Goal: Task Accomplishment & Management: Manage account settings

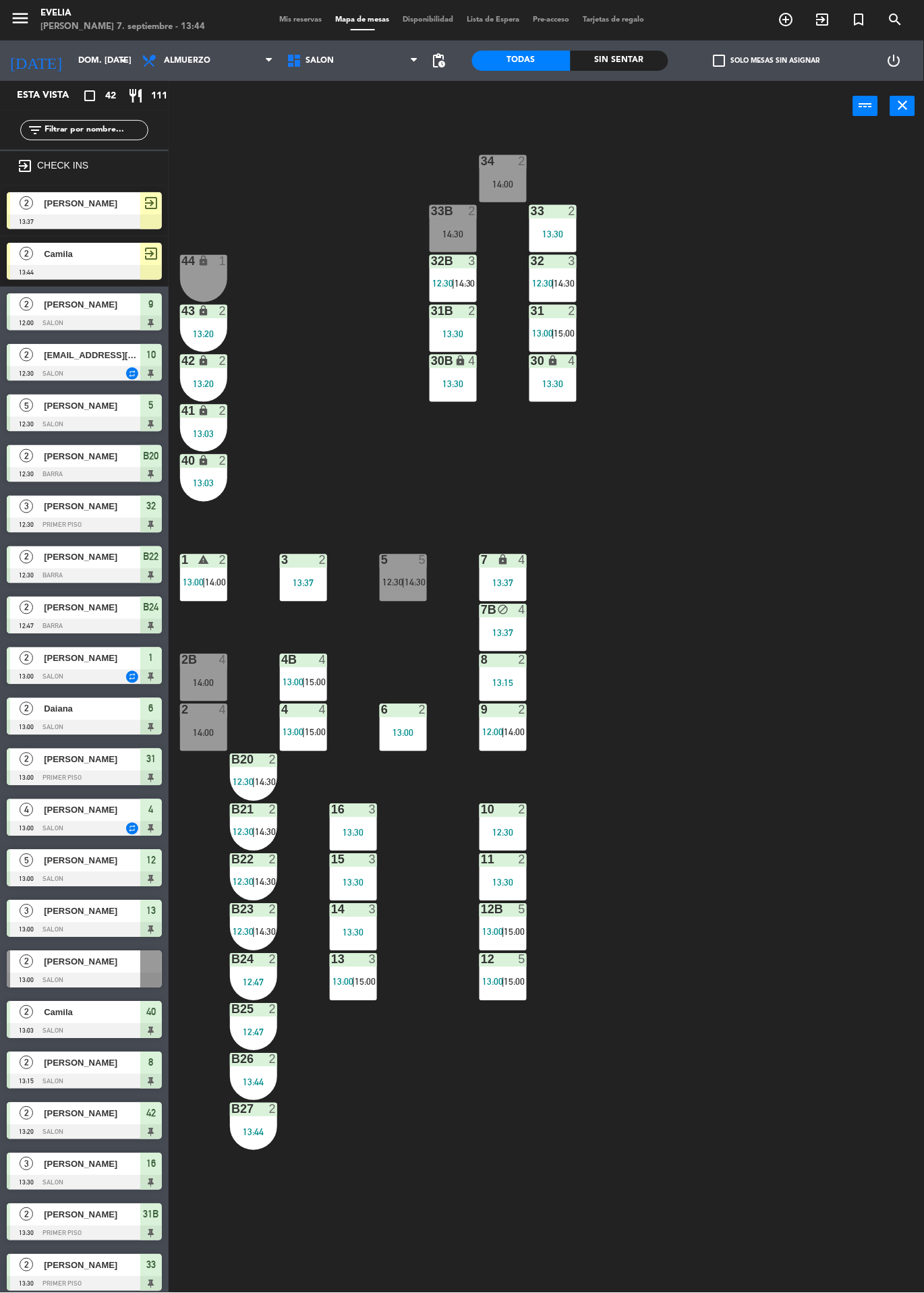
click at [279, 1217] on div "34 2 14:00 33B 2 14:30 33 2 13:30 44 lock 1 32B 3 12:30 | 14:30 32 3 12:30 | 14…" at bounding box center [551, 712] width 746 height 1161
click at [710, 951] on div "34 2 14:00 33B 2 14:30 33 2 13:30 44 lock 1 32B 3 12:30 | 14:30 32 3 12:30 | 14…" at bounding box center [551, 712] width 746 height 1161
click at [509, 814] on div at bounding box center [503, 810] width 22 height 12
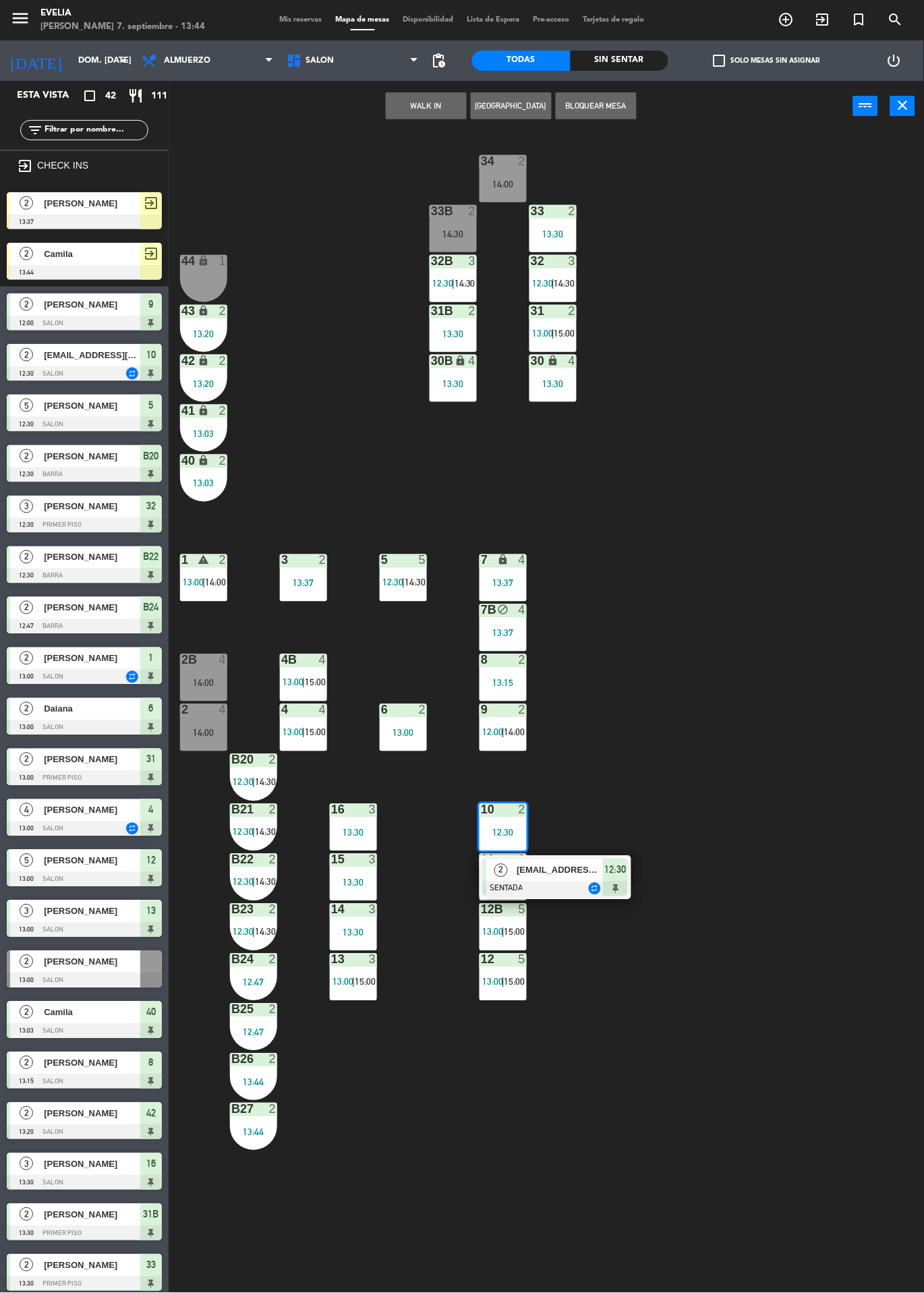
click at [821, 911] on div "34 2 14:00 33B 2 14:30 33 2 13:30 44 lock 1 32B 3 12:30 | 14:30 32 3 12:30 | 14…" at bounding box center [551, 712] width 746 height 1161
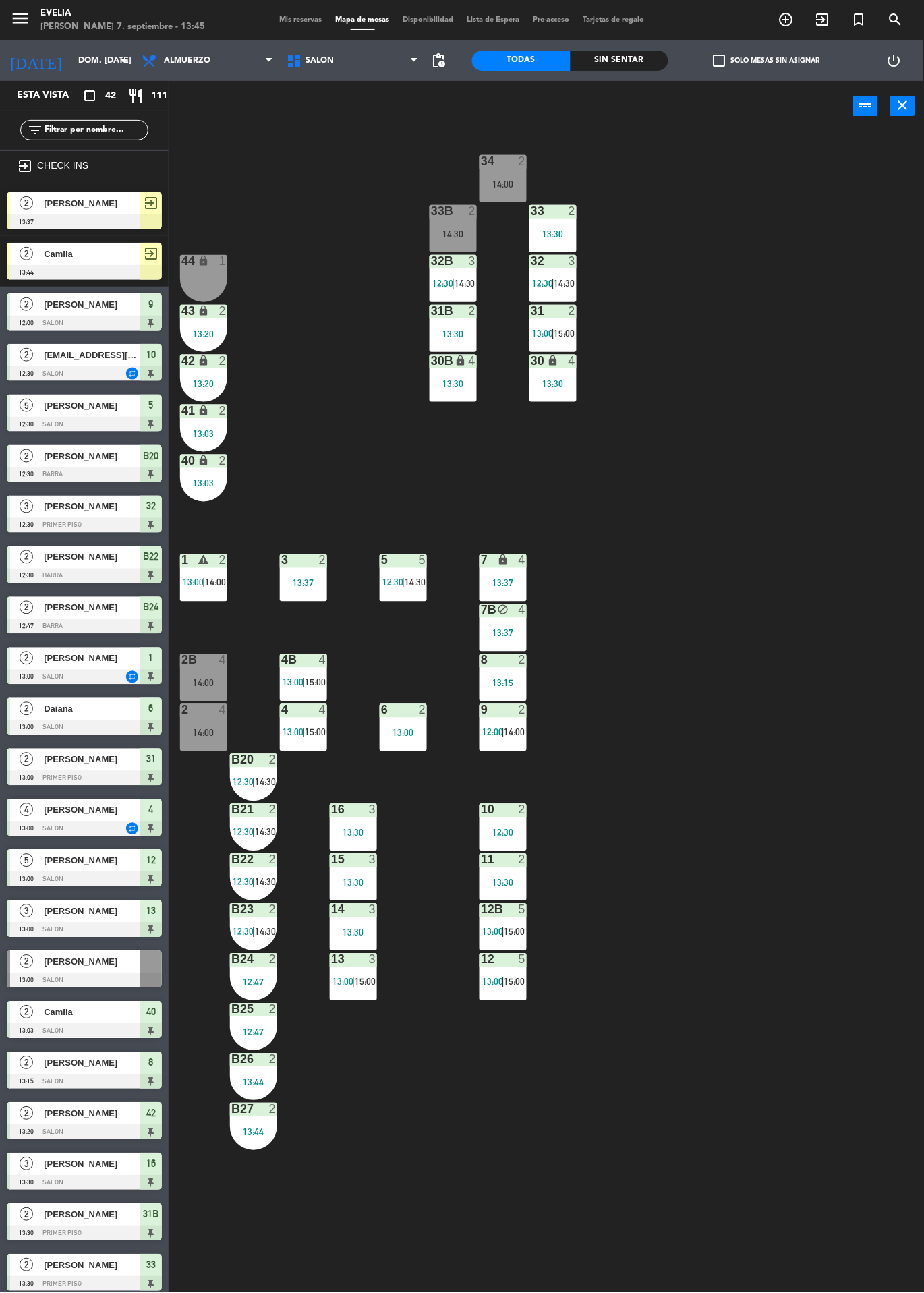
click at [808, 917] on div "34 2 14:00 33B 2 14:30 33 2 13:30 44 lock 1 32B 3 12:30 | 14:30 32 3 12:30 | 14…" at bounding box center [551, 712] width 746 height 1161
click at [798, 699] on div "34 2 14:00 33B 2 14:30 33 2 13:30 44 lock 1 32B 3 12:30 | 14:30 32 3 12:30 | 14…" at bounding box center [551, 712] width 746 height 1161
click at [830, 682] on div "34 2 14:00 33B 2 14:30 33 2 13:30 44 lock 1 32B 3 12:30 | 14:30 32 3 12:30 | 14…" at bounding box center [551, 712] width 746 height 1161
click at [809, 921] on div "34 2 14:00 33B 2 14:30 33 2 13:30 44 lock 1 32B 3 12:30 | 14:30 32 3 12:30 | 14…" at bounding box center [551, 712] width 746 height 1161
click at [803, 1132] on div "34 2 14:00 33B 2 14:30 33 2 13:30 44 lock 1 32B 3 12:30 | 14:30 32 3 12:30 | 14…" at bounding box center [551, 712] width 746 height 1161
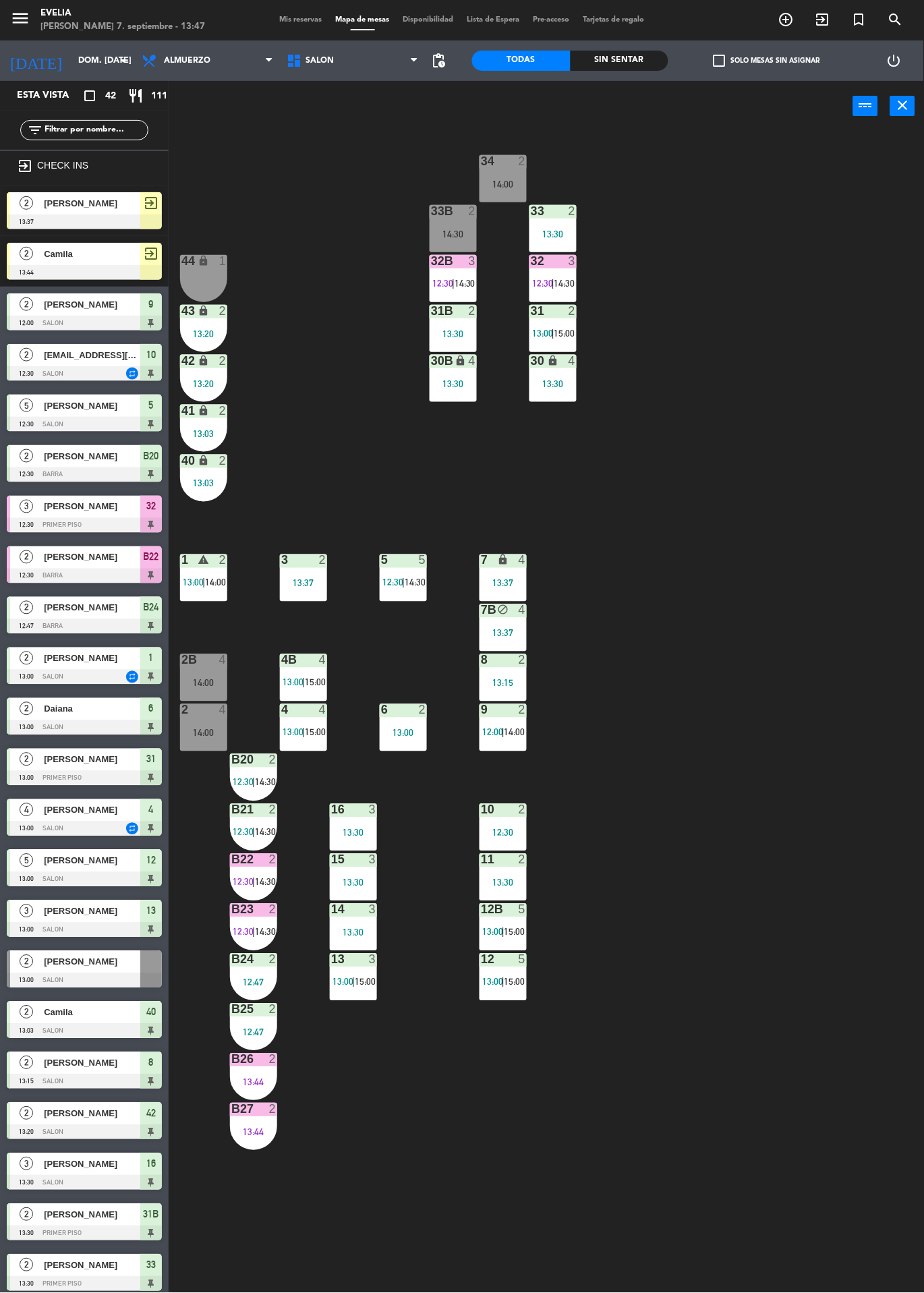
click at [212, 704] on div at bounding box center [203, 709] width 22 height 12
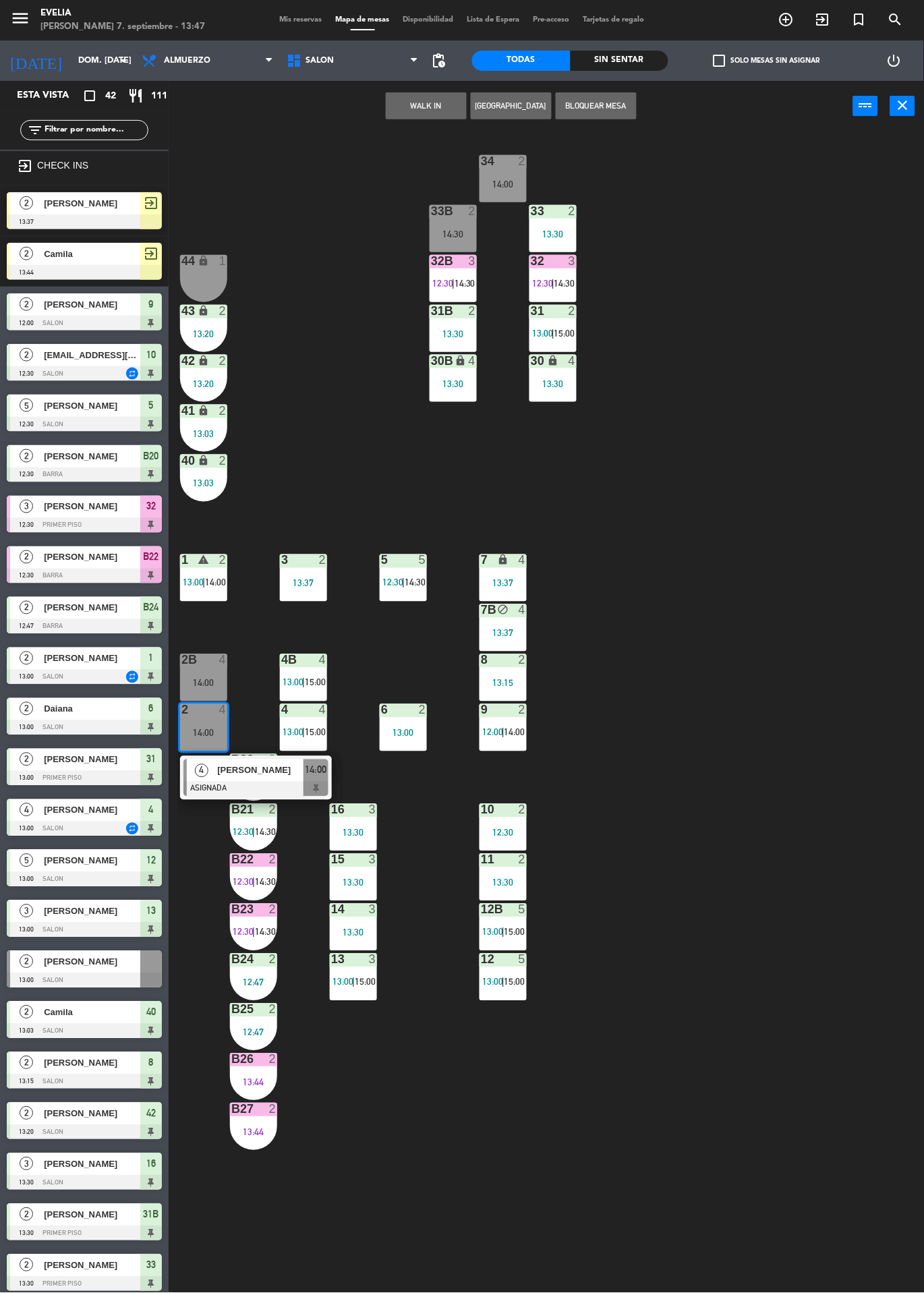
click at [238, 772] on span "[PERSON_NAME]" at bounding box center [260, 770] width 87 height 14
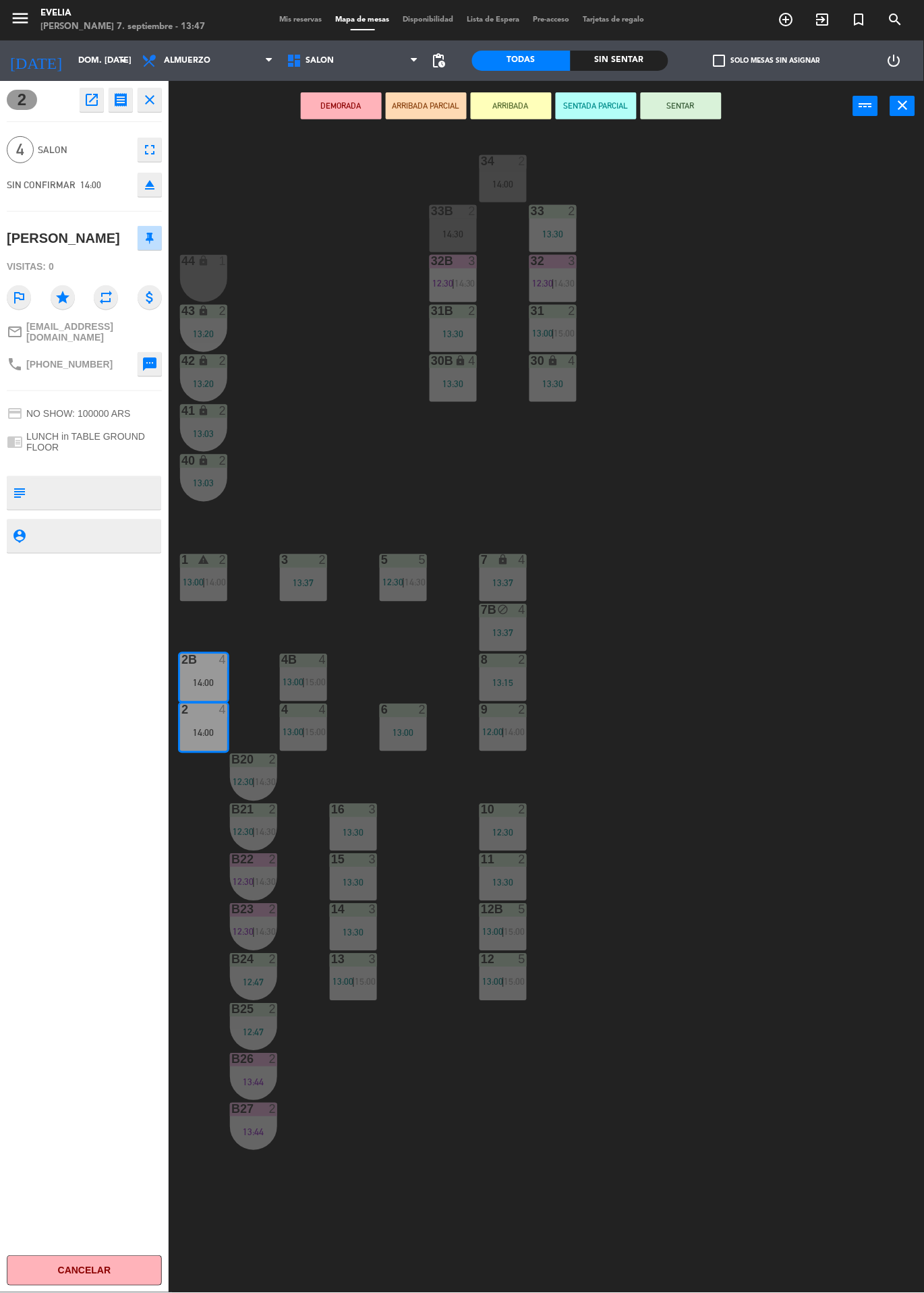
click at [190, 683] on div "14:00" at bounding box center [203, 683] width 47 height 10
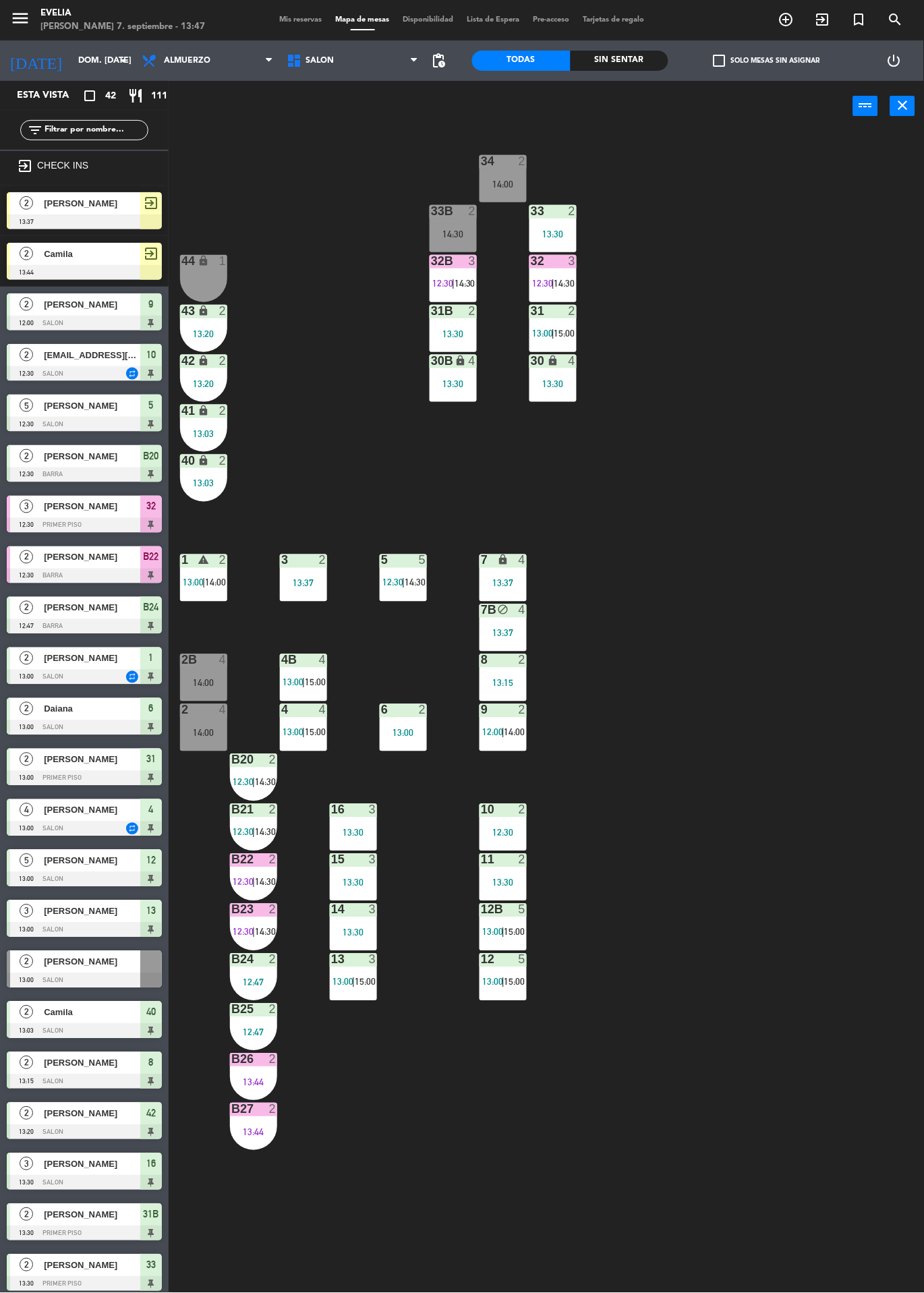
click at [216, 693] on div "2B 4 14:00" at bounding box center [203, 677] width 47 height 47
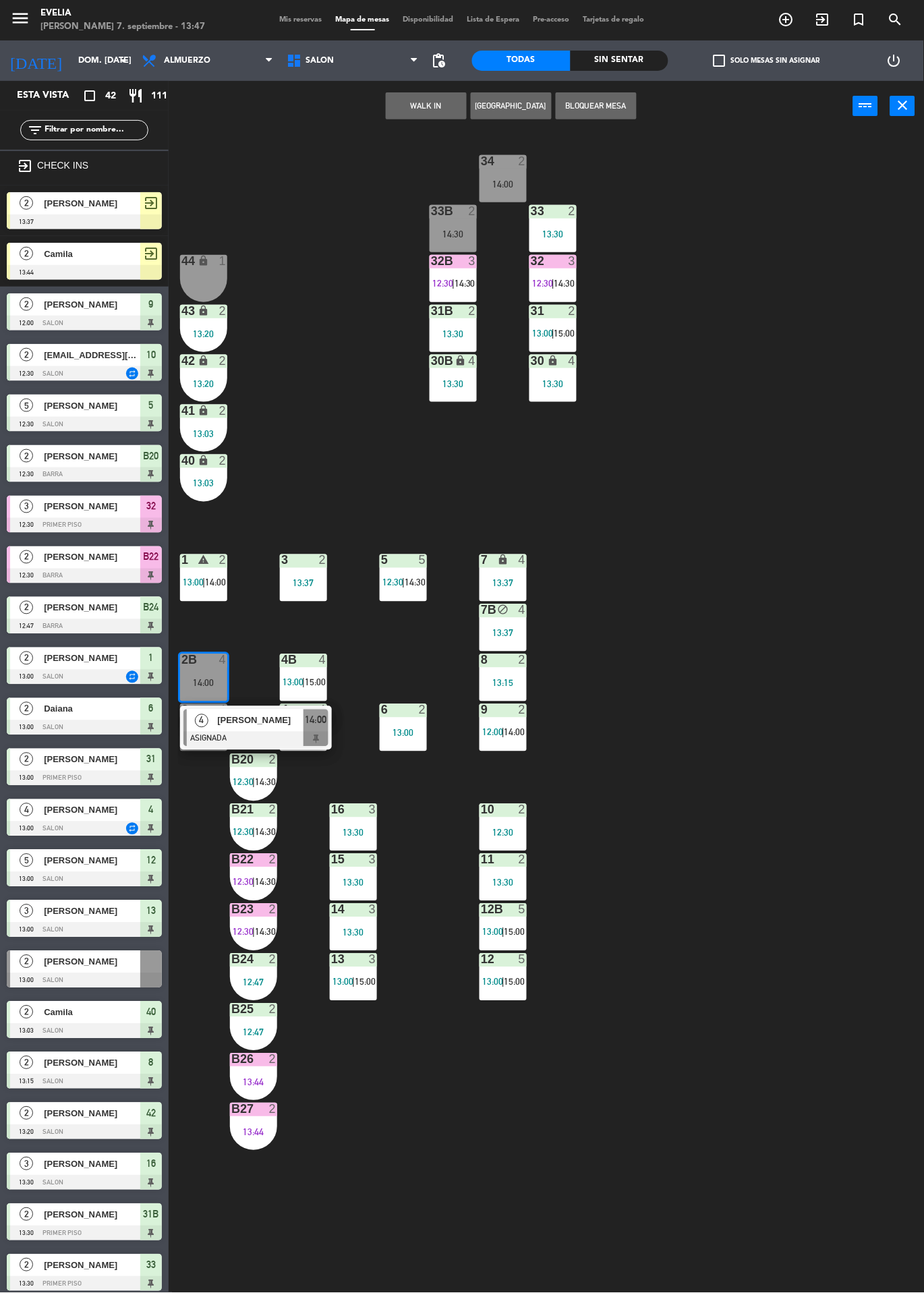
click at [299, 733] on div at bounding box center [256, 739] width 145 height 15
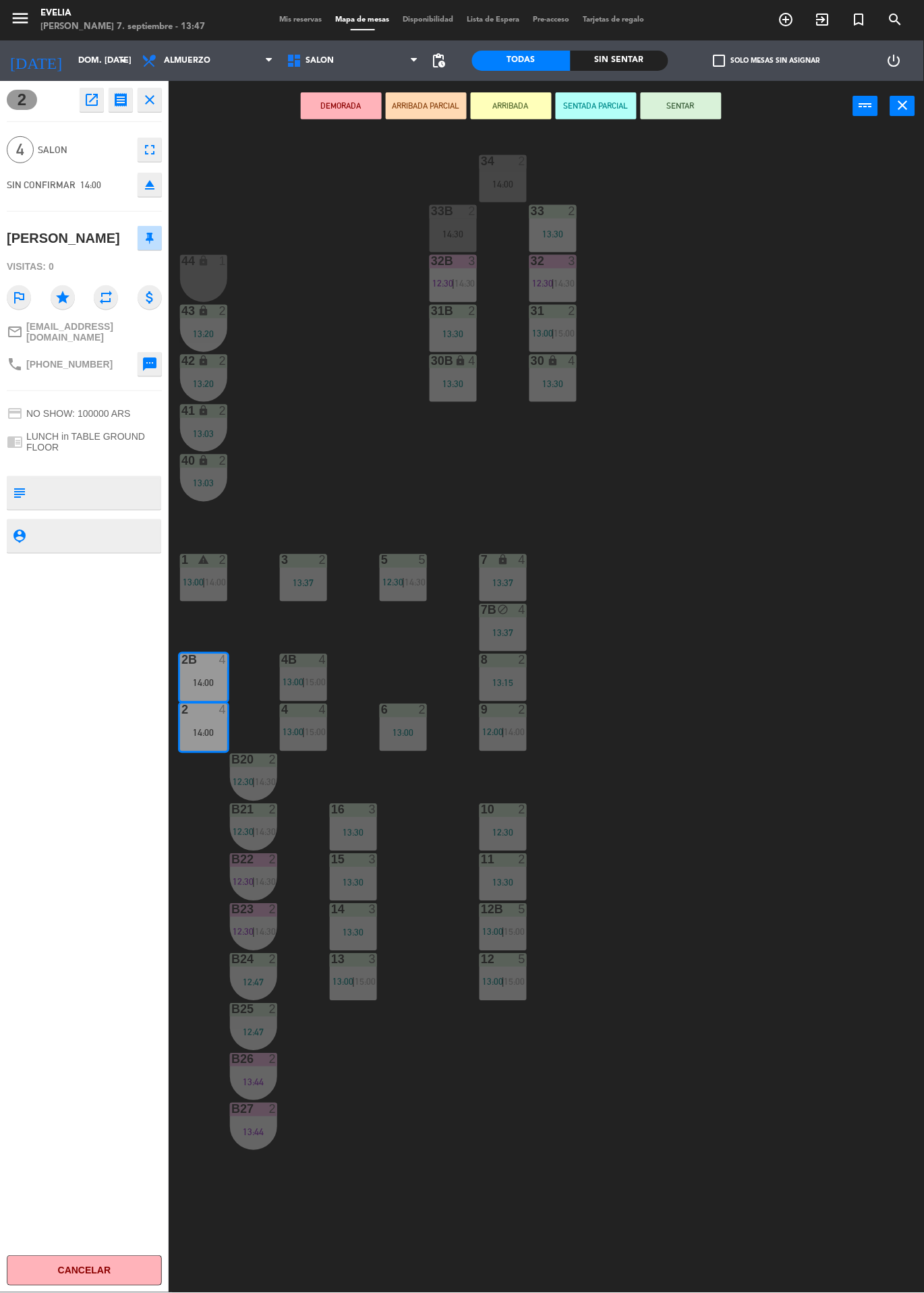
click at [698, 107] on button "SENTAR" at bounding box center [681, 106] width 81 height 27
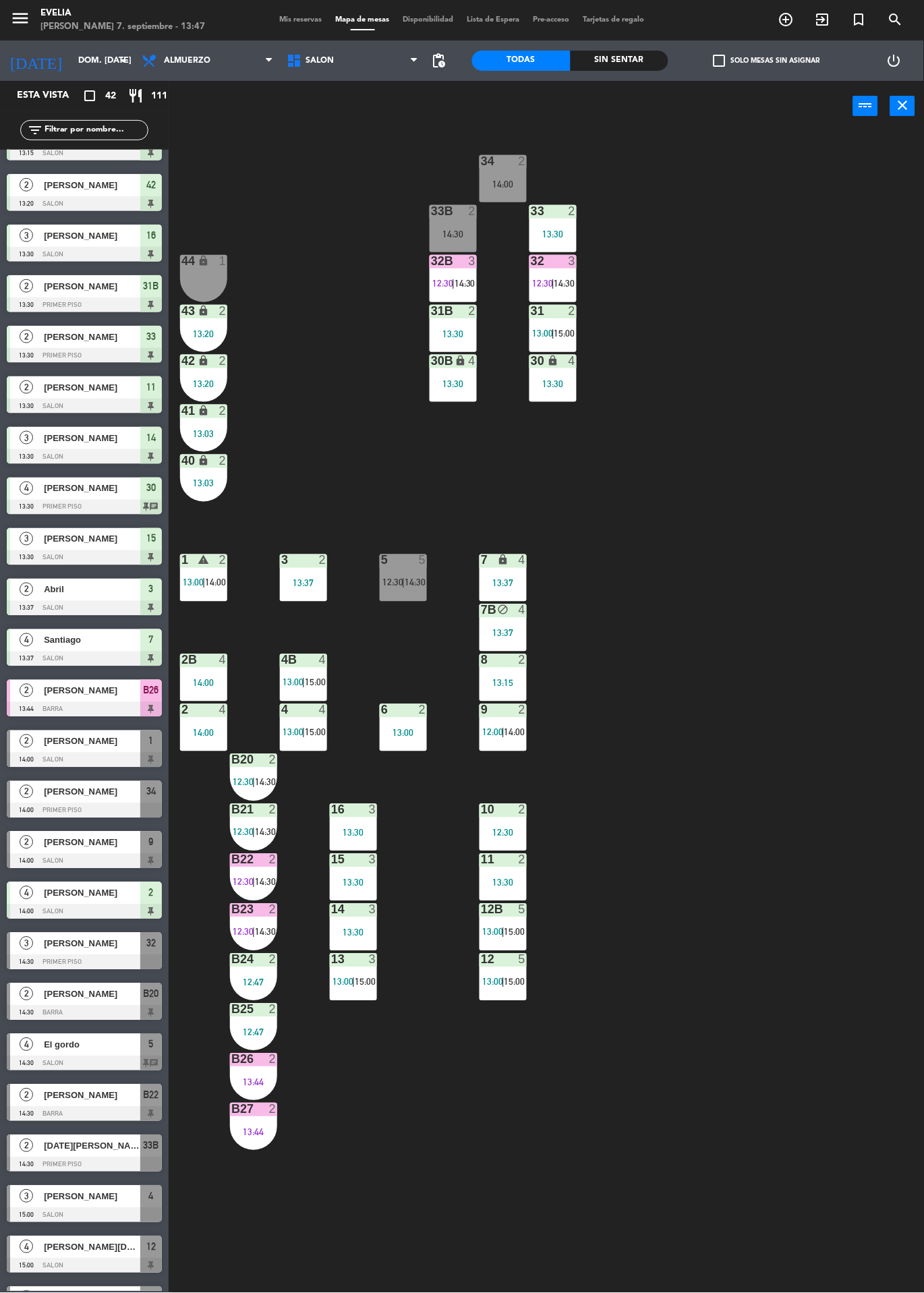
scroll to position [1017, 0]
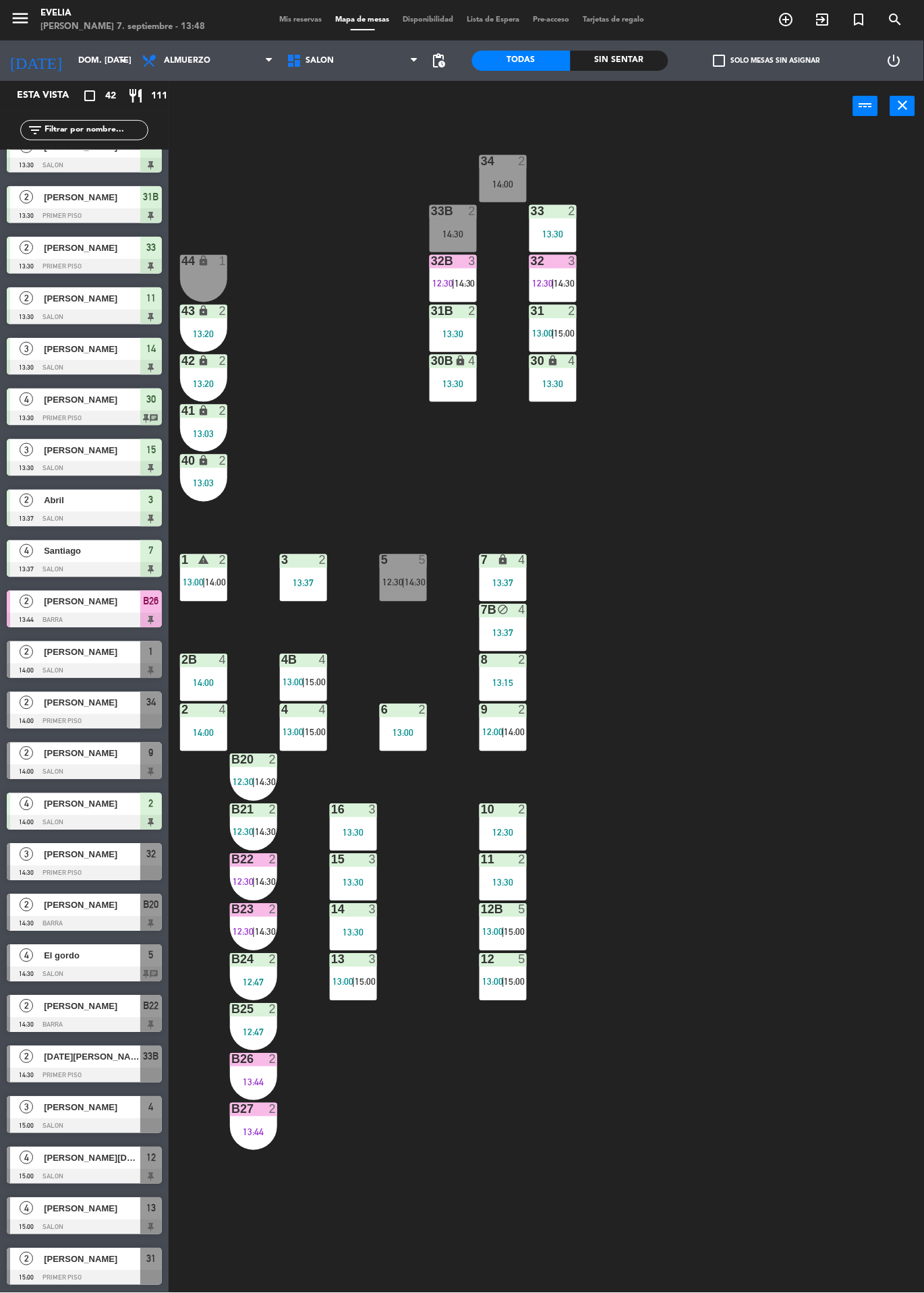
click at [788, 1123] on div "34 2 14:00 33B 2 14:30 33 2 13:30 44 lock 1 32B 3 12:30 | 14:30 32 3 12:30 | 14…" at bounding box center [551, 712] width 746 height 1161
click at [92, 752] on span "[PERSON_NAME]" at bounding box center [92, 753] width 96 height 14
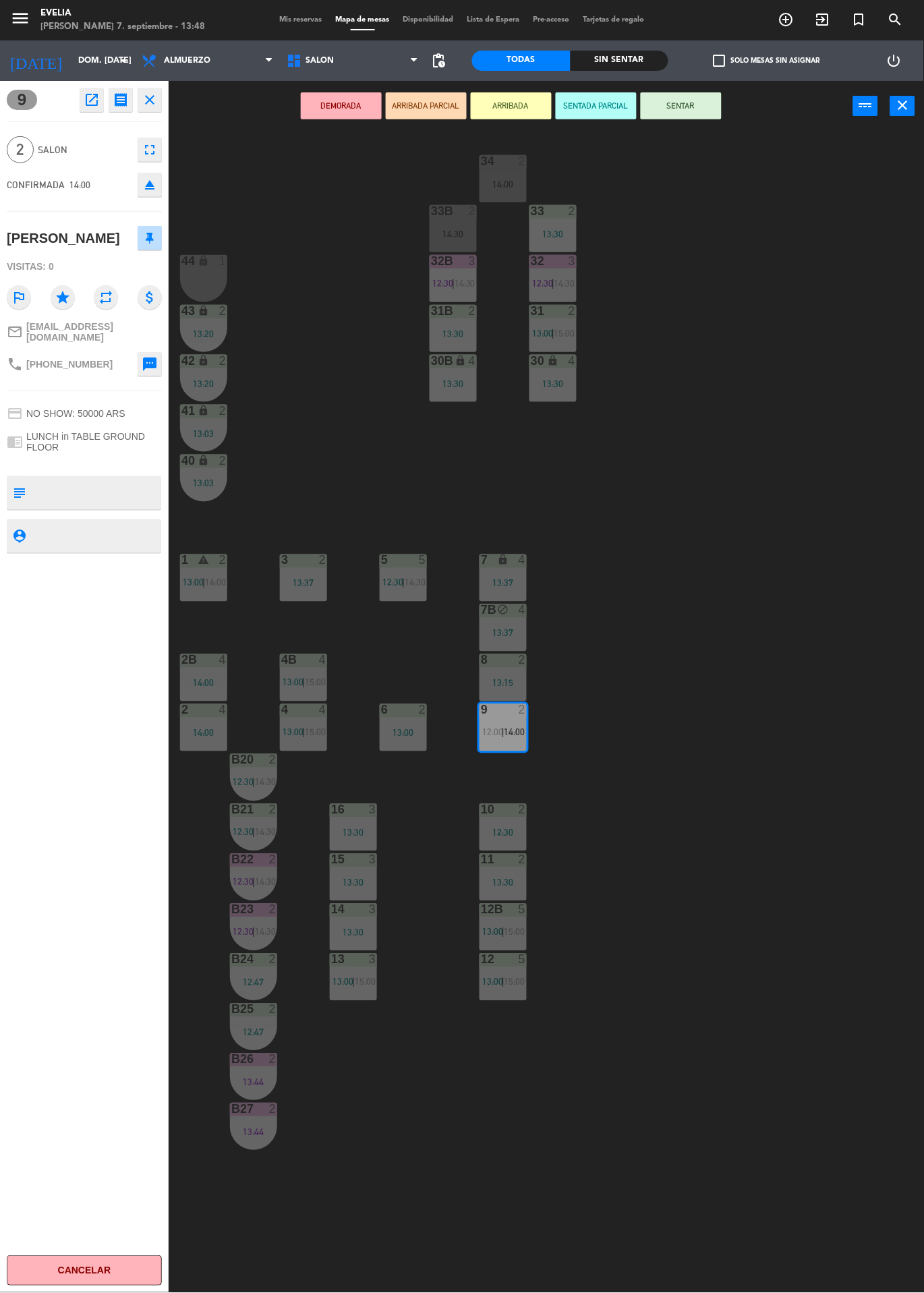
click at [531, 1262] on div "34 2 14:00 33B 2 14:30 33 2 13:30 44 lock 1 32B 3 12:30 | 14:30 32 3 12:30 | 14…" at bounding box center [551, 712] width 746 height 1161
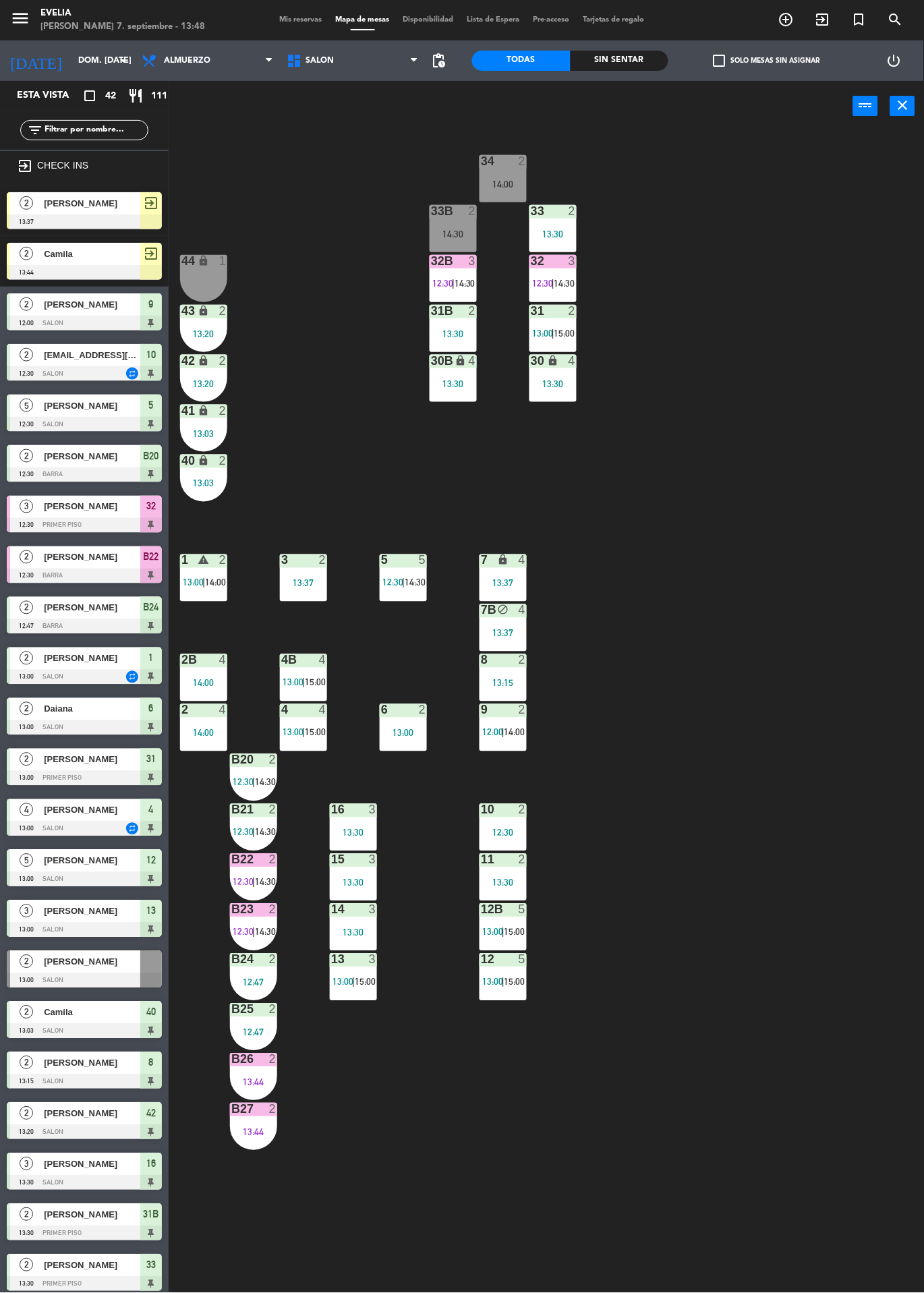
scroll to position [206, 0]
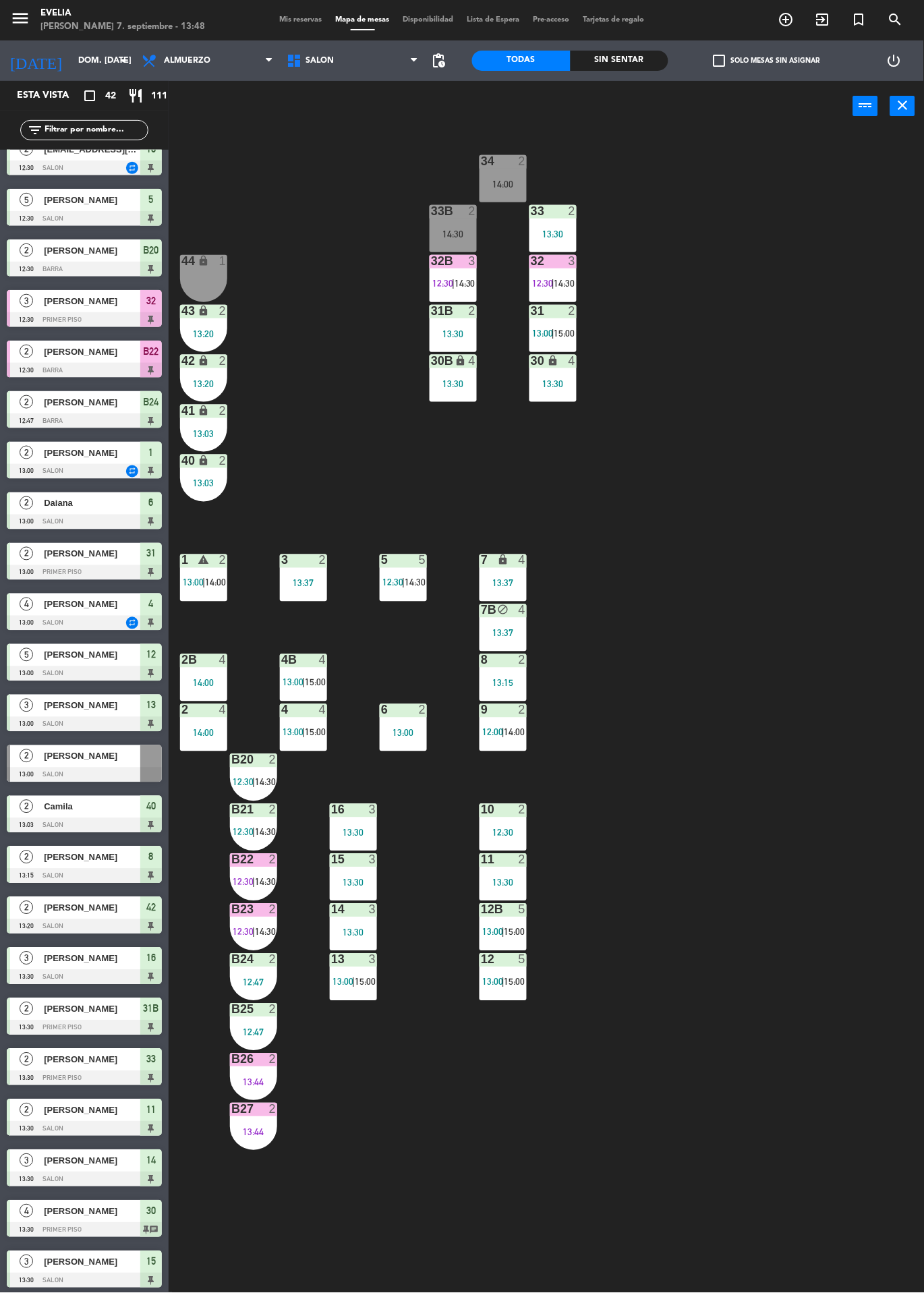
click at [504, 731] on span "|" at bounding box center [503, 731] width 3 height 10
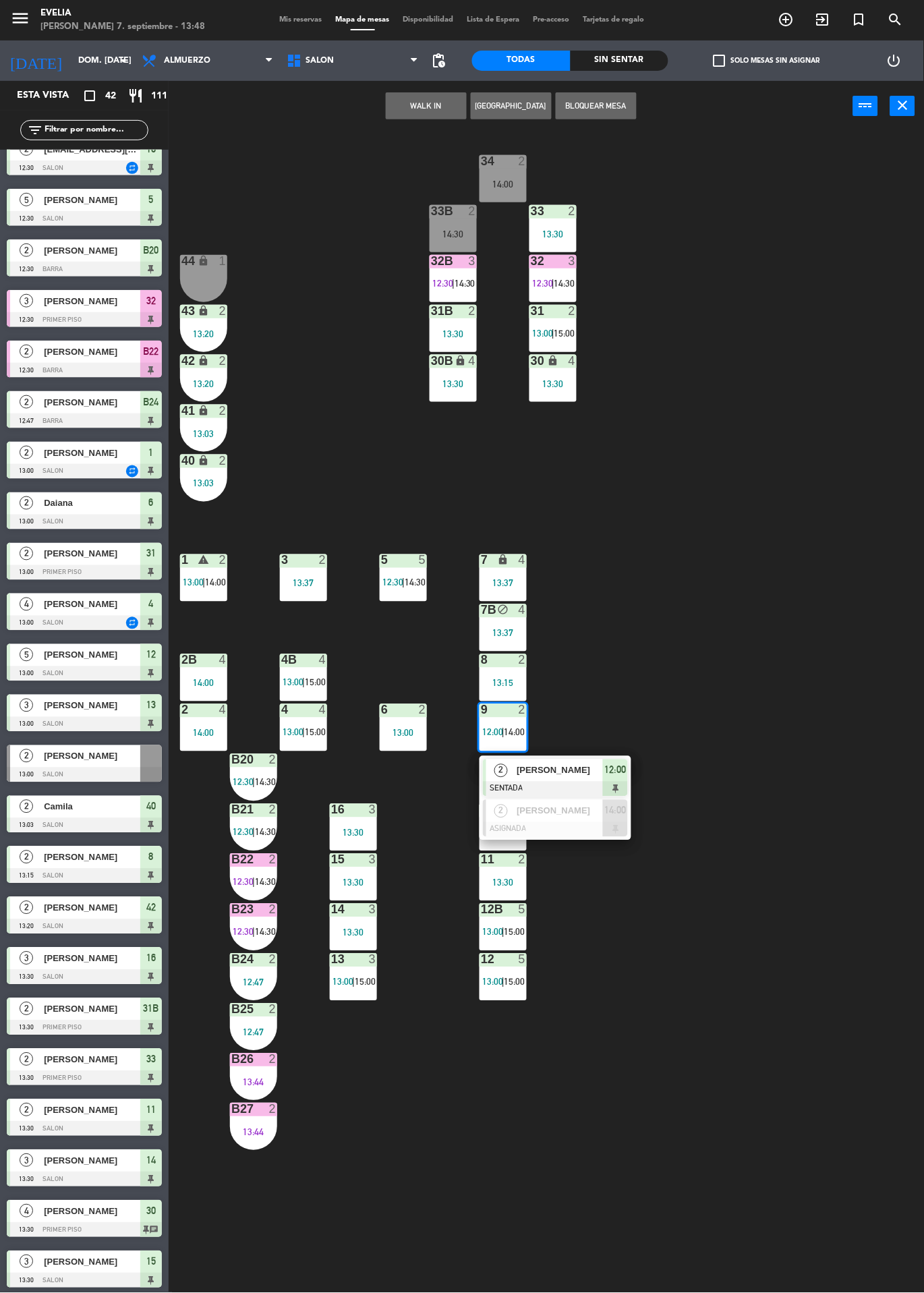
click at [789, 1130] on div "34 2 14:00 33B 2 14:30 33 2 13:30 44 lock 1 32B 3 12:30 | 14:30 32 3 12:30 | 14…" at bounding box center [551, 712] width 746 height 1161
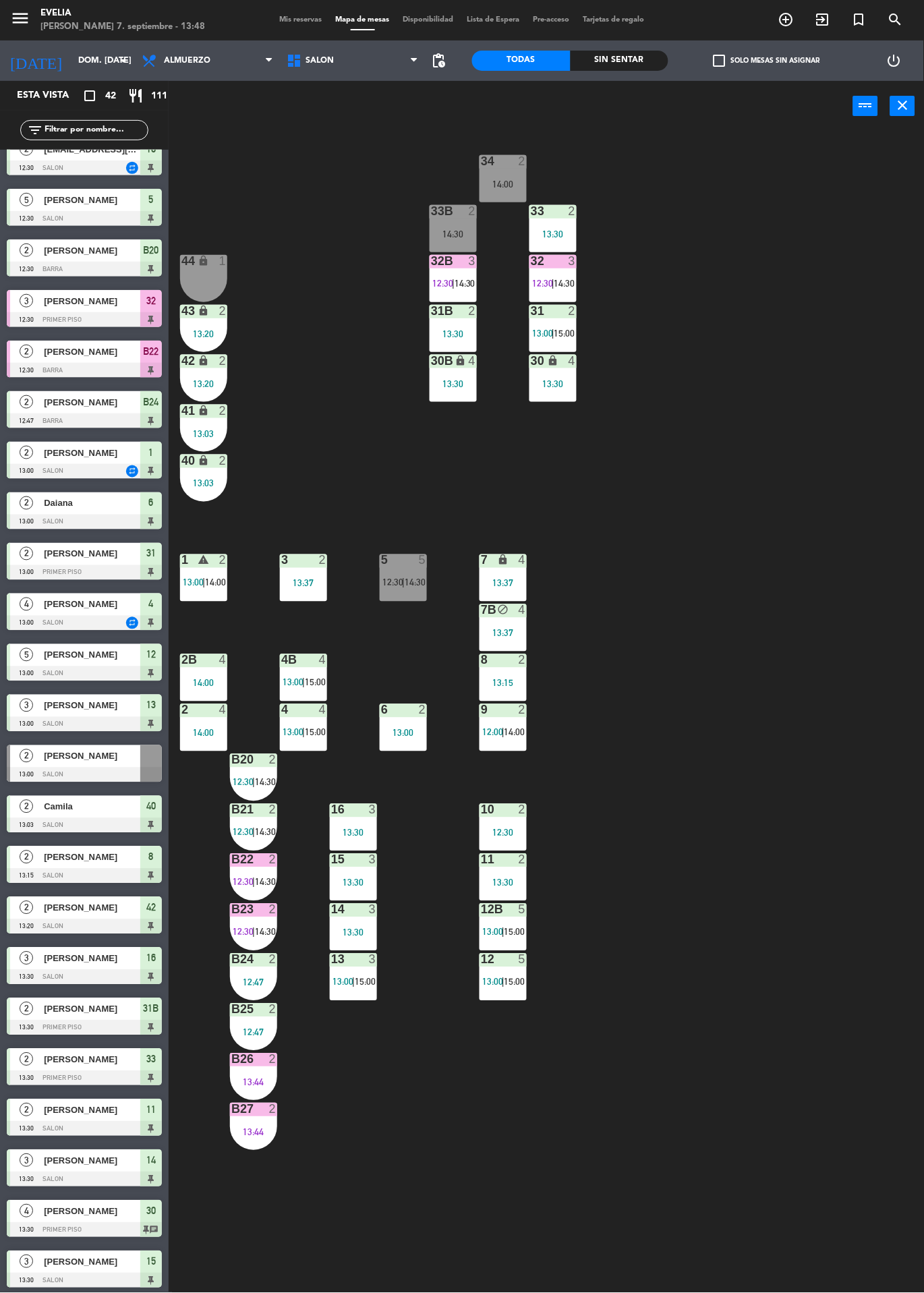
click at [784, 991] on div "34 2 14:00 33B 2 14:30 33 2 13:30 44 lock 1 32B 3 12:30 | 14:30 32 3 12:30 | 14…" at bounding box center [551, 712] width 746 height 1161
click at [650, 806] on div "34 2 14:00 33B 2 14:30 33 2 13:30 44 lock 1 32B 3 12:30 | 14:30 32 3 12:30 | 14…" at bounding box center [551, 712] width 746 height 1161
click at [522, 731] on span "14:00" at bounding box center [515, 731] width 21 height 10
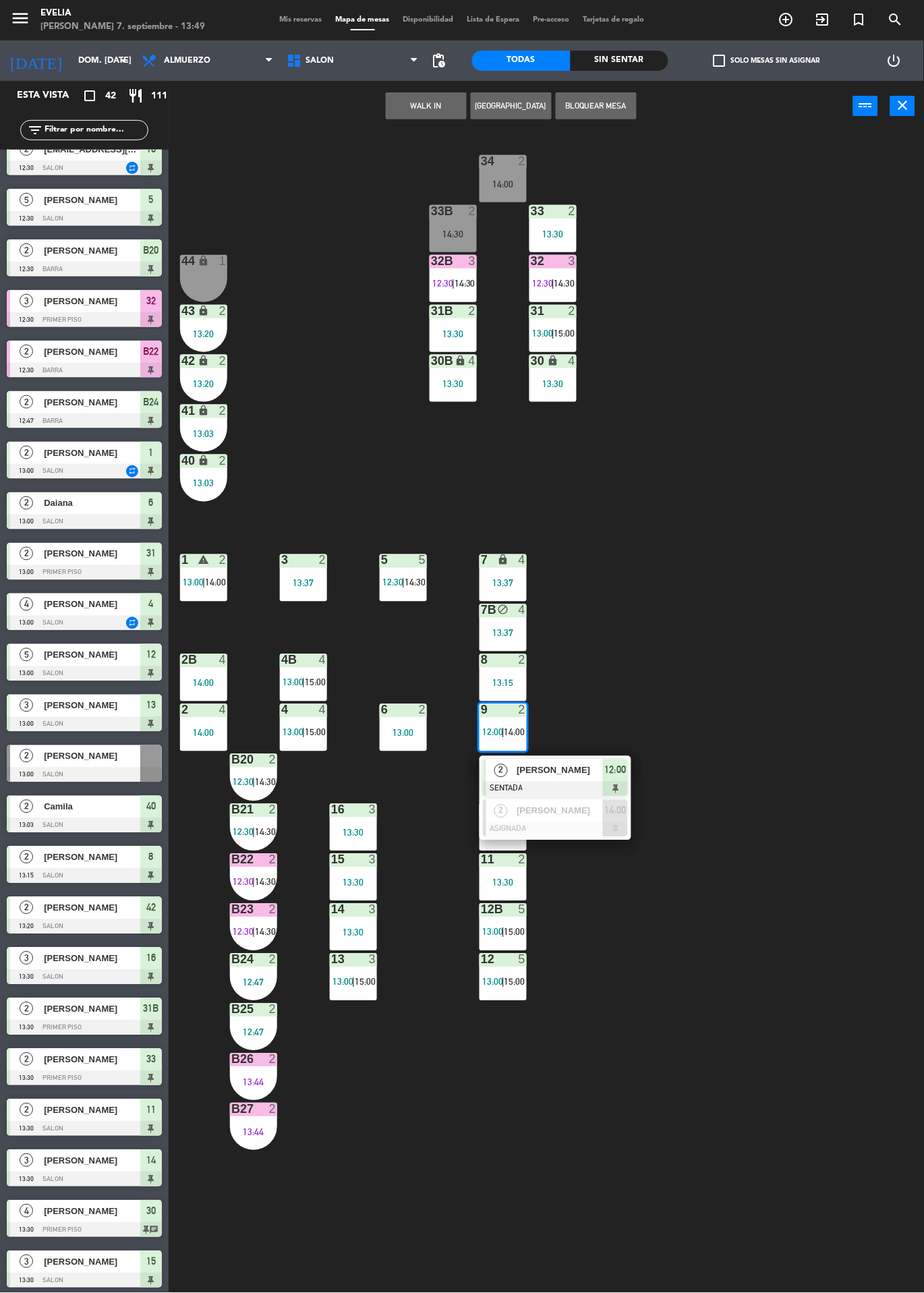
click at [826, 689] on div "34 2 14:00 33B 2 14:30 33 2 13:30 44 lock 1 32B 3 12:30 | 14:30 32 3 12:30 | 14…" at bounding box center [551, 712] width 746 height 1161
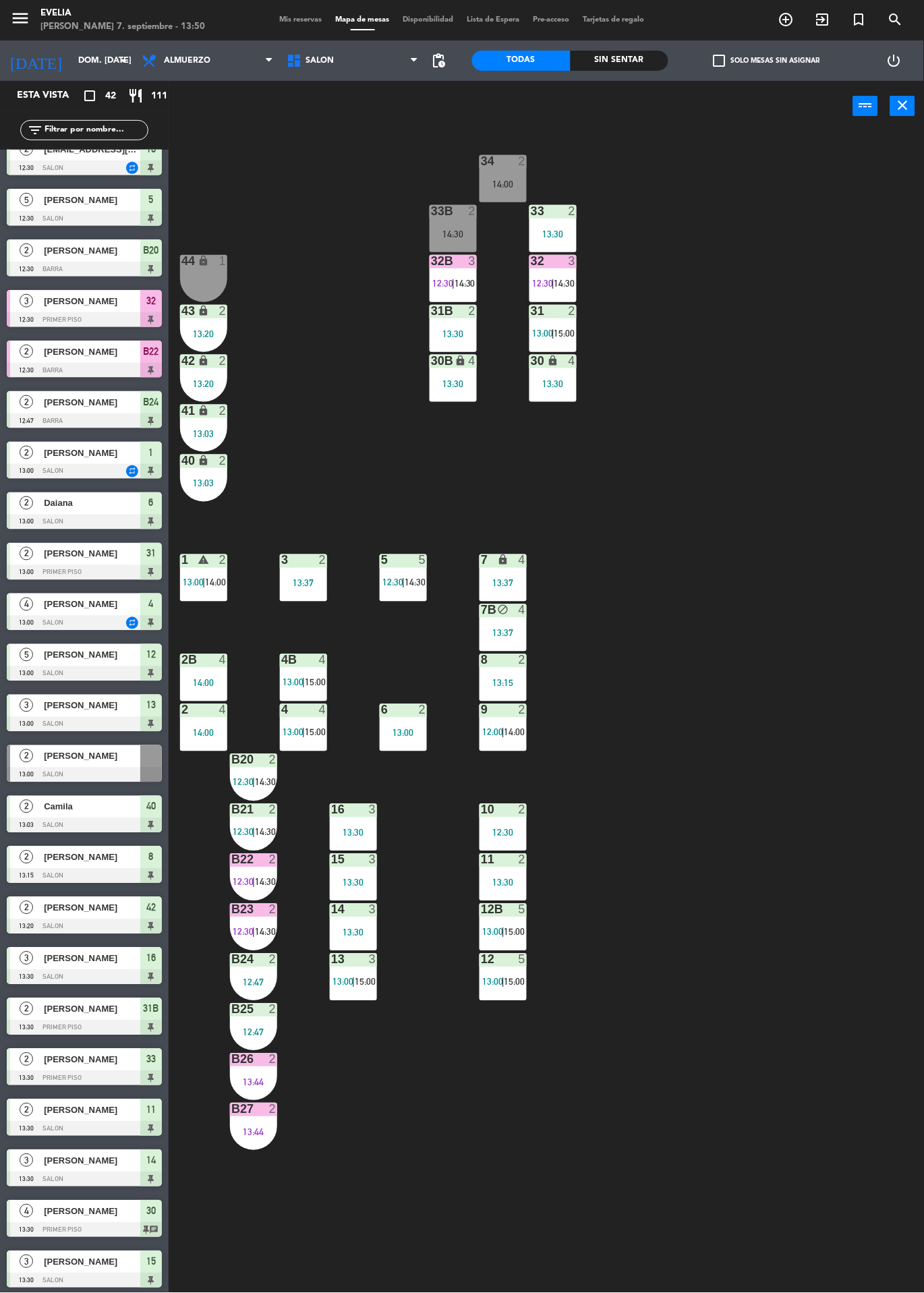
click at [821, 650] on div "34 2 14:00 33B 2 14:30 33 2 13:30 44 lock 1 32B 3 12:30 | 14:30 32 3 12:30 | 14…" at bounding box center [551, 712] width 746 height 1161
click at [802, 992] on div "34 2 14:00 33B 2 14:30 33 2 13:30 44 lock 1 32B 3 12:30 | 14:30 32 3 12:30 | 14…" at bounding box center [551, 712] width 746 height 1161
click at [768, 523] on div "34 2 14:00 33B 2 14:30 33 2 13:30 44 lock 1 32B 3 12:30 | 14:30 32 3 12:30 | 14…" at bounding box center [551, 712] width 746 height 1161
click at [282, 706] on div "4" at bounding box center [281, 709] width 1 height 12
click at [862, 435] on div "34 2 14:00 33B 2 14:30 33 2 13:30 44 lock 1 32B 3 12:30 | 14:30 32 3 12:30 | 14…" at bounding box center [551, 712] width 746 height 1161
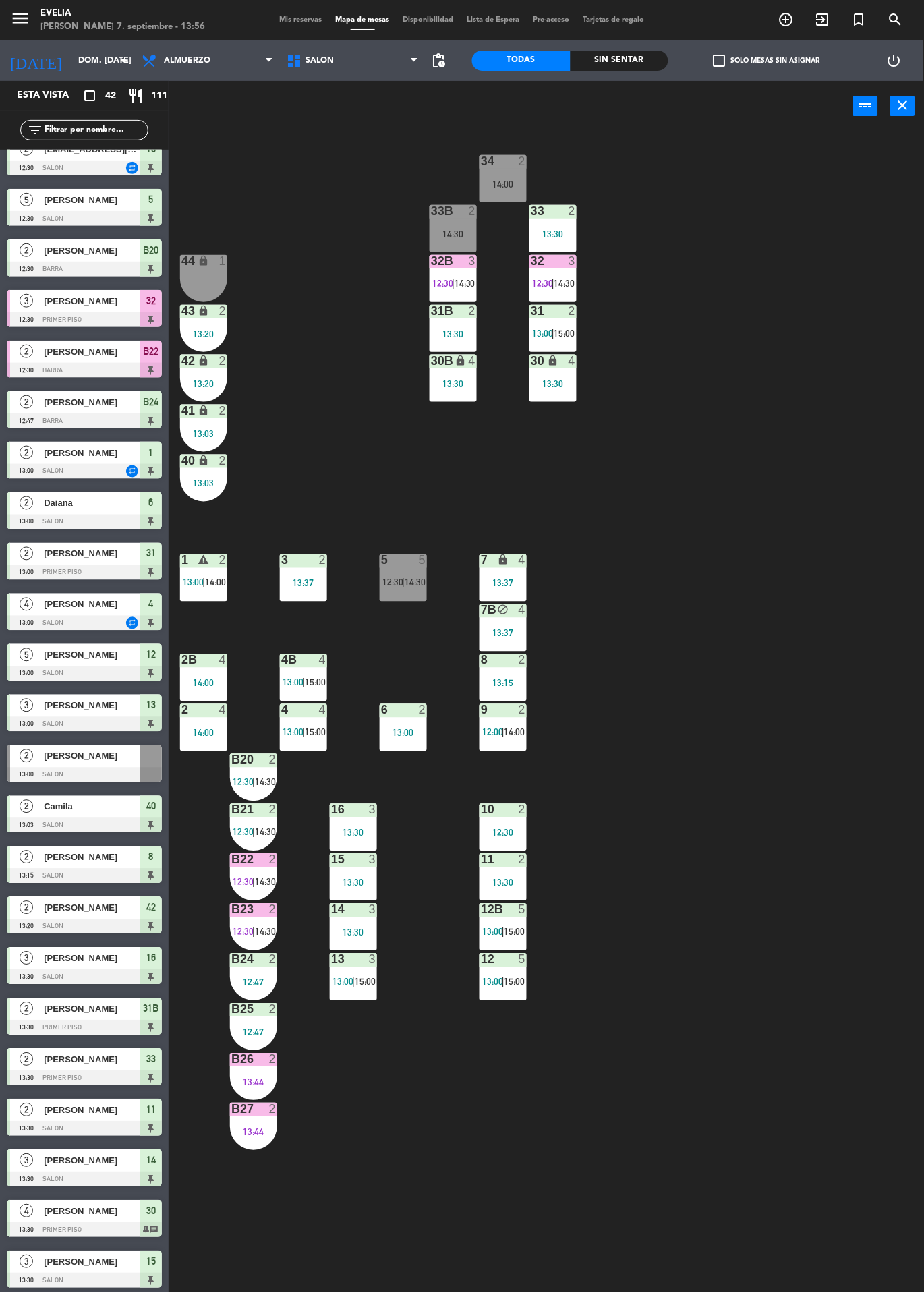
click at [409, 715] on div at bounding box center [403, 709] width 22 height 12
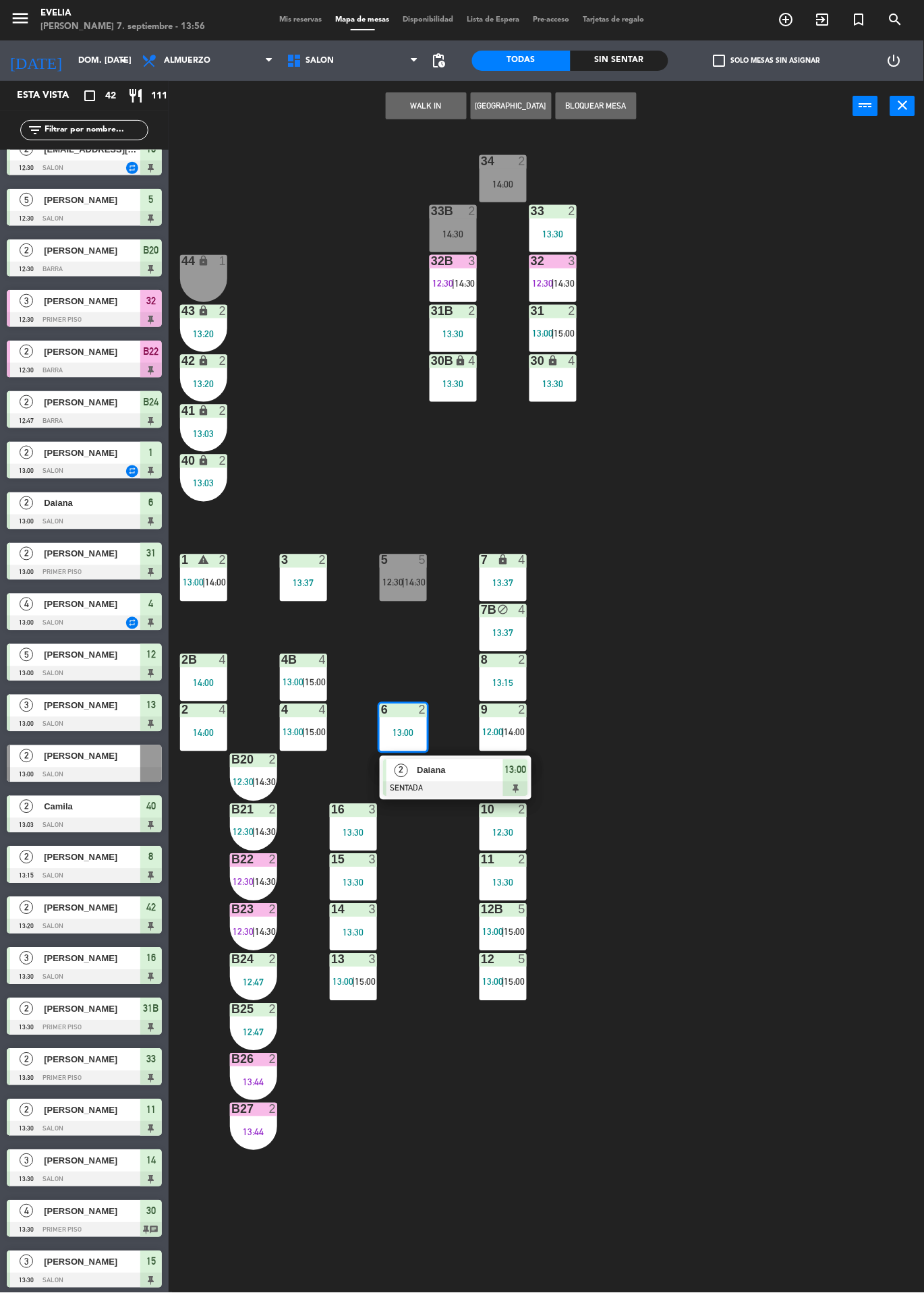
click at [437, 784] on div at bounding box center [456, 790] width 145 height 15
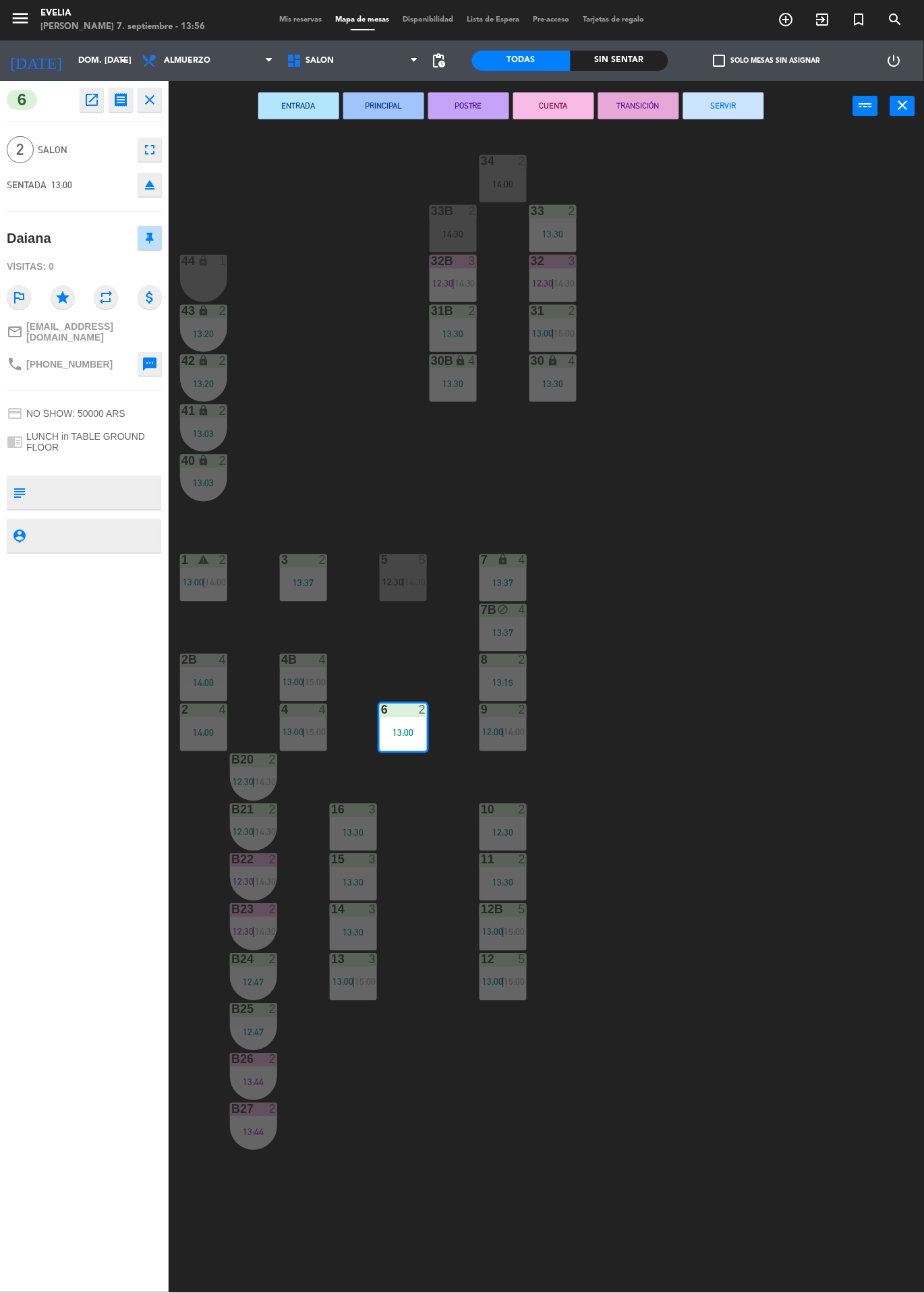
click at [748, 114] on button "SERVIR" at bounding box center [723, 106] width 81 height 27
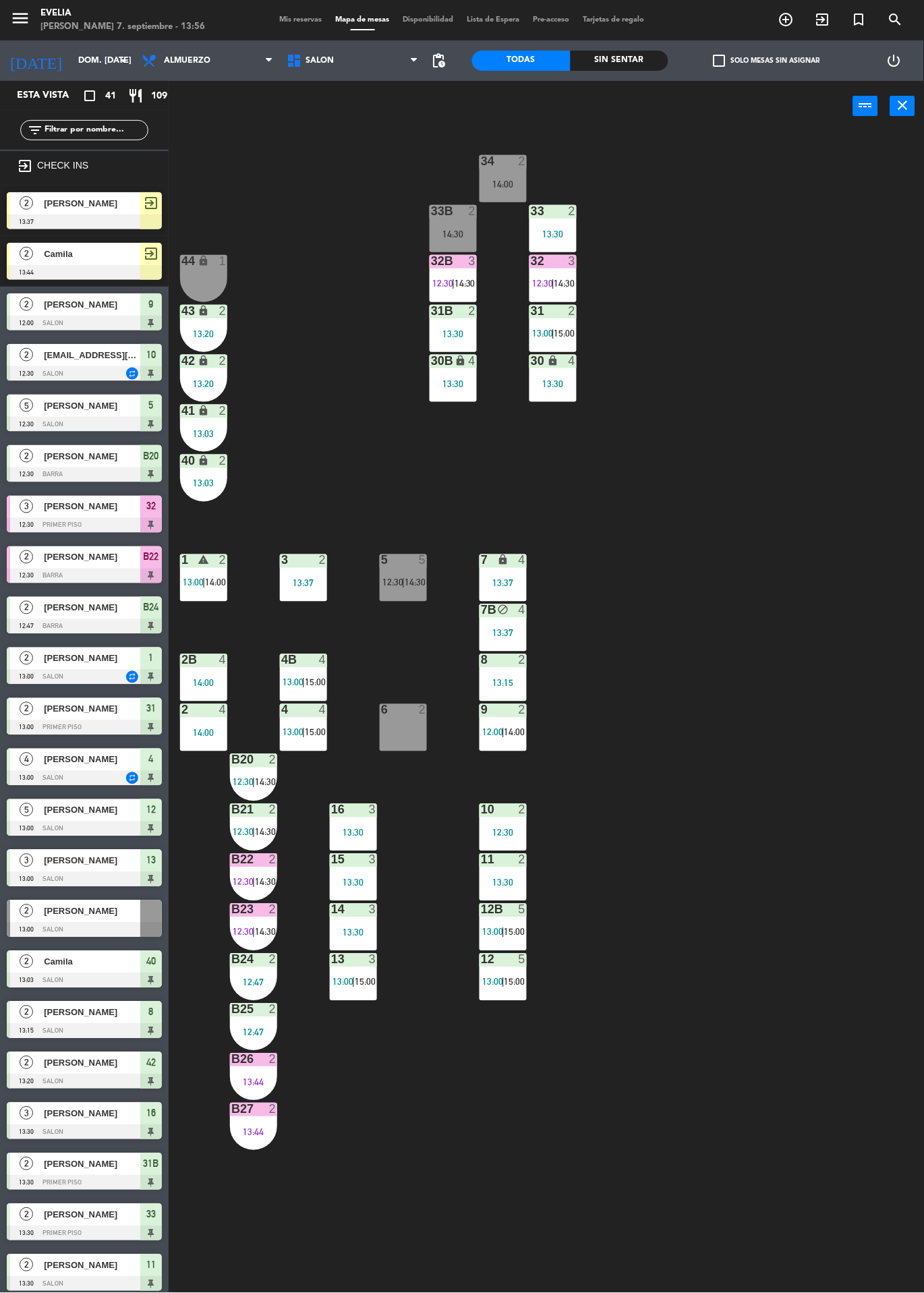
click at [551, 273] on div "32 3 12:30 | 14:30" at bounding box center [552, 277] width 47 height 47
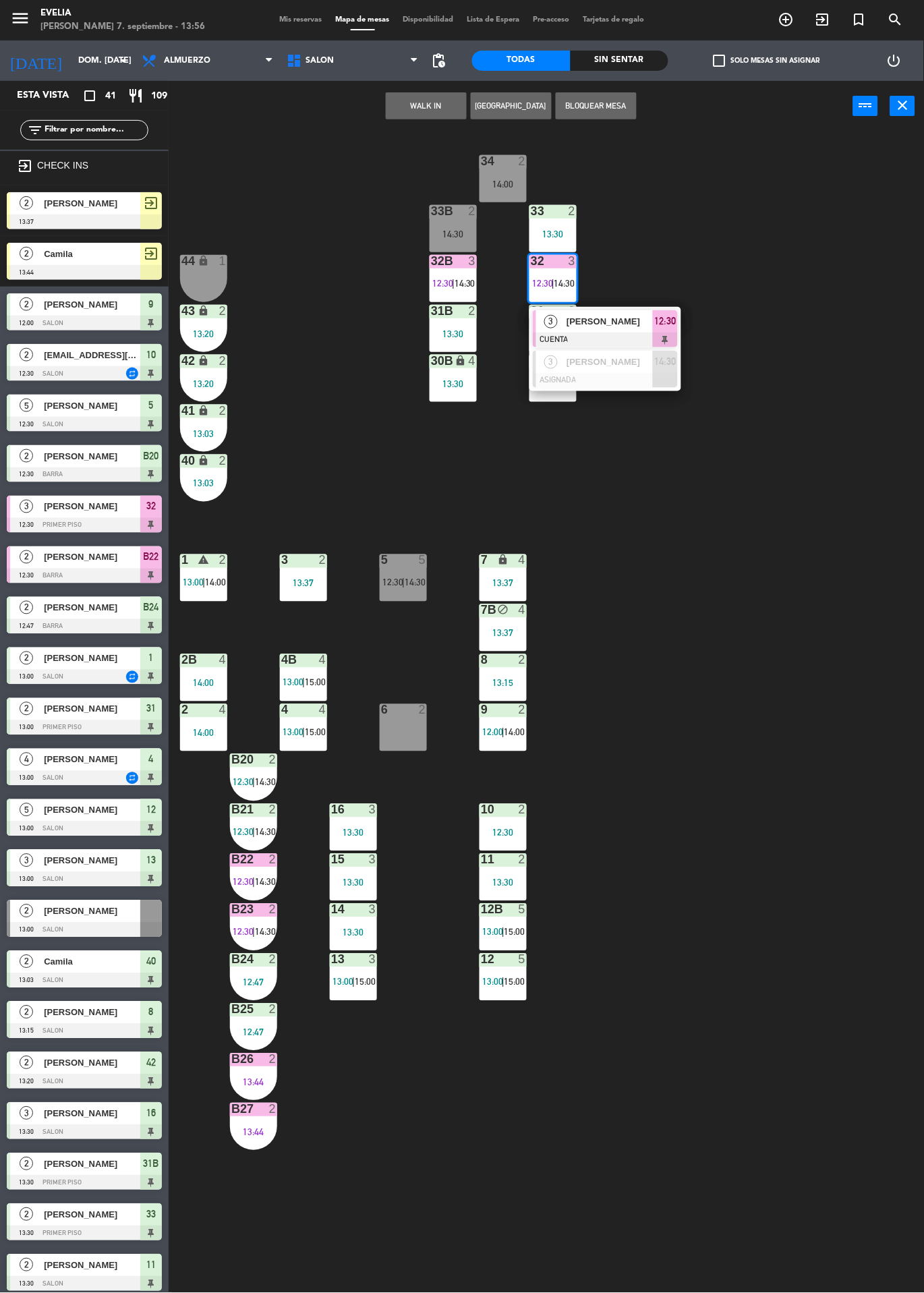
click at [605, 325] on span "[PERSON_NAME]" at bounding box center [609, 321] width 87 height 14
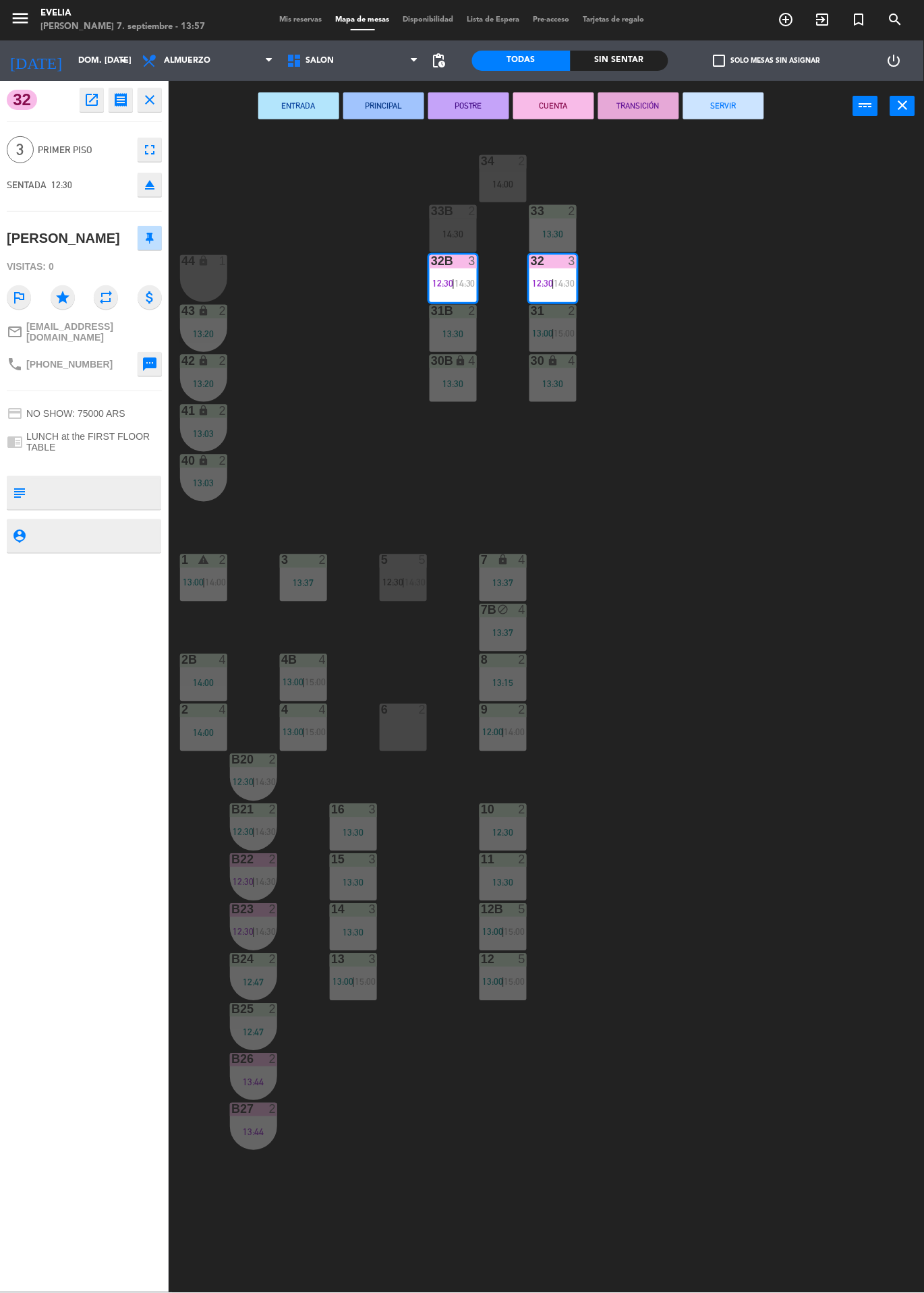
click at [722, 109] on button "SERVIR" at bounding box center [723, 106] width 81 height 27
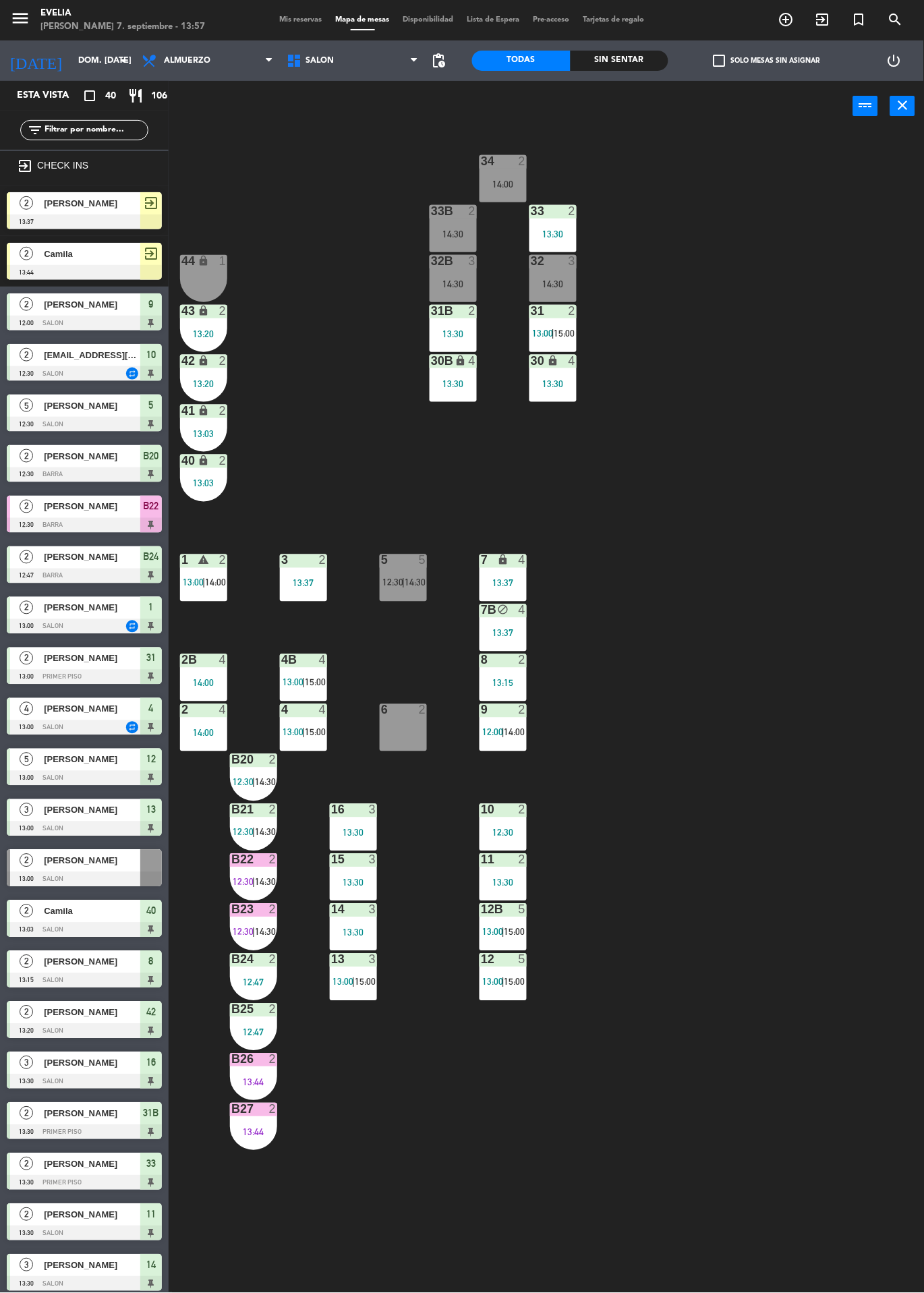
click at [538, 283] on div "14:30" at bounding box center [552, 284] width 47 height 10
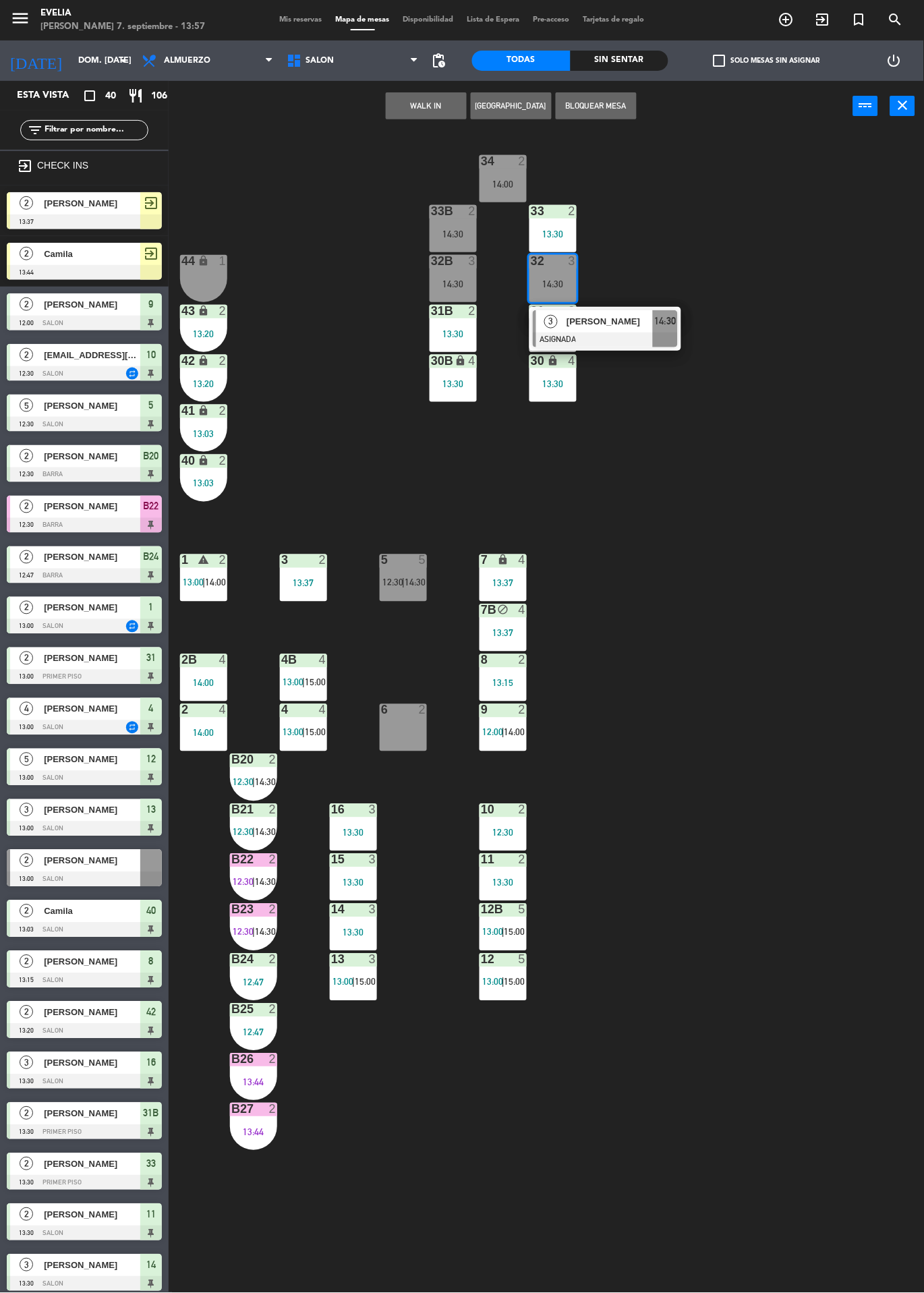
click at [761, 815] on div "34 2 14:00 33B 2 14:30 33 2 13:30 44 lock 1 32B 3 14:30 32 3 14:30 3 [PERSON_NA…" at bounding box center [551, 712] width 746 height 1161
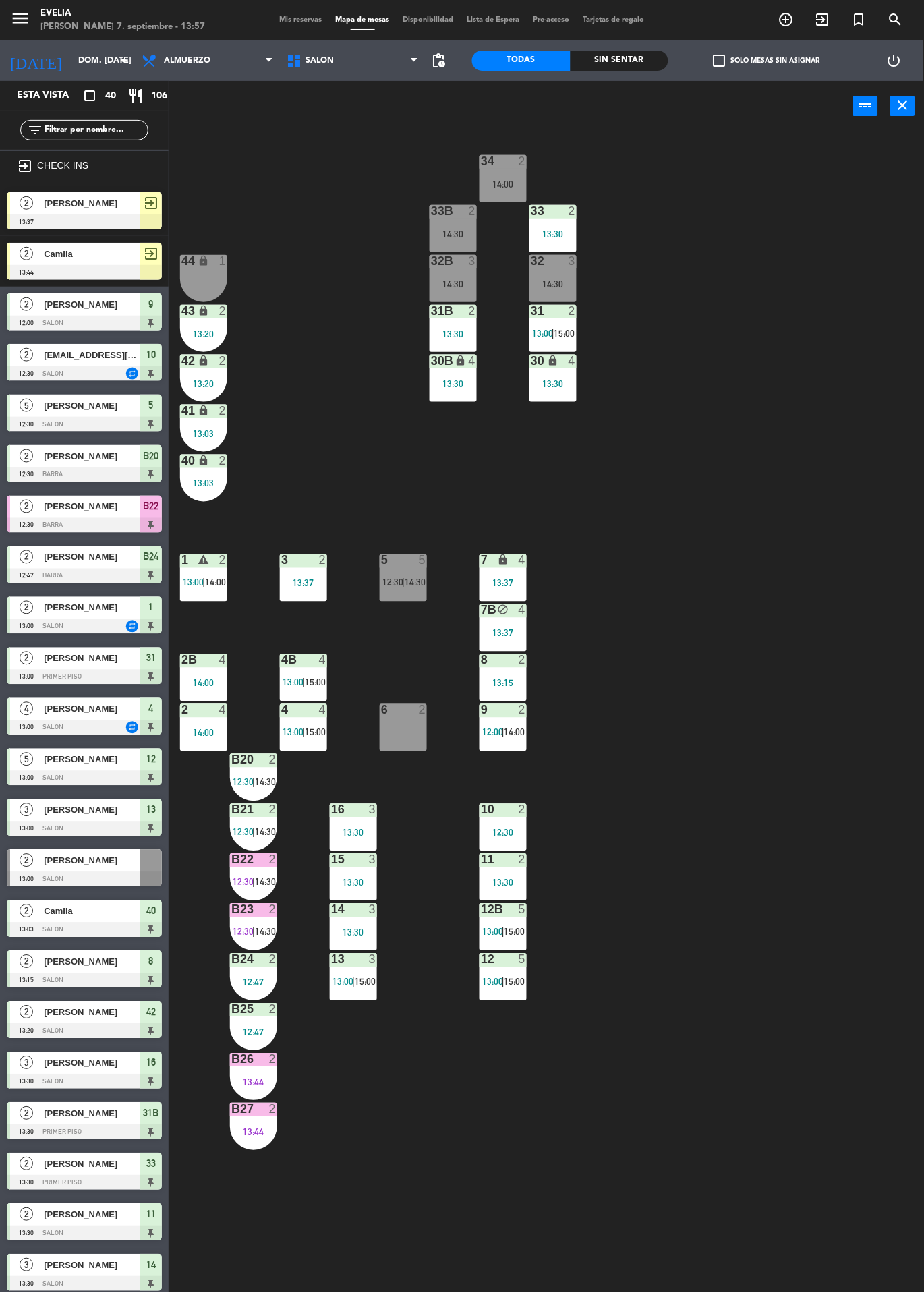
click at [772, 815] on div "34 2 14:00 33B 2 14:30 33 2 13:30 44 lock 1 32B 3 14:30 32 3 14:30 43 lock 2 13…" at bounding box center [551, 712] width 746 height 1161
click at [764, 814] on div "34 2 14:00 33B 2 14:30 33 2 13:30 44 lock 1 32B 3 14:30 32 3 14:30 43 lock 2 13…" at bounding box center [551, 712] width 746 height 1161
click at [495, 737] on span "12:00" at bounding box center [493, 731] width 21 height 10
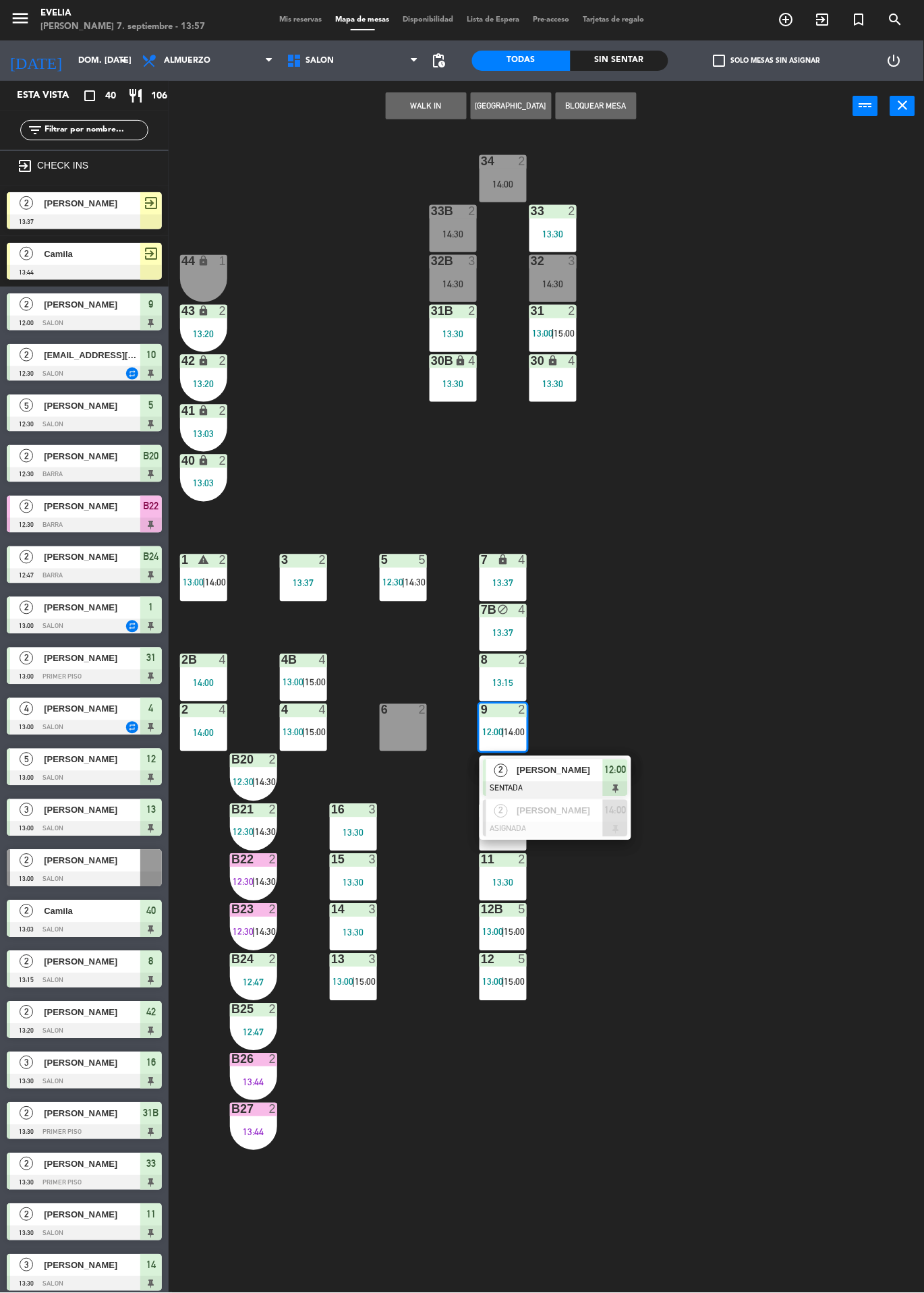
click at [593, 831] on div at bounding box center [555, 830] width 145 height 15
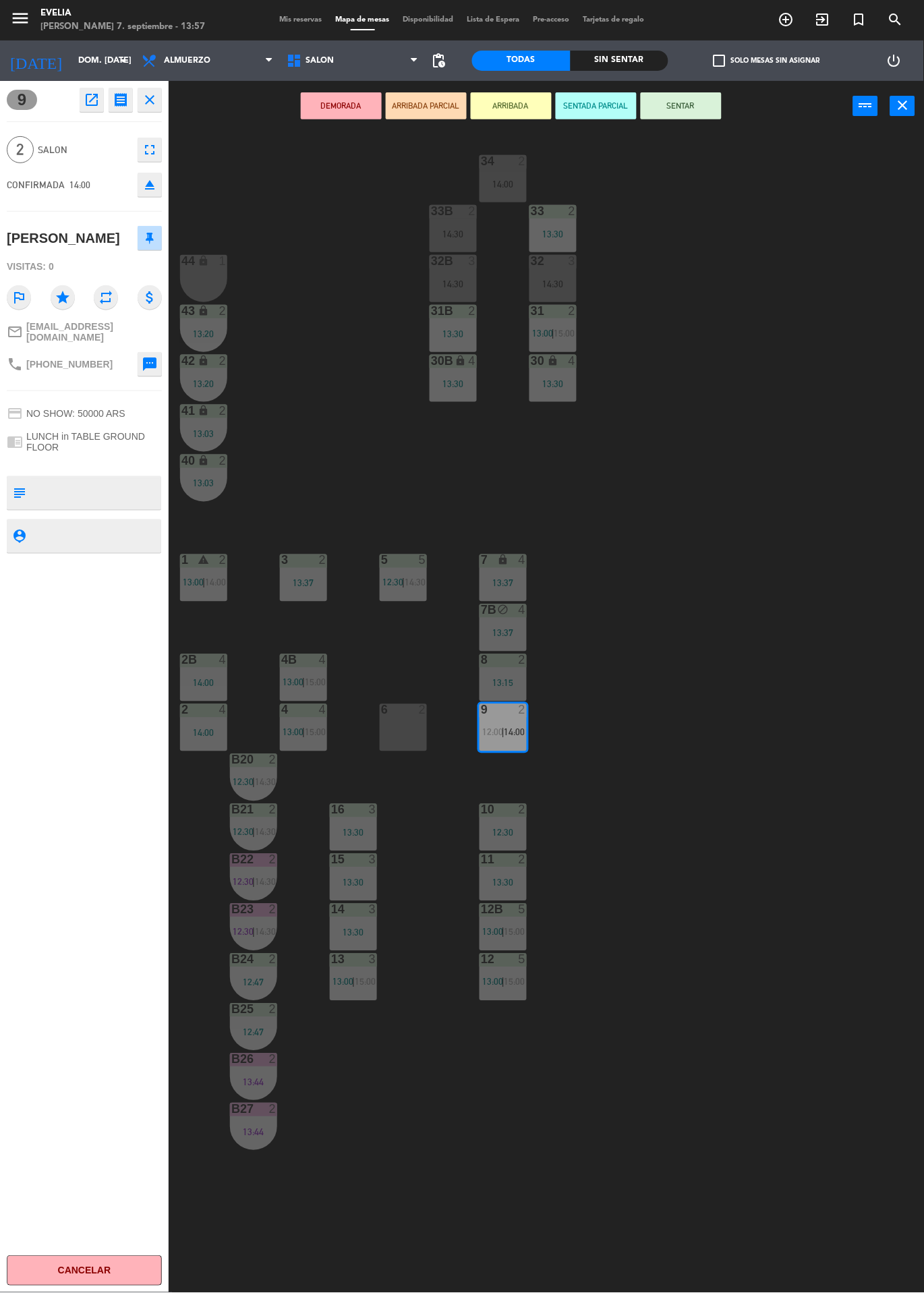
click at [395, 717] on div "6 2" at bounding box center [402, 727] width 47 height 47
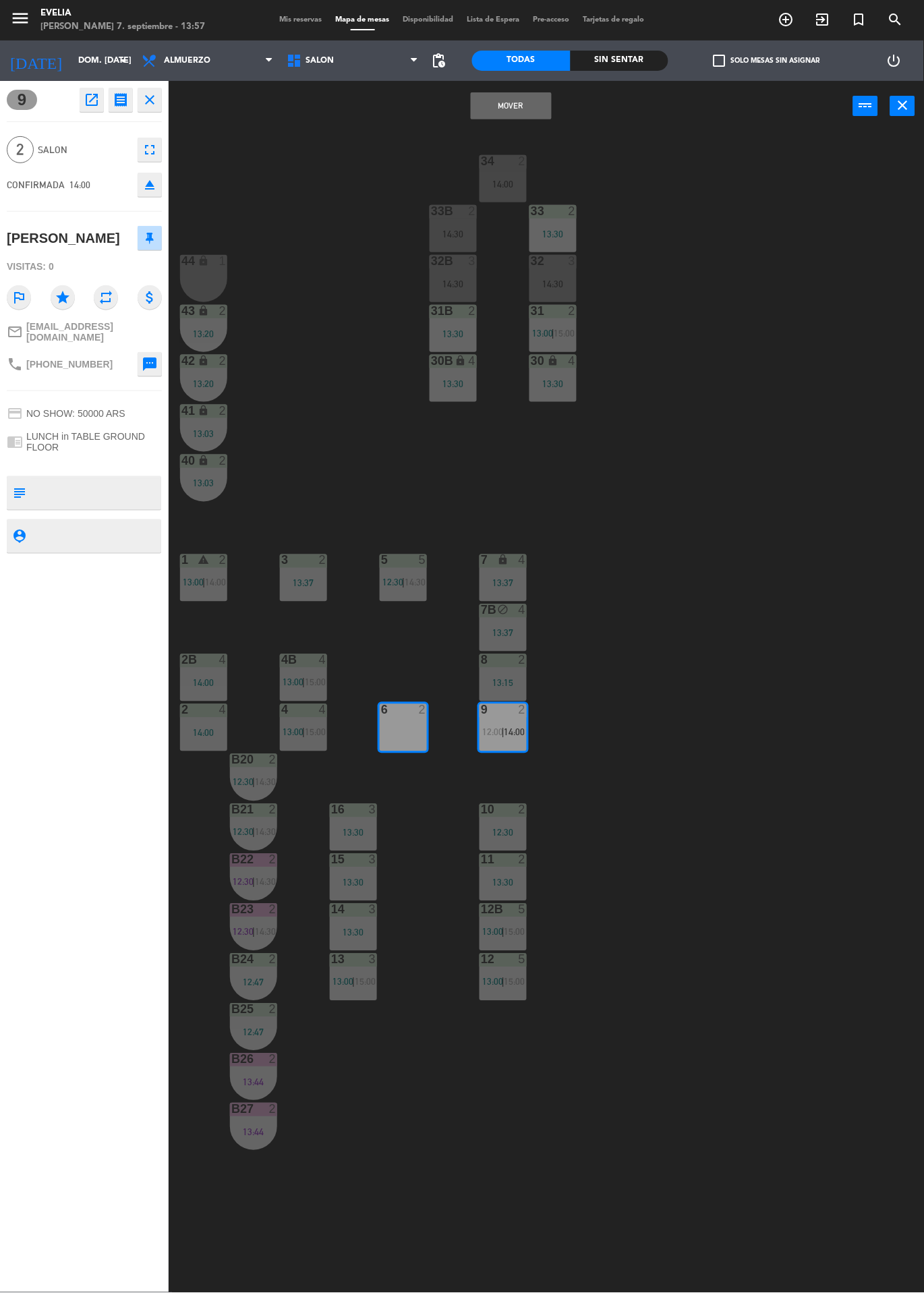
click at [524, 116] on button "Mover" at bounding box center [511, 106] width 81 height 27
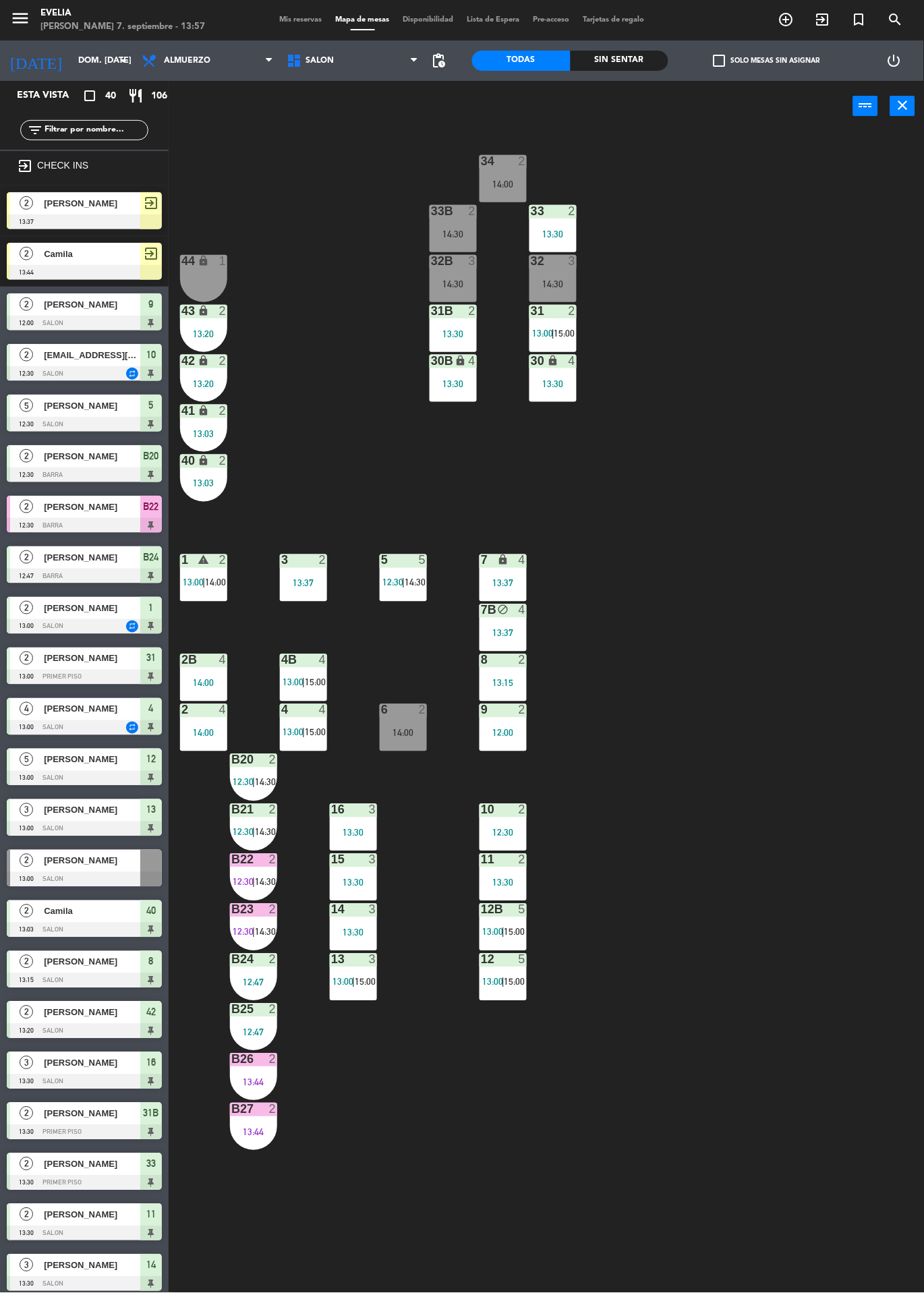
scroll to position [0, 0]
click at [834, 755] on div "34 2 14:00 33B 2 14:30 33 2 13:30 44 lock 1 32B 3 14:30 32 3 14:30 43 lock 2 13…" at bounding box center [551, 712] width 746 height 1161
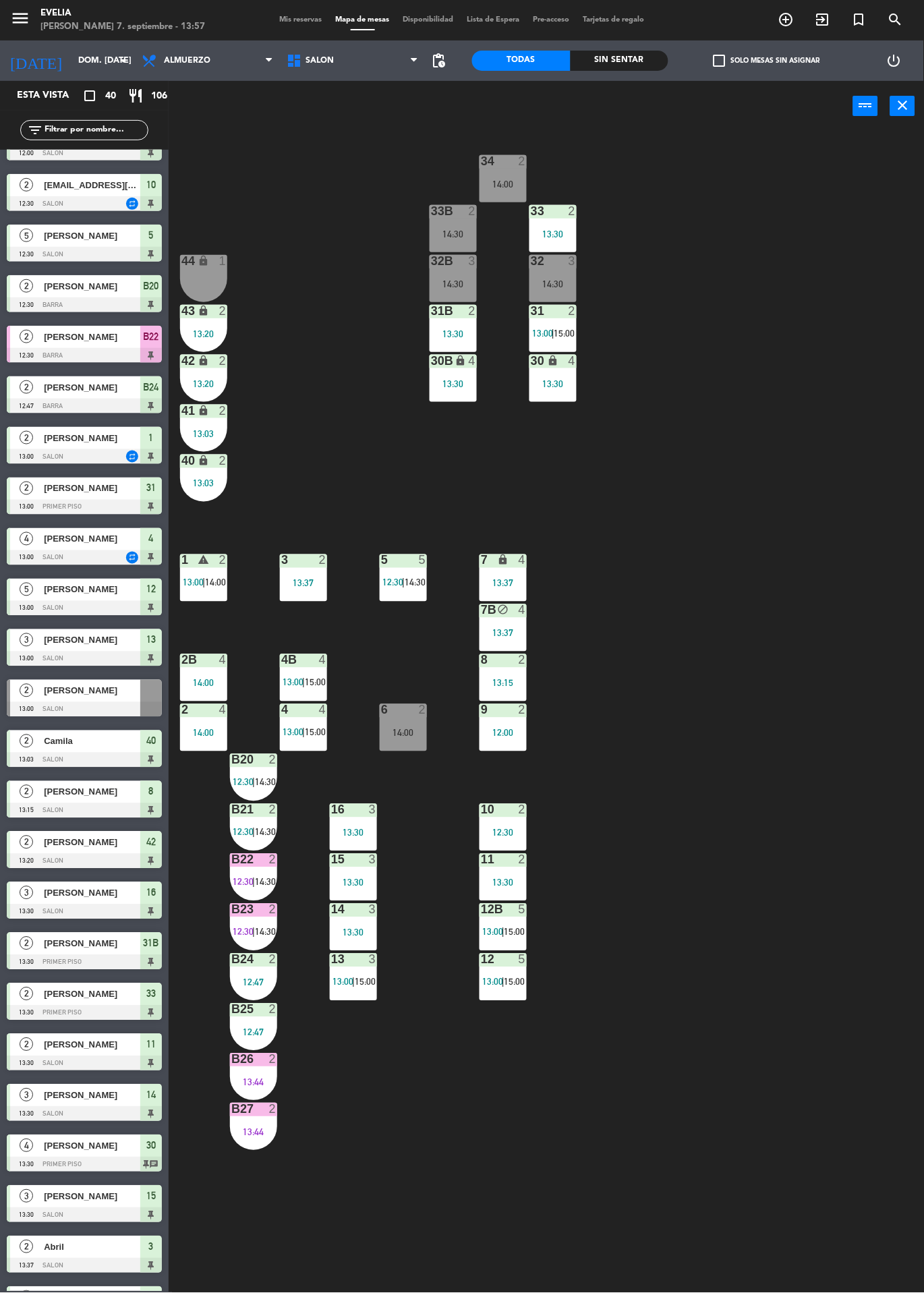
click at [409, 745] on div "6 2 14:00" at bounding box center [402, 727] width 47 height 47
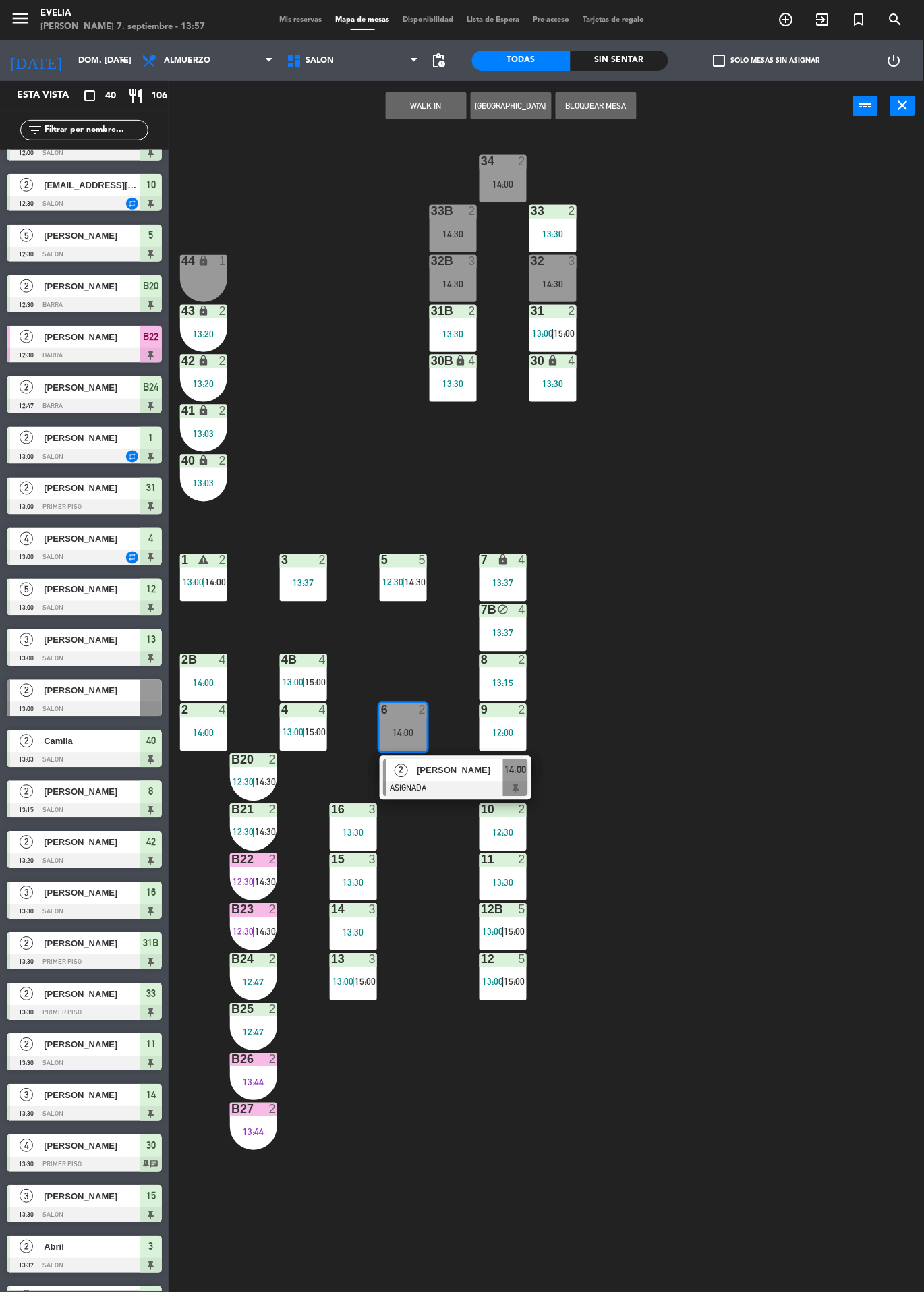
click at [836, 915] on div "34 2 14:00 33B 2 14:30 33 2 13:30 44 lock 1 32B 3 14:30 32 3 14:30 43 lock 2 13…" at bounding box center [551, 712] width 746 height 1161
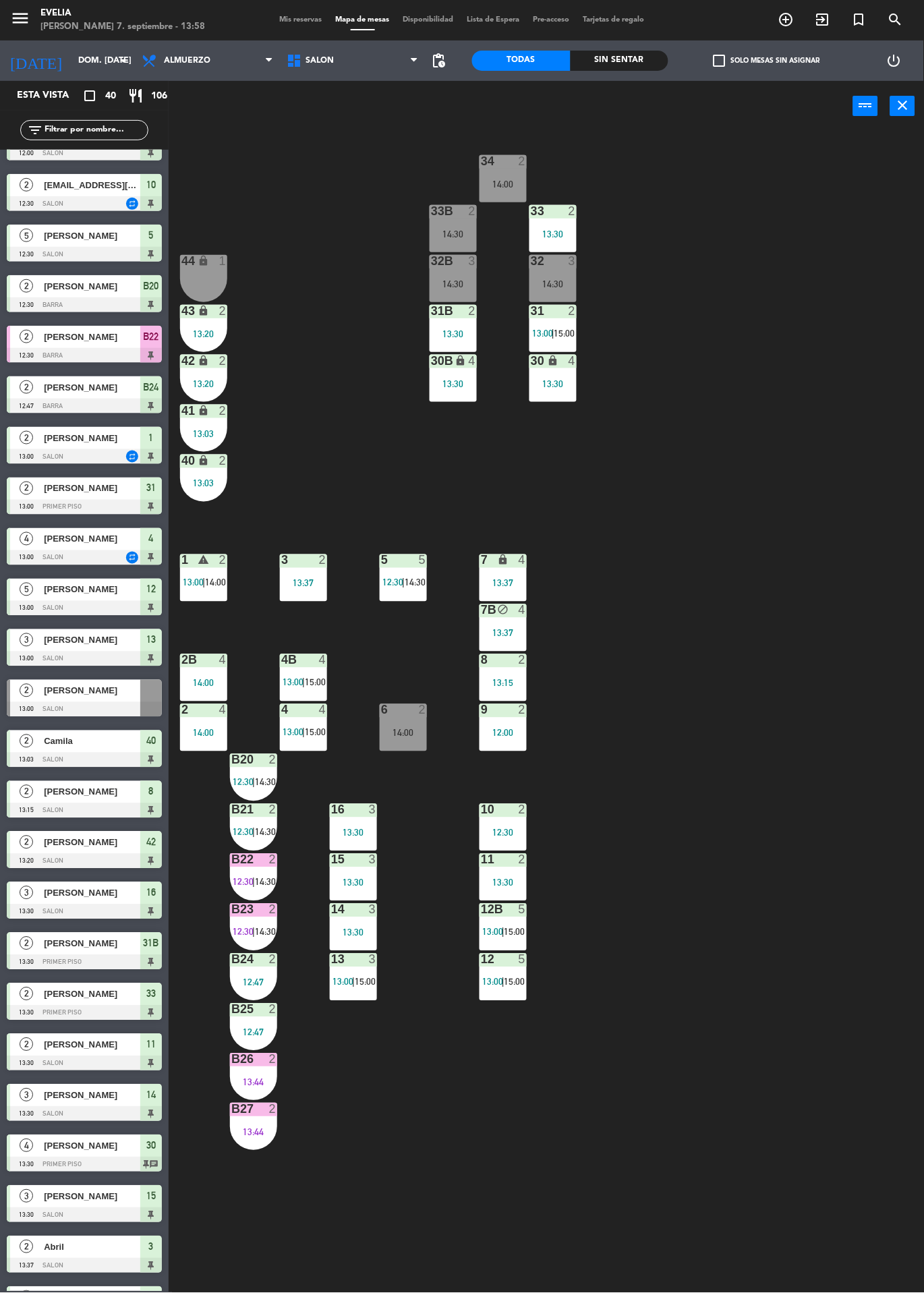
click at [759, 655] on div "34 2 14:00 33B 2 14:30 33 2 13:30 44 lock 1 32B 3 14:30 32 3 14:30 43 lock 2 13…" at bounding box center [551, 712] width 746 height 1161
click at [754, 642] on div "34 2 14:00 33B 2 14:30 33 2 13:30 44 lock 1 32B 3 14:30 32 3 14:30 43 lock 2 13…" at bounding box center [551, 712] width 746 height 1161
click at [758, 678] on div "34 2 14:00 33B 2 14:30 33 2 13:30 44 lock 1 32B 3 14:30 32 3 14:30 43 lock 2 13…" at bounding box center [551, 712] width 746 height 1161
click at [750, 664] on div "34 2 14:00 33B 2 14:30 33 2 13:30 44 lock 1 32B 3 14:30 32 3 14:30 43 lock 2 13…" at bounding box center [551, 712] width 746 height 1161
click at [768, 862] on div "34 2 14:00 33B 2 14:30 33 2 13:30 44 lock 1 32B 3 14:30 32 3 14:30 43 lock 2 13…" at bounding box center [551, 712] width 746 height 1161
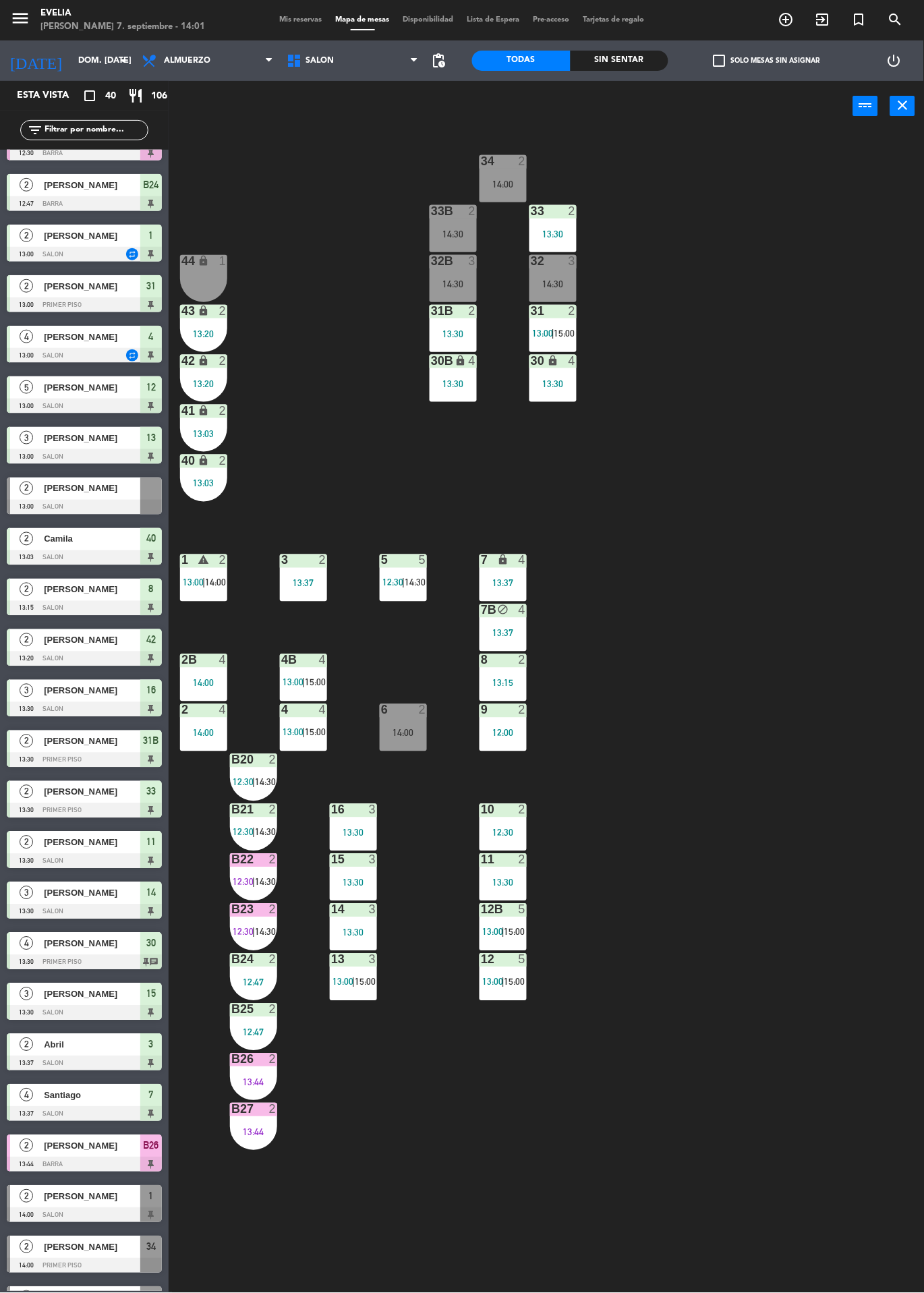
scroll to position [393, 0]
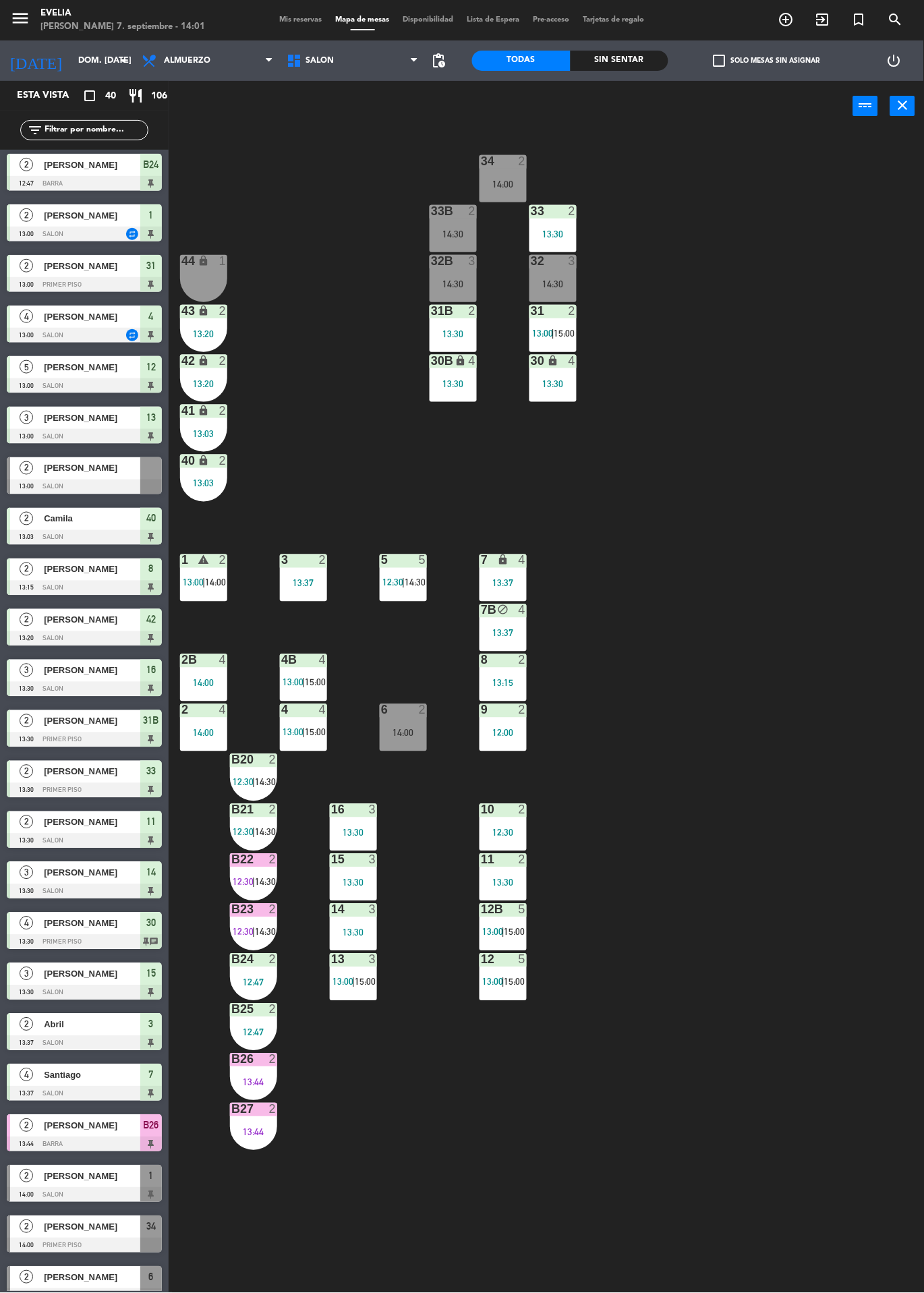
click at [71, 1225] on span "[PERSON_NAME]" at bounding box center [92, 1226] width 96 height 14
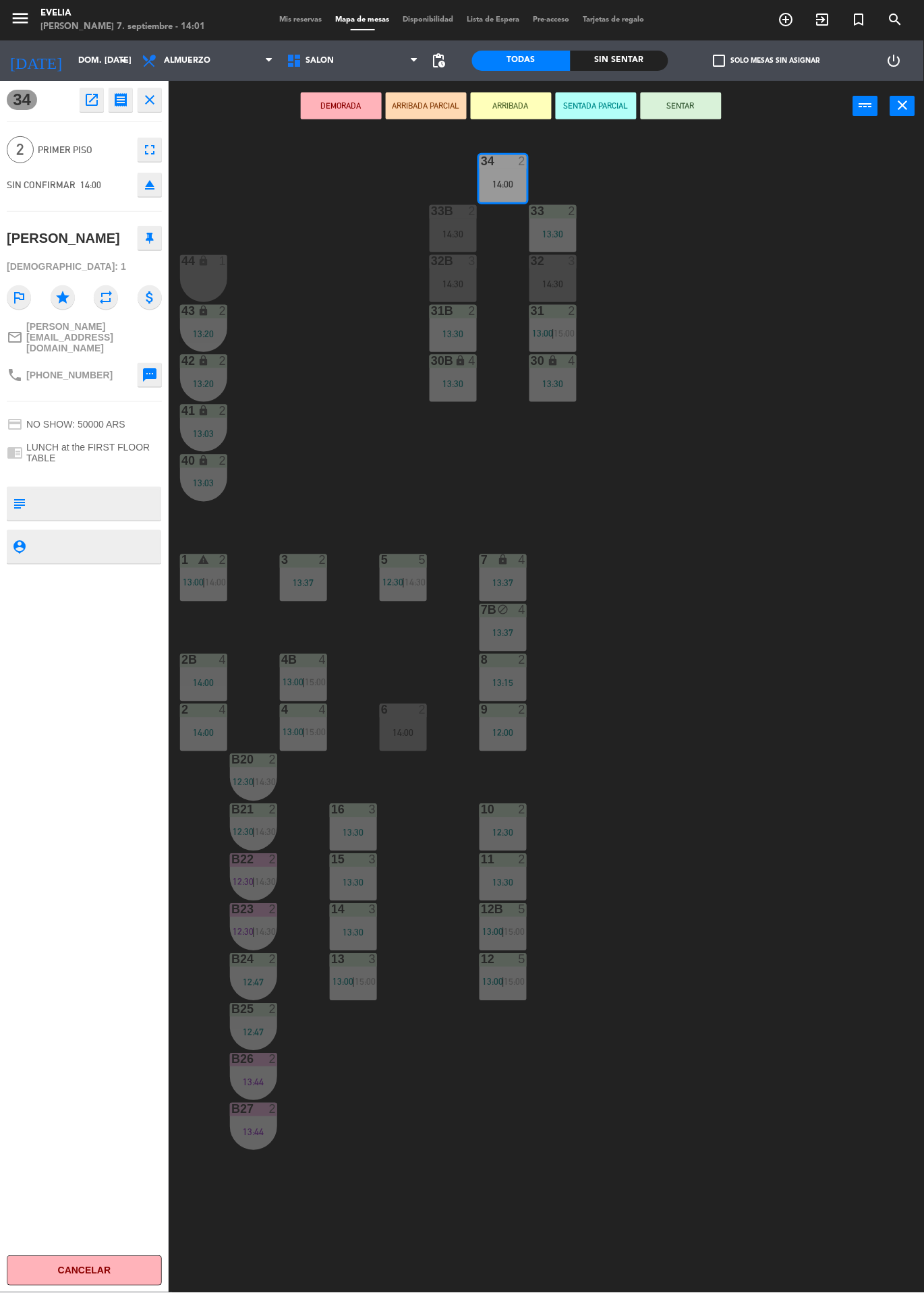
click at [672, 93] on button "SENTAR" at bounding box center [681, 106] width 81 height 27
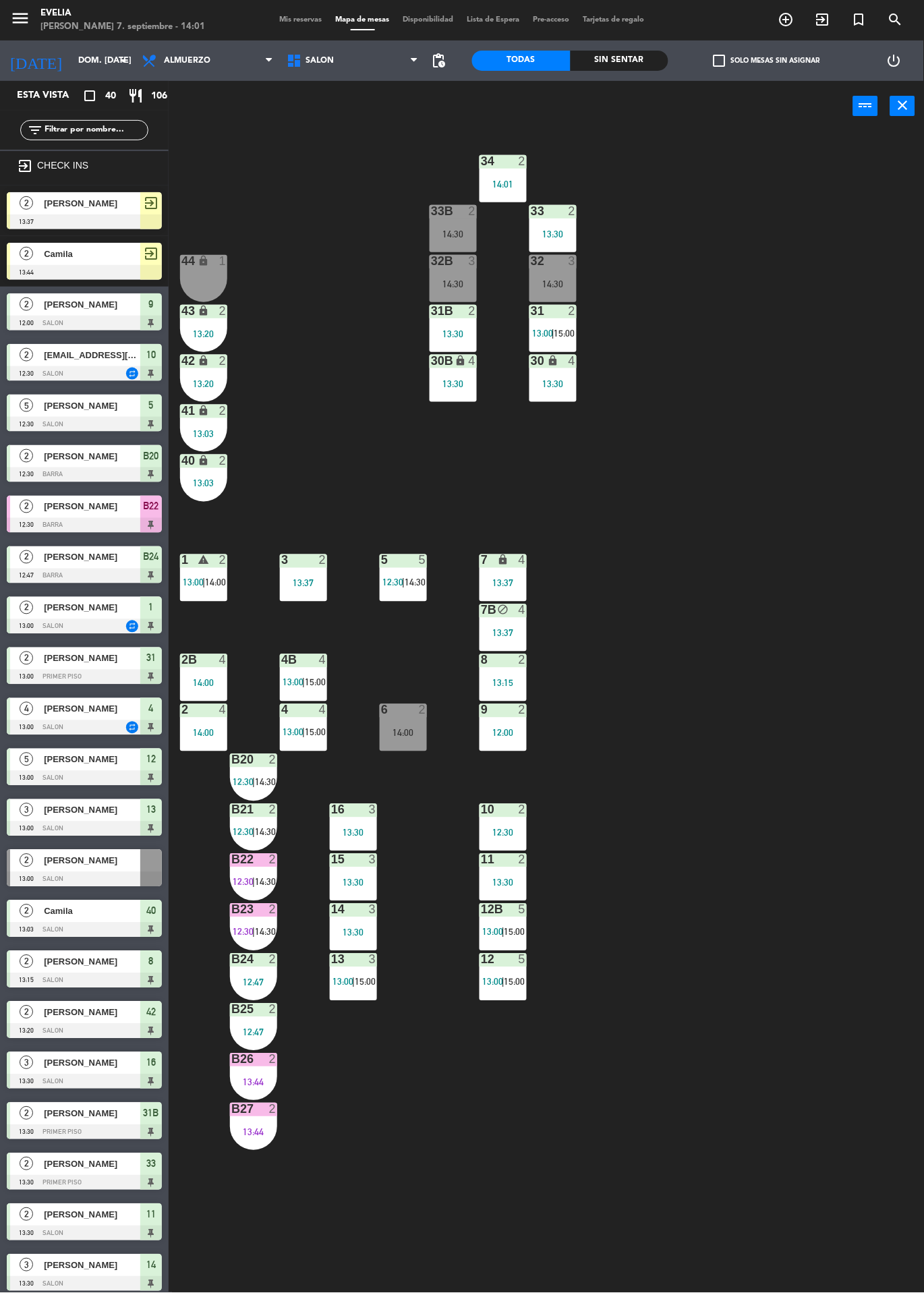
scroll to position [119, 0]
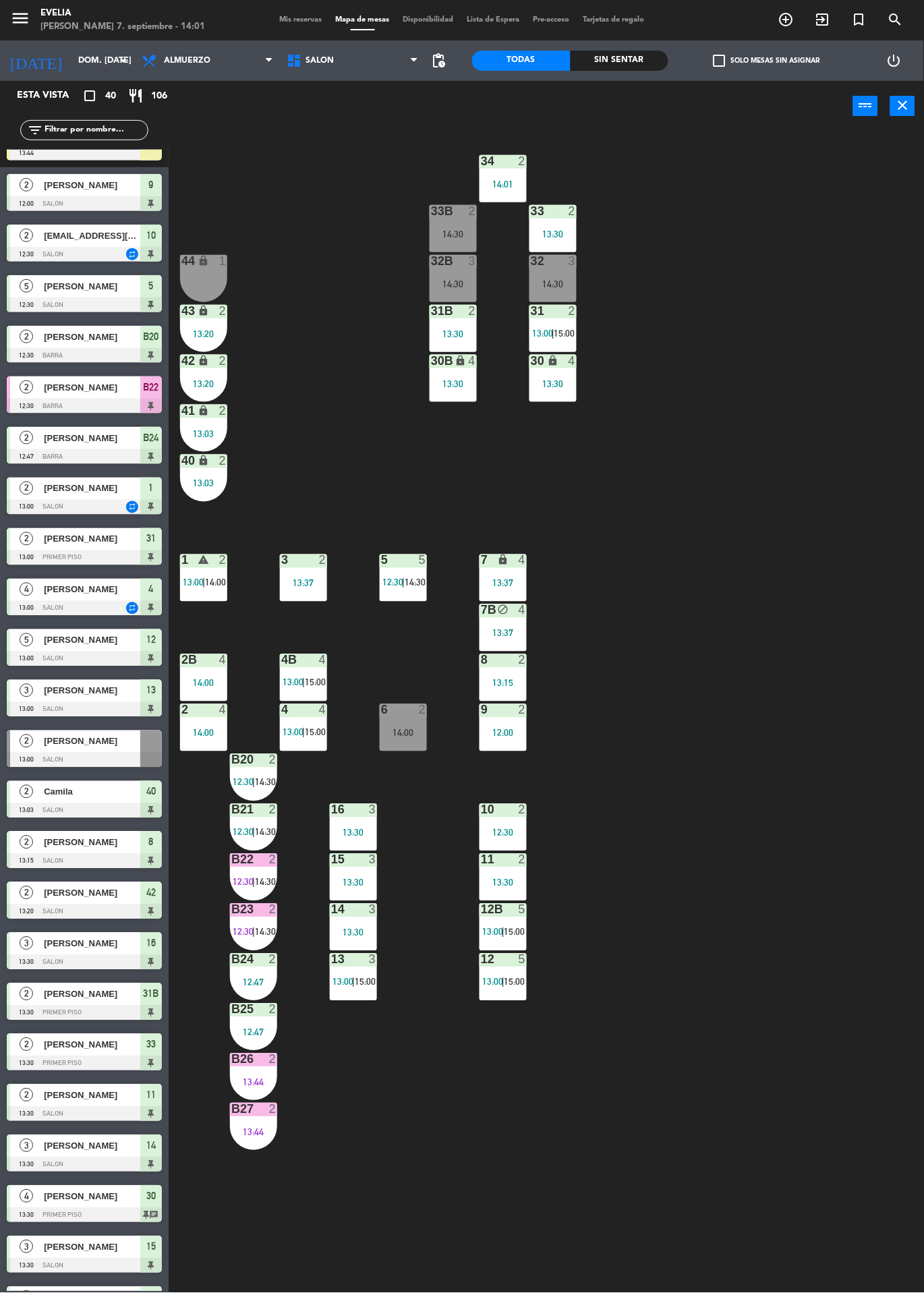
click at [401, 732] on div "14:00" at bounding box center [402, 733] width 47 height 10
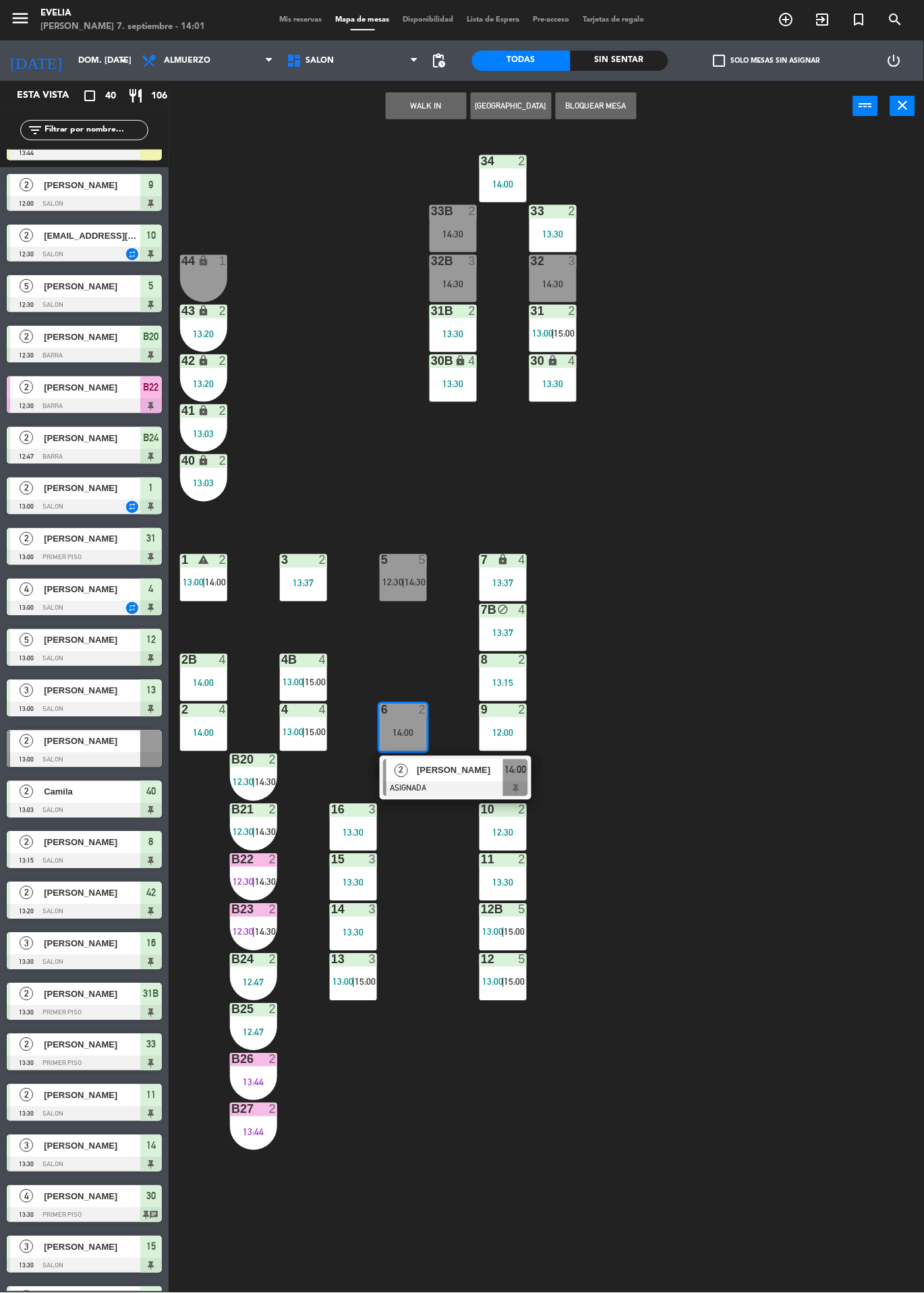
click at [493, 780] on div "[PERSON_NAME]" at bounding box center [460, 770] width 88 height 22
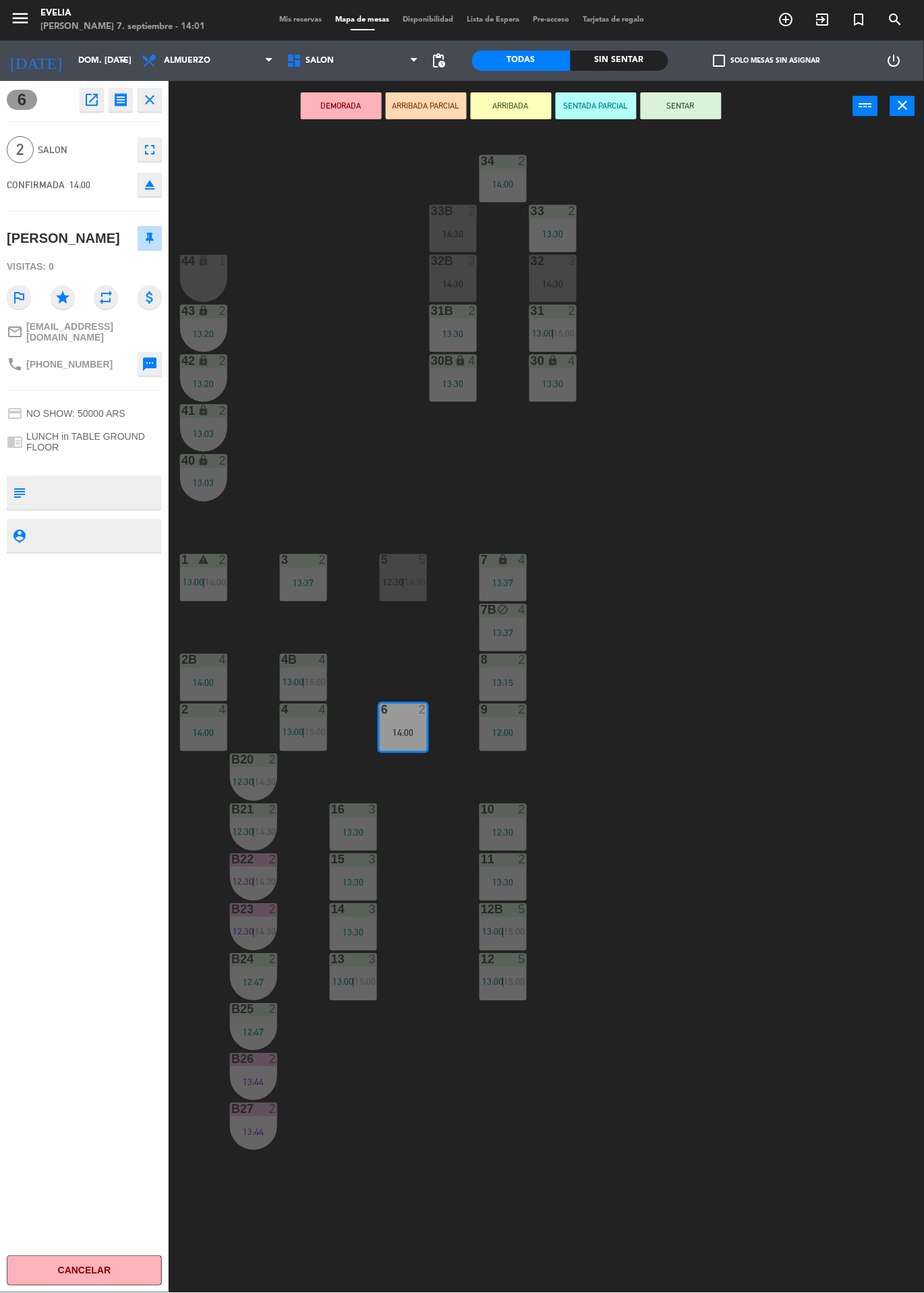
click at [673, 115] on button "SENTAR" at bounding box center [681, 106] width 81 height 27
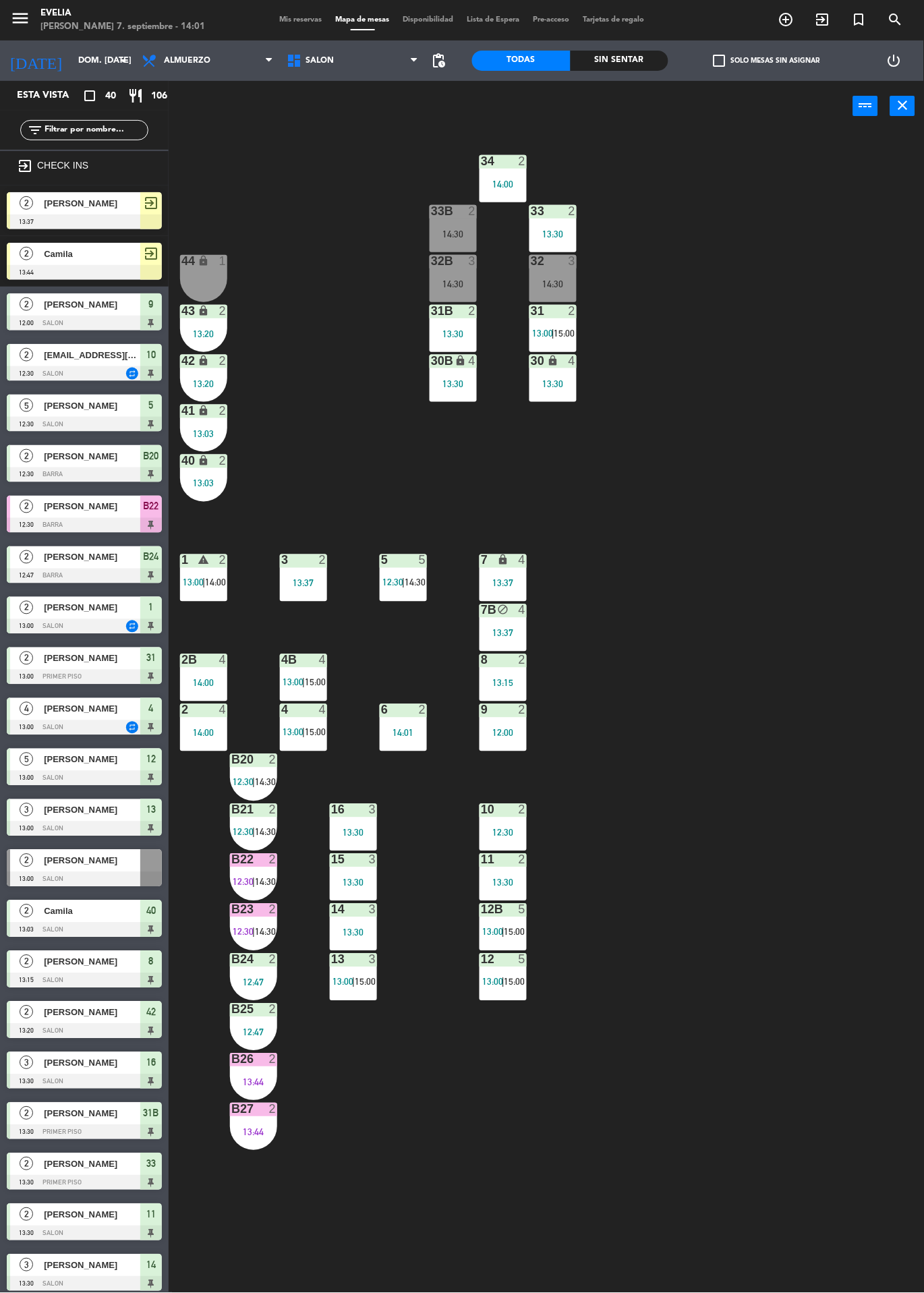
scroll to position [170, 0]
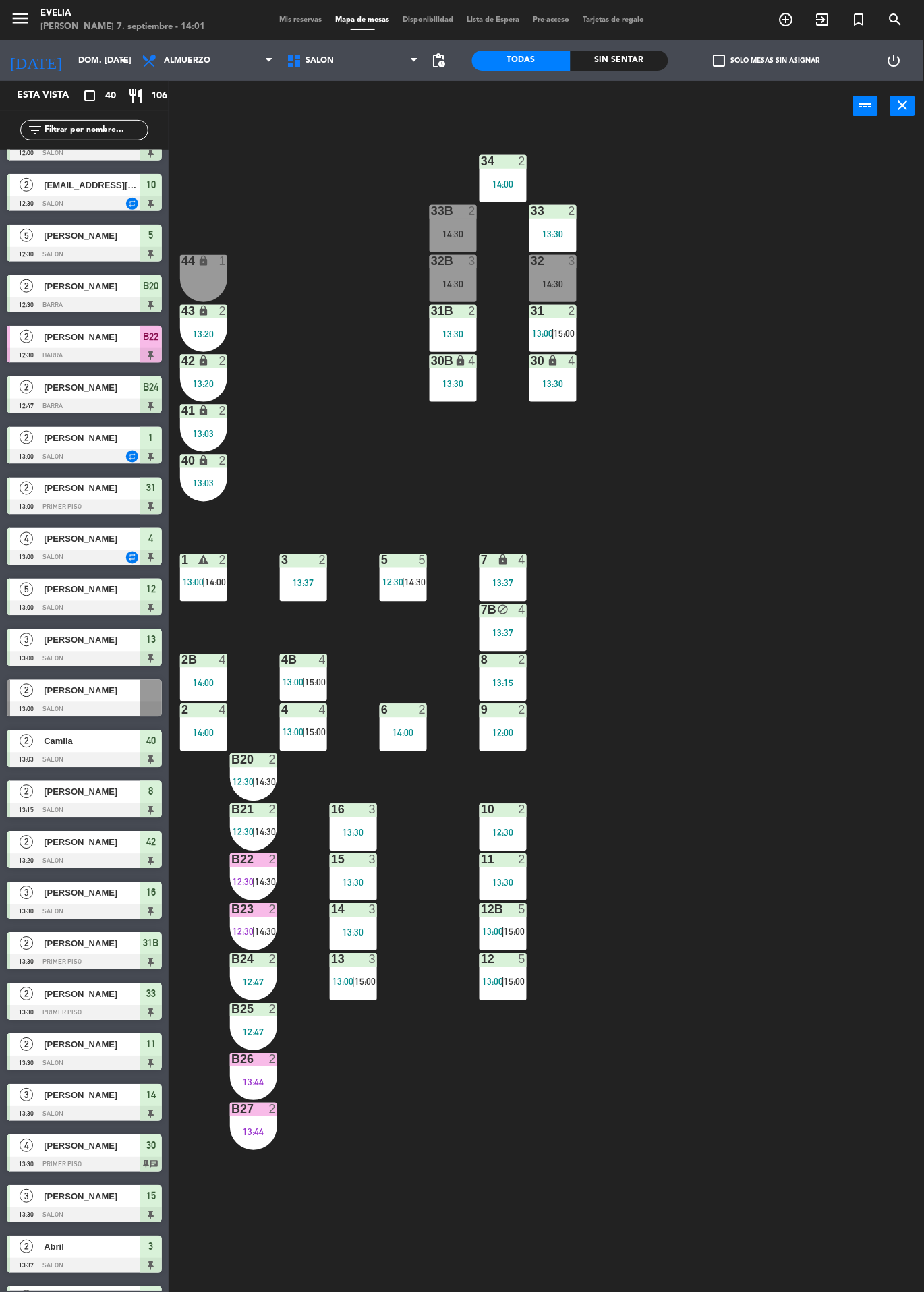
click at [786, 846] on div "34 2 14:00 33B 2 14:30 33 2 13:30 44 lock 1 32B 3 14:30 32 3 14:30 43 lock 2 13…" at bounding box center [551, 712] width 746 height 1161
click at [793, 829] on div "34 2 14:00 33B 2 14:30 33 2 13:30 44 lock 1 32B 3 14:30 32 3 14:30 43 lock 2 13…" at bounding box center [551, 712] width 746 height 1161
click at [792, 781] on div "34 2 14:00 33B 2 14:30 33 2 13:30 44 lock 1 32B 3 14:30 32 3 14:30 43 lock 2 13…" at bounding box center [551, 712] width 746 height 1161
click at [828, 775] on div "34 2 14:00 33B 2 14:30 33 2 13:30 44 lock 1 32B 3 14:30 32 3 14:30 43 lock 2 13…" at bounding box center [551, 712] width 746 height 1161
click at [240, 771] on div "B20 2 12:30 | 14:30" at bounding box center [253, 777] width 47 height 47
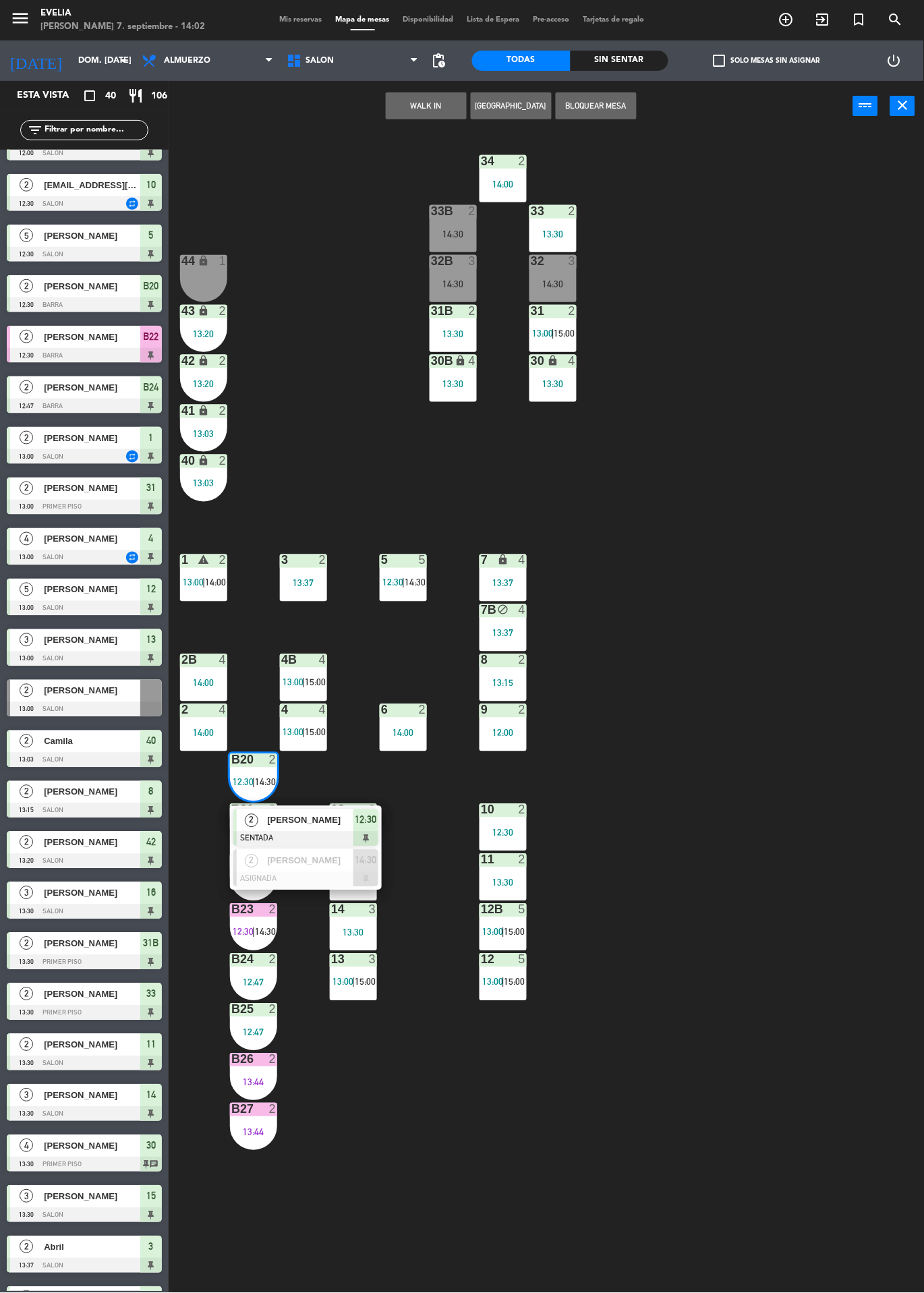
click at [313, 820] on span "[PERSON_NAME]" at bounding box center [310, 820] width 87 height 14
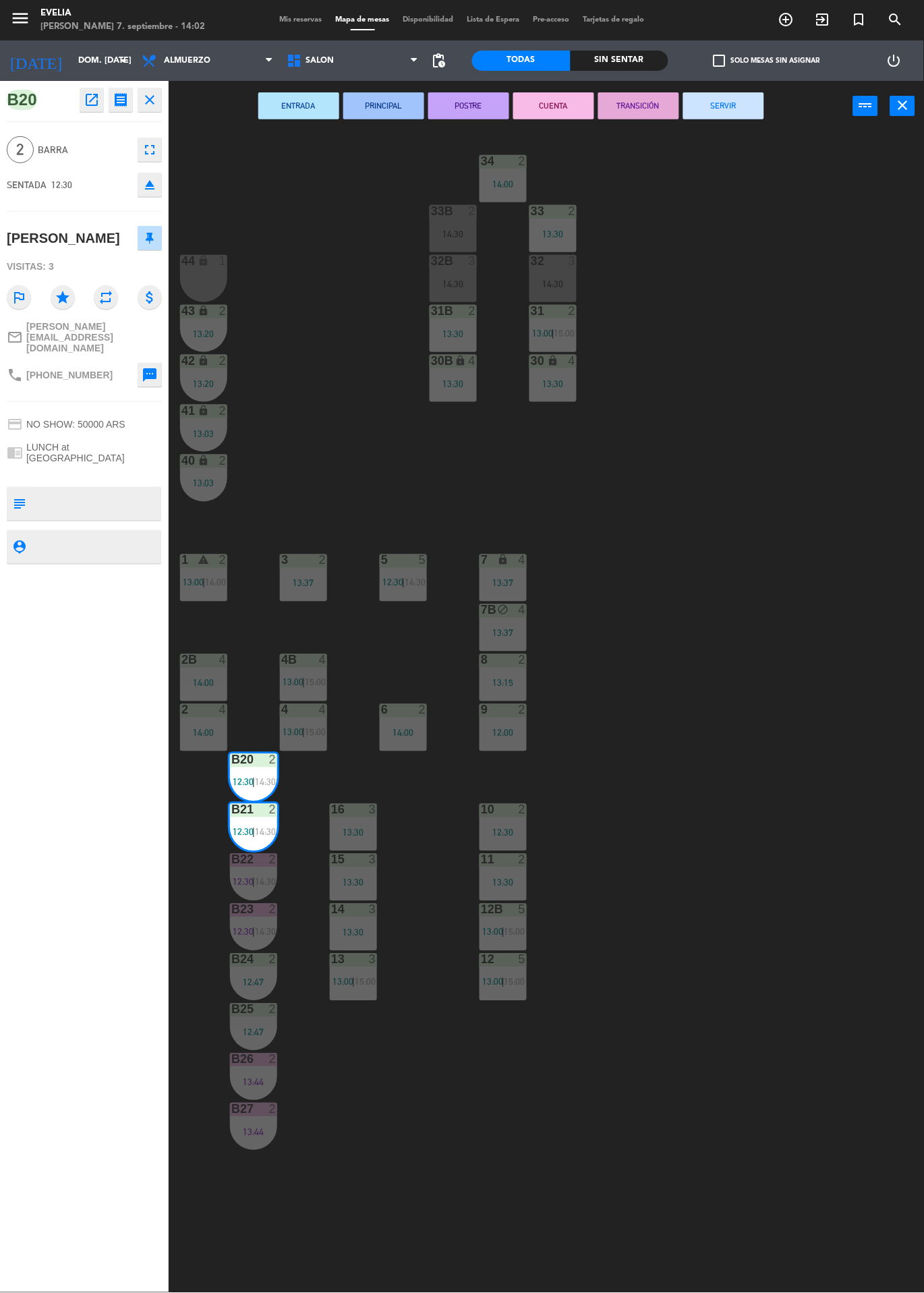
click at [740, 116] on button "SERVIR" at bounding box center [723, 106] width 81 height 27
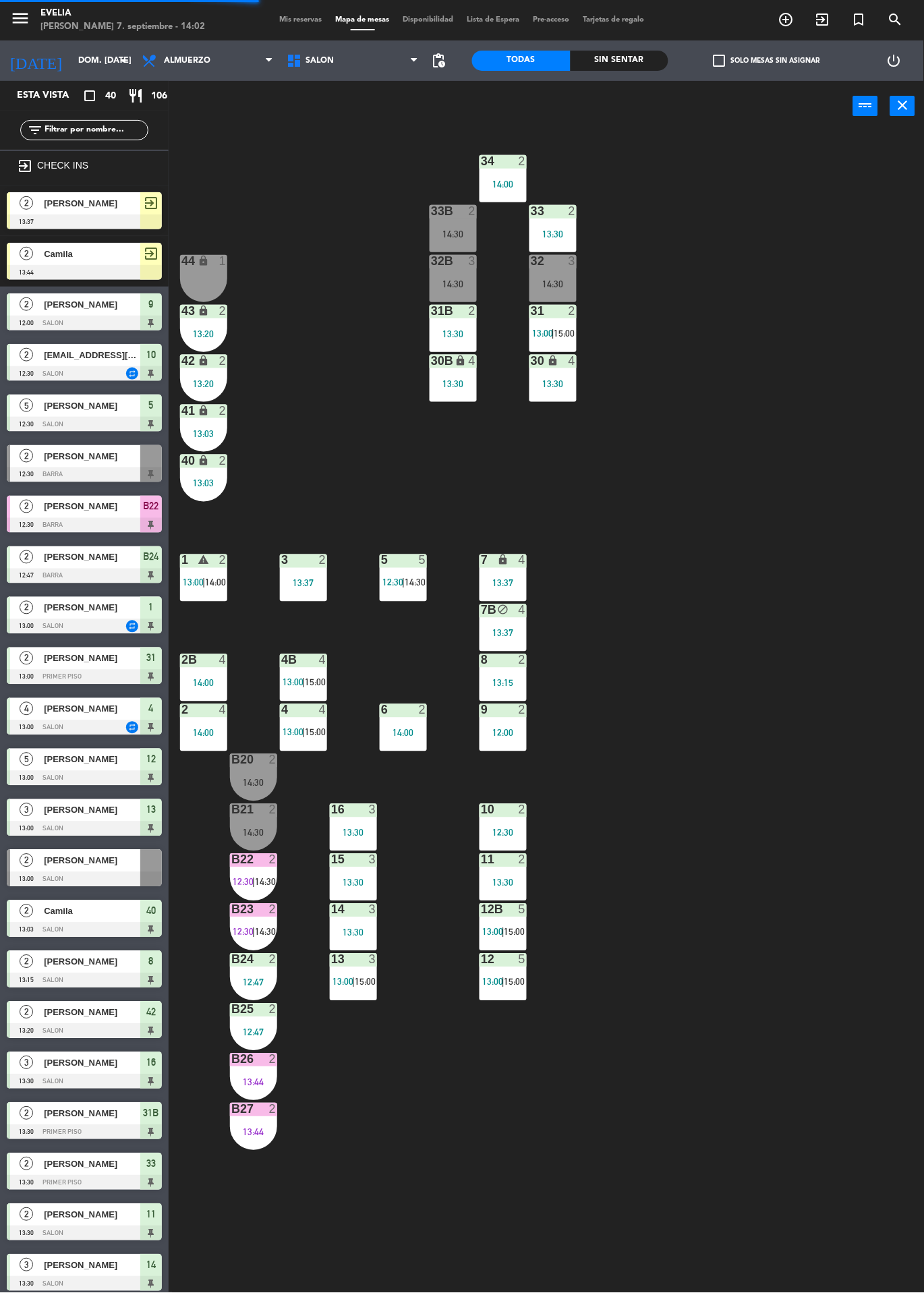
click at [257, 864] on div at bounding box center [254, 859] width 22 height 12
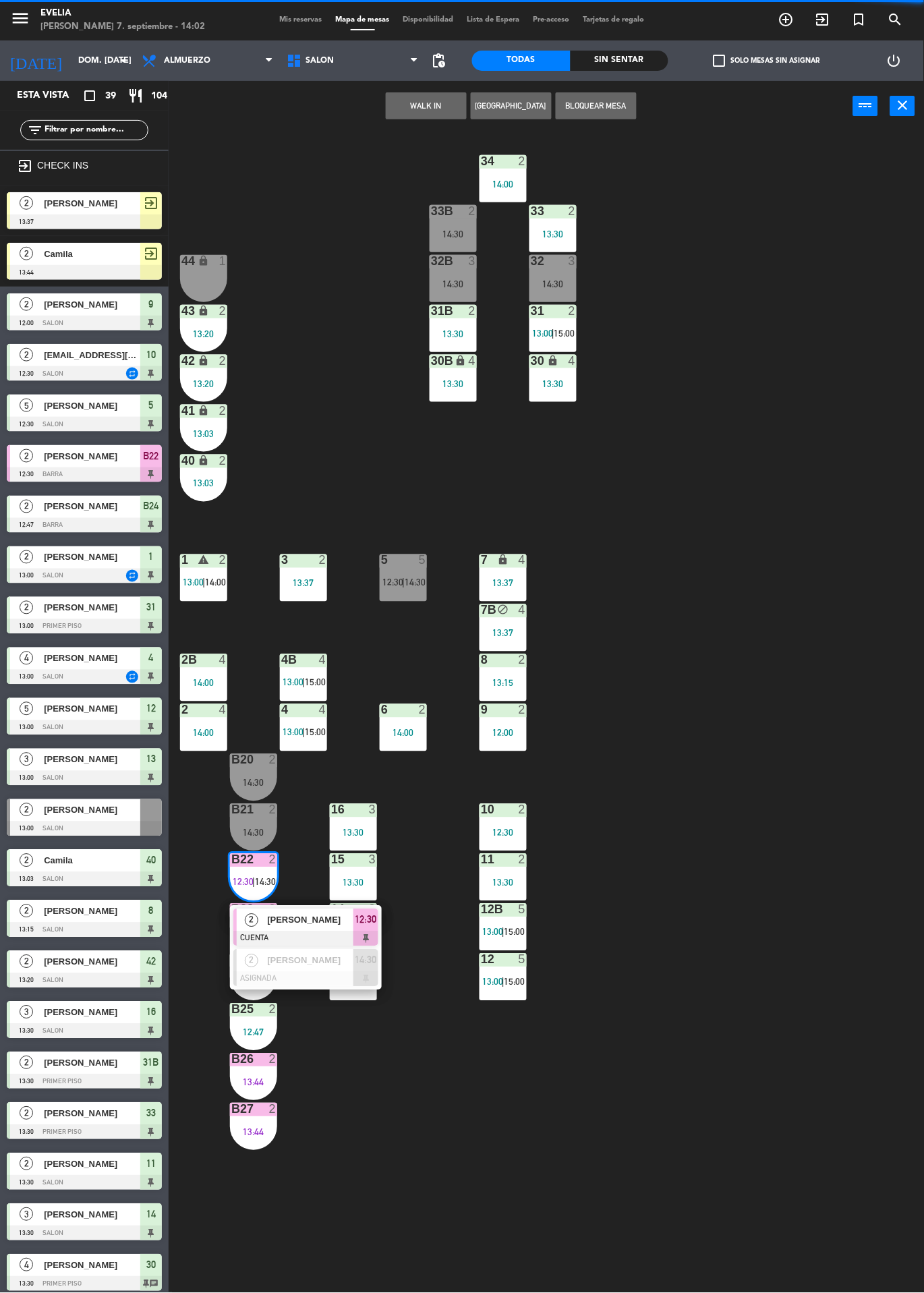
click at [318, 927] on div "[PERSON_NAME]" at bounding box center [310, 919] width 88 height 22
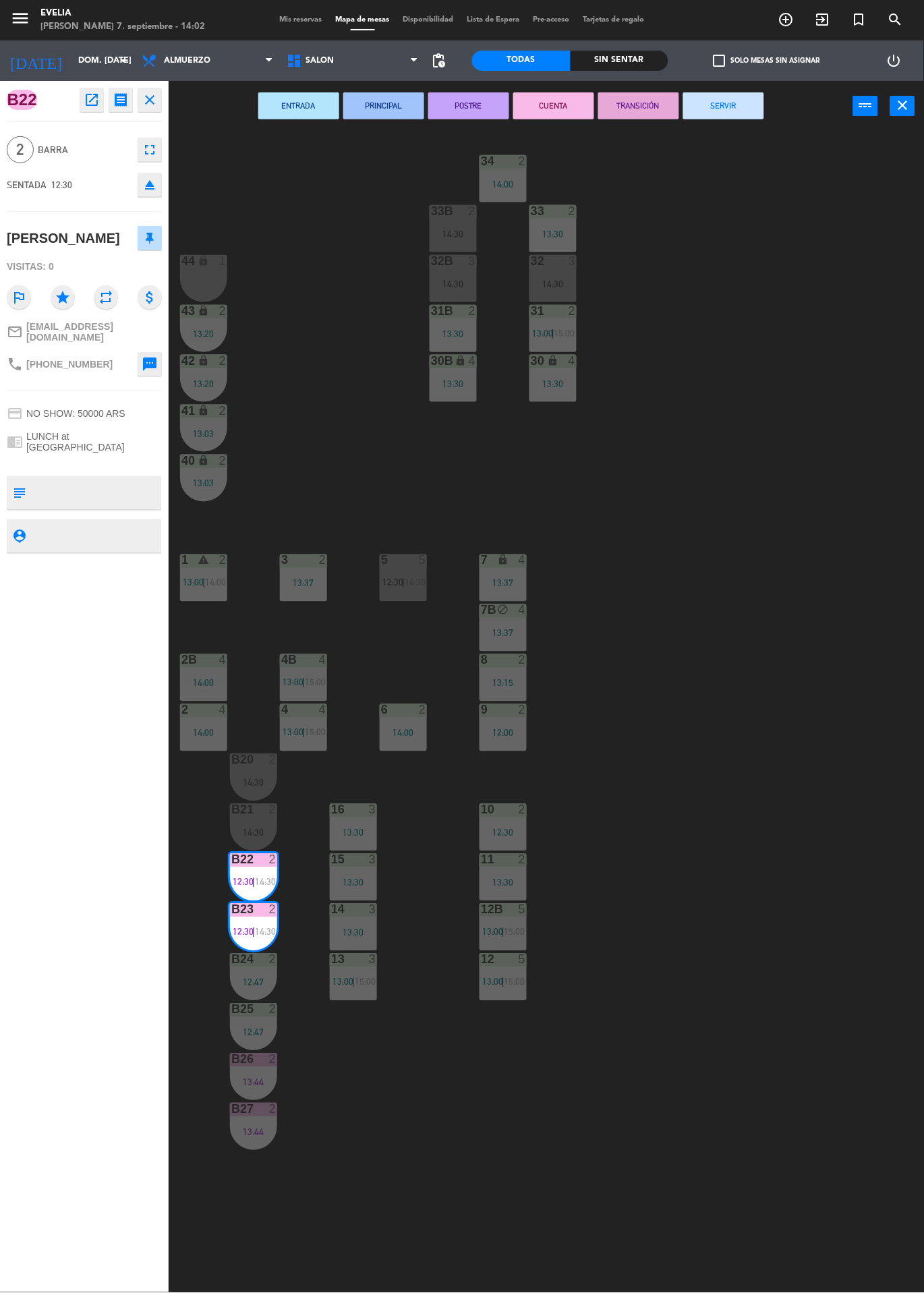
click at [736, 111] on button "SERVIR" at bounding box center [723, 106] width 81 height 27
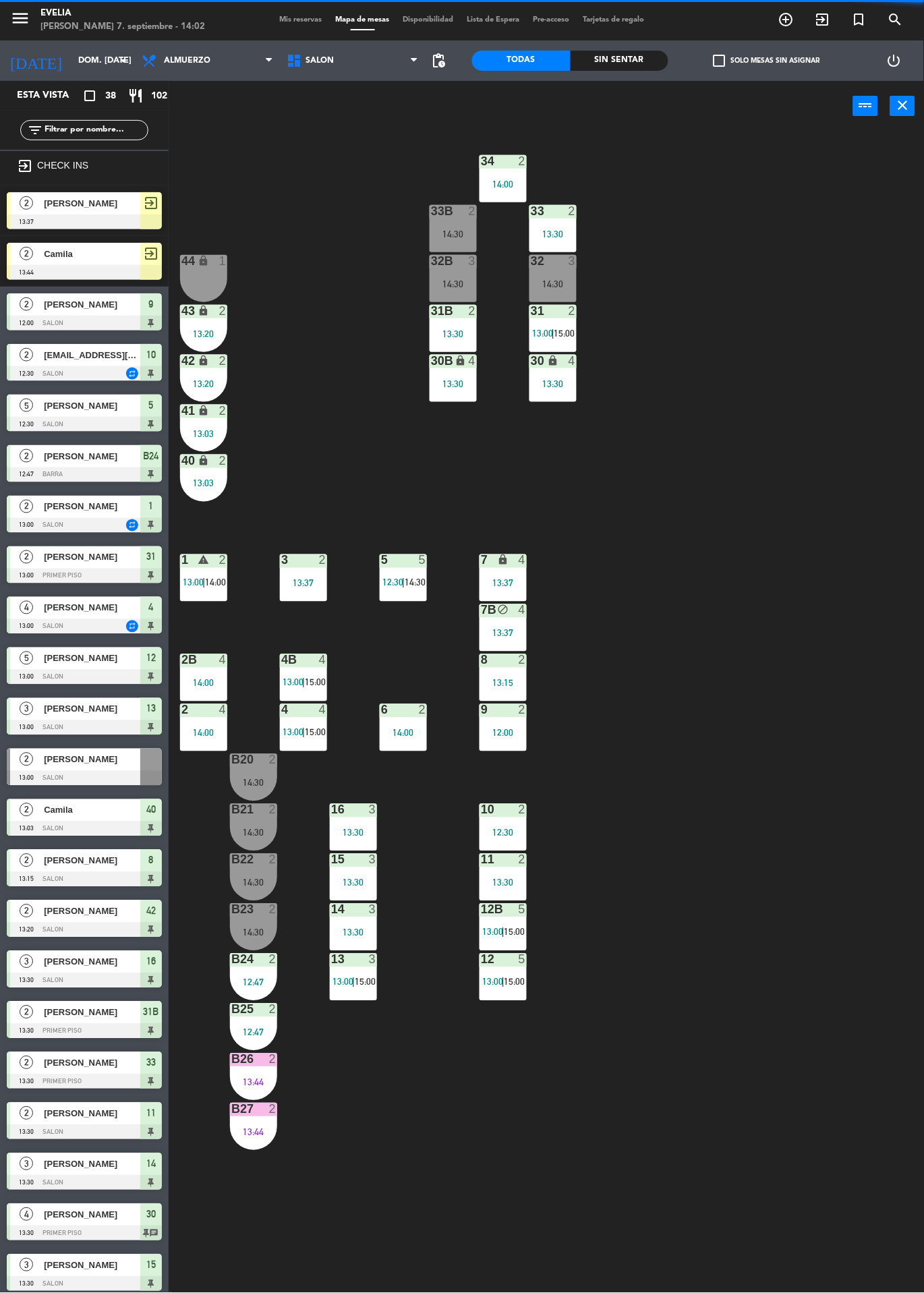
click at [816, 1122] on div "34 2 14:00 33B 2 14:30 33 2 13:30 44 lock 1 32B 3 14:30 32 3 14:30 43 lock 2 13…" at bounding box center [551, 712] width 746 height 1161
click at [500, 826] on div "10 2 12:30" at bounding box center [503, 827] width 47 height 47
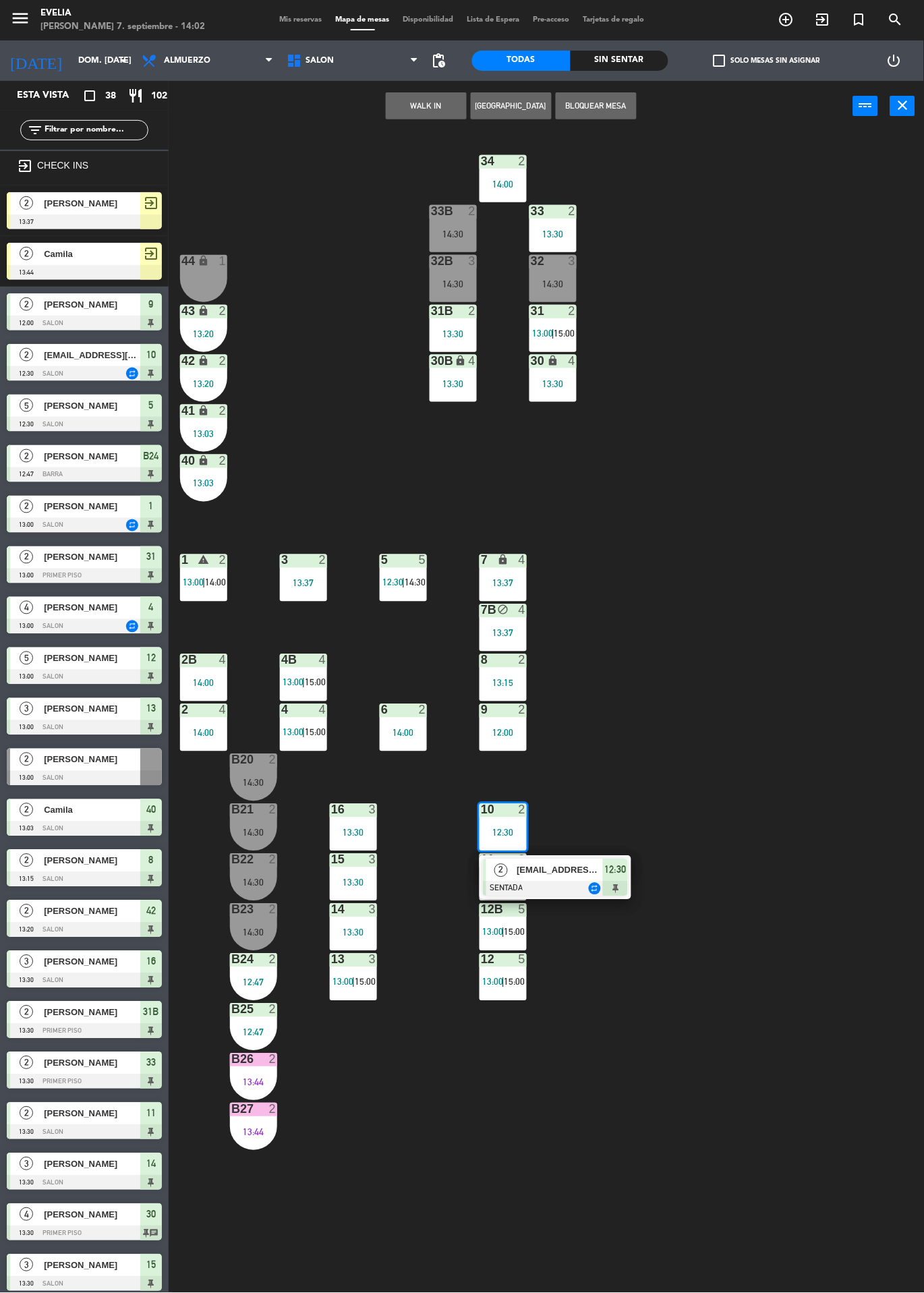
click at [579, 878] on div "[EMAIL_ADDRESS][DOMAIN_NAME]" at bounding box center [559, 870] width 88 height 22
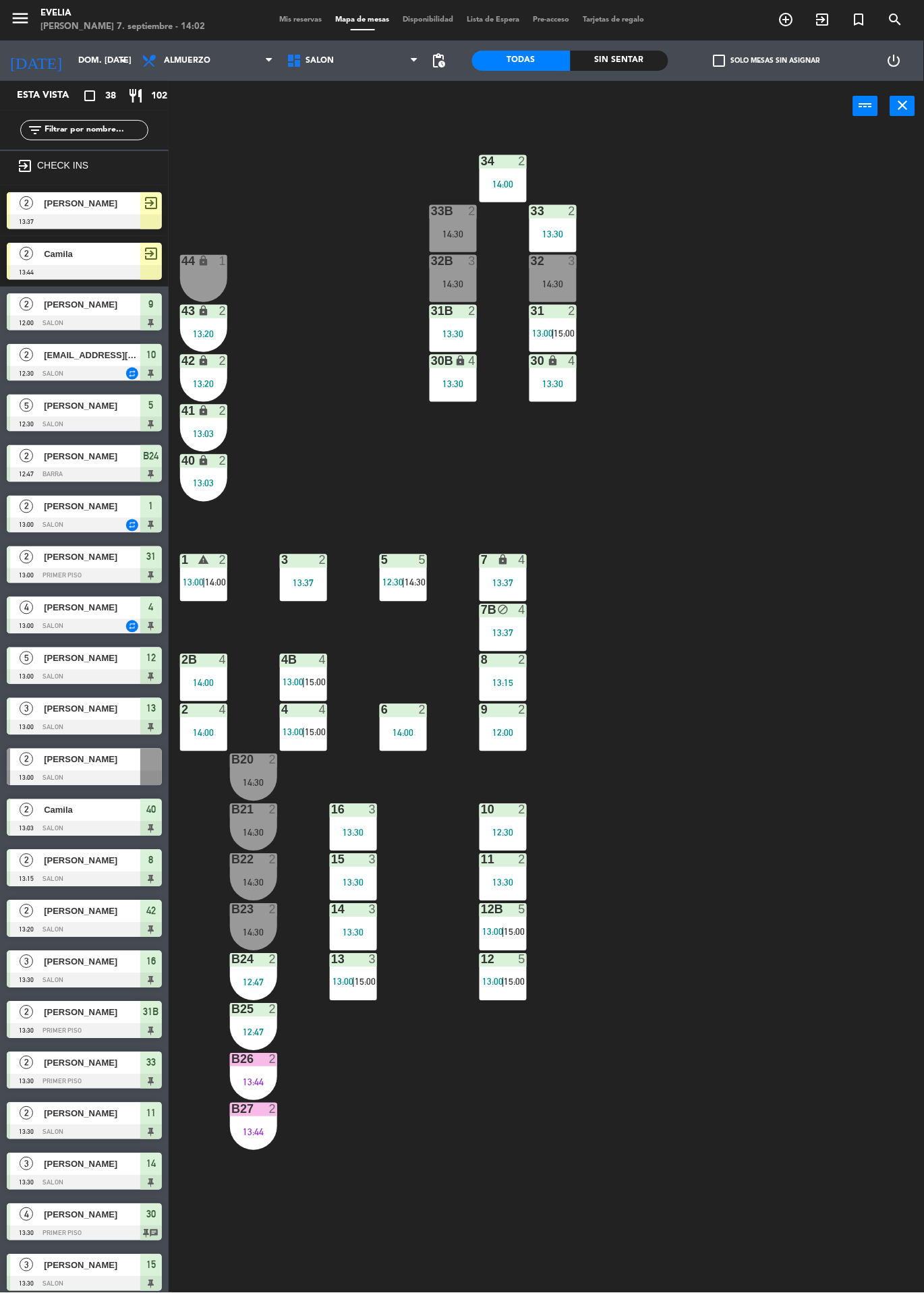
click at [482, 655] on div "8" at bounding box center [481, 660] width 1 height 12
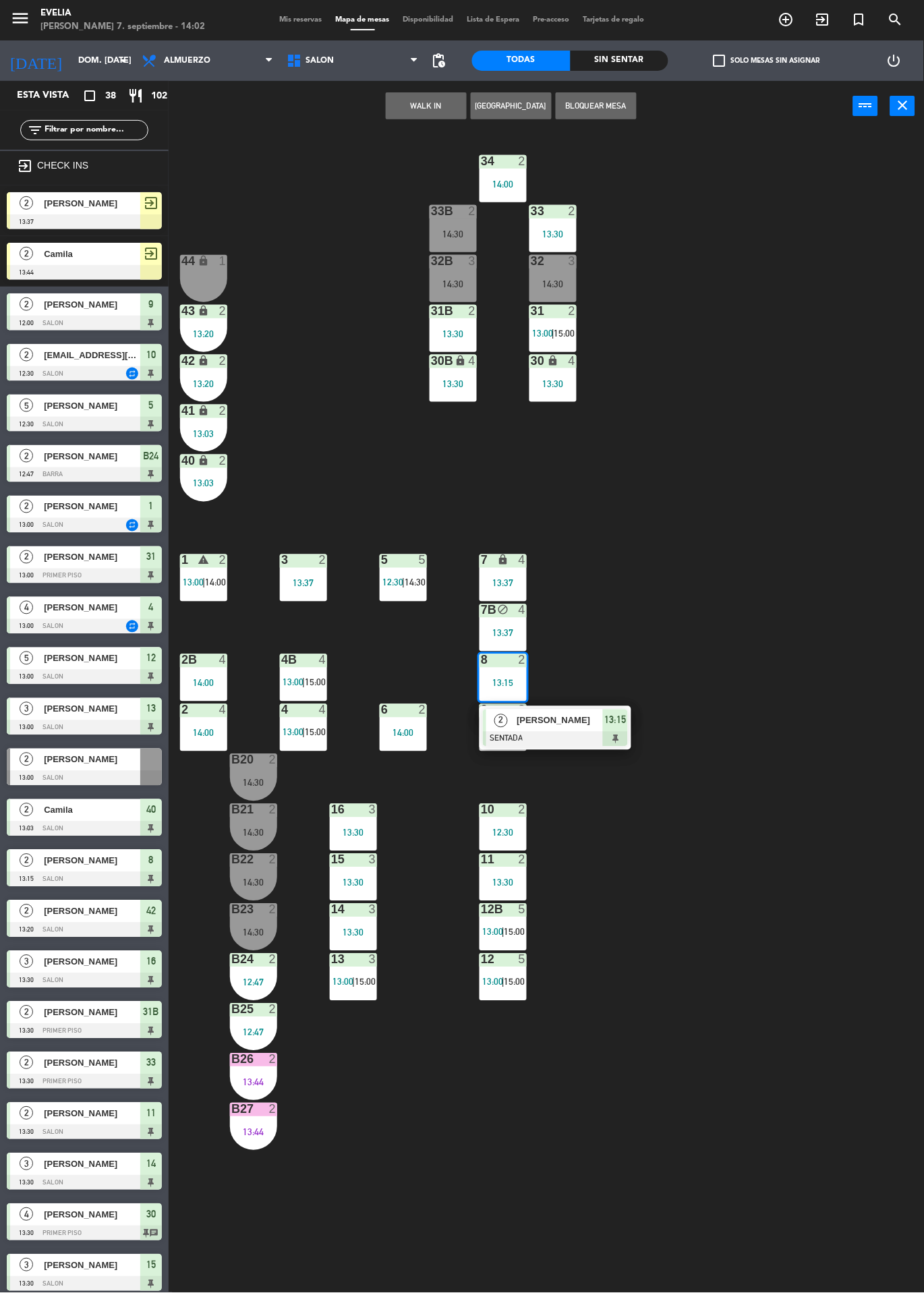
click at [514, 749] on div "2 [PERSON_NAME] SENTADA 13:15" at bounding box center [555, 728] width 152 height 44
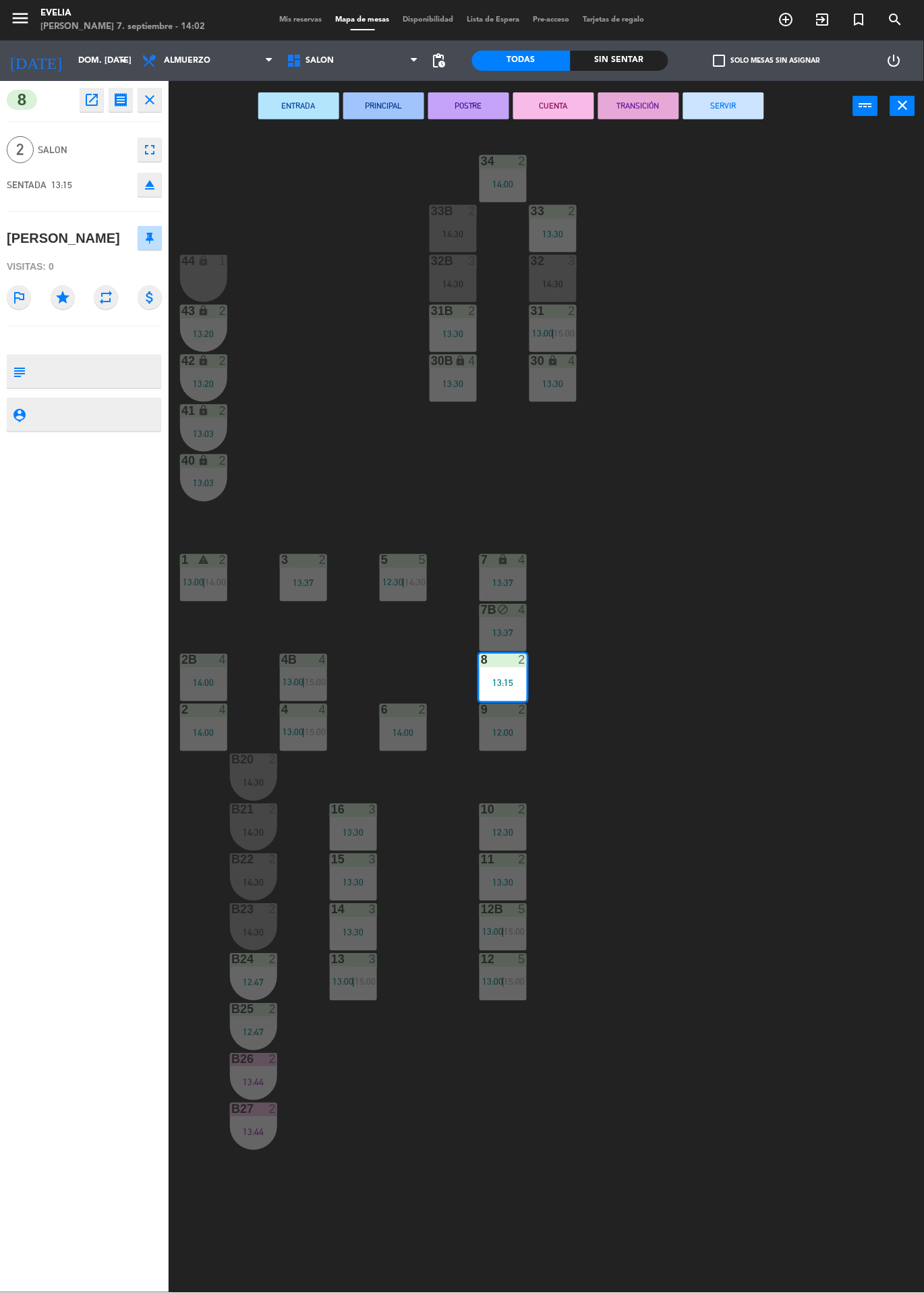
click at [501, 734] on div "12:00" at bounding box center [503, 733] width 47 height 10
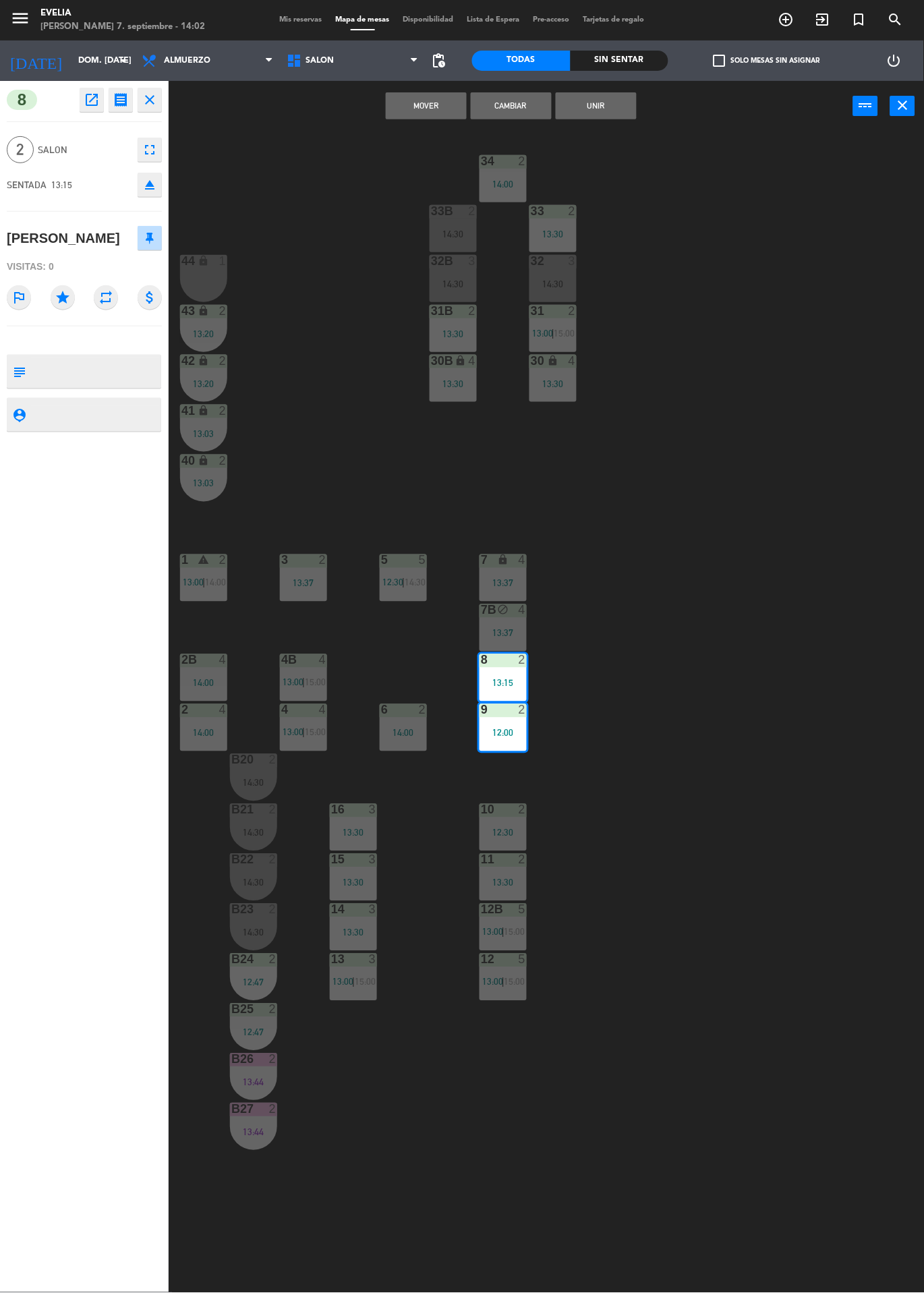
click at [715, 706] on div "34 2 14:00 33B 2 14:30 33 2 13:30 44 lock 1 32B 3 14:30 32 3 14:30 43 lock 2 13…" at bounding box center [551, 712] width 746 height 1161
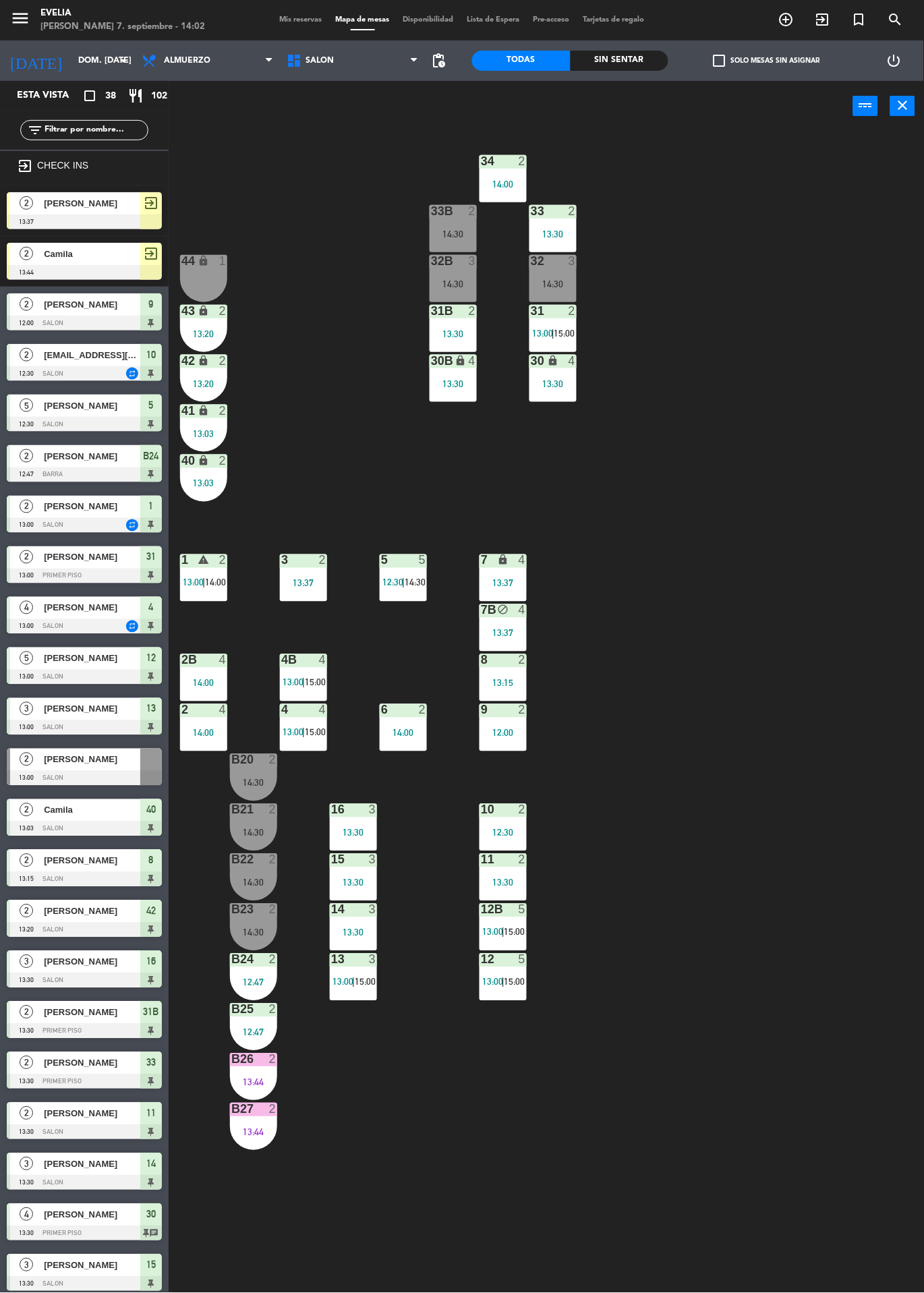
click at [493, 708] on div at bounding box center [503, 709] width 22 height 12
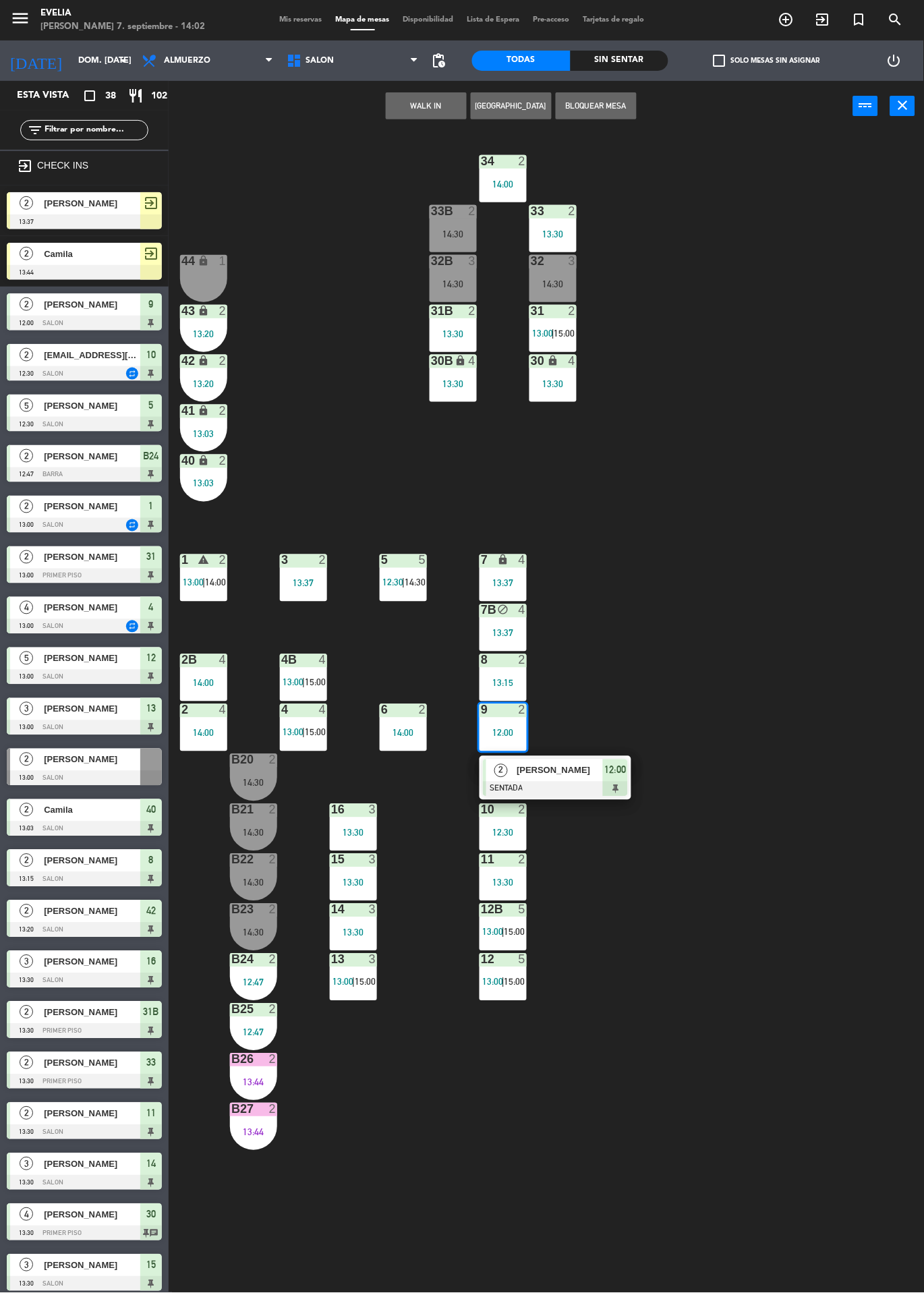
click at [567, 789] on div at bounding box center [555, 790] width 145 height 15
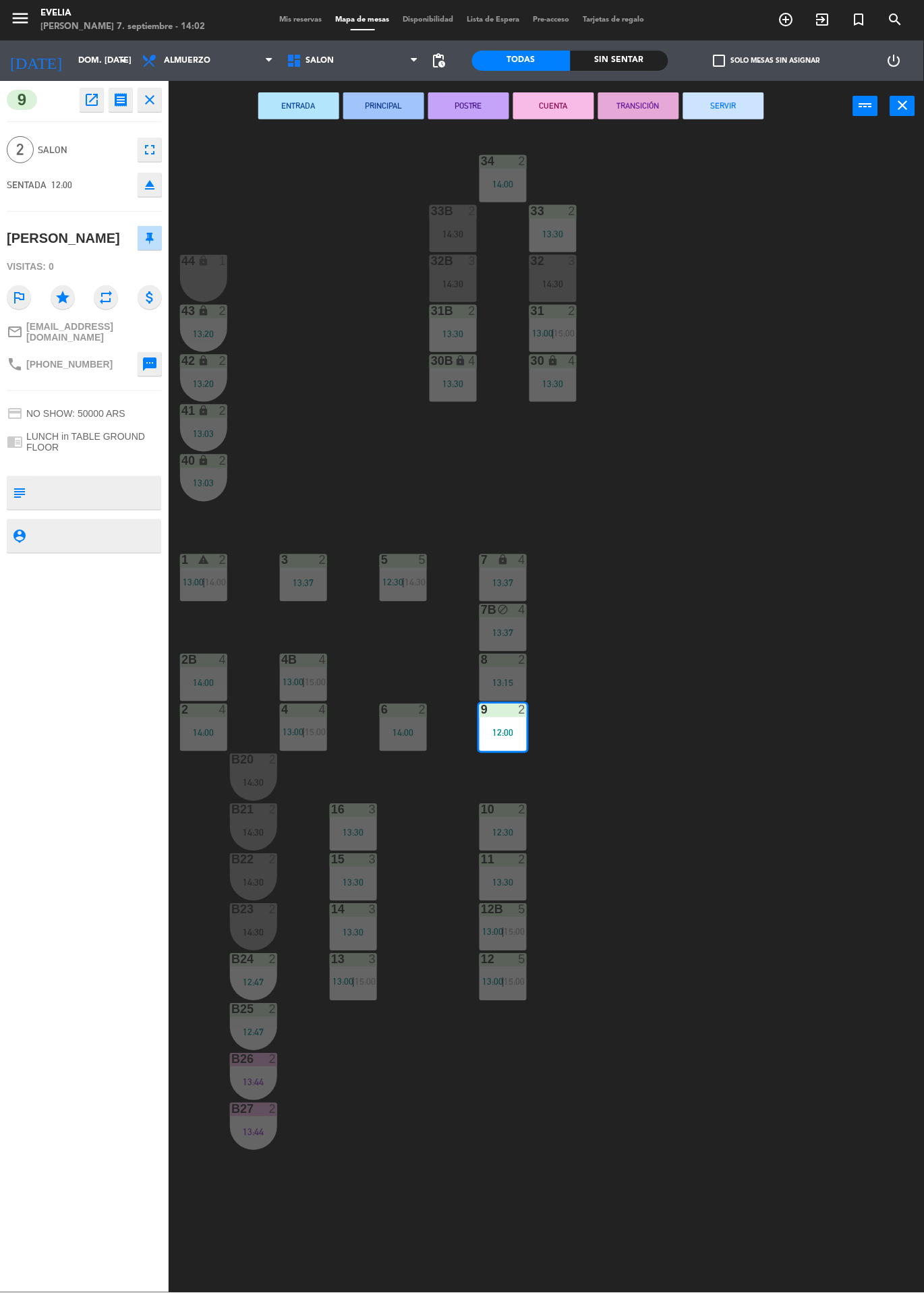
click at [731, 113] on button "SERVIR" at bounding box center [723, 106] width 81 height 27
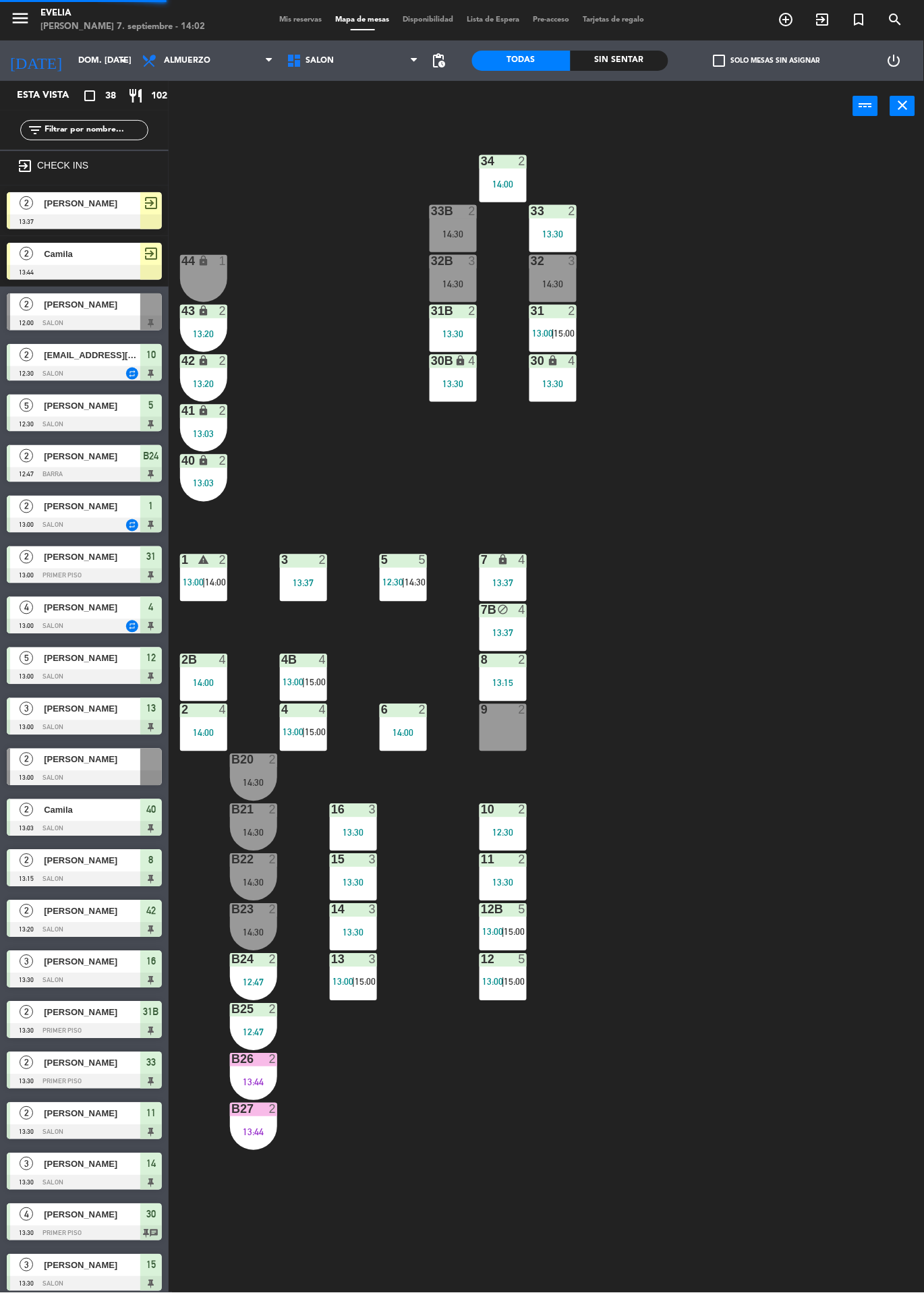
click at [487, 676] on div "8 2 13:15" at bounding box center [503, 677] width 47 height 47
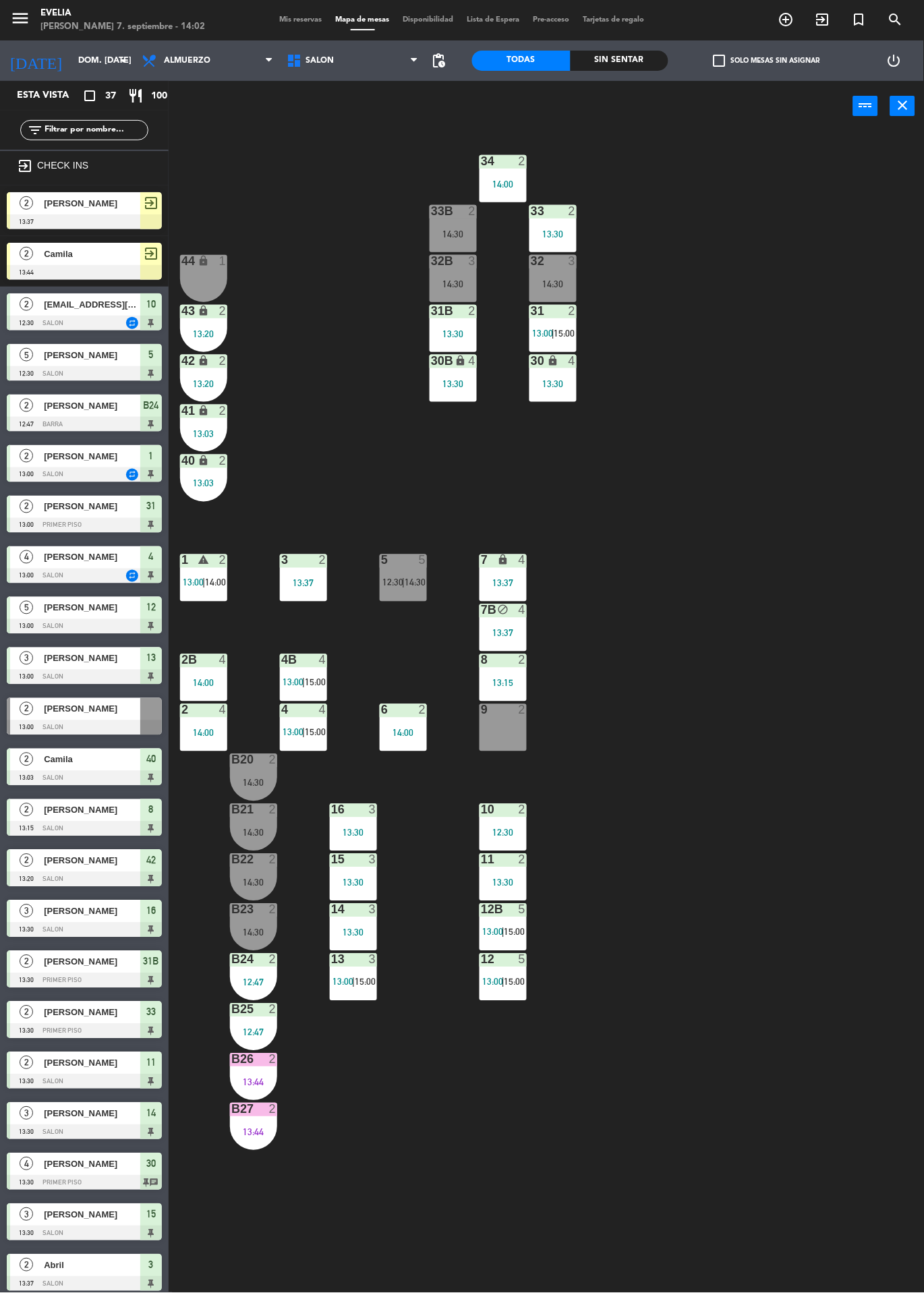
click at [512, 680] on div "13:15" at bounding box center [503, 683] width 47 height 10
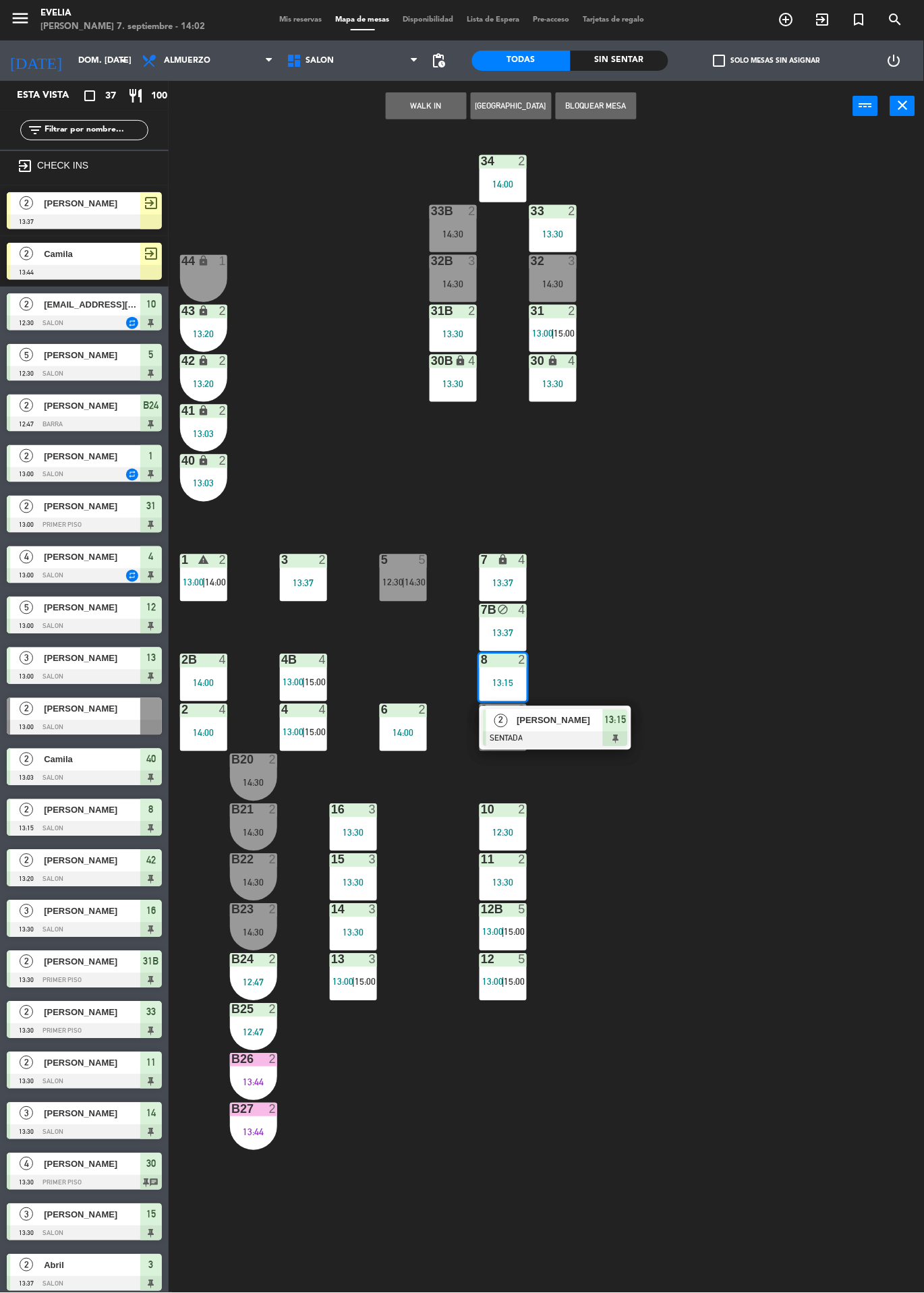
click at [606, 731] on div at bounding box center [555, 739] width 145 height 15
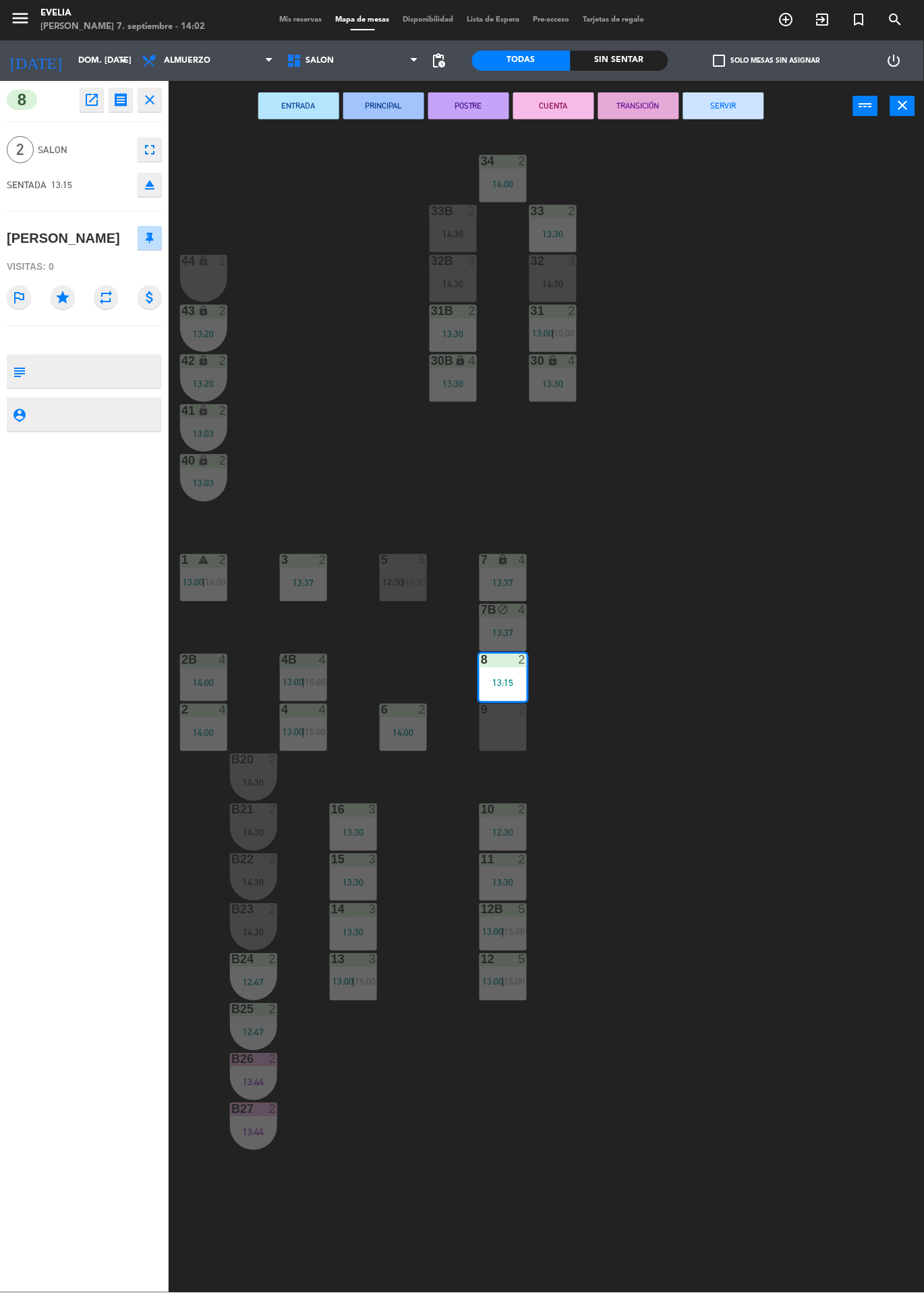
click at [752, 115] on button "SERVIR" at bounding box center [723, 106] width 81 height 27
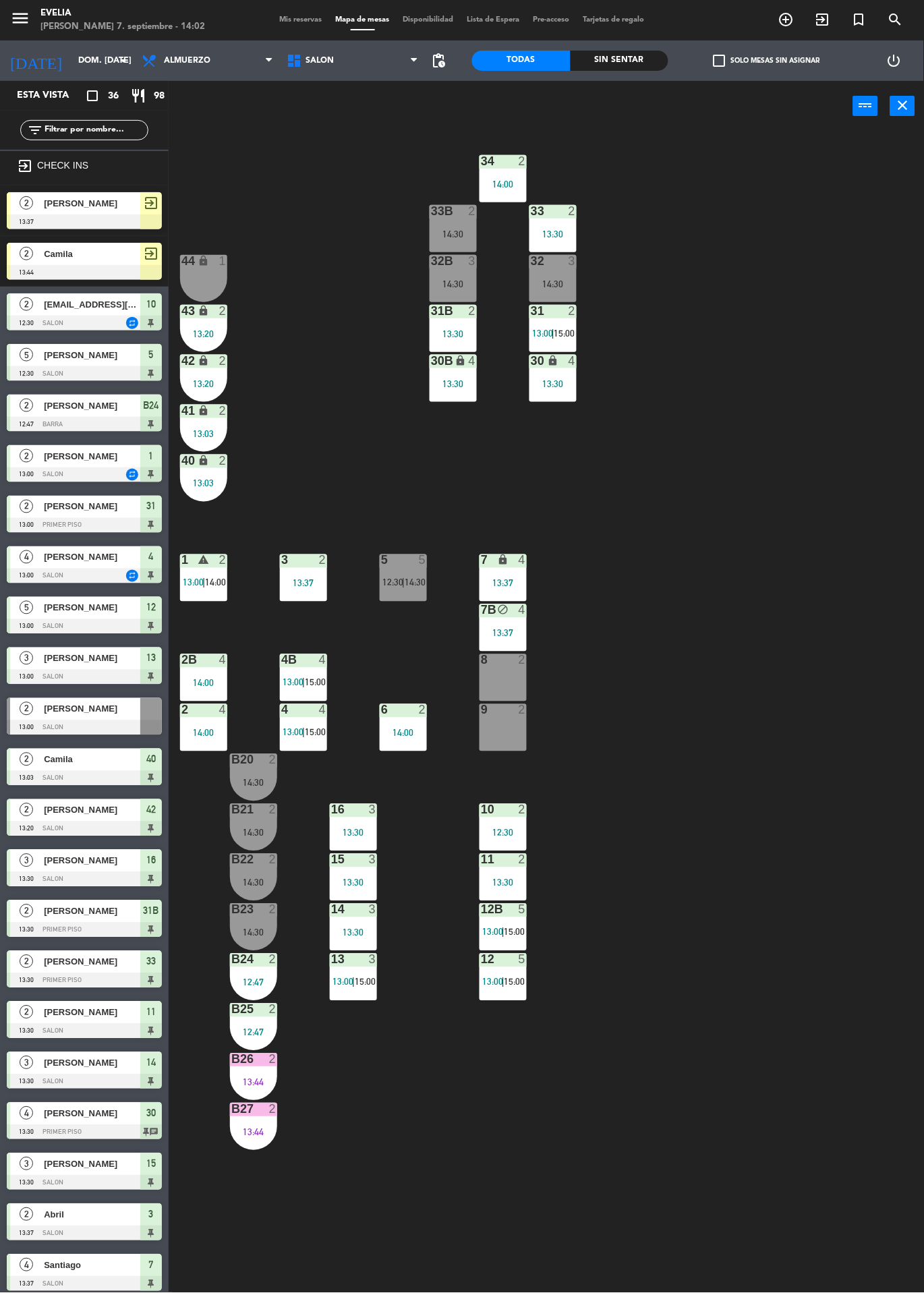
click at [793, 841] on div "34 2 14:00 33B 2 14:30 33 2 13:30 44 lock 1 32B 3 14:30 32 3 14:30 43 lock 2 13…" at bounding box center [551, 712] width 746 height 1161
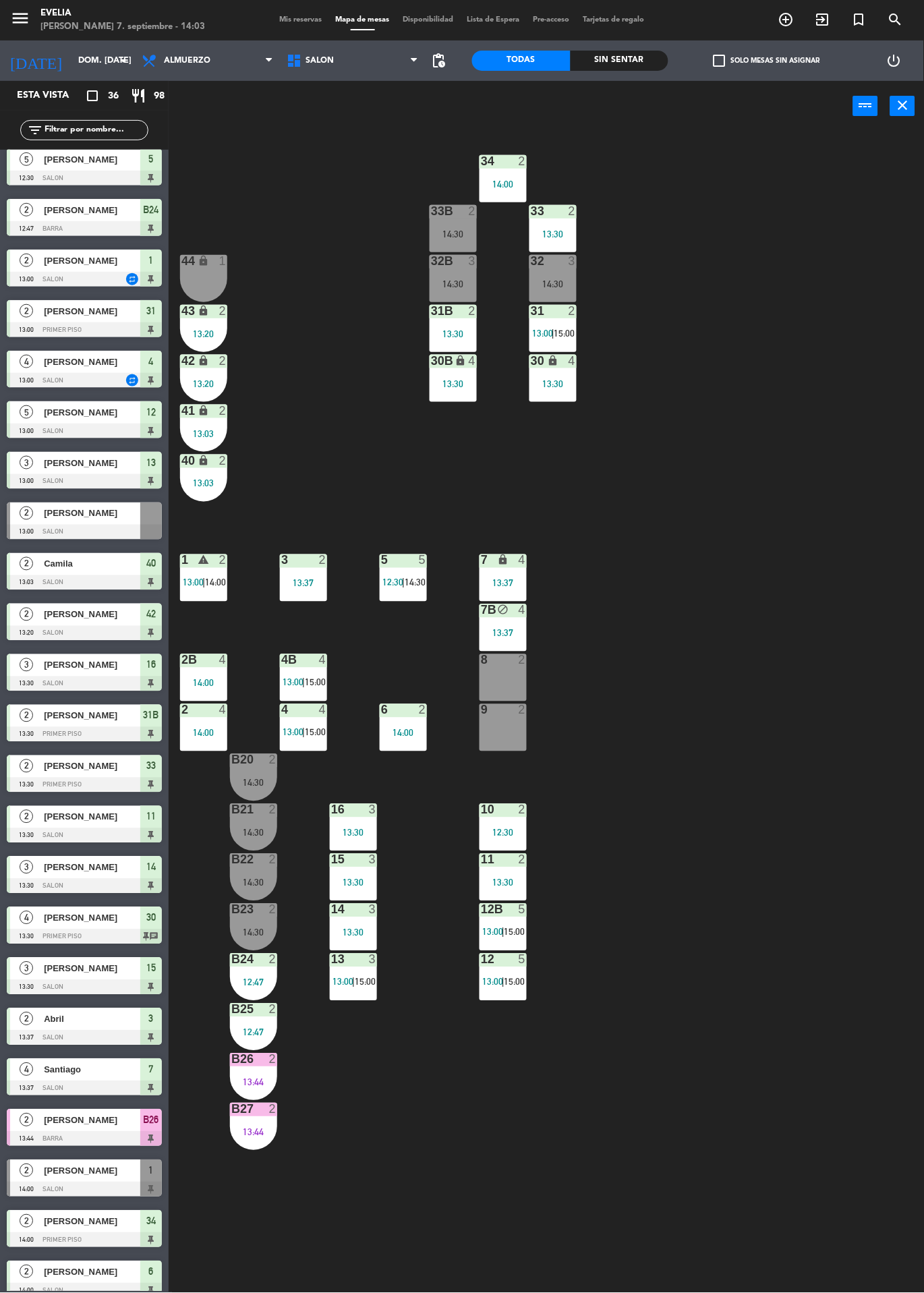
scroll to position [196, 0]
click at [84, 1175] on span "[PERSON_NAME]" at bounding box center [92, 1170] width 96 height 14
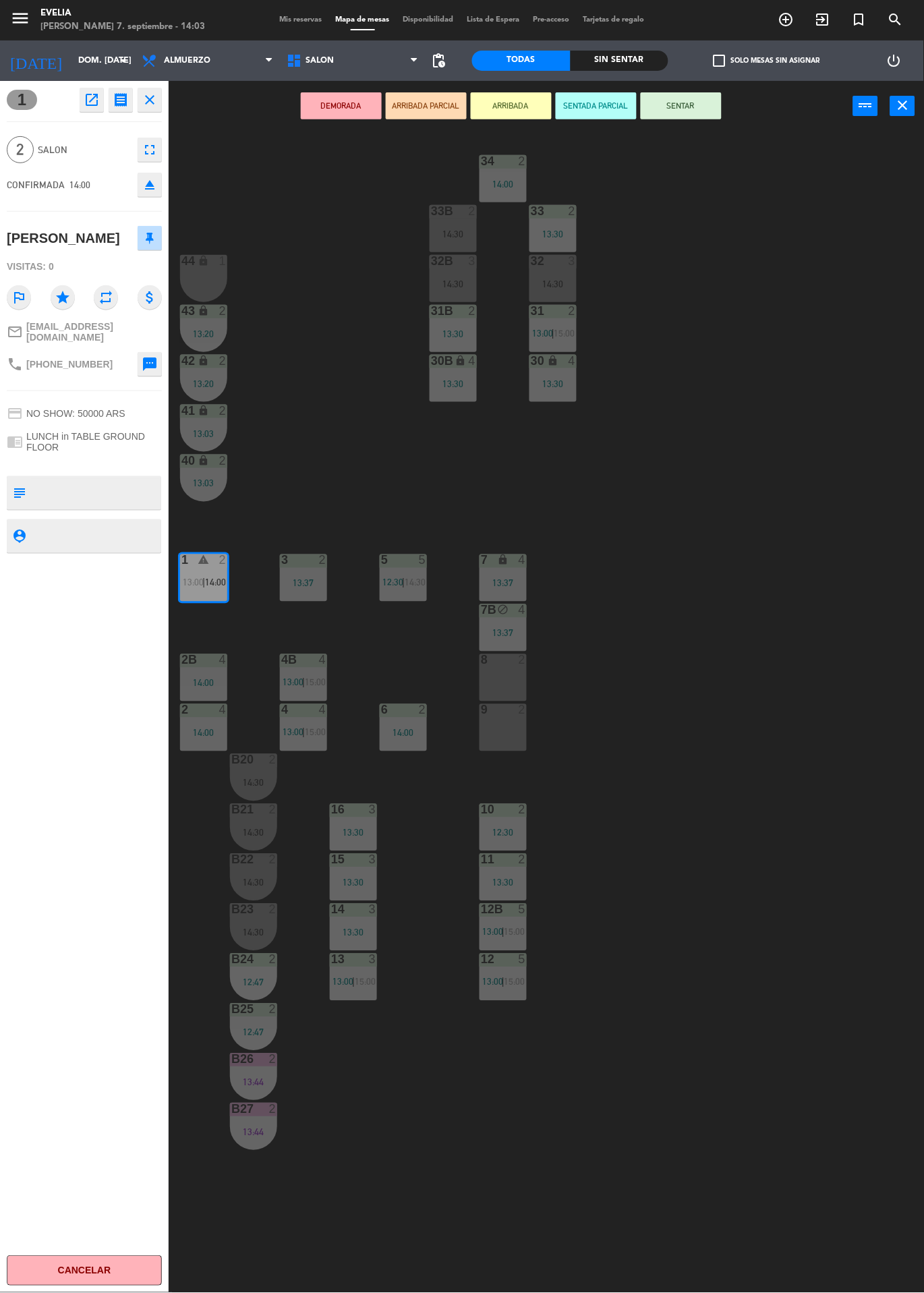
click at [787, 972] on div "34 2 14:00 33B 2 14:30 33 2 13:30 44 lock 1 32B 3 14:30 32 3 14:30 43 lock 2 13…" at bounding box center [551, 712] width 746 height 1161
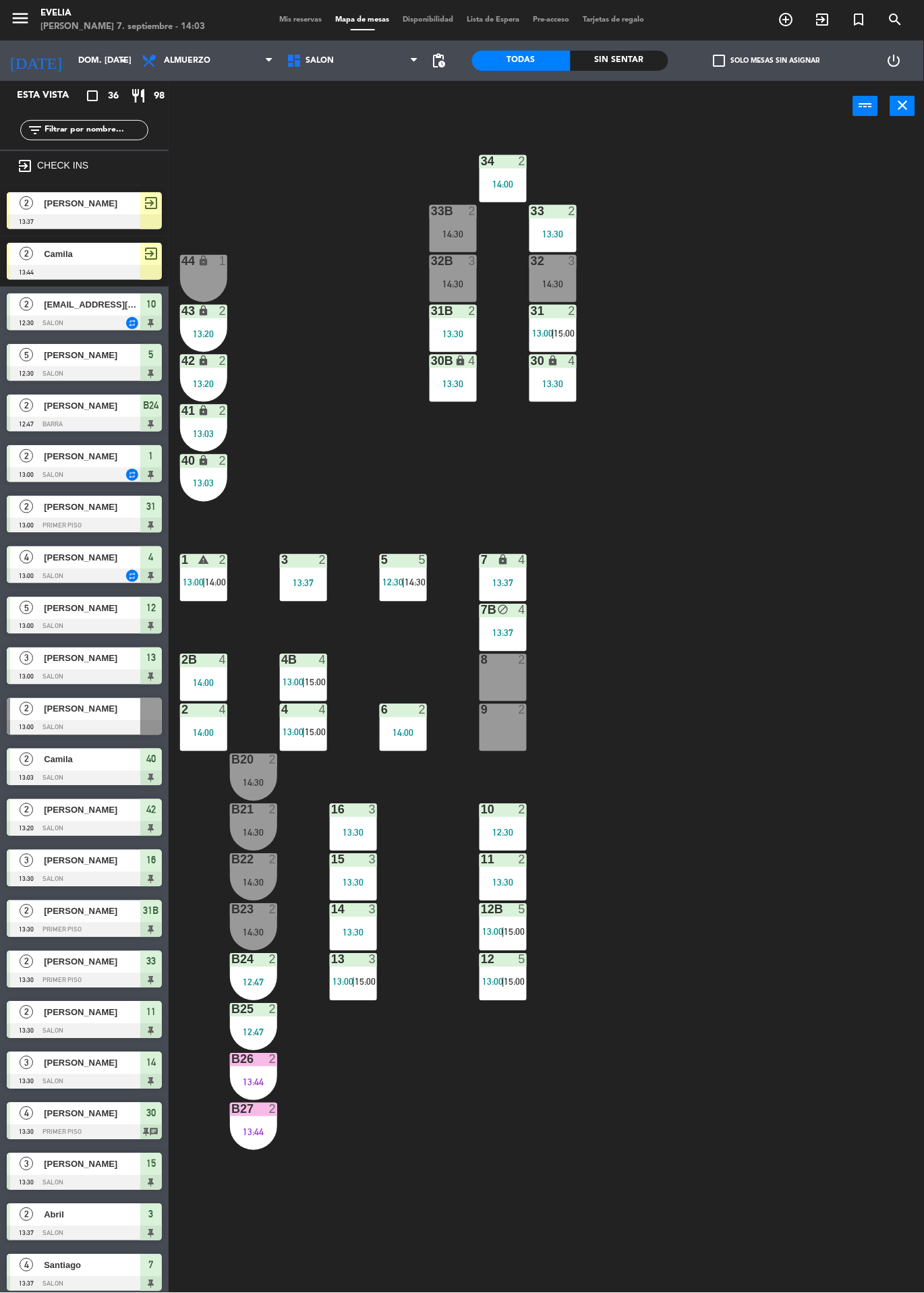
scroll to position [0, 0]
click at [434, 1139] on div "34 2 14:00 33B 2 14:30 33 2 13:30 44 lock 1 32B 3 14:30 32 3 14:30 43 lock 2 13…" at bounding box center [551, 712] width 746 height 1161
click at [784, 963] on div "34 2 14:00 33B 2 14:30 33 2 13:30 44 lock 1 32B 3 14:30 32 3 14:30 43 lock 2 13…" at bounding box center [551, 712] width 746 height 1161
click at [782, 427] on div "34 2 14:00 33B 2 14:30 33 2 13:30 44 lock 1 32B 3 14:30 32 3 14:30 43 lock 2 13…" at bounding box center [551, 712] width 746 height 1161
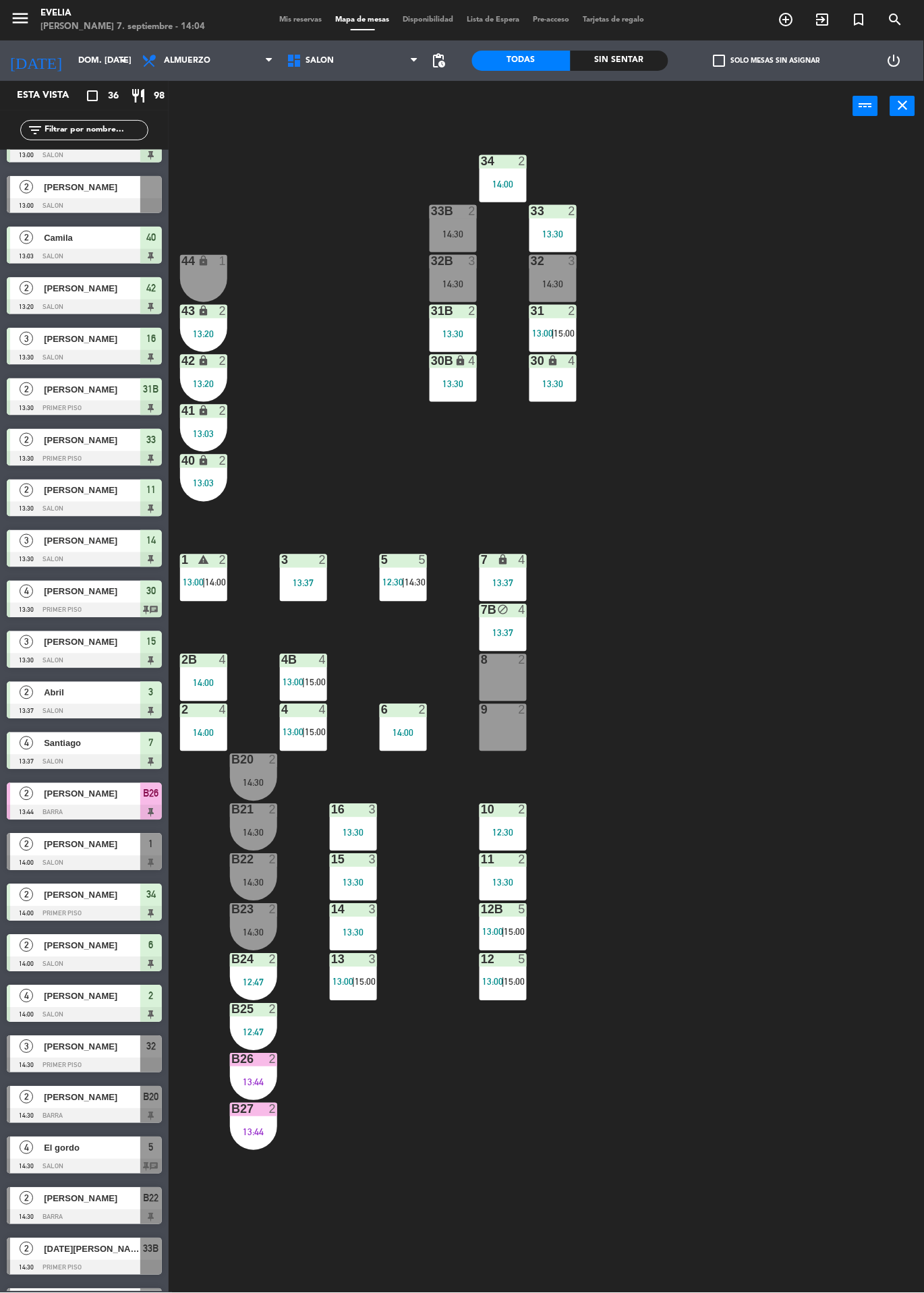
scroll to position [526, 0]
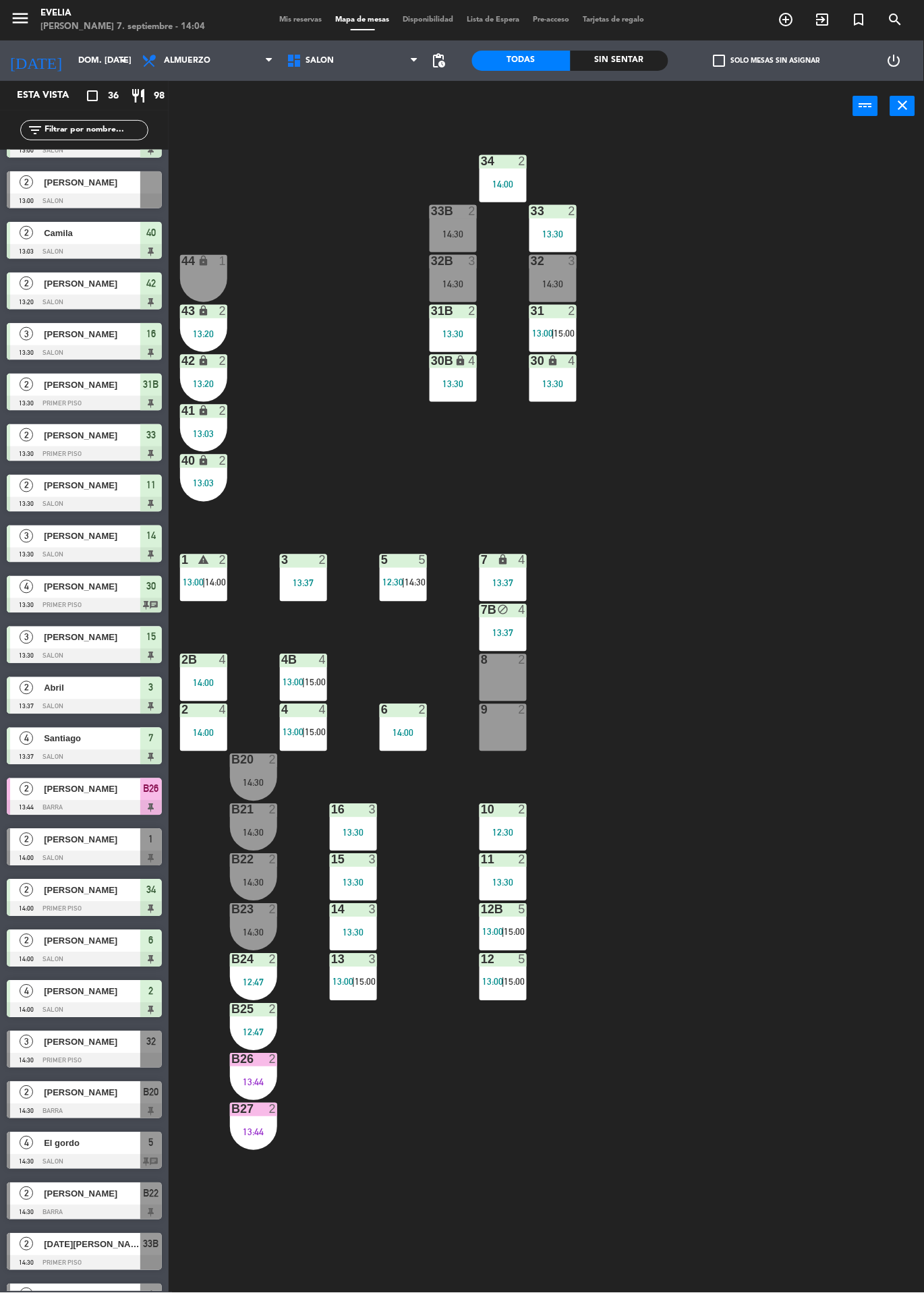
click at [10, 1062] on div at bounding box center [84, 1061] width 155 height 15
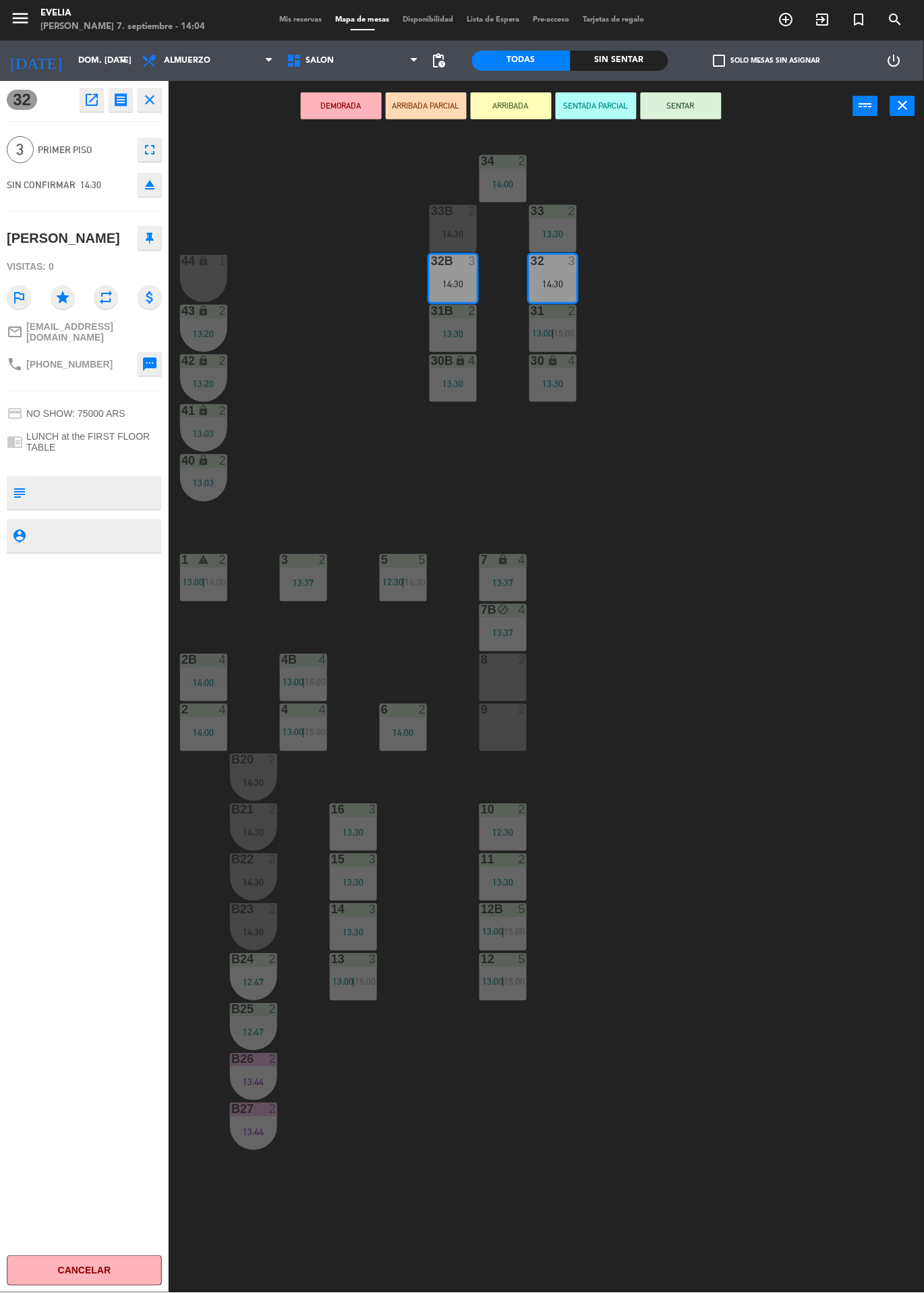
click at [805, 884] on div "34 2 14:00 33B 2 14:30 33 2 13:30 44 lock 1 32B 3 14:30 32 3 14:30 43 lock 2 13…" at bounding box center [551, 712] width 746 height 1161
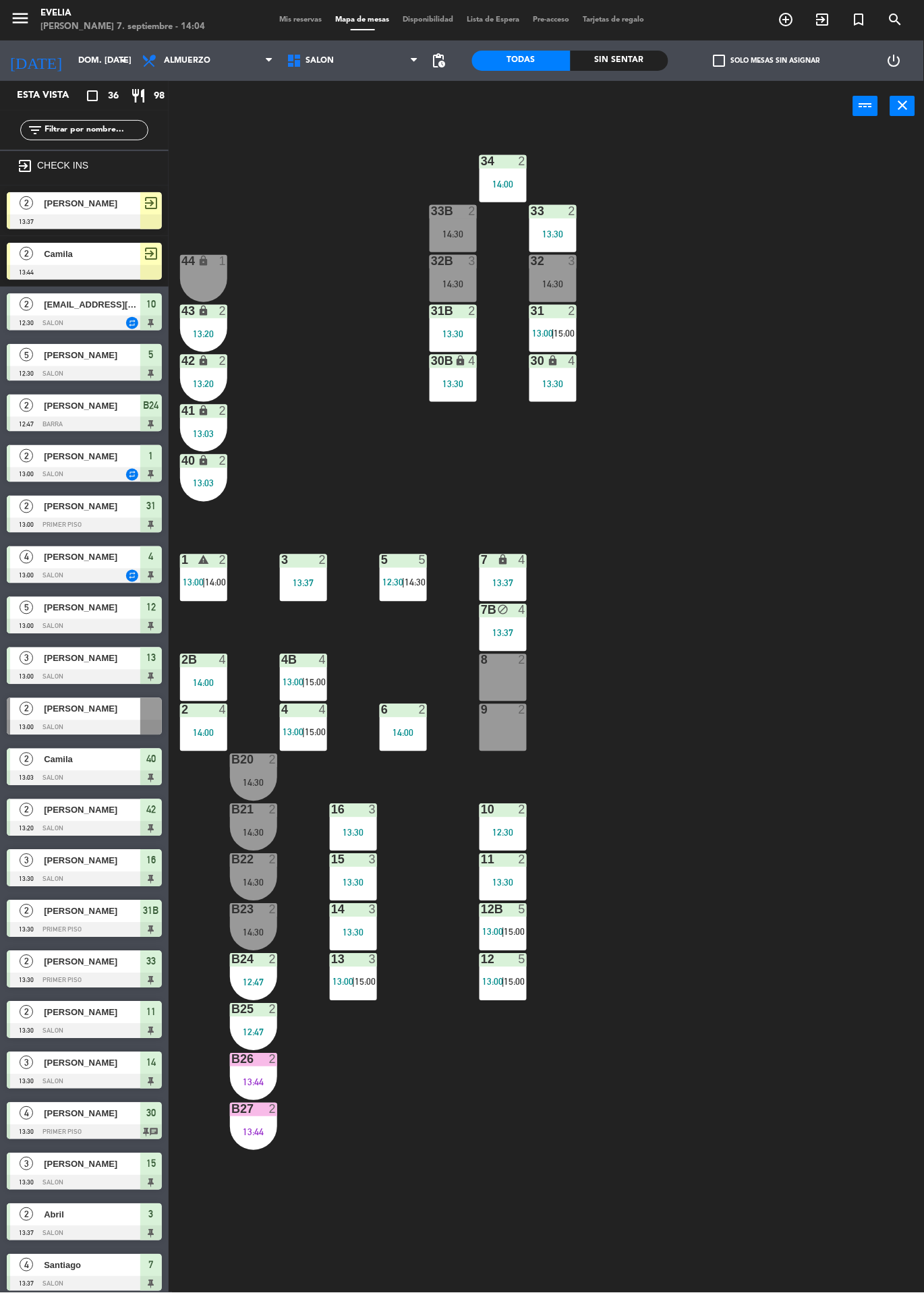
scroll to position [200, 0]
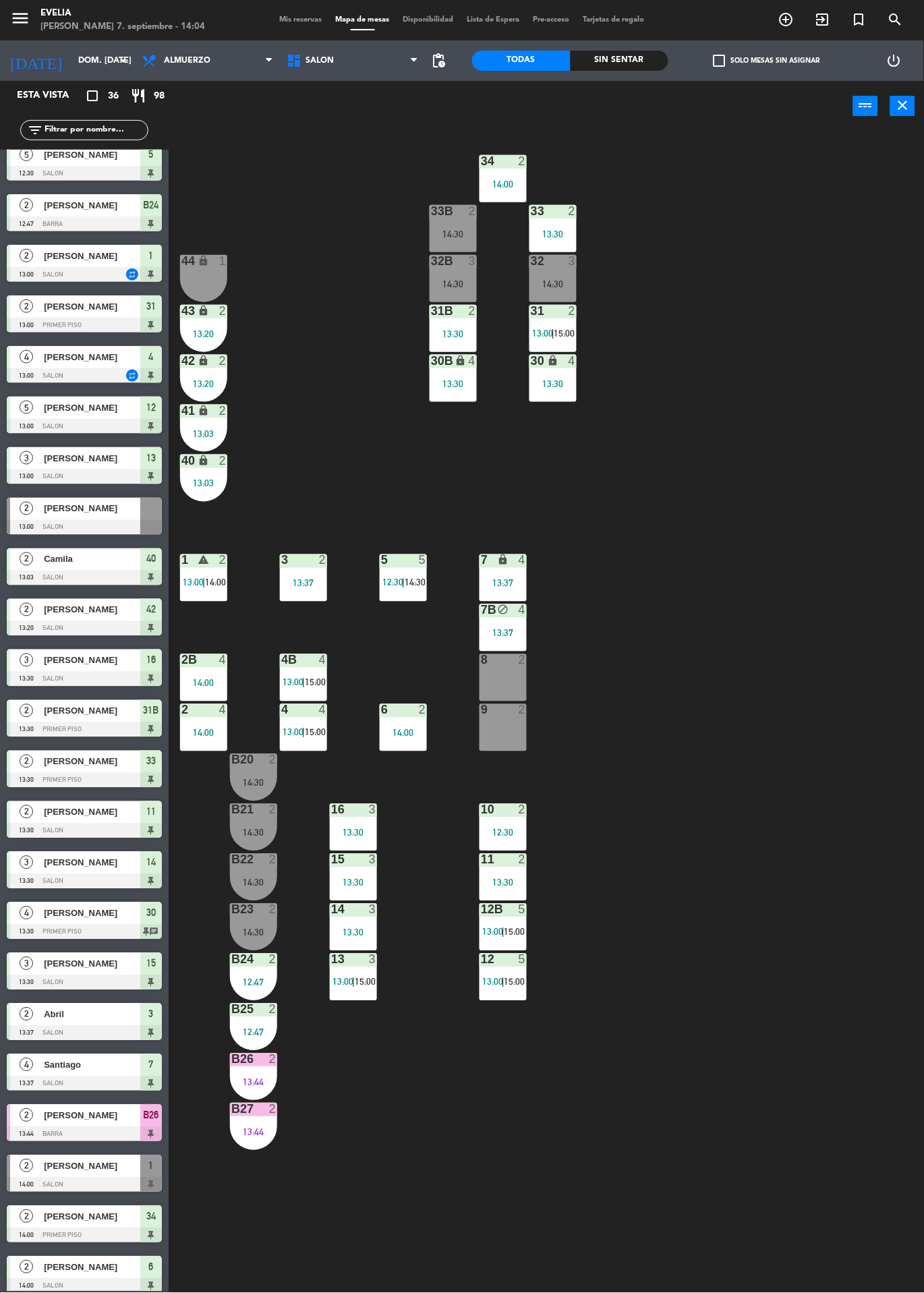
click at [89, 1178] on div at bounding box center [84, 1185] width 155 height 15
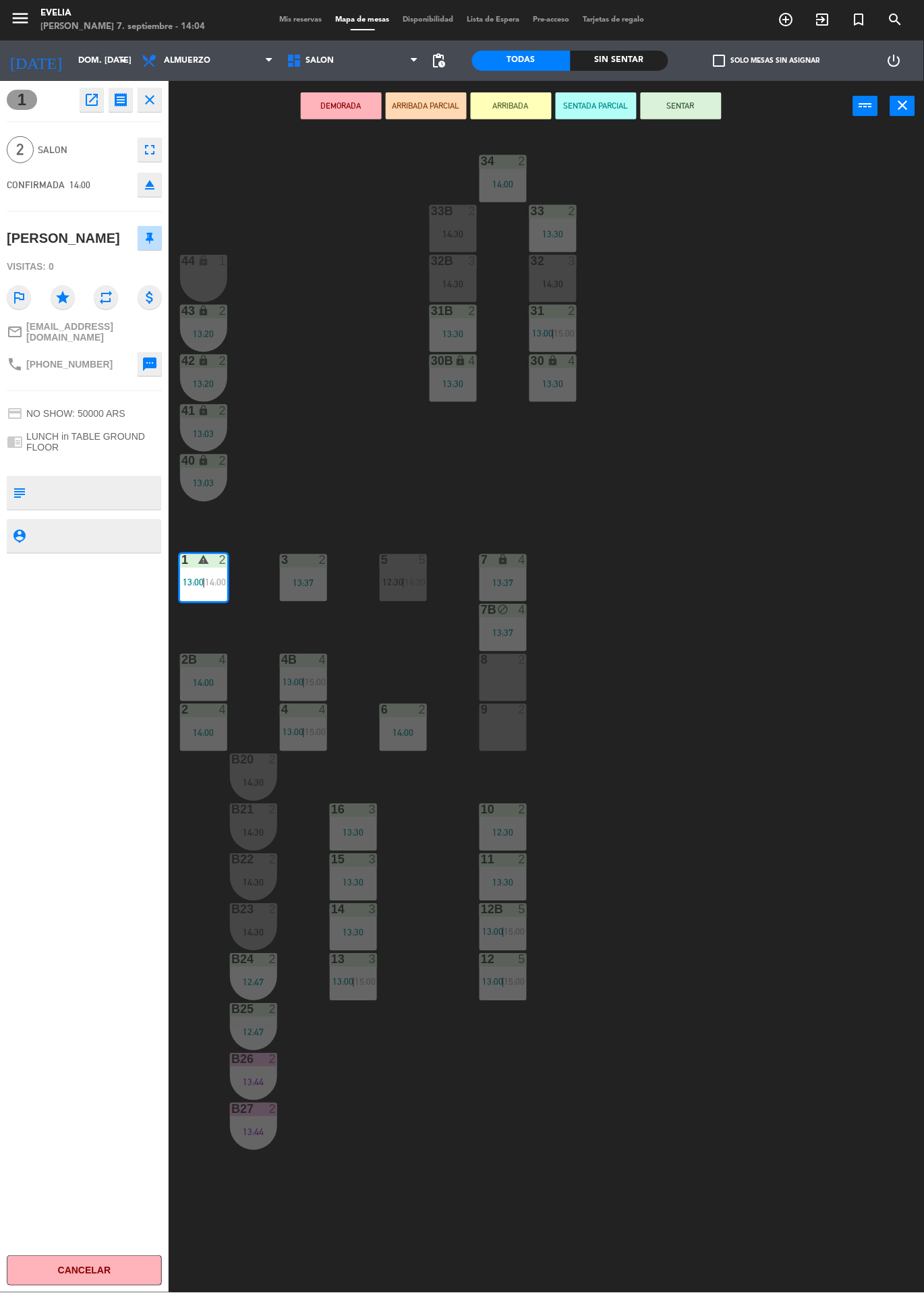
click at [786, 912] on div "34 2 14:00 33B 2 14:30 33 2 13:30 44 lock 1 32B 3 14:30 32 3 14:30 43 lock 2 13…" at bounding box center [551, 712] width 746 height 1161
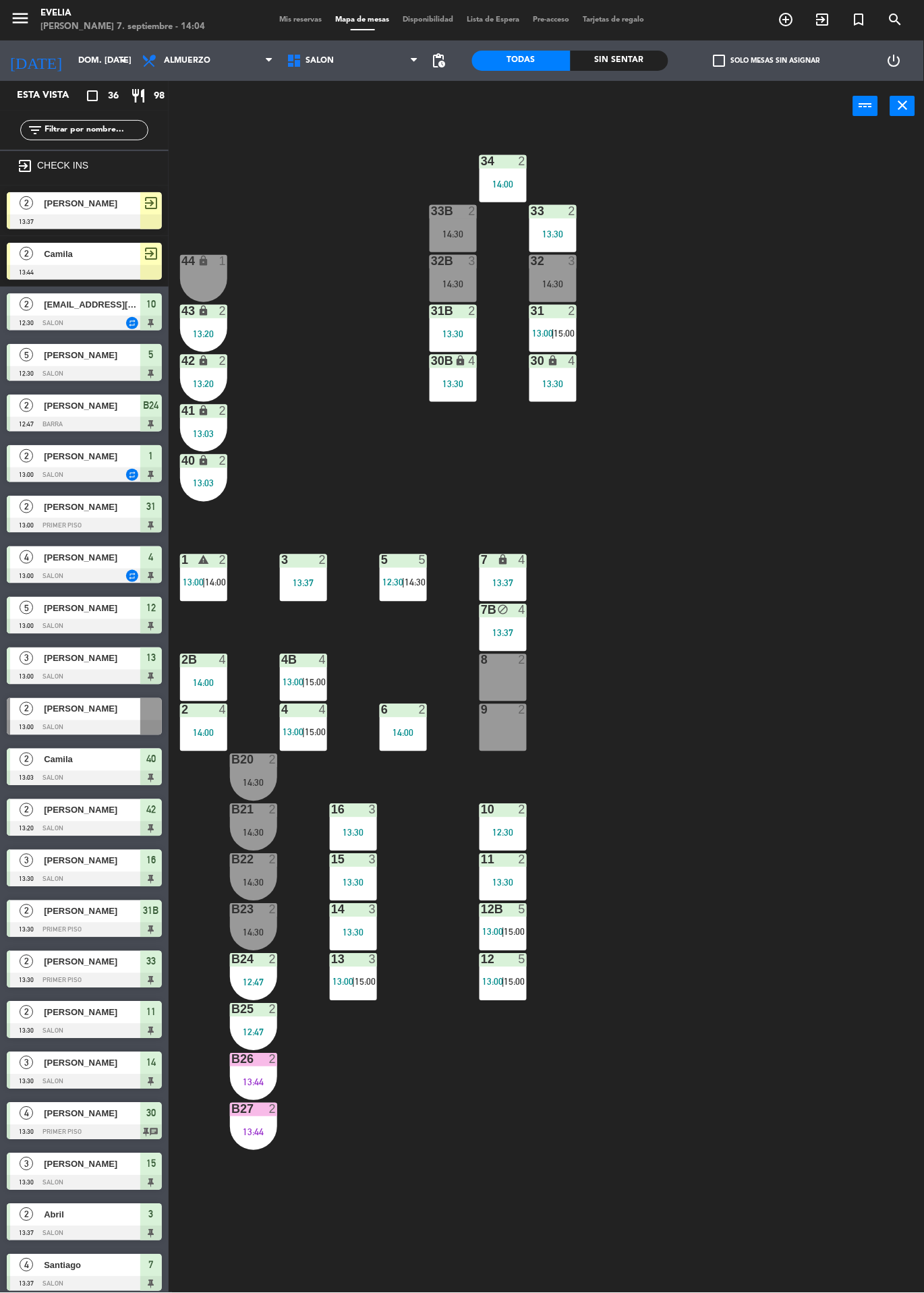
scroll to position [0, 0]
click at [206, 577] on span "14:00" at bounding box center [216, 582] width 21 height 10
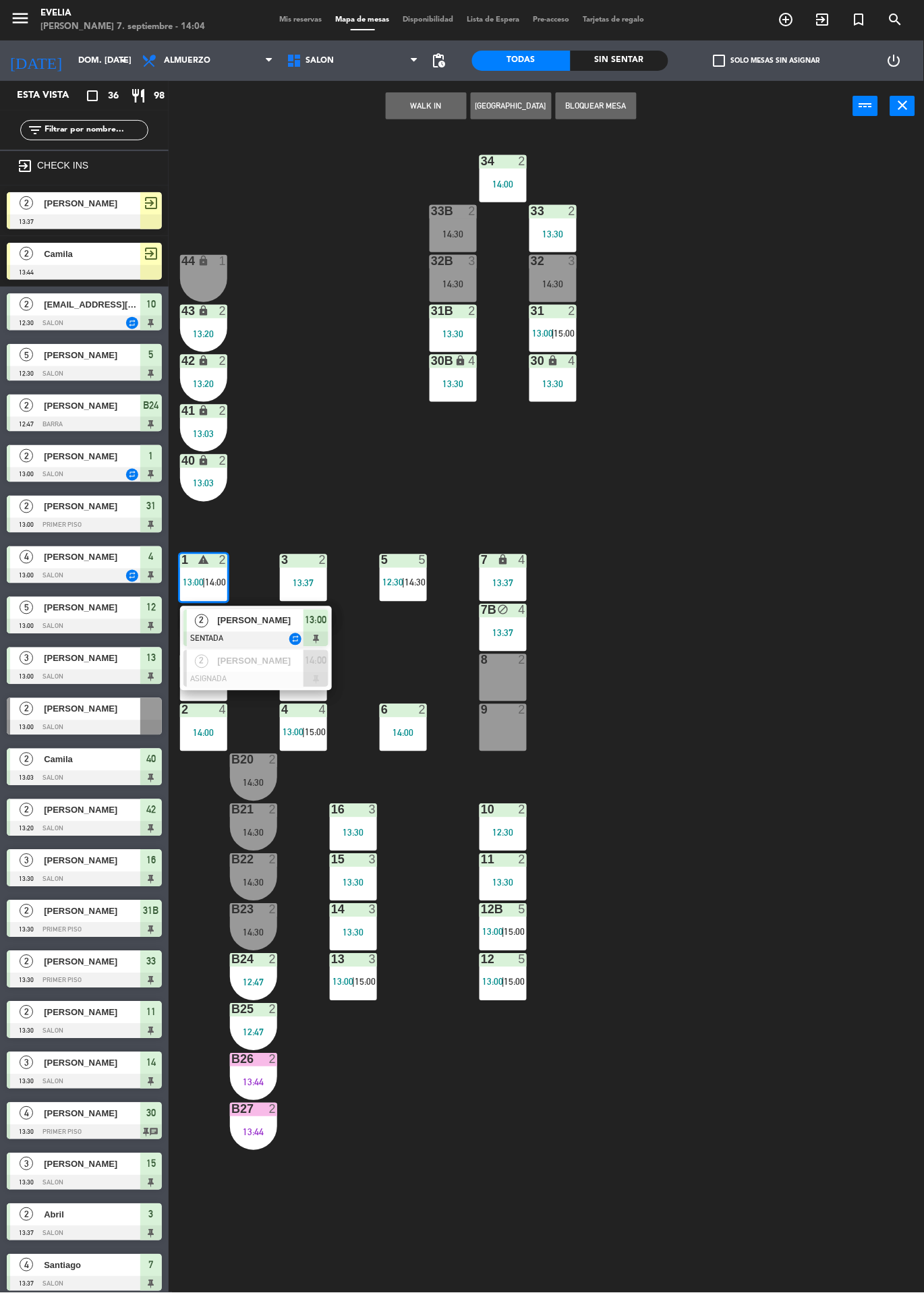
click at [243, 667] on span "[PERSON_NAME]" at bounding box center [260, 661] width 87 height 14
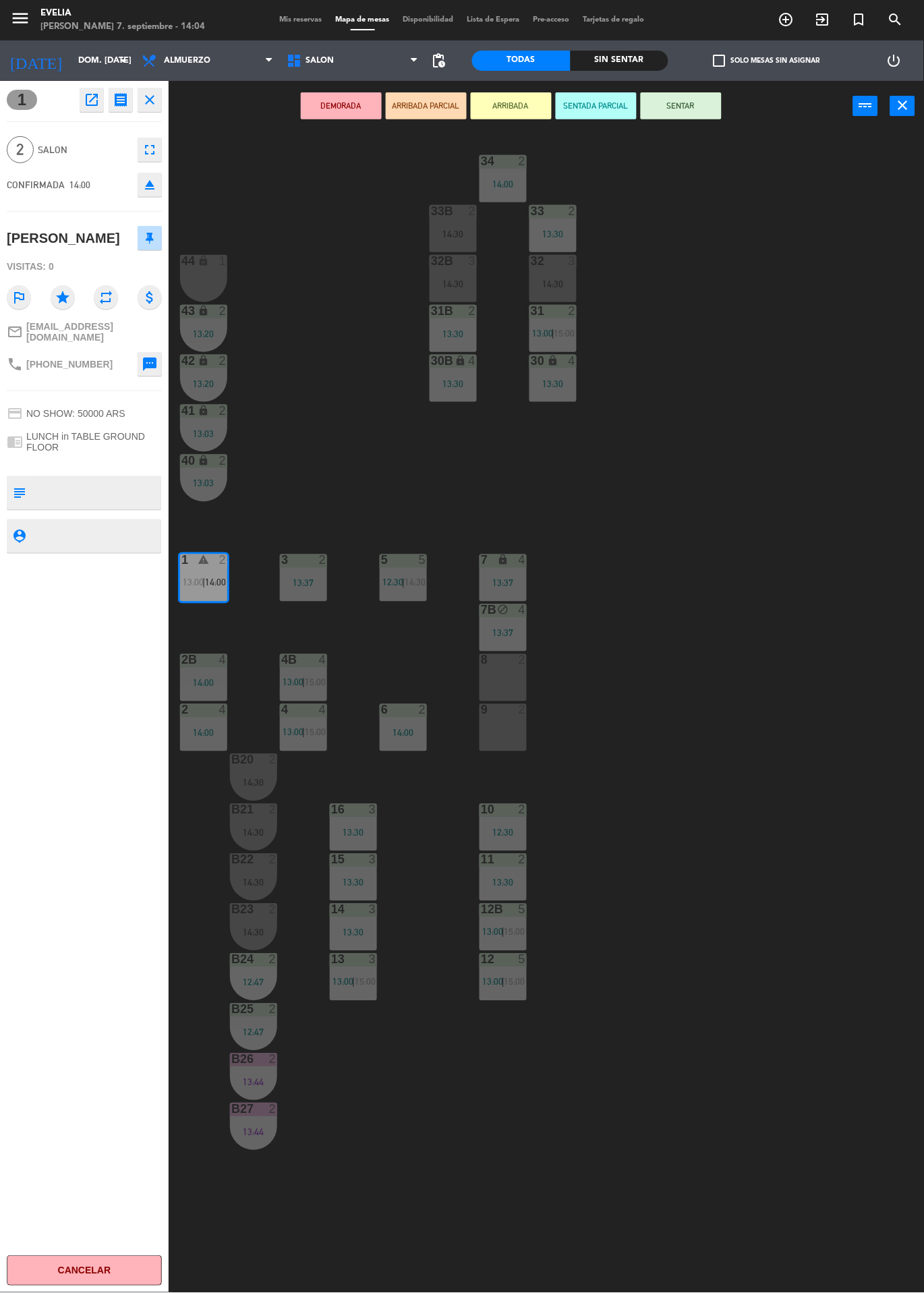
click at [5, 215] on div "1 open_in_new receipt 2:00 PM dom., [DATE] 2 personas [PERSON_NAME] Mesa 1 EXPE…" at bounding box center [84, 687] width 169 height 1212
click at [150, 181] on icon "eject" at bounding box center [149, 184] width 16 height 16
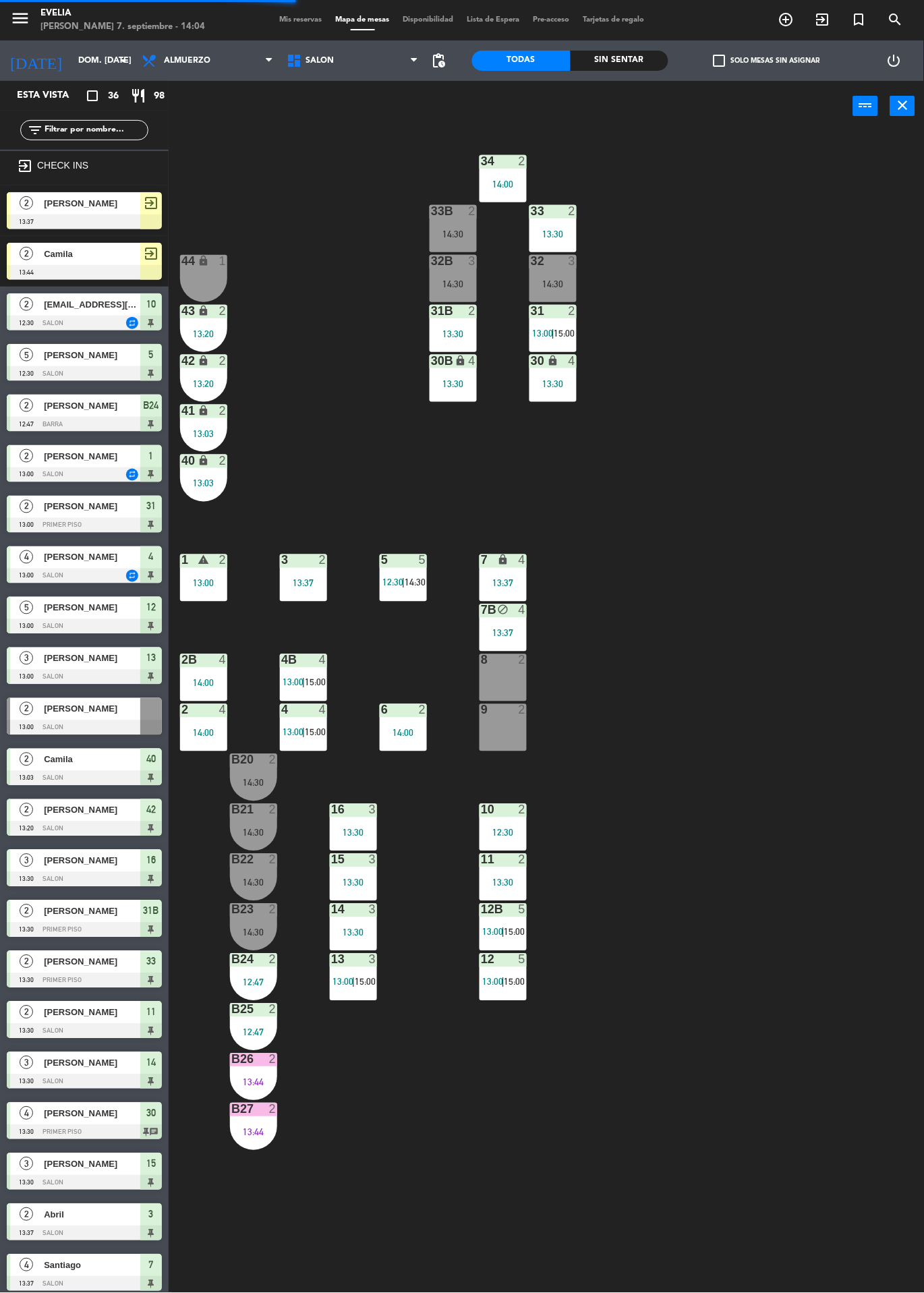
click at [501, 738] on div "9 2" at bounding box center [503, 727] width 47 height 47
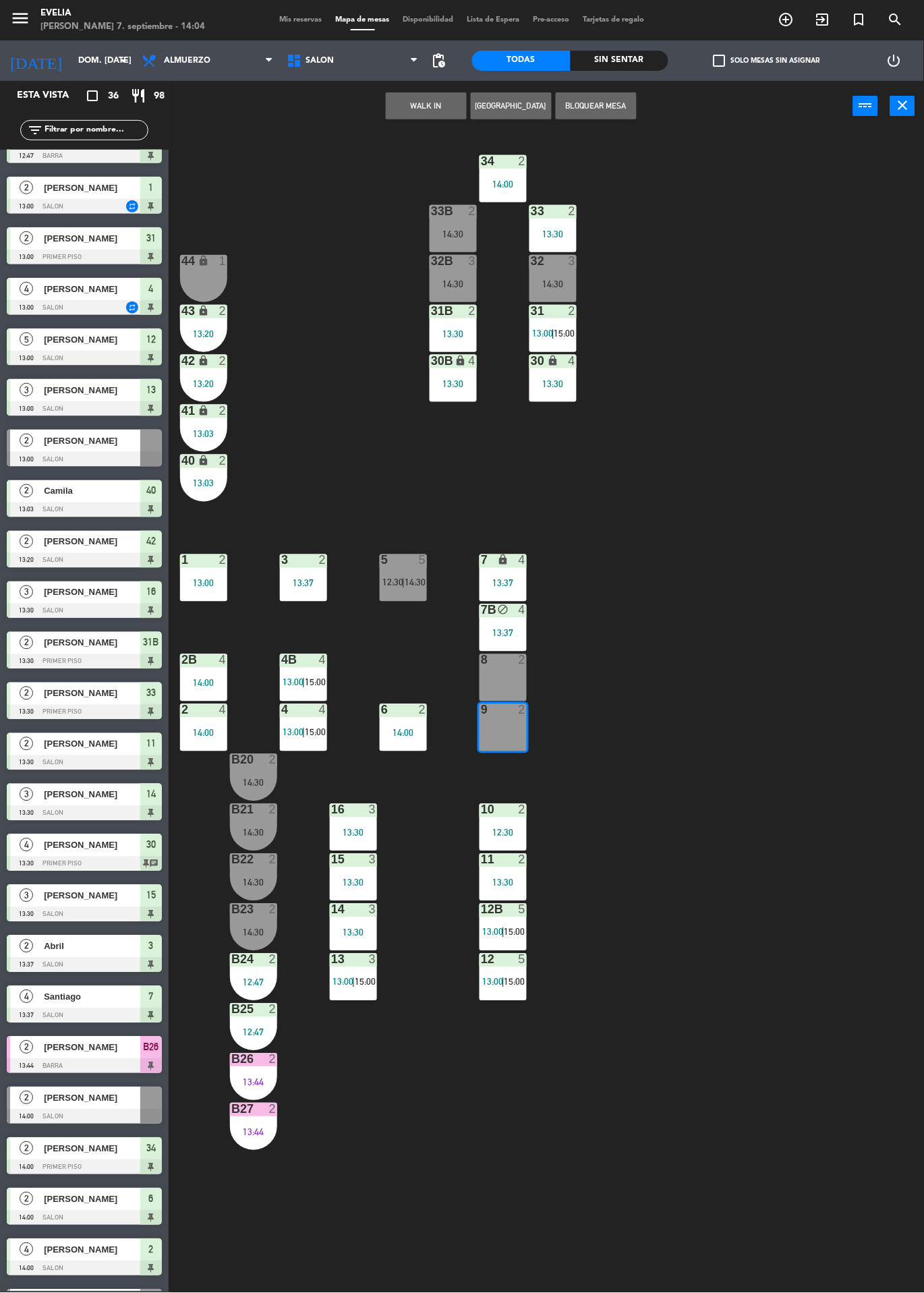
scroll to position [313, 0]
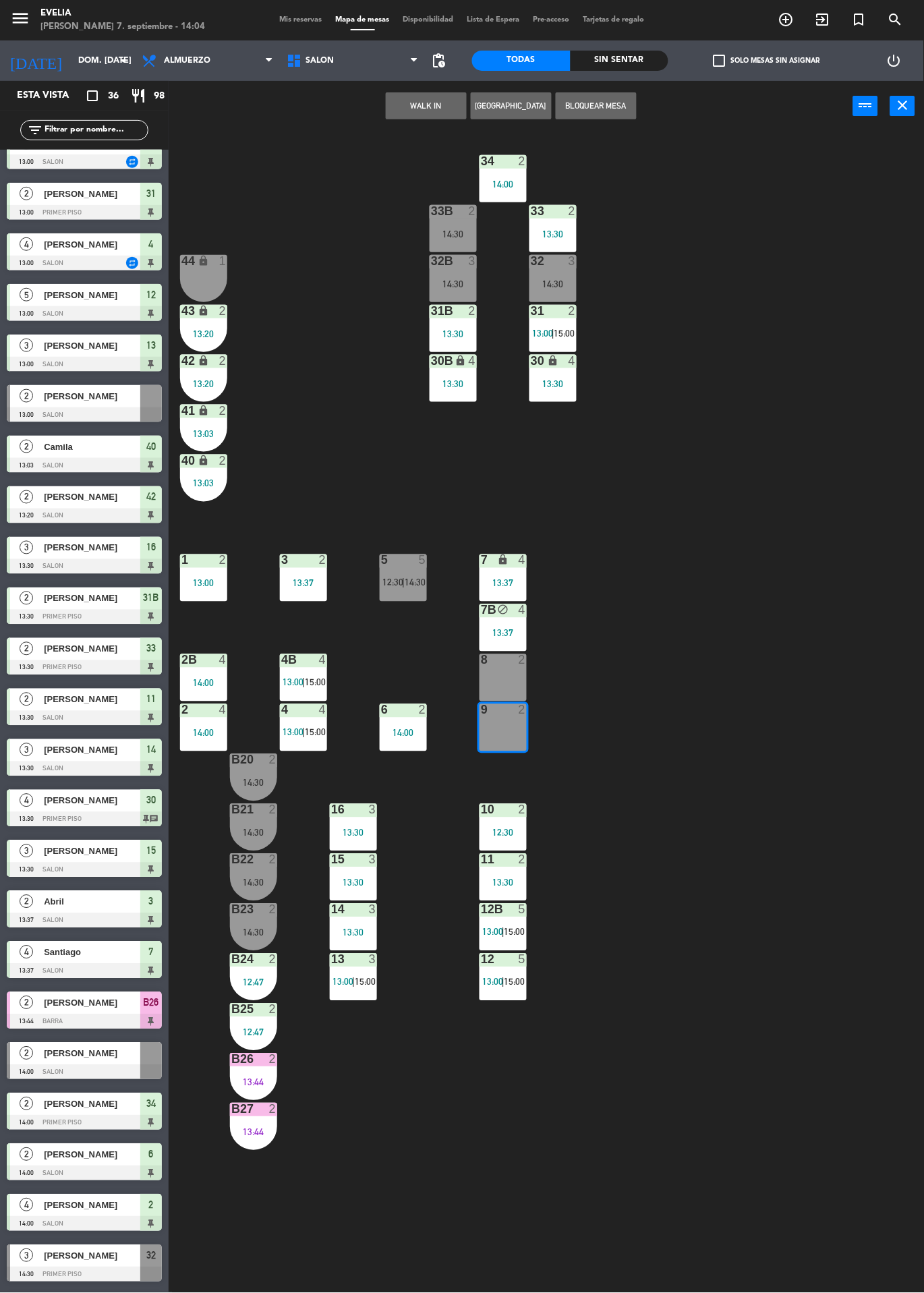
click at [107, 1071] on div at bounding box center [84, 1073] width 155 height 15
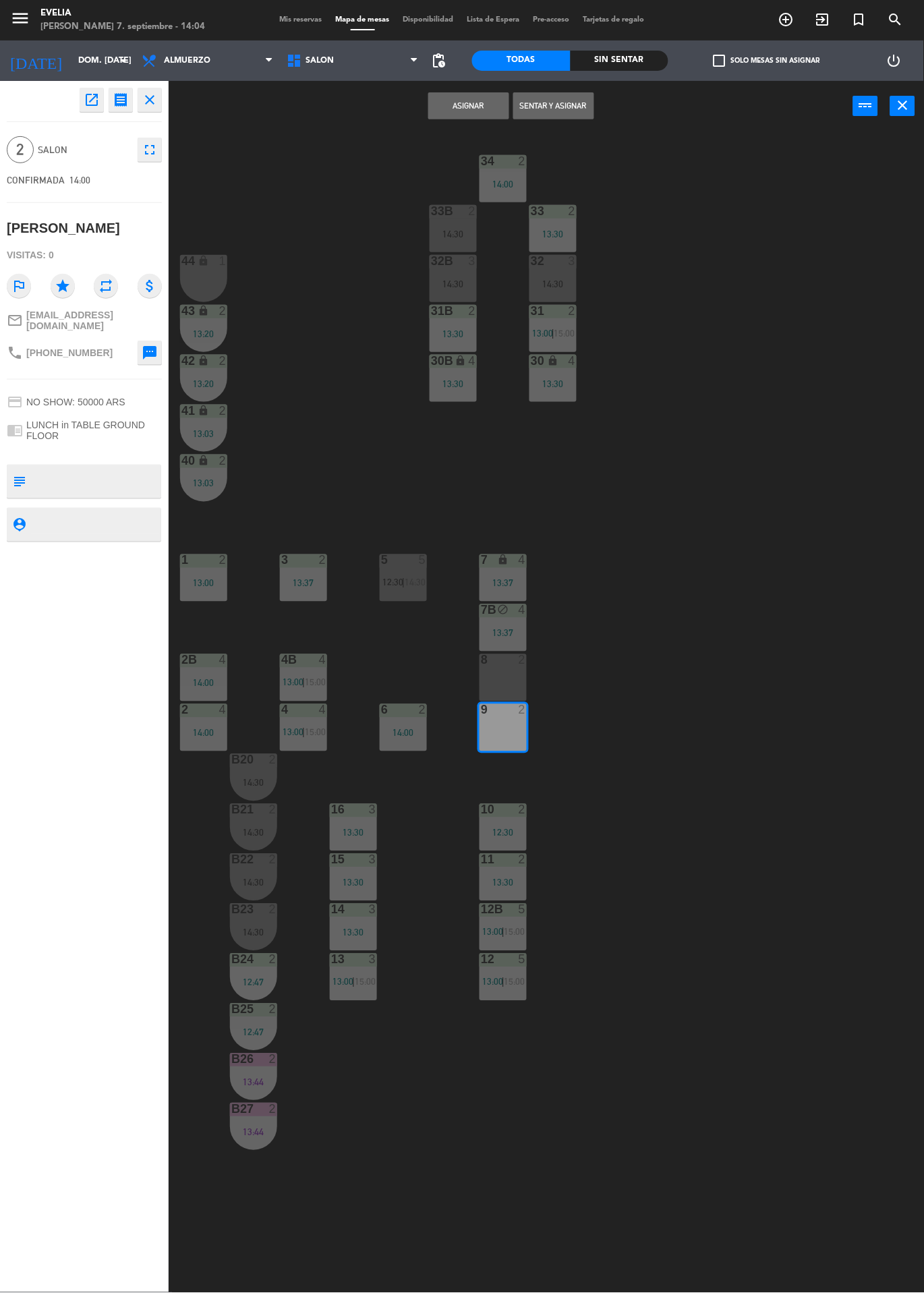
click at [505, 731] on div "9 2" at bounding box center [503, 727] width 47 height 47
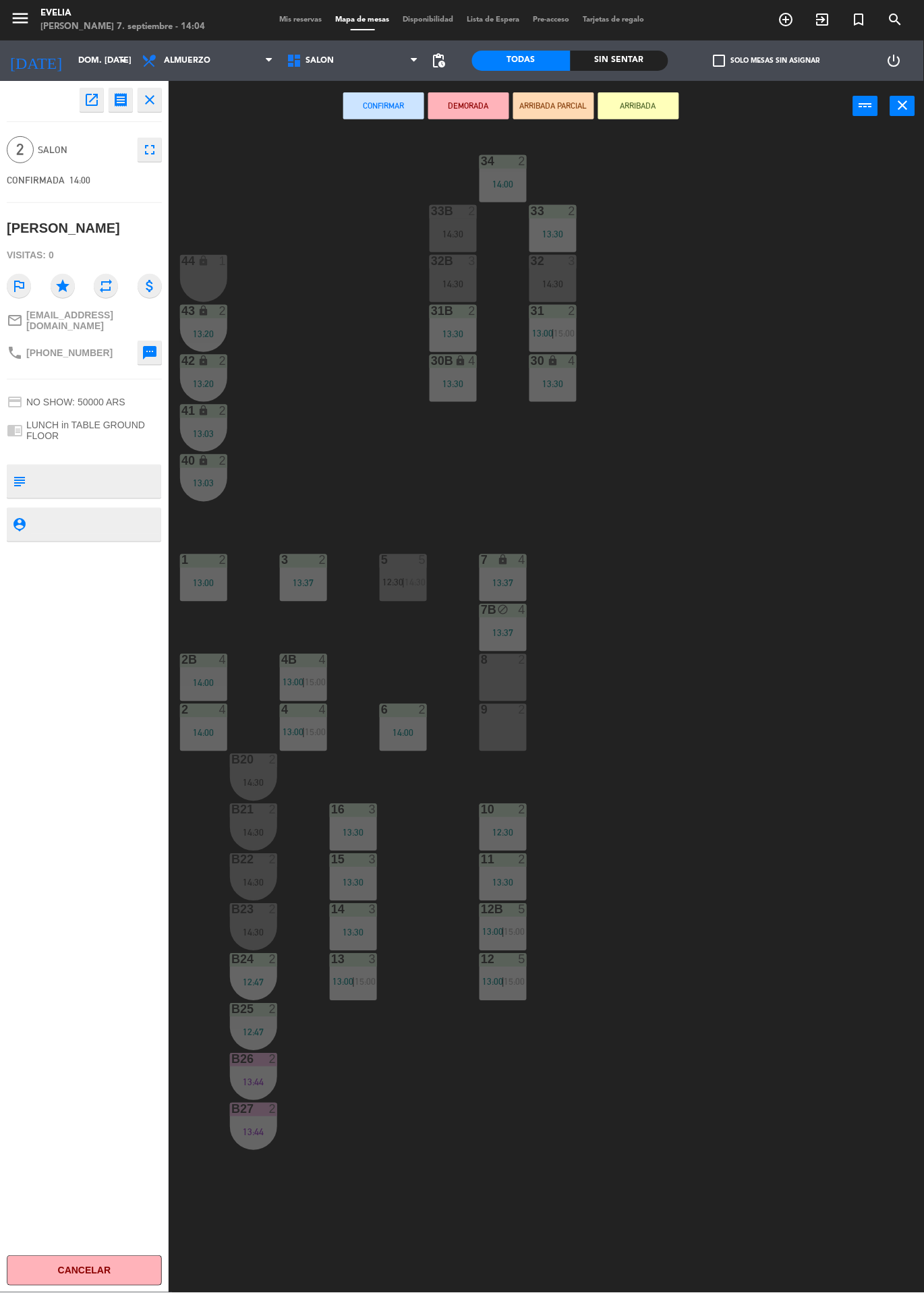
click at [516, 736] on div "9 2" at bounding box center [503, 727] width 47 height 47
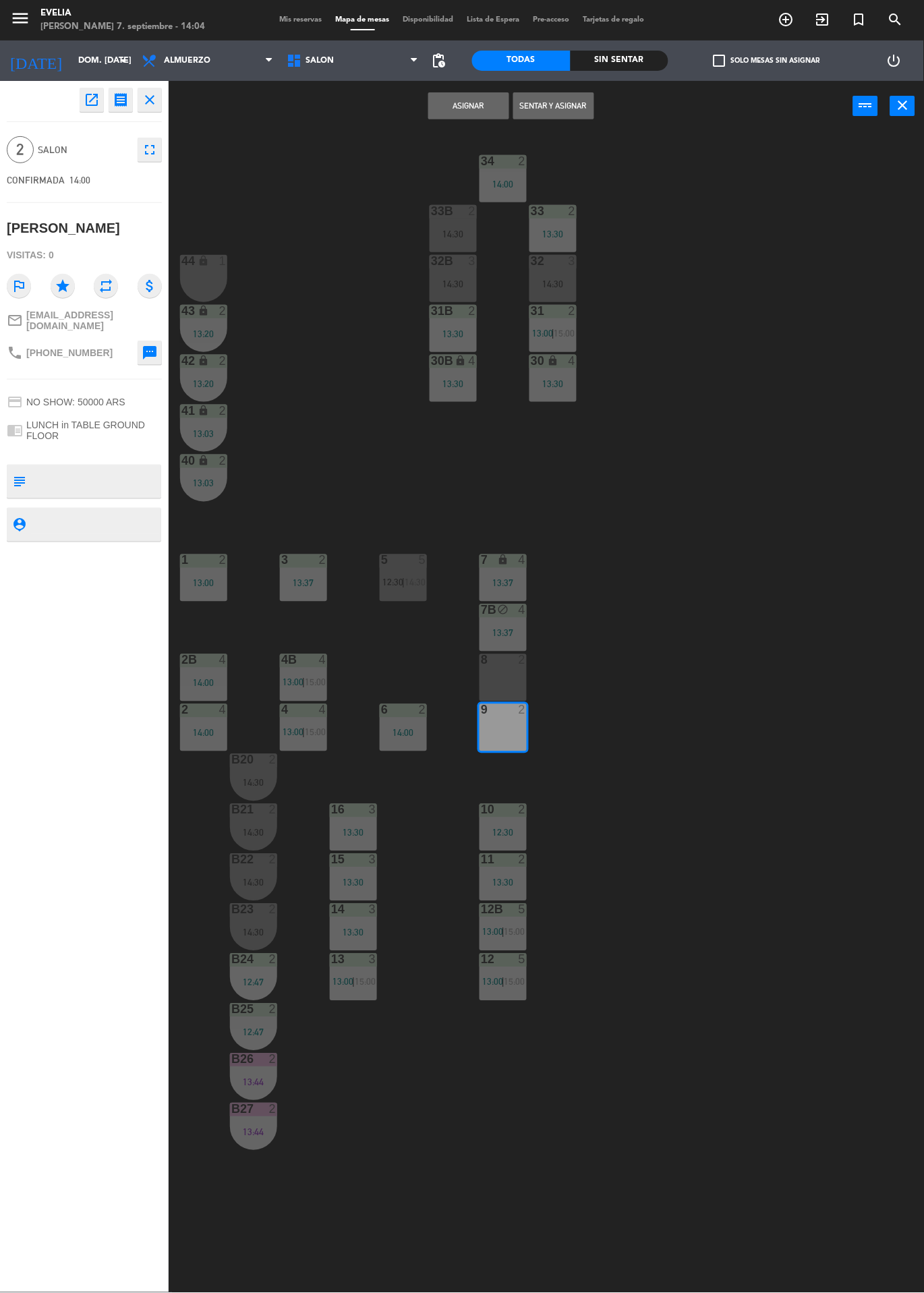
click at [473, 105] on button "Asignar" at bounding box center [468, 106] width 81 height 27
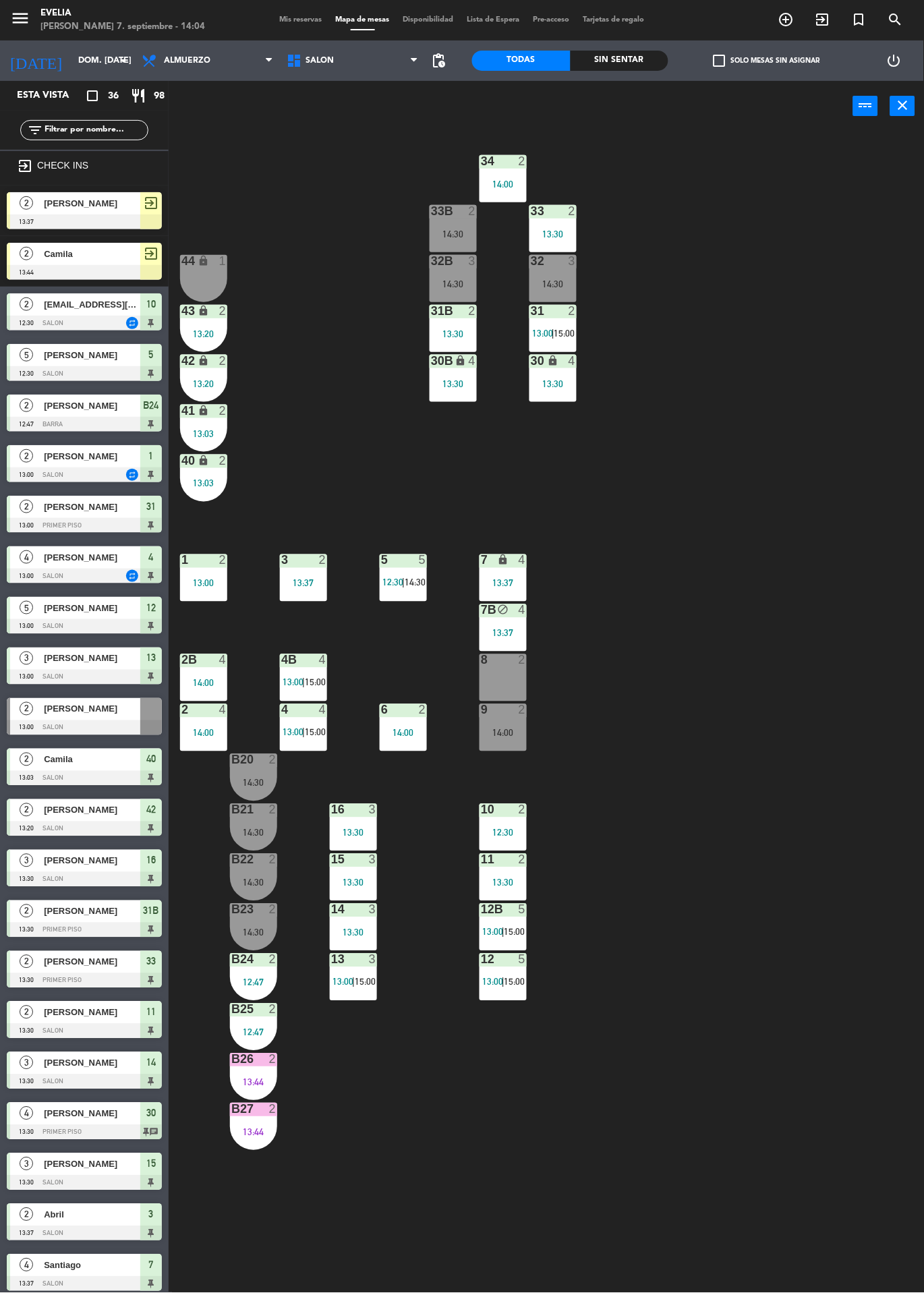
scroll to position [0, 0]
click at [826, 954] on div "34 2 14:00 33B 2 14:30 33 2 13:30 44 lock 1 32B 3 14:30 32 3 14:30 43 lock 2 13…" at bounding box center [551, 712] width 746 height 1161
click at [812, 706] on div "34 2 14:00 33B 2 14:30 33 2 13:30 44 lock 1 32B 3 14:30 32 3 14:30 43 lock 2 13…" at bounding box center [551, 712] width 746 height 1161
click at [784, 862] on div "34 2 14:00 33B 2 14:30 33 2 13:30 44 lock 1 32B 3 14:30 32 3 14:30 43 lock 2 13…" at bounding box center [551, 712] width 746 height 1161
click at [246, 1078] on div "13:44" at bounding box center [253, 1082] width 47 height 10
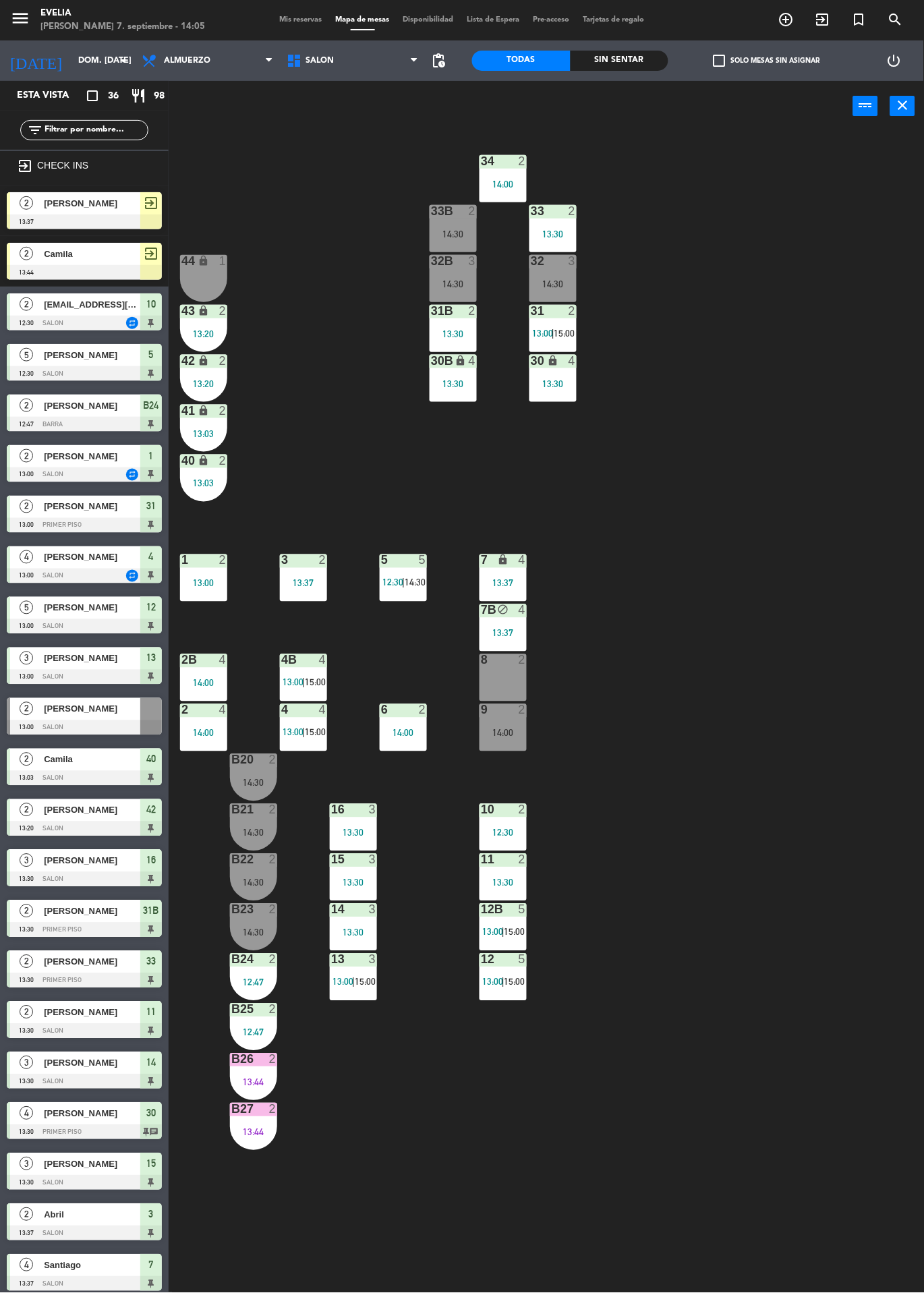
click at [812, 768] on div "34 2 14:00 33B 2 14:30 33 2 13:30 44 lock 1 32B 3 14:30 32 3 14:30 43 lock 2 13…" at bounding box center [551, 712] width 746 height 1161
click at [66, 273] on div at bounding box center [84, 273] width 155 height 15
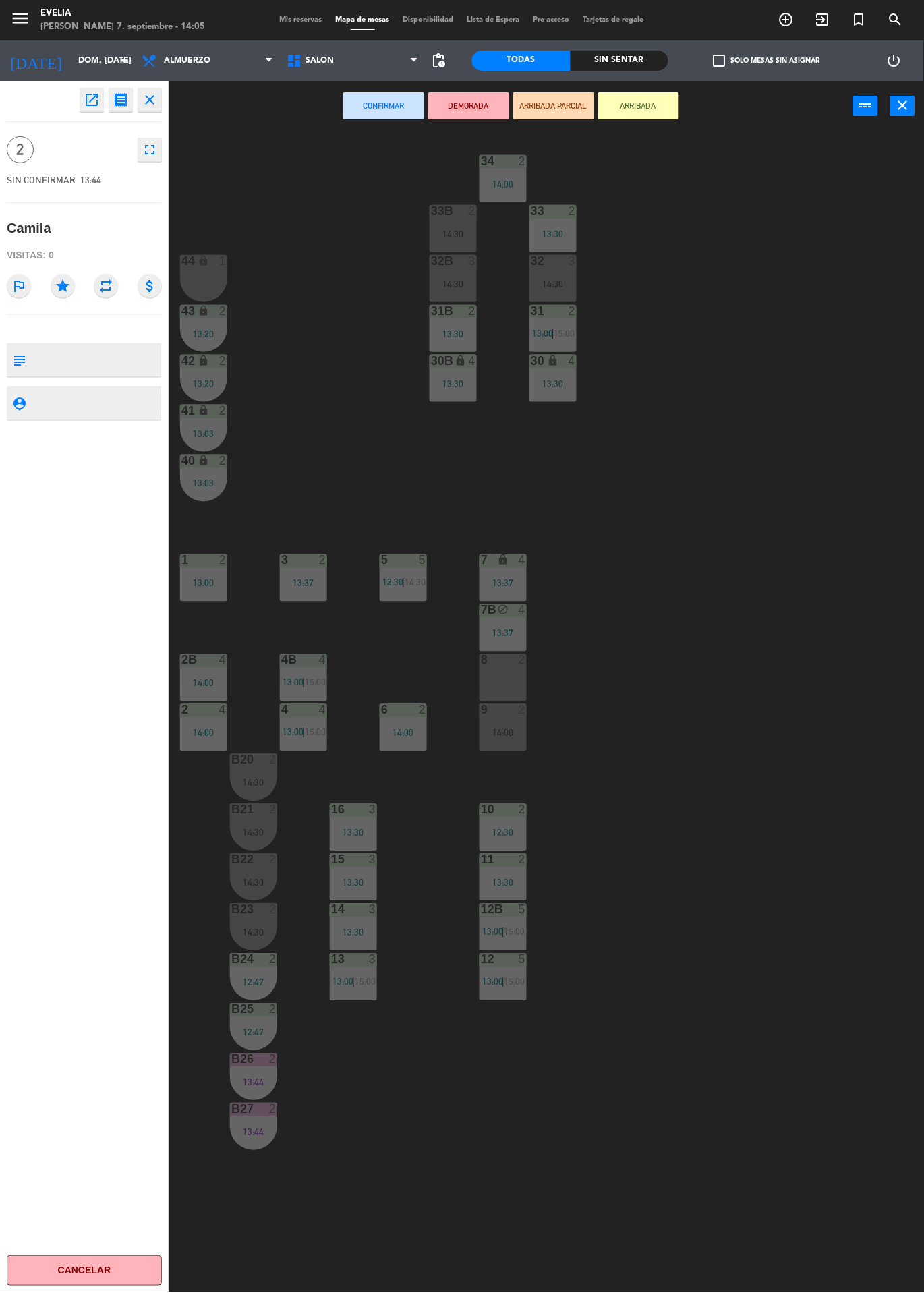
click at [822, 839] on div "34 2 14:00 33B 2 14:30 33 2 13:30 44 lock 1 32B 3 14:30 32 3 14:30 43 lock 2 13…" at bounding box center [551, 712] width 746 height 1161
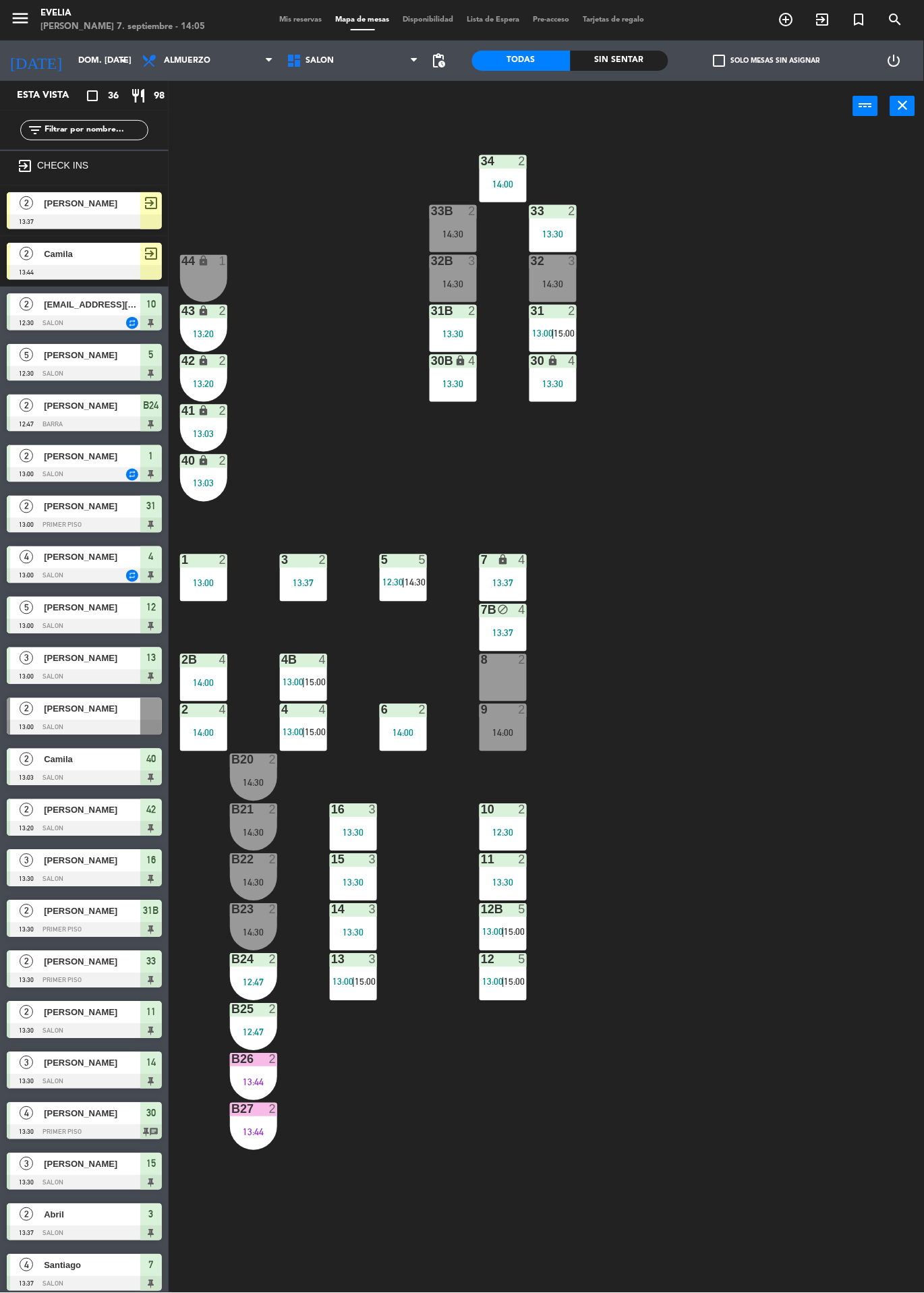
click at [247, 932] on div "14:30" at bounding box center [253, 933] width 47 height 10
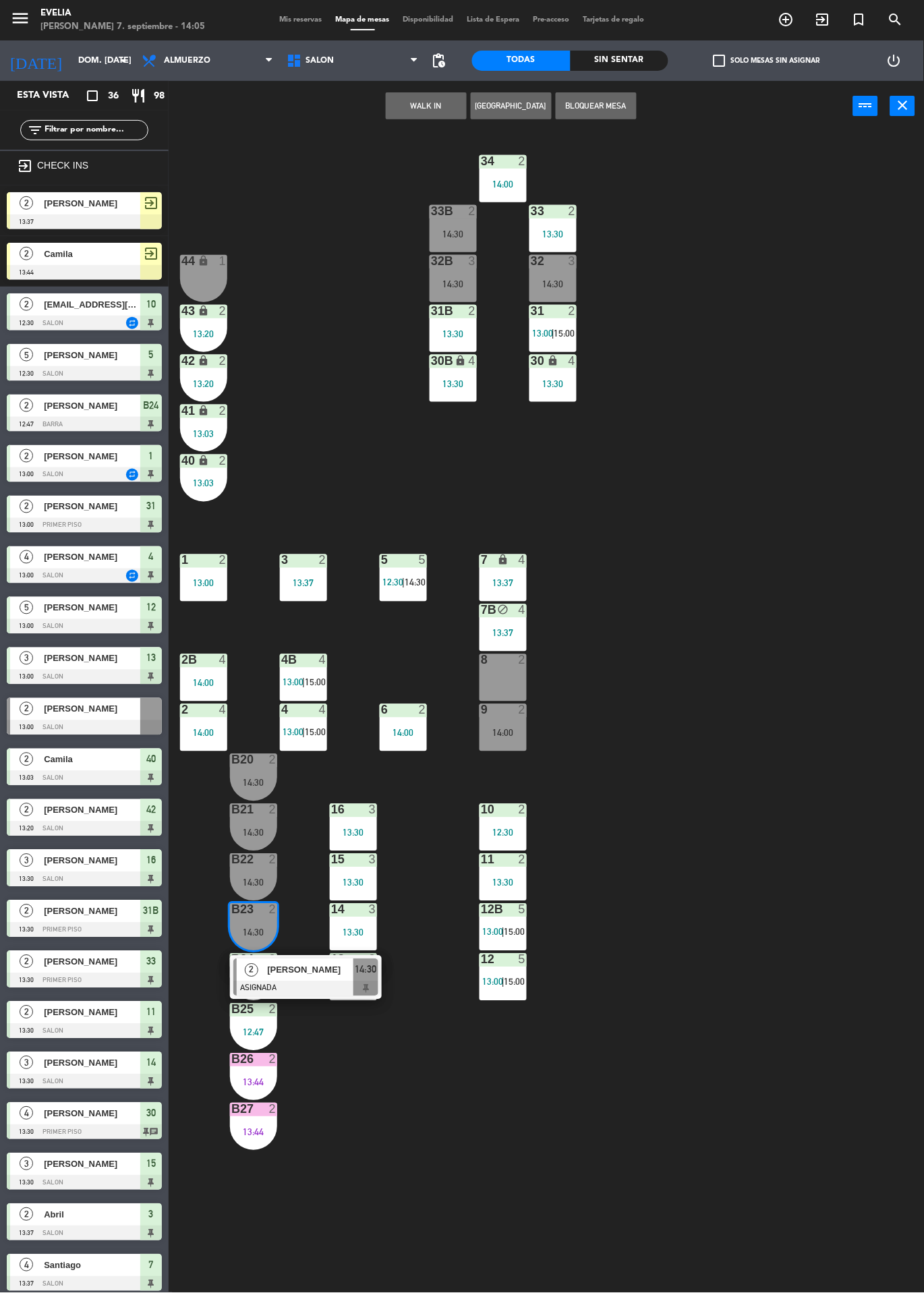
click at [245, 869] on div "B22 2 14:30" at bounding box center [253, 876] width 47 height 47
click at [255, 1078] on div "13:44" at bounding box center [253, 1082] width 47 height 10
click at [266, 1085] on div "13:44" at bounding box center [253, 1082] width 47 height 10
click at [257, 1137] on div "B27 2 13:44" at bounding box center [253, 1126] width 47 height 47
click at [832, 834] on div "34 2 14:00 33B 2 14:30 33 2 13:30 44 lock 1 32B 3 14:30 32 3 14:30 43 lock 2 13…" at bounding box center [551, 712] width 746 height 1161
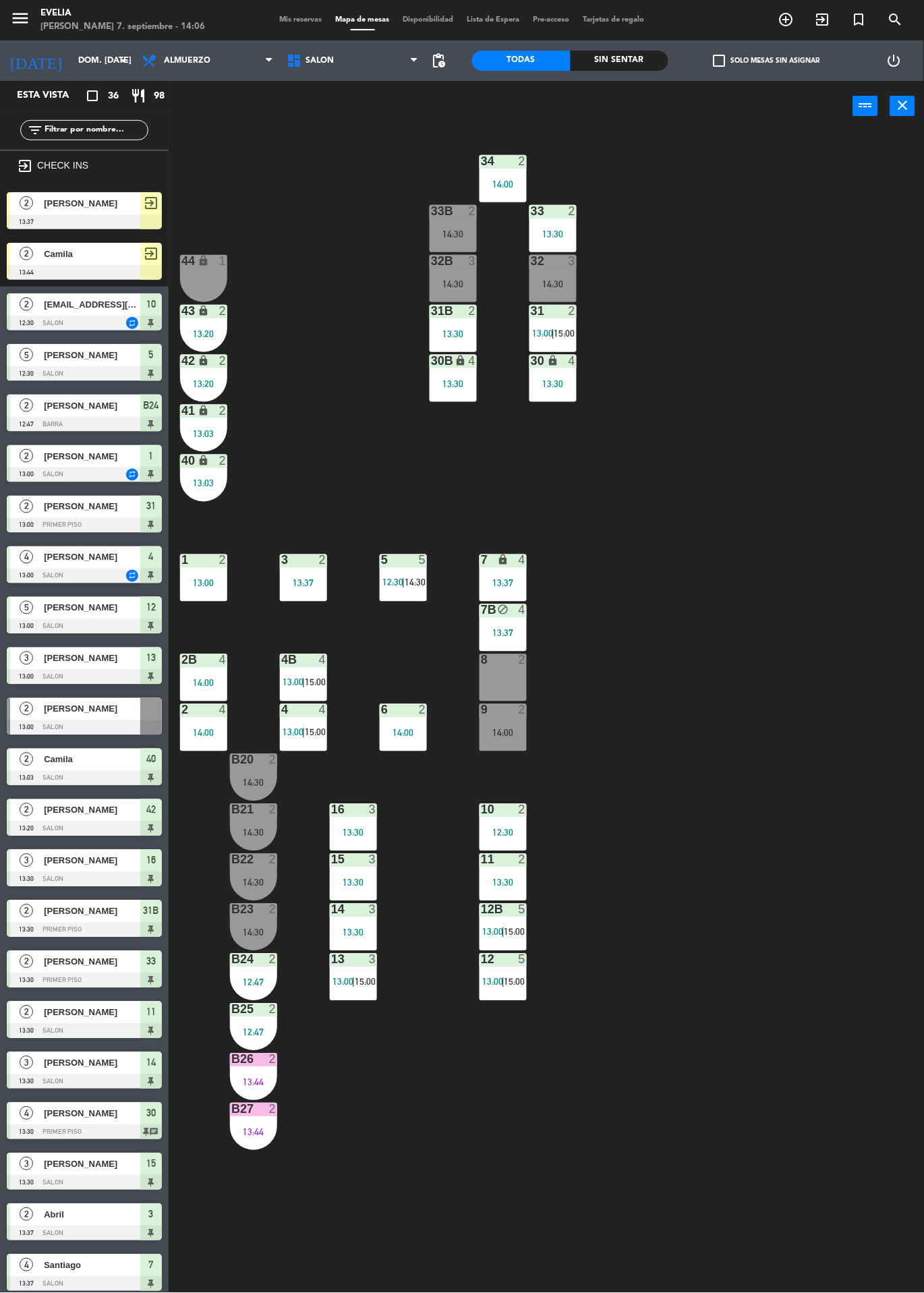
click at [816, 811] on div "34 2 14:00 33B 2 14:30 33 2 13:30 44 lock 1 32B 3 14:30 32 3 14:30 43 lock 2 13…" at bounding box center [551, 712] width 746 height 1161
click at [252, 1068] on div "B26 2 13:44" at bounding box center [253, 1077] width 47 height 47
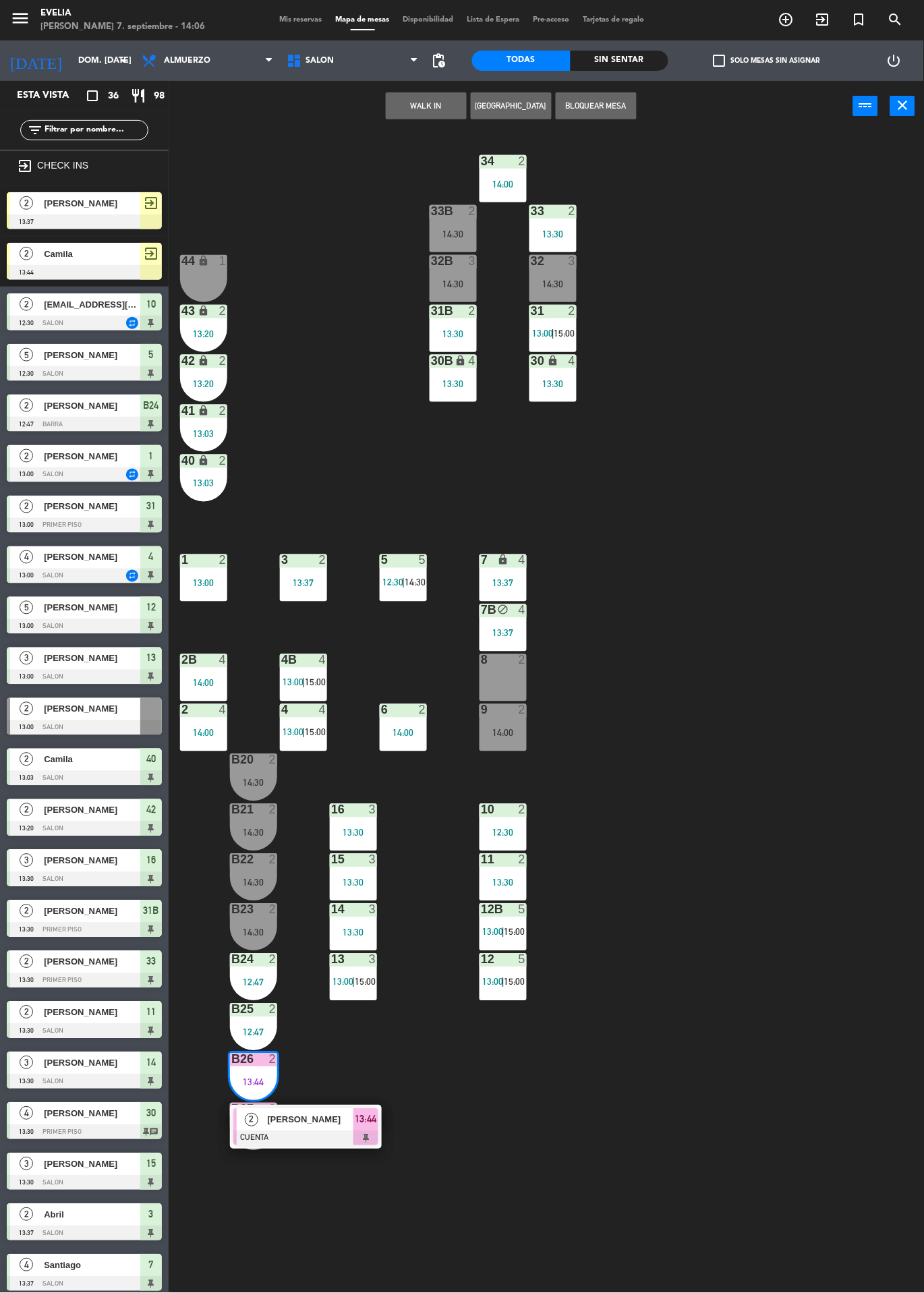
click at [817, 759] on div "34 2 14:00 33B 2 14:30 33 2 13:30 44 lock 1 32B 3 14:30 32 3 14:30 43 lock 2 13…" at bounding box center [551, 712] width 746 height 1161
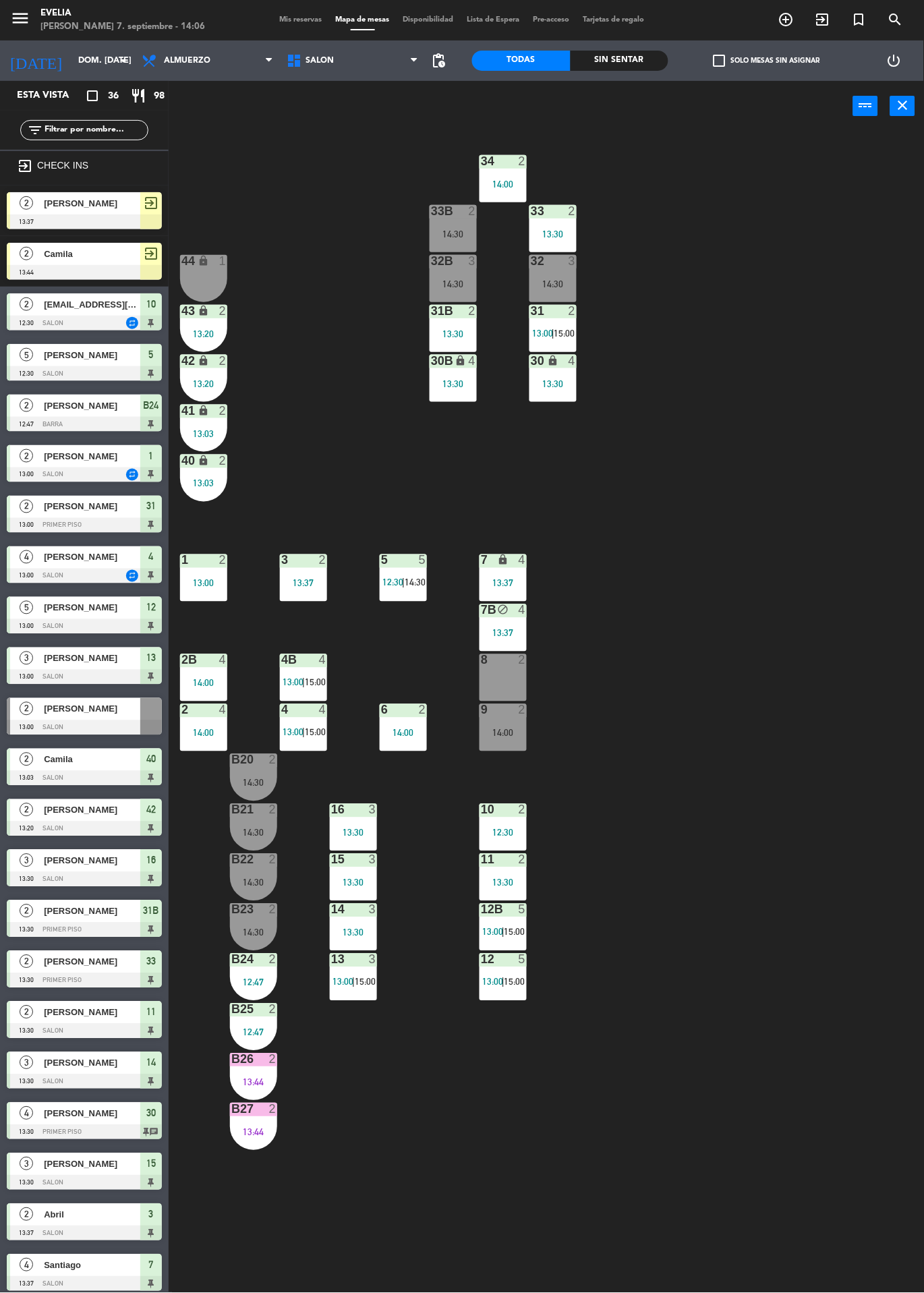
click at [253, 876] on div "B22 2 14:30" at bounding box center [253, 876] width 47 height 47
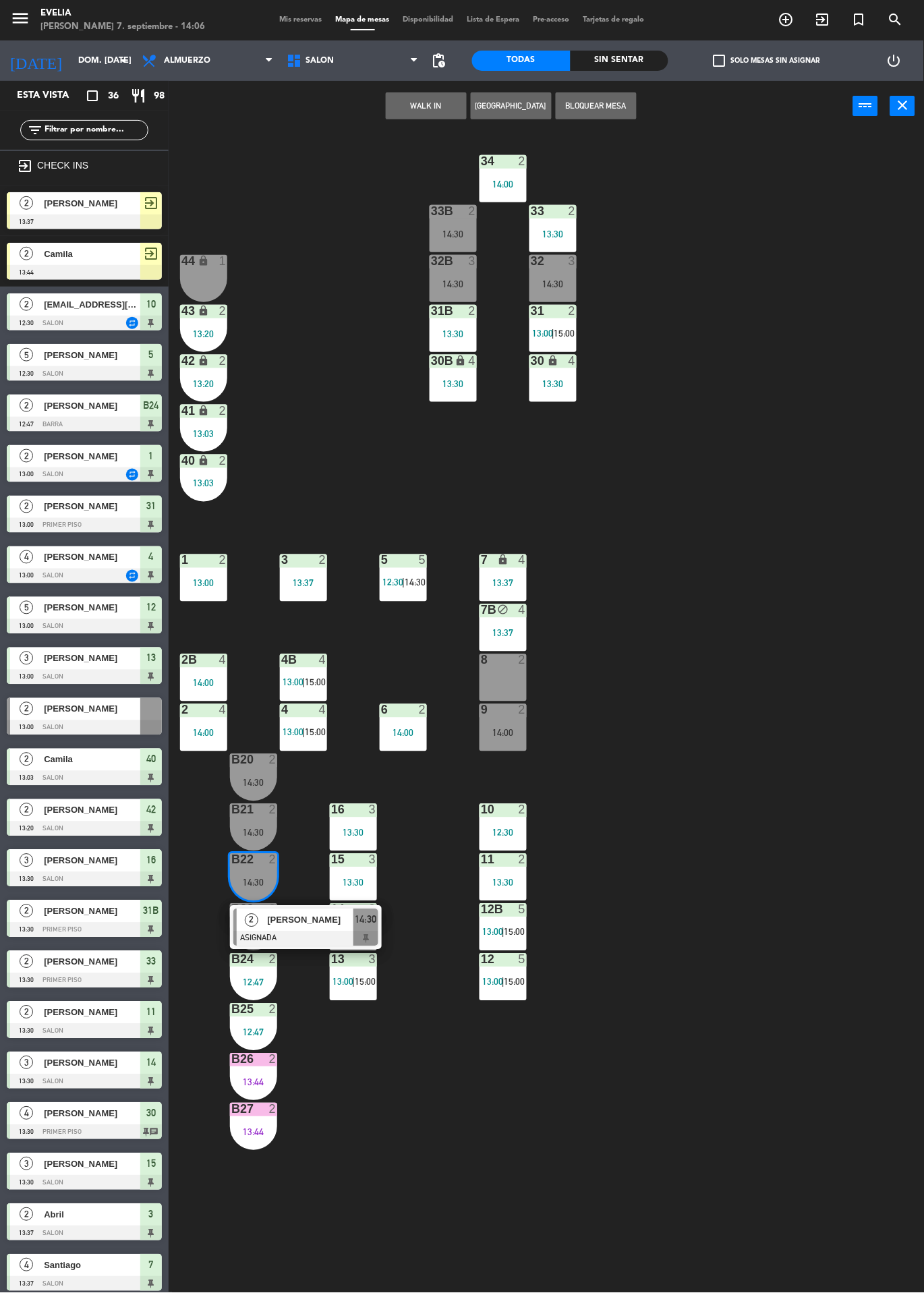
click at [296, 925] on span "[PERSON_NAME]" at bounding box center [310, 919] width 87 height 14
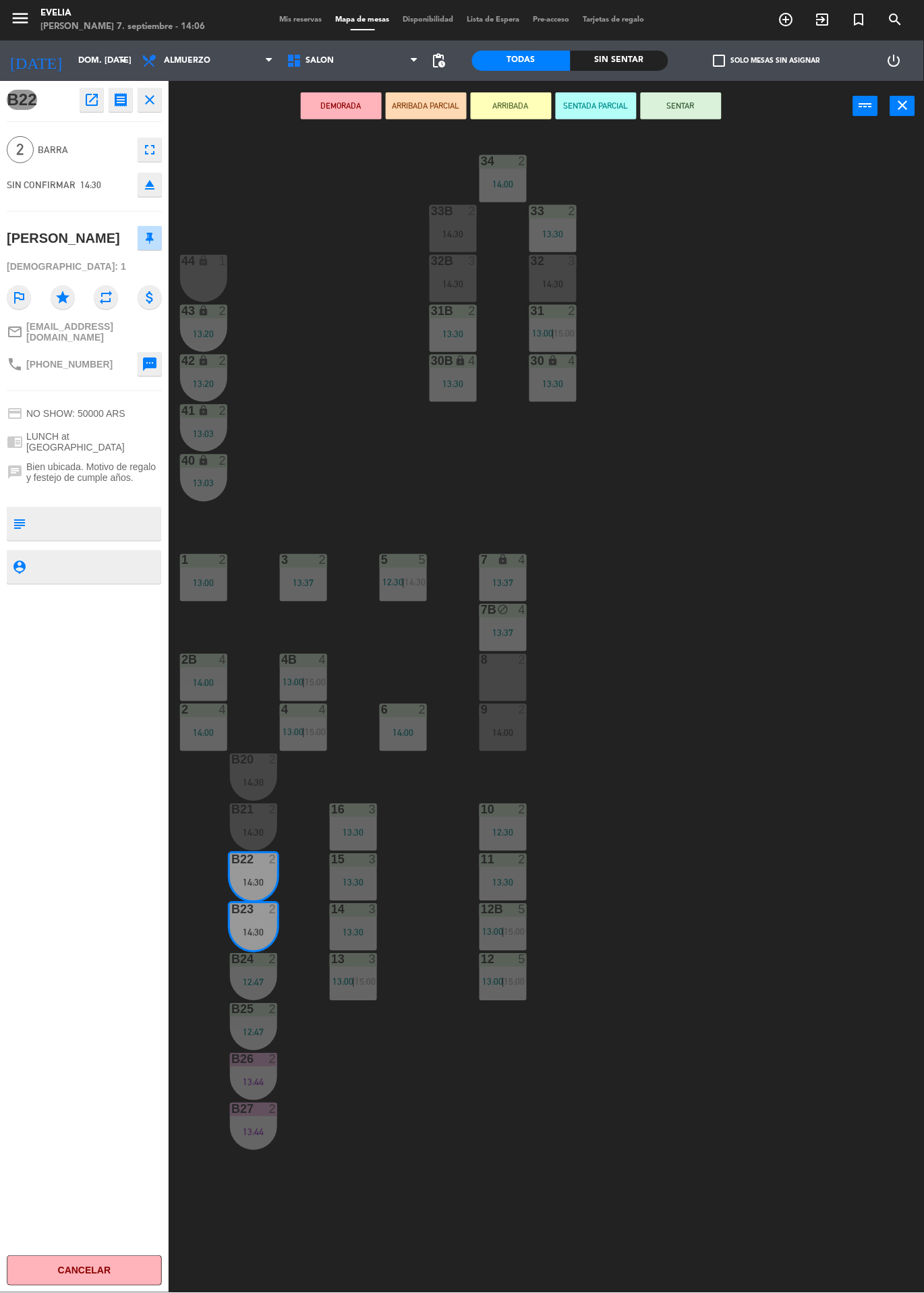
click at [153, 193] on button "eject" at bounding box center [149, 184] width 24 height 24
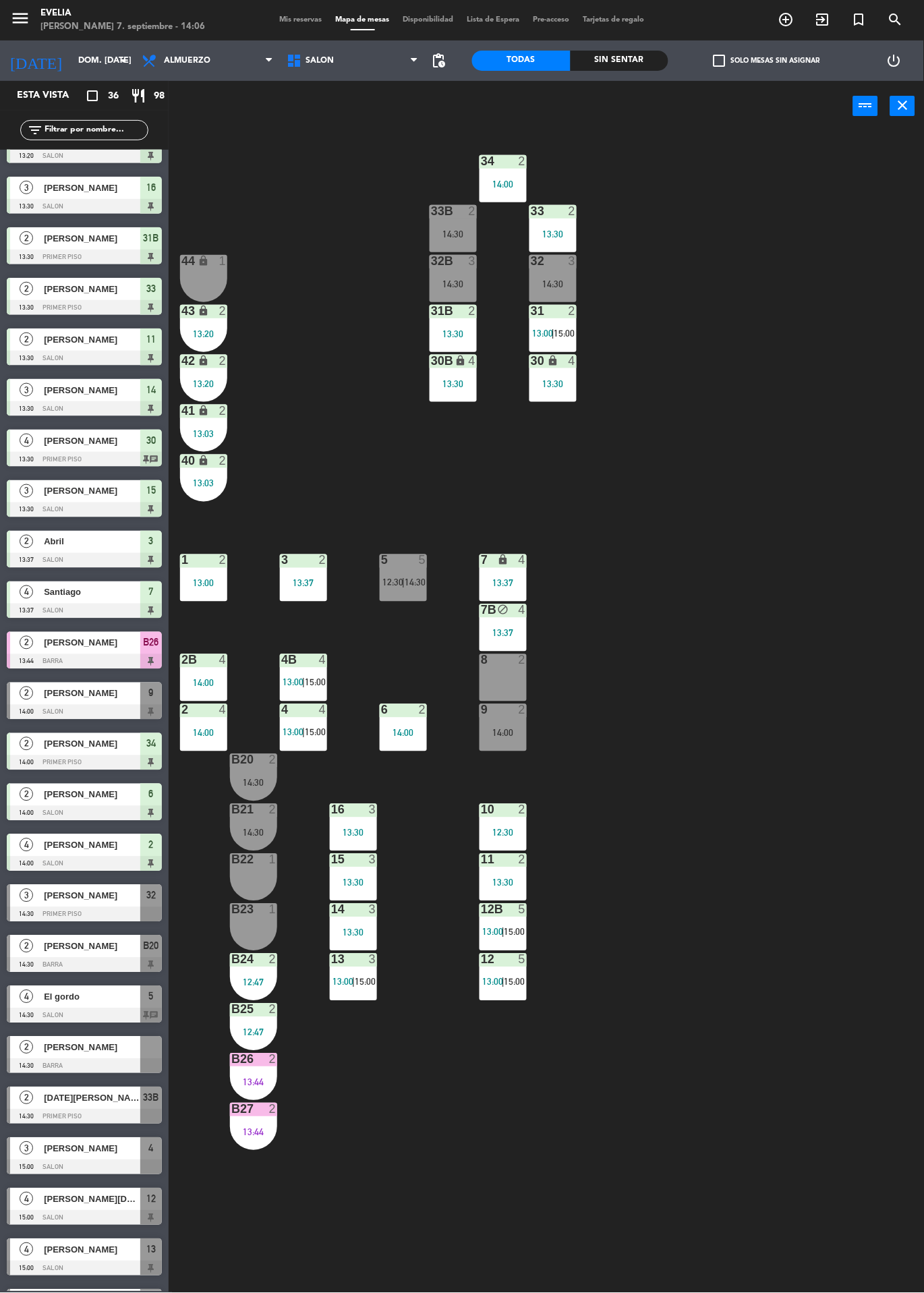
scroll to position [678, 0]
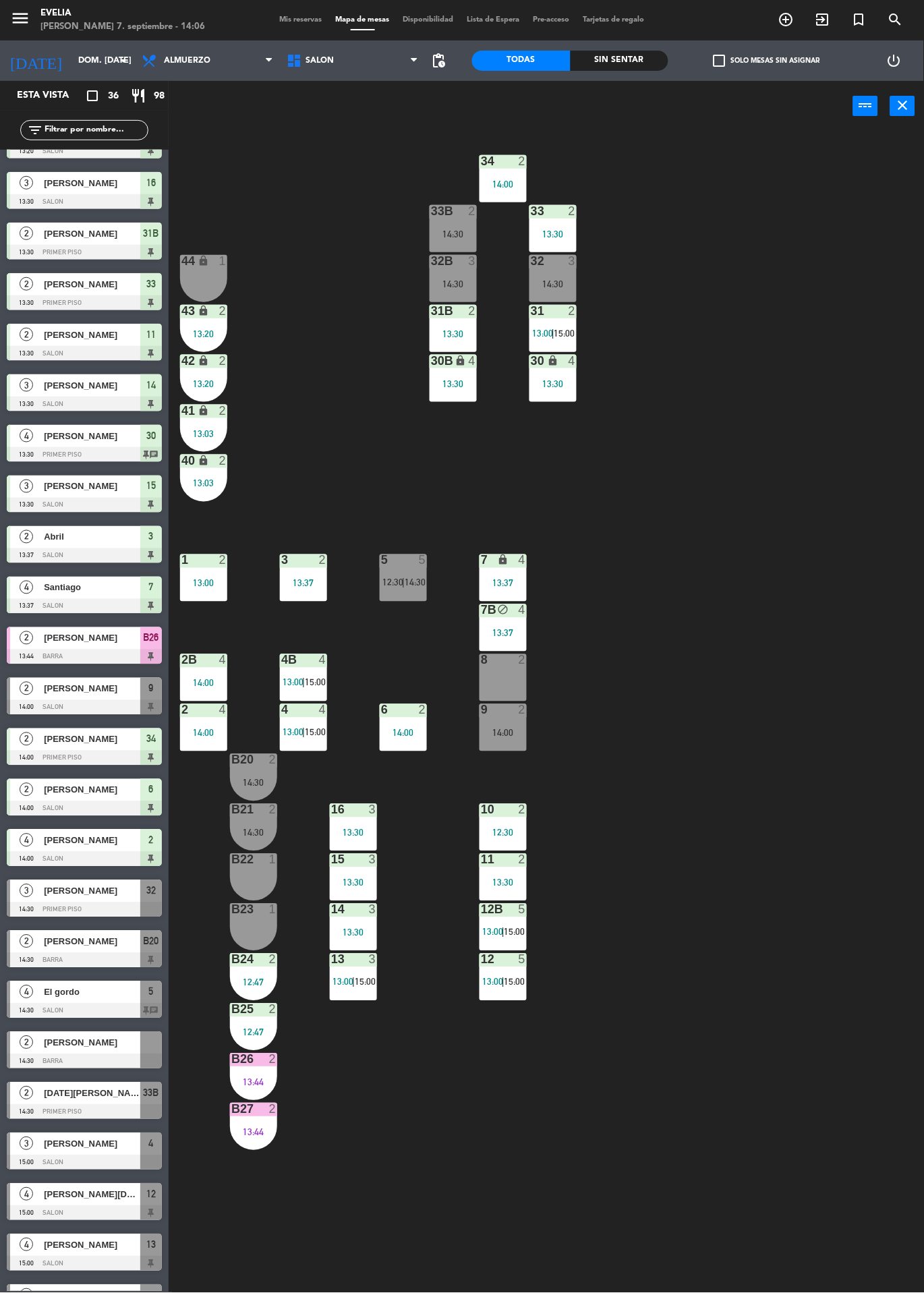
click at [118, 1040] on span "[PERSON_NAME]" at bounding box center [92, 1042] width 96 height 14
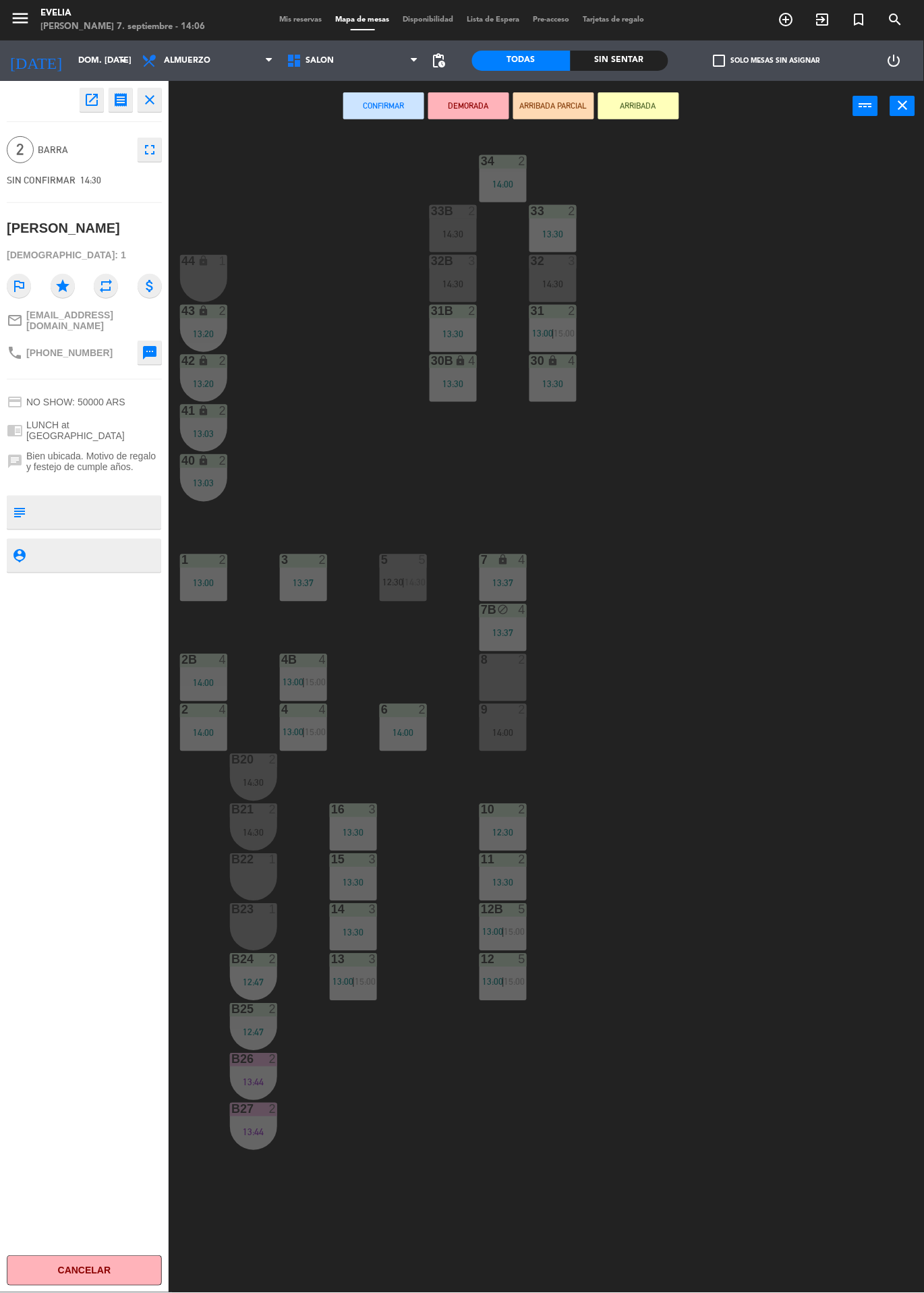
click at [257, 1127] on div "13:44" at bounding box center [253, 1132] width 47 height 10
click at [258, 1072] on div "B26 2 13:44" at bounding box center [253, 1077] width 47 height 47
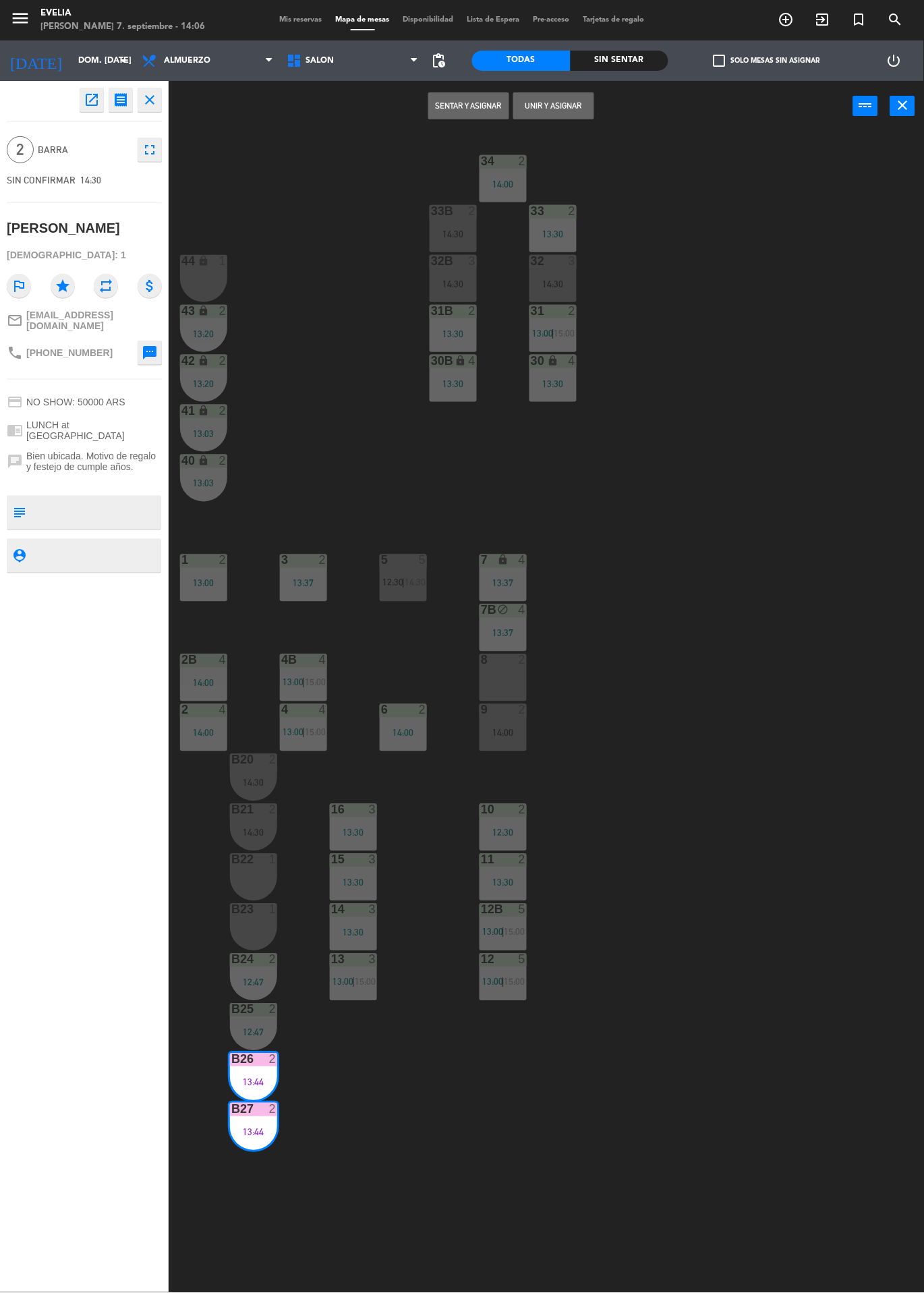
click at [559, 105] on button "Unir y asignar" at bounding box center [553, 106] width 81 height 27
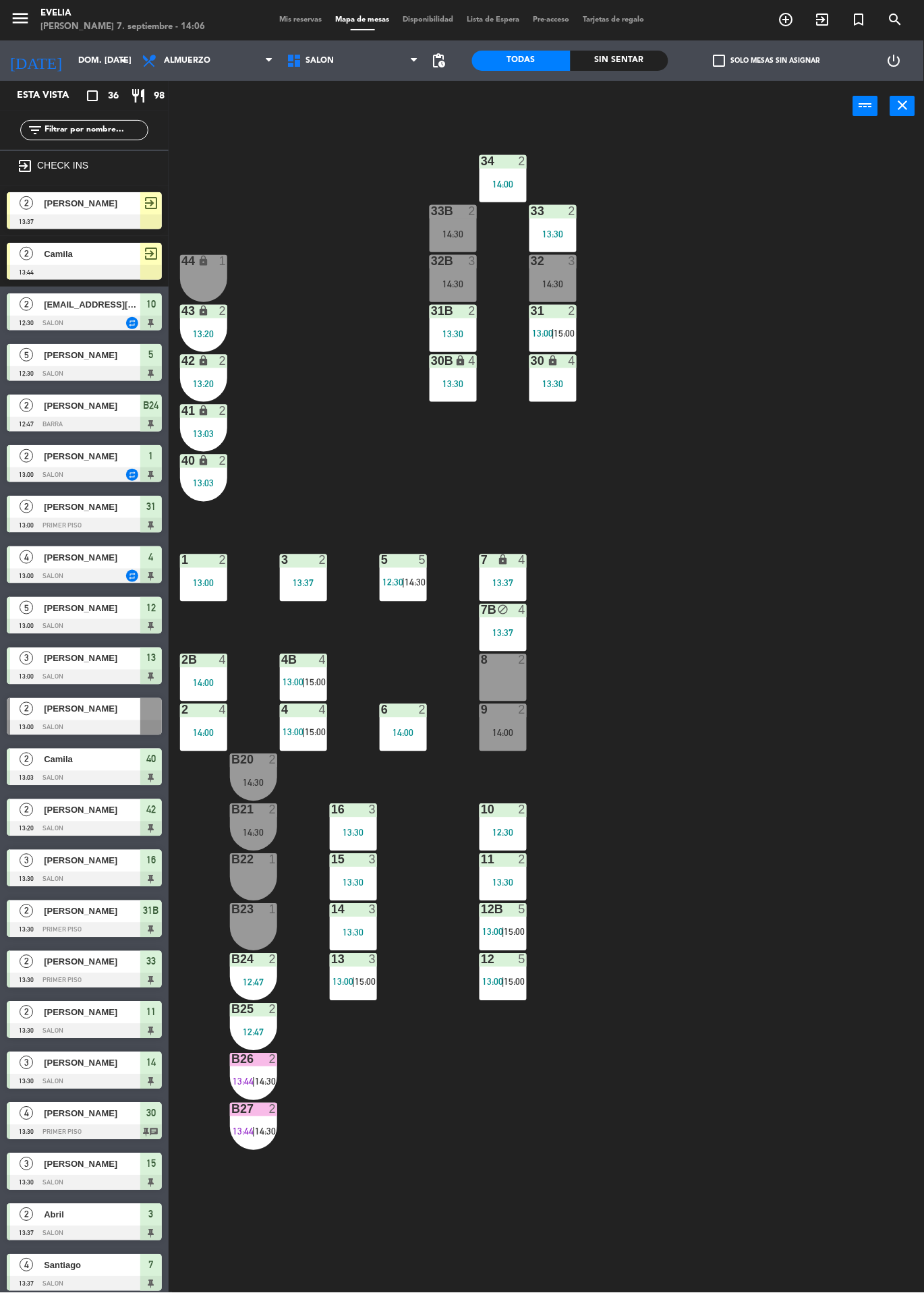
scroll to position [352, 0]
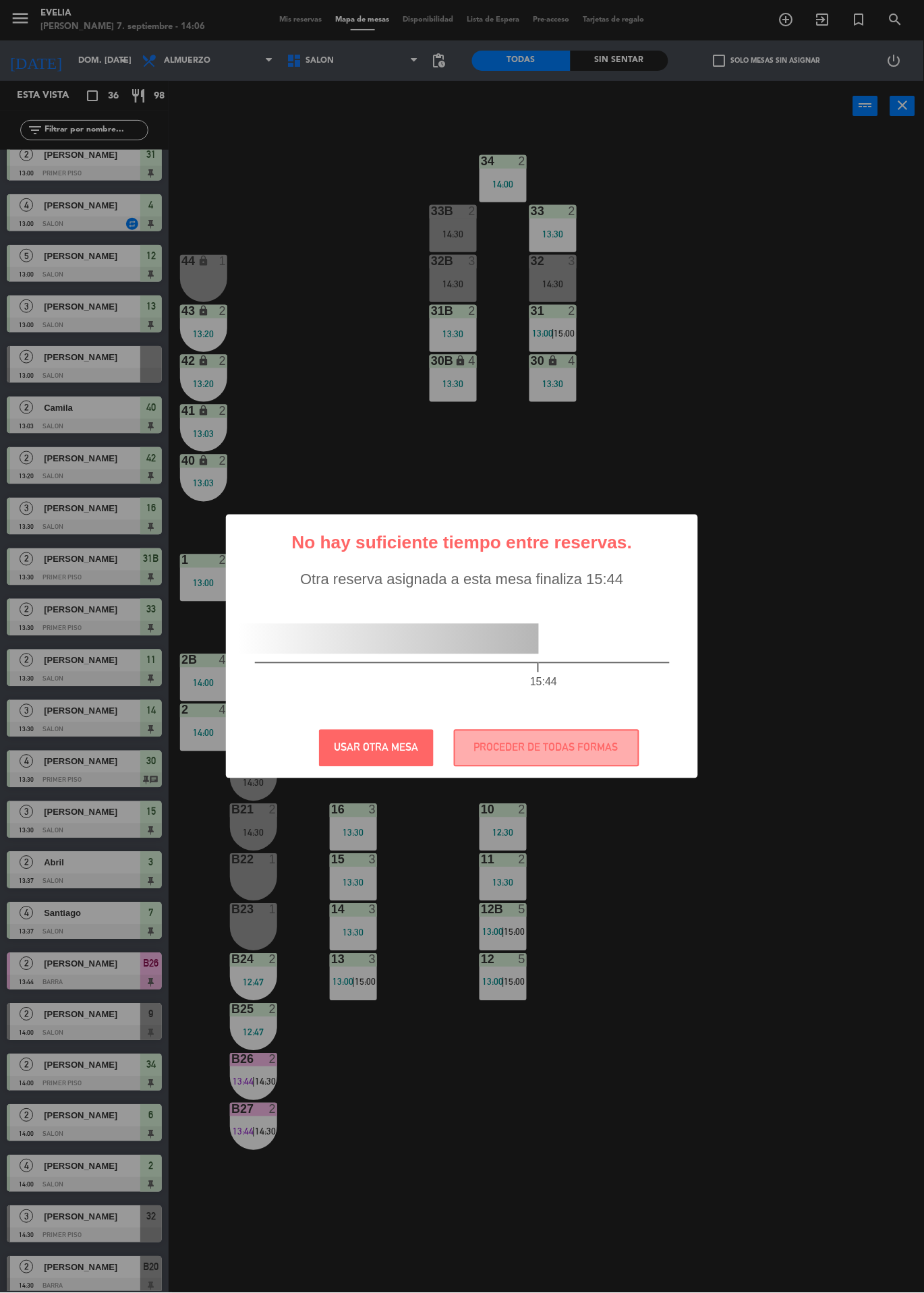
click at [790, 826] on div "? ! i No hay suficiente tiempo entre reservas. × Otra reserva asignada a esta m…" at bounding box center [462, 646] width 924 height 1293
click at [634, 745] on button "PROCEDER DE TODAS FORMAS" at bounding box center [546, 748] width 185 height 37
click at [917, 935] on div "? ! i No hay suficiente tiempo entre reservas. × Otra reserva asignada a esta m…" at bounding box center [462, 646] width 924 height 1293
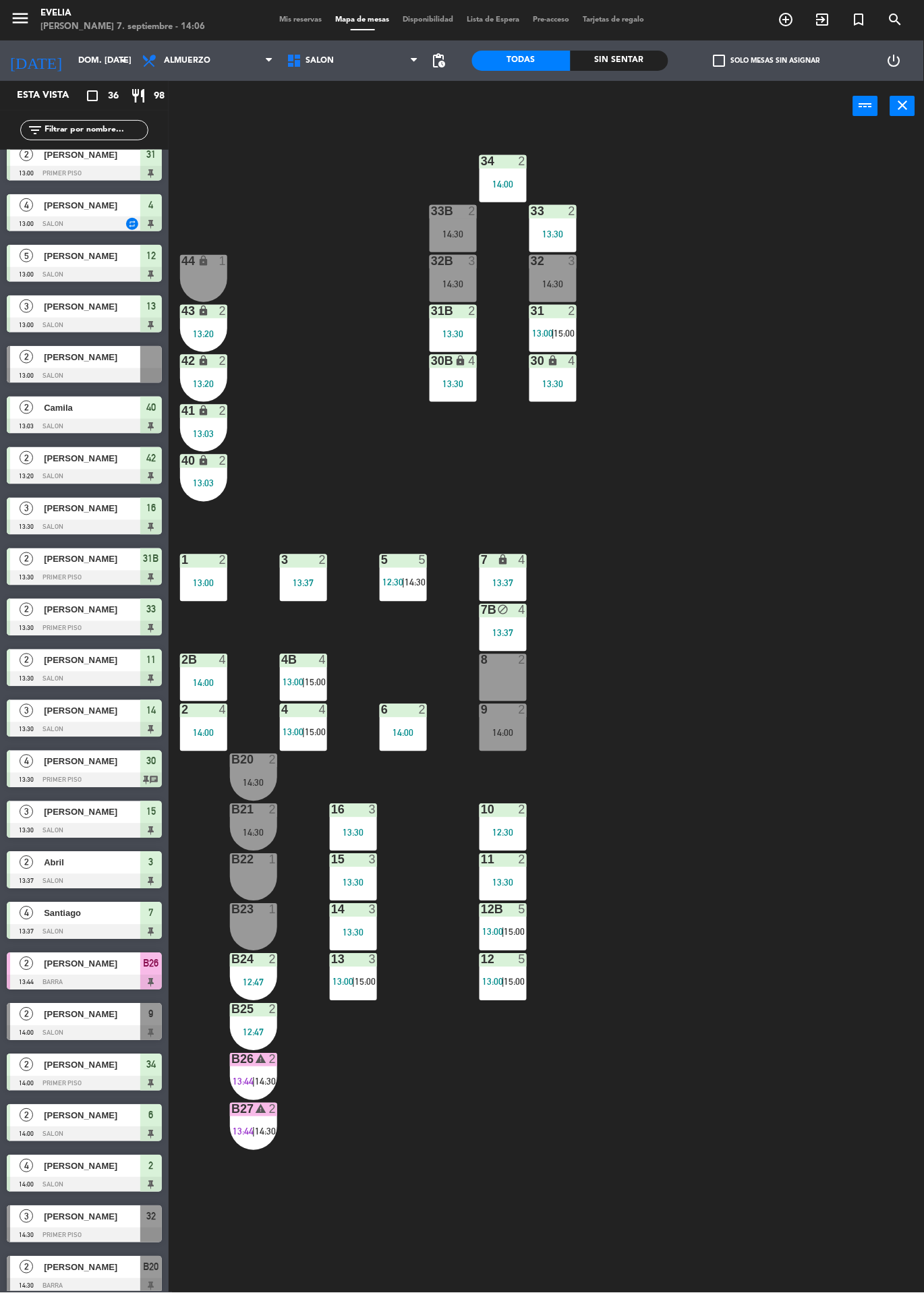
click at [826, 19] on icon "exit_to_app" at bounding box center [822, 19] width 16 height 16
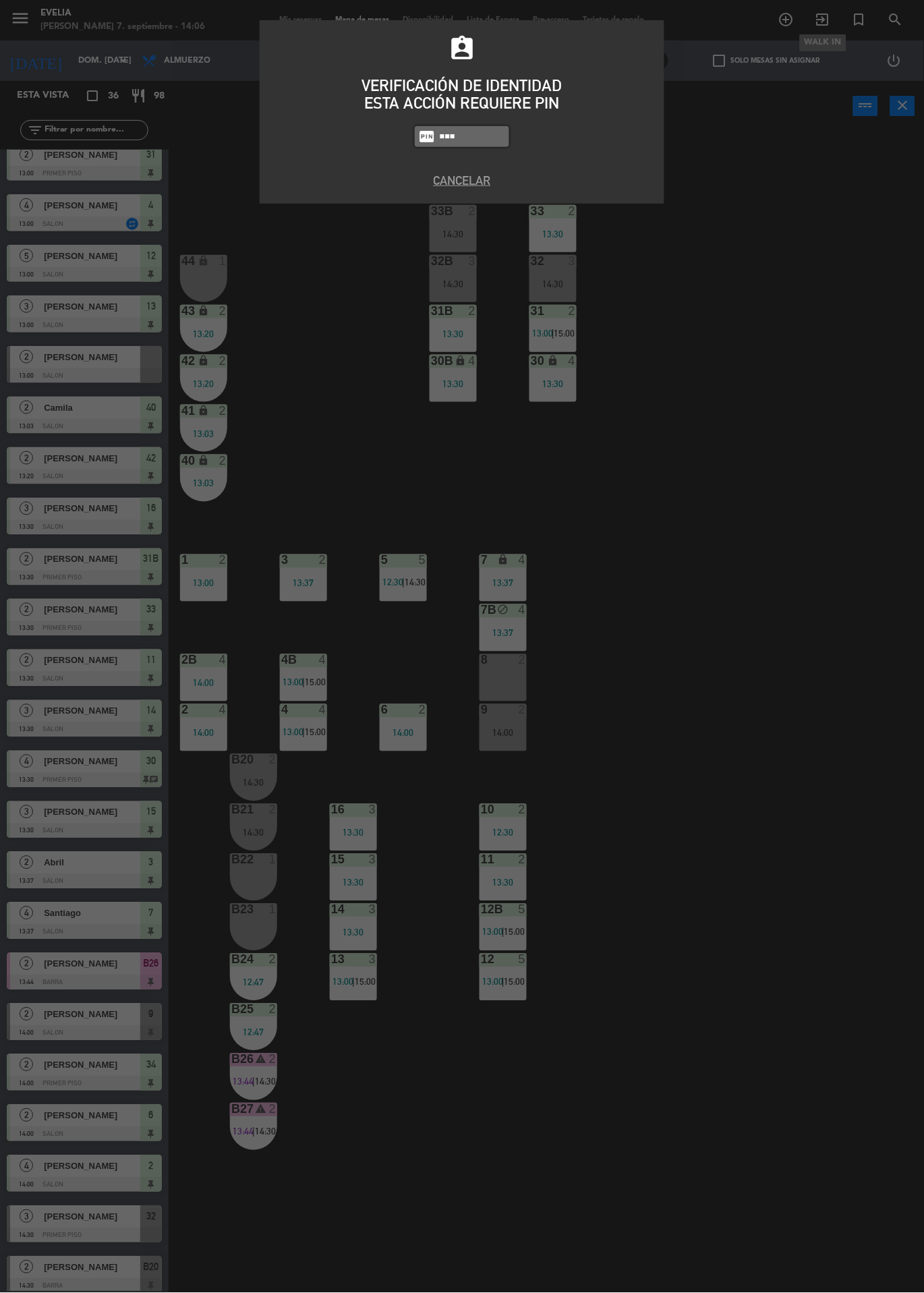
type input "9101"
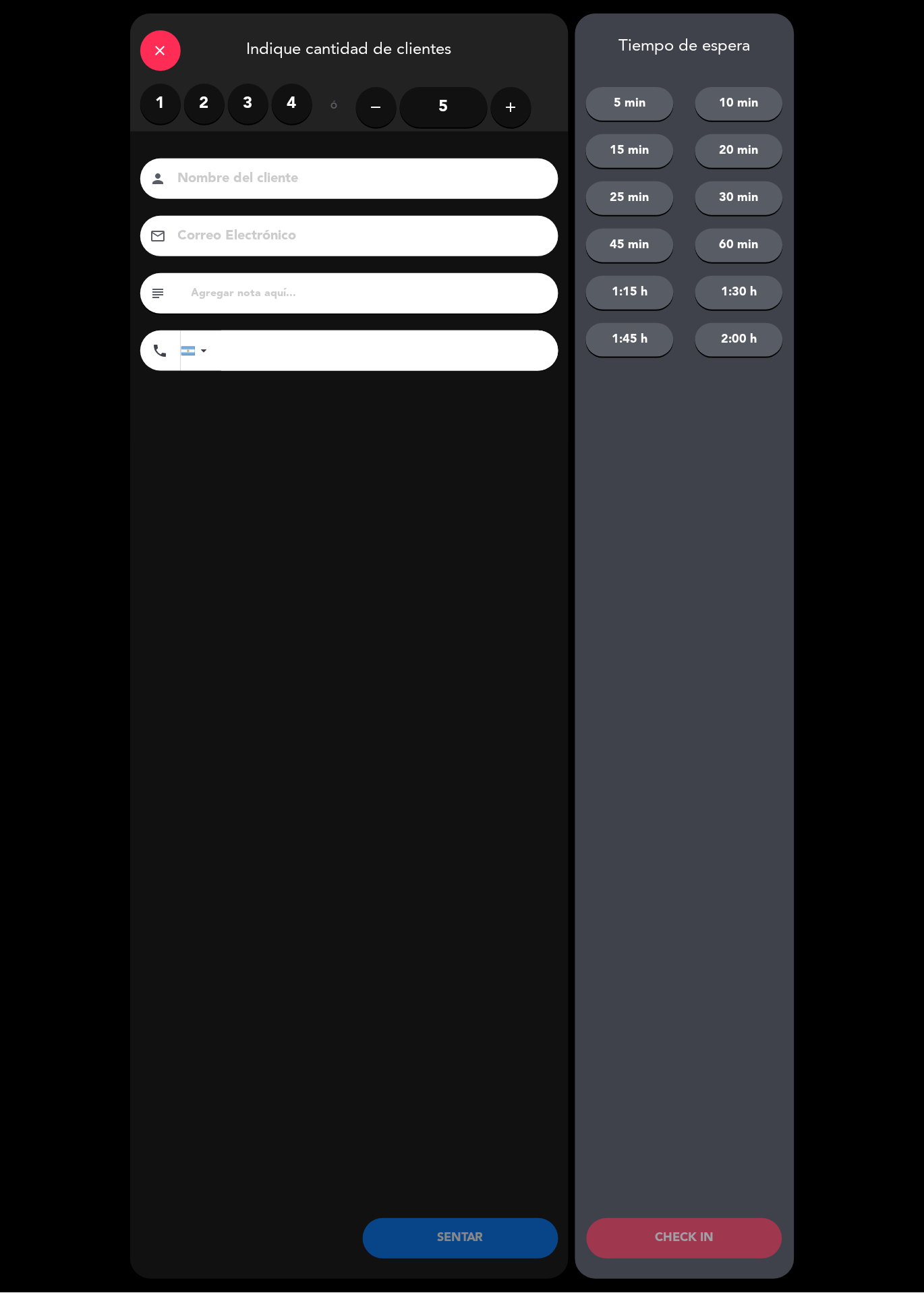
click at [201, 118] on label "2" at bounding box center [204, 104] width 40 height 40
click at [266, 180] on input at bounding box center [359, 178] width 364 height 24
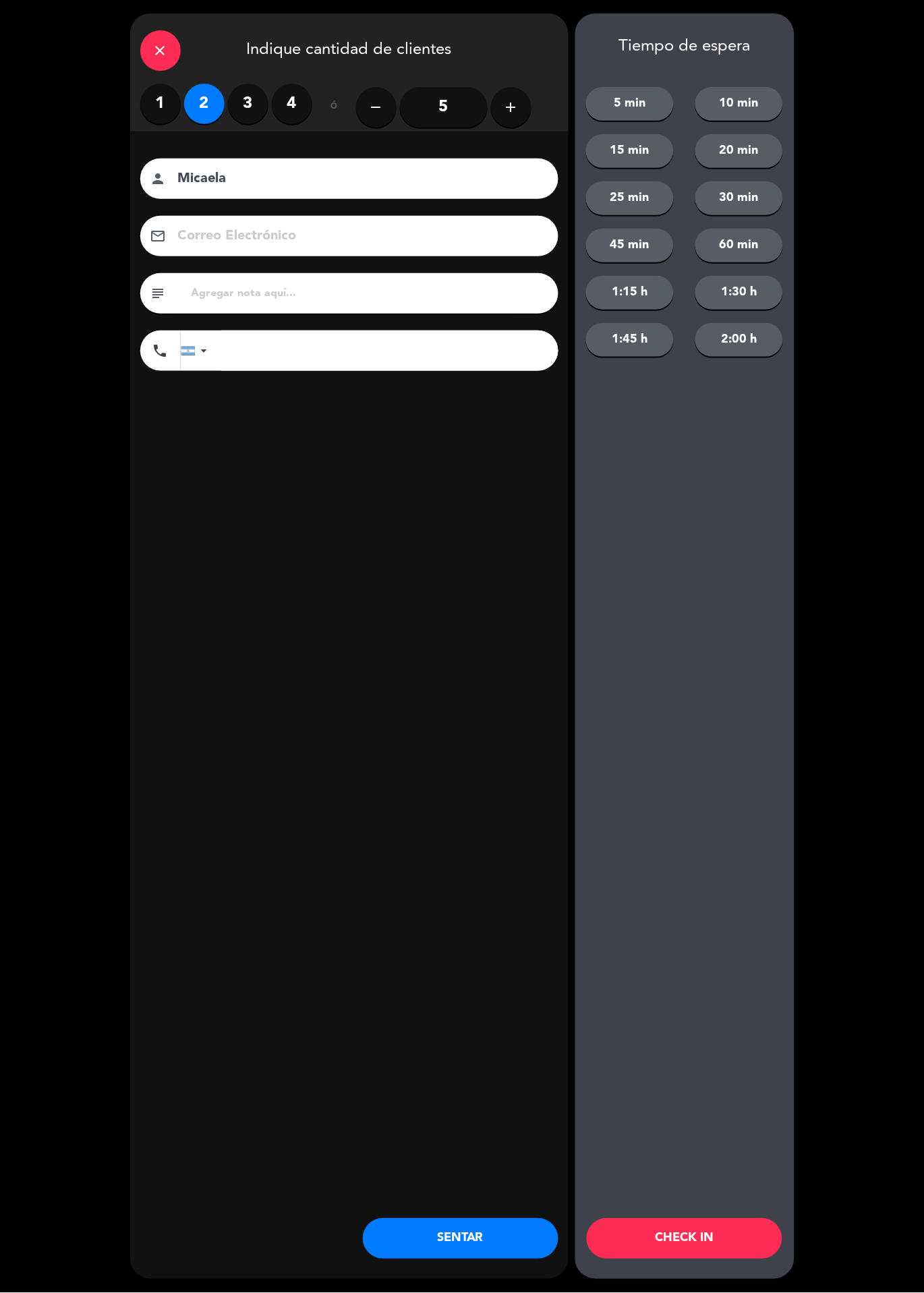
type input "Micaela"
click at [356, 528] on div "close Indique cantidad de clientes 1 2 3 4 ó remove 5 add Nombre del cliente pe…" at bounding box center [349, 646] width 439 height 1265
click at [728, 1241] on button "CHECK IN" at bounding box center [684, 1239] width 195 height 40
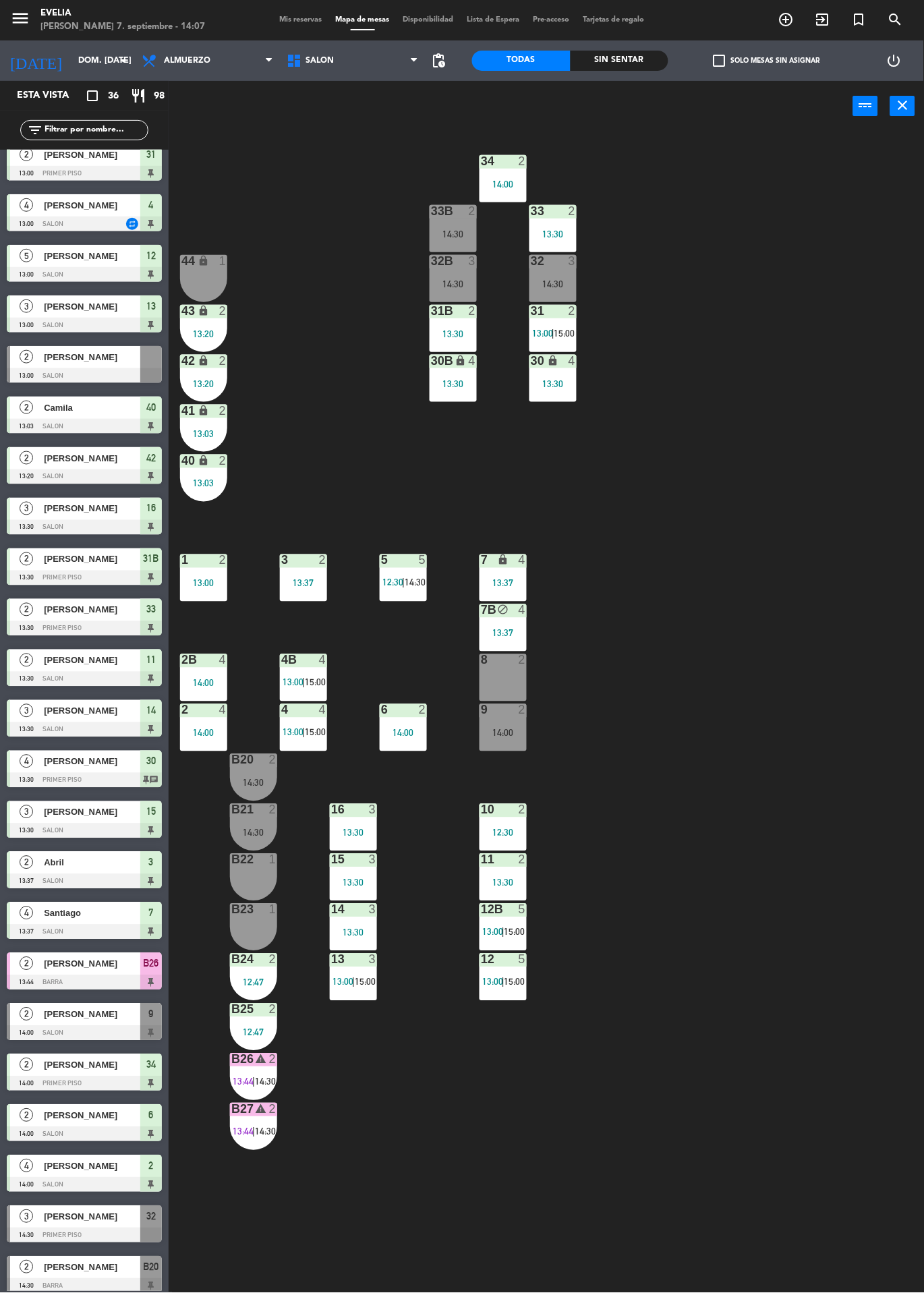
click at [424, 585] on span "14:30" at bounding box center [415, 582] width 21 height 10
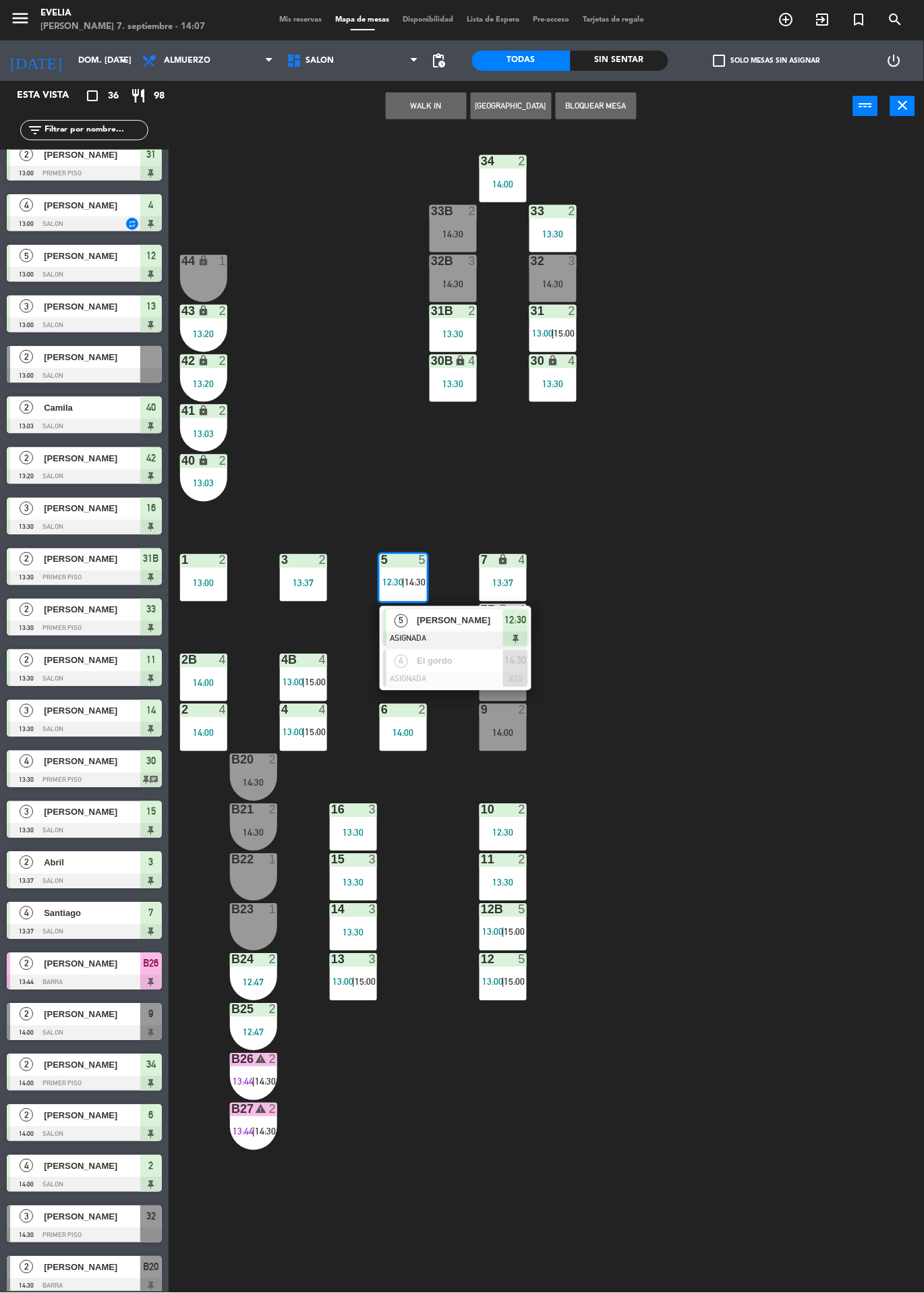
click at [397, 1156] on div "34 2 14:00 33B 2 14:30 33 2 13:30 44 lock 1 32B 3 14:30 32 3 14:30 43 lock 2 13…" at bounding box center [551, 712] width 746 height 1161
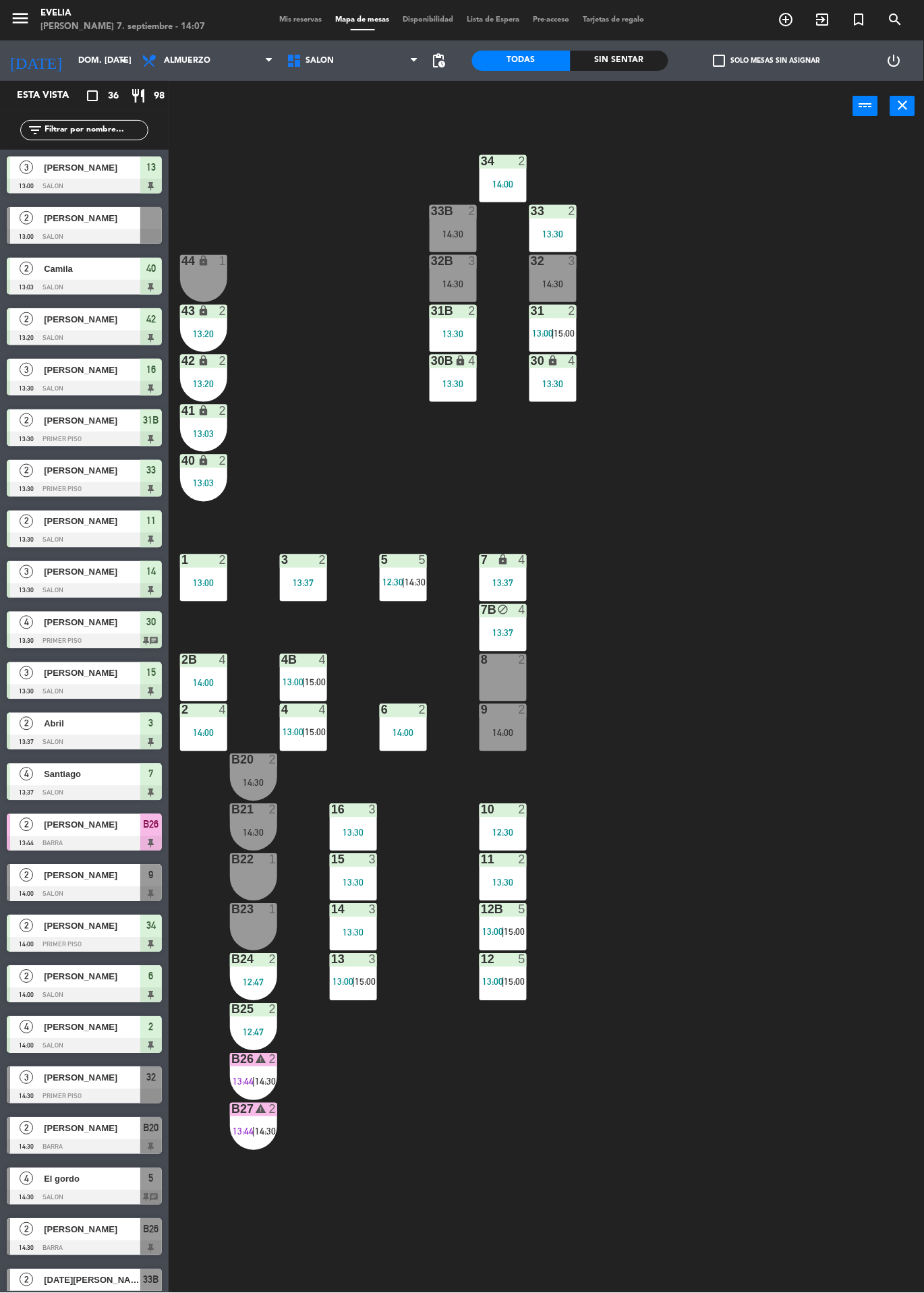
scroll to position [496, 0]
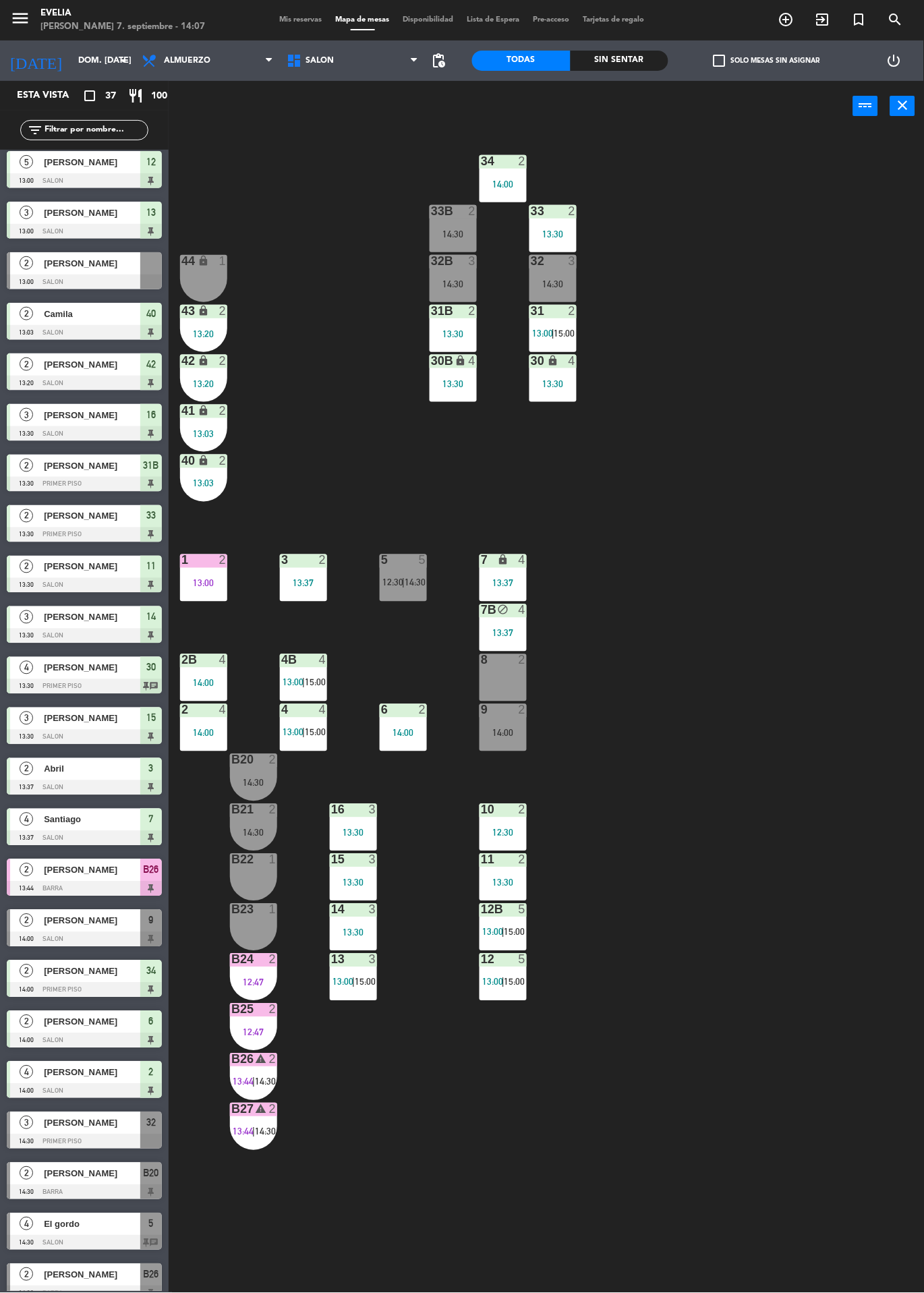
click at [829, 852] on div "34 2 14:00 33B 2 14:30 33 2 13:30 44 lock 1 32B 3 14:30 32 3 14:30 43 lock 2 13…" at bounding box center [551, 712] width 746 height 1161
click at [412, 559] on div at bounding box center [403, 560] width 22 height 12
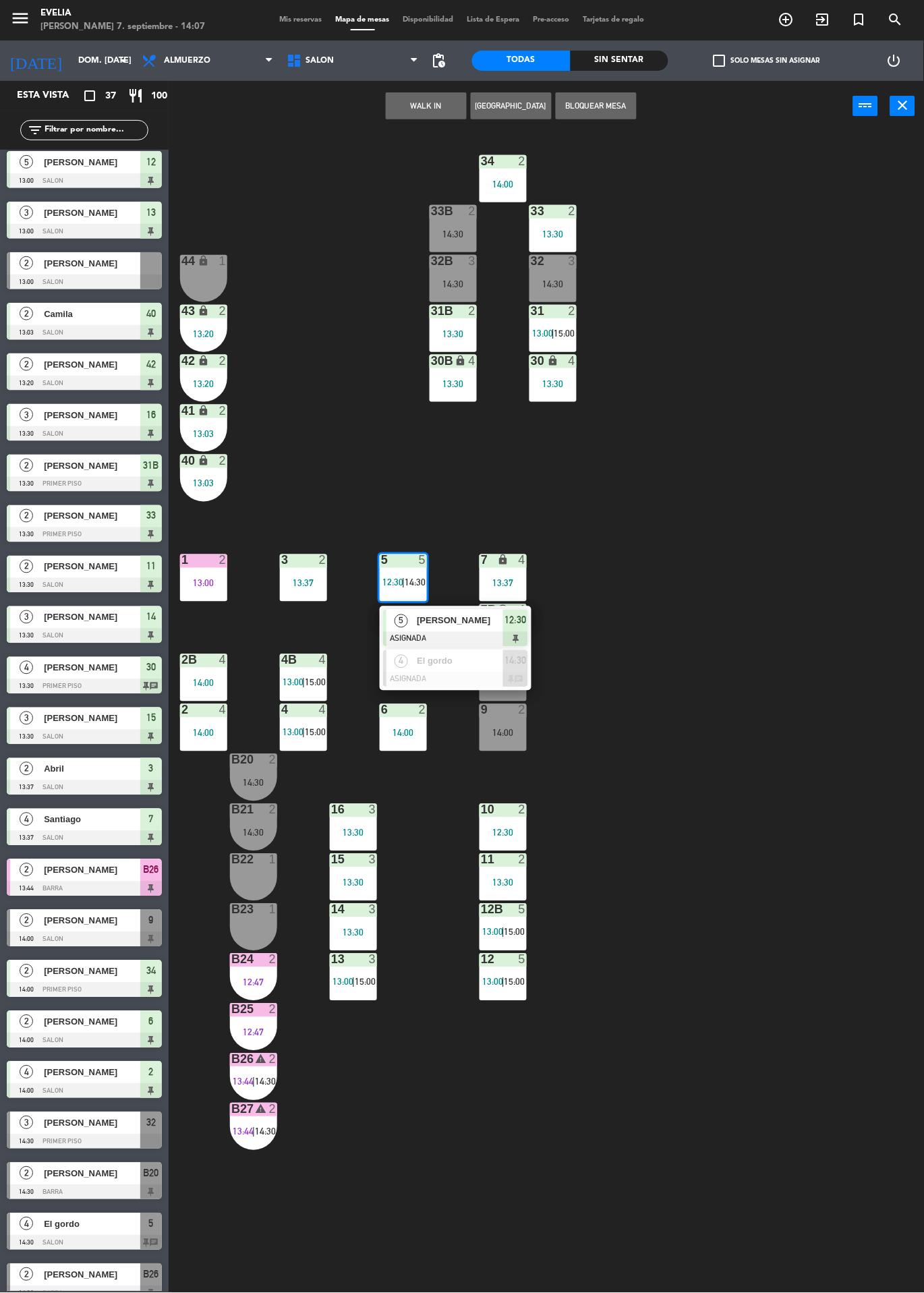
click at [813, 922] on div "34 2 14:00 33B 2 14:30 33 2 13:30 44 lock 1 32B 3 14:30 32 3 14:30 43 lock 2 13…" at bounding box center [551, 712] width 746 height 1161
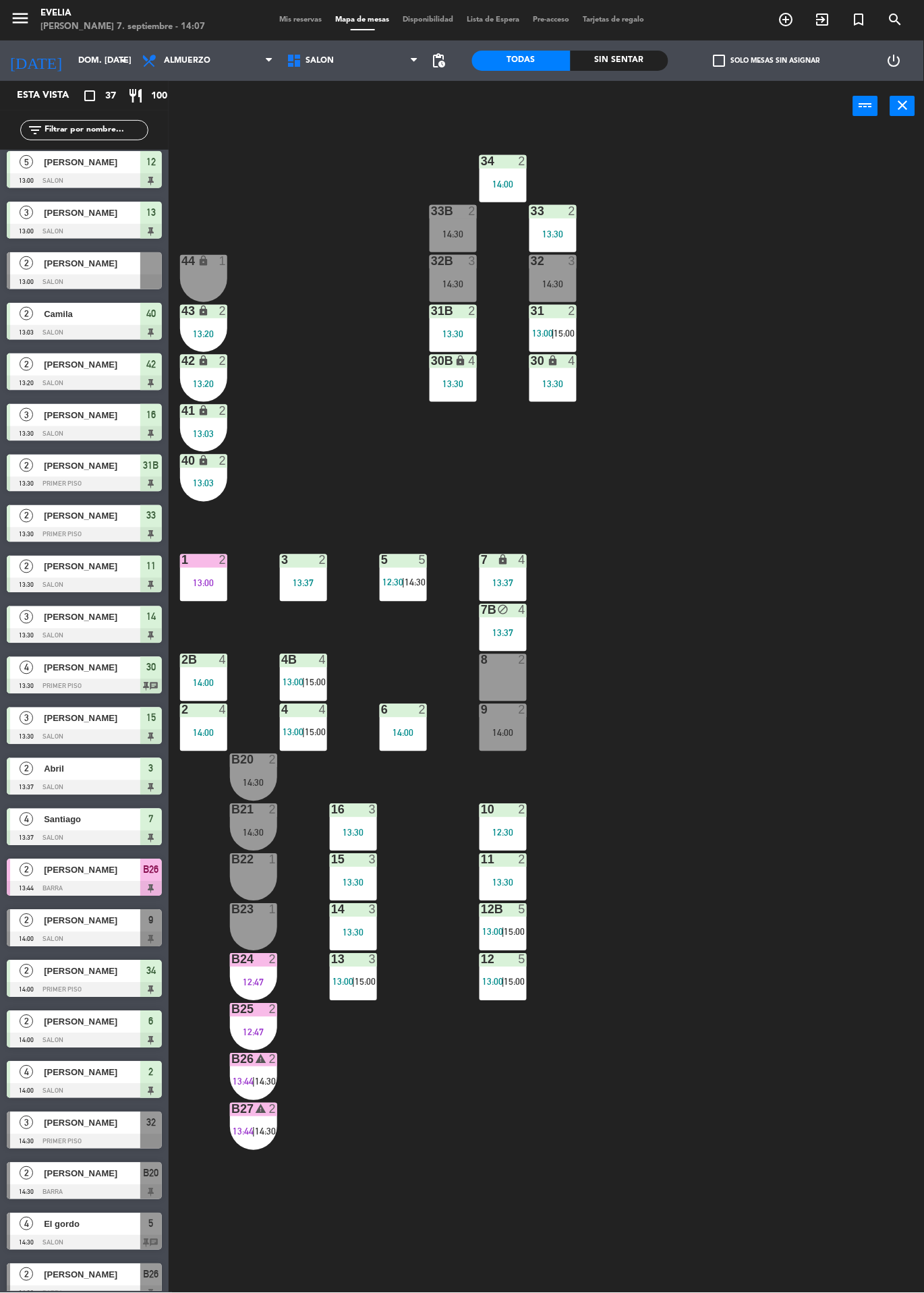
click at [783, 927] on div "34 2 14:00 33B 2 14:30 33 2 13:30 44 lock 1 32B 3 14:30 32 3 14:30 43 lock 2 13…" at bounding box center [551, 712] width 746 height 1161
click at [788, 952] on div "34 2 14:00 33B 2 14:30 33 2 13:30 44 lock 1 32B 3 14:30 32 3 14:30 43 lock 2 13…" at bounding box center [551, 712] width 746 height 1161
click at [494, 709] on div at bounding box center [503, 709] width 22 height 12
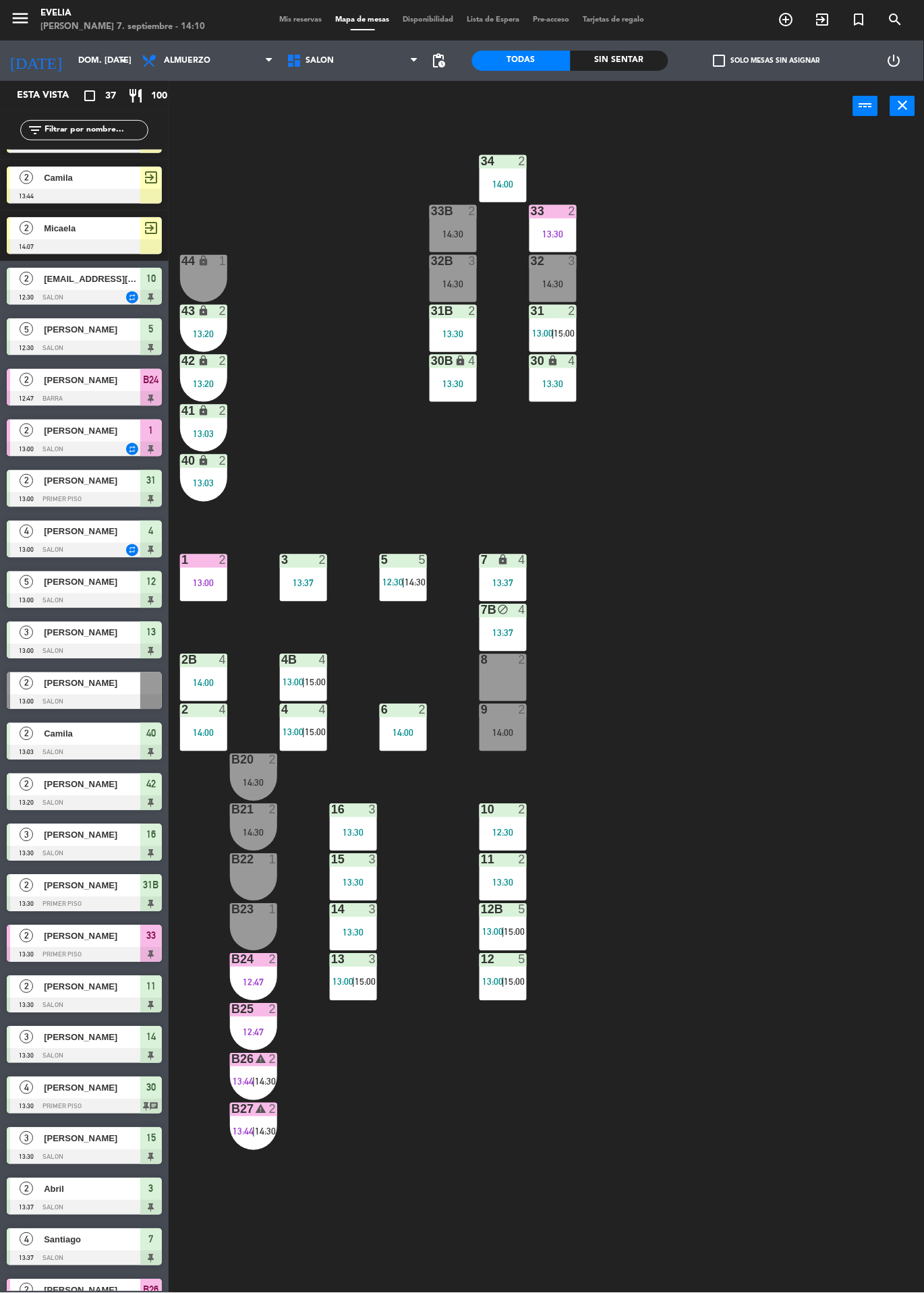
scroll to position [0, 0]
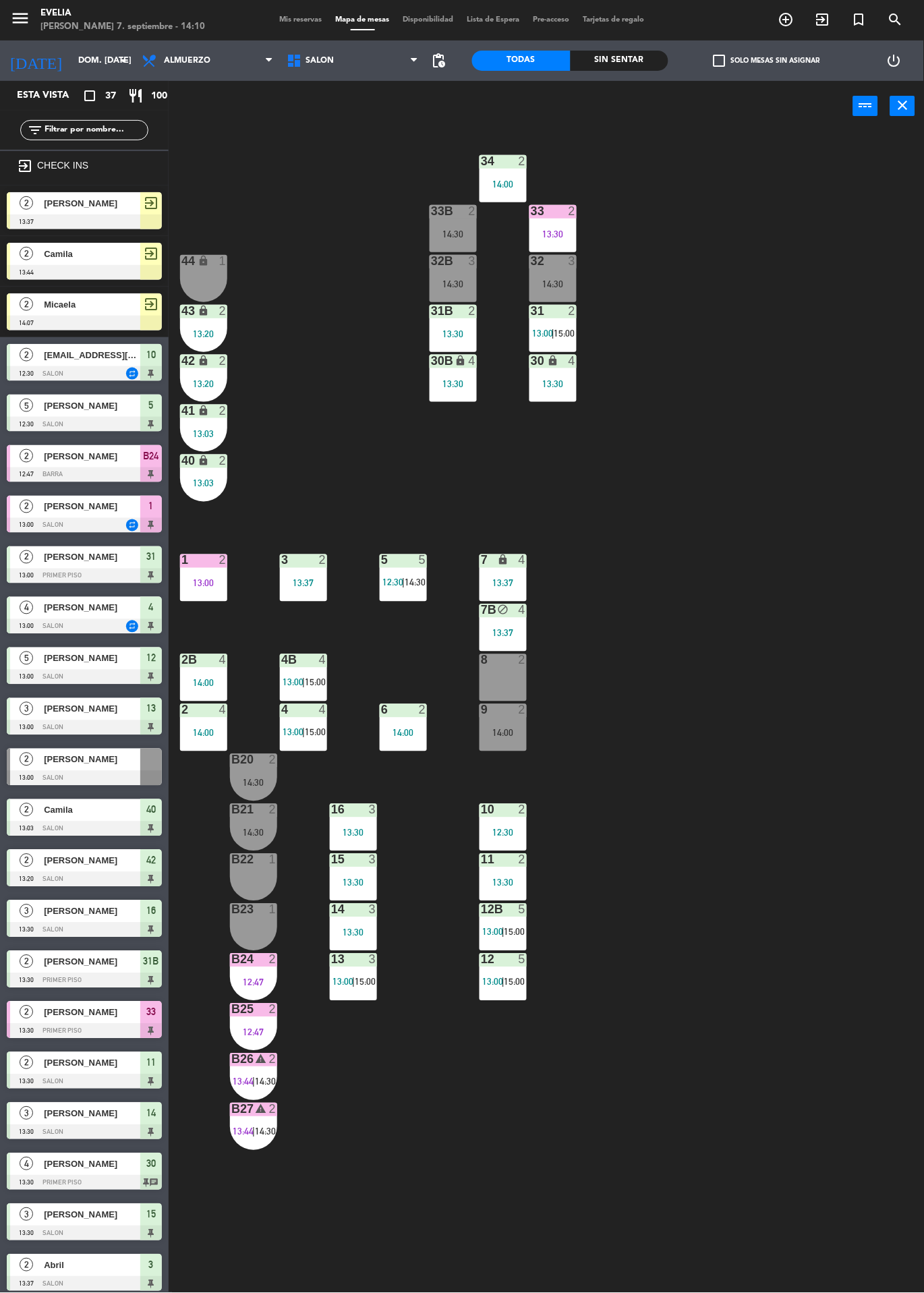
click at [73, 265] on div at bounding box center [84, 273] width 155 height 15
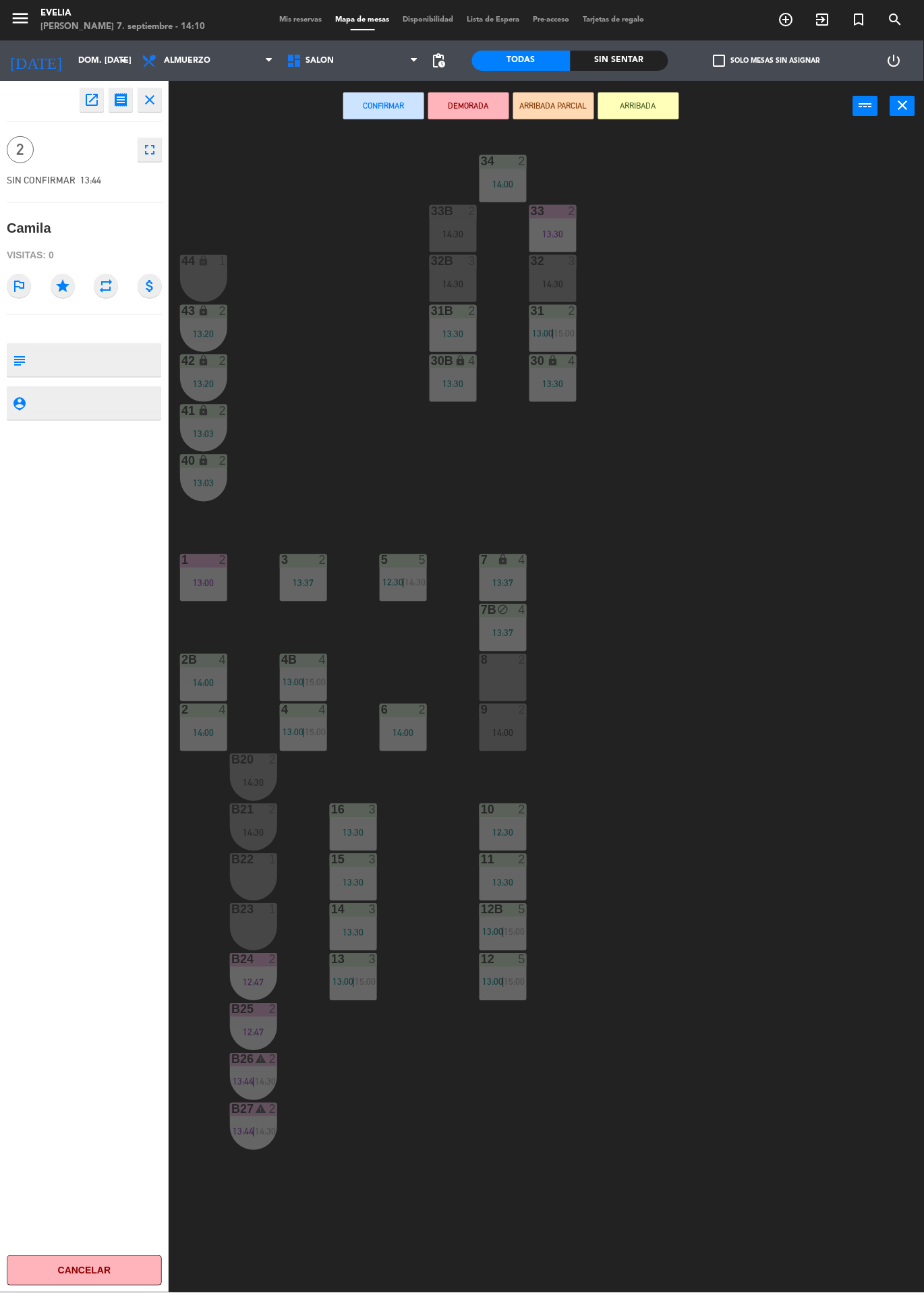
click at [250, 928] on div "B23 1" at bounding box center [253, 927] width 47 height 47
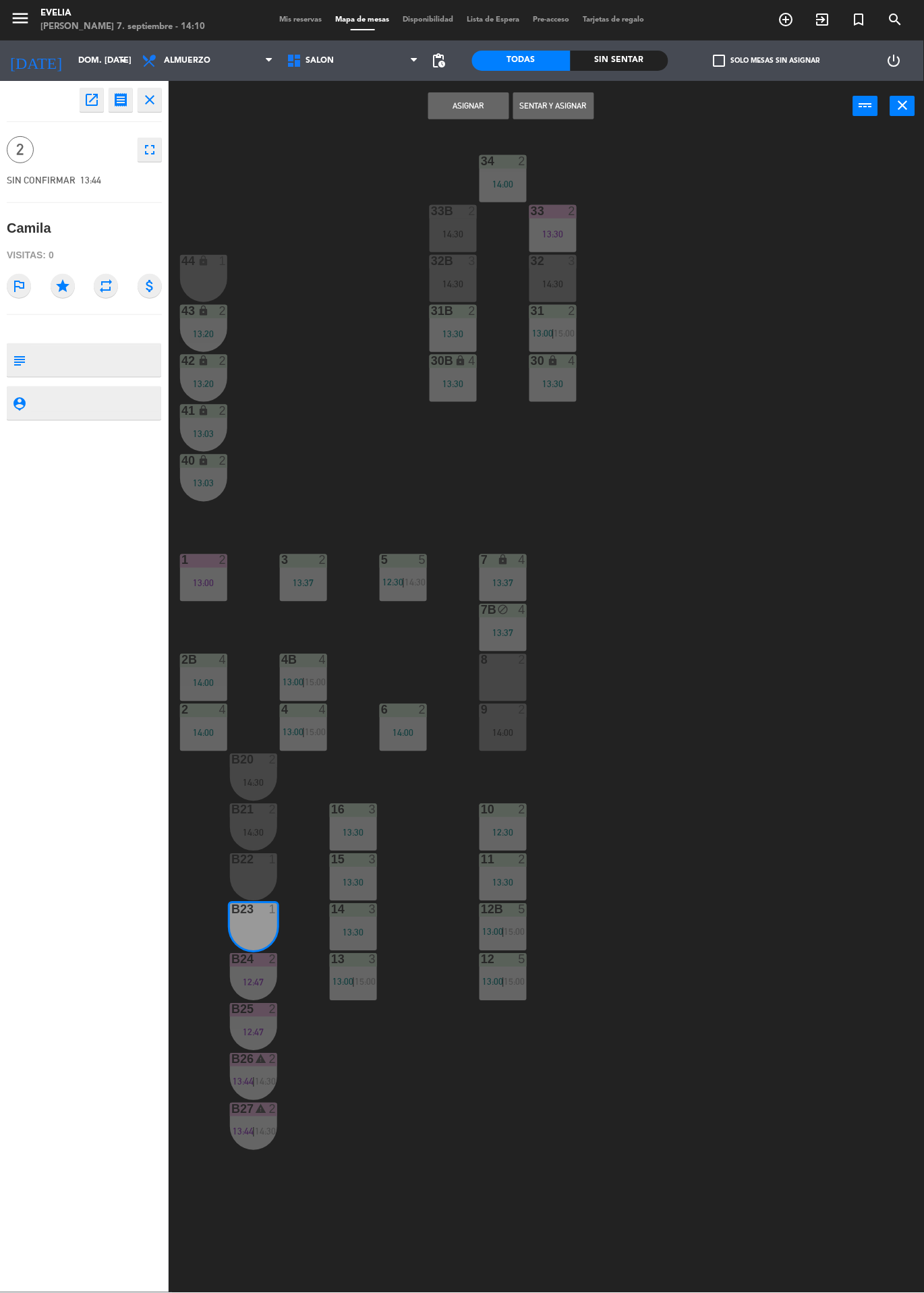
click at [258, 860] on div at bounding box center [254, 859] width 22 height 12
click at [569, 105] on button "Sentar y Asignar" at bounding box center [553, 106] width 81 height 27
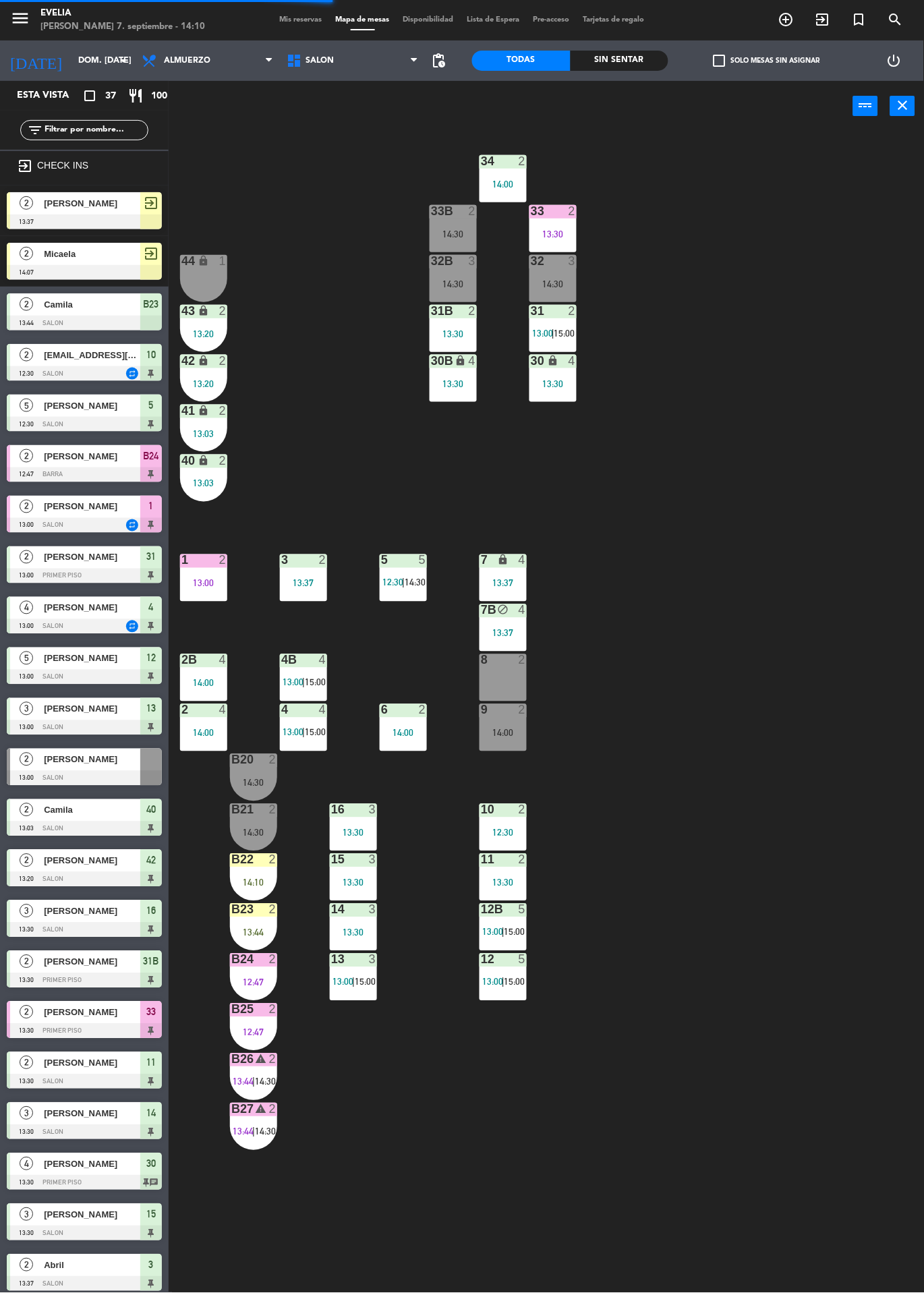
click at [232, 866] on div "B22" at bounding box center [232, 859] width 1 height 12
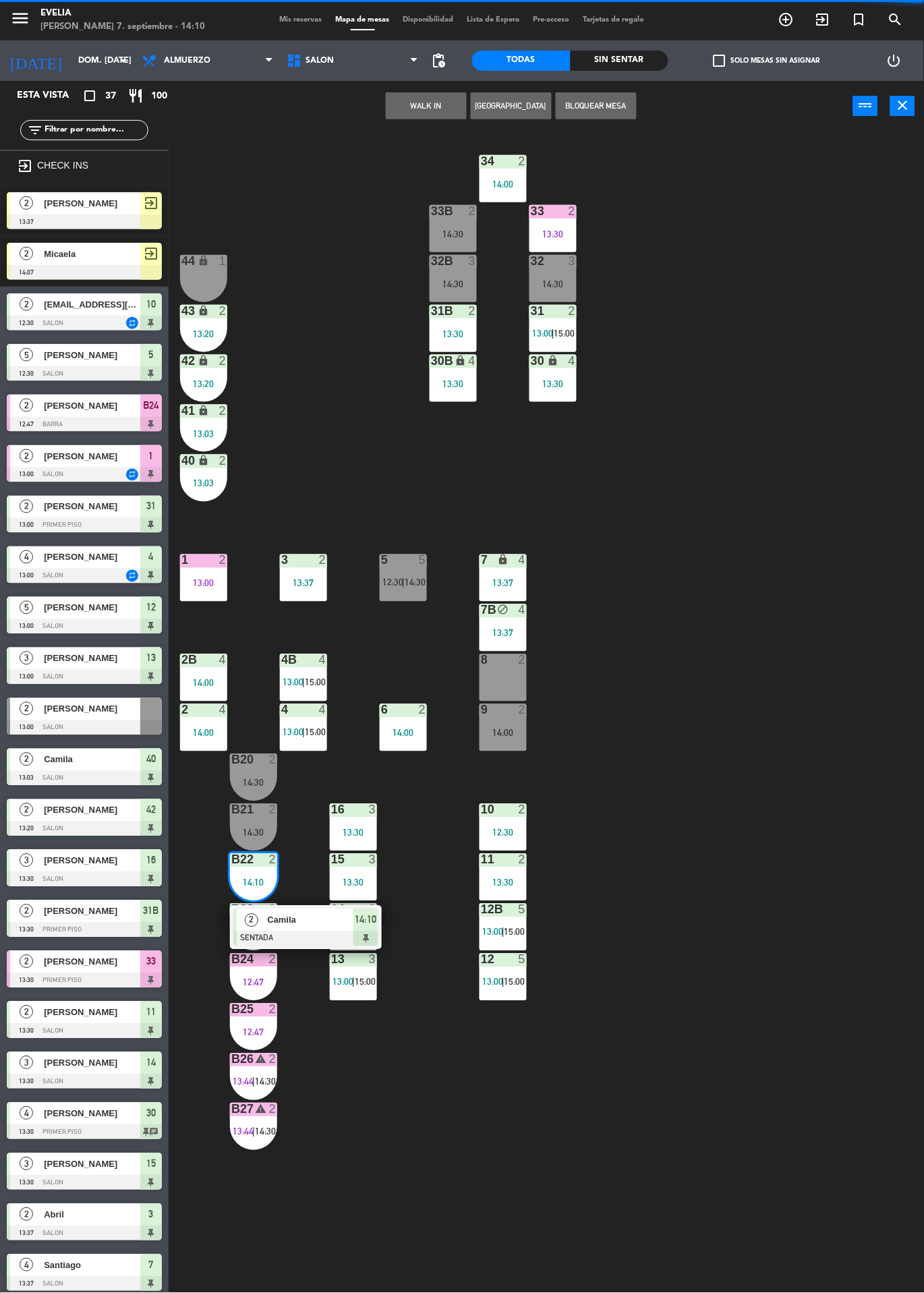
click at [850, 995] on div "34 2 14:00 33B 2 14:30 33 2 13:30 44 lock 1 32B 3 14:30 32 3 14:30 43 lock 2 13…" at bounding box center [551, 712] width 746 height 1161
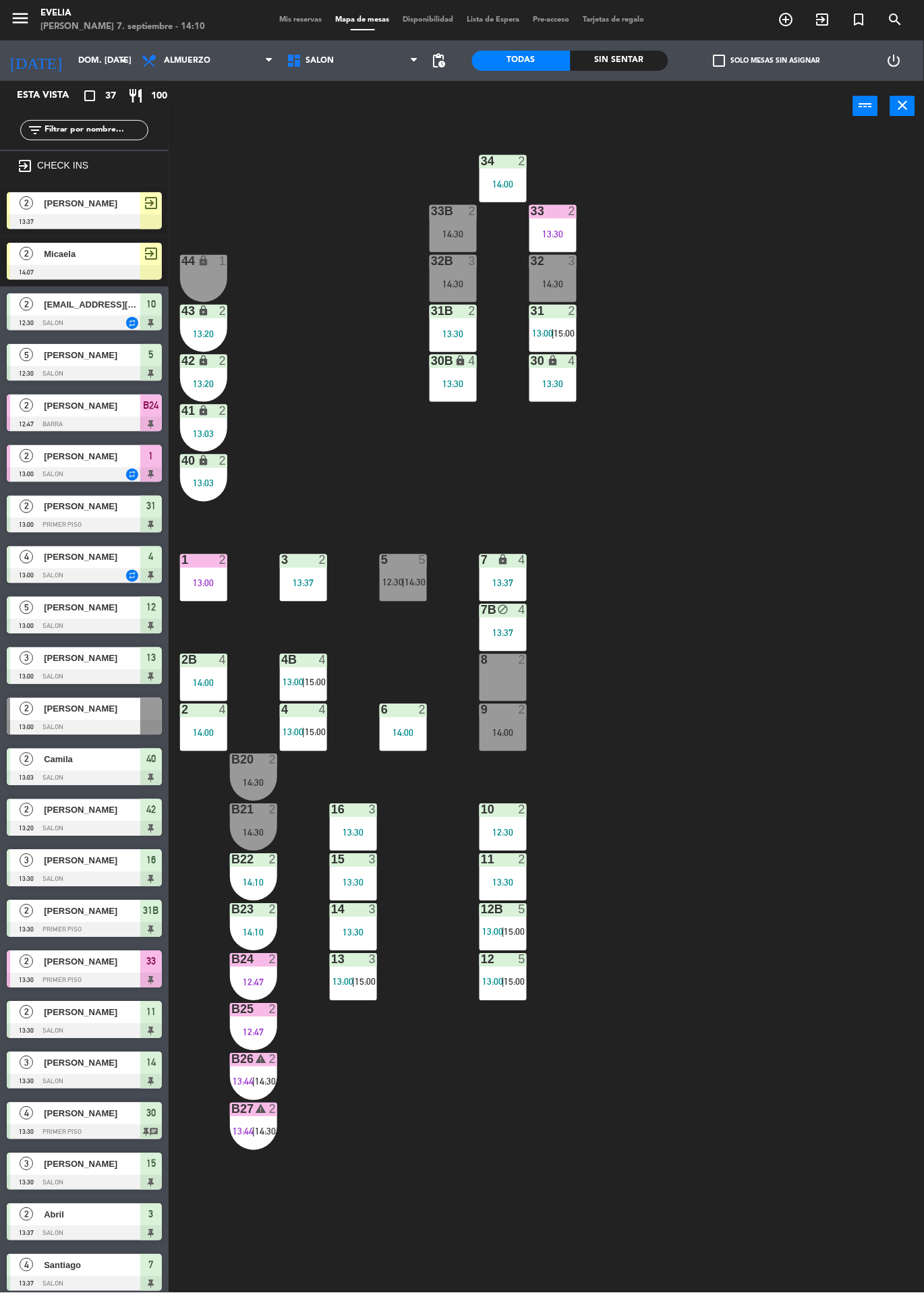
click at [515, 729] on div "14:00" at bounding box center [503, 733] width 47 height 10
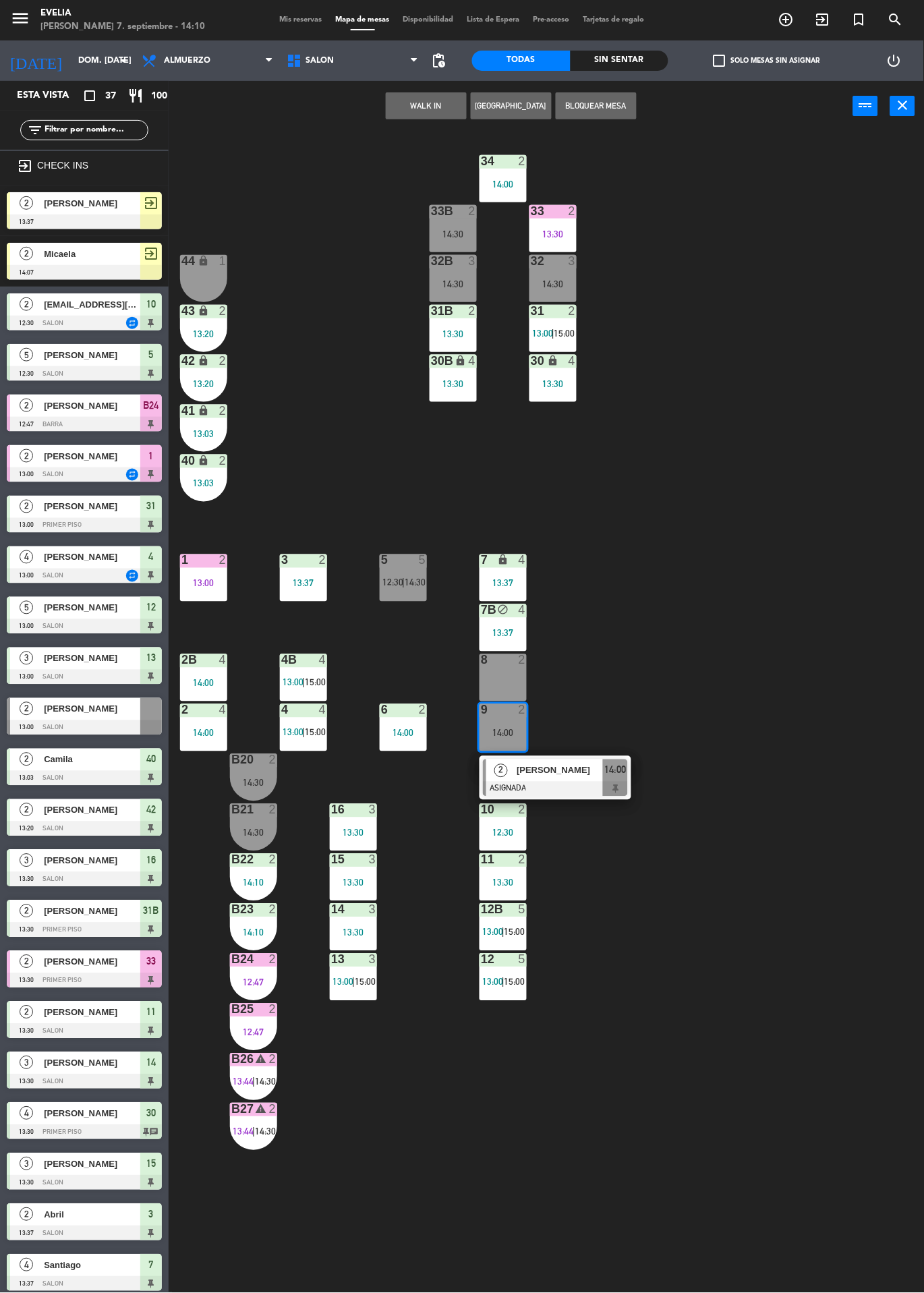
click at [511, 679] on div "8 2" at bounding box center [503, 677] width 47 height 47
click at [410, 112] on button "Mover" at bounding box center [383, 106] width 81 height 27
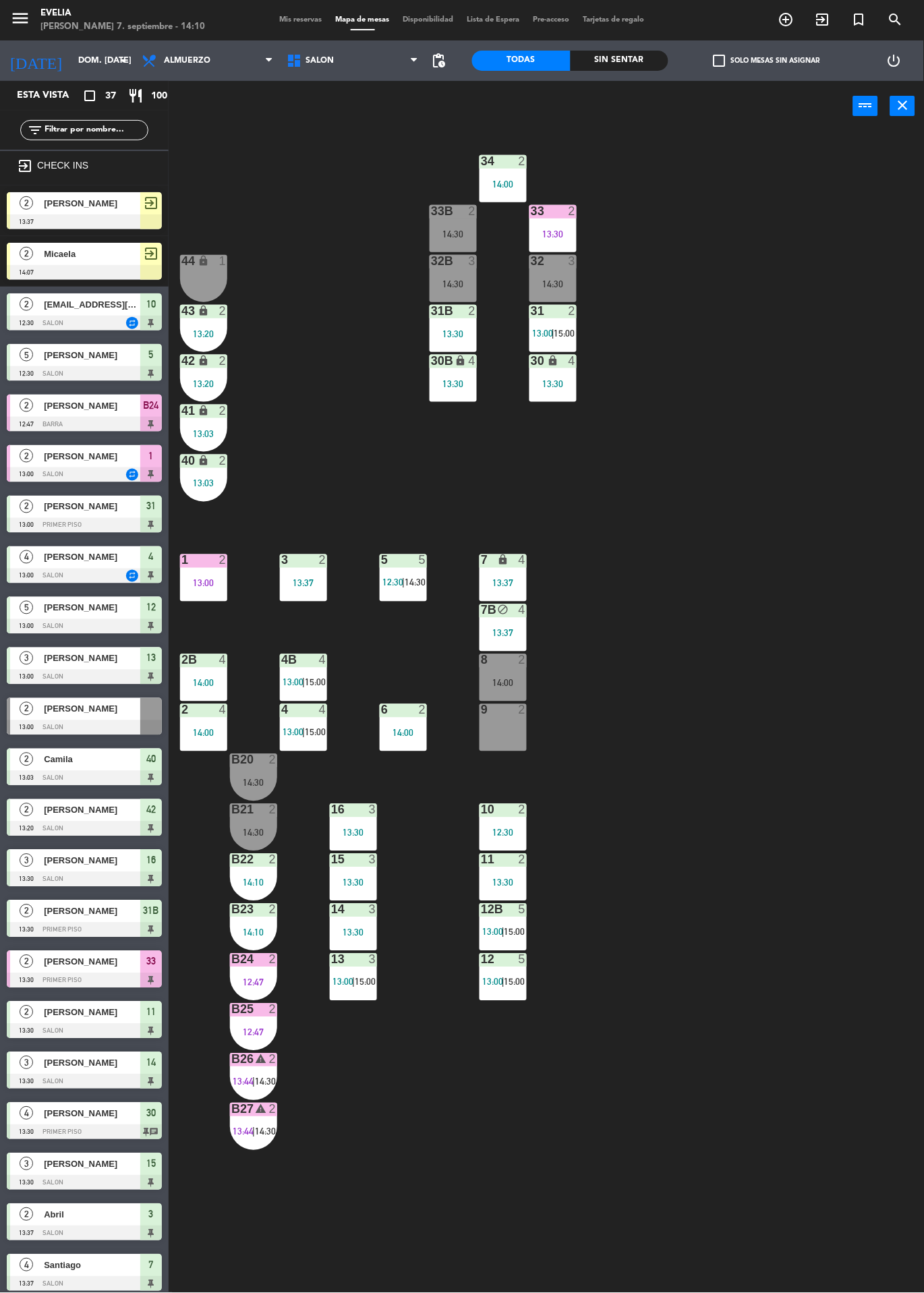
click at [877, 786] on div "34 2 14:00 33B 2 14:30 33 2 13:30 44 lock 1 32B 3 14:30 32 3 14:30 43 lock 2 13…" at bounding box center [551, 712] width 746 height 1161
click at [510, 662] on div at bounding box center [503, 660] width 22 height 12
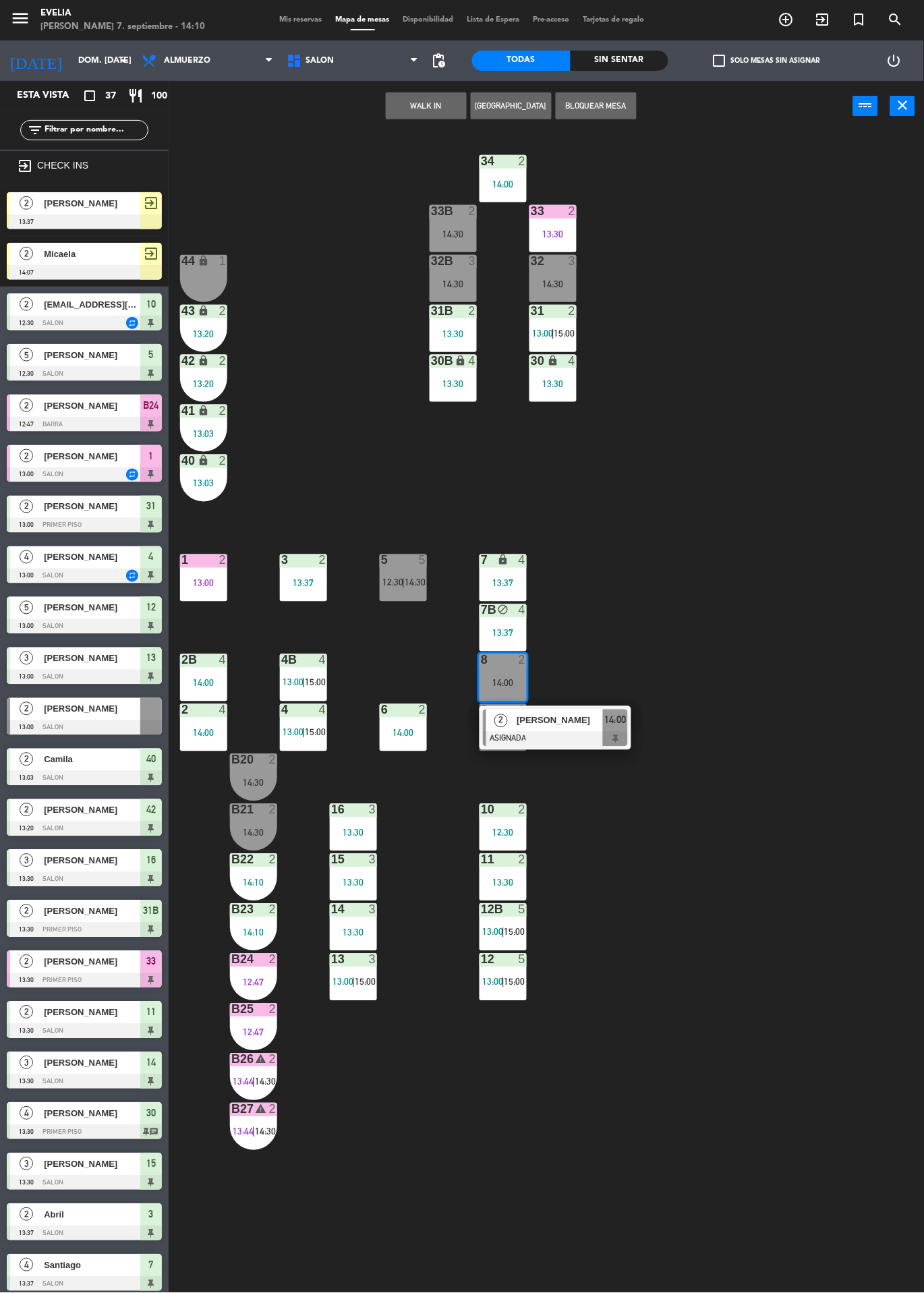
click at [549, 733] on div at bounding box center [555, 739] width 145 height 15
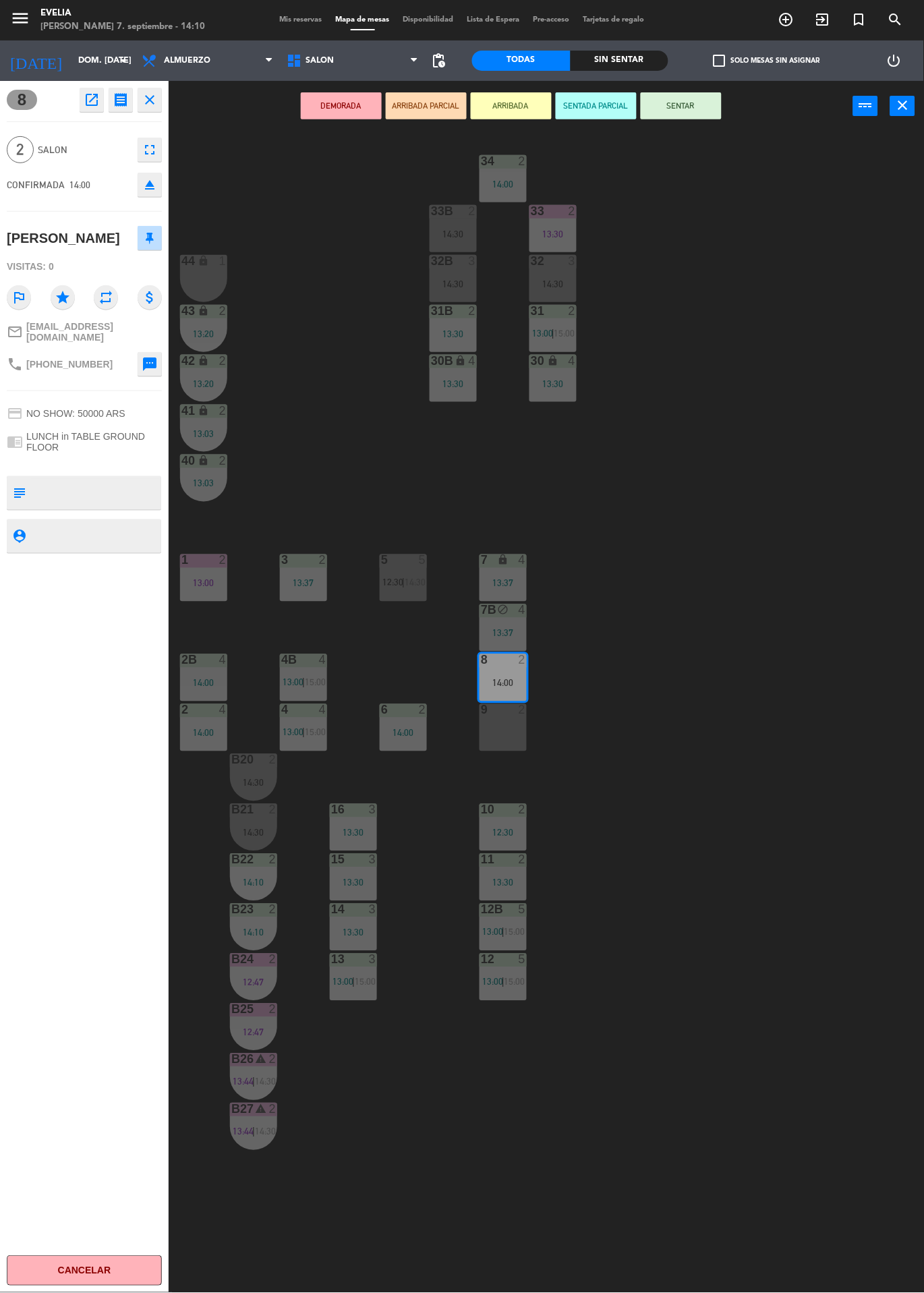
click at [711, 114] on button "SENTAR" at bounding box center [681, 106] width 81 height 27
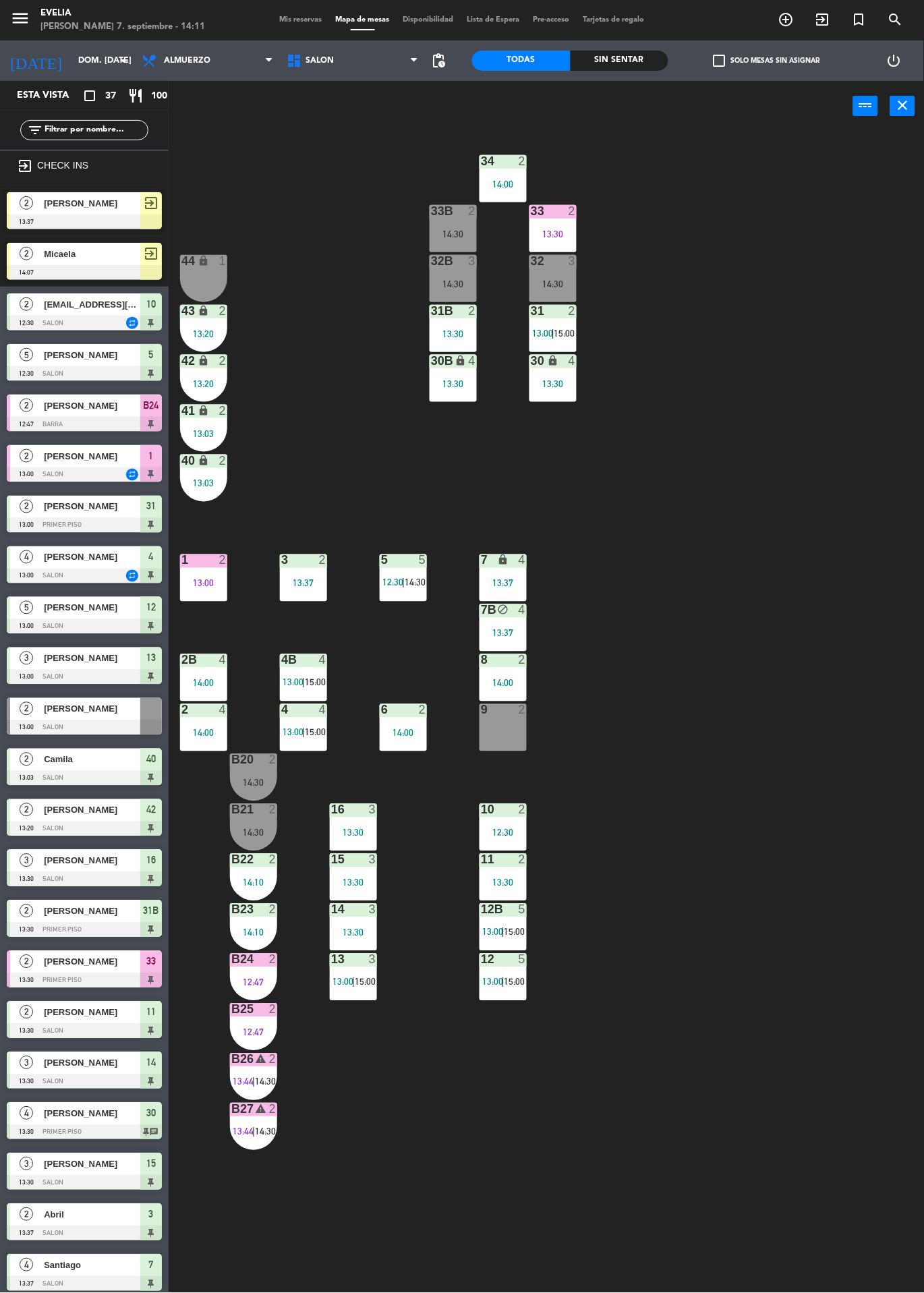
click at [789, 975] on div "34 2 14:00 33B 2 14:30 33 2 13:30 44 lock 1 32B 3 14:30 32 3 14:30 43 lock 2 13…" at bounding box center [551, 712] width 746 height 1161
click at [873, 617] on div "34 2 14:00 33B 2 14:30 33 2 13:30 44 lock 1 32B 3 14:30 32 3 14:30 43 lock 2 13…" at bounding box center [551, 712] width 746 height 1161
click at [770, 742] on div "34 2 14:00 33B 2 14:30 33 2 13:30 44 lock 1 32B 3 14:30 32 3 14:30 43 lock 2 13…" at bounding box center [551, 712] width 746 height 1161
click at [777, 729] on div "34 2 14:00 33B 2 14:30 33 2 13:30 44 lock 1 32B 3 14:30 32 3 14:30 43 lock 2 13…" at bounding box center [551, 712] width 746 height 1161
click at [554, 231] on div "13:30" at bounding box center [552, 234] width 47 height 10
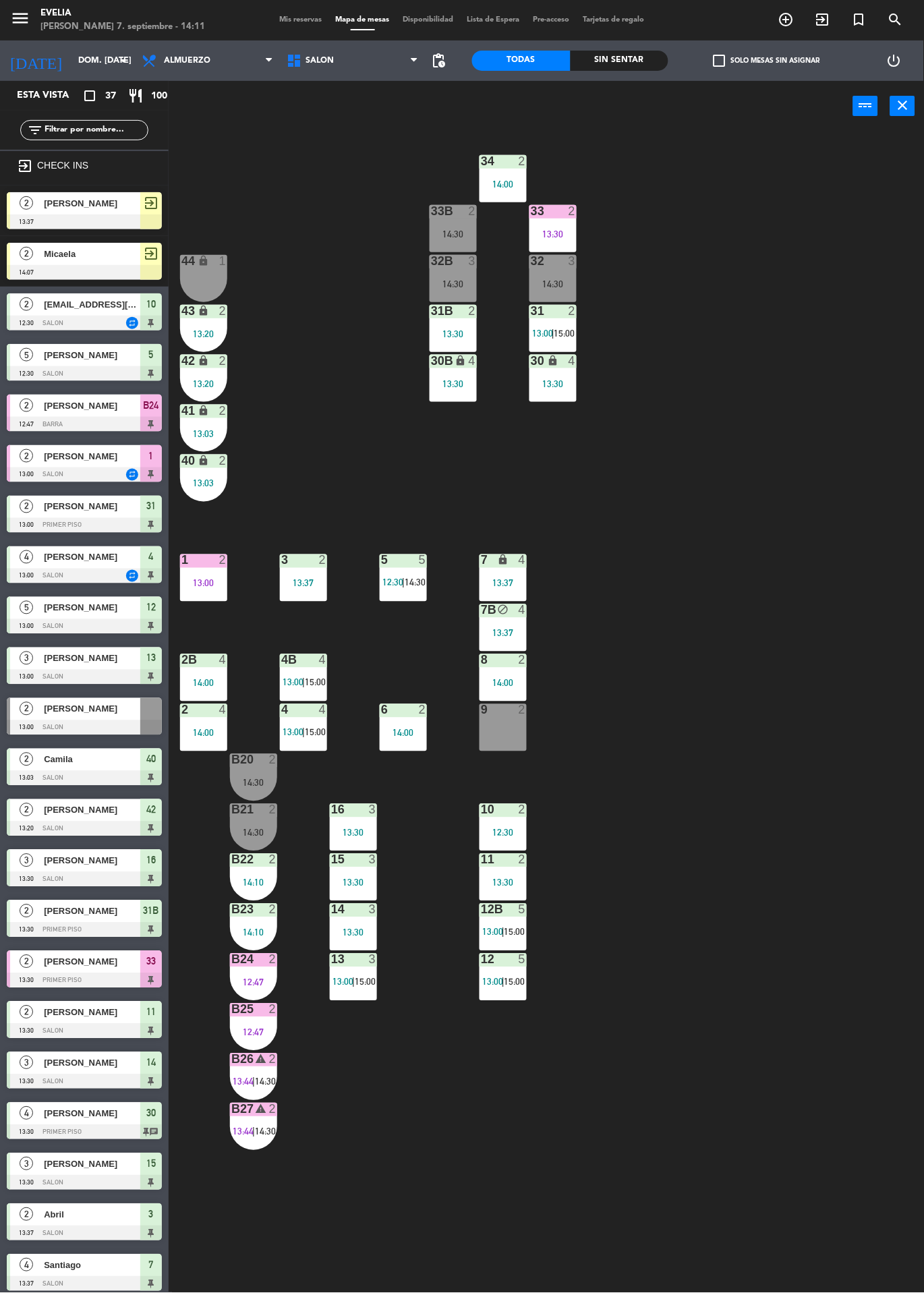
click at [835, 837] on div "34 2 14:00 33B 2 14:30 33 2 13:30 44 lock 1 32B 3 14:30 32 3 14:30 43 lock 2 13…" at bounding box center [551, 712] width 746 height 1161
click at [840, 832] on div "34 2 14:00 33B 2 14:30 33 2 13:30 44 lock 1 32B 3 14:30 32 3 14:30 43 lock 2 13…" at bounding box center [551, 712] width 746 height 1161
click at [197, 337] on div "13:20" at bounding box center [203, 334] width 47 height 10
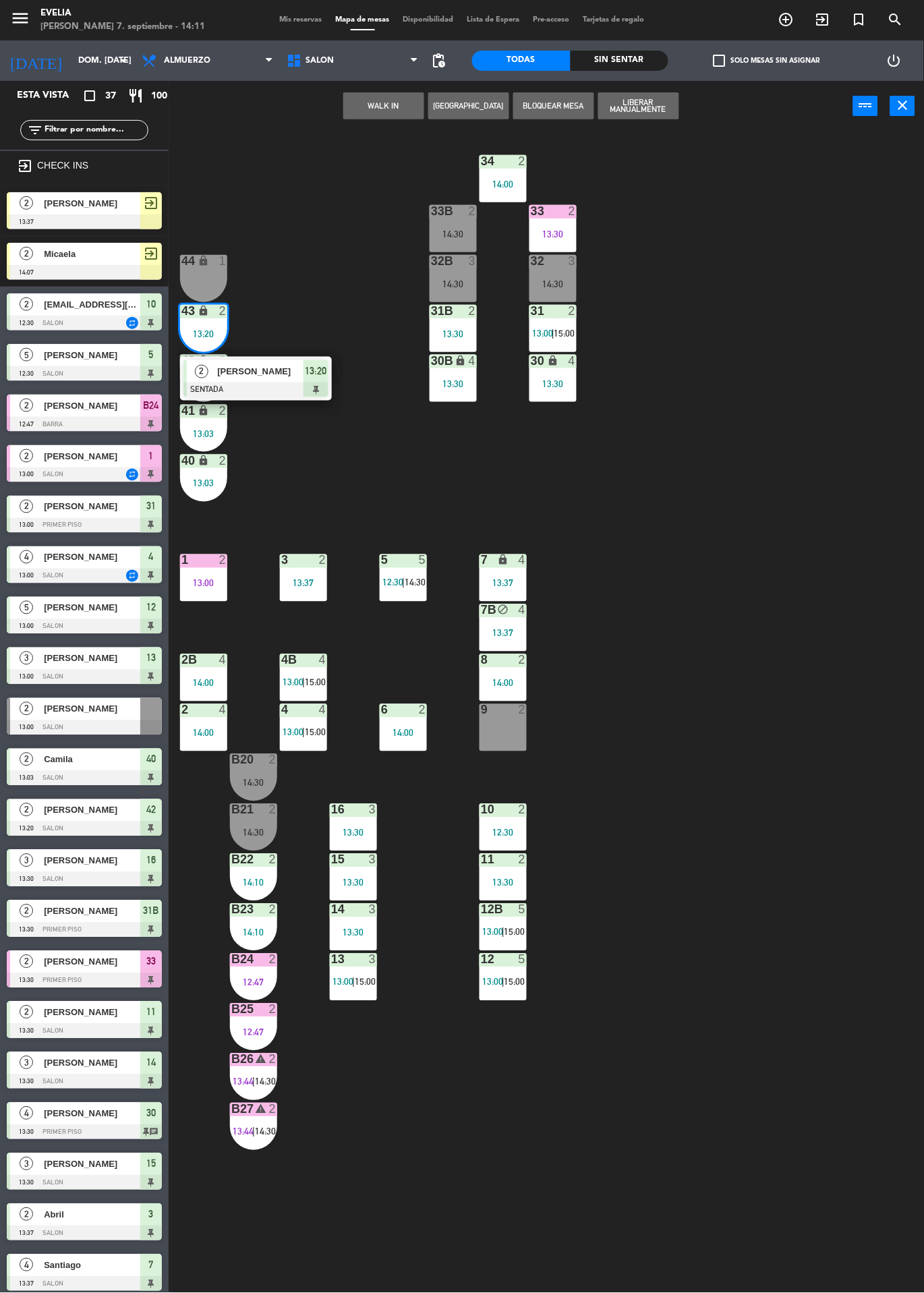
click at [263, 382] on div at bounding box center [256, 390] width 145 height 15
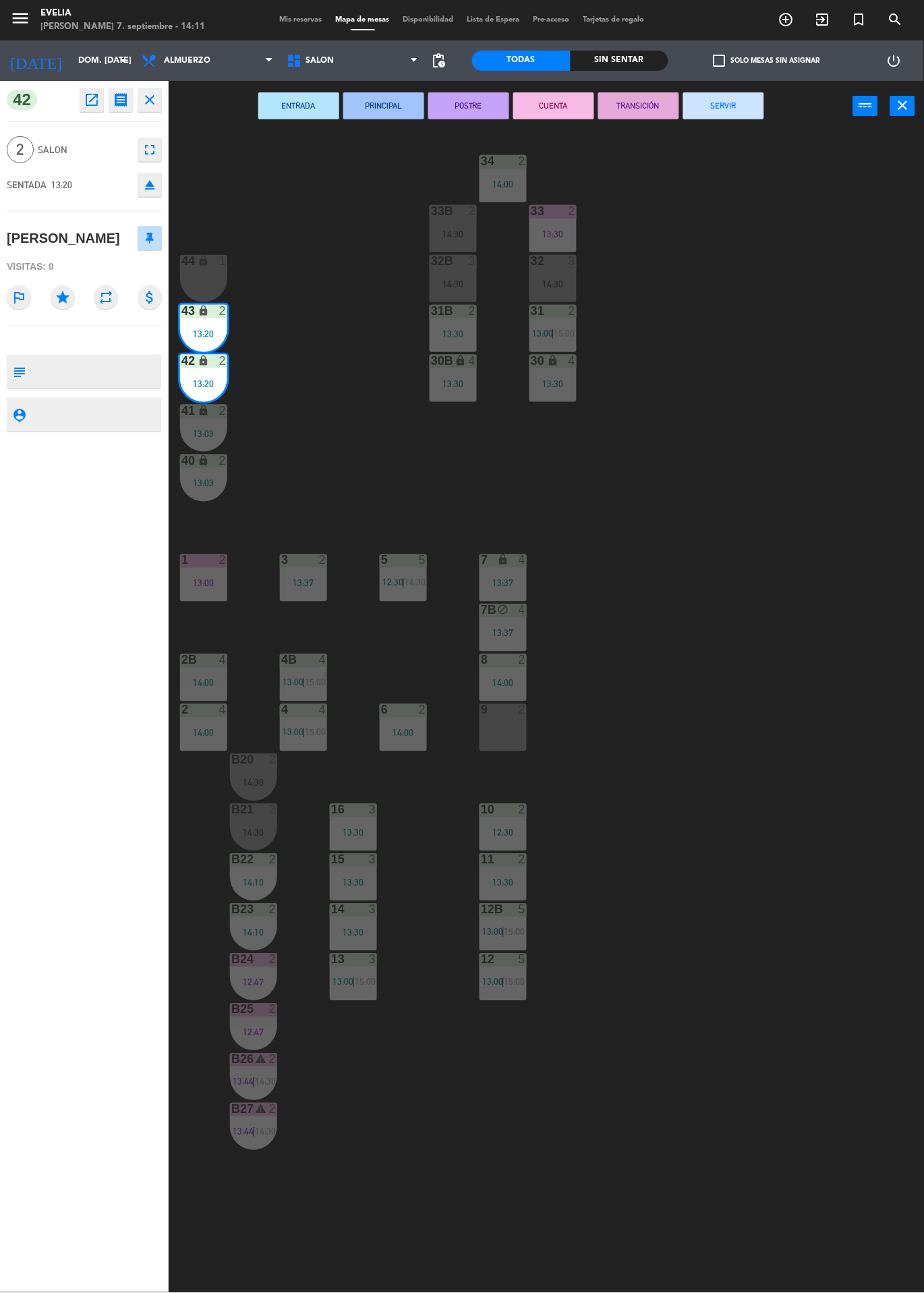
click at [731, 117] on button "SERVIR" at bounding box center [723, 106] width 81 height 27
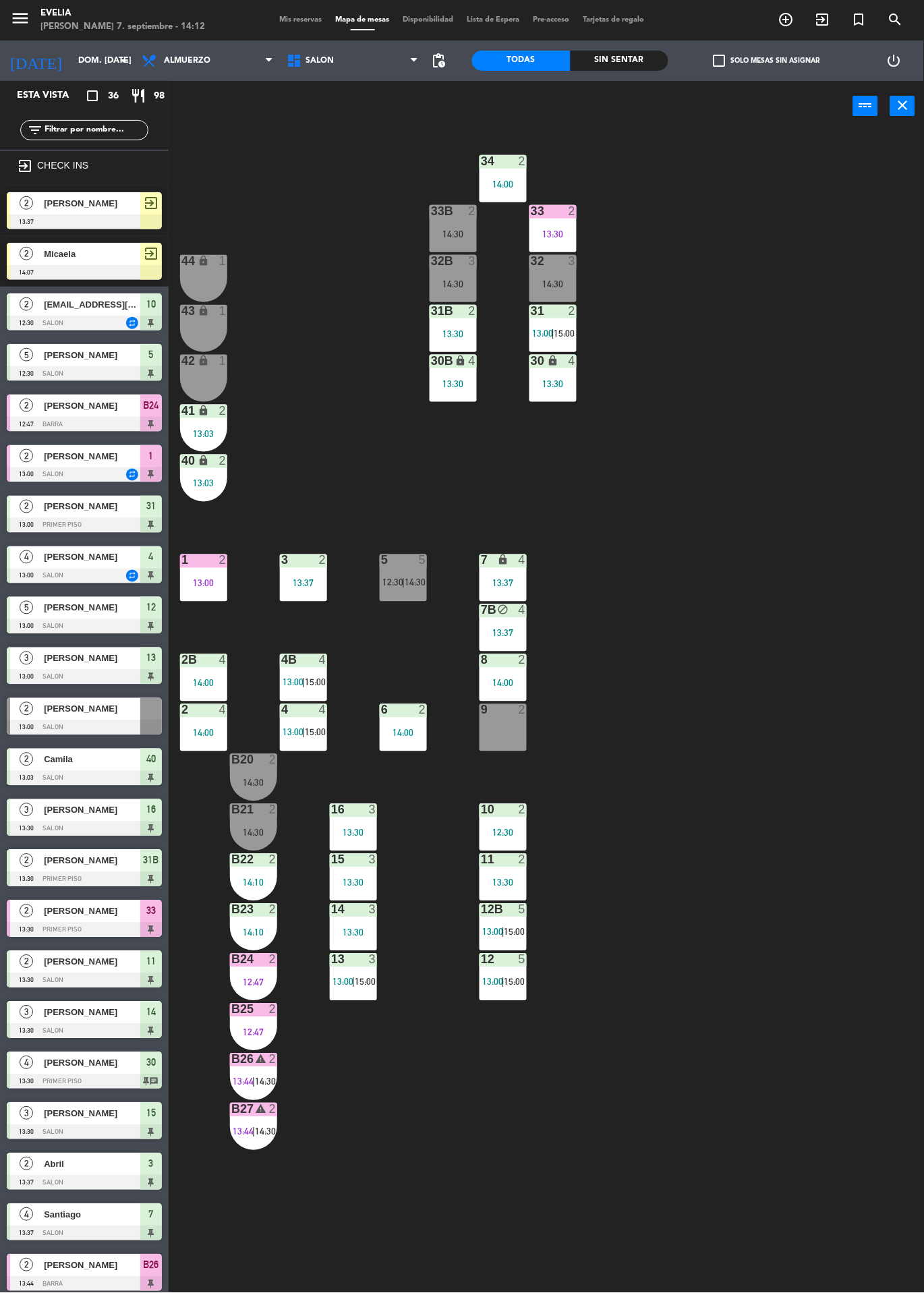
click at [554, 229] on div "13:30" at bounding box center [552, 234] width 47 height 10
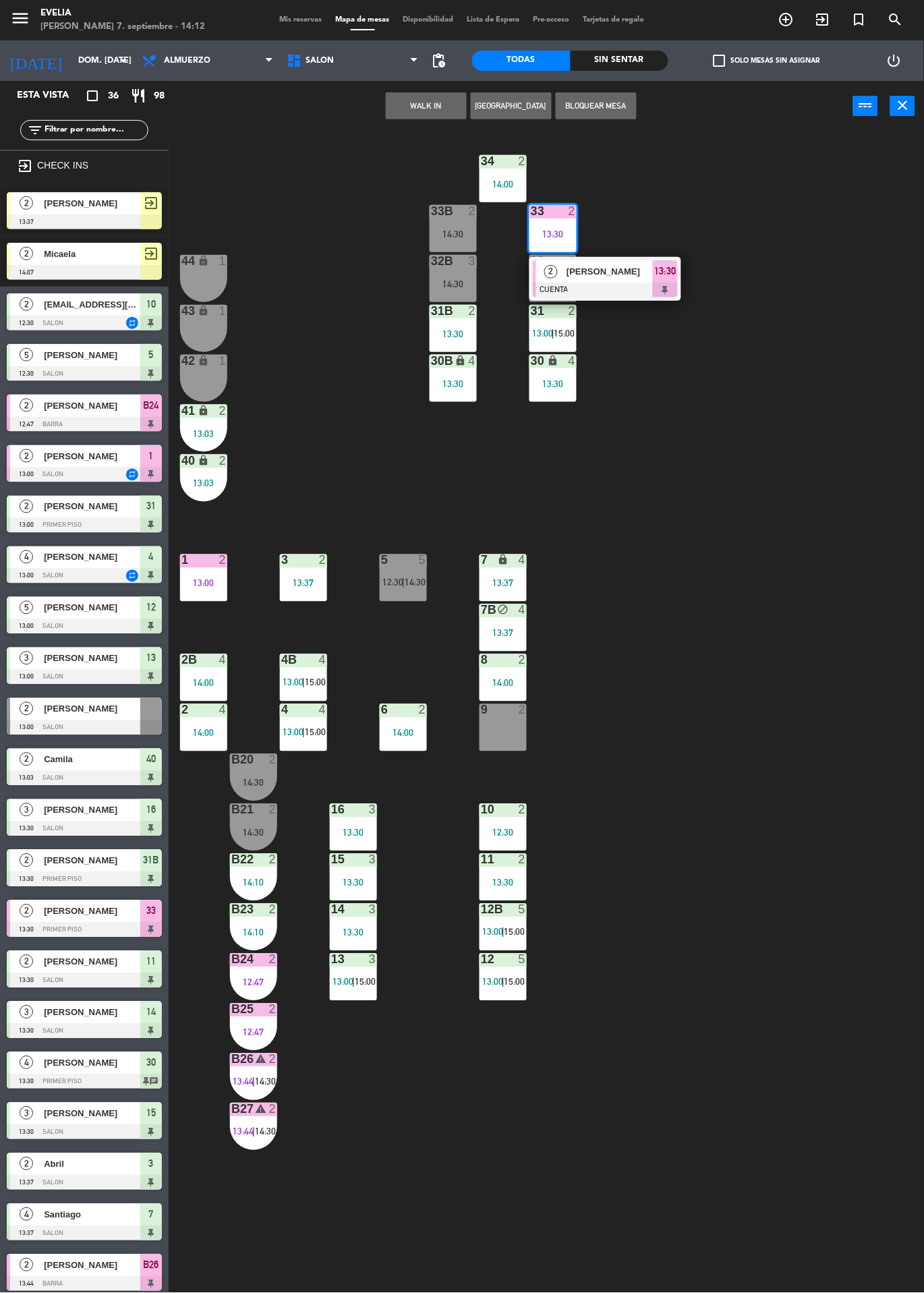
click at [629, 282] on div at bounding box center [606, 290] width 145 height 15
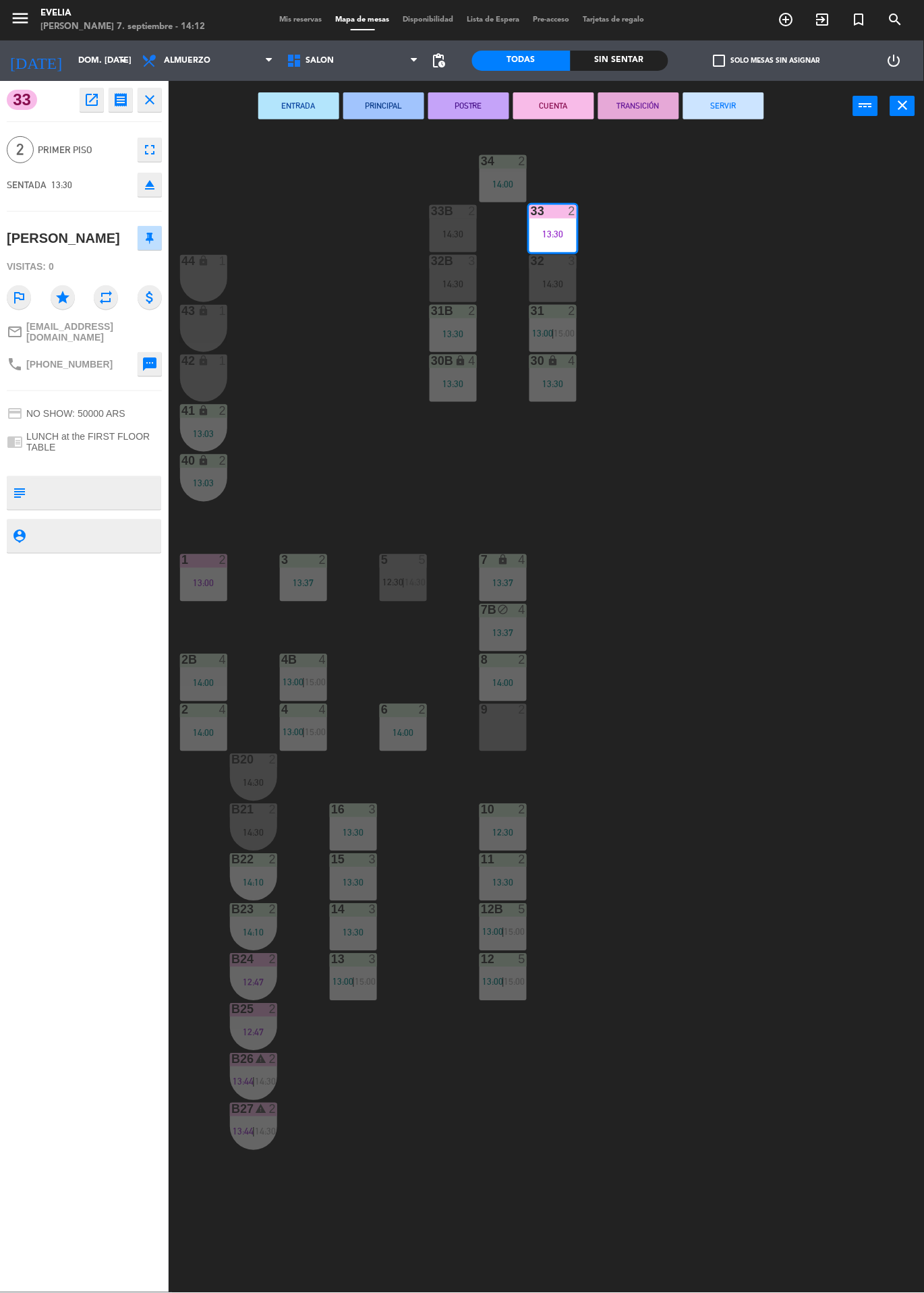
click at [731, 117] on button "SERVIR" at bounding box center [723, 106] width 81 height 27
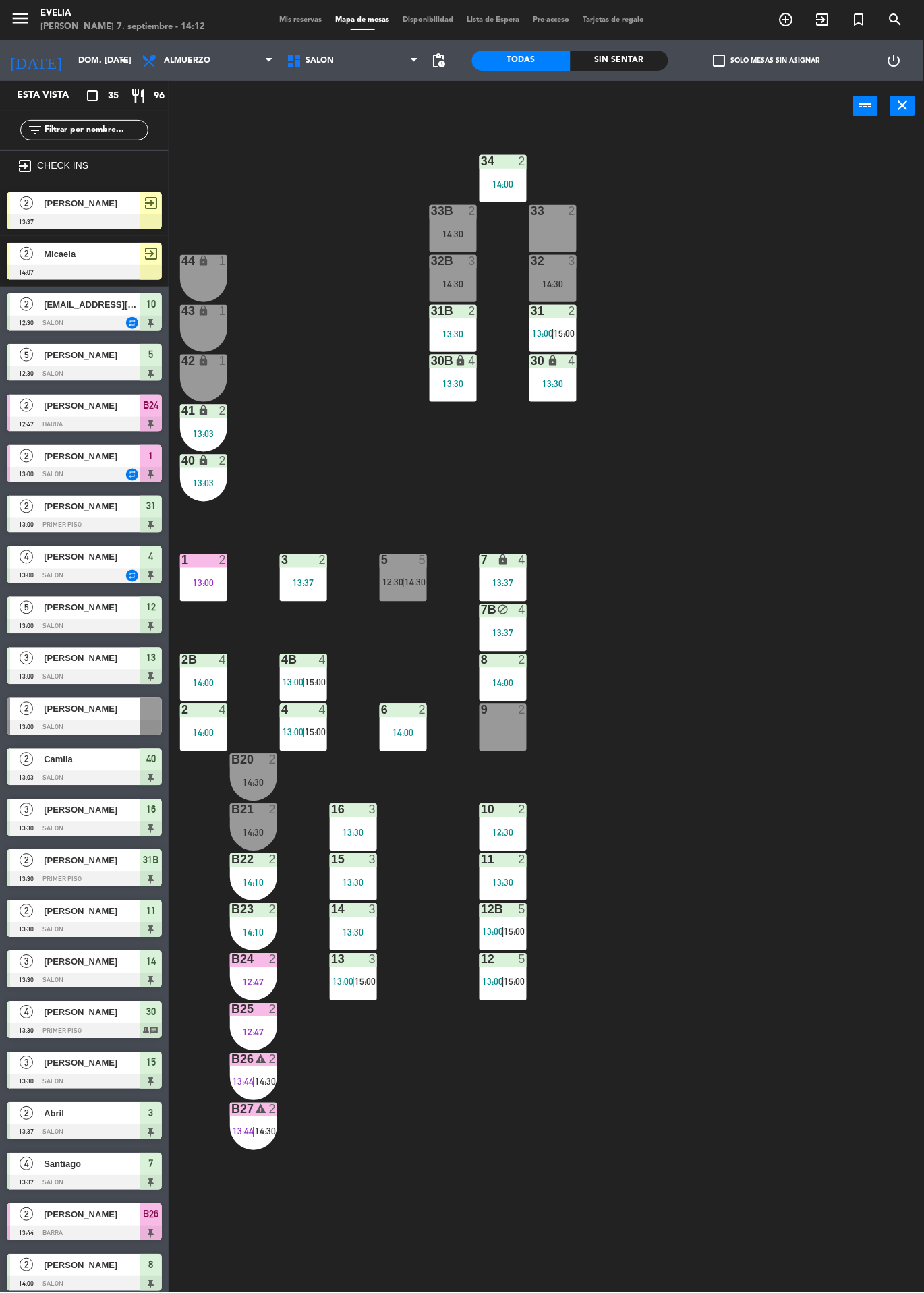
click at [810, 854] on div "34 2 14:00 33B 2 14:30 33 2 44 lock 1 32B 3 14:30 32 3 14:30 43 lock 1 31B 2 13…" at bounding box center [551, 712] width 746 height 1161
click at [110, 273] on div at bounding box center [84, 273] width 155 height 15
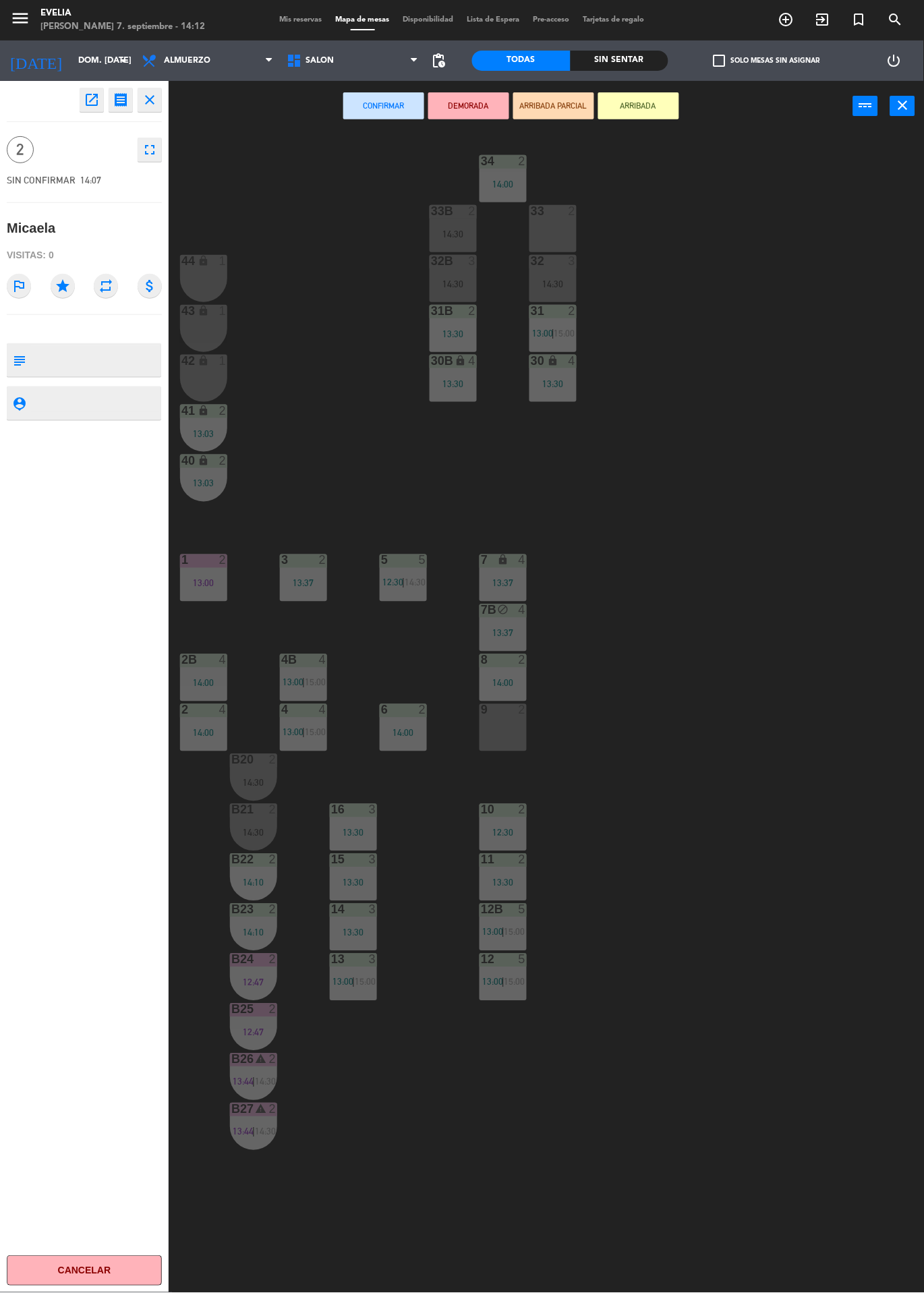
click at [222, 378] on div "42 lock 1" at bounding box center [203, 378] width 47 height 47
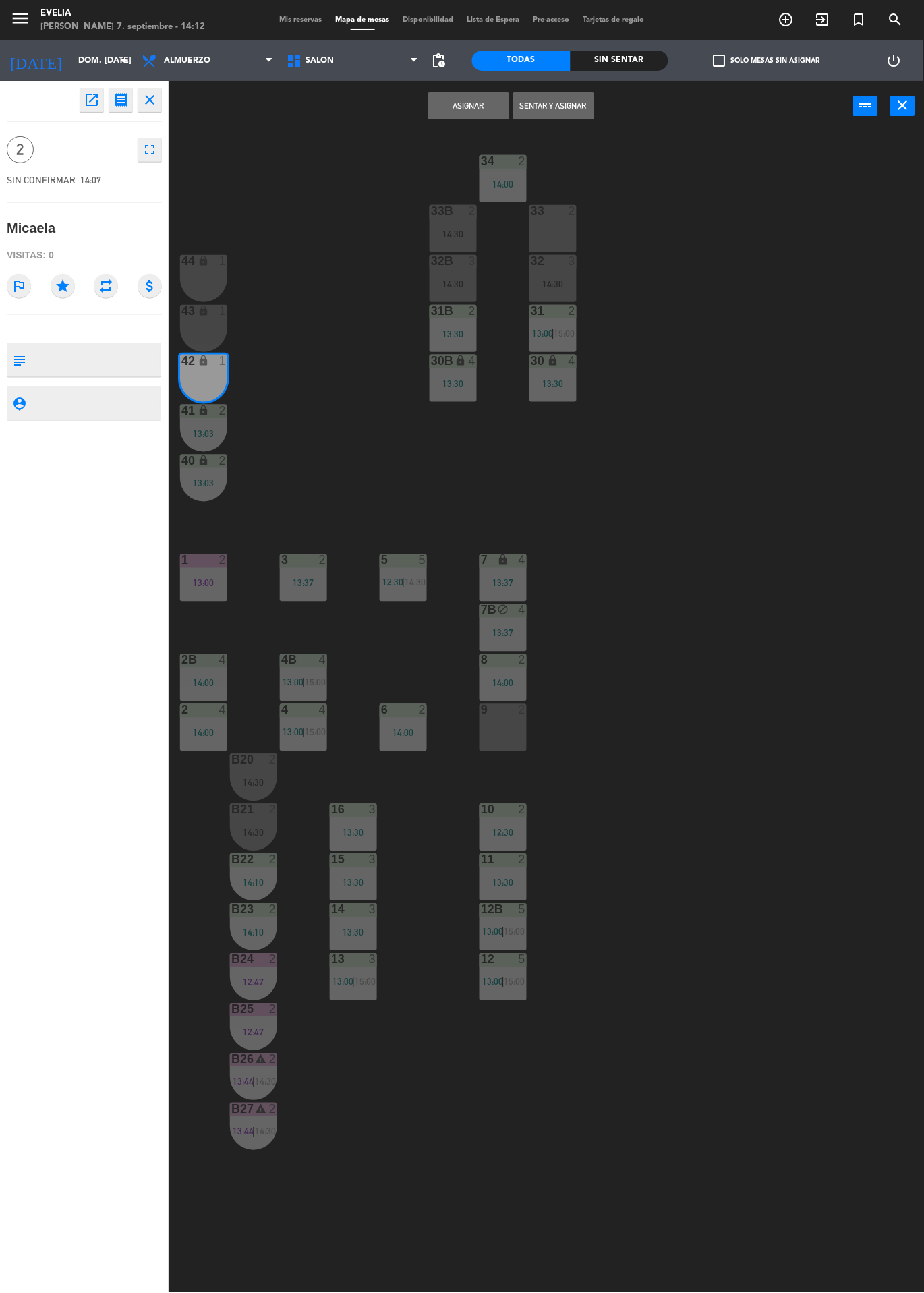
click at [203, 310] on icon "lock" at bounding box center [204, 311] width 11 height 11
click at [564, 101] on button "Sentar y Asignar" at bounding box center [553, 106] width 81 height 27
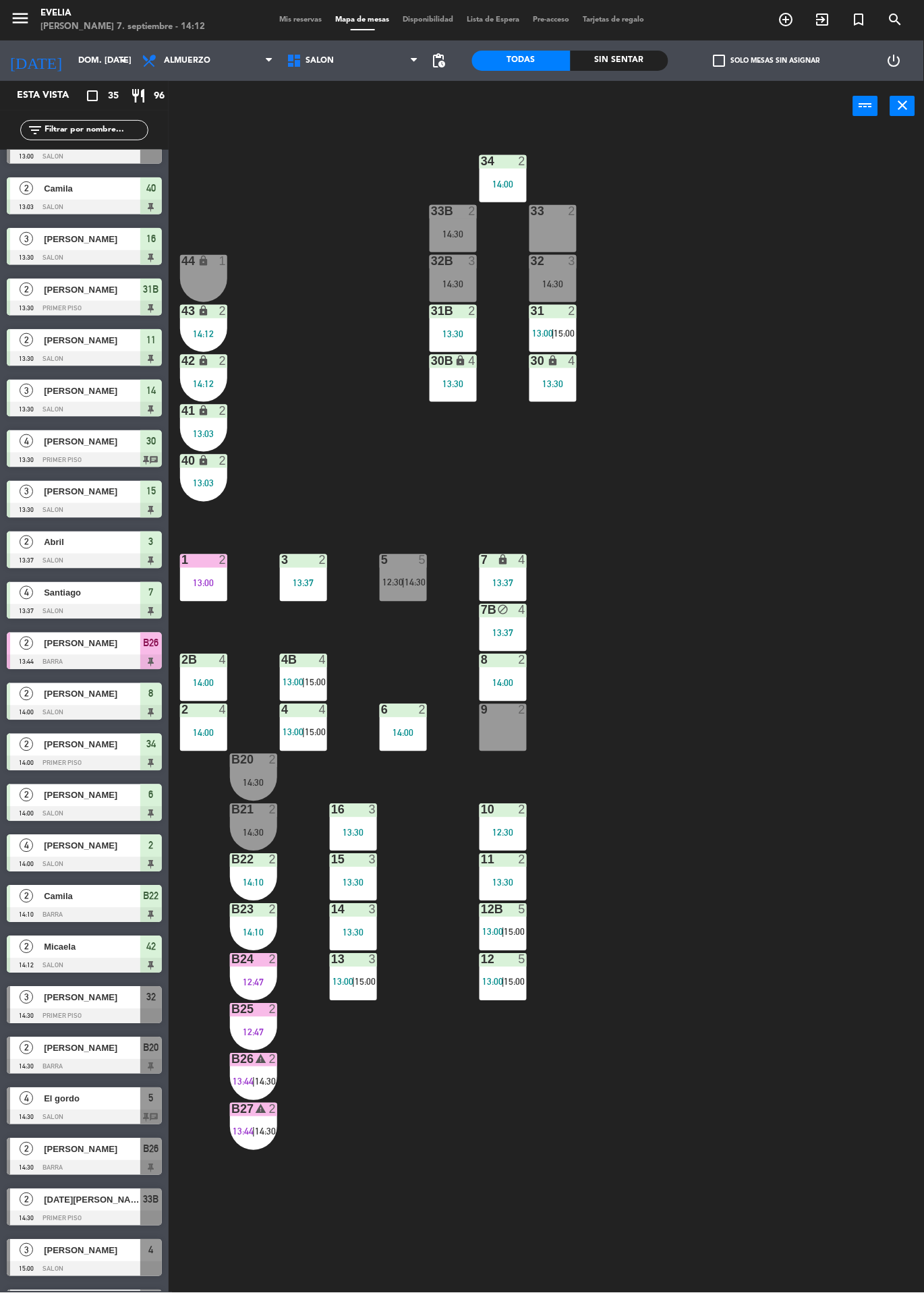
scroll to position [534, 0]
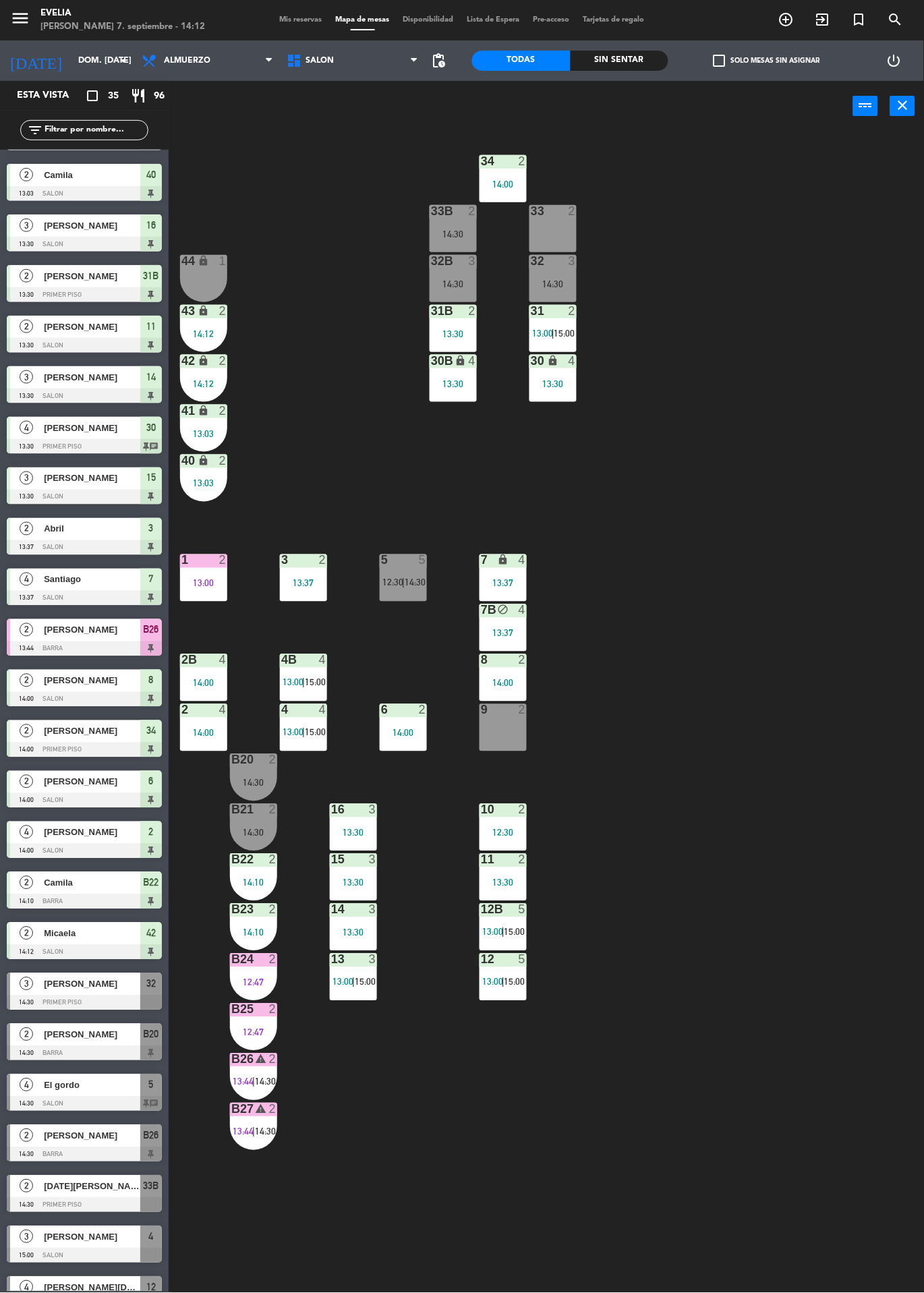
click at [406, 561] on div at bounding box center [403, 560] width 22 height 12
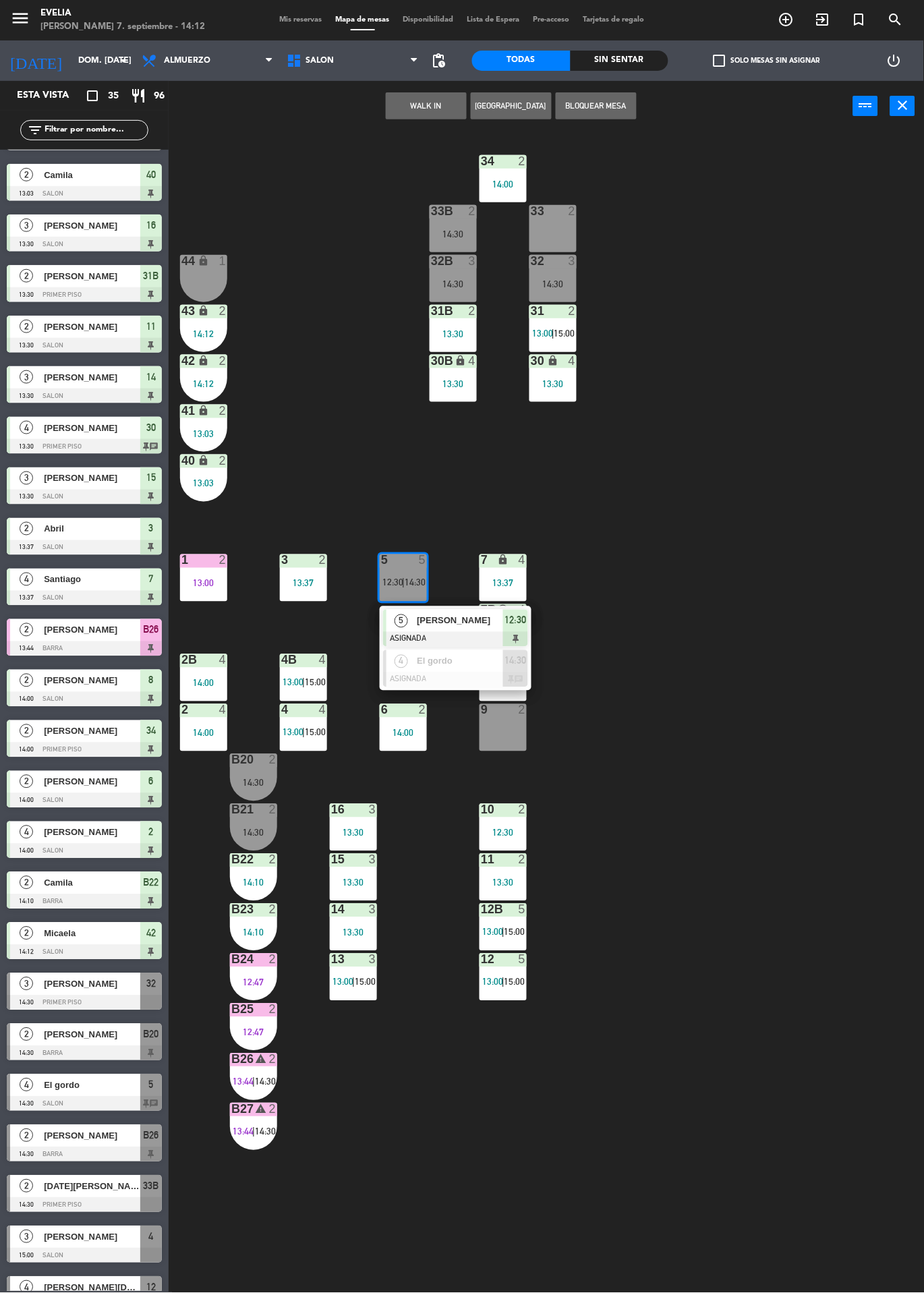
click at [483, 608] on div "5 [PERSON_NAME] ASIGNADA 12:30" at bounding box center [455, 628] width 152 height 44
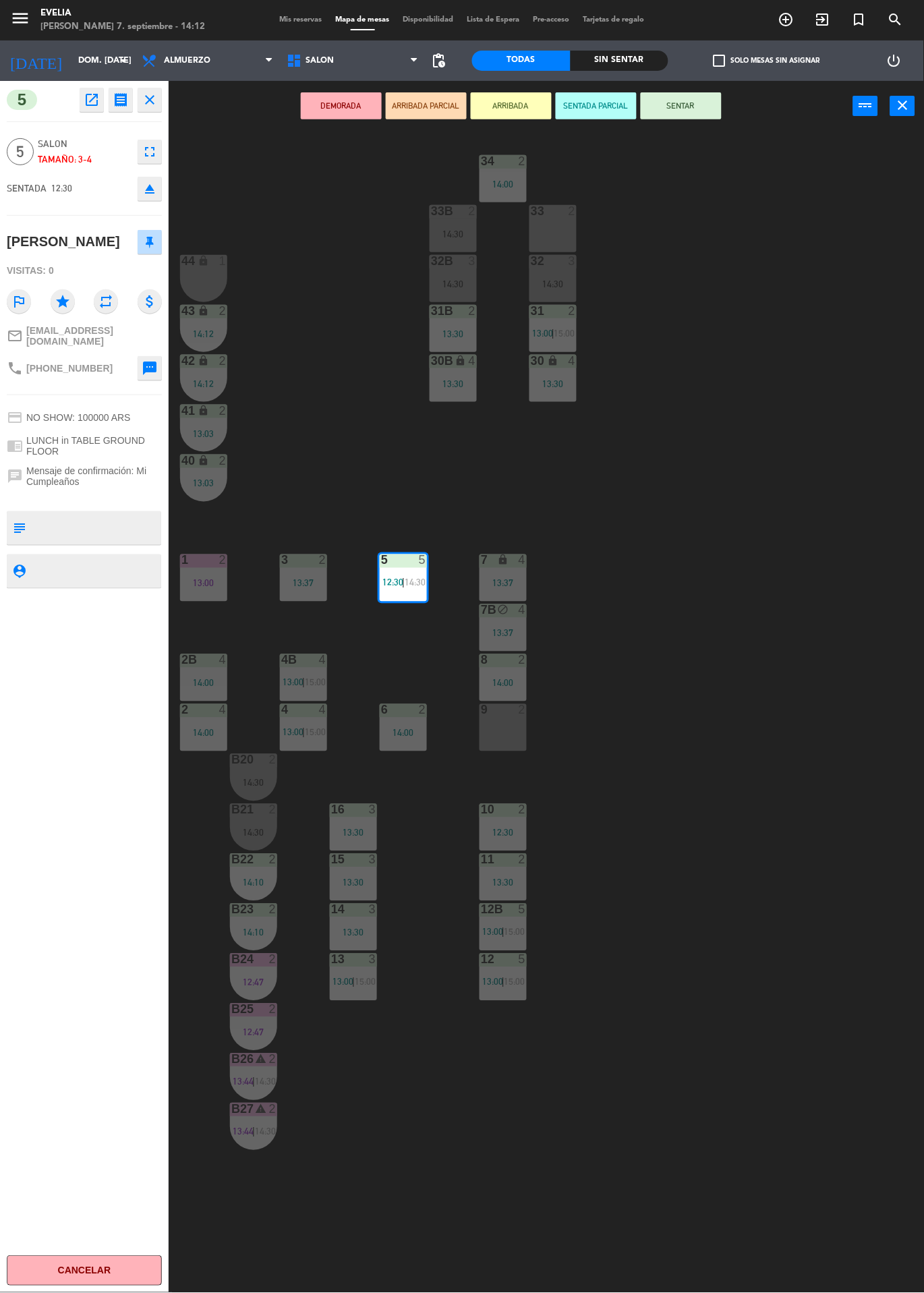
click at [793, 879] on div "34 2 14:00 33B 2 14:30 33 2 44 lock 1 32B 3 14:30 32 3 14:30 43 lock 2 14:12 31…" at bounding box center [551, 712] width 746 height 1161
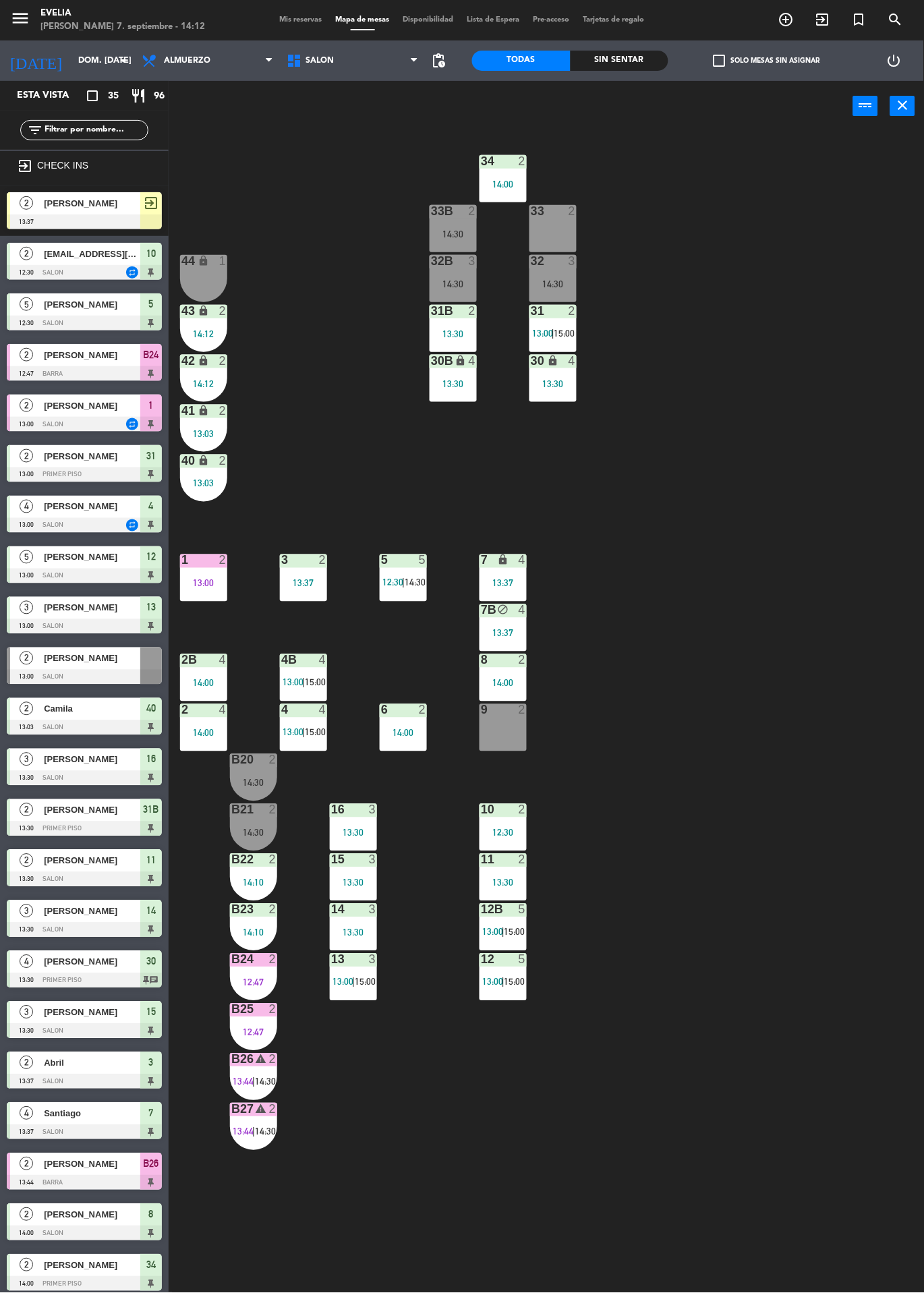
click at [793, 869] on div "34 2 14:00 33B 2 14:30 33 2 44 lock 1 32B 3 14:30 32 3 14:30 43 lock 2 14:12 31…" at bounding box center [551, 712] width 746 height 1161
click at [825, 20] on icon "exit_to_app" at bounding box center [822, 19] width 16 height 16
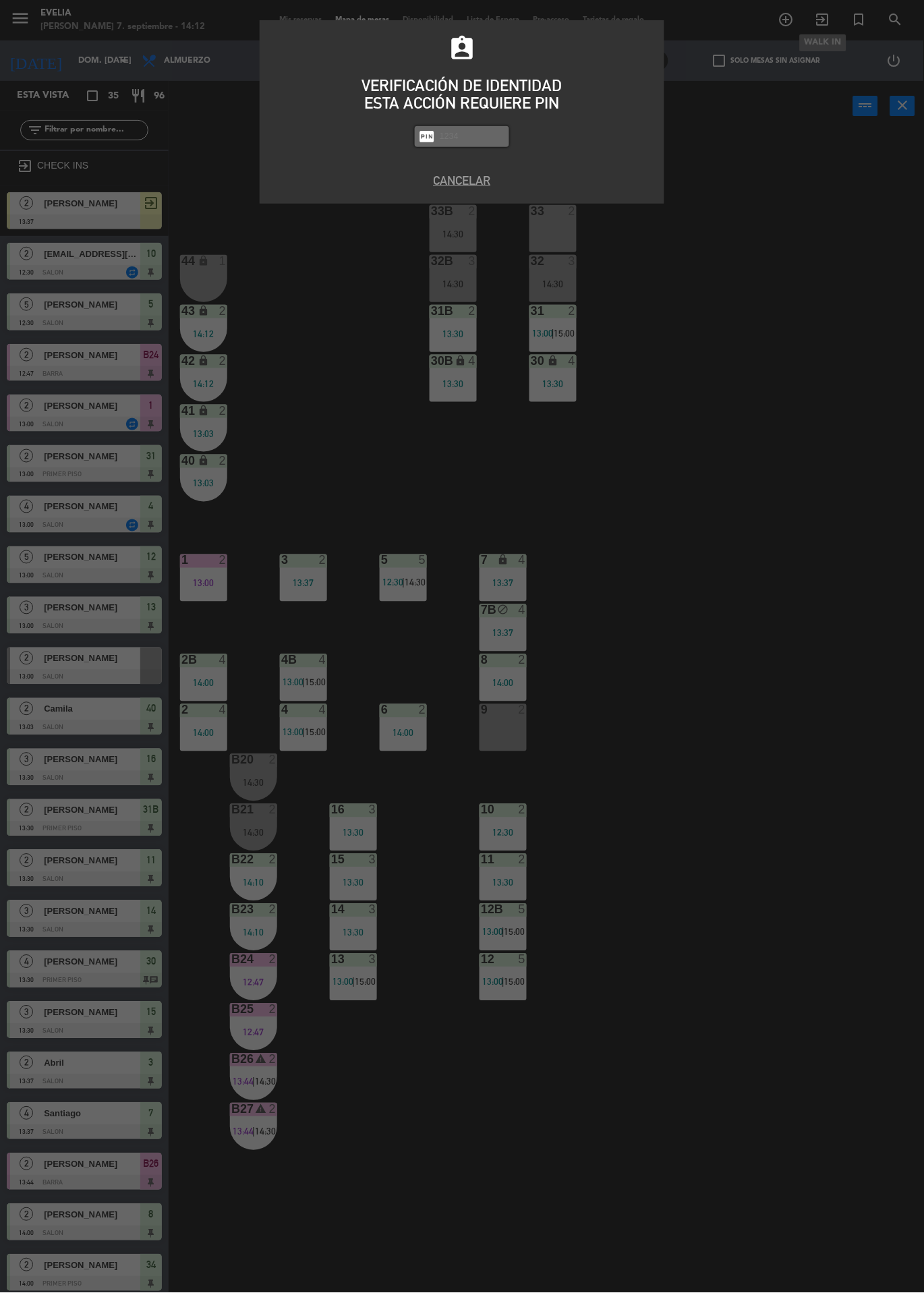
click at [883, 342] on div "assignment_ind VERIFICACIÓN DE IDENTIDAD ESTA ACCIÓN REQUIERE PIN fiber_pin PAS…" at bounding box center [462, 646] width 924 height 1293
click at [462, 137] on input "text" at bounding box center [472, 136] width 68 height 15
type input "9101"
click at [795, 493] on div "assignment_ind VERIFICACIÓN DE IDENTIDAD ESTA ACCIÓN REQUIERE PIN fiber_pin 910…" at bounding box center [462, 646] width 924 height 1293
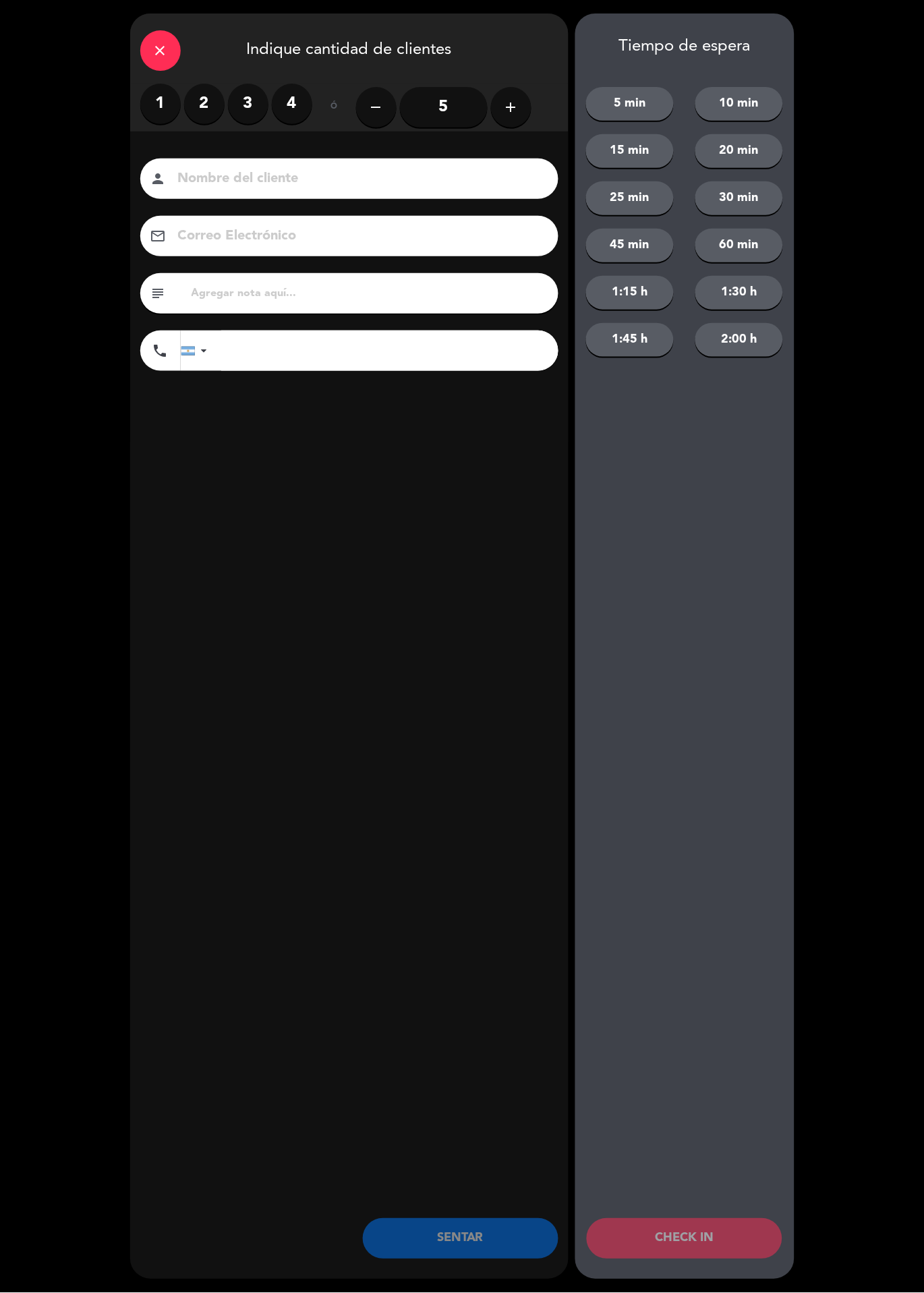
click at [242, 115] on label "3" at bounding box center [248, 104] width 40 height 40
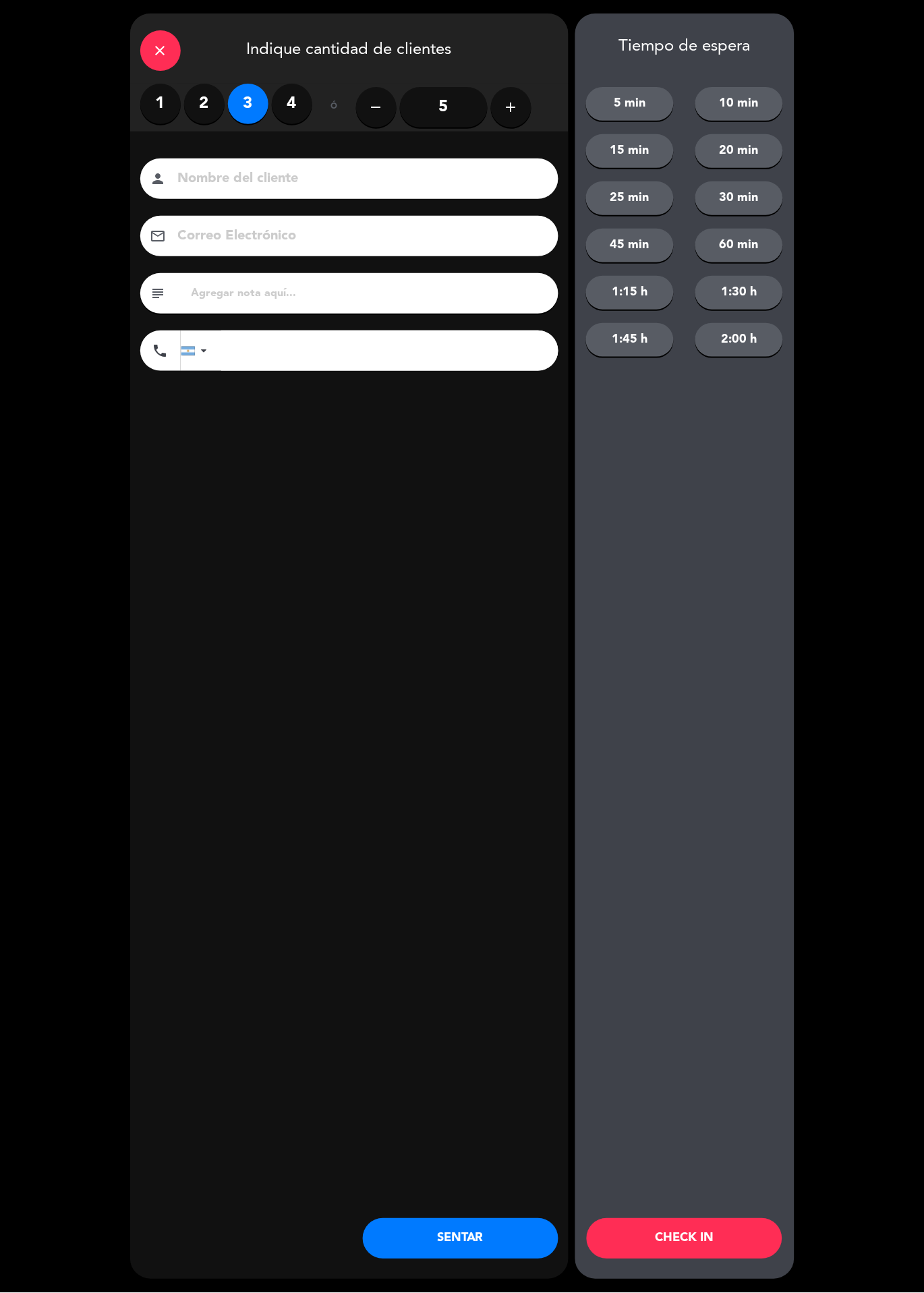
click at [268, 180] on input at bounding box center [359, 178] width 364 height 24
type input "[PERSON_NAME]"
click at [380, 595] on div "close Indique cantidad de clientes 1 2 3 4 ó remove 5 add Nombre del cliente pe…" at bounding box center [349, 646] width 439 height 1265
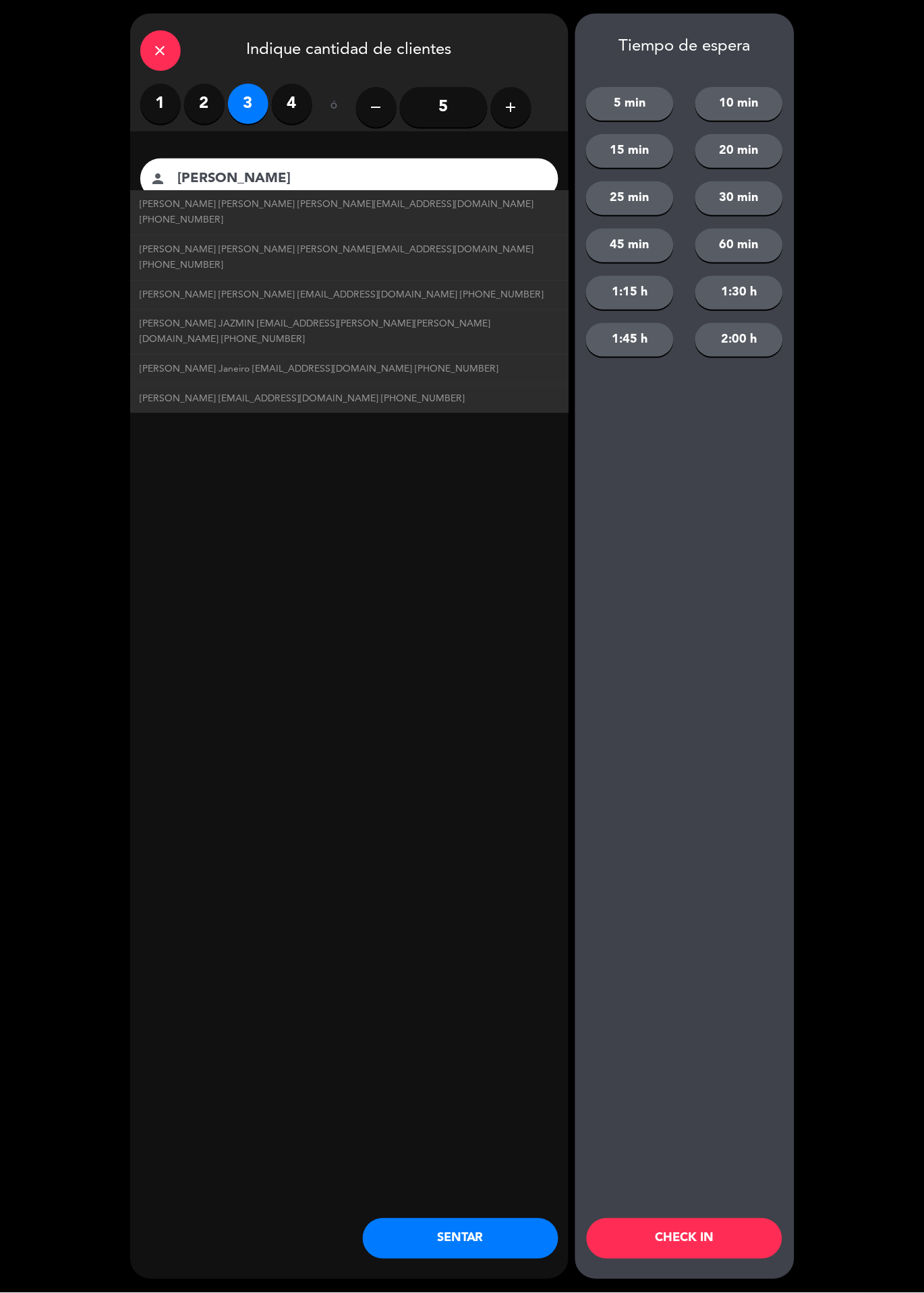
click at [724, 1224] on button "CHECK IN" at bounding box center [684, 1239] width 195 height 40
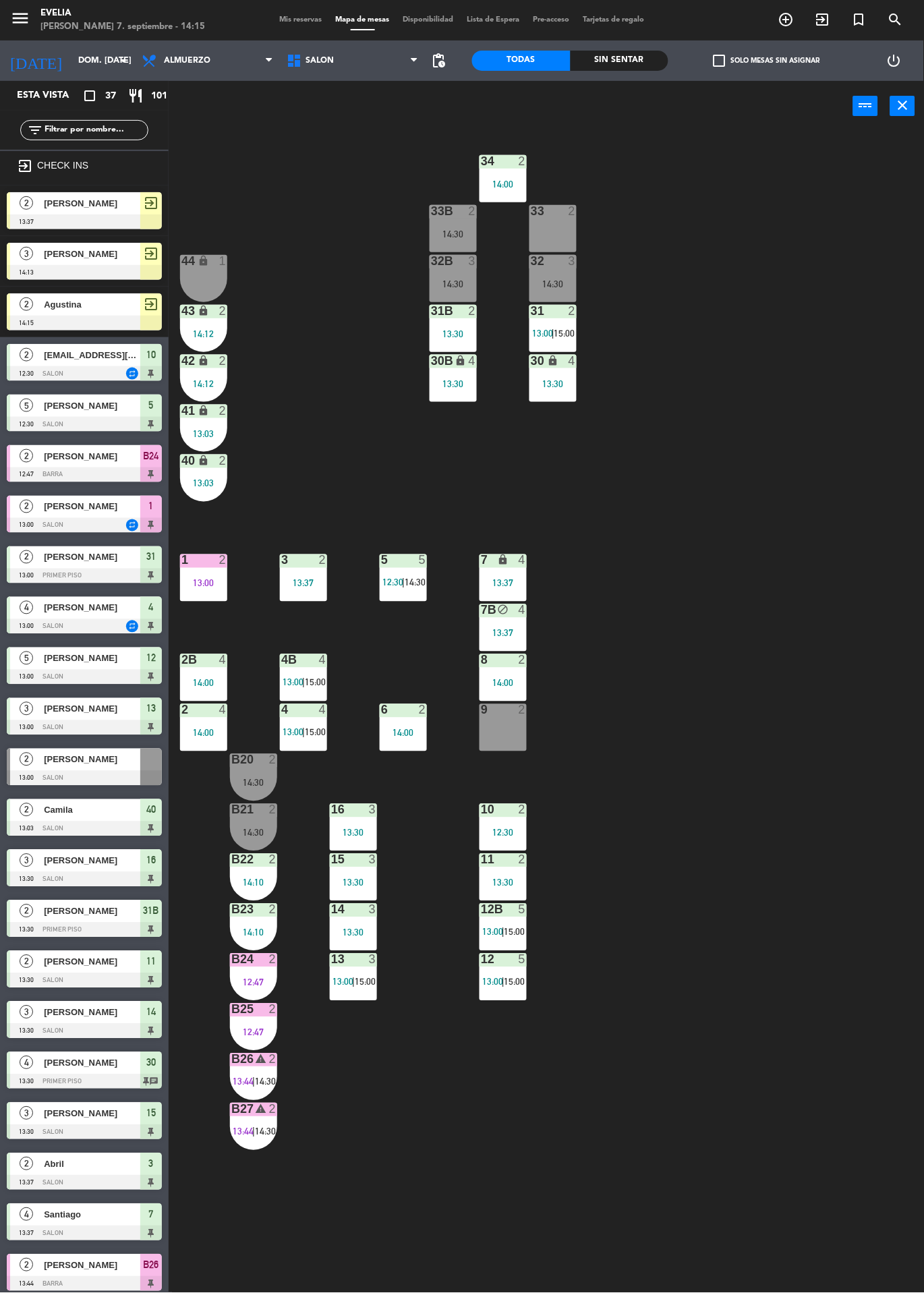
click at [767, 706] on div "34 2 14:00 33B 2 14:30 33 2 44 lock 1 32B 3 14:30 32 3 14:30 43 lock 2 14:12 31…" at bounding box center [551, 712] width 746 height 1161
click at [84, 213] on div "[PERSON_NAME]" at bounding box center [92, 203] width 98 height 22
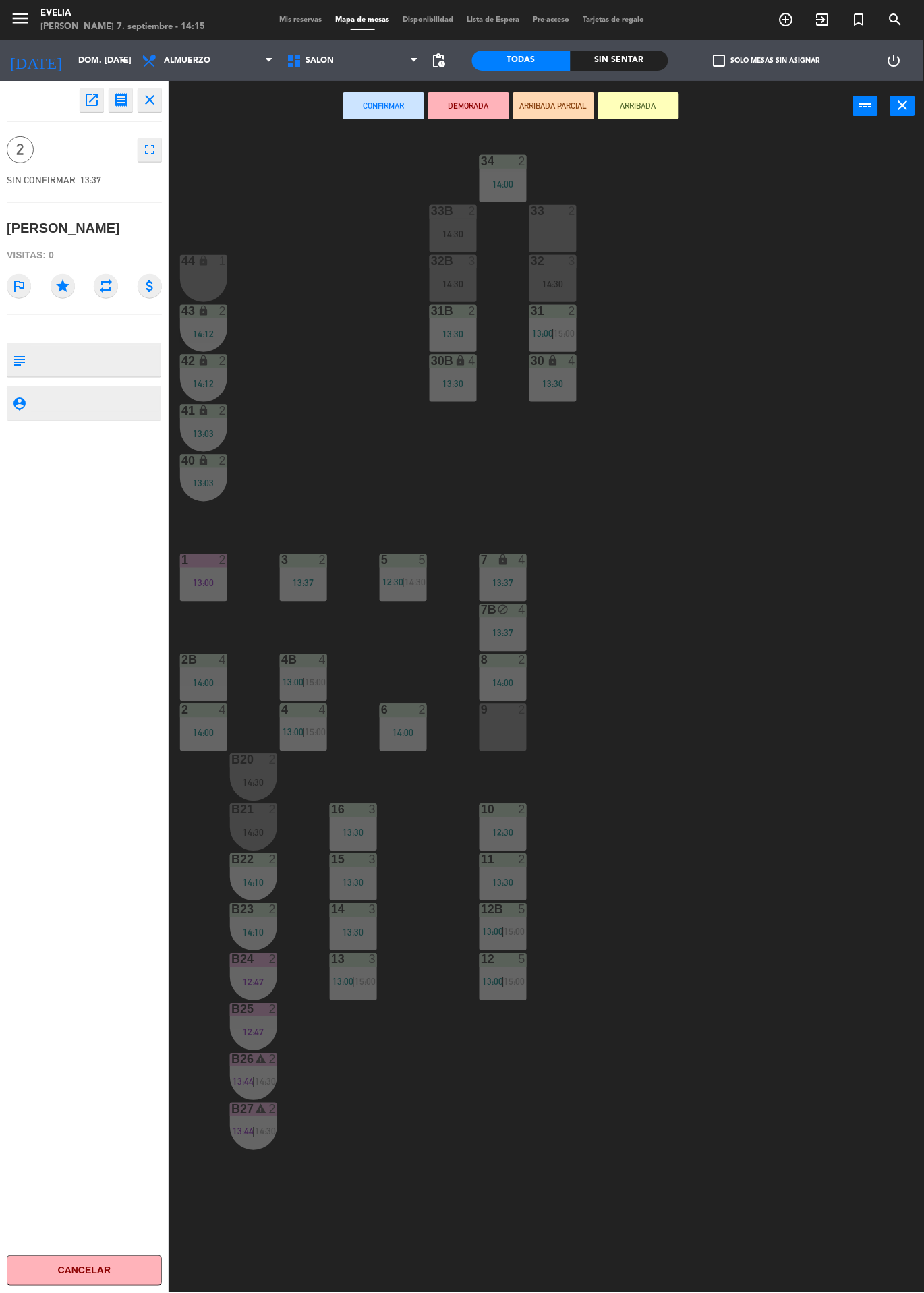
click at [554, 234] on div "33 2" at bounding box center [552, 228] width 47 height 47
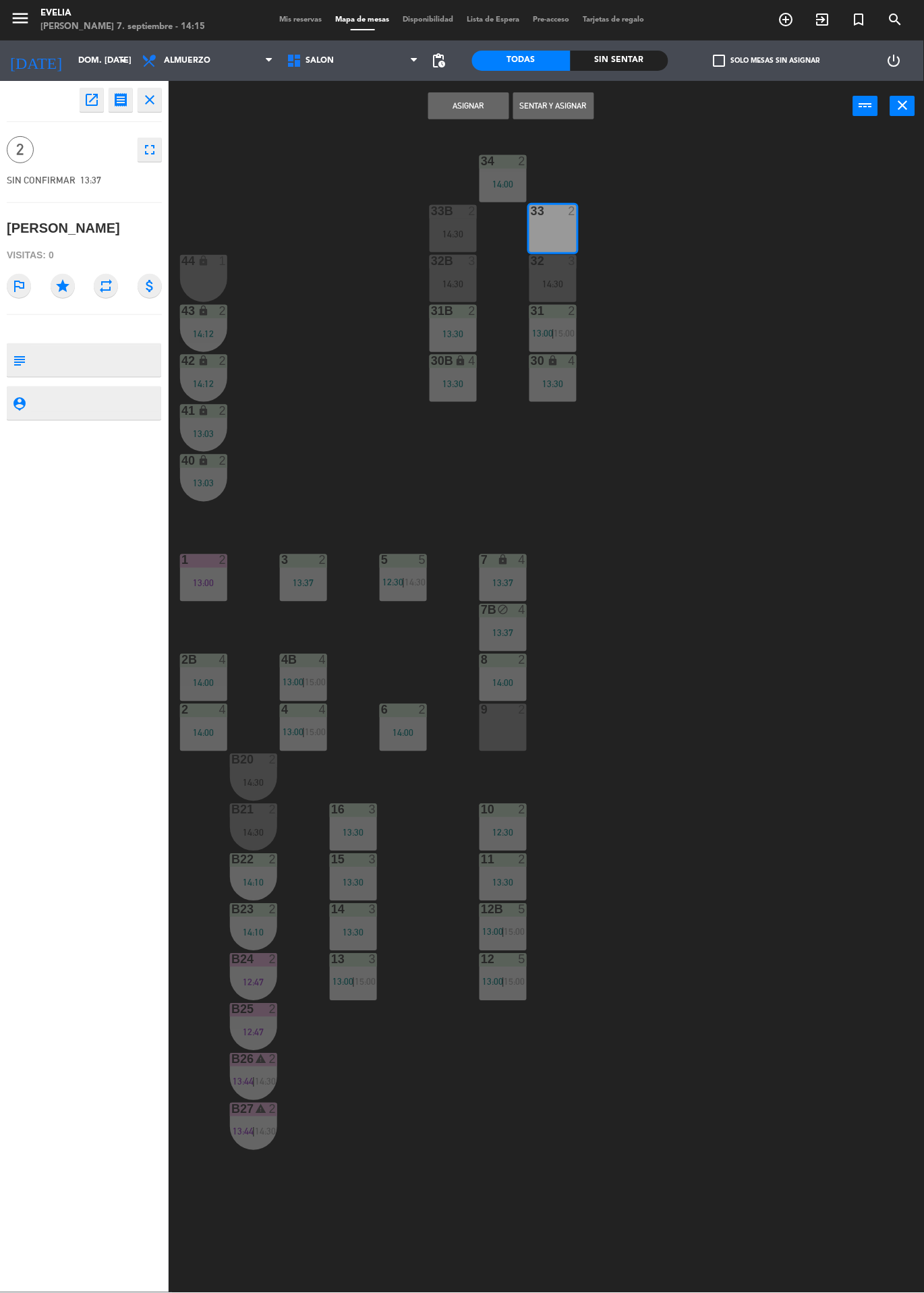
click at [553, 104] on button "Sentar y Asignar" at bounding box center [553, 106] width 81 height 27
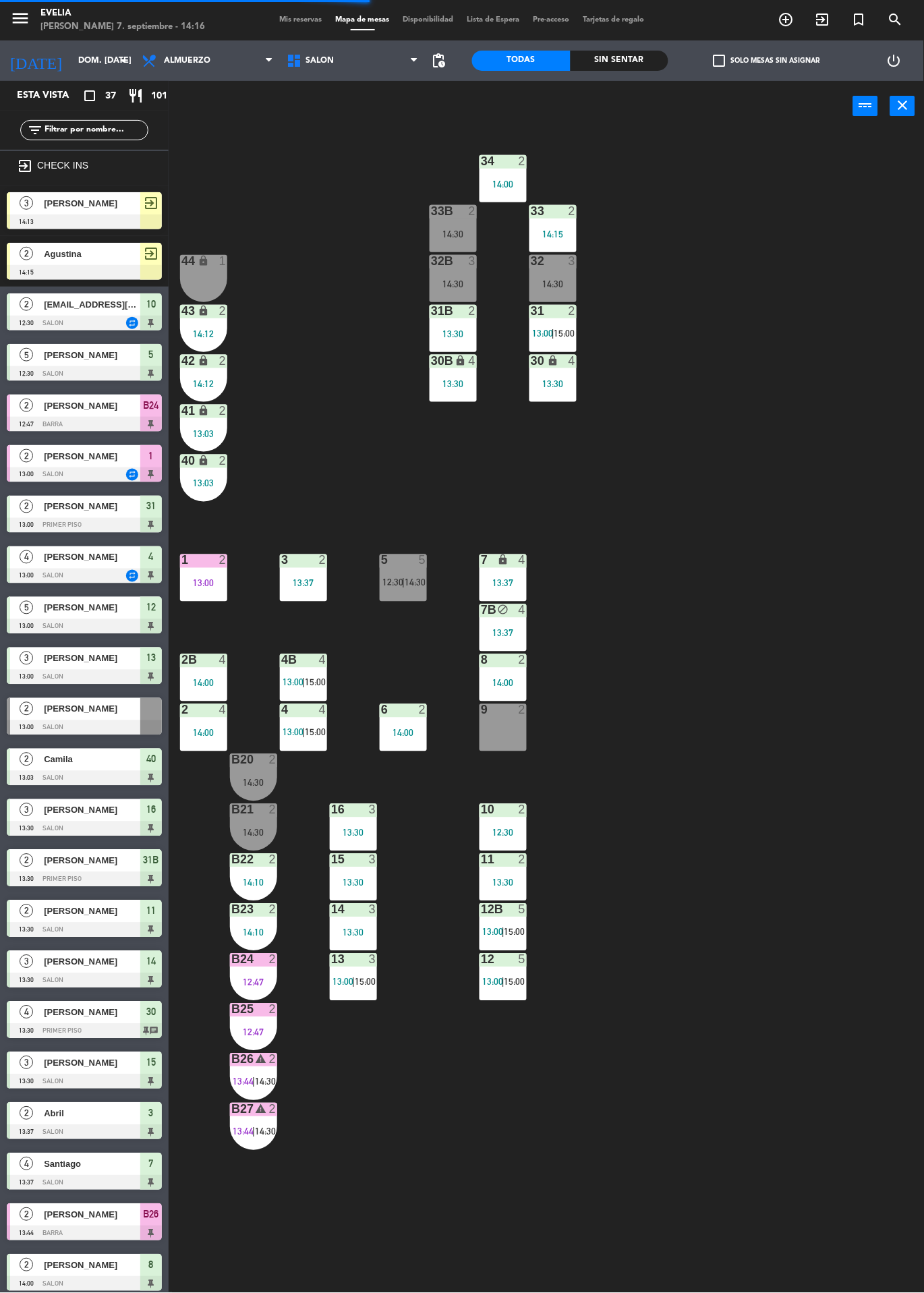
click at [771, 731] on div "34 2 14:00 33B 2 14:30 33 2 14:15 44 lock 1 32B 3 14:30 32 3 14:30 43 lock 2 14…" at bounding box center [551, 712] width 746 height 1161
click at [212, 345] on div "43 lock 2 14:12" at bounding box center [203, 328] width 47 height 47
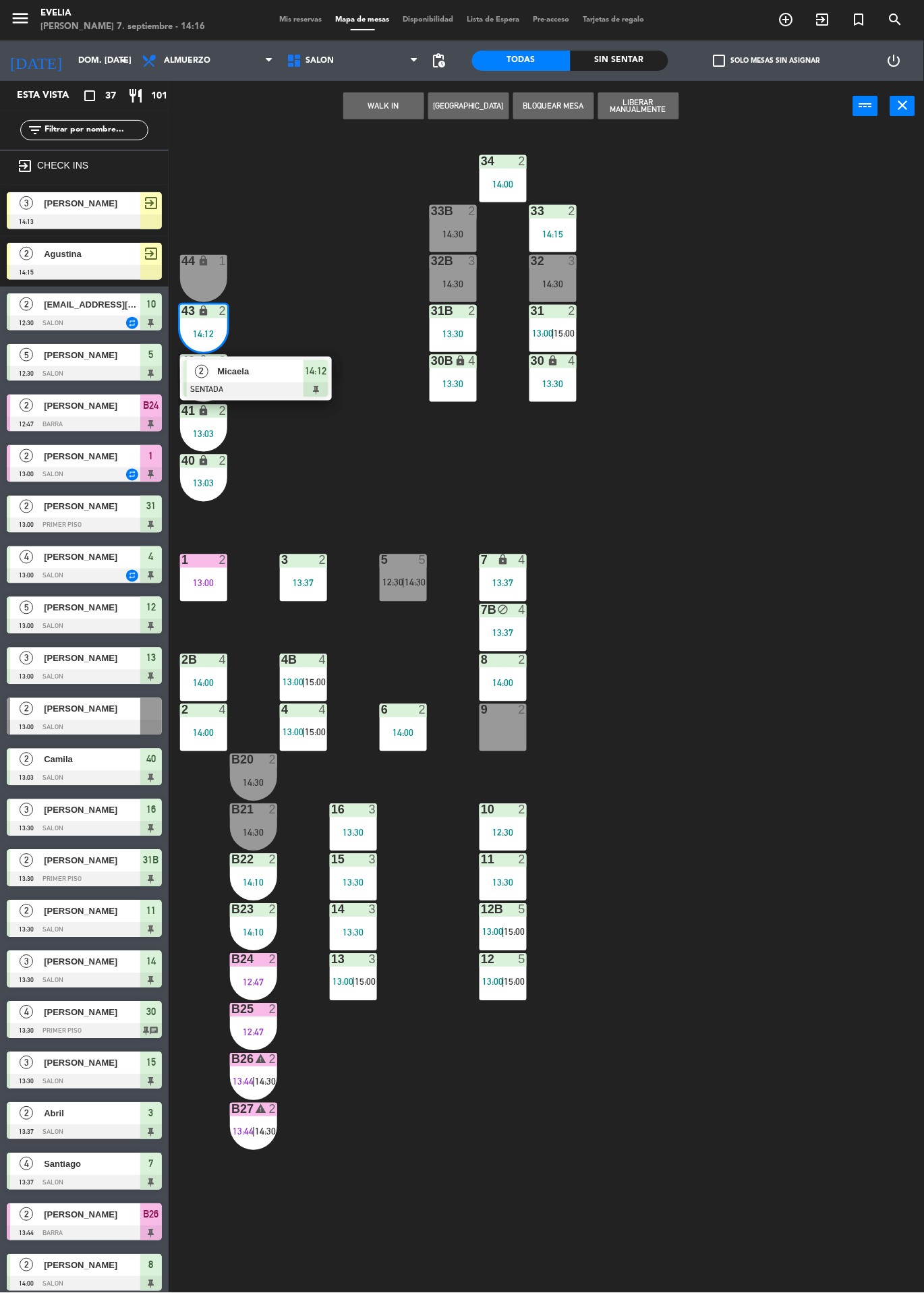
click at [812, 892] on div "34 2 14:00 33B 2 14:30 33 2 14:15 44 lock 1 32B 3 14:30 32 3 14:30 43 lock 2 14…" at bounding box center [551, 712] width 746 height 1161
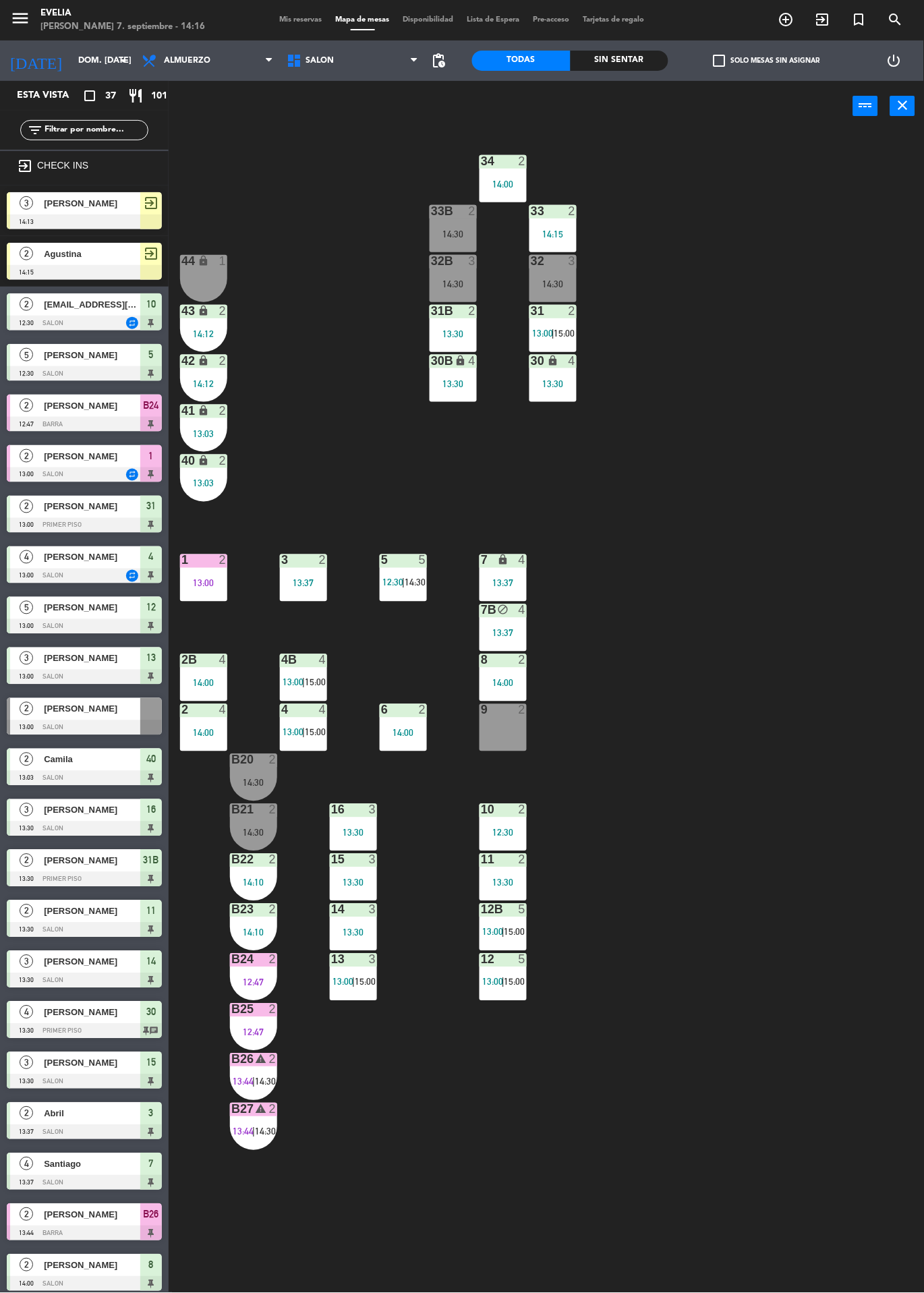
click at [192, 386] on div "14:12" at bounding box center [203, 383] width 47 height 10
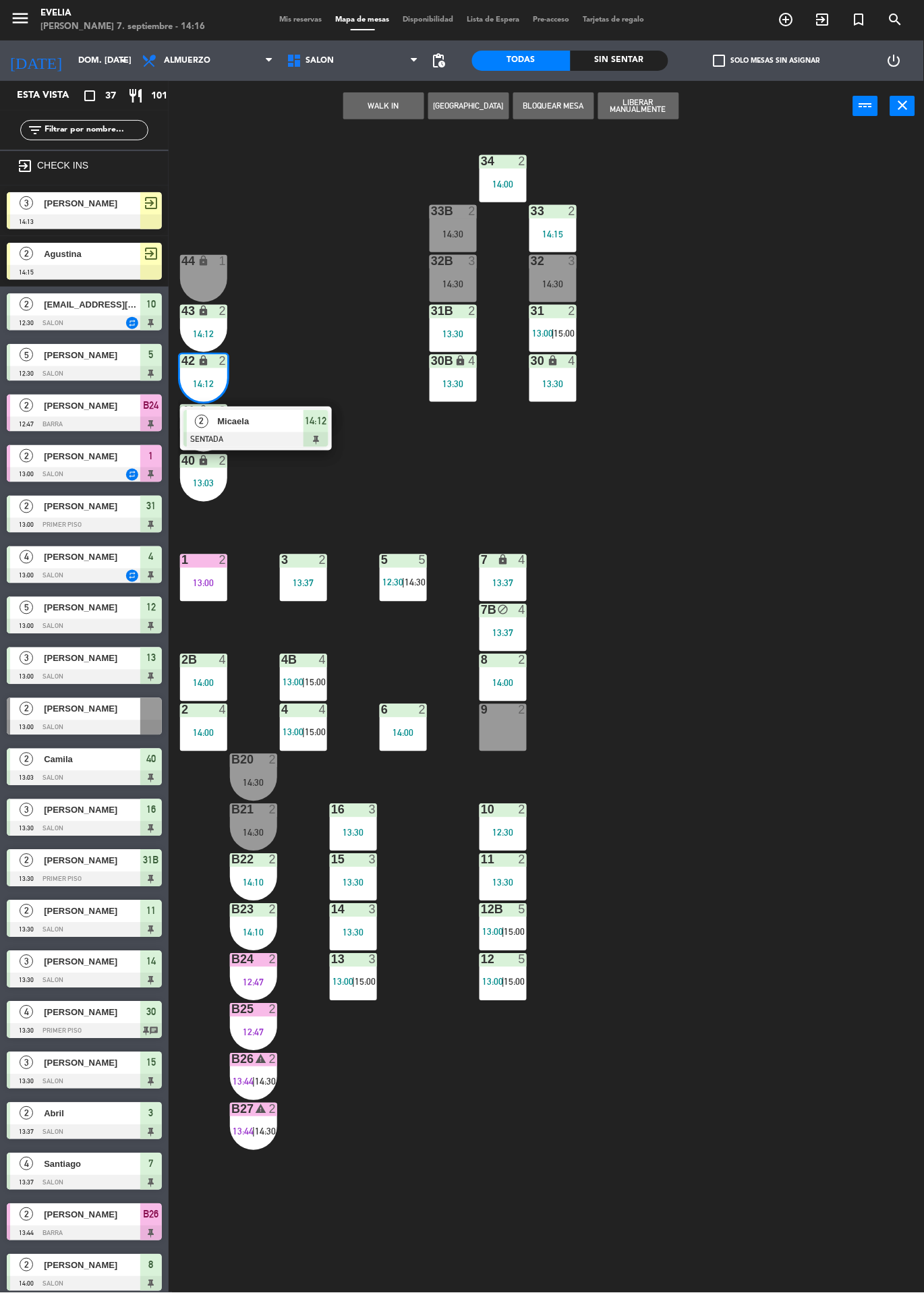
click at [817, 893] on div "34 2 14:00 33B 2 14:30 33 2 14:15 44 lock 1 32B 3 14:30 32 3 14:30 43 lock 2 14…" at bounding box center [551, 712] width 746 height 1161
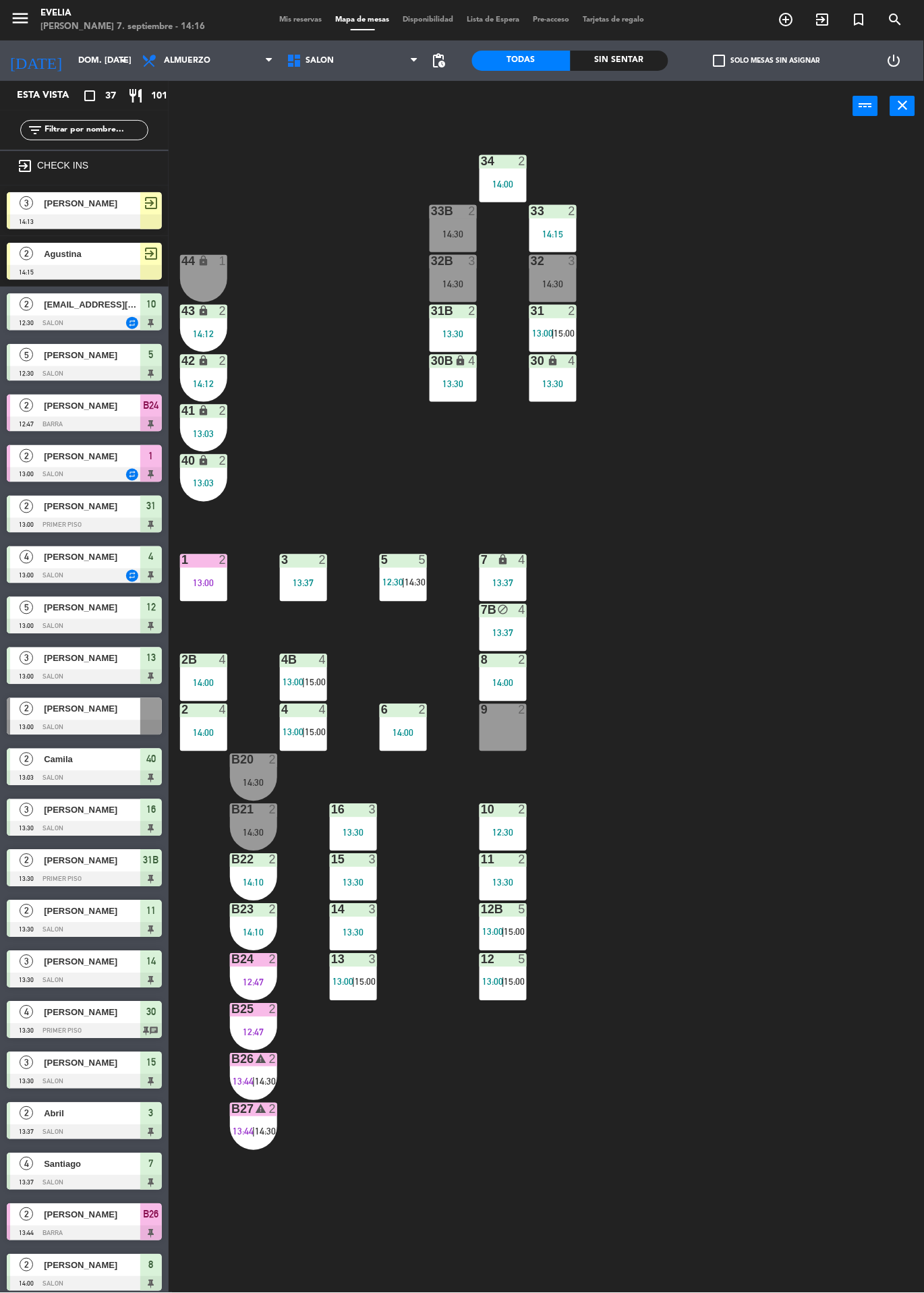
click at [194, 479] on div "13:03" at bounding box center [203, 483] width 47 height 10
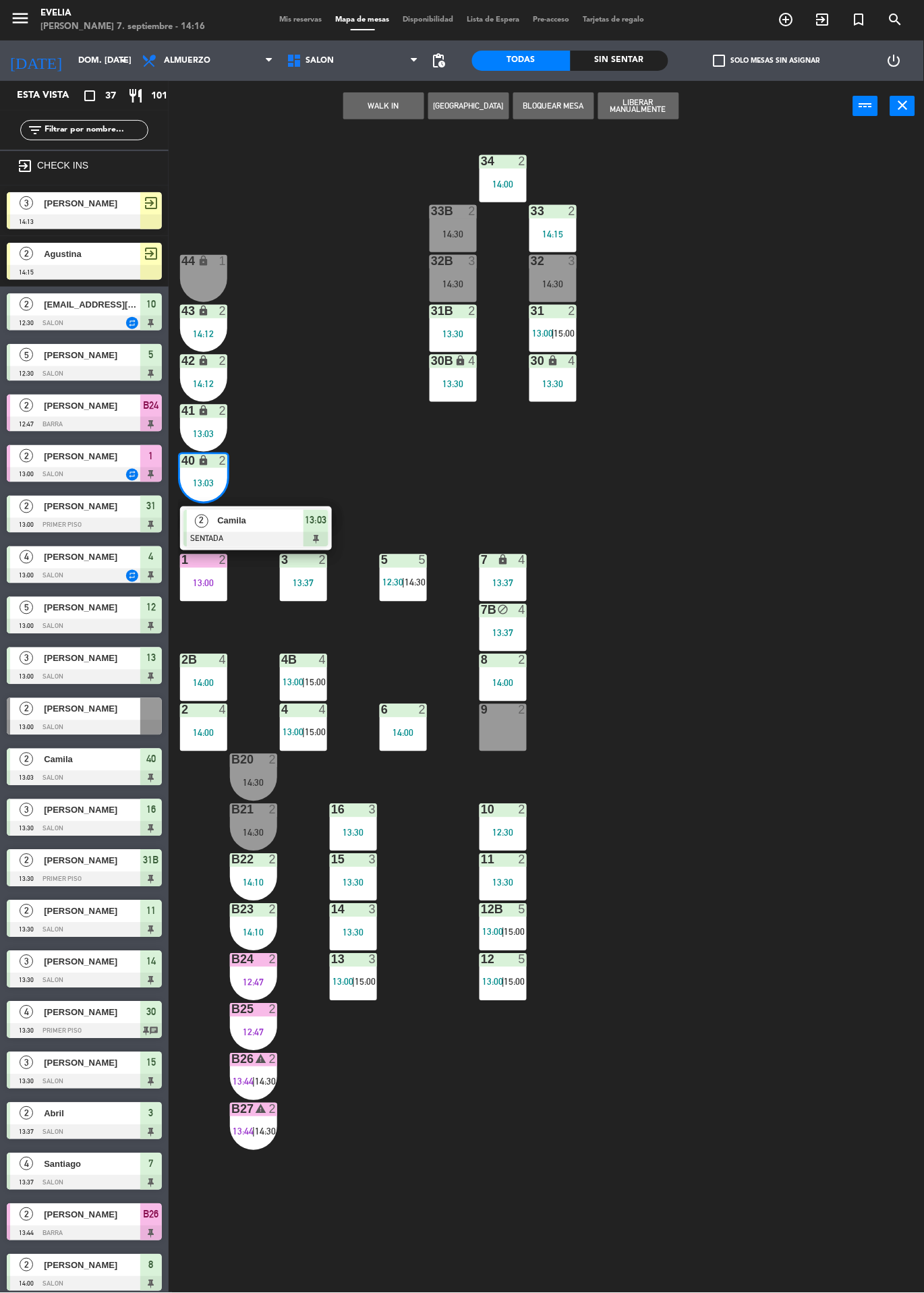
click at [816, 895] on div "34 2 14:00 33B 2 14:30 33 2 14:15 44 lock 1 32B 3 14:30 32 3 14:30 43 lock 2 14…" at bounding box center [551, 712] width 746 height 1161
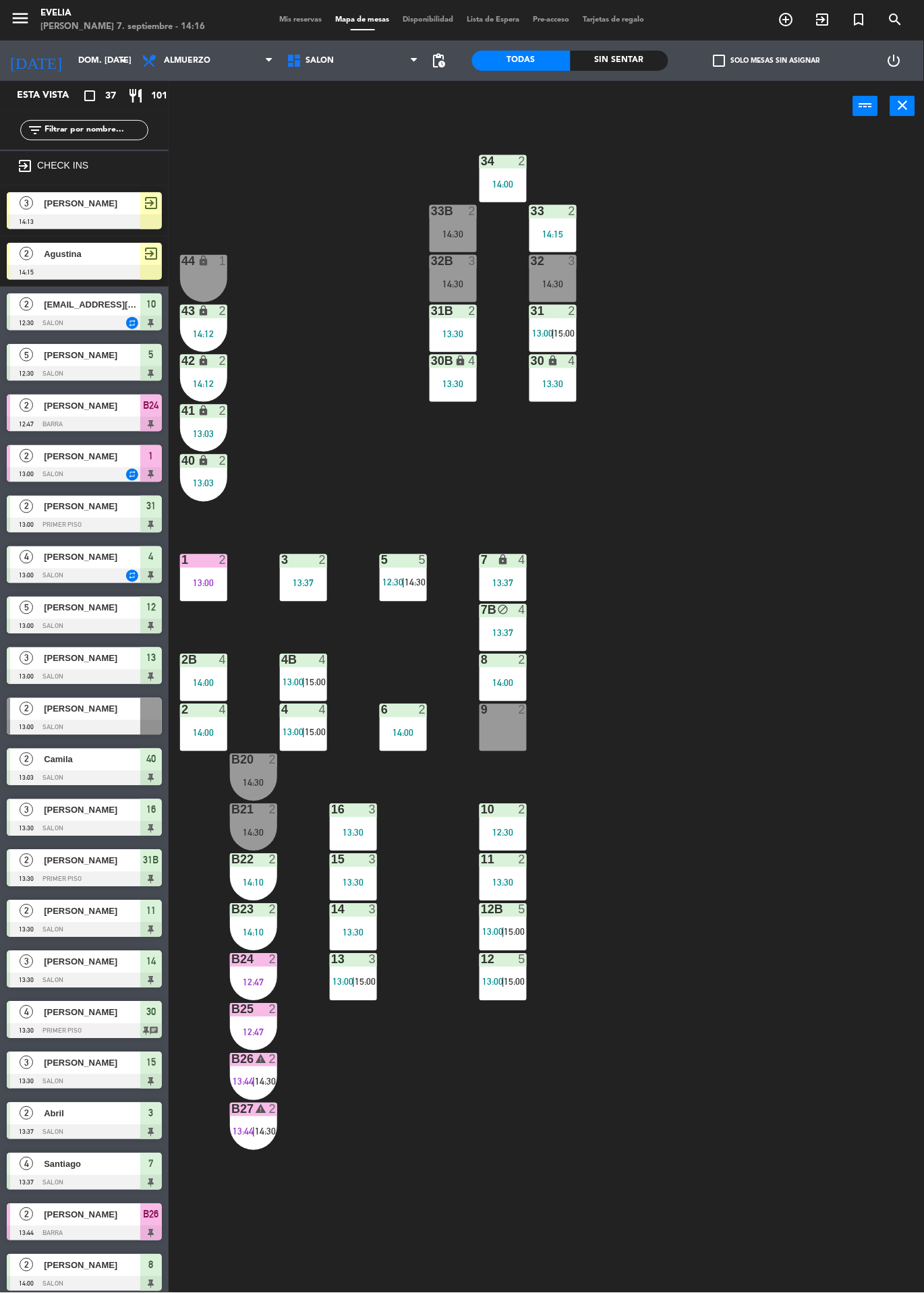
click at [225, 457] on div "2" at bounding box center [223, 461] width 8 height 12
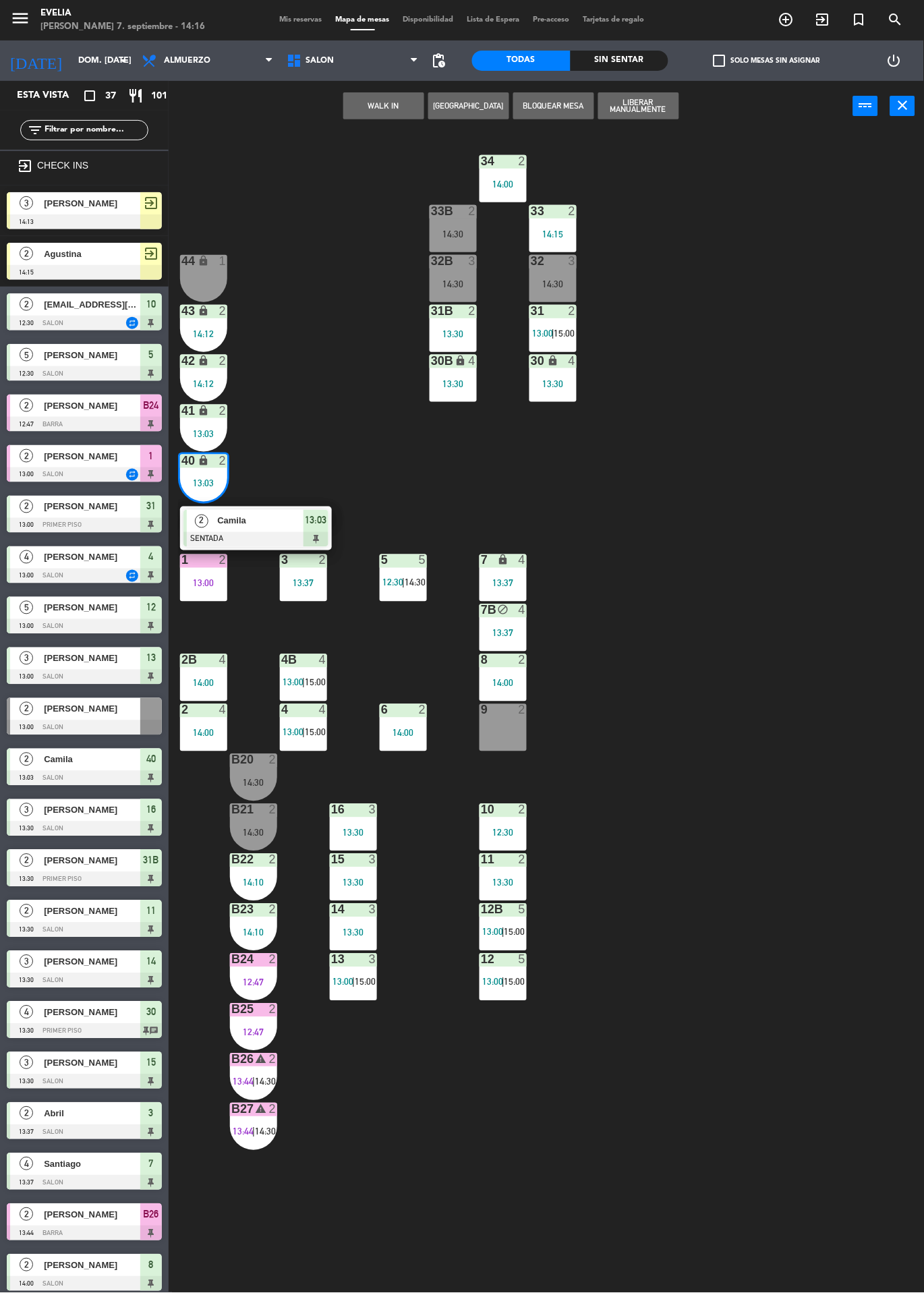
click at [821, 900] on div "34 2 14:00 33B 2 14:30 33 2 14:15 44 lock 1 32B 3 14:30 32 3 14:30 43 lock 2 14…" at bounding box center [551, 712] width 746 height 1161
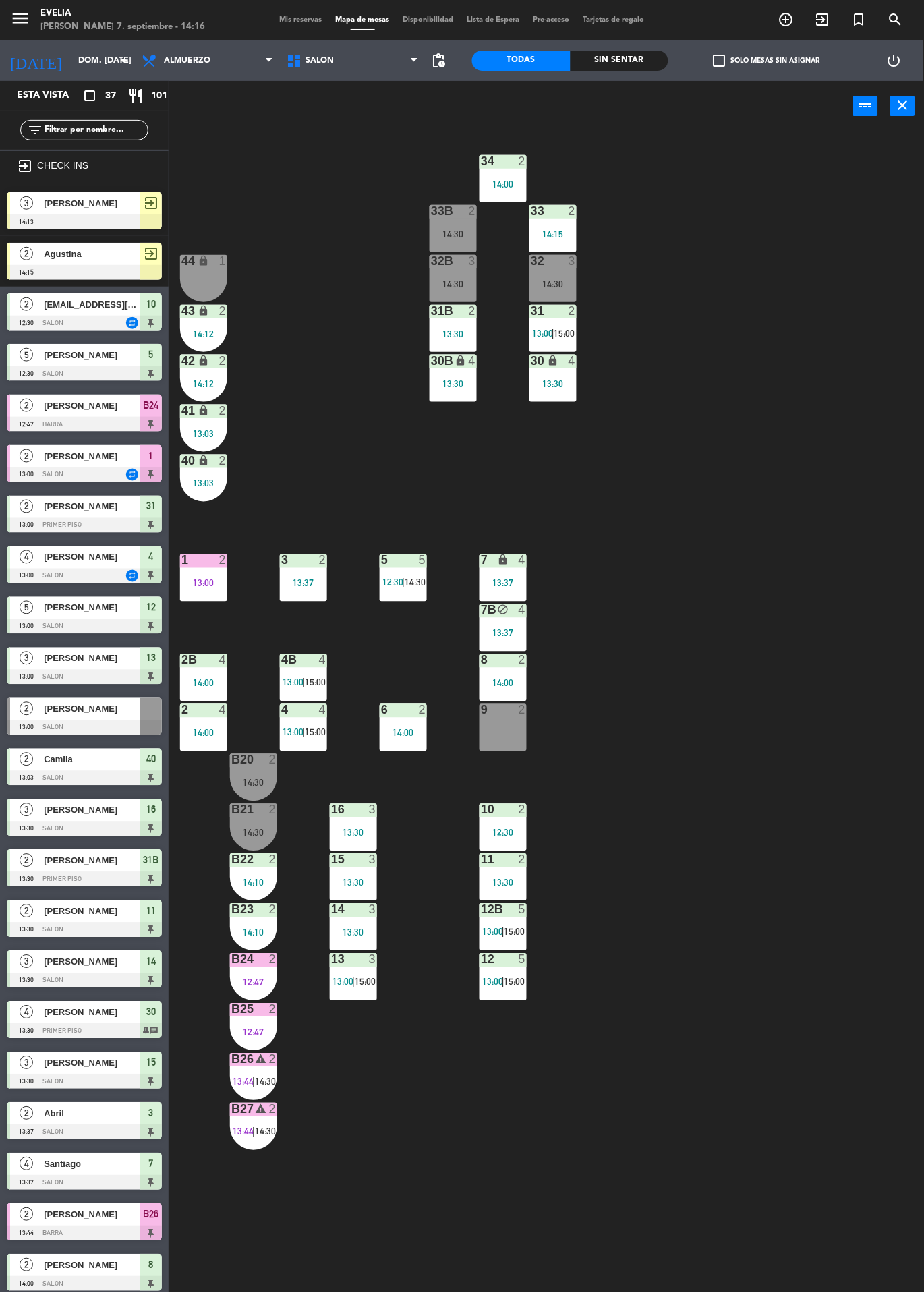
click at [502, 731] on div "9 2" at bounding box center [503, 727] width 47 height 47
click at [680, 1098] on div "34 2 14:00 33B 2 14:30 33 2 14:15 44 lock 1 32B 3 14:30 32 3 14:30 43 lock 2 14…" at bounding box center [551, 712] width 746 height 1161
click at [31, 252] on span "2" at bounding box center [27, 254] width 13 height 13
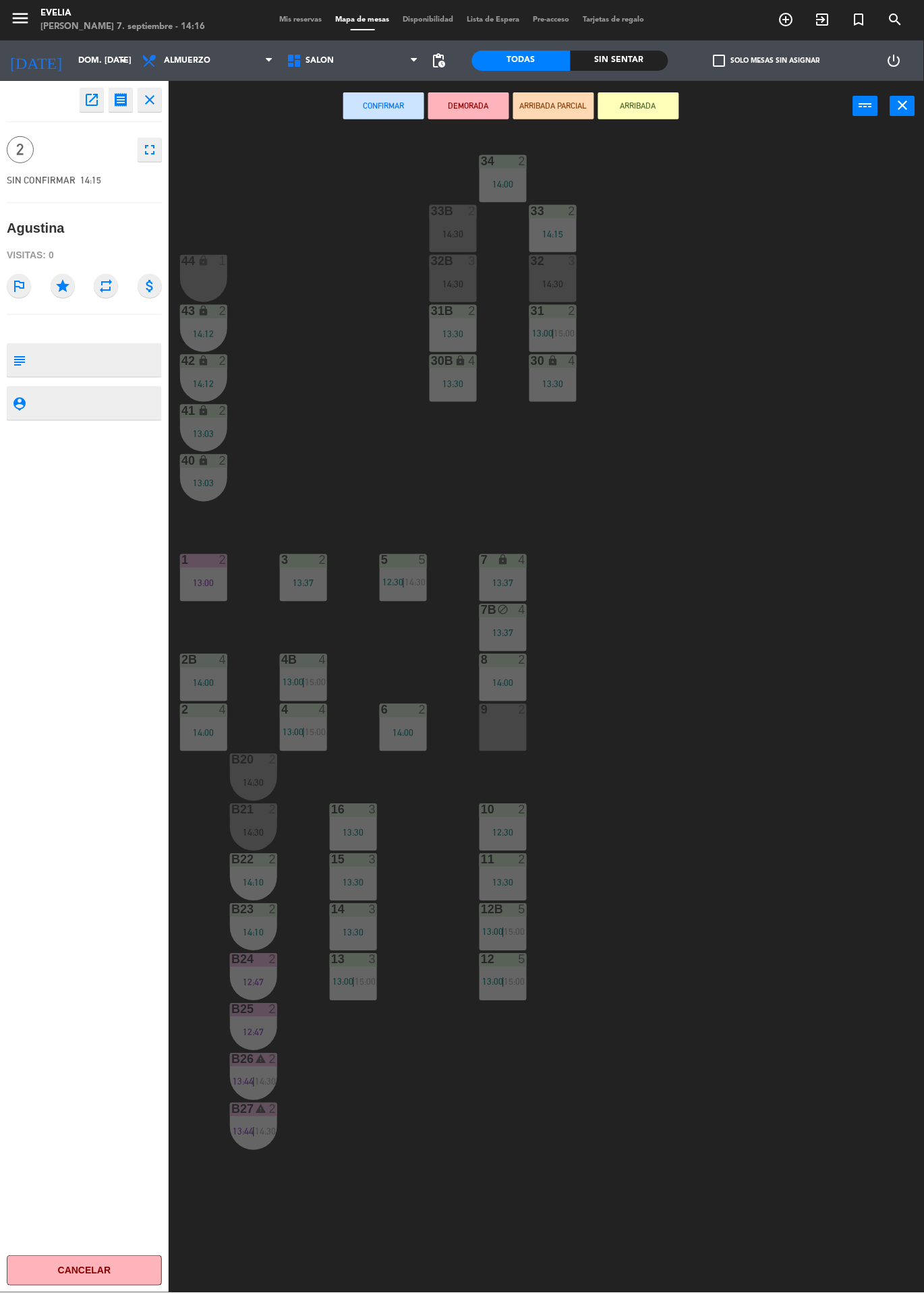
click at [804, 797] on div "34 2 14:00 33B 2 14:30 33 2 14:15 44 lock 1 32B 3 14:30 32 3 14:30 43 lock 2 14…" at bounding box center [551, 712] width 746 height 1161
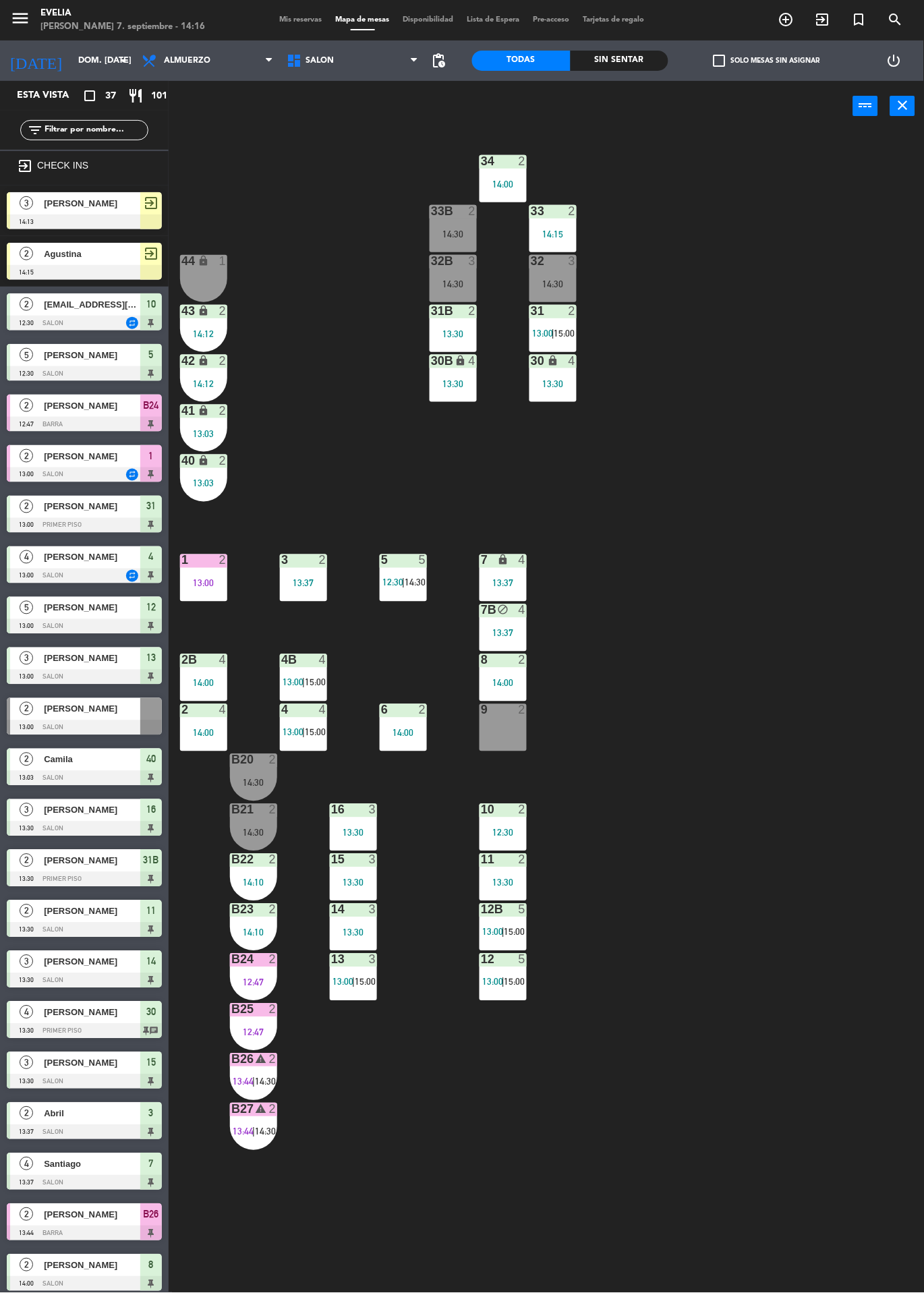
click at [244, 977] on div "12:47" at bounding box center [253, 982] width 47 height 10
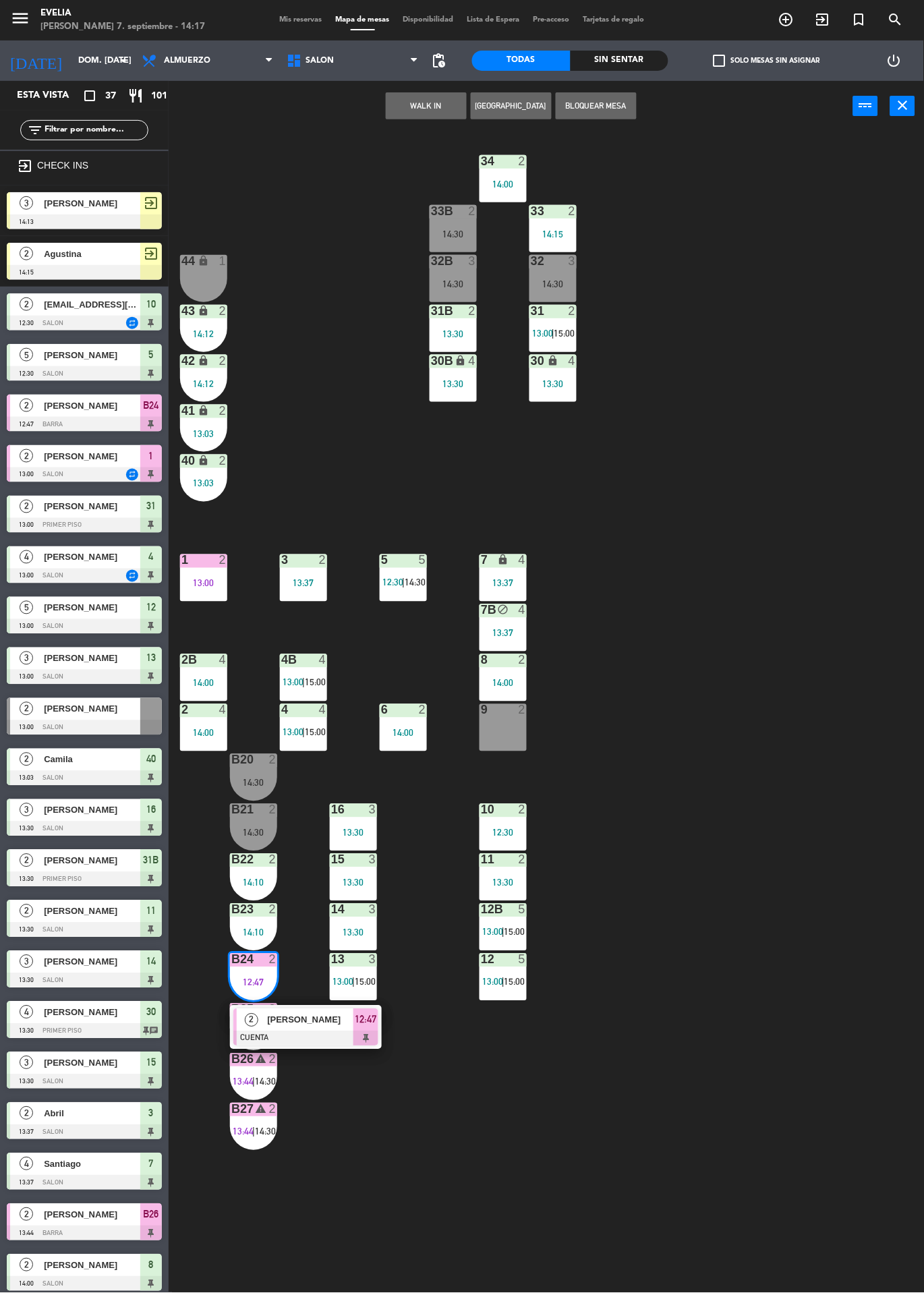
click at [312, 1036] on div at bounding box center [306, 1038] width 145 height 15
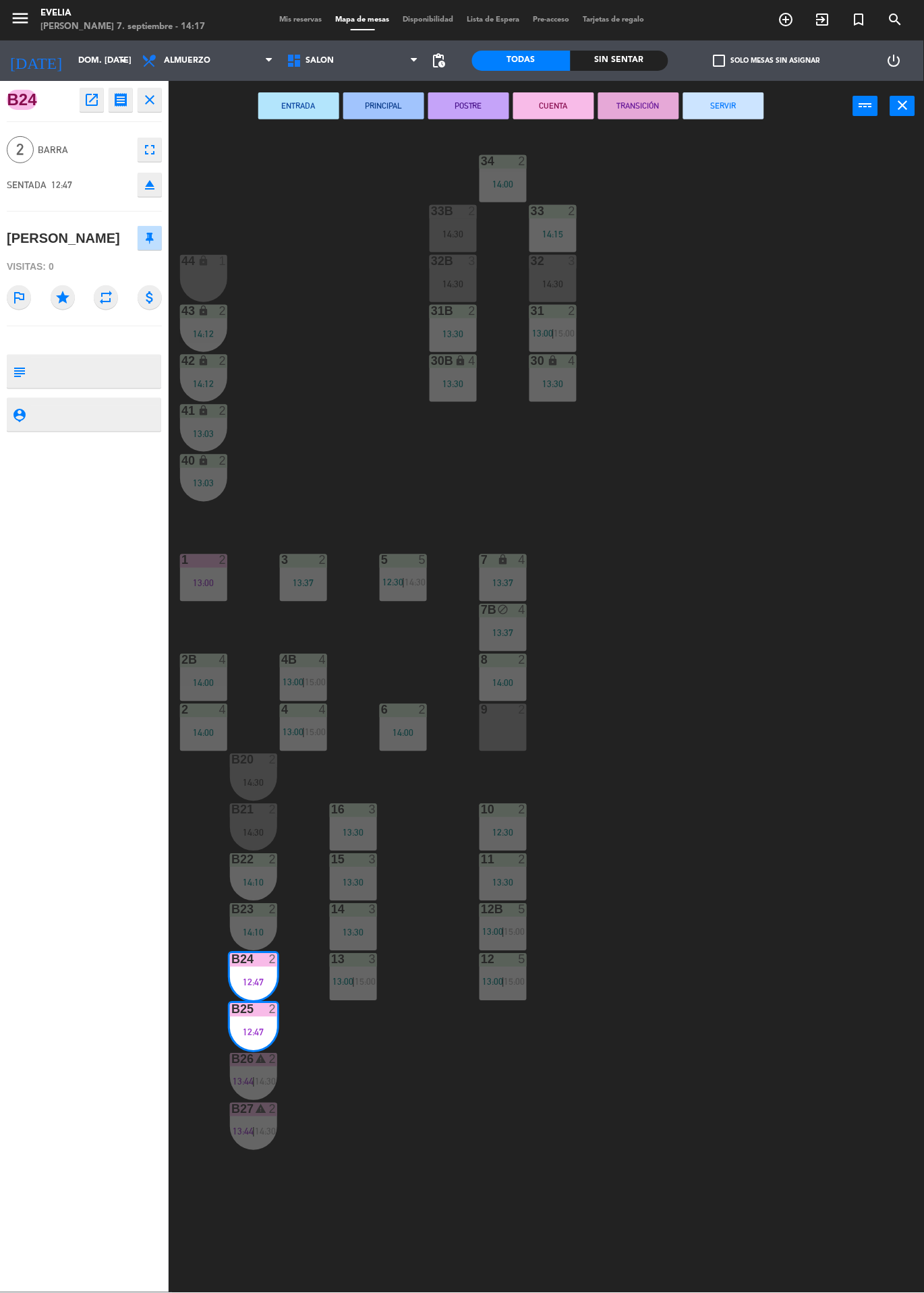
click at [722, 105] on button "SERVIR" at bounding box center [723, 106] width 81 height 27
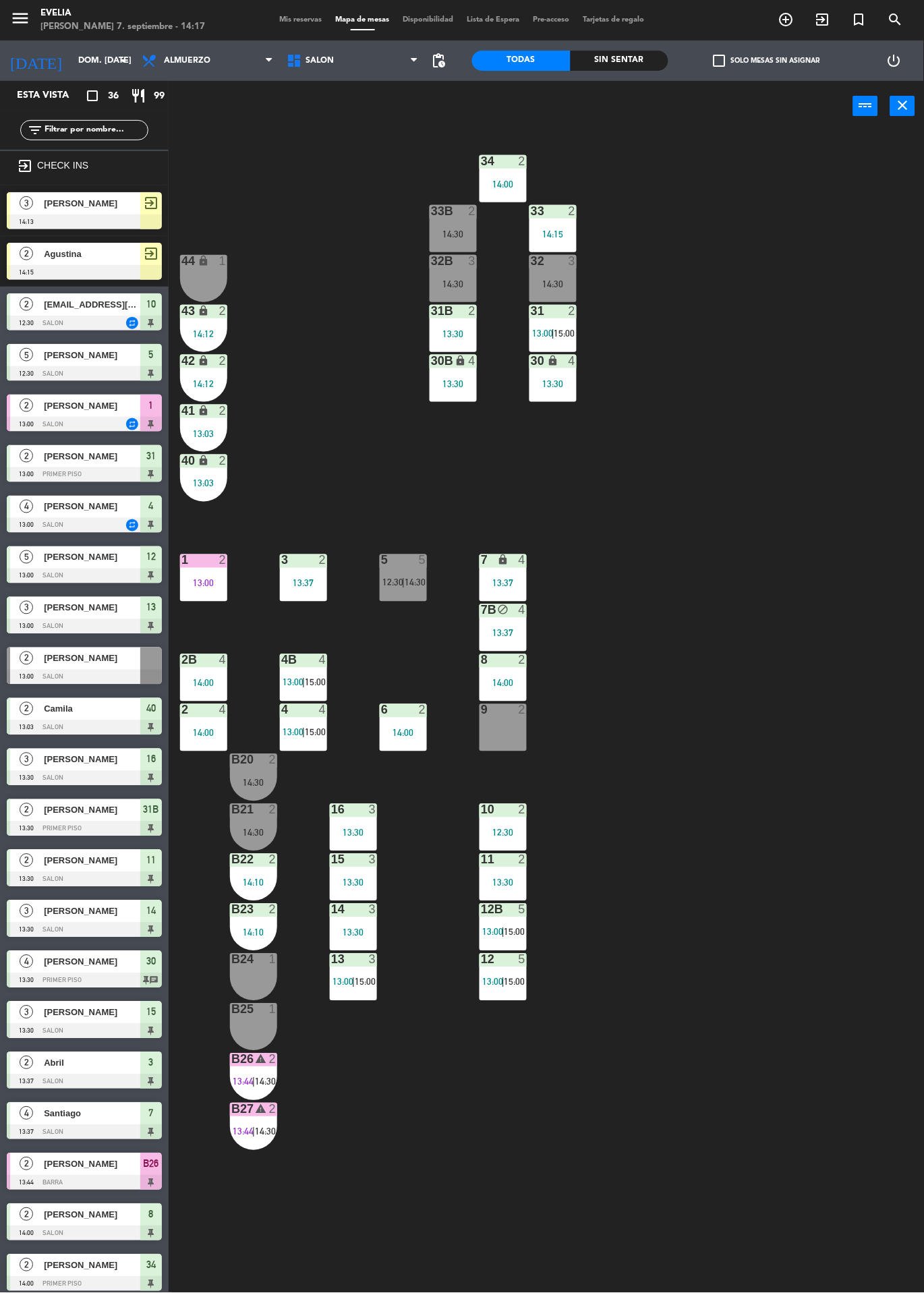
scroll to position [59, 0]
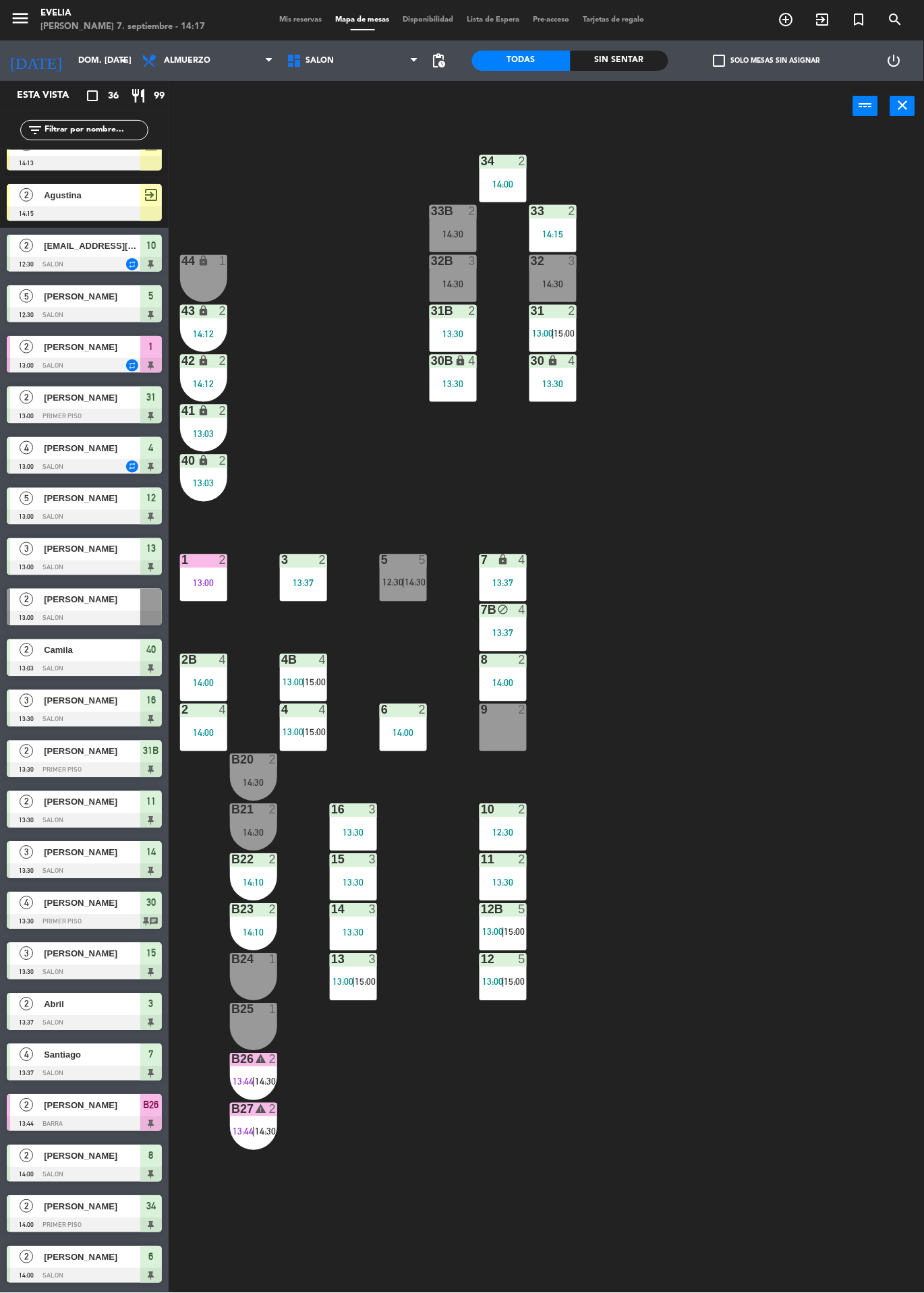
click at [415, 583] on span "14:30" at bounding box center [415, 582] width 21 height 10
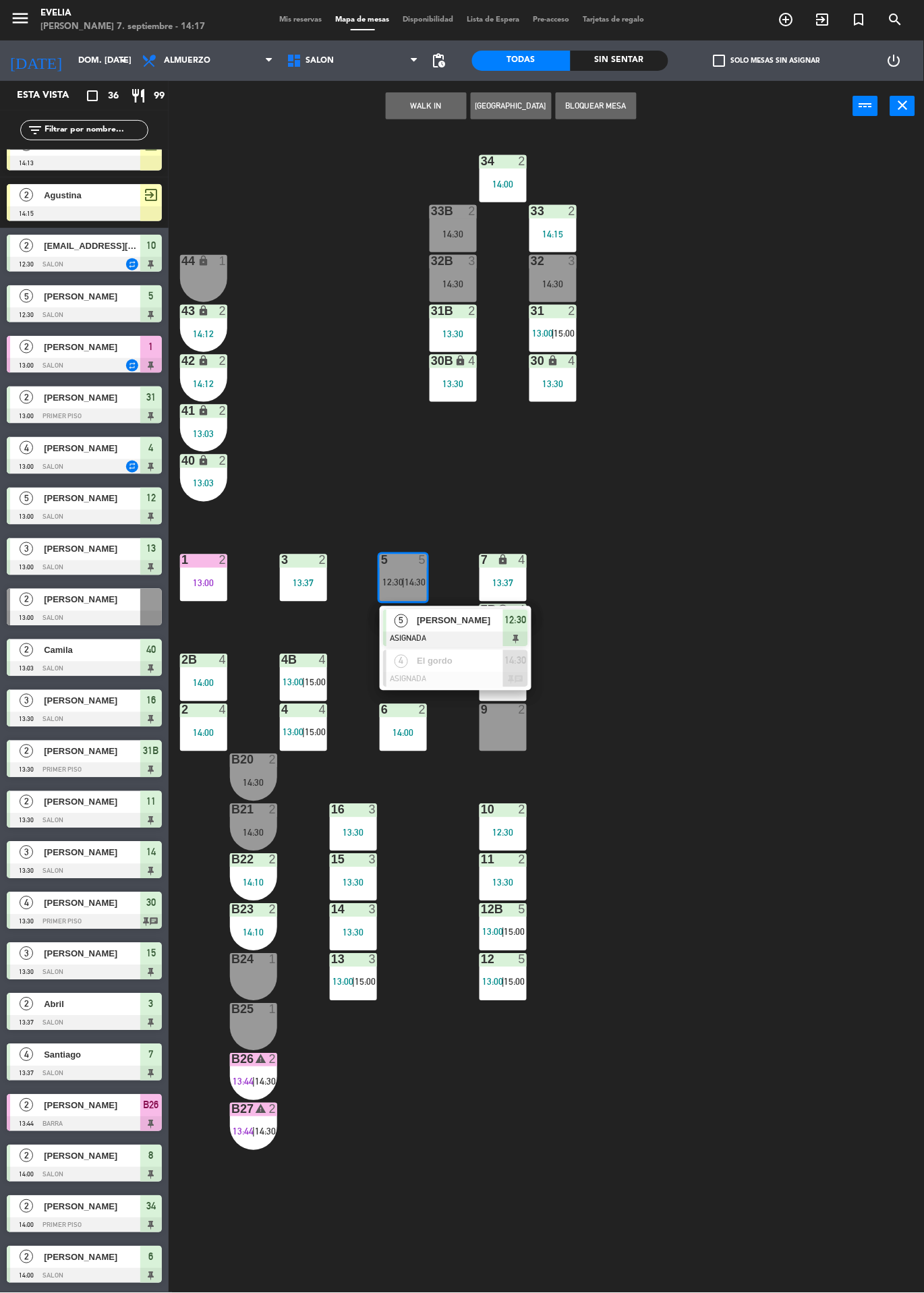
click at [432, 615] on span "[PERSON_NAME]" at bounding box center [460, 620] width 87 height 14
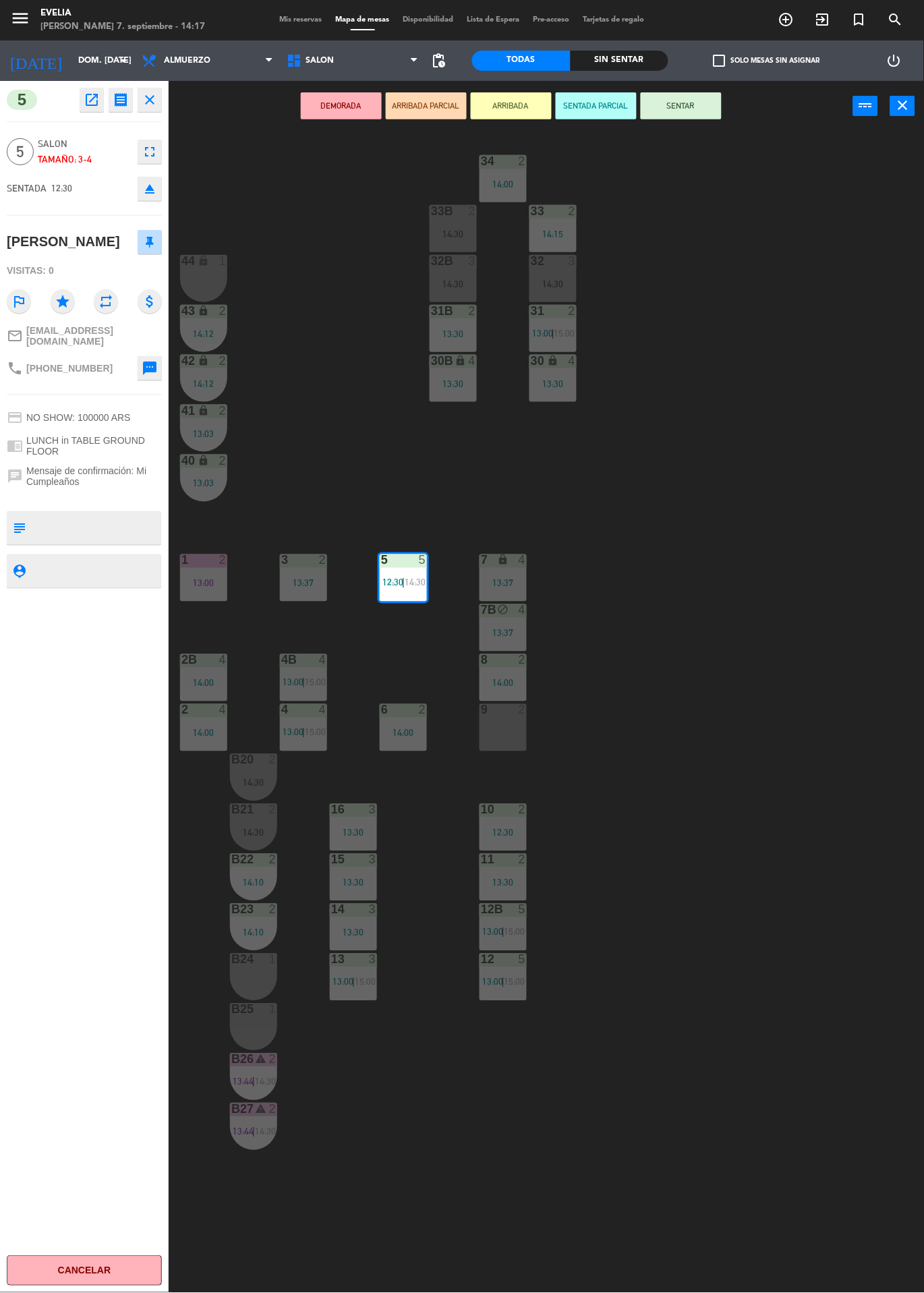
click at [685, 1153] on div "34 2 14:00 33B 2 14:30 33 2 14:15 44 lock 1 32B 3 14:30 32 3 14:30 43 lock 2 14…" at bounding box center [551, 712] width 746 height 1161
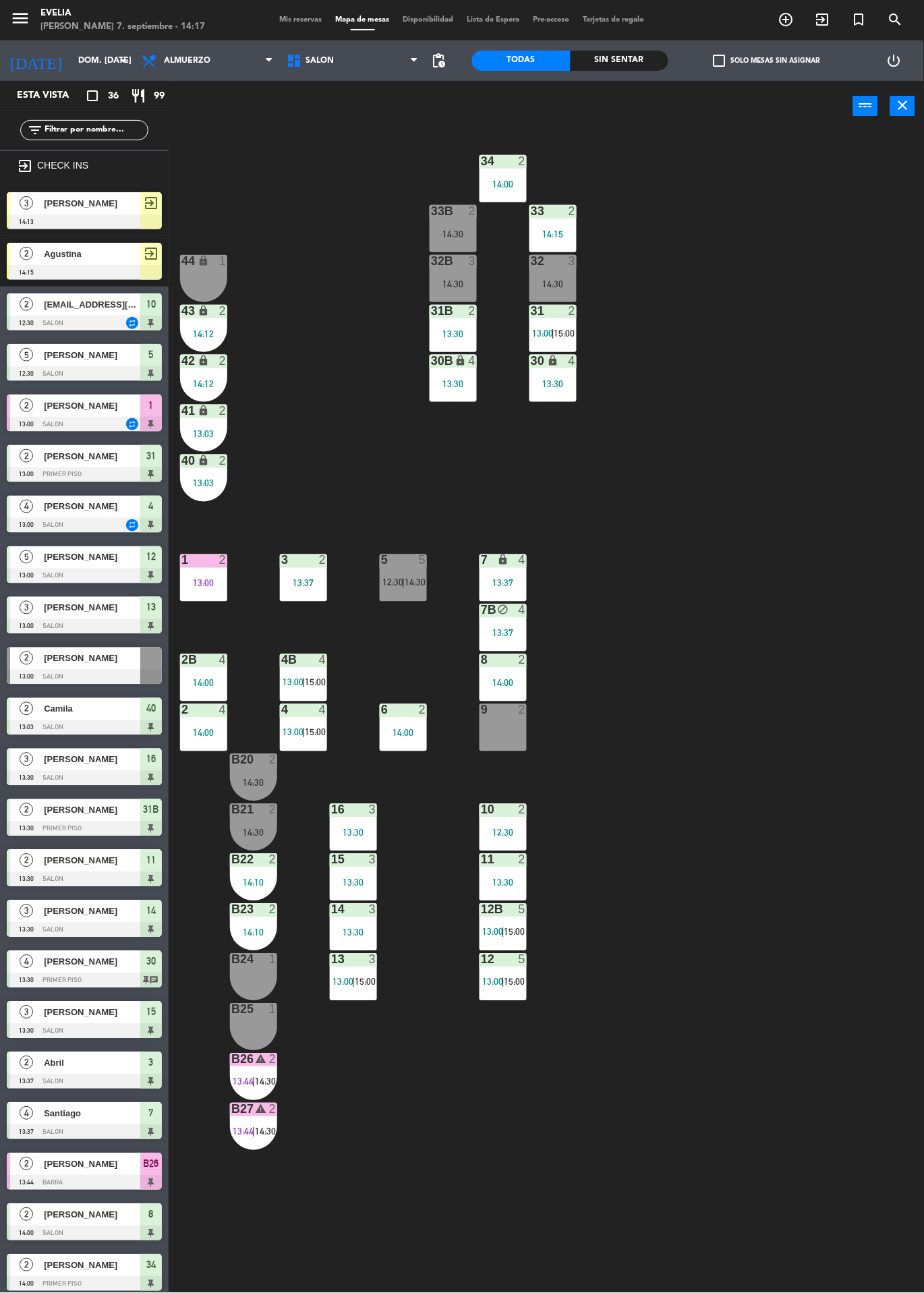
click at [828, 1024] on div "34 2 14:00 33B 2 14:30 33 2 14:15 44 lock 1 32B 3 14:30 32 3 14:30 43 lock 2 14…" at bounding box center [551, 712] width 746 height 1161
click at [770, 906] on div "34 2 14:00 33B 2 14:30 33 2 14:15 44 lock 1 32B 3 14:30 32 3 14:30 43 lock 2 14…" at bounding box center [551, 712] width 746 height 1161
click at [745, 814] on div "34 2 14:00 33B 2 14:30 33 2 14:15 44 lock 1 32B 3 14:30 32 3 14:30 43 lock 2 14…" at bounding box center [551, 712] width 746 height 1161
click at [61, 266] on div at bounding box center [84, 273] width 155 height 15
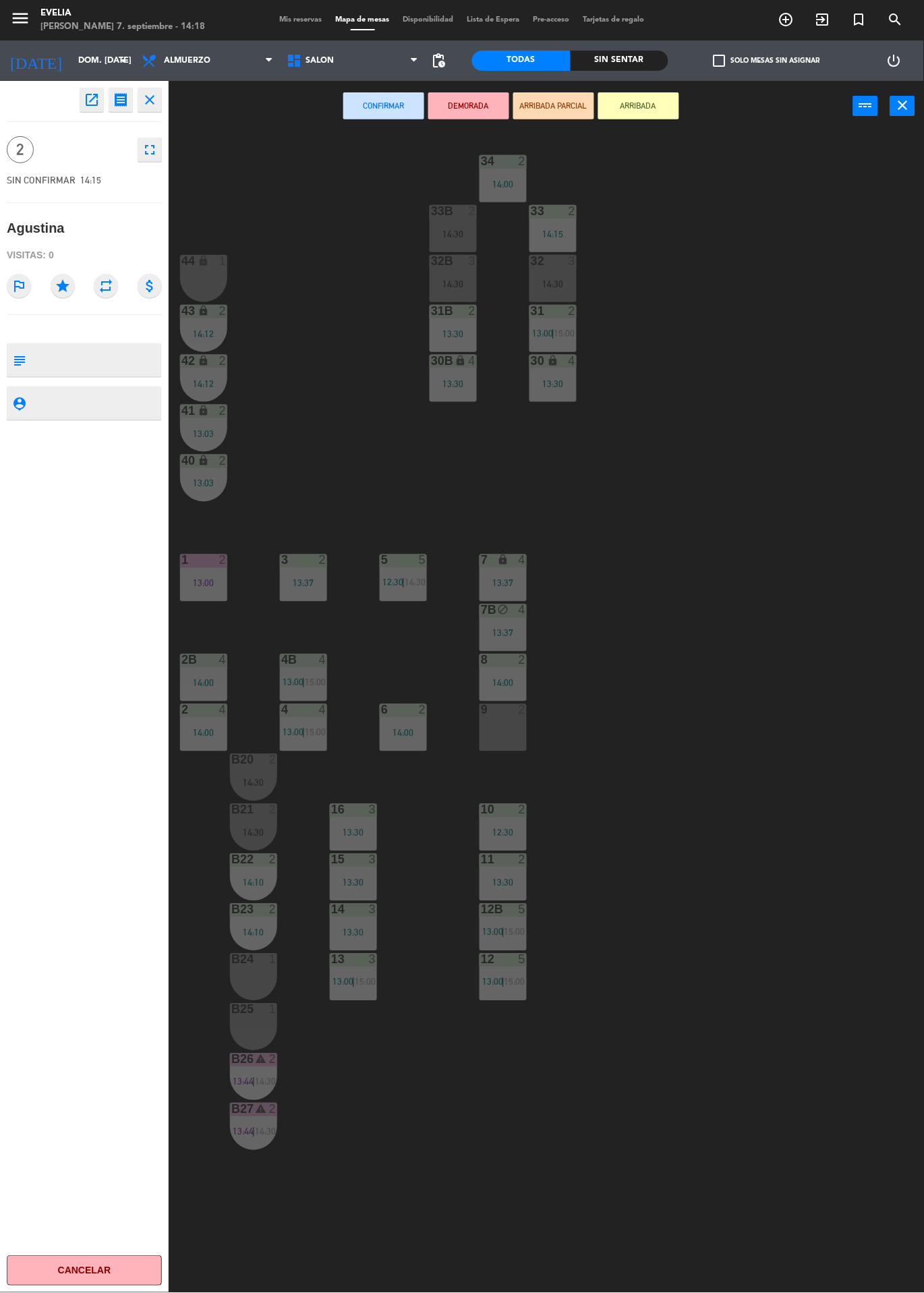
click at [484, 727] on div "9 2" at bounding box center [503, 727] width 47 height 47
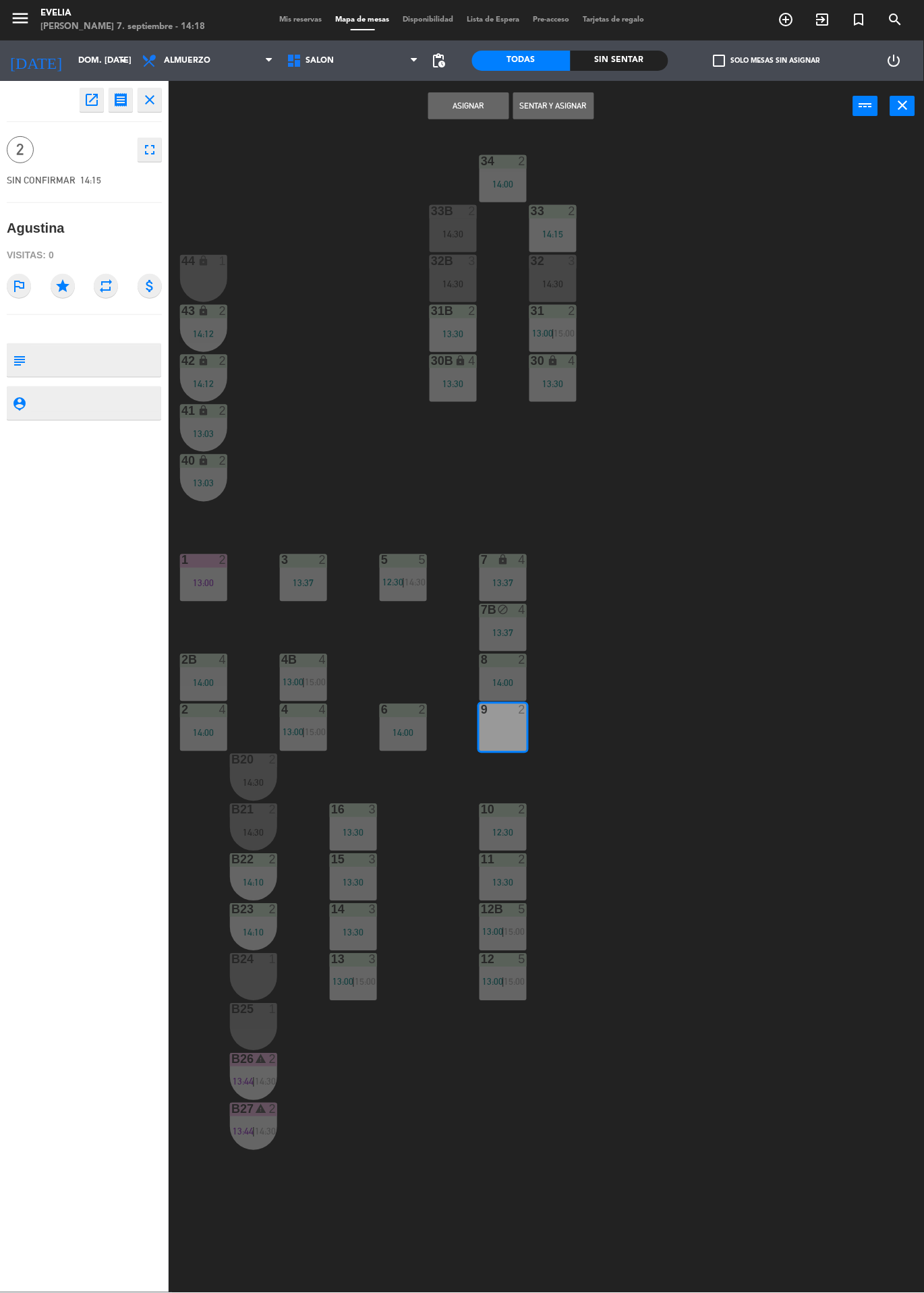
click at [569, 105] on button "Sentar y Asignar" at bounding box center [553, 106] width 81 height 27
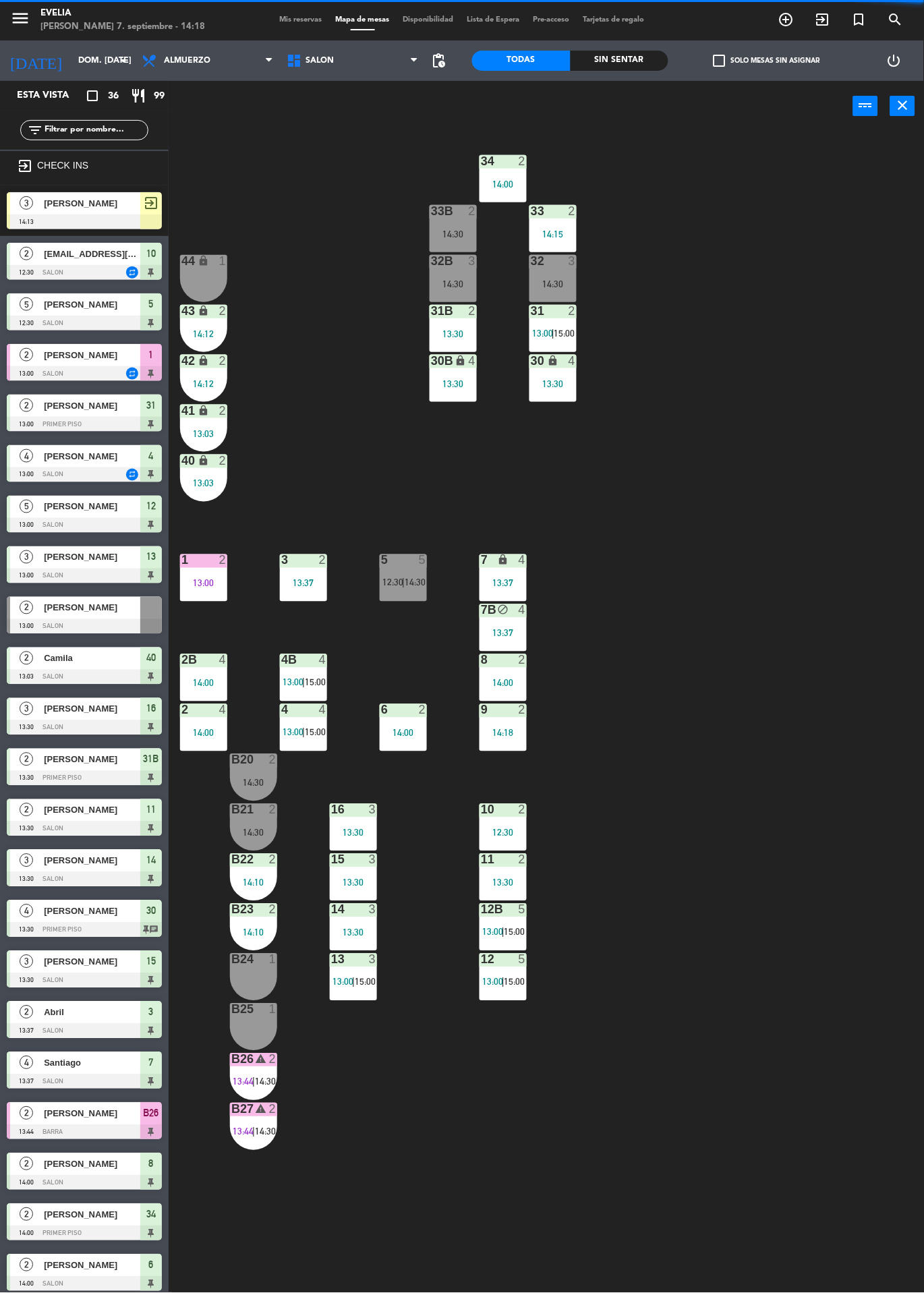
click at [708, 1124] on div "34 2 14:00 33B 2 14:30 33 2 14:15 44 lock 1 32B 3 14:30 32 3 14:30 43 lock 2 14…" at bounding box center [551, 712] width 746 height 1161
click at [195, 582] on div "13:00" at bounding box center [203, 584] width 47 height 10
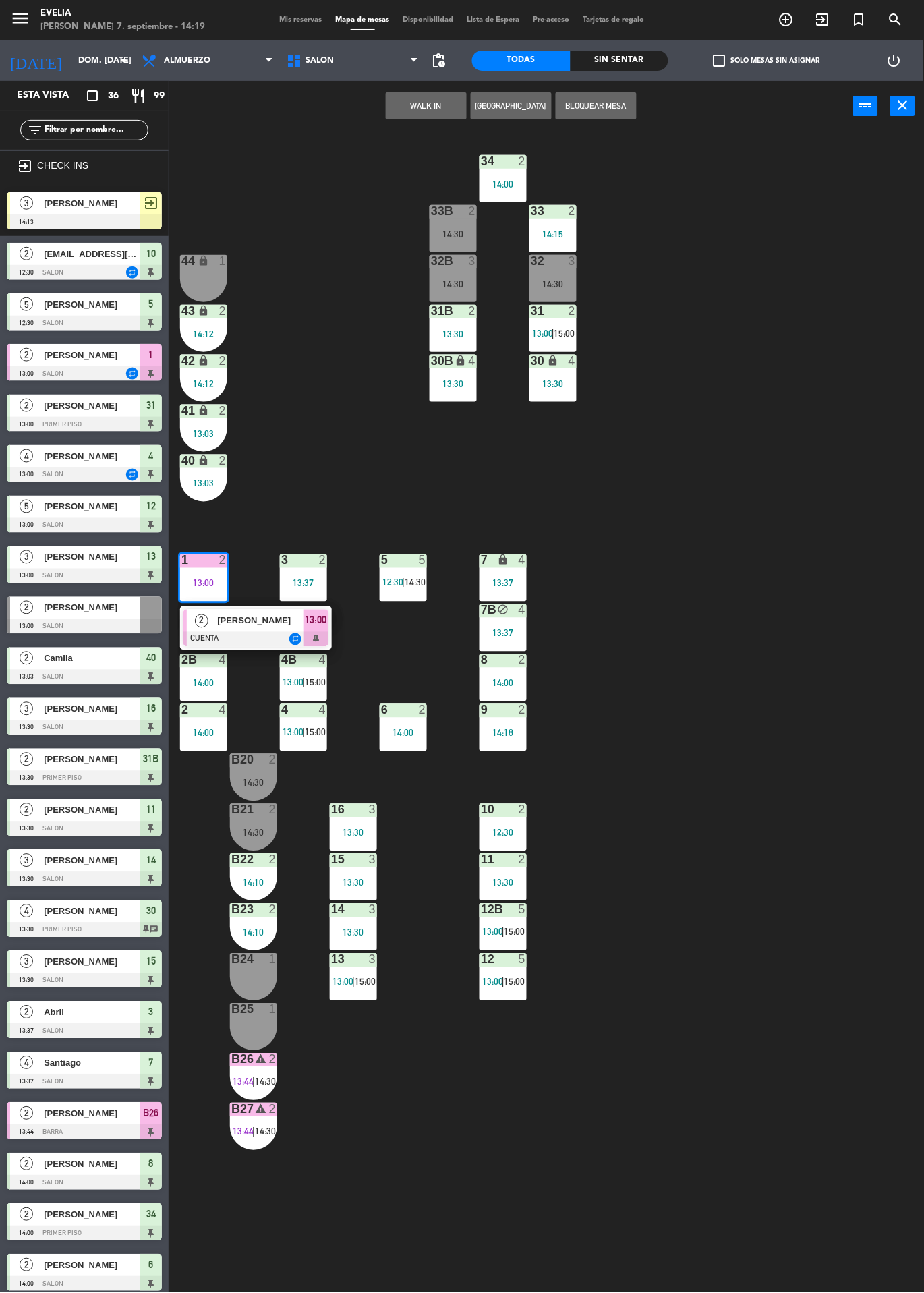
click at [798, 996] on div "34 2 14:00 33B 2 14:30 33 2 14:15 44 lock 1 32B 3 14:30 32 3 14:30 43 lock 2 14…" at bounding box center [551, 712] width 746 height 1161
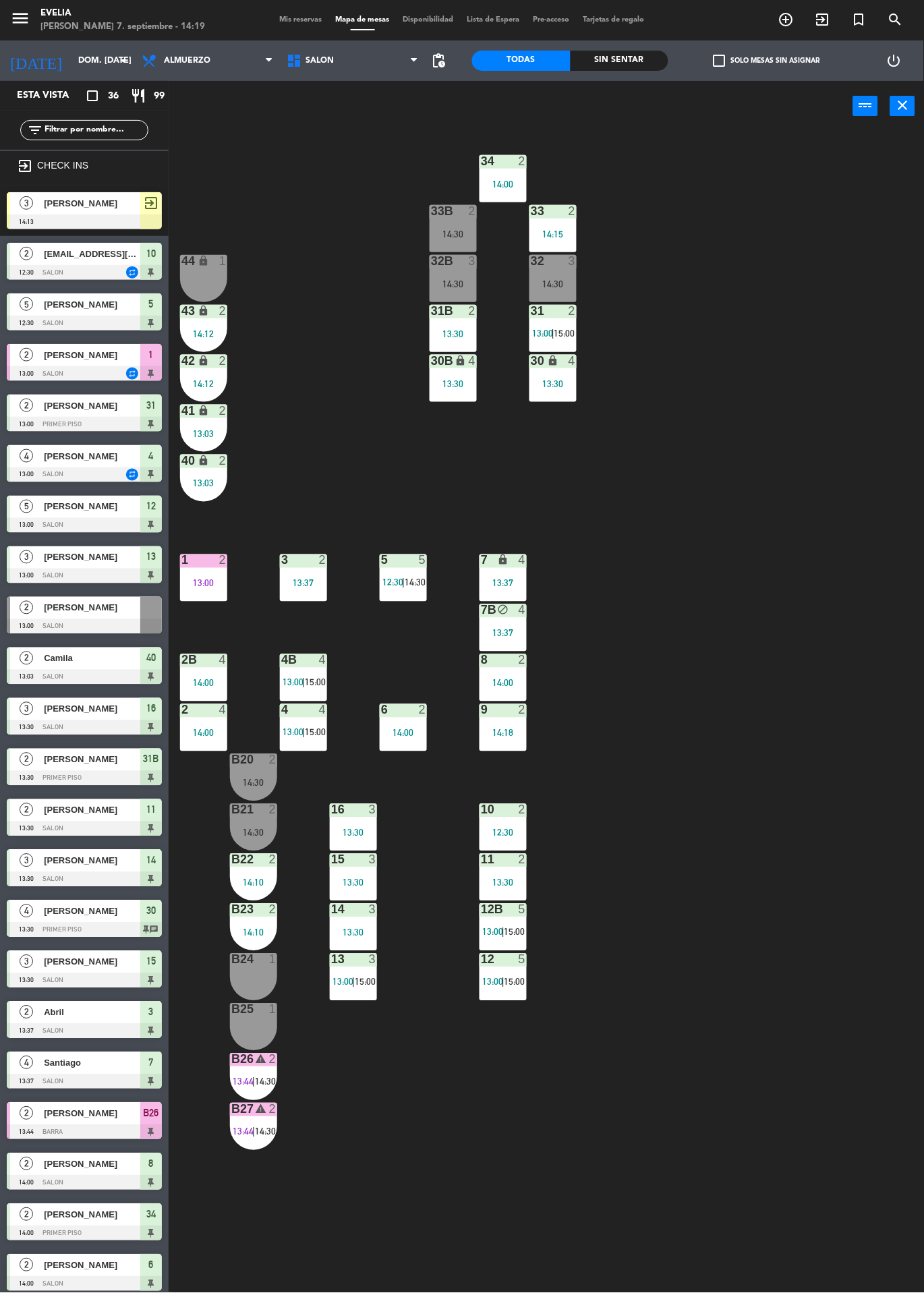
click at [779, 1035] on div "34 2 14:00 33B 2 14:30 33 2 14:15 44 lock 1 32B 3 14:30 32 3 14:30 43 lock 2 14…" at bounding box center [551, 712] width 746 height 1161
click at [332, 810] on div "16" at bounding box center [331, 810] width 1 height 12
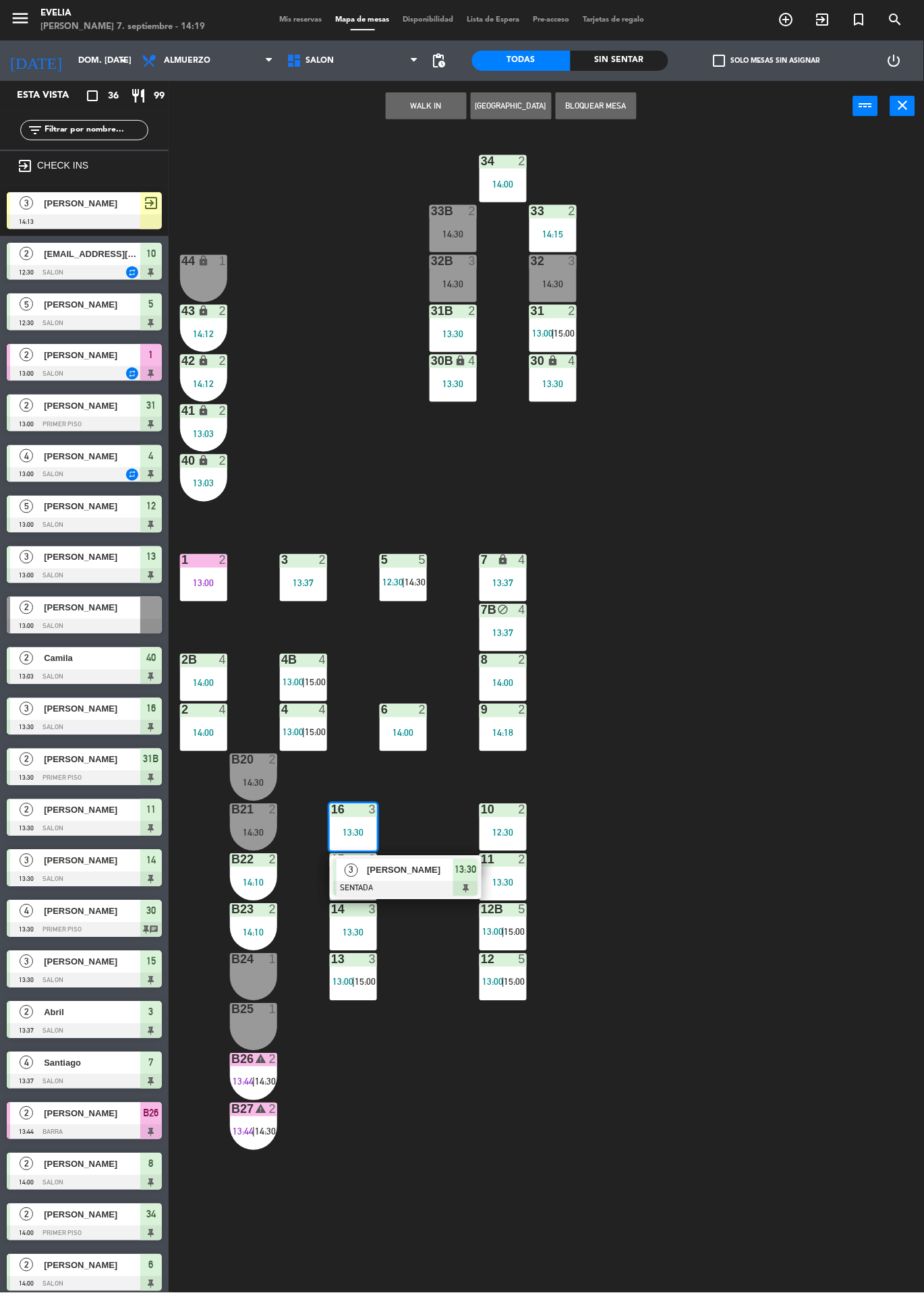
click at [453, 884] on div at bounding box center [405, 889] width 145 height 15
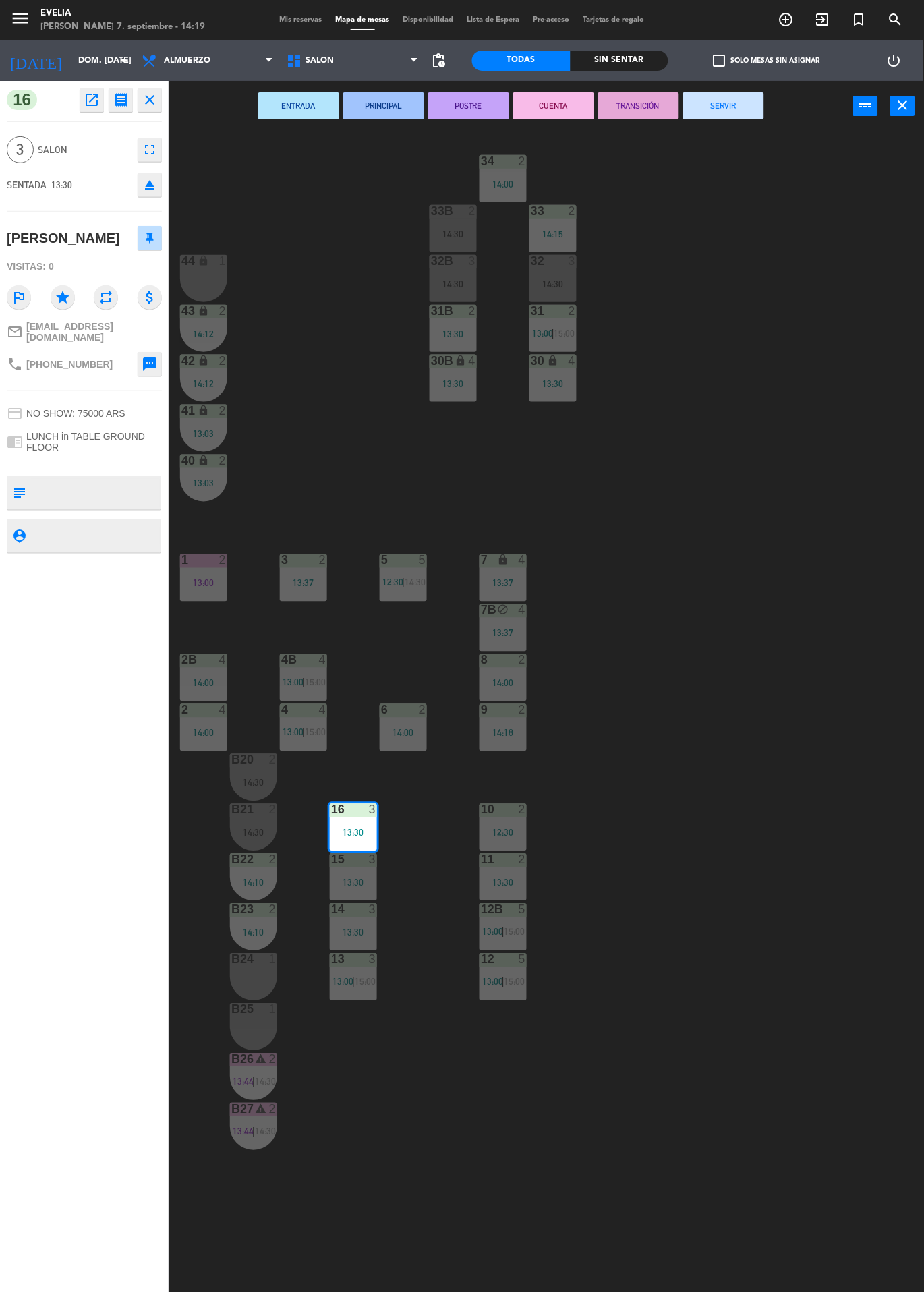
click at [476, 112] on button "POSTRE" at bounding box center [468, 106] width 81 height 27
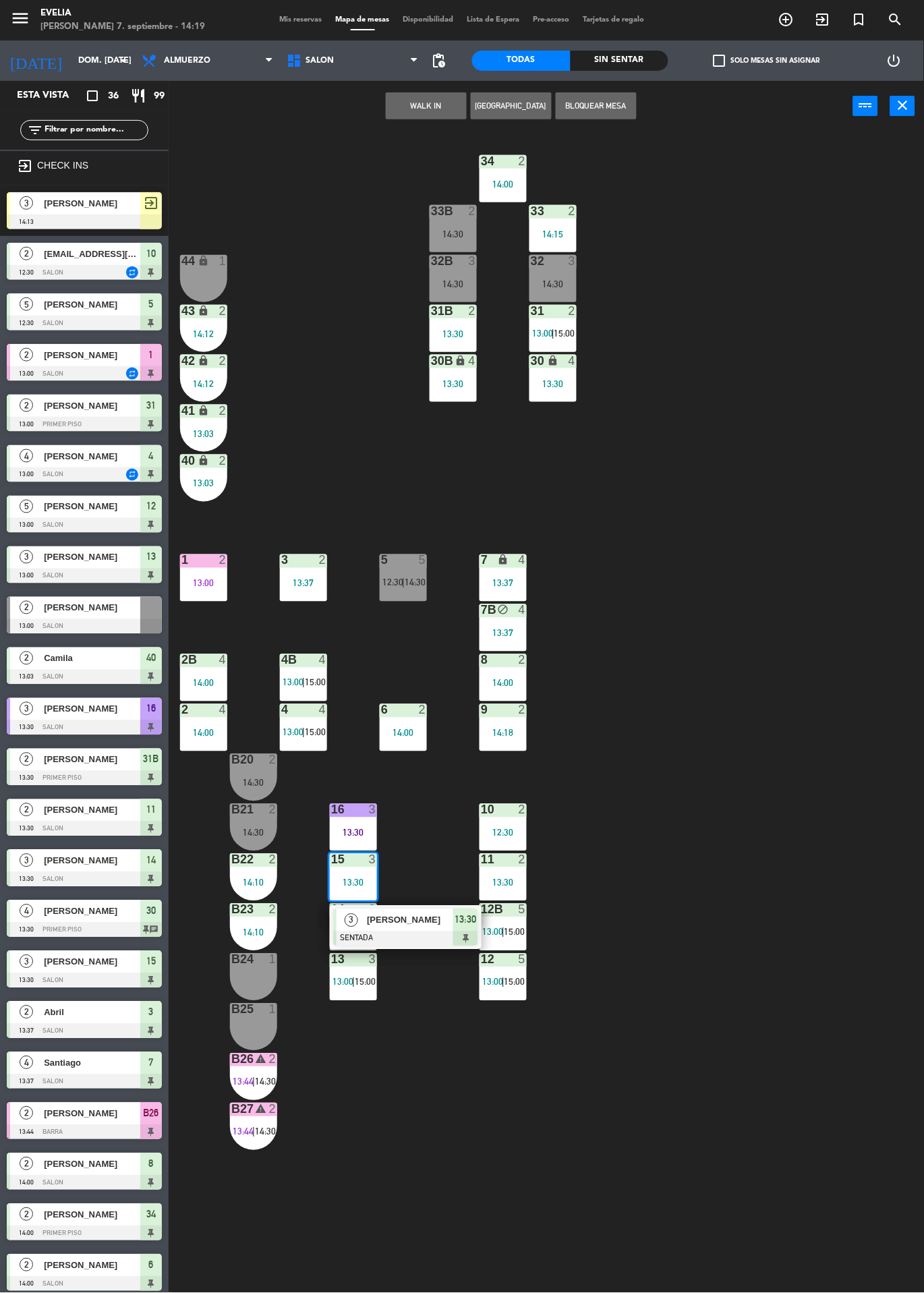
click at [381, 925] on span "[PERSON_NAME]" at bounding box center [410, 919] width 87 height 14
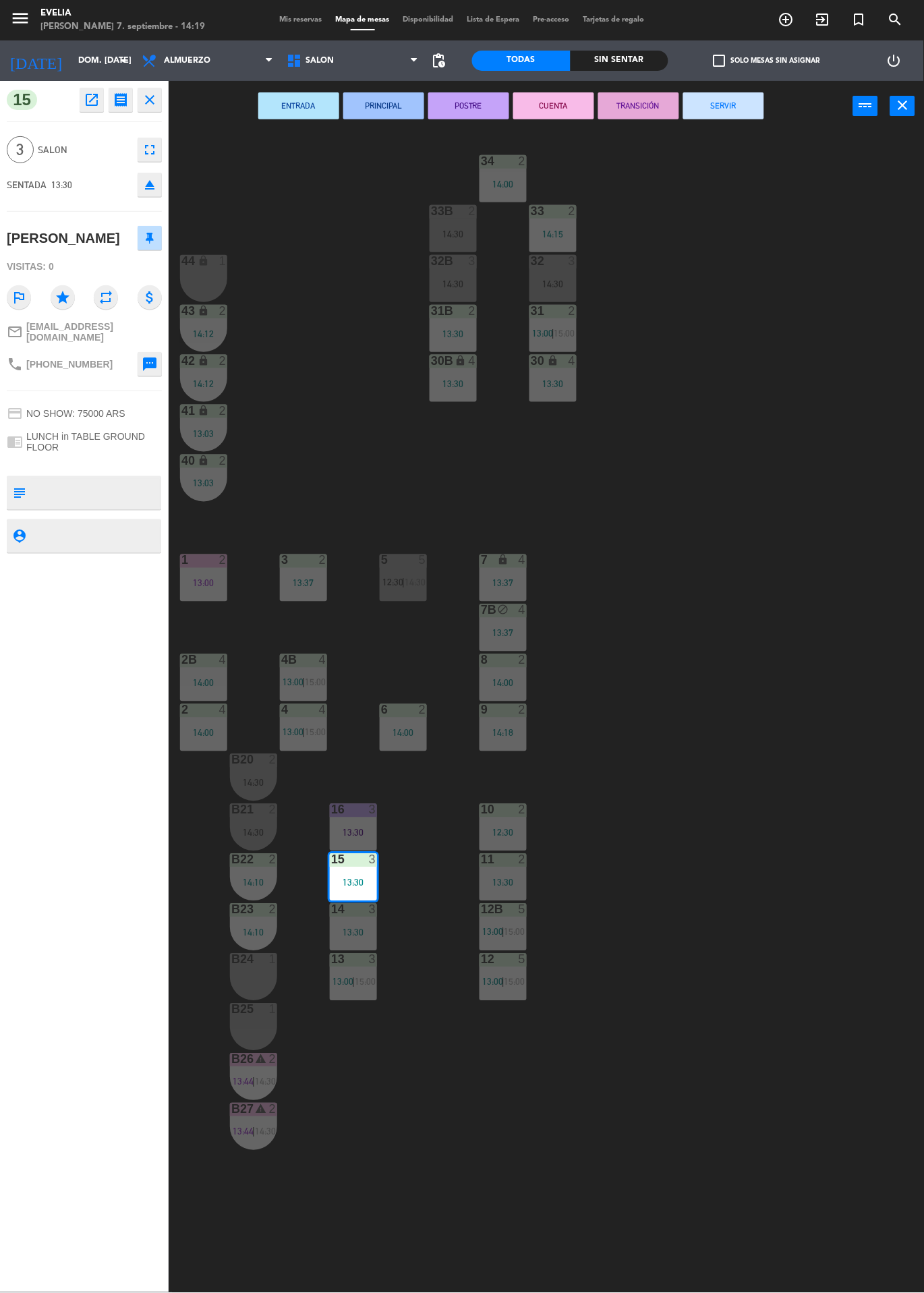
click at [467, 106] on button "POSTRE" at bounding box center [468, 106] width 81 height 27
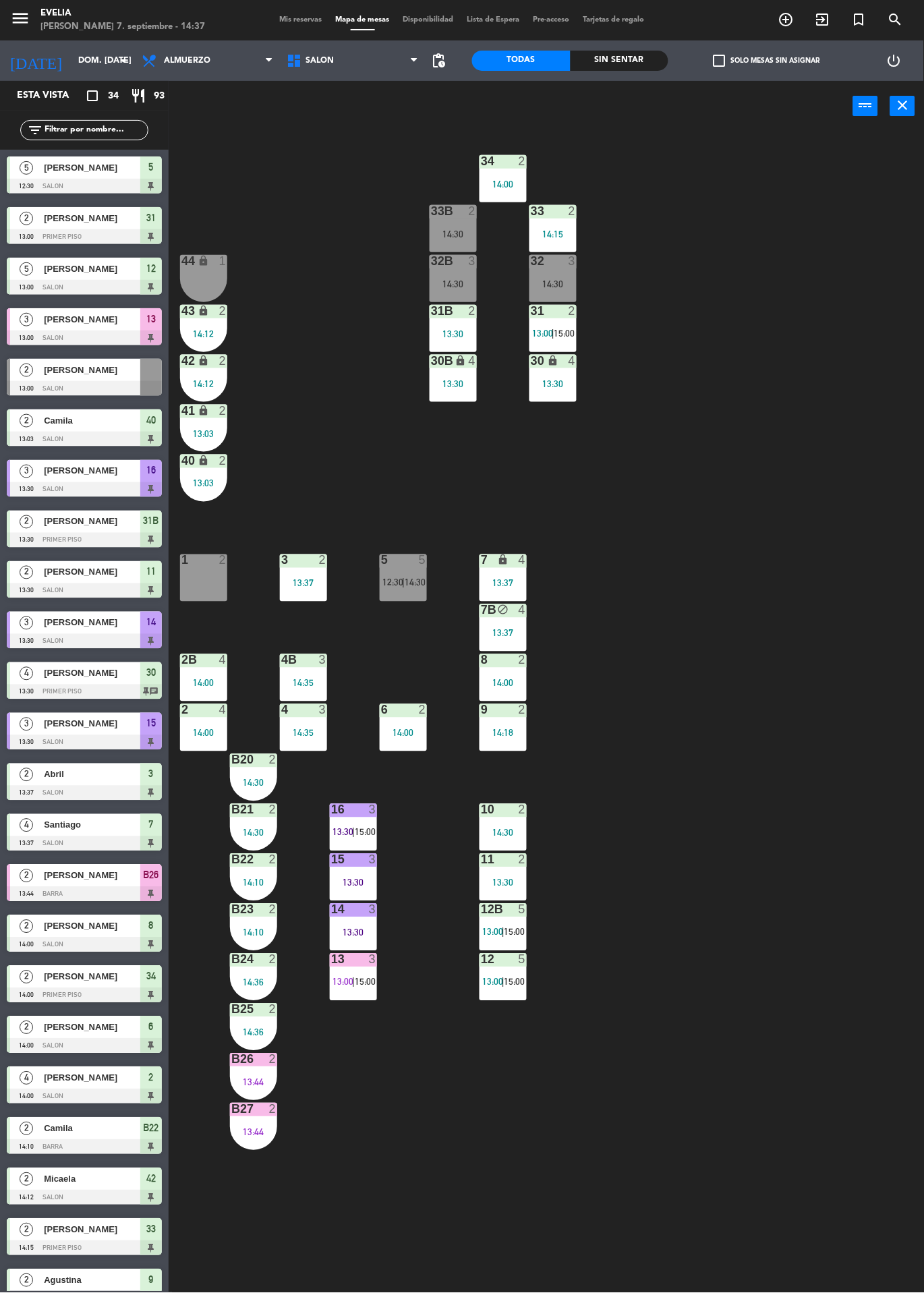
click at [369, 979] on span "15:00" at bounding box center [365, 981] width 21 height 10
click at [764, 592] on div "34 2 14:00 33B 2 14:30 33 2 14:15 44 lock 1 32B 3 14:30 32 3 14:30 43 lock 2 14…" at bounding box center [551, 712] width 746 height 1161
click at [343, 981] on span "13:00" at bounding box center [343, 981] width 21 height 10
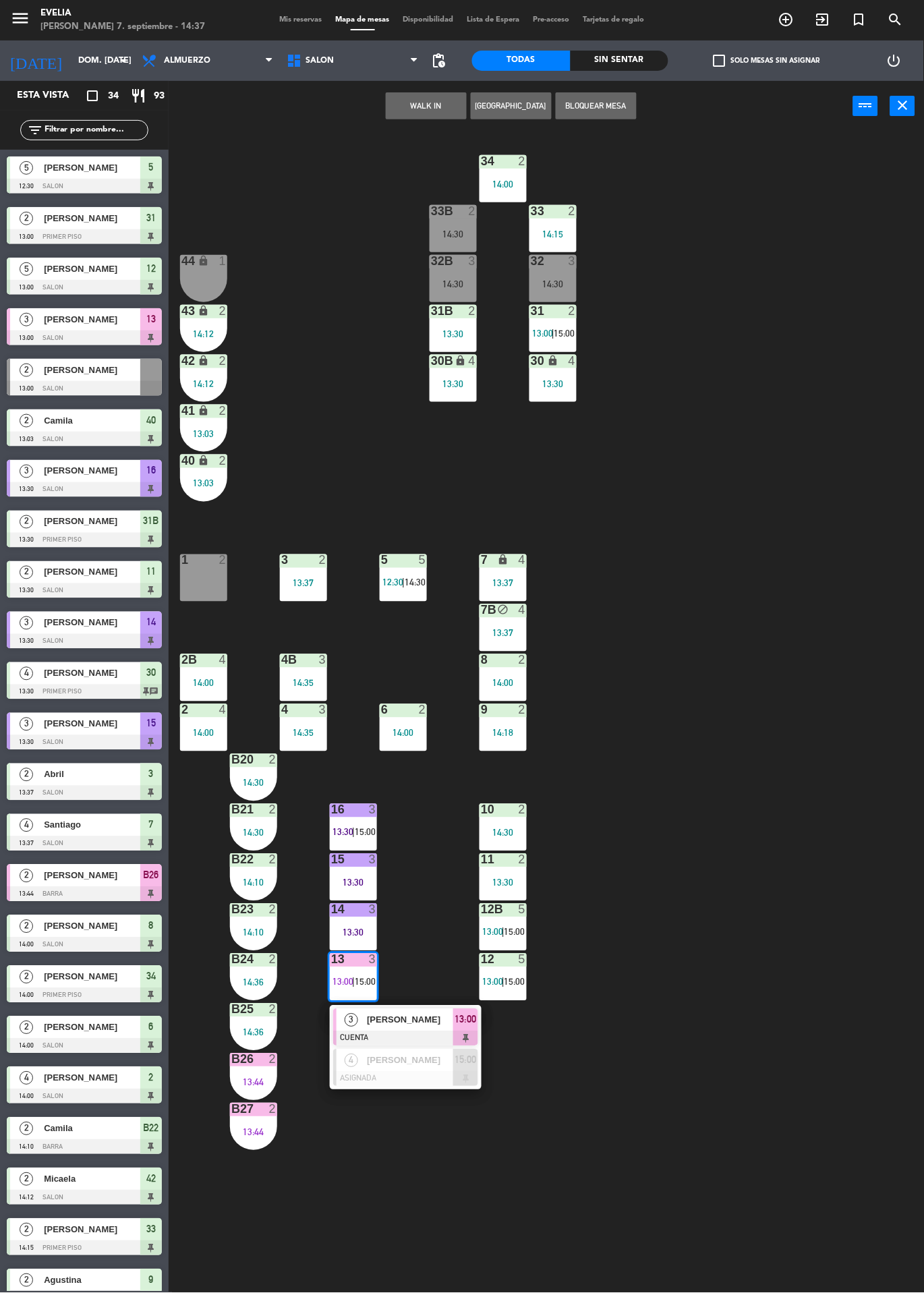
click at [439, 1035] on div at bounding box center [405, 1038] width 145 height 15
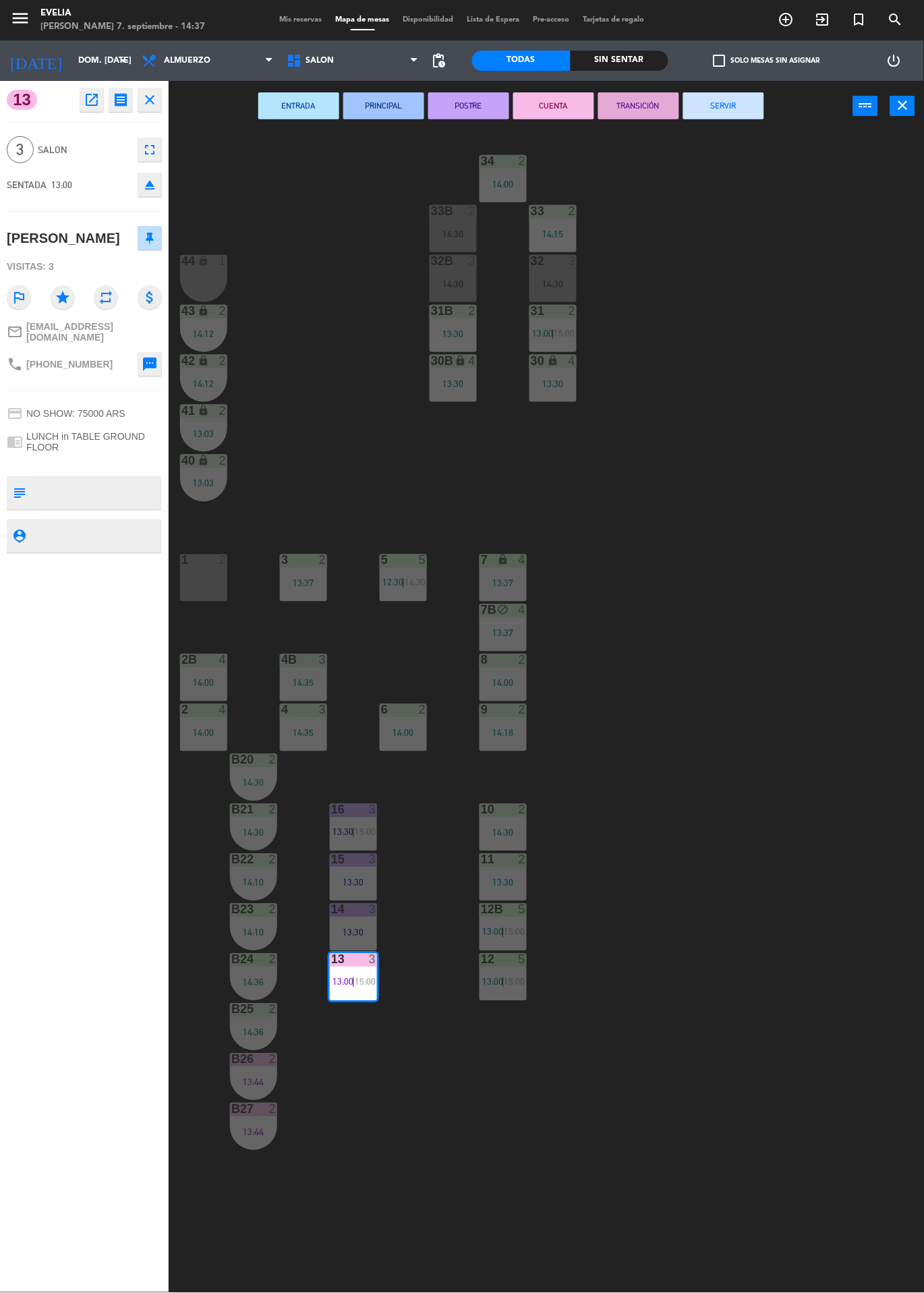
click at [773, 922] on div "34 2 14:00 33B 2 14:30 33 2 14:15 44 lock 1 32B 3 14:30 32 3 14:30 43 lock 2 14…" at bounding box center [551, 712] width 746 height 1161
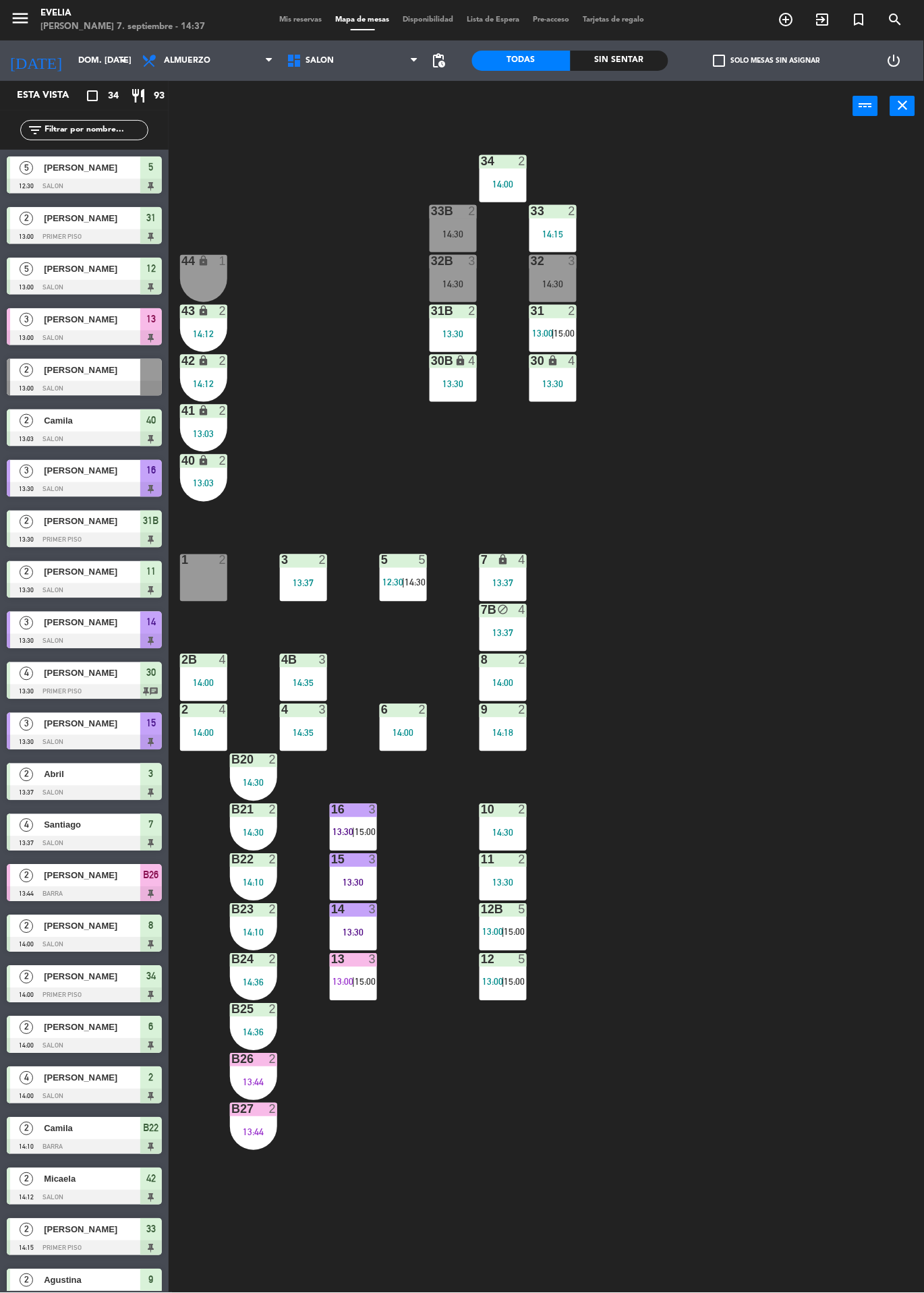
click at [353, 970] on div "13 3 13:00 | 15:00" at bounding box center [353, 976] width 47 height 47
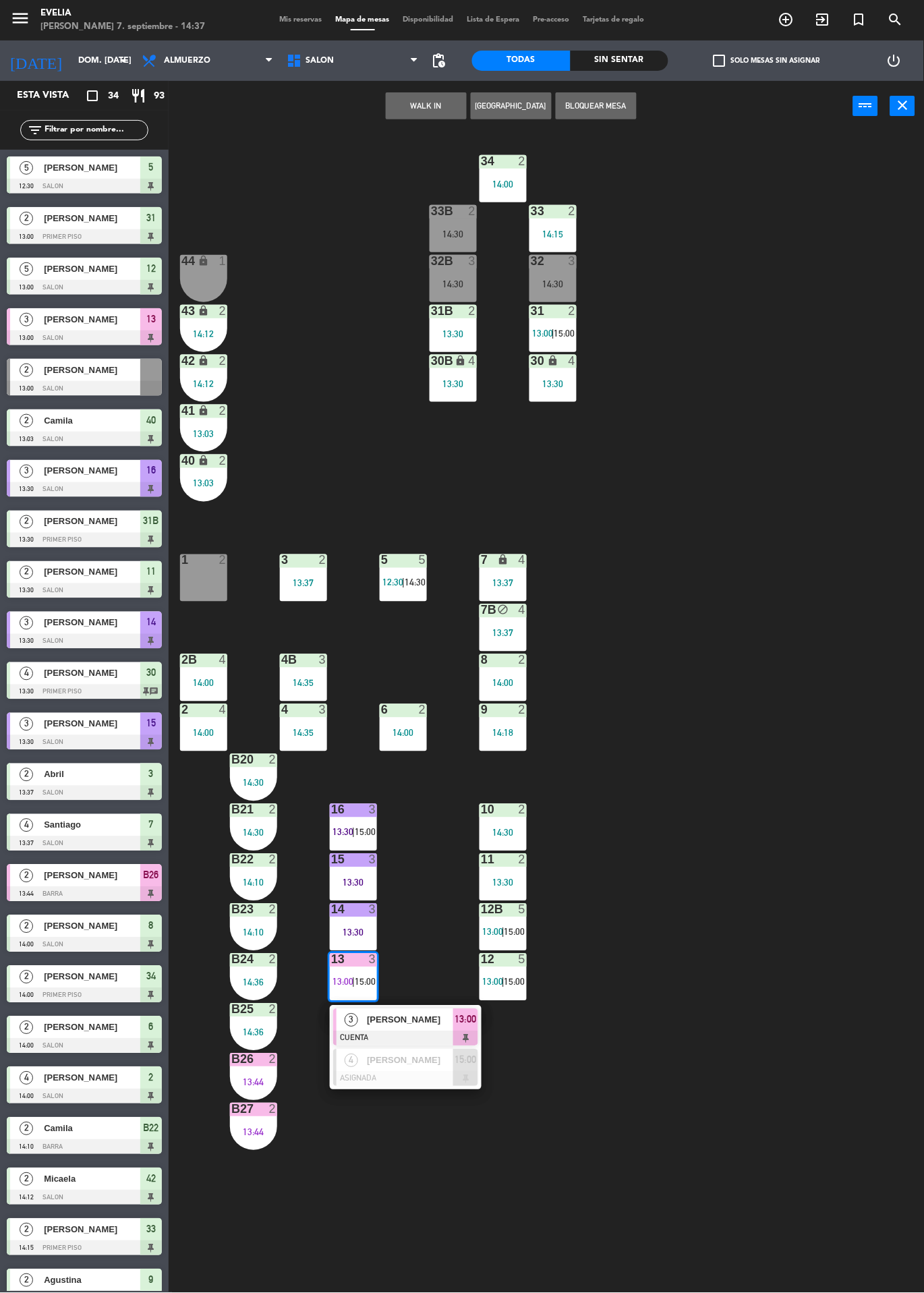
click at [793, 781] on div "34 2 14:00 33B 2 14:30 33 2 14:15 44 lock 1 32B 3 14:30 32 3 14:30 43 lock 2 14…" at bounding box center [551, 712] width 746 height 1161
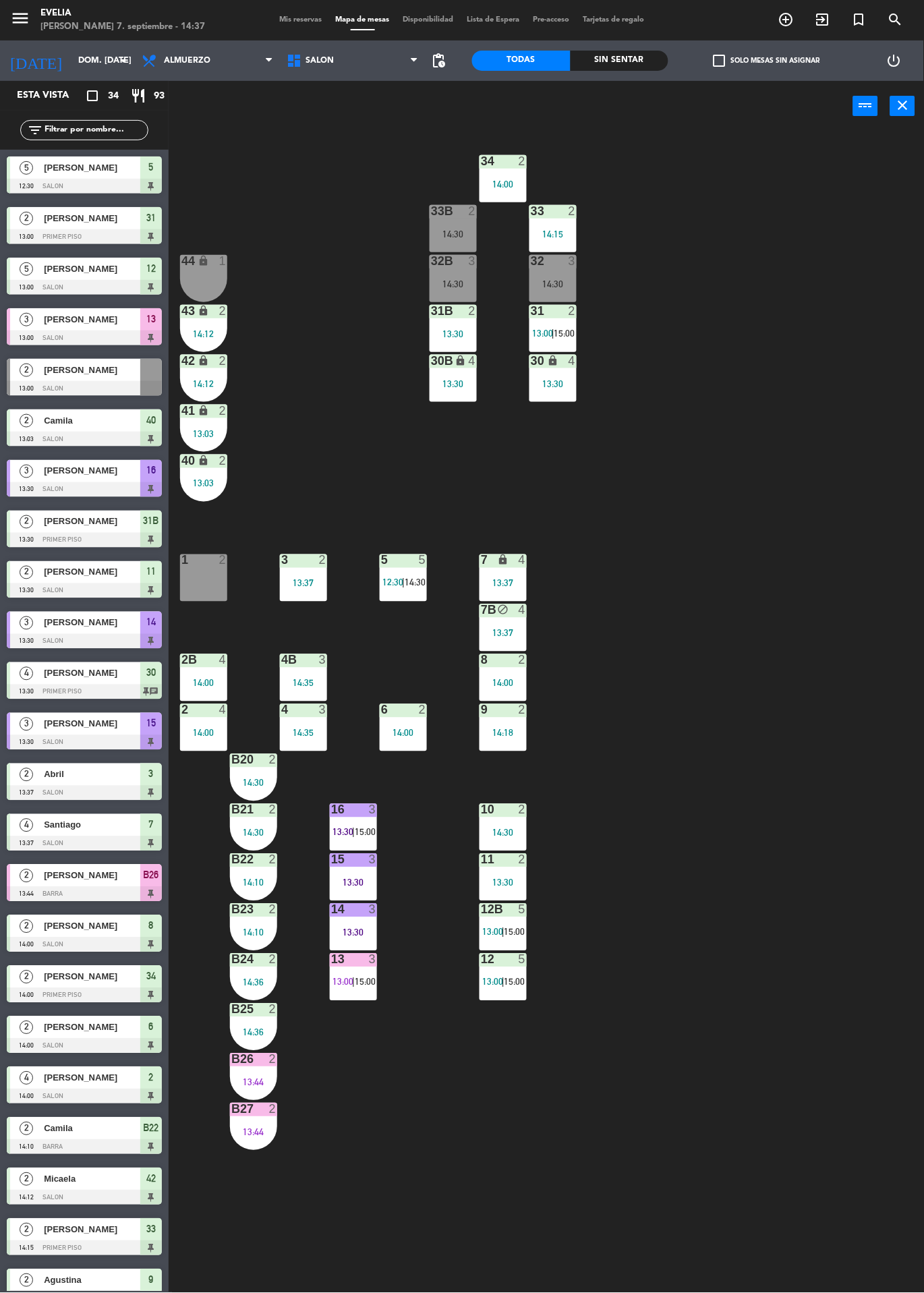
click at [354, 981] on span "|" at bounding box center [353, 981] width 3 height 10
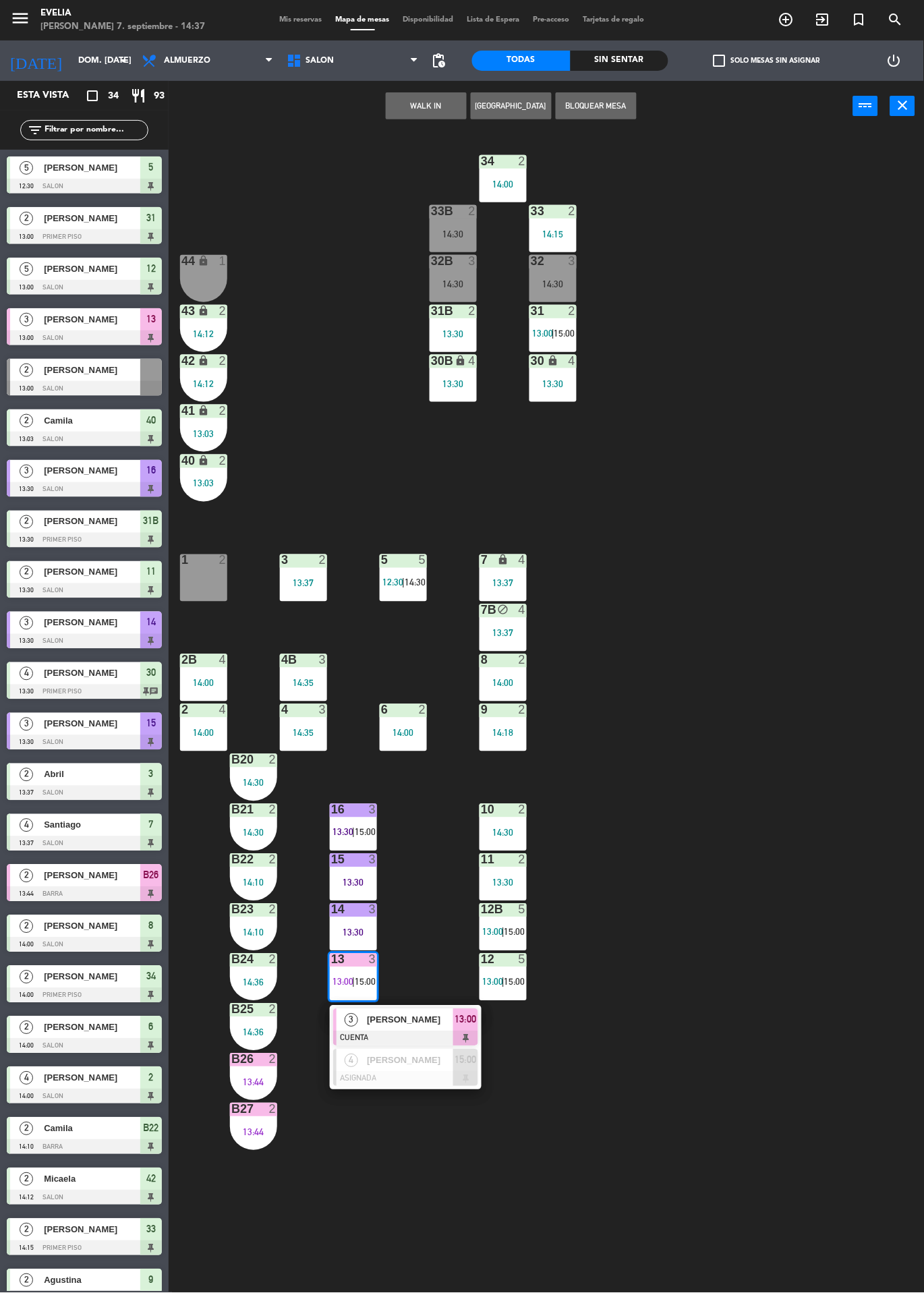
click at [393, 1035] on div at bounding box center [405, 1038] width 145 height 15
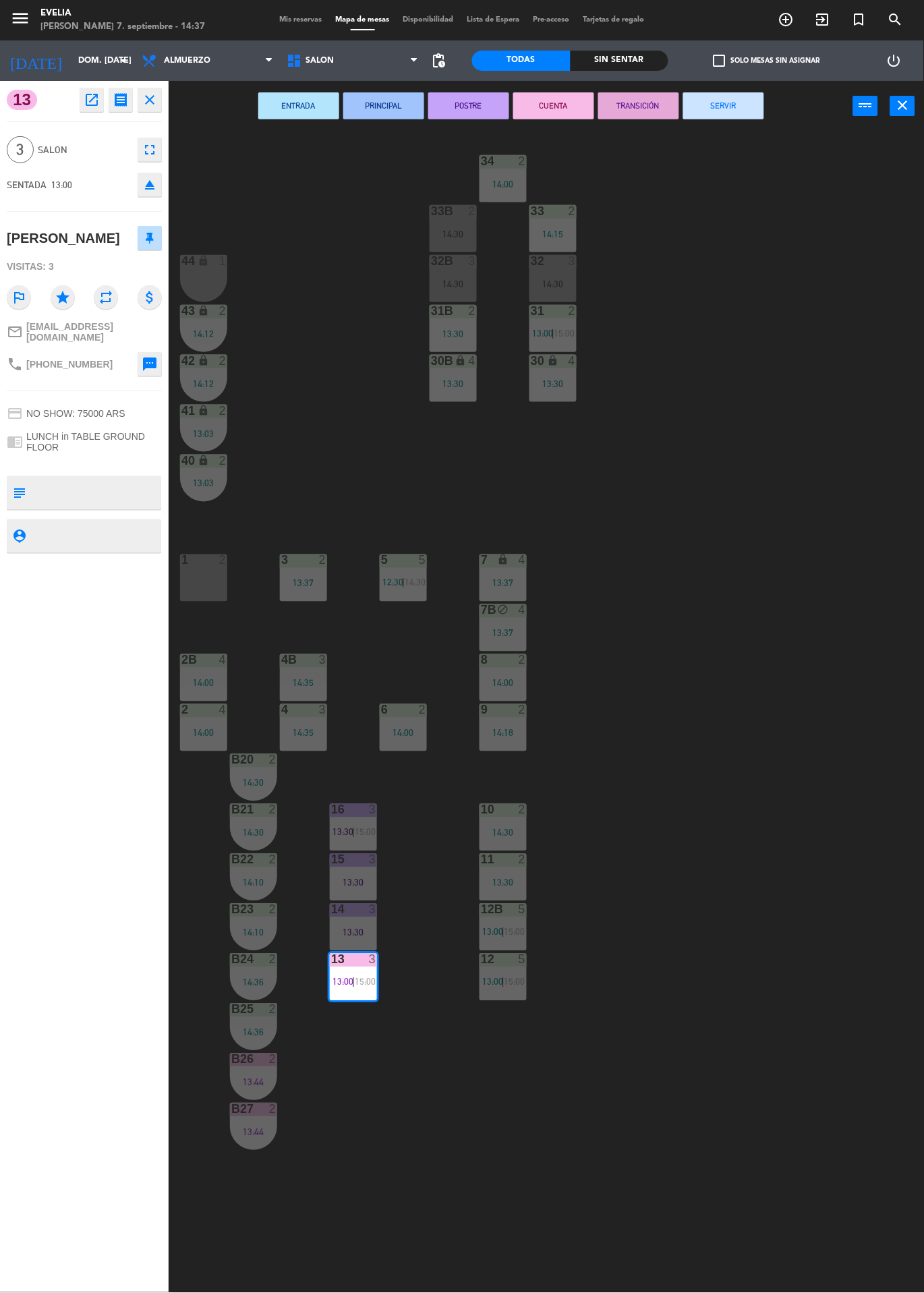
click at [742, 133] on div "34 2 14:00 33B 2 14:30 33 2 14:15 44 lock 1 32B 3 14:30 32 3 14:30 43 lock 2 14…" at bounding box center [551, 712] width 746 height 1161
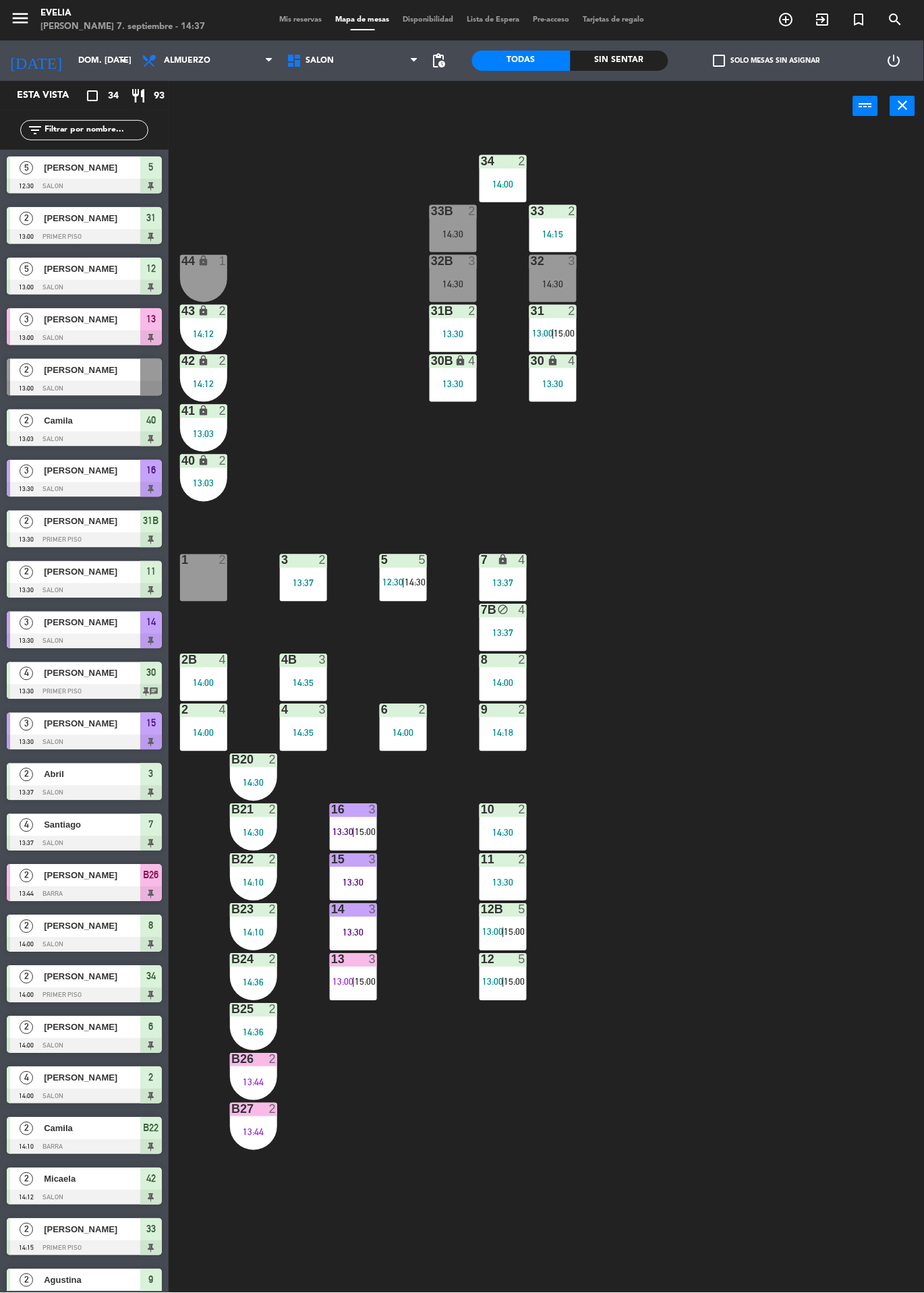
click at [839, 927] on div "34 2 14:00 33B 2 14:30 33 2 14:15 44 lock 1 32B 3 14:30 32 3 14:30 43 lock 2 14…" at bounding box center [551, 712] width 746 height 1161
click at [367, 982] on span "15:00" at bounding box center [365, 981] width 21 height 10
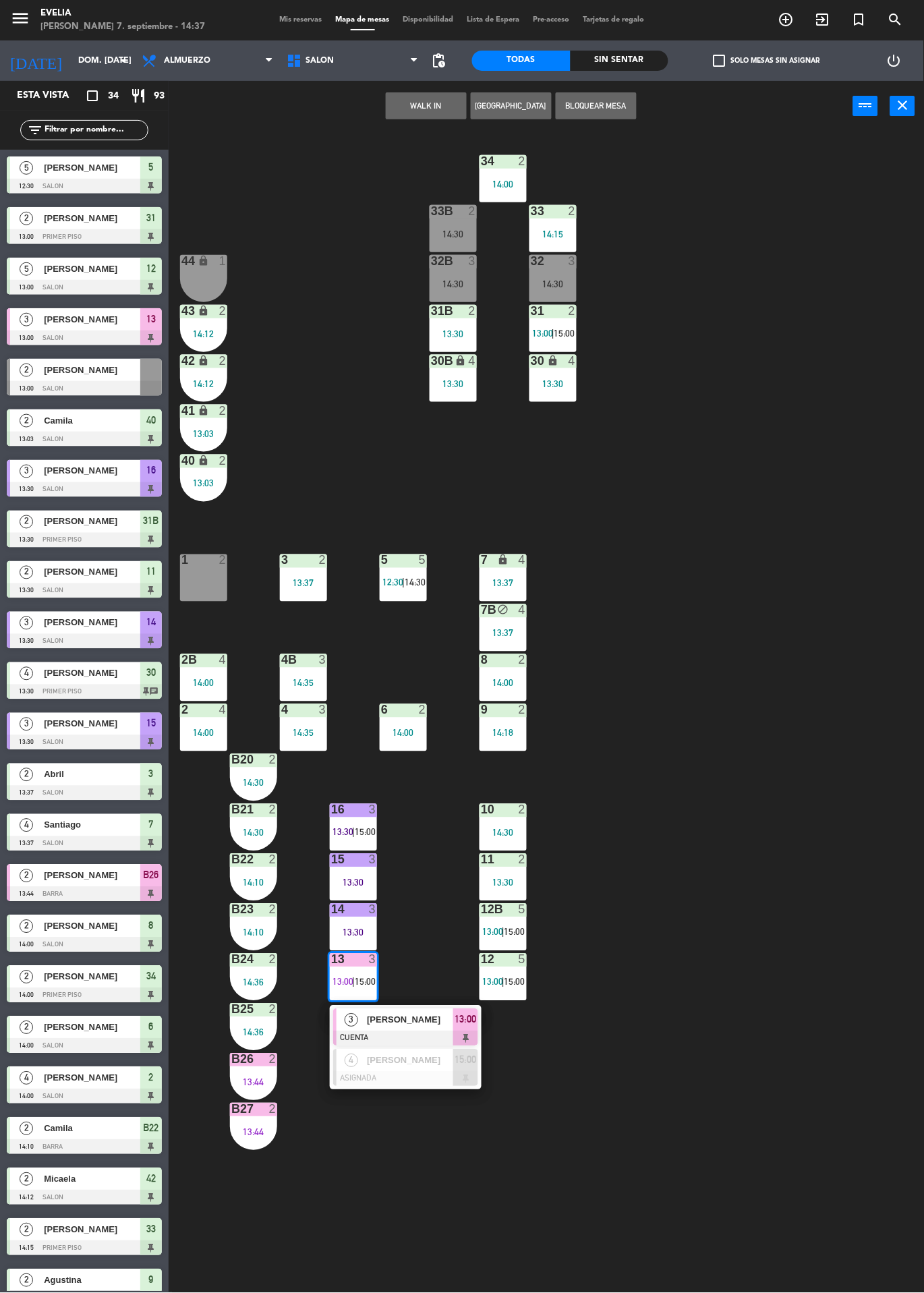
click at [830, 798] on div "34 2 14:00 33B 2 14:30 33 2 14:15 44 lock 1 32B 3 14:30 32 3 14:30 43 lock 2 14…" at bounding box center [551, 712] width 746 height 1161
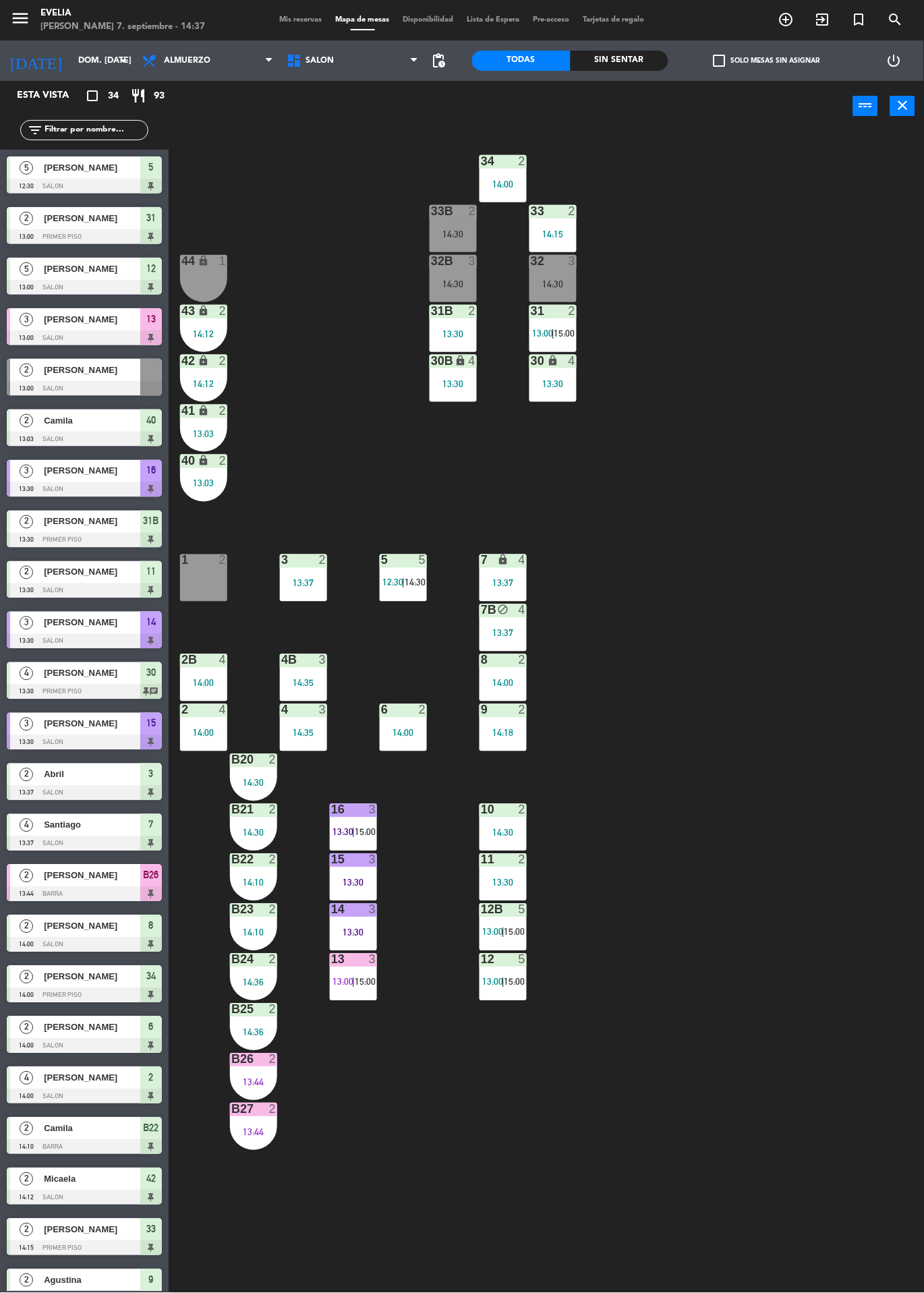
click at [345, 976] on span "13:00" at bounding box center [343, 981] width 21 height 10
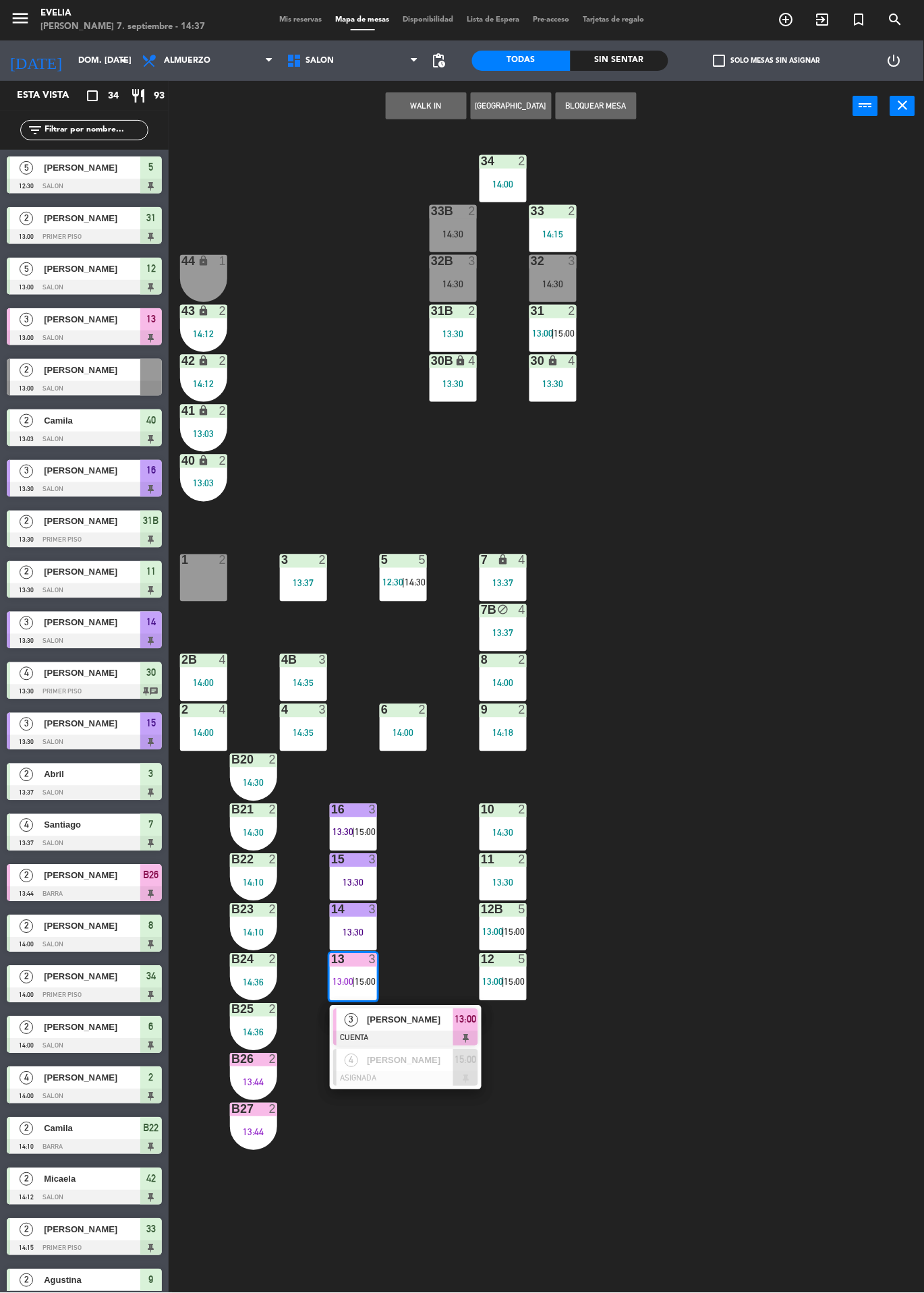
click at [375, 1026] on span "[PERSON_NAME]" at bounding box center [410, 1019] width 87 height 14
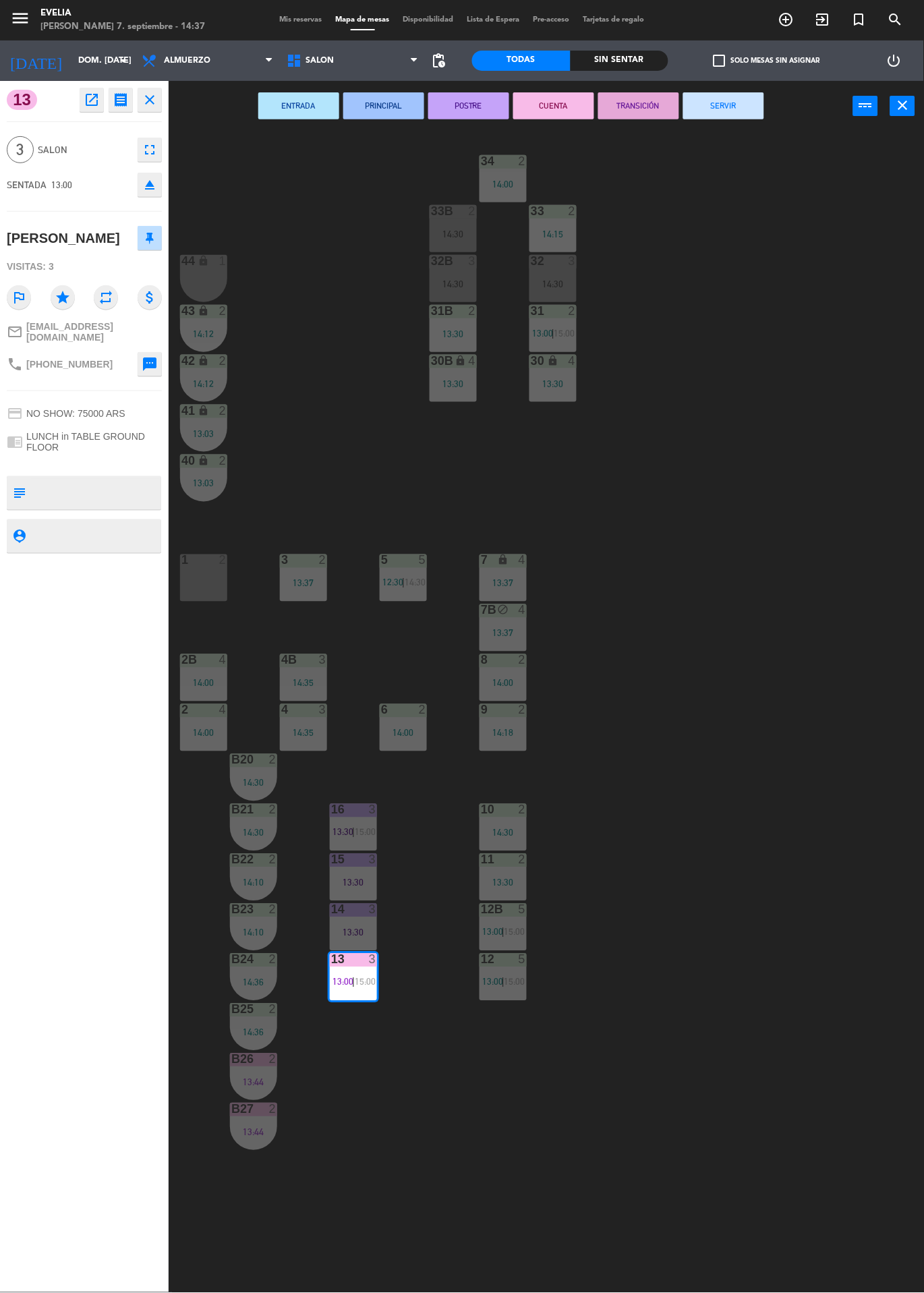
click at [729, 118] on button "SERVIR" at bounding box center [723, 106] width 81 height 27
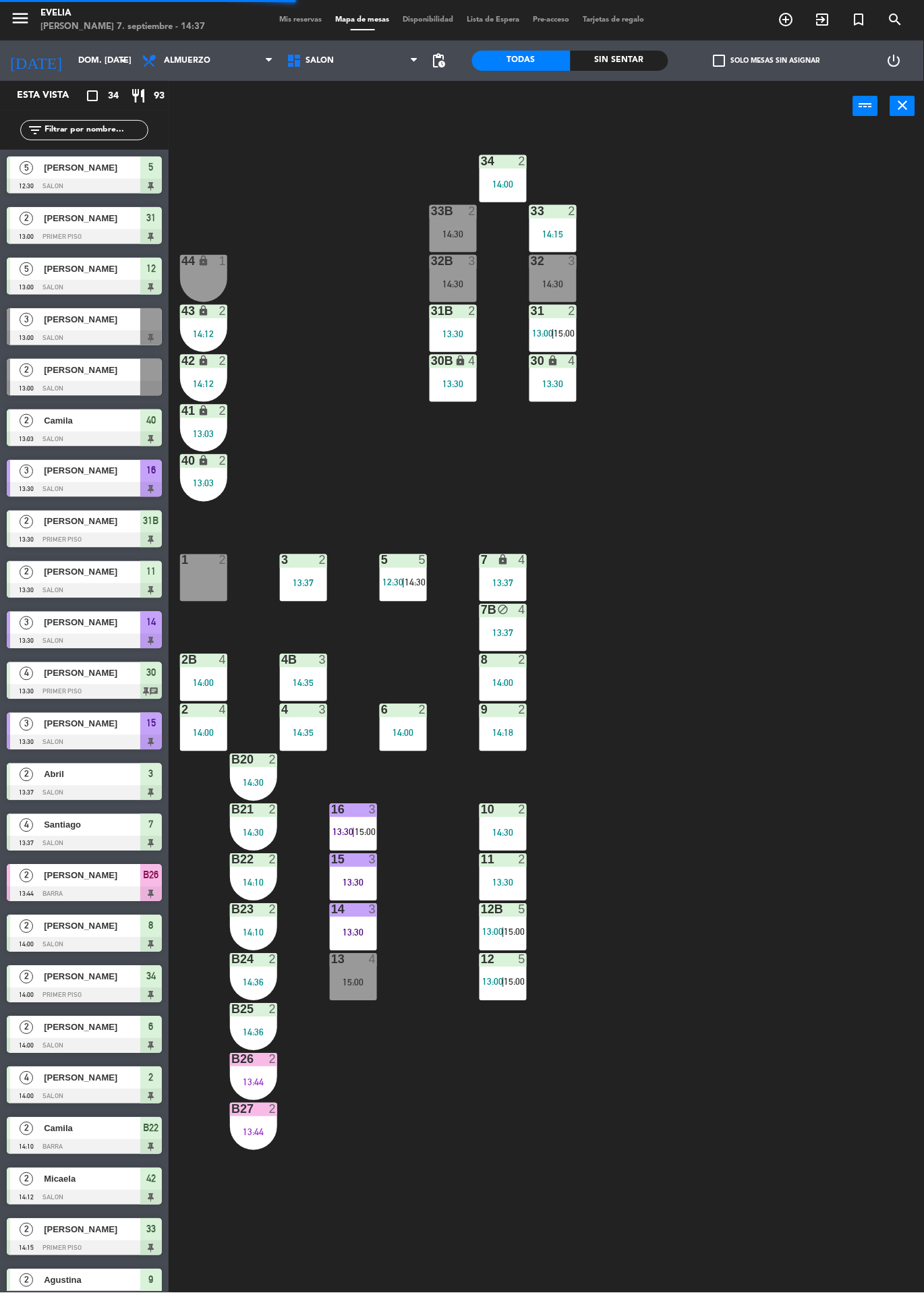
click at [297, 683] on div "14:35" at bounding box center [302, 683] width 47 height 10
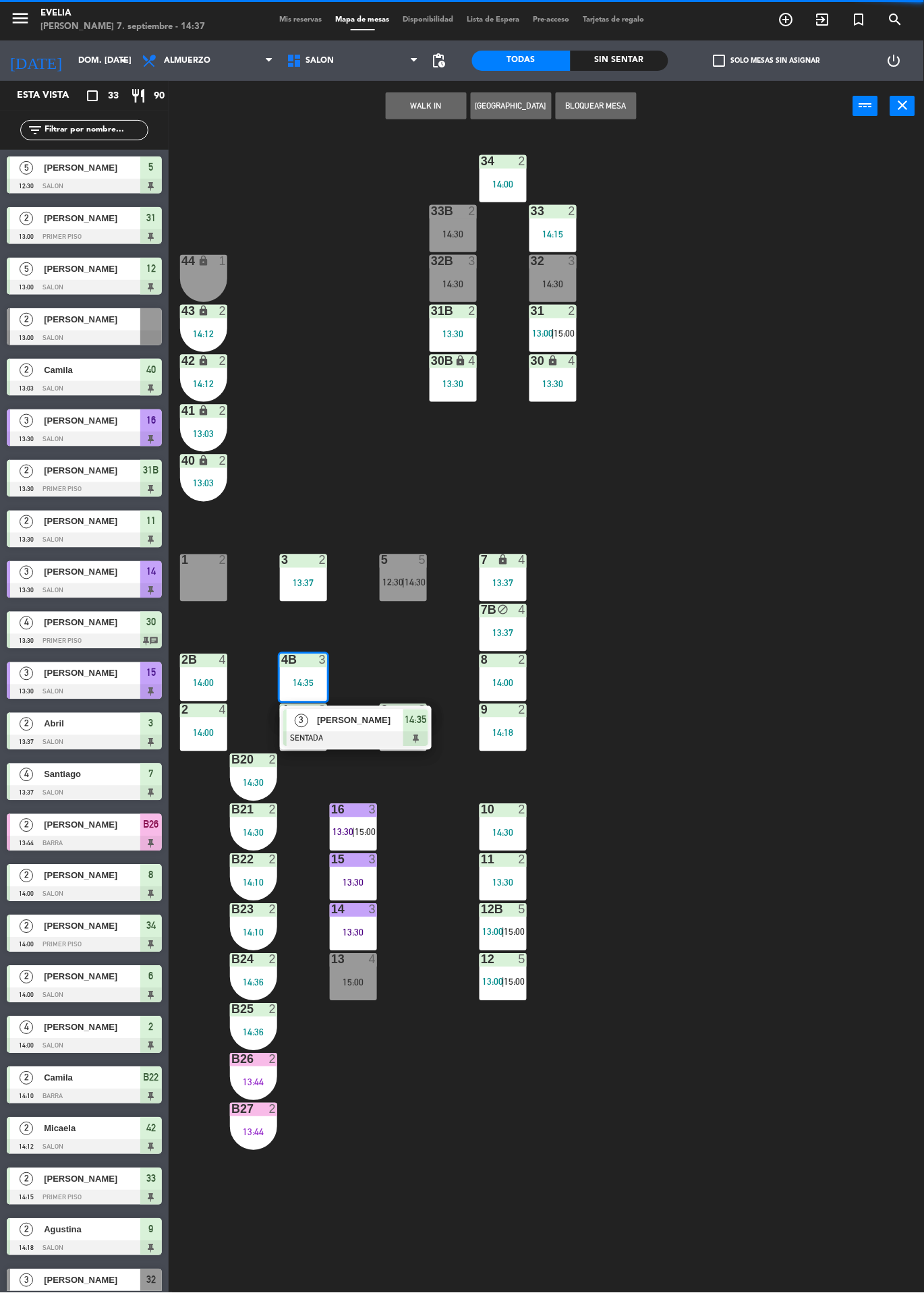
click at [358, 999] on div "13 4 15:00" at bounding box center [353, 976] width 47 height 47
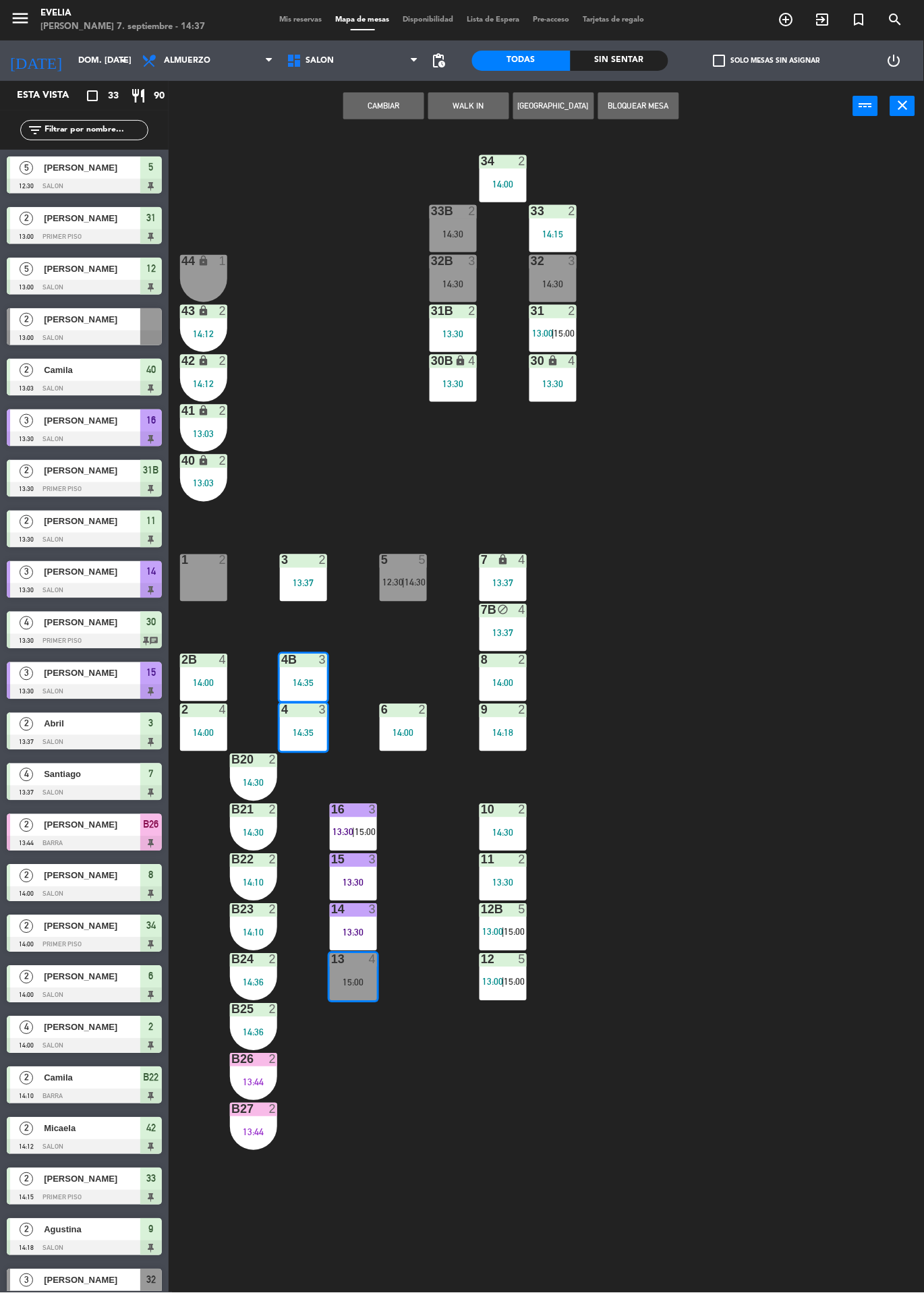
click at [393, 116] on button "Cambiar" at bounding box center [383, 106] width 81 height 27
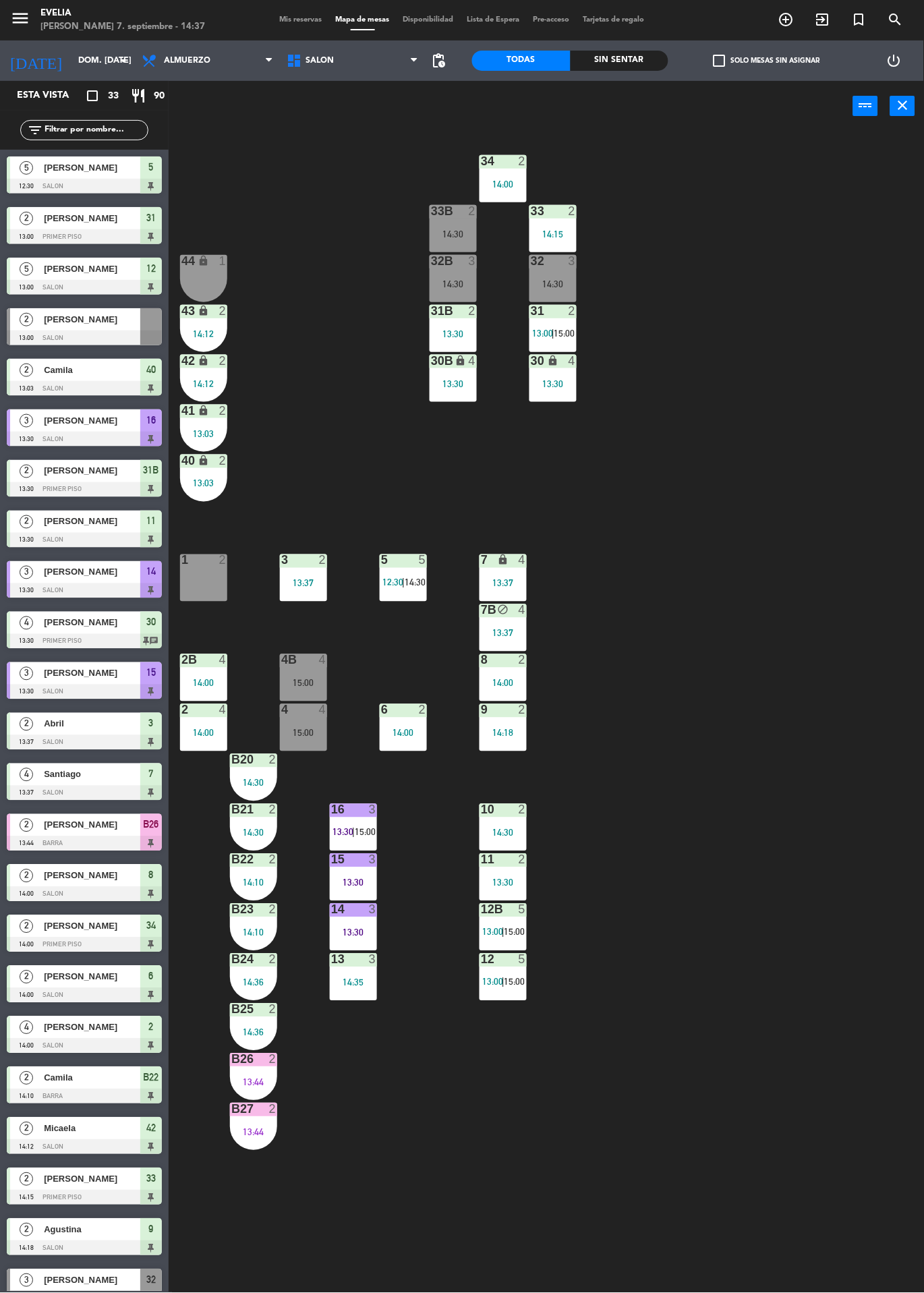
click at [839, 893] on div "34 2 14:00 33B 2 14:30 33 2 14:15 44 lock 1 32B 3 14:30 32 3 14:30 43 lock 2 14…" at bounding box center [551, 712] width 746 height 1161
click at [839, 932] on div "34 2 14:00 33B 2 14:30 33 2 14:15 44 lock 1 32B 3 14:30 32 3 14:30 43 lock 2 14…" at bounding box center [551, 712] width 746 height 1161
click at [873, 909] on div "34 2 14:00 33B 2 14:30 33 2 14:15 44 lock 1 32B 3 14:30 32 3 14:30 43 lock 2 14…" at bounding box center [551, 712] width 746 height 1161
click at [776, 874] on div "34 2 14:00 33B 2 14:30 33 2 14:15 44 lock 1 32B 3 14:30 32 3 14:30 43 lock 2 14…" at bounding box center [551, 712] width 746 height 1161
click at [821, 20] on icon "exit_to_app" at bounding box center [822, 19] width 16 height 16
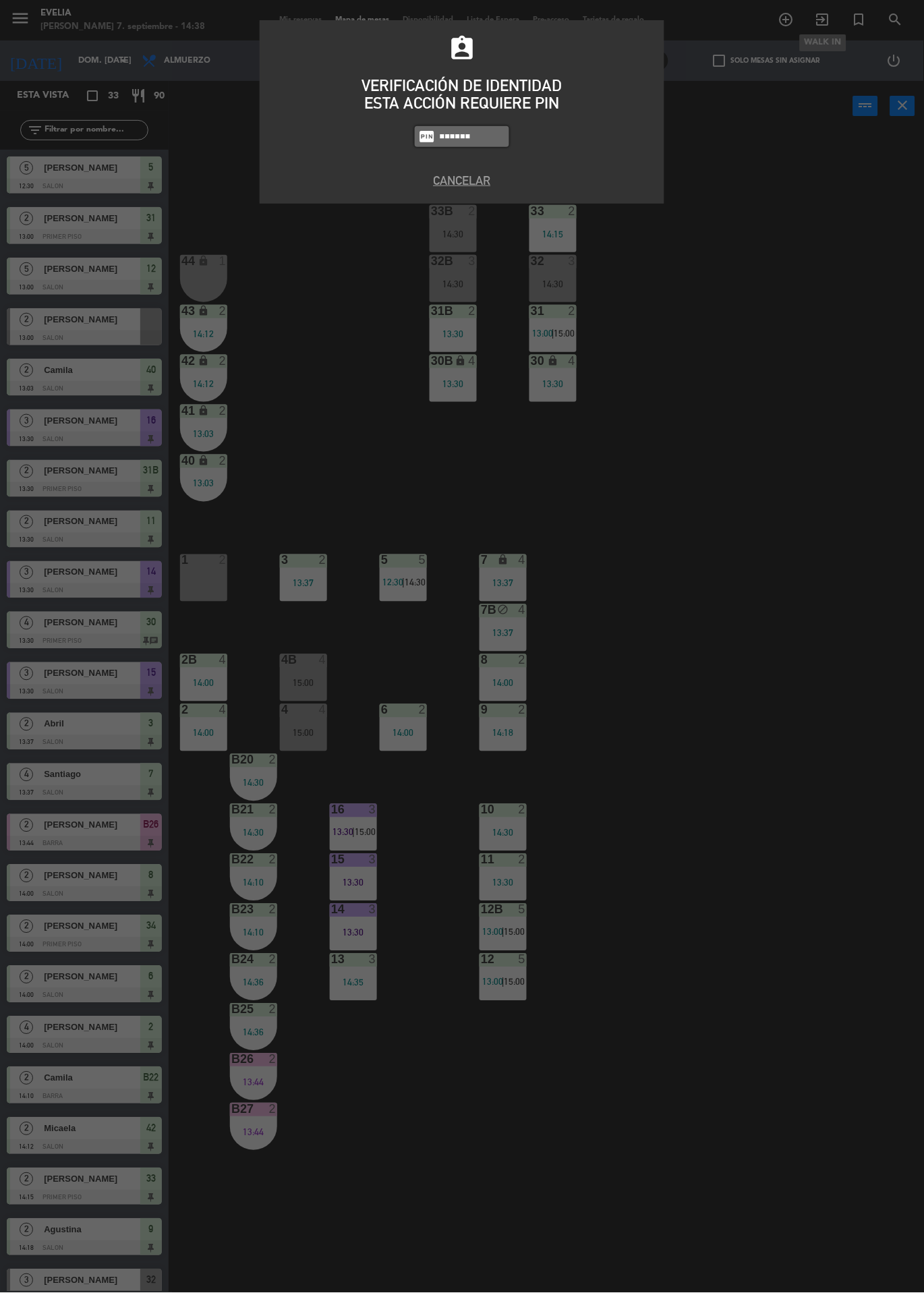
type input "Juli"
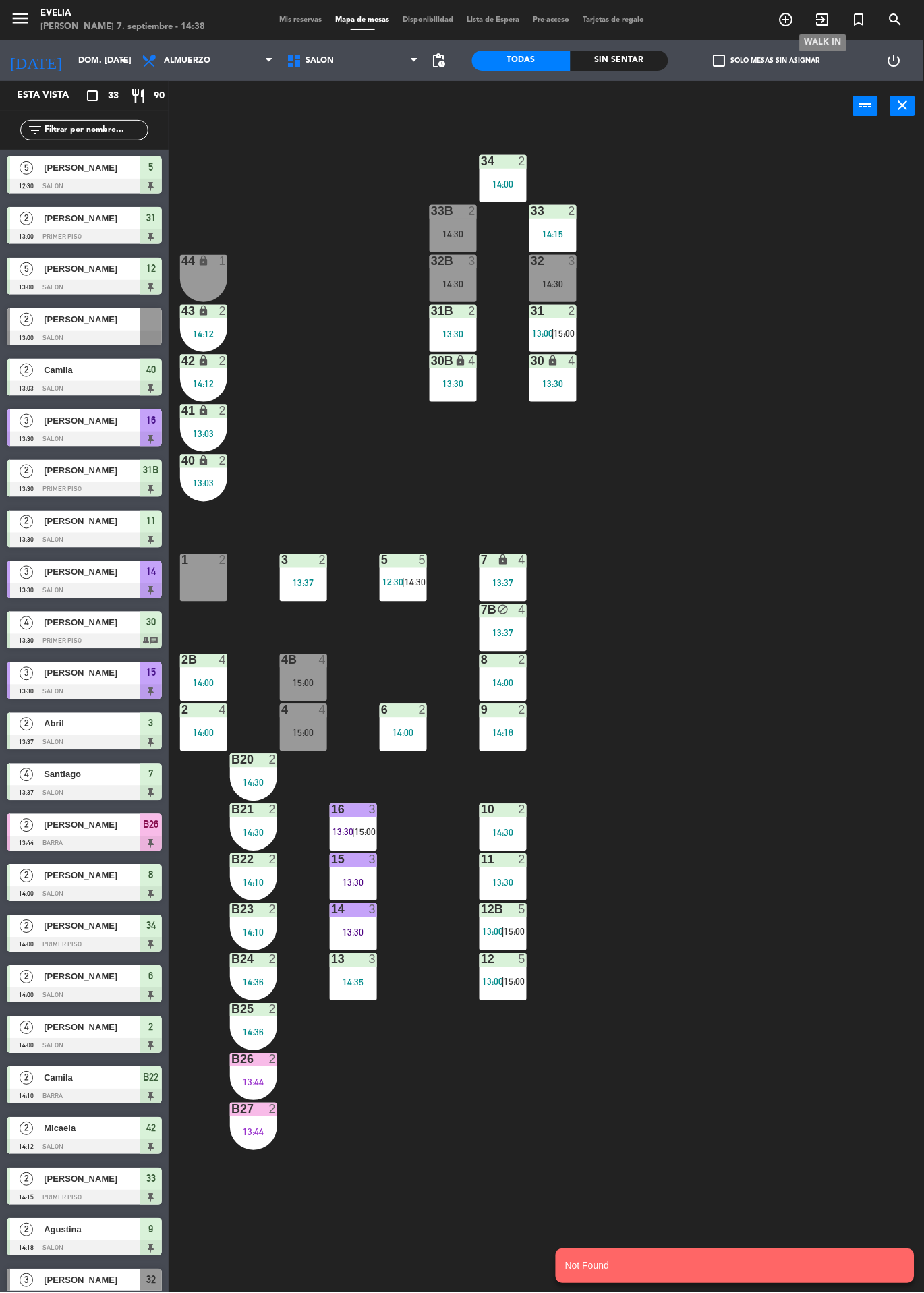
click at [677, 579] on div "34 2 14:00 33B 2 14:30 33 2 14:15 44 lock 1 32B 3 14:30 32 3 14:30 43 lock 2 14…" at bounding box center [551, 712] width 746 height 1161
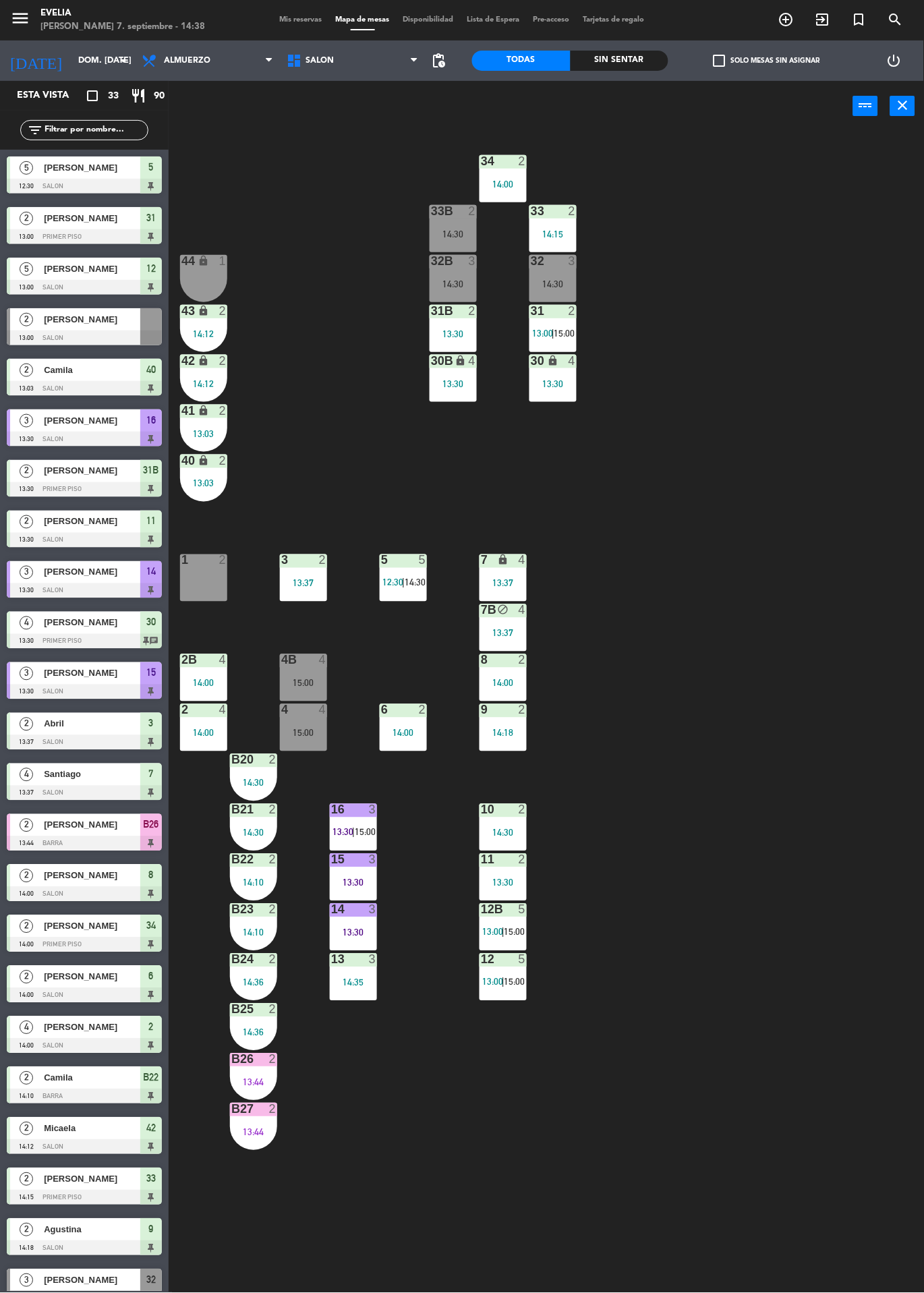
click at [776, 824] on div "34 2 14:00 33B 2 14:30 33 2 14:15 44 lock 1 32B 3 14:30 32 3 14:30 43 lock 2 14…" at bounding box center [551, 712] width 746 height 1161
click at [810, 1063] on div "34 2 14:00 33B 2 14:30 33 2 14:15 44 lock 1 32B 3 14:30 32 3 14:30 43 lock 2 14…" at bounding box center [551, 712] width 746 height 1161
click at [303, 709] on div at bounding box center [303, 709] width 22 height 12
click at [779, 1034] on div "34 2 14:00 33B 2 14:30 33 2 14:15 44 lock 1 32B 3 14:30 32 3 14:30 43 lock 2 14…" at bounding box center [551, 712] width 746 height 1161
click at [834, 952] on div "34 2 14:00 33B 2 14:30 33 2 14:15 44 lock 1 32B 3 14:30 32 3 14:30 43 lock 2 14…" at bounding box center [551, 712] width 746 height 1161
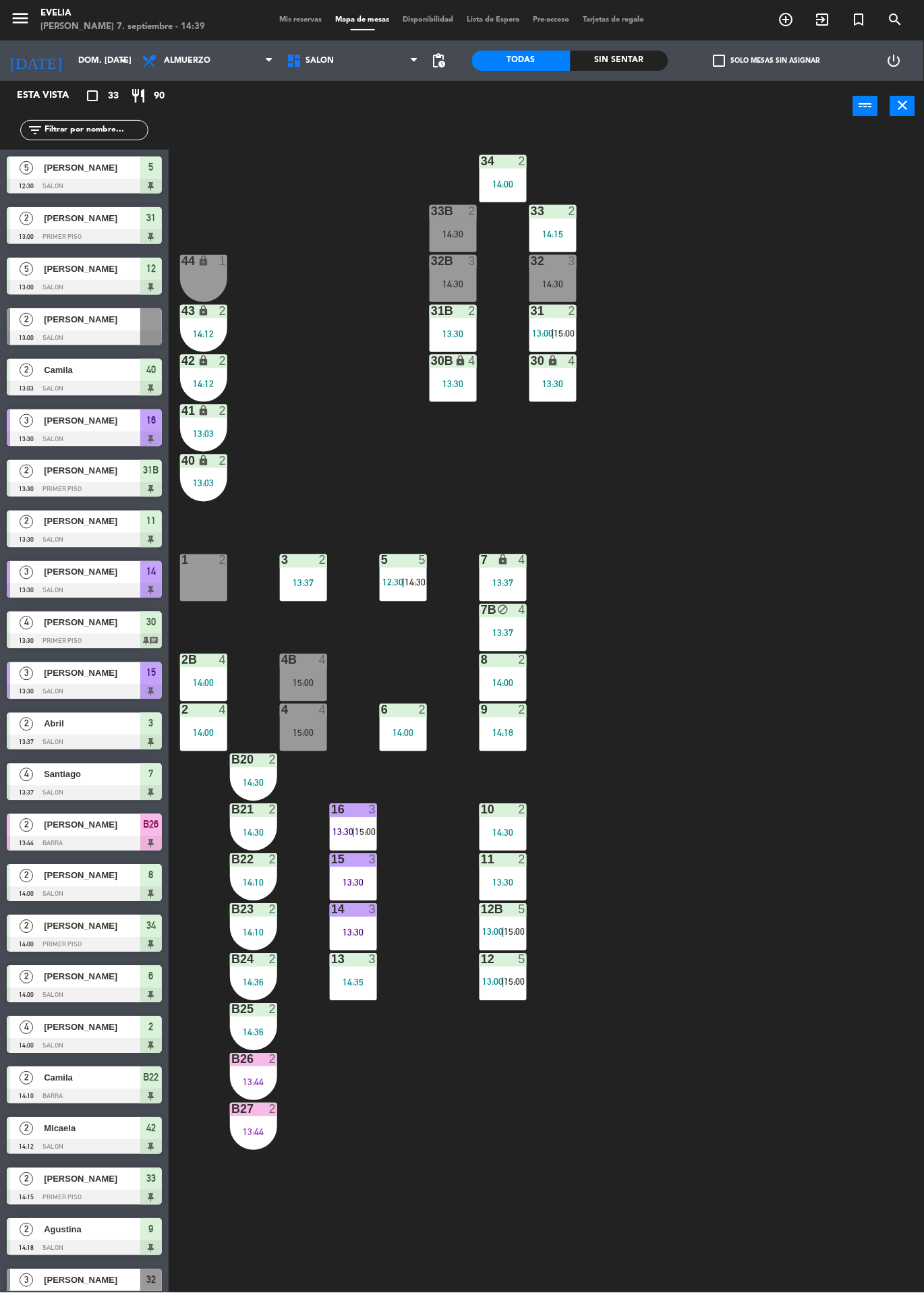
click at [374, 560] on div "5" at bounding box center [380, 560] width 22 height 12
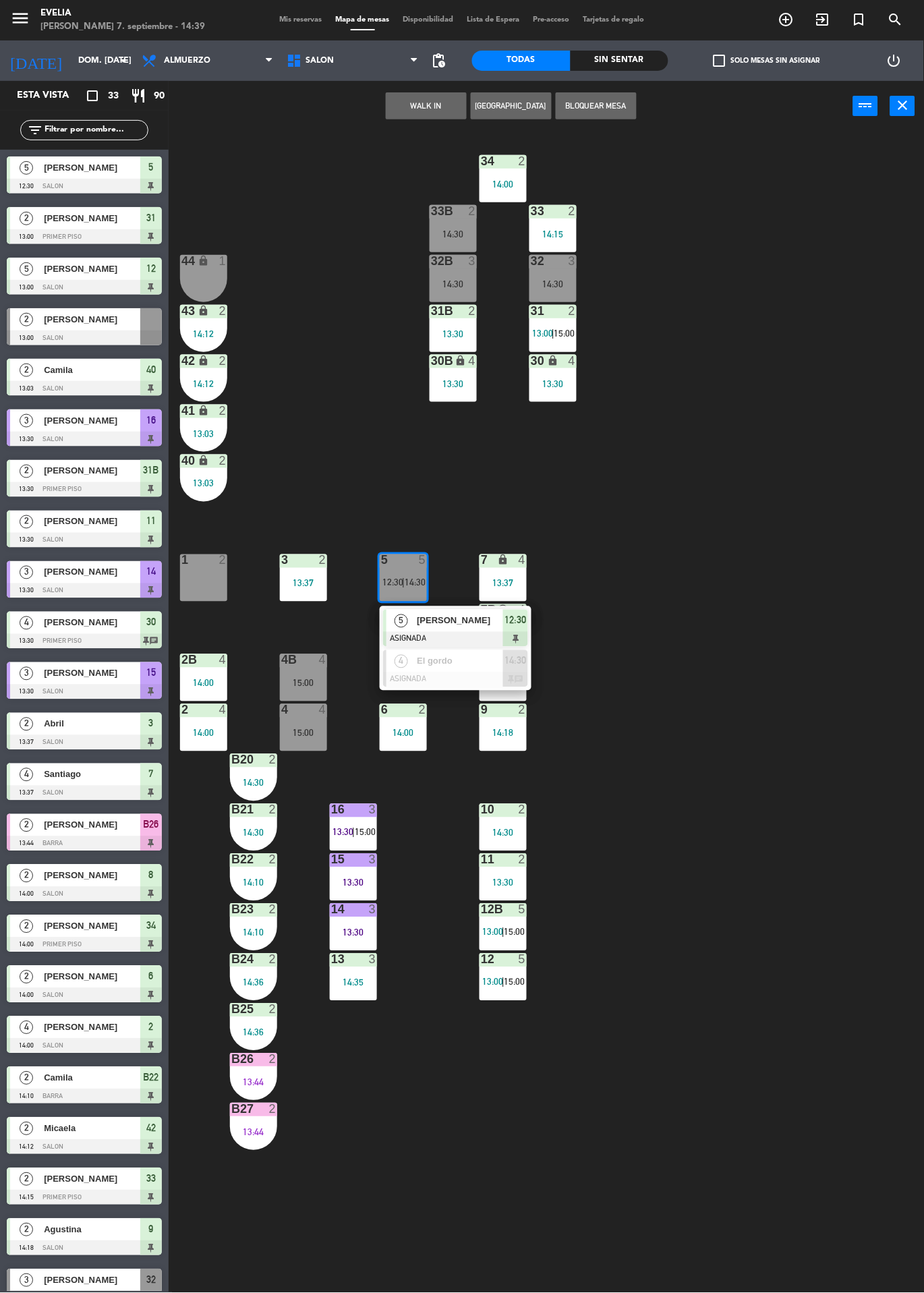
click at [467, 668] on div "El gordo" at bounding box center [460, 661] width 88 height 22
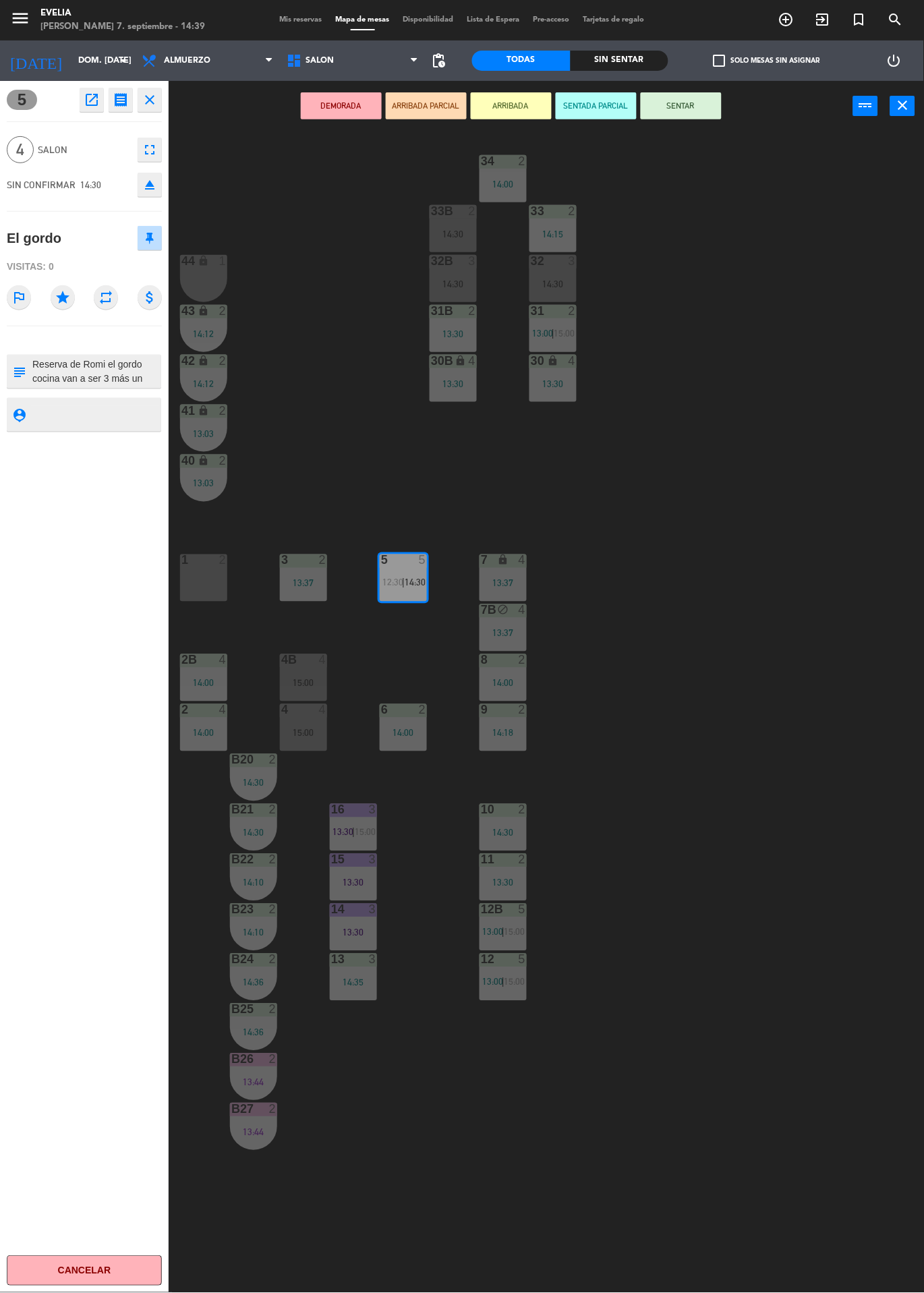
click at [817, 1018] on div "34 2 14:00 33B 2 14:30 33 2 14:15 44 lock 1 32B 3 14:30 32 3 14:30 43 lock 2 14…" at bounding box center [551, 712] width 746 height 1161
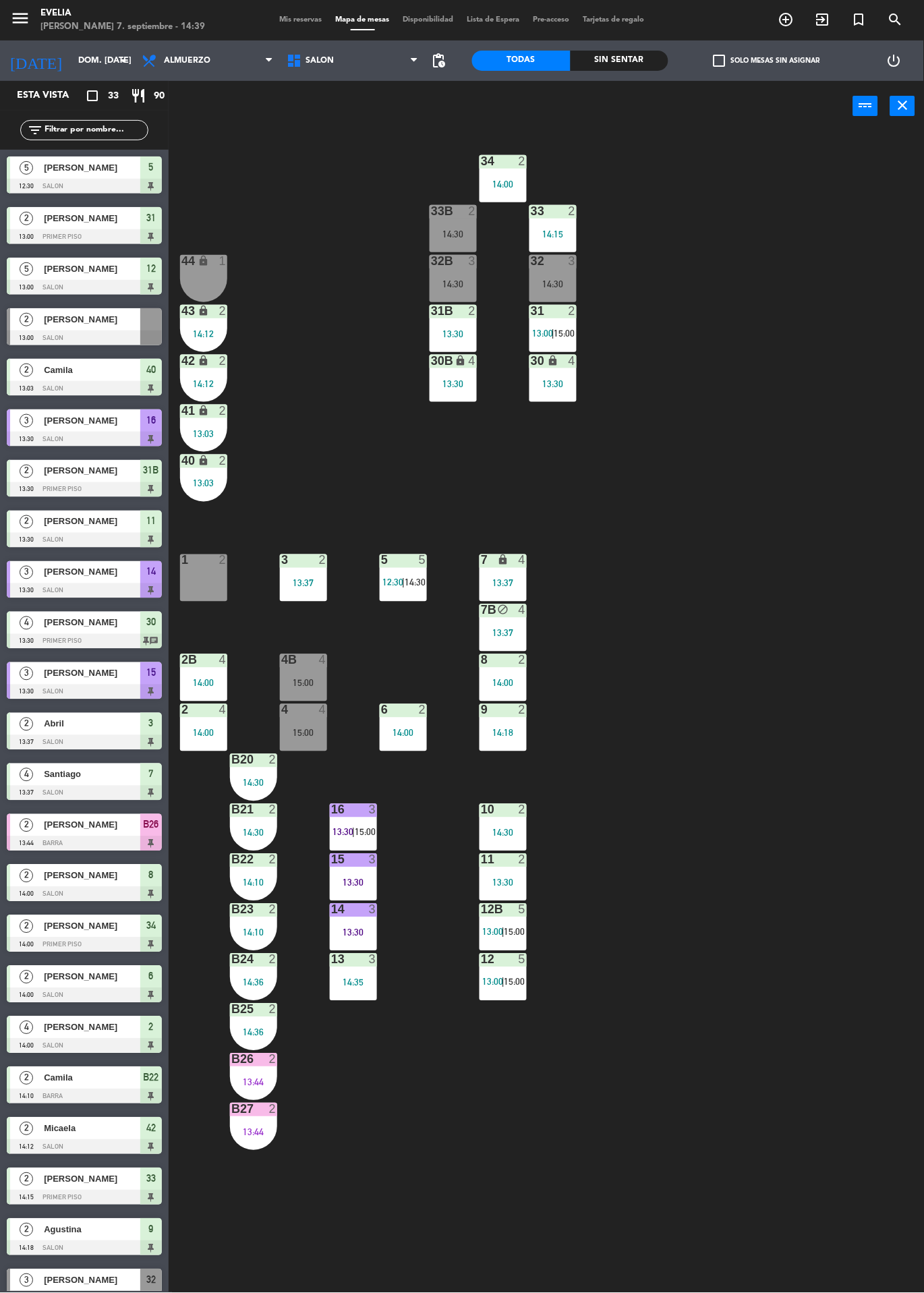
scroll to position [134, 0]
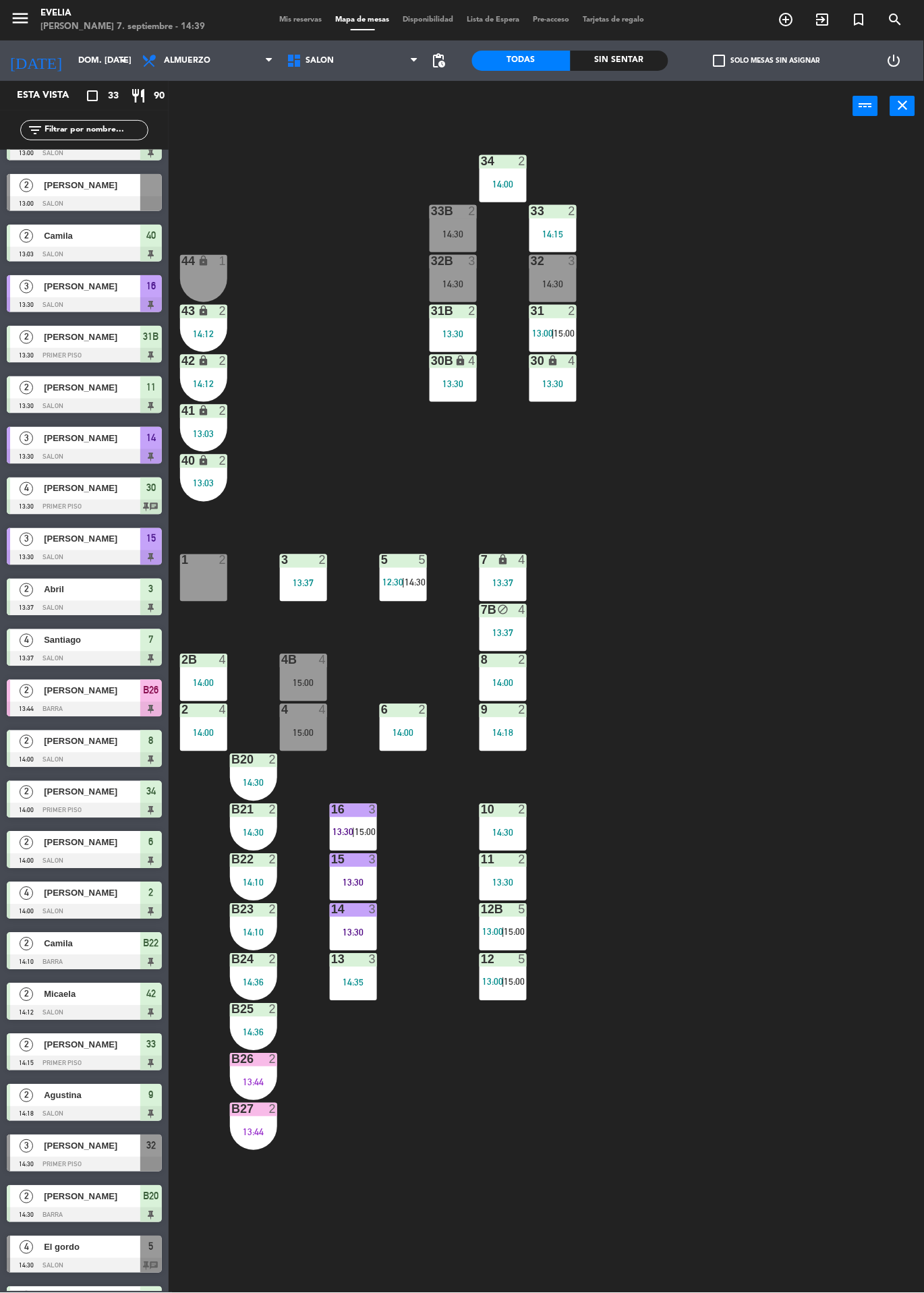
click at [407, 560] on div at bounding box center [403, 560] width 22 height 12
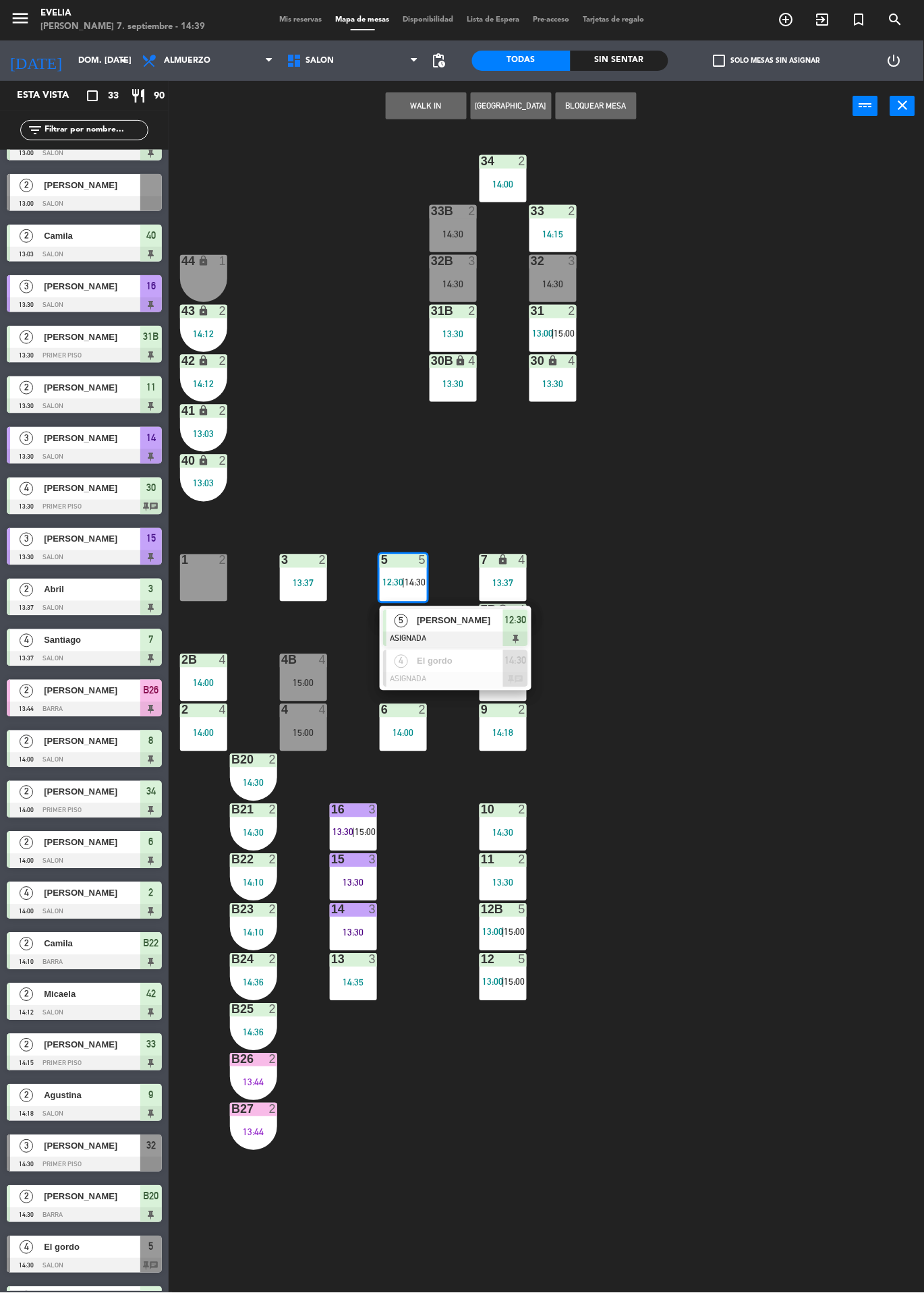
click at [455, 677] on div at bounding box center [456, 680] width 145 height 15
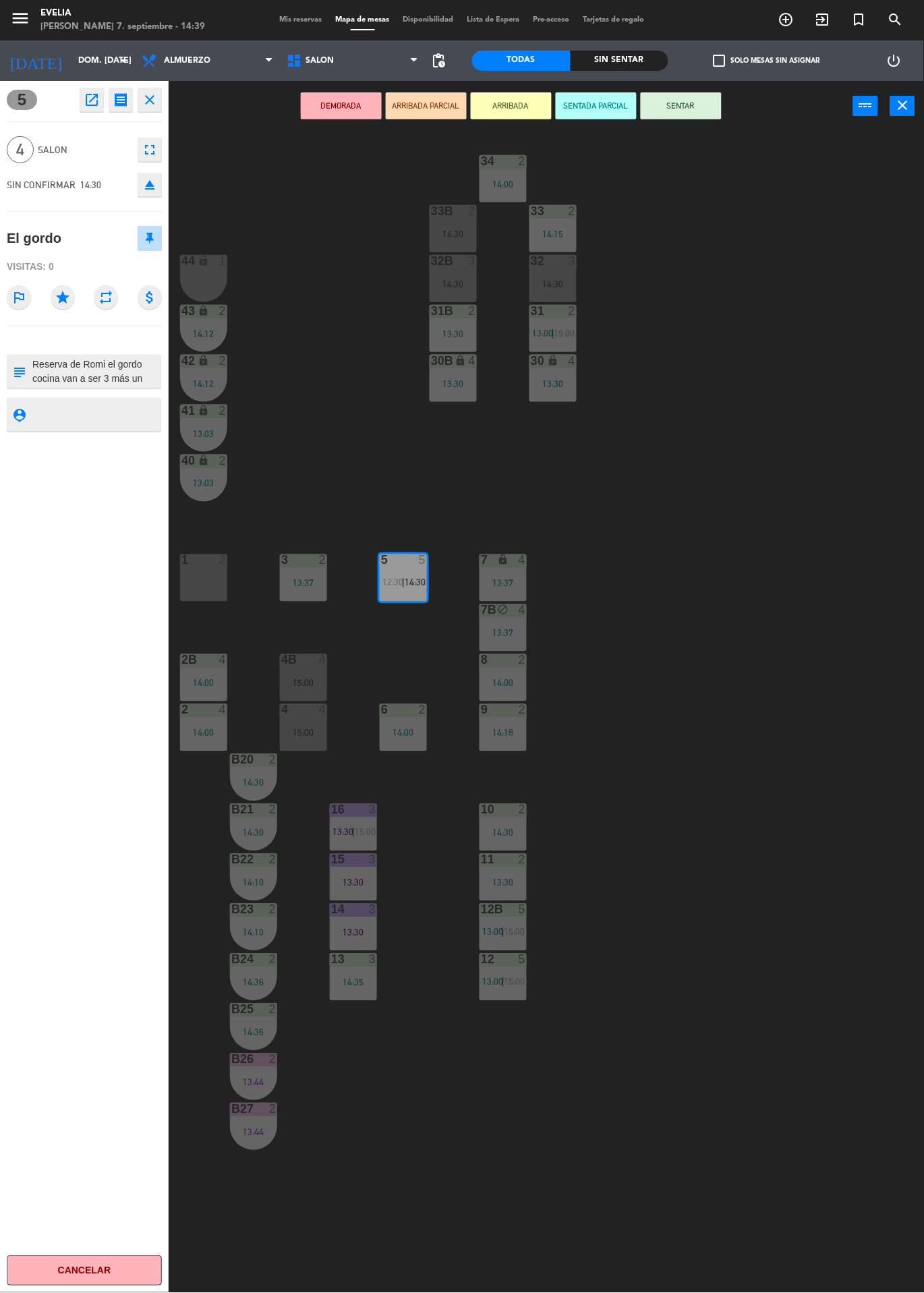
click at [792, 963] on div "34 2 14:00 33B 2 14:30 33 2 14:15 44 lock 1 32B 3 14:30 32 3 14:30 43 lock 2 14…" at bounding box center [551, 712] width 746 height 1161
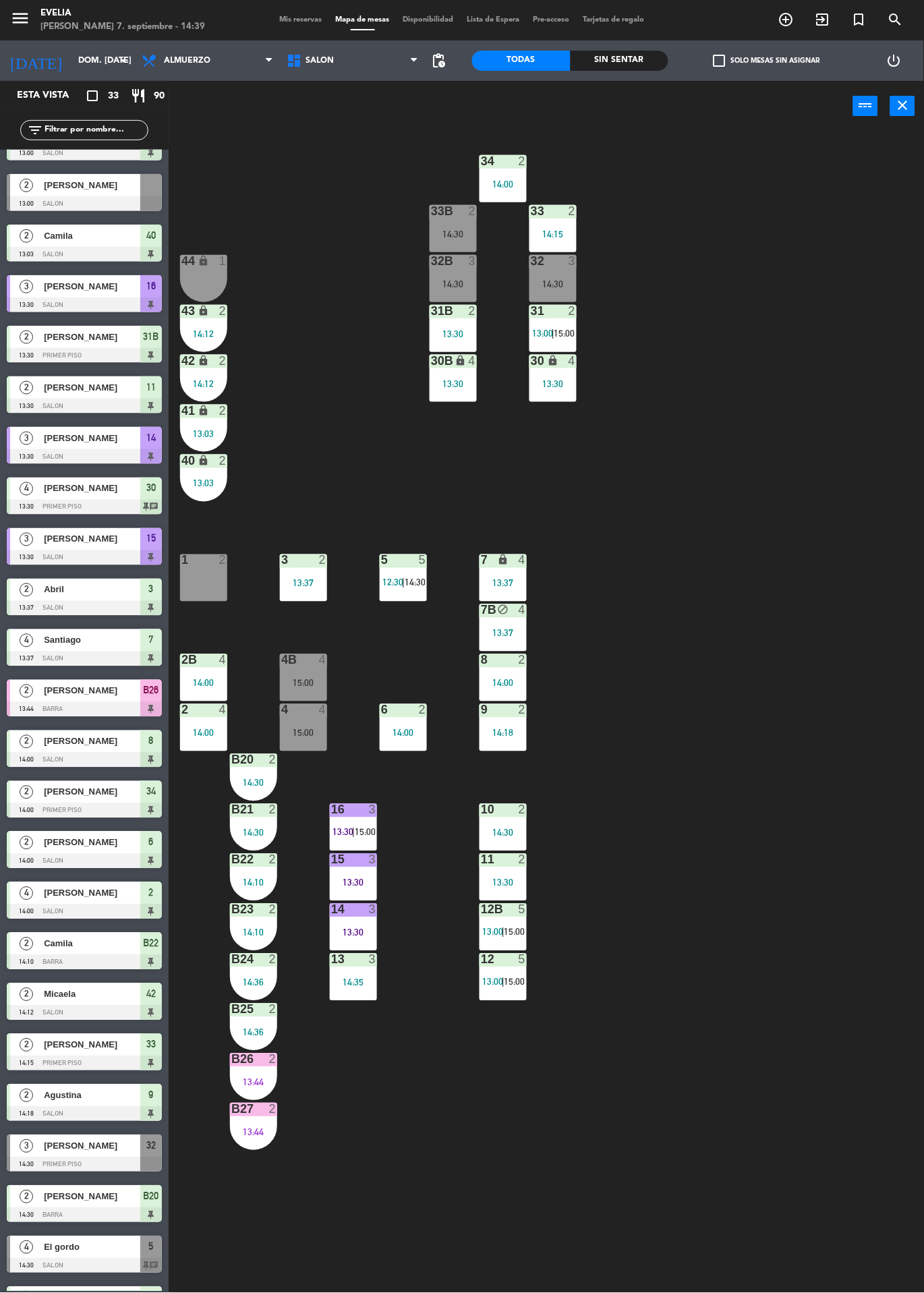
click at [770, 943] on div "34 2 14:00 33B 2 14:30 33 2 14:15 44 lock 1 32B 3 14:30 32 3 14:30 43 lock 2 14…" at bounding box center [551, 712] width 746 height 1161
click at [825, 845] on div "34 2 14:00 33B 2 14:30 33 2 14:15 44 lock 1 32B 3 14:30 32 3 14:30 43 lock 2 14…" at bounding box center [551, 712] width 746 height 1161
click at [774, 704] on div "34 2 14:00 33B 2 14:30 33 2 14:15 44 lock 1 32B 3 14:30 32 3 14:30 43 lock 2 14…" at bounding box center [551, 712] width 746 height 1161
click at [274, 709] on div "4" at bounding box center [280, 709] width 22 height 12
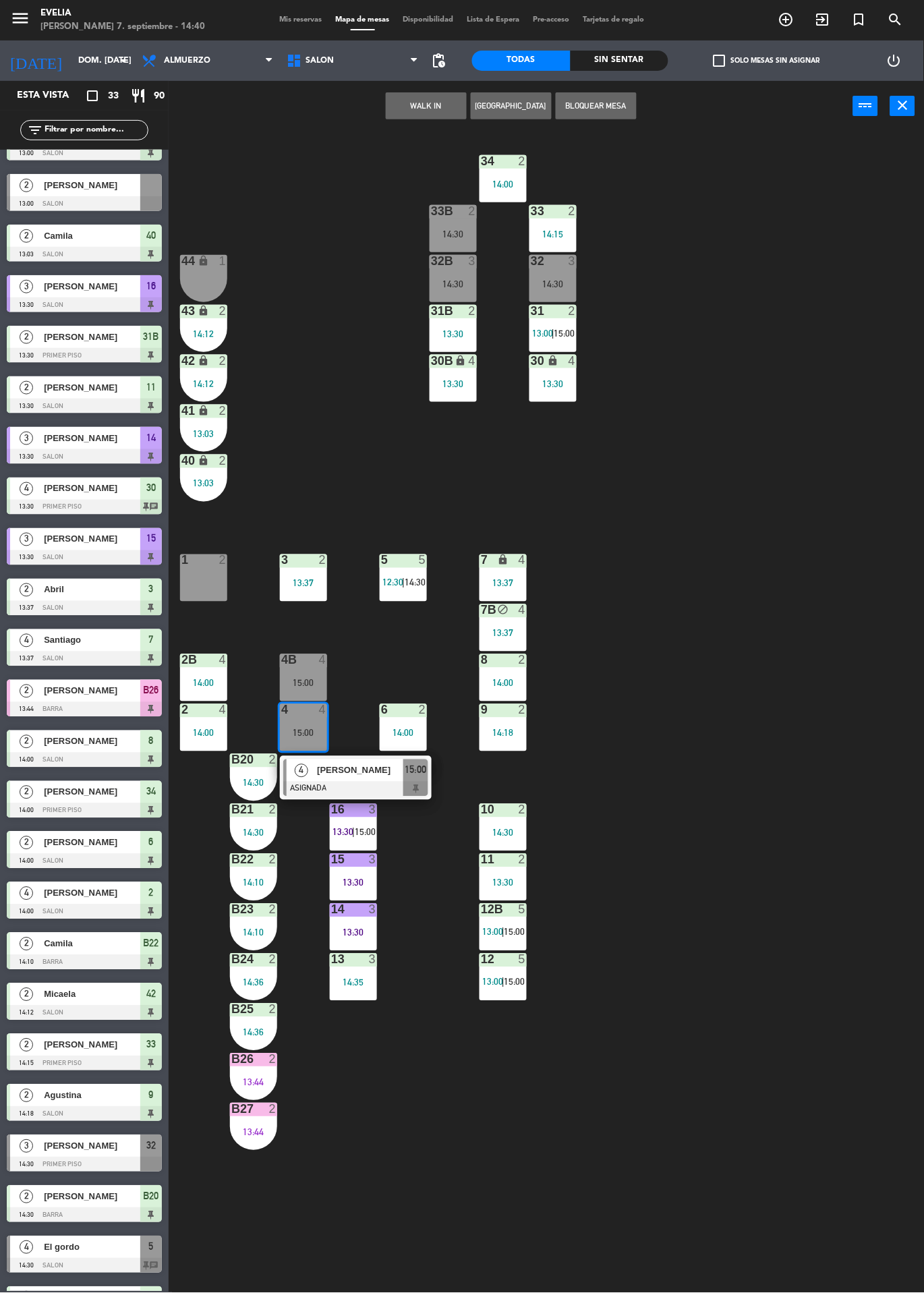
click at [766, 1041] on div "34 2 14:00 33B 2 14:30 33 2 14:15 44 lock 1 32B 3 14:30 32 3 14:30 43 lock 2 14…" at bounding box center [551, 712] width 746 height 1161
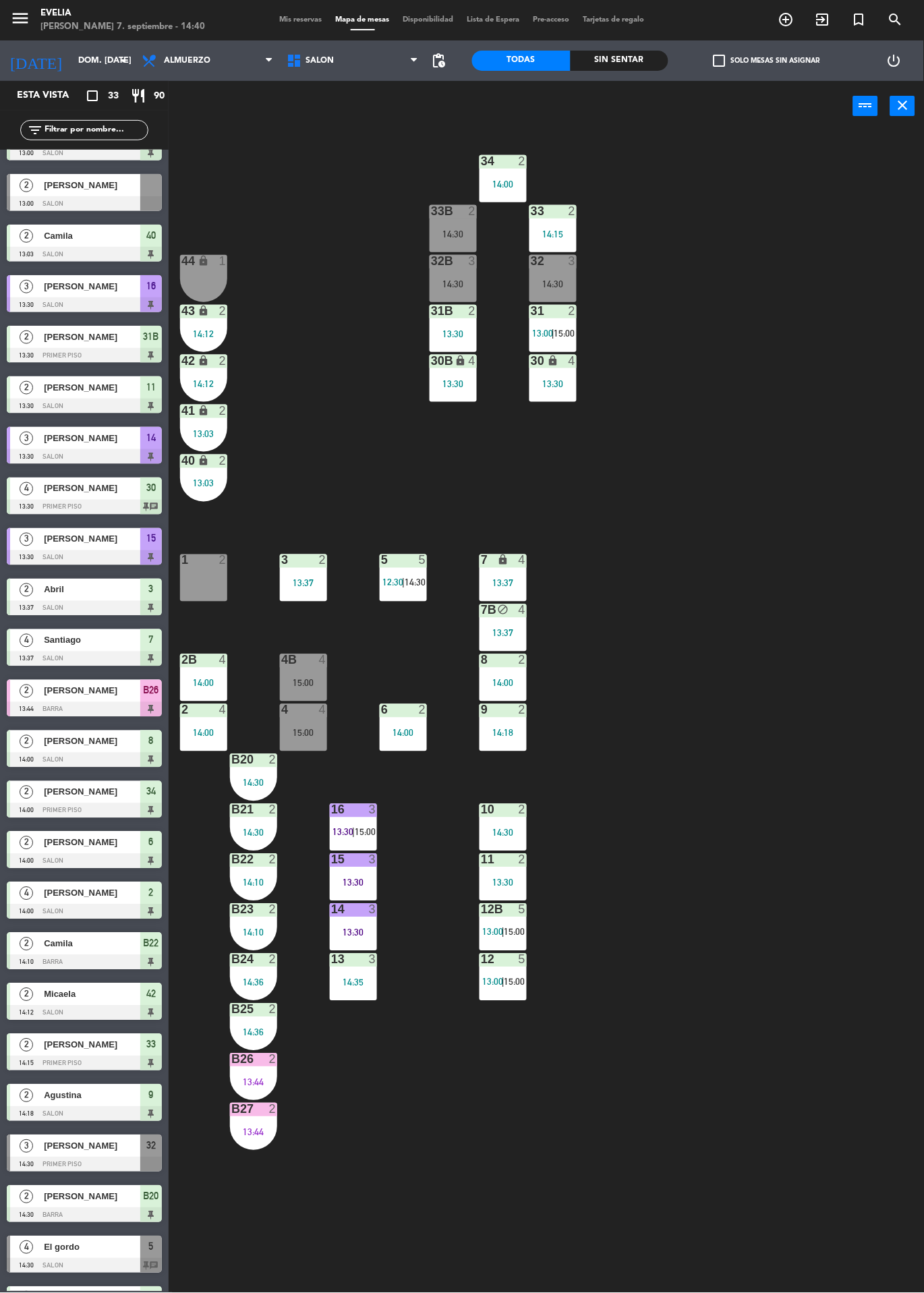
click at [393, 582] on span "12:30" at bounding box center [393, 582] width 21 height 10
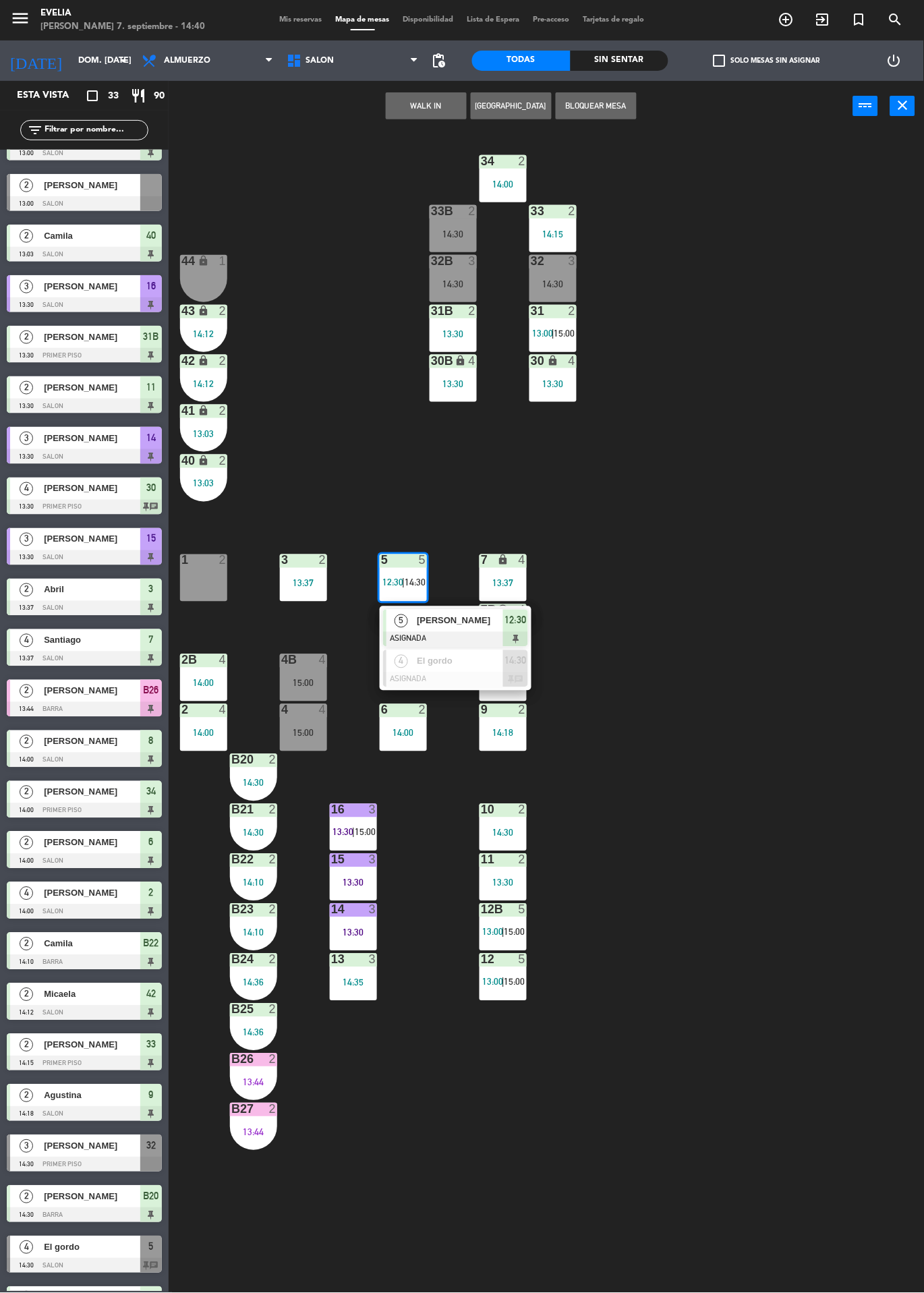
click at [418, 628] on div "[PERSON_NAME]" at bounding box center [460, 620] width 88 height 22
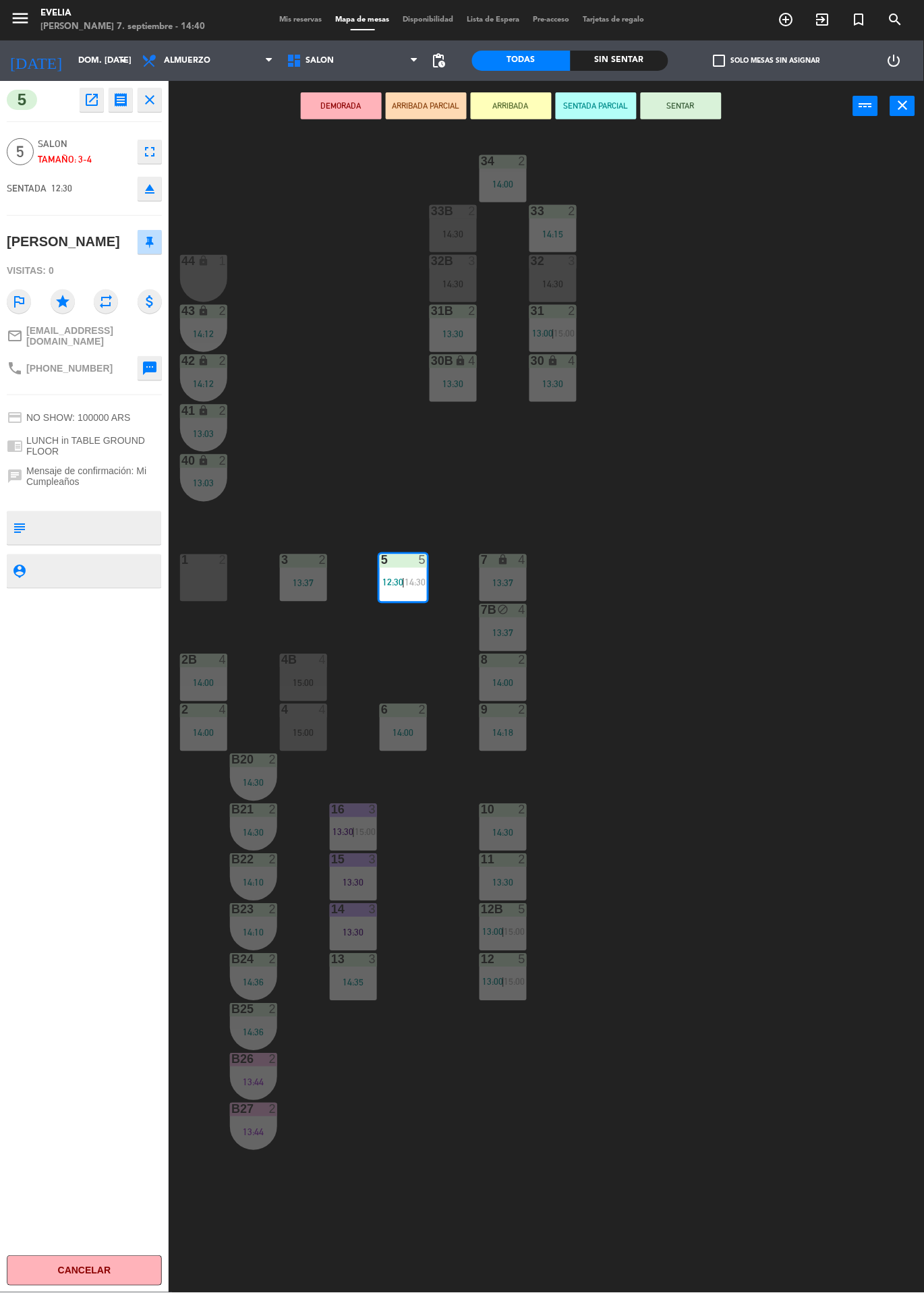
click at [790, 1022] on div "34 2 14:00 33B 2 14:30 33 2 14:15 44 lock 1 32B 3 14:30 32 3 14:30 43 lock 2 14…" at bounding box center [551, 712] width 746 height 1161
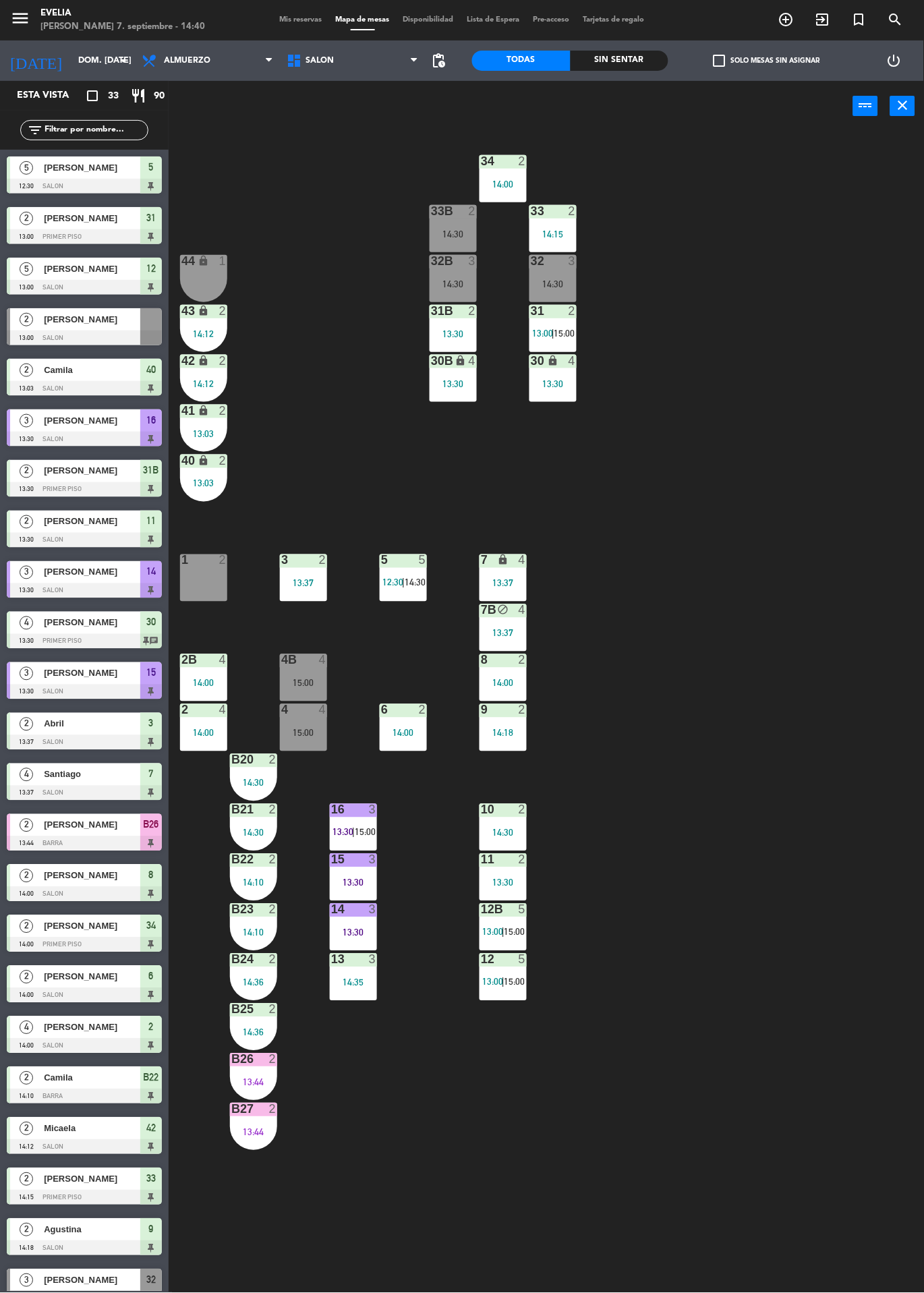
click at [385, 585] on span "12:30" at bounding box center [393, 582] width 21 height 10
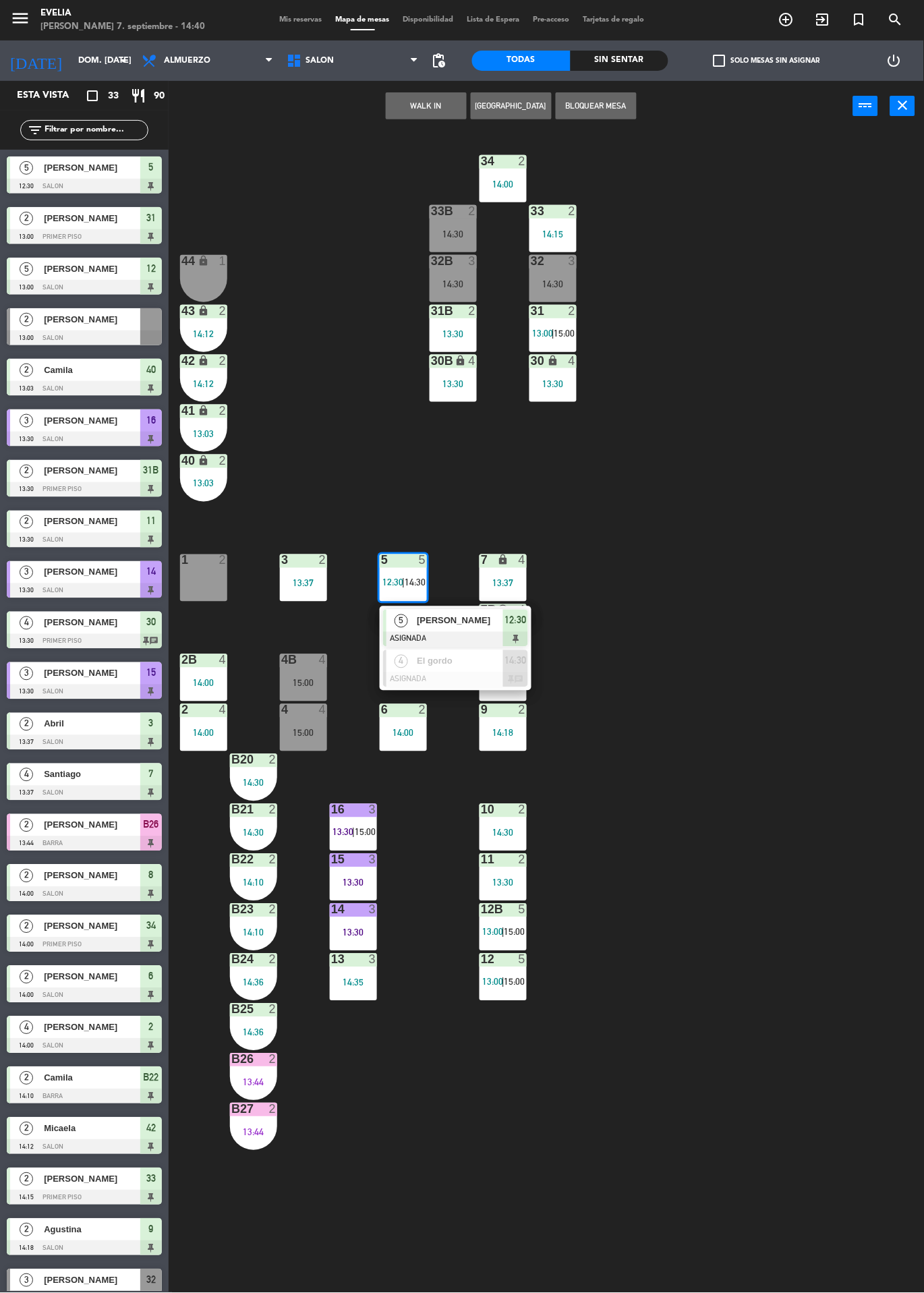
click at [414, 680] on div at bounding box center [456, 680] width 145 height 15
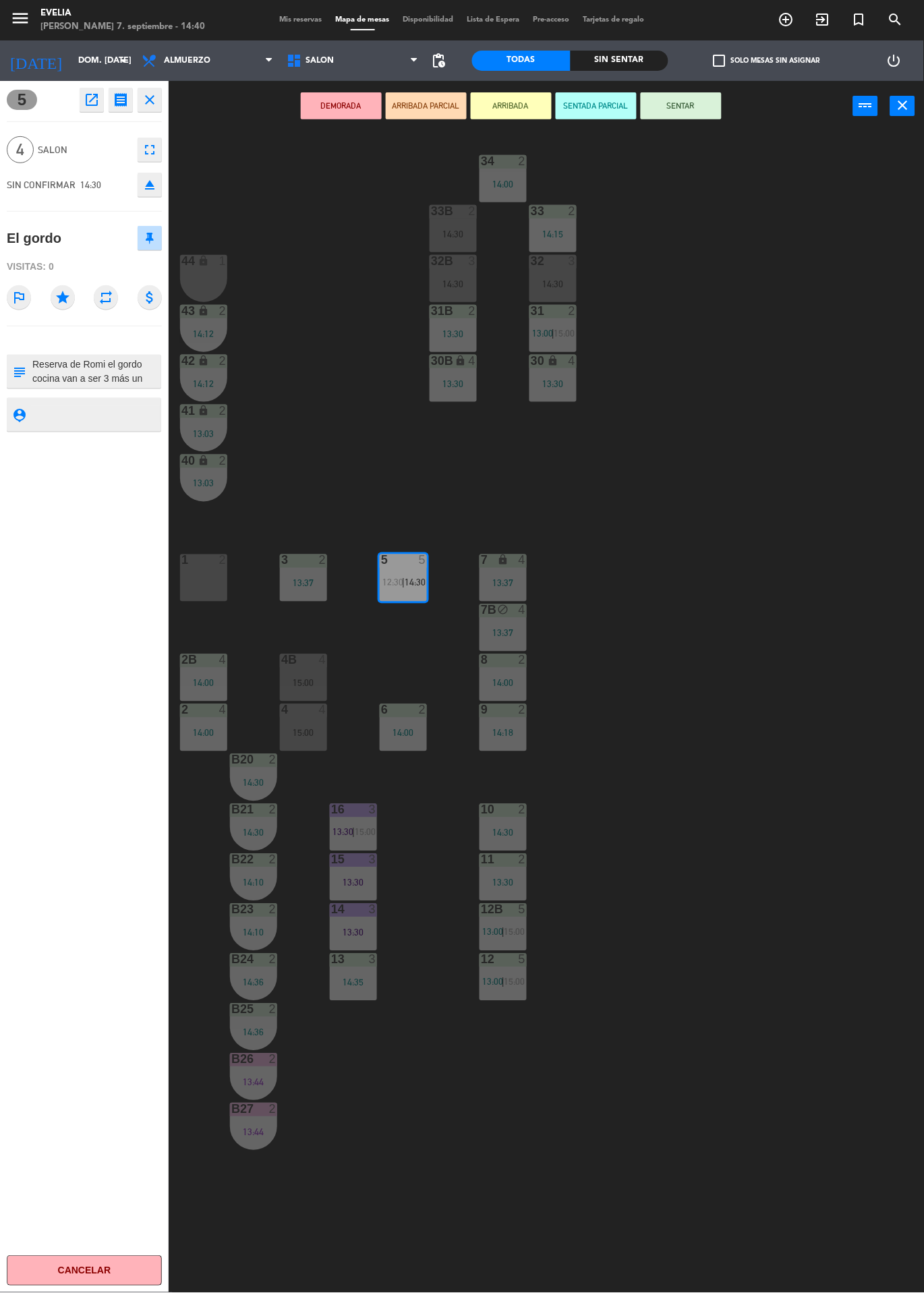
click at [791, 1014] on div "34 2 14:00 33B 2 14:30 33 2 14:15 44 lock 1 32B 3 14:30 32 3 14:30 43 lock 2 14…" at bounding box center [551, 712] width 746 height 1161
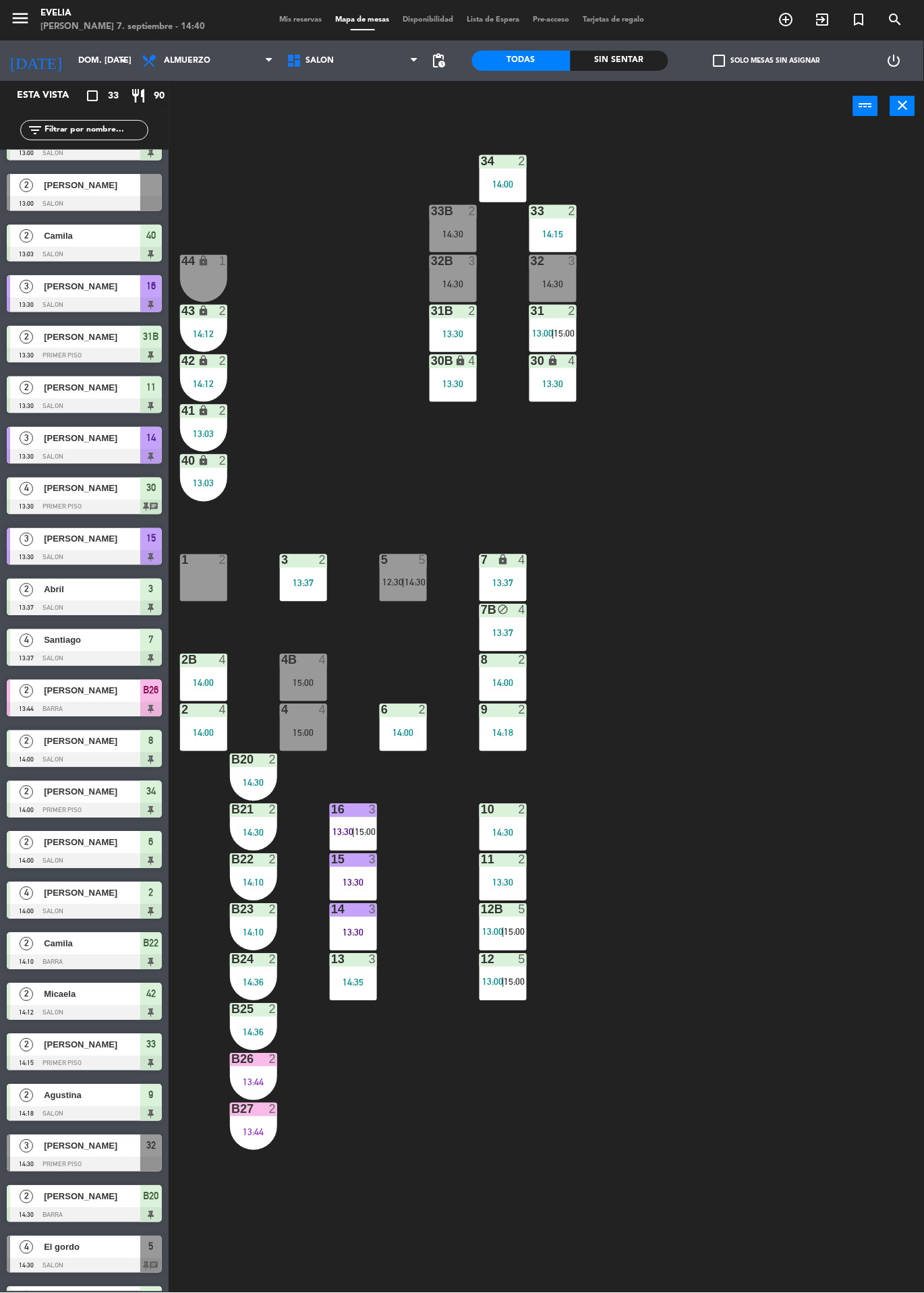
click at [754, 883] on div "34 2 14:00 33B 2 14:30 33 2 14:15 44 lock 1 32B 3 14:30 32 3 14:30 43 lock 2 14…" at bounding box center [551, 712] width 746 height 1161
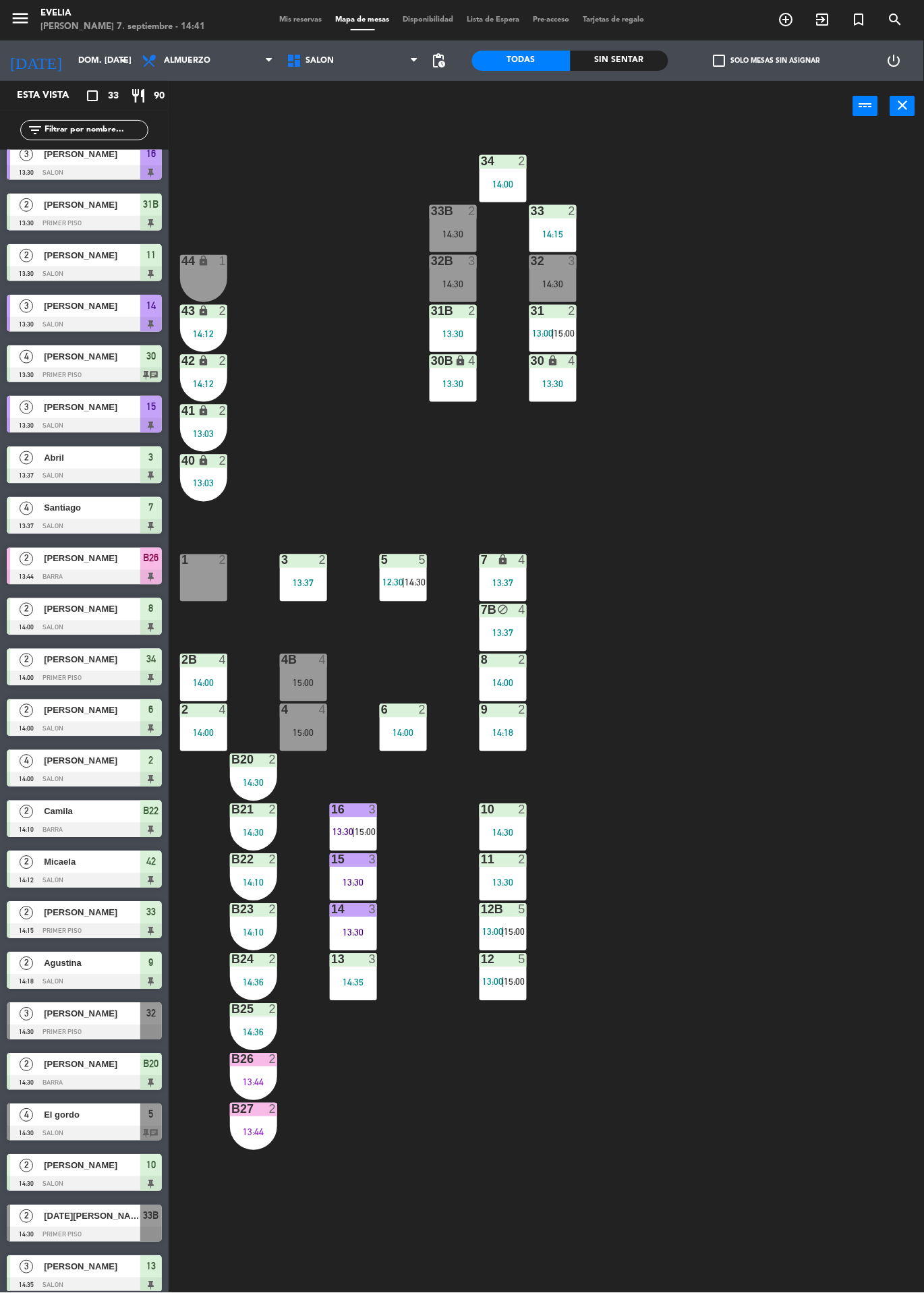
scroll to position [326, 0]
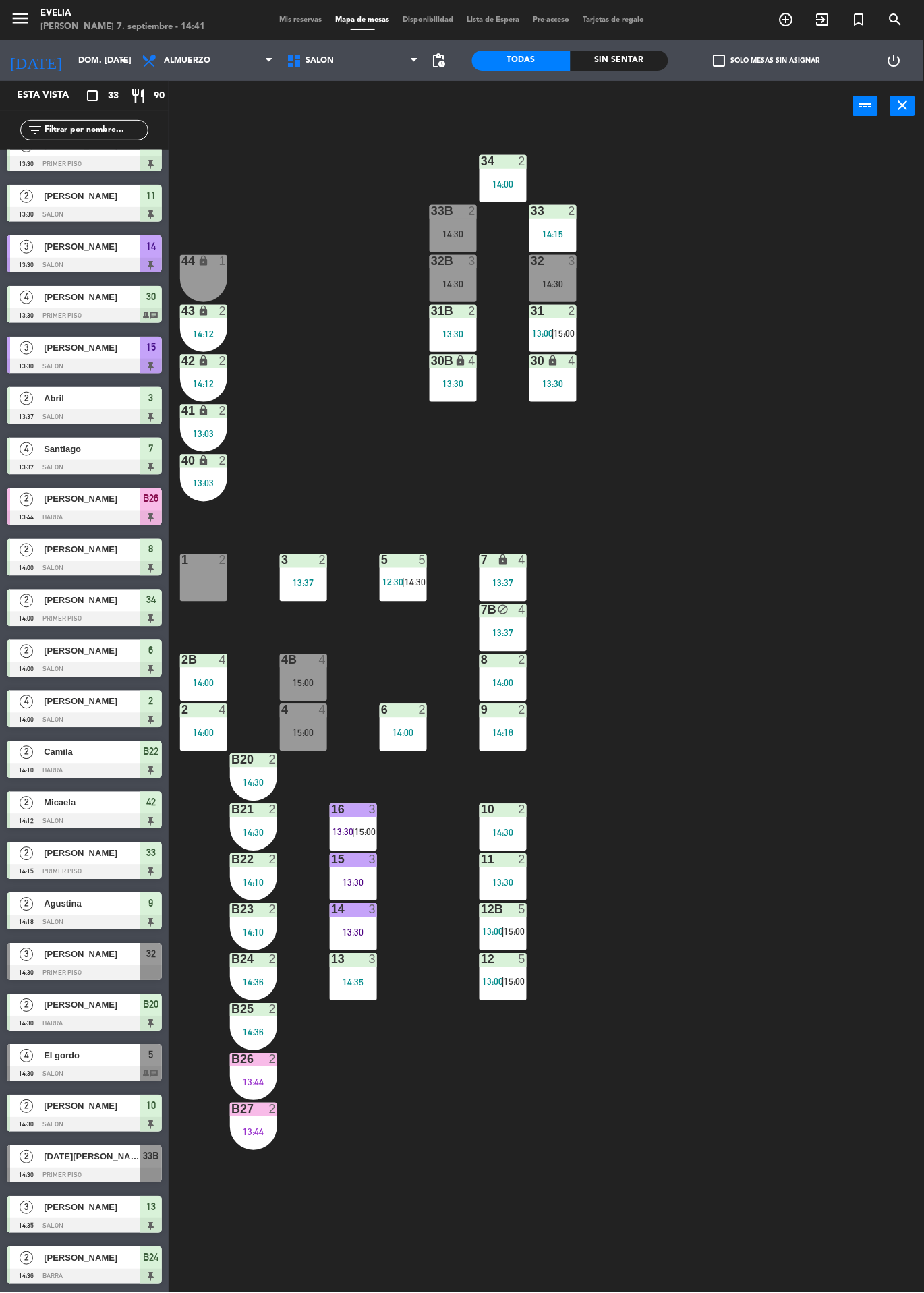
click at [62, 1164] on div "[DATE][PERSON_NAME]" at bounding box center [92, 1156] width 98 height 22
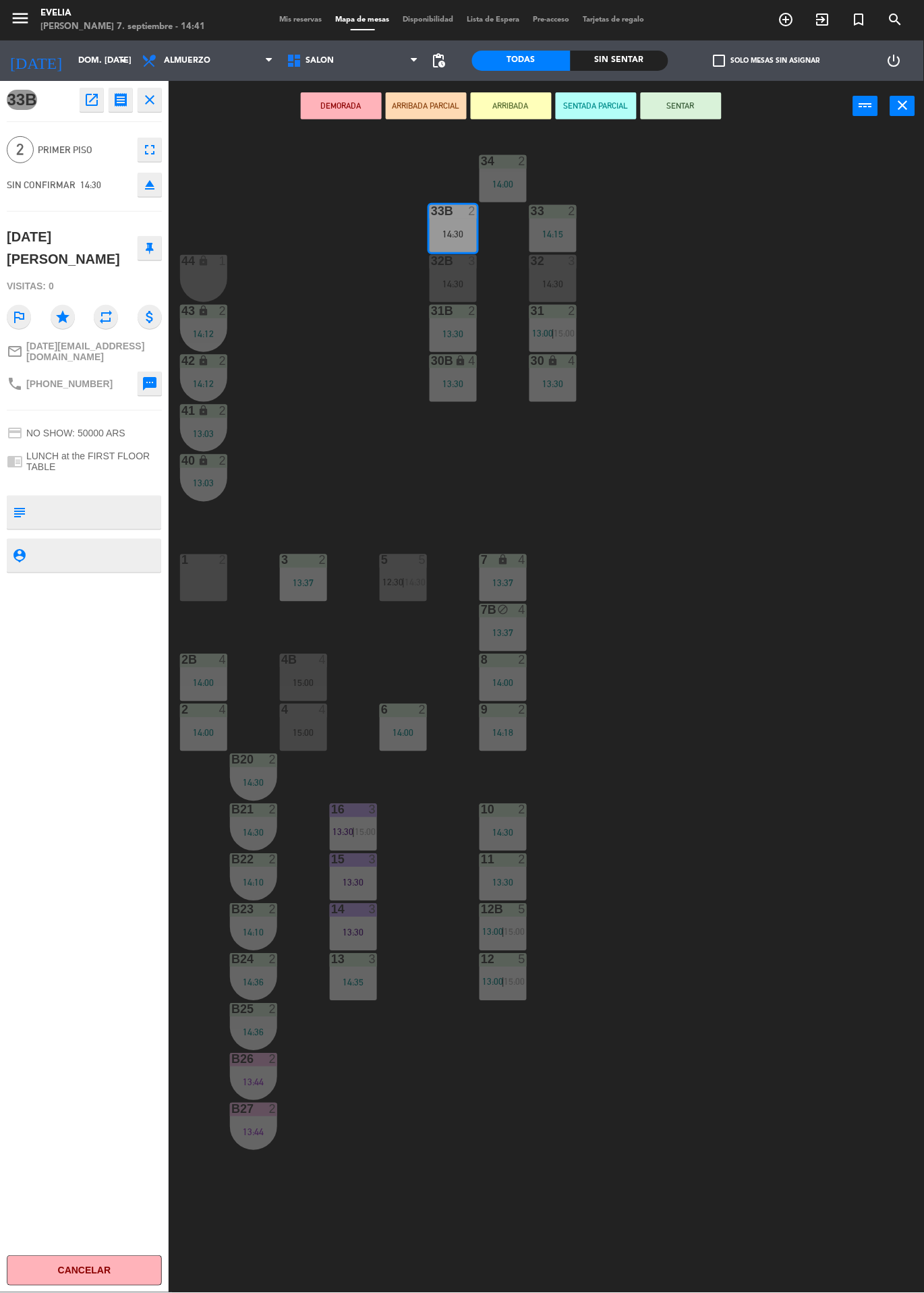
click at [688, 107] on button "SENTAR" at bounding box center [681, 106] width 81 height 27
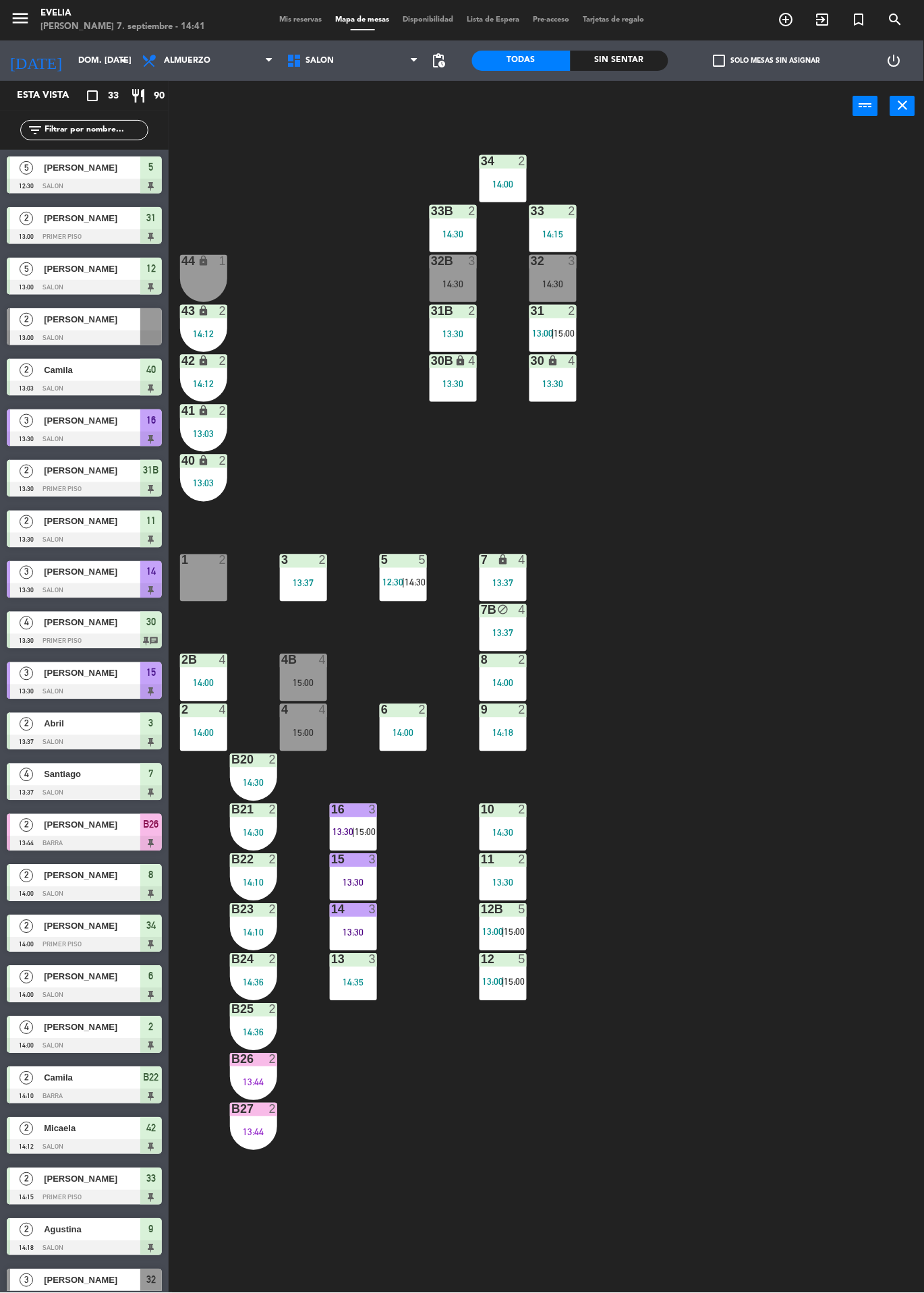
scroll to position [236, 0]
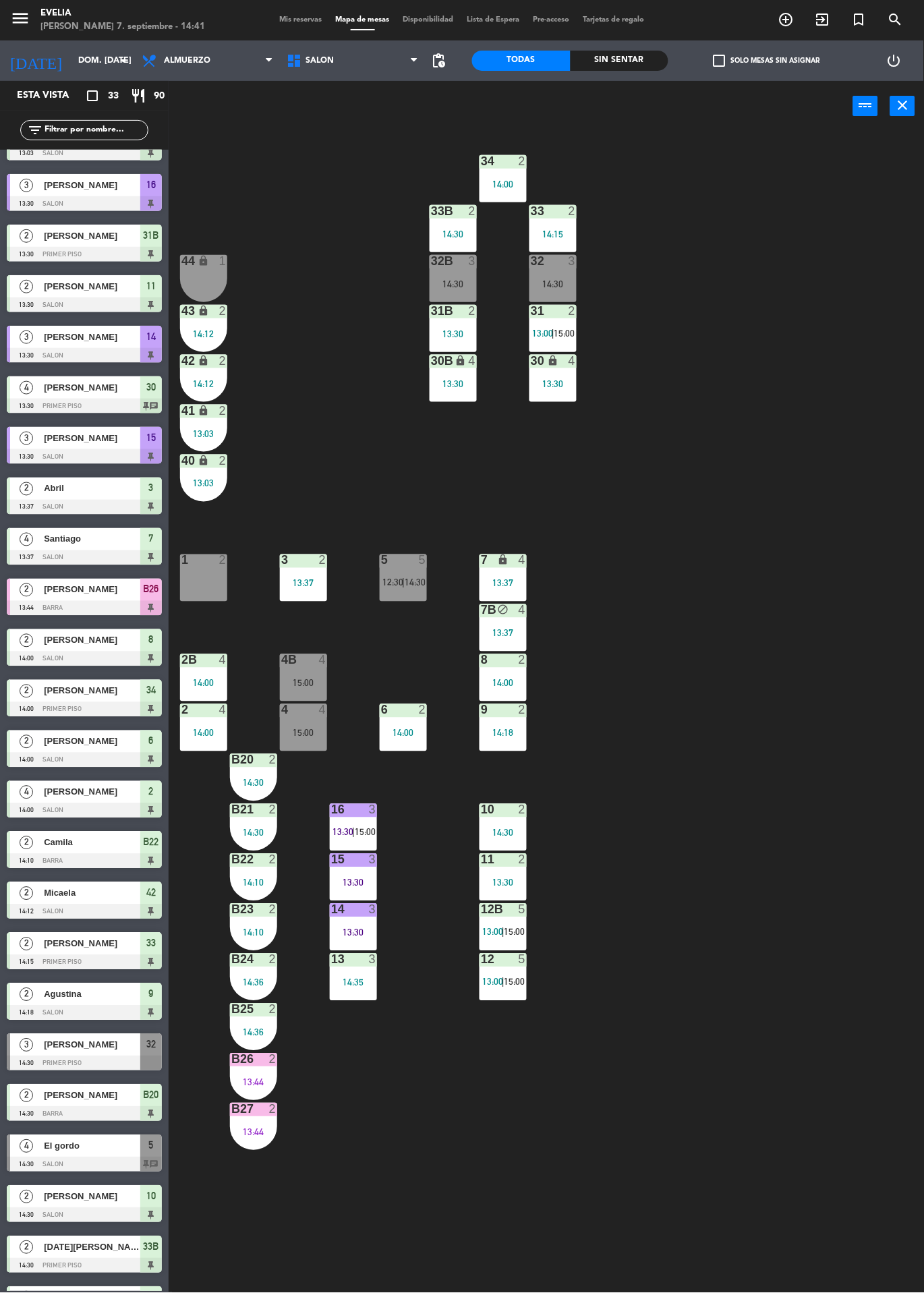
click at [460, 261] on div at bounding box center [453, 260] width 22 height 12
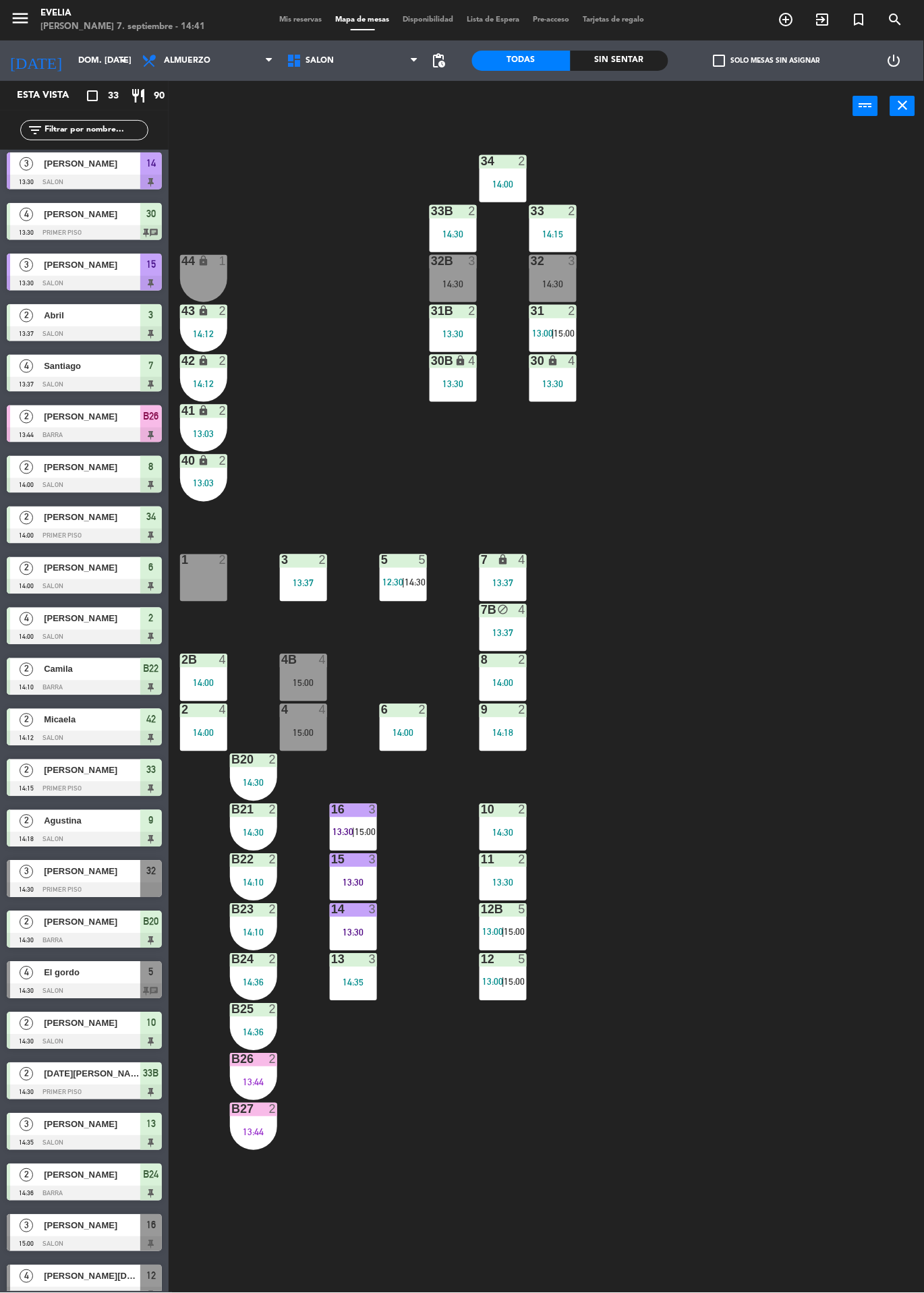
scroll to position [483, 0]
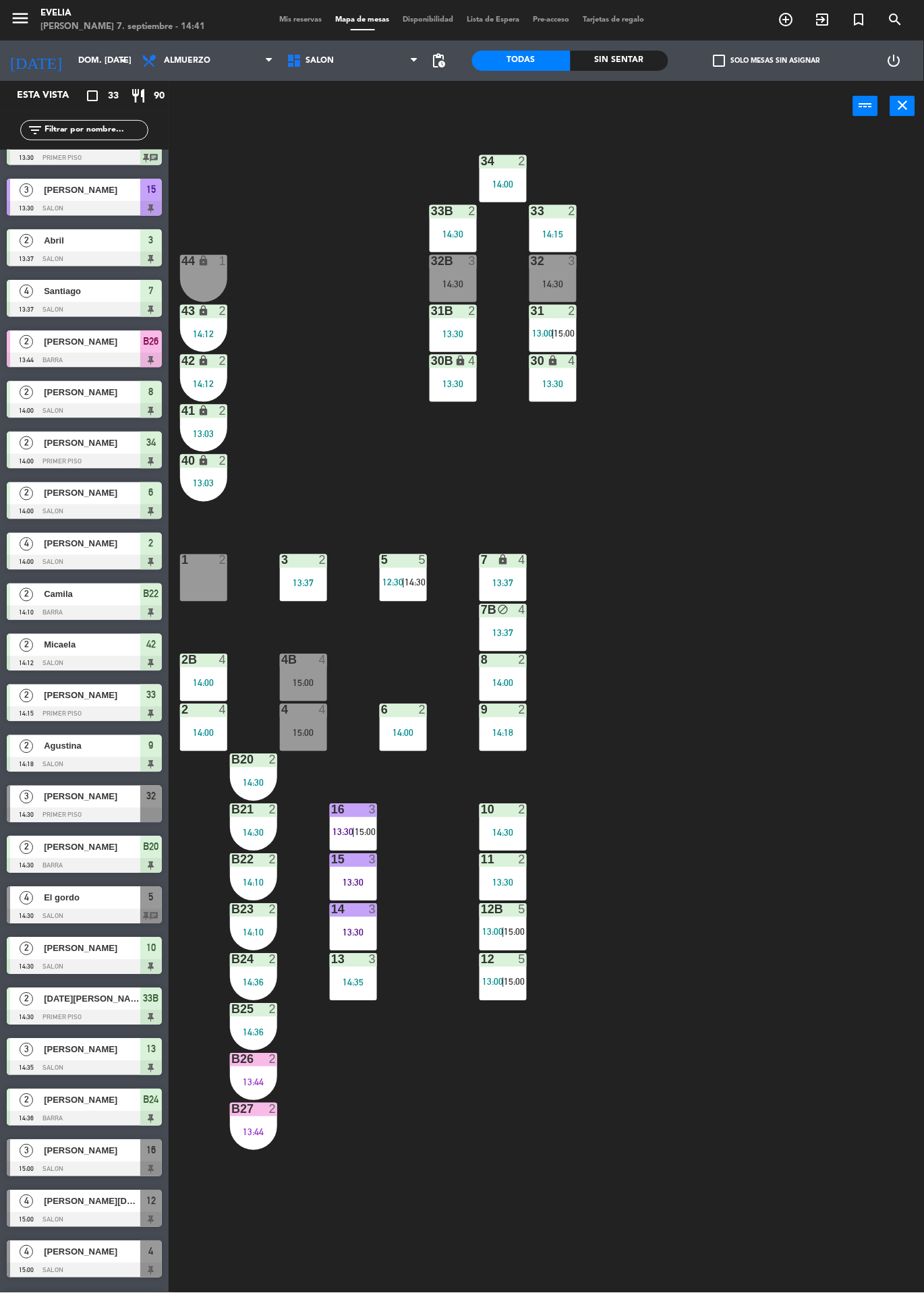
click at [61, 1162] on div at bounding box center [84, 1169] width 155 height 15
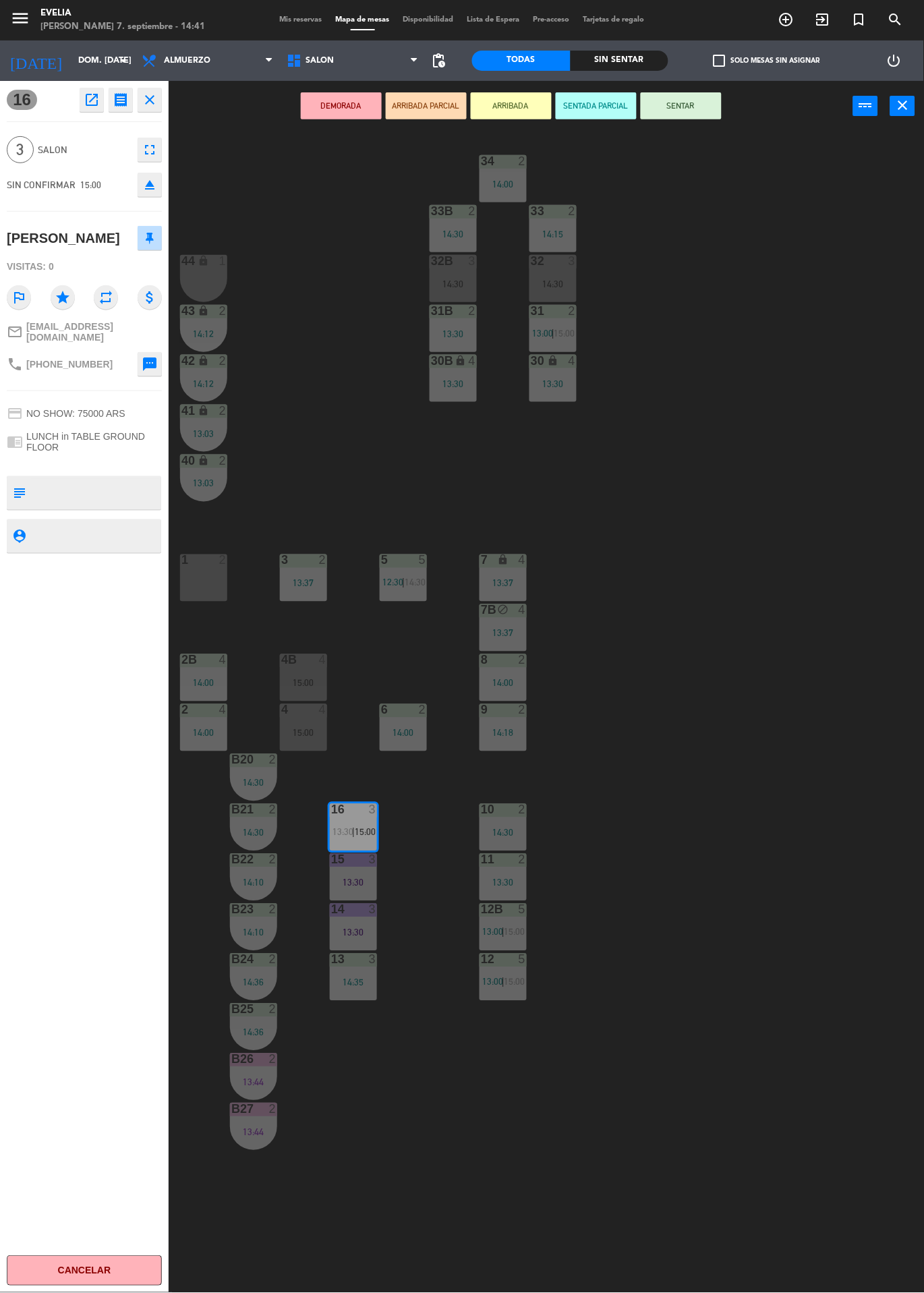
click at [819, 851] on div "34 2 14:00 33B 2 14:30 33 2 14:15 44 lock 1 32B 3 14:30 32 3 14:30 43 lock 2 14…" at bounding box center [551, 712] width 746 height 1161
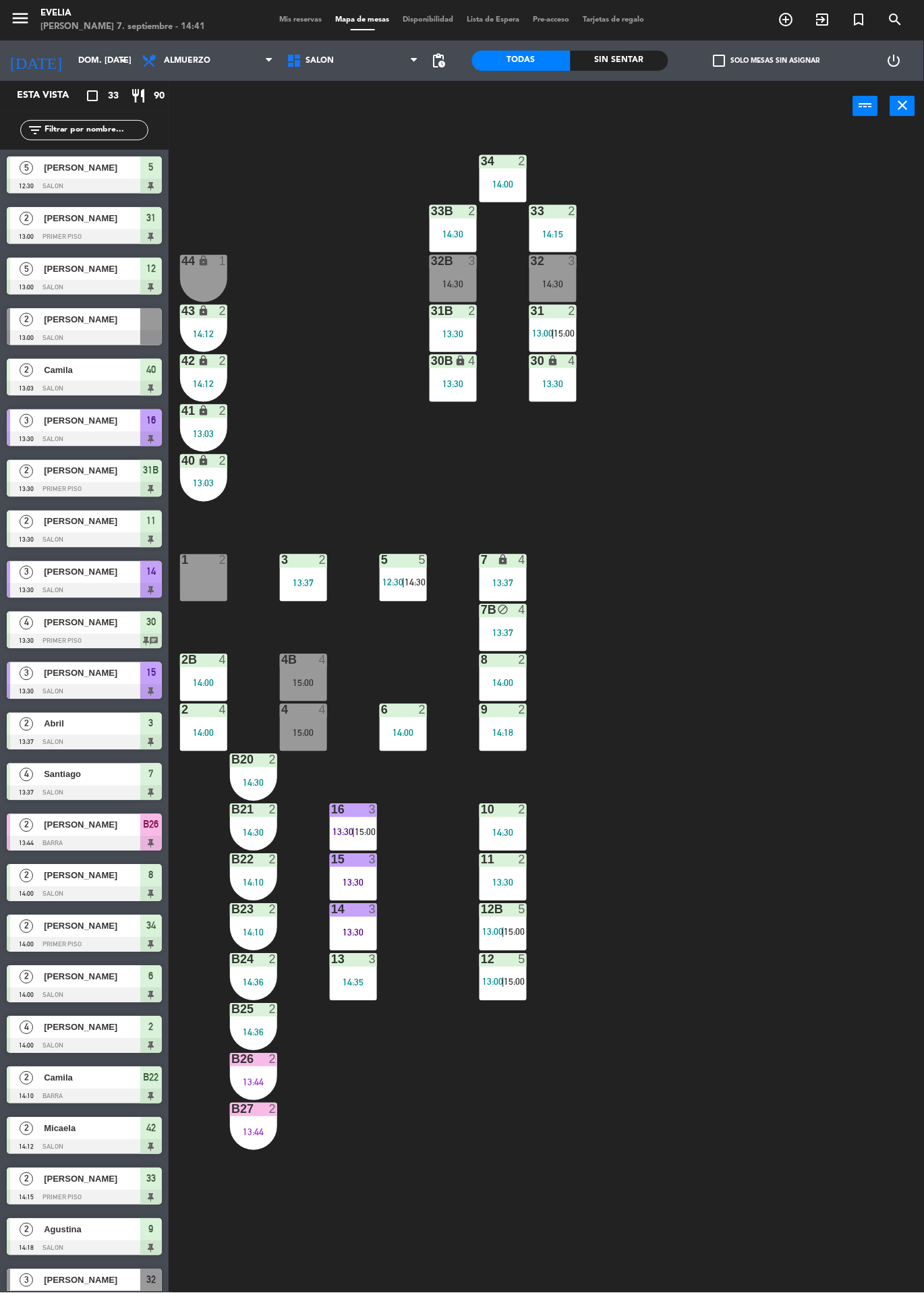
scroll to position [387, 0]
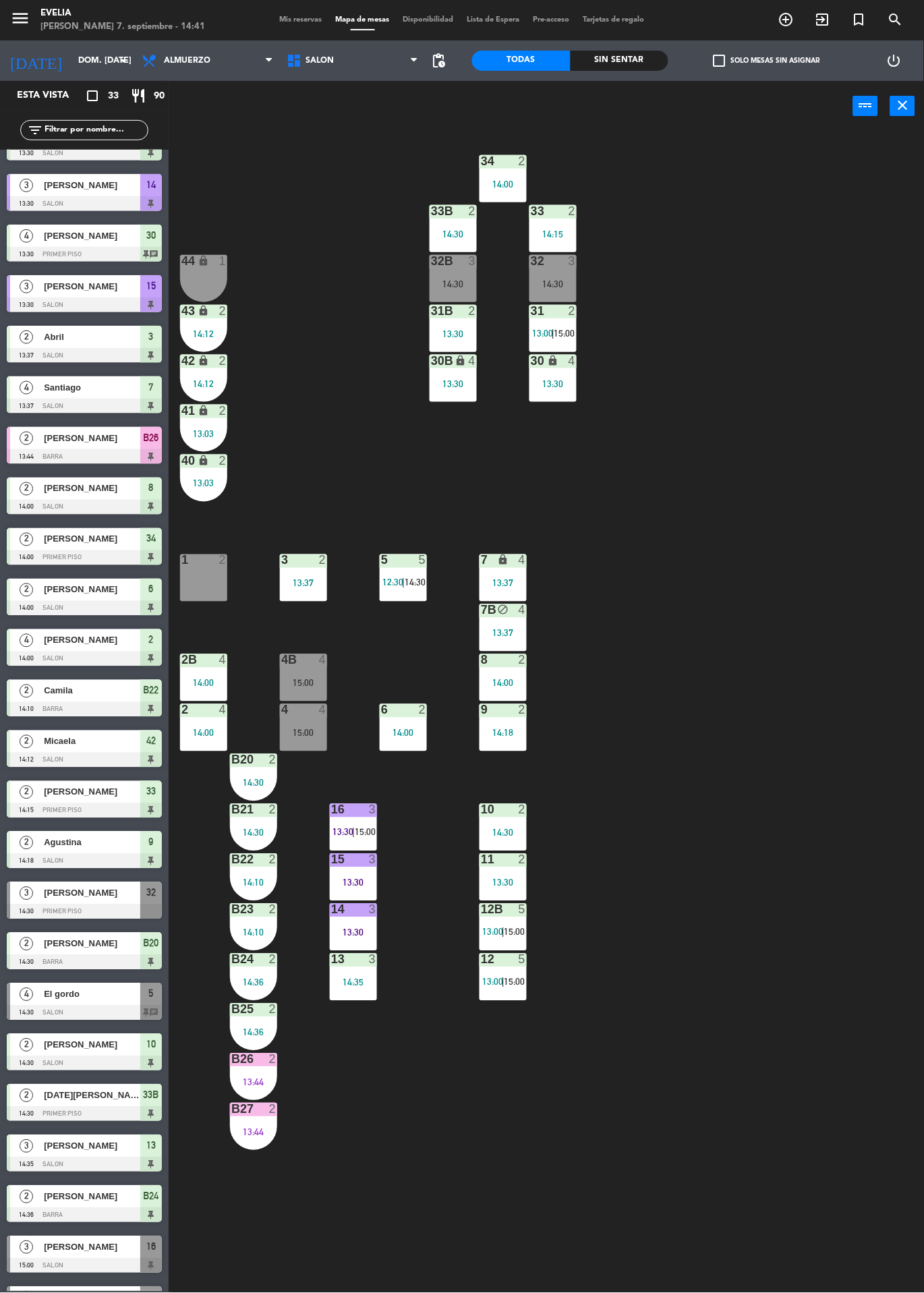
click at [812, 782] on div "34 2 14:00 33B 2 14:30 33 2 14:15 44 lock 1 32B 3 14:30 32 3 14:30 43 lock 2 14…" at bounding box center [551, 712] width 746 height 1161
click at [548, 213] on div at bounding box center [553, 211] width 22 height 12
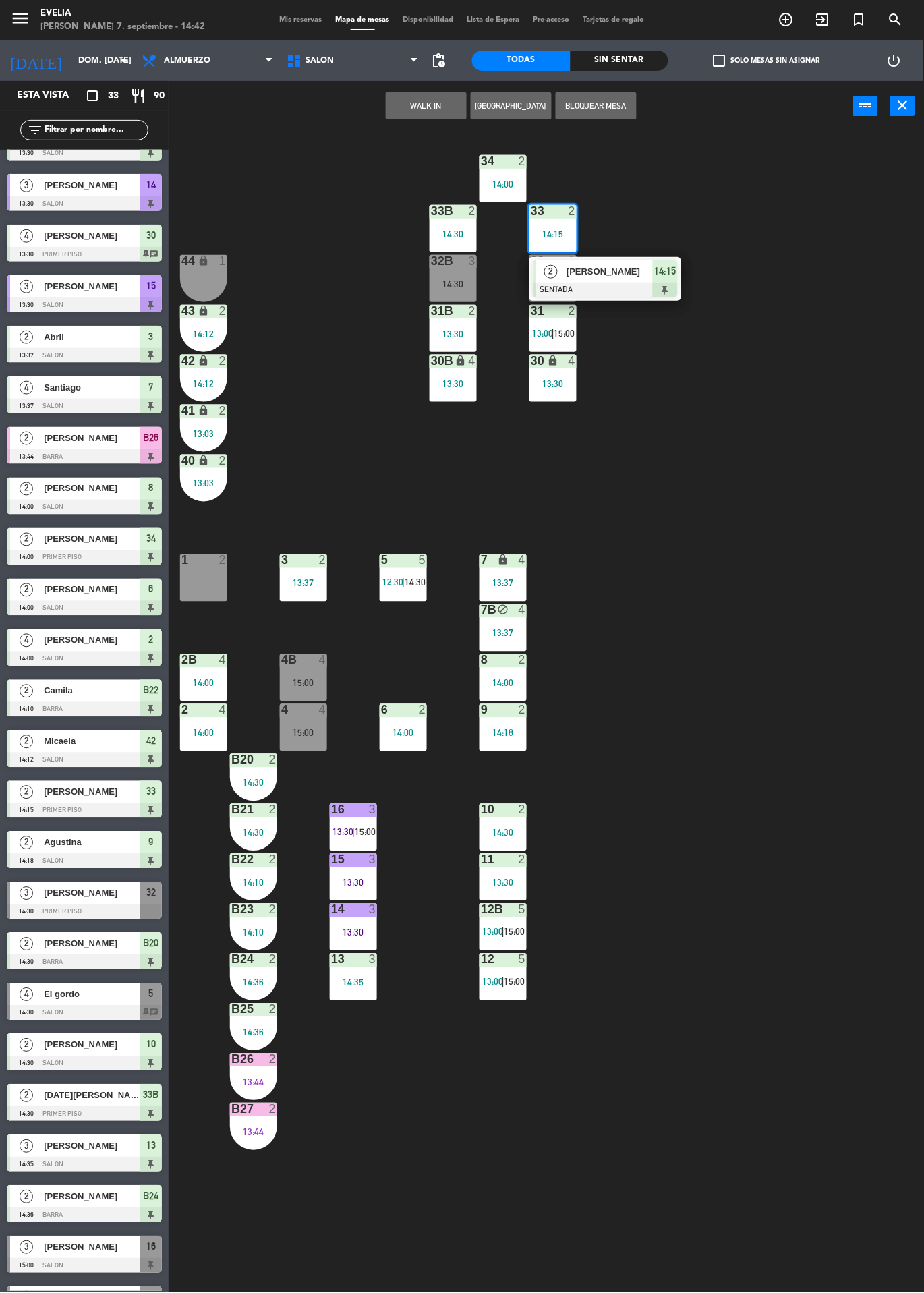
click at [831, 782] on div "34 2 14:00 33B 2 14:30 33 2 14:15 2 Luciano SENTADA 14:15 44 lock 1 32B 3 14:30…" at bounding box center [551, 712] width 746 height 1161
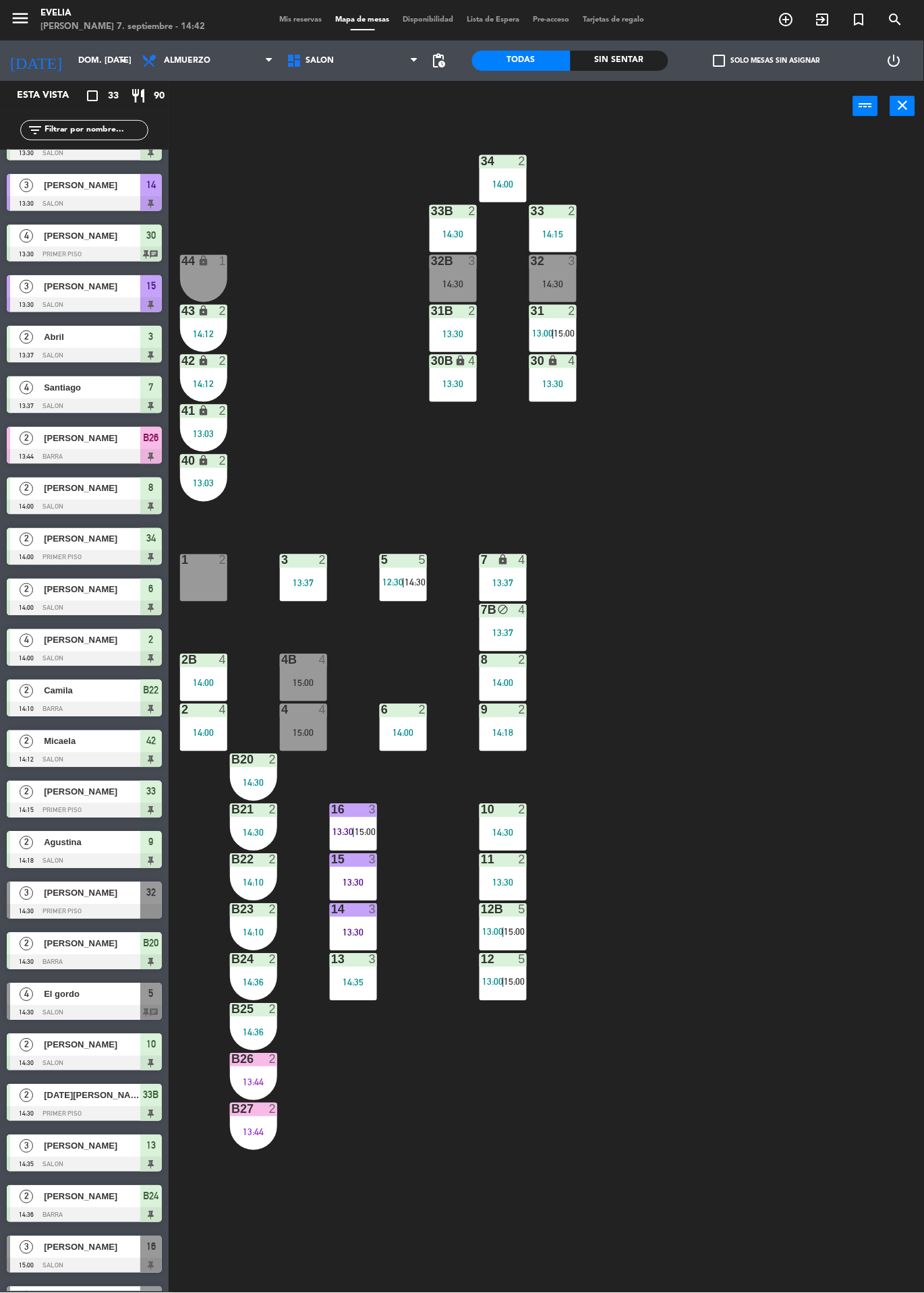
click at [432, 212] on div "33B" at bounding box center [431, 211] width 1 height 12
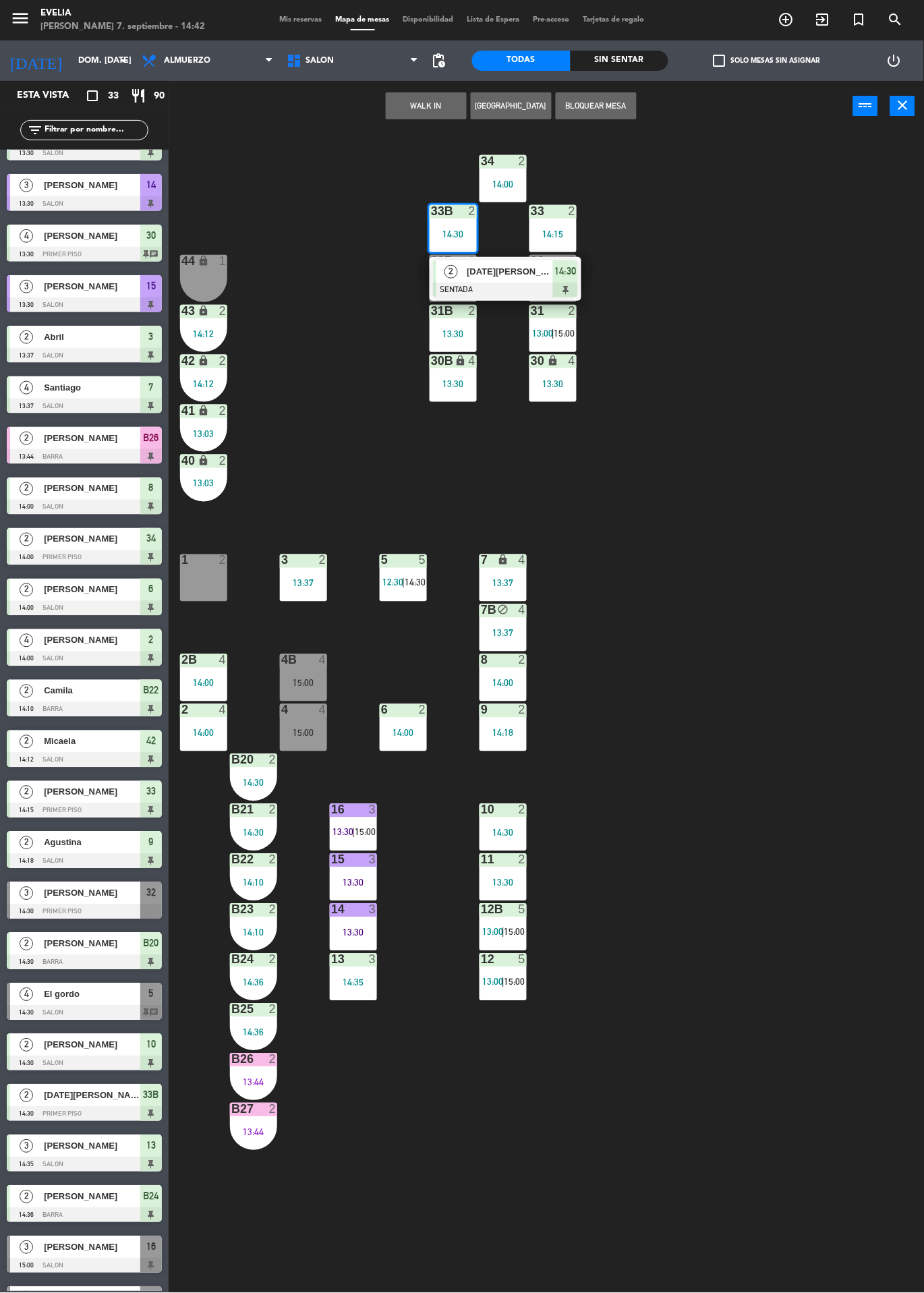
click at [786, 863] on div "34 2 14:00 33B 2 14:30 2 Lucia Briozzo SENTADA 14:30 33 2 14:15 44 lock 1 32B 3…" at bounding box center [551, 712] width 746 height 1161
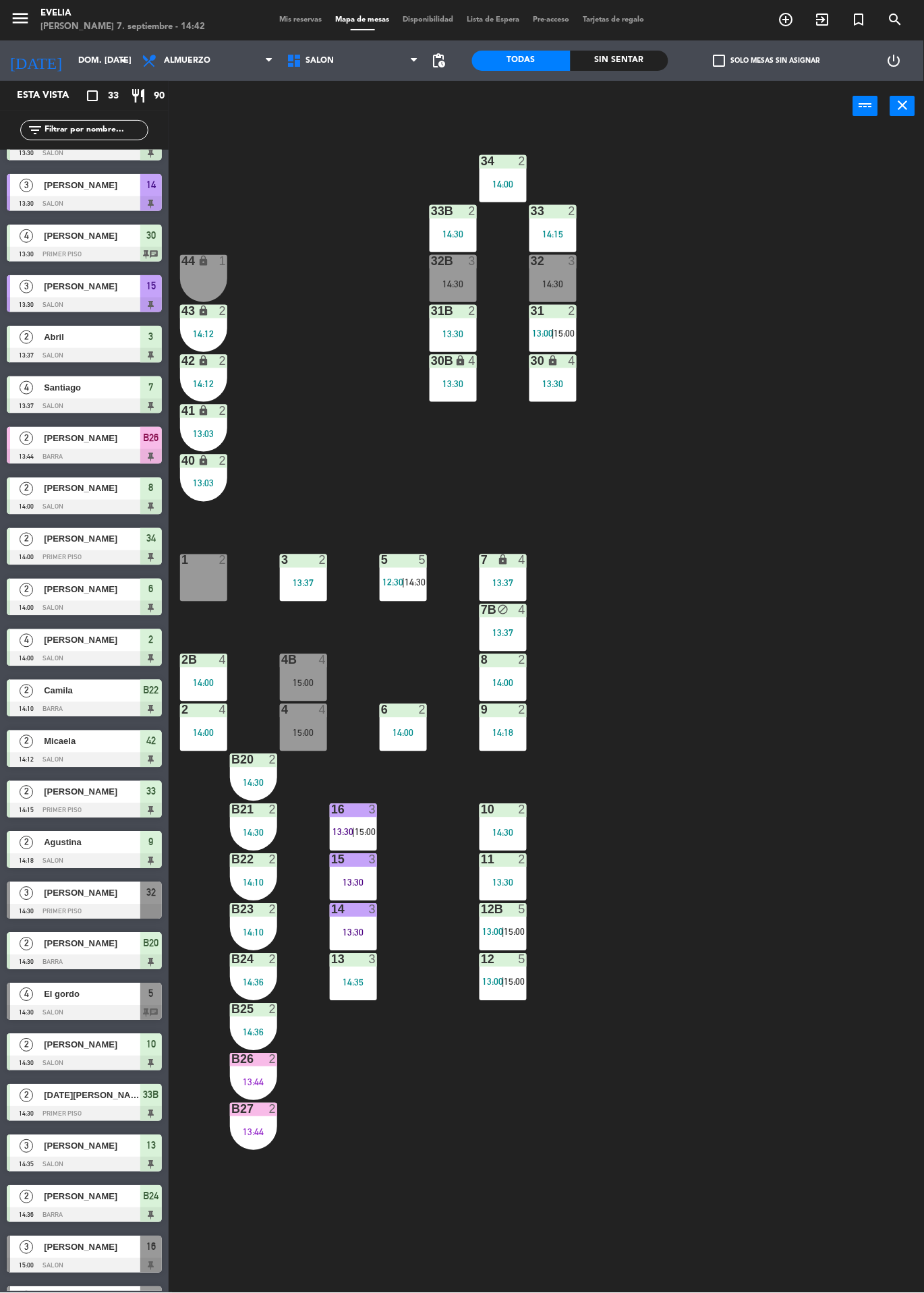
scroll to position [0, 0]
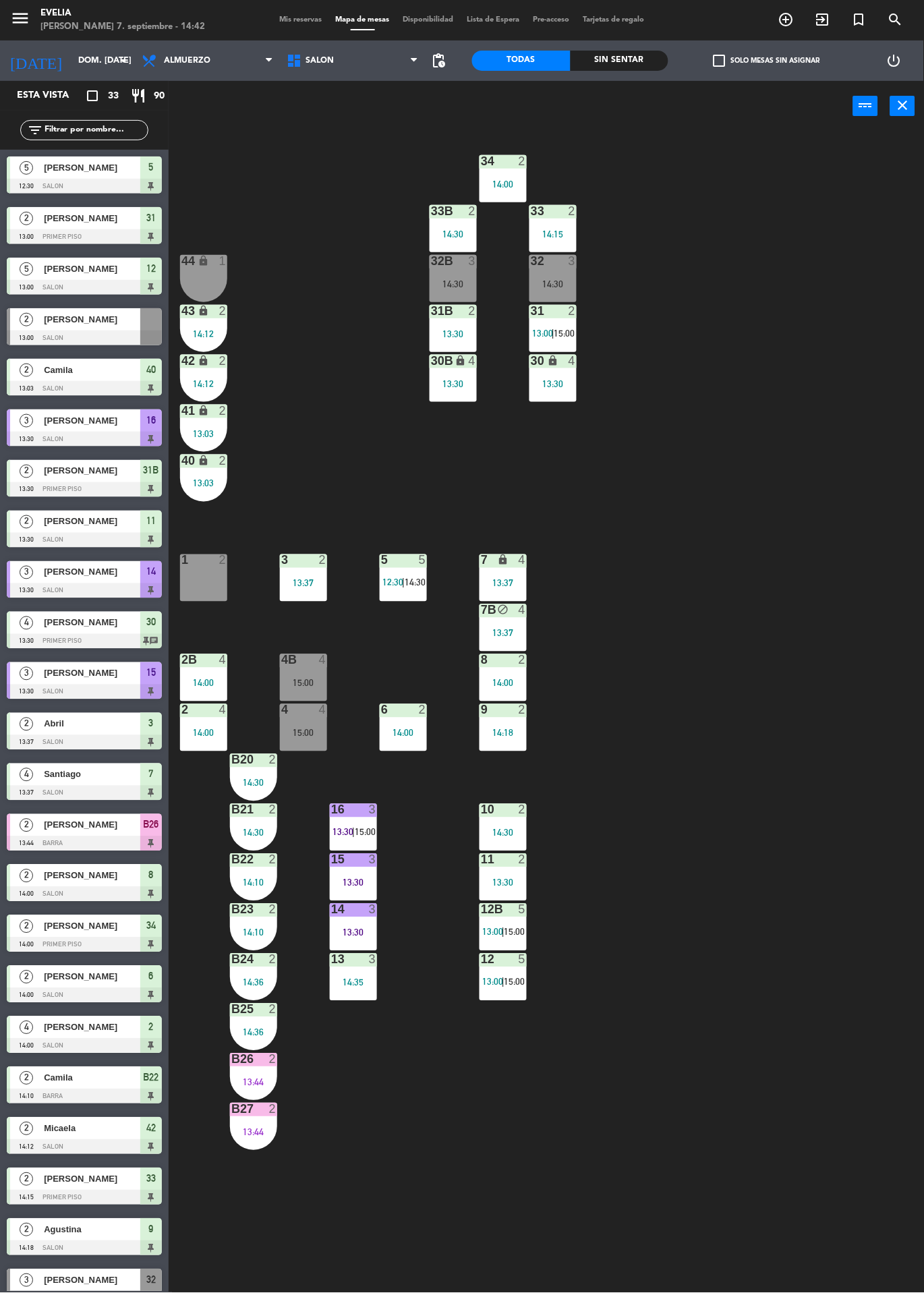
click at [331, 810] on div "16" at bounding box center [331, 810] width 1 height 12
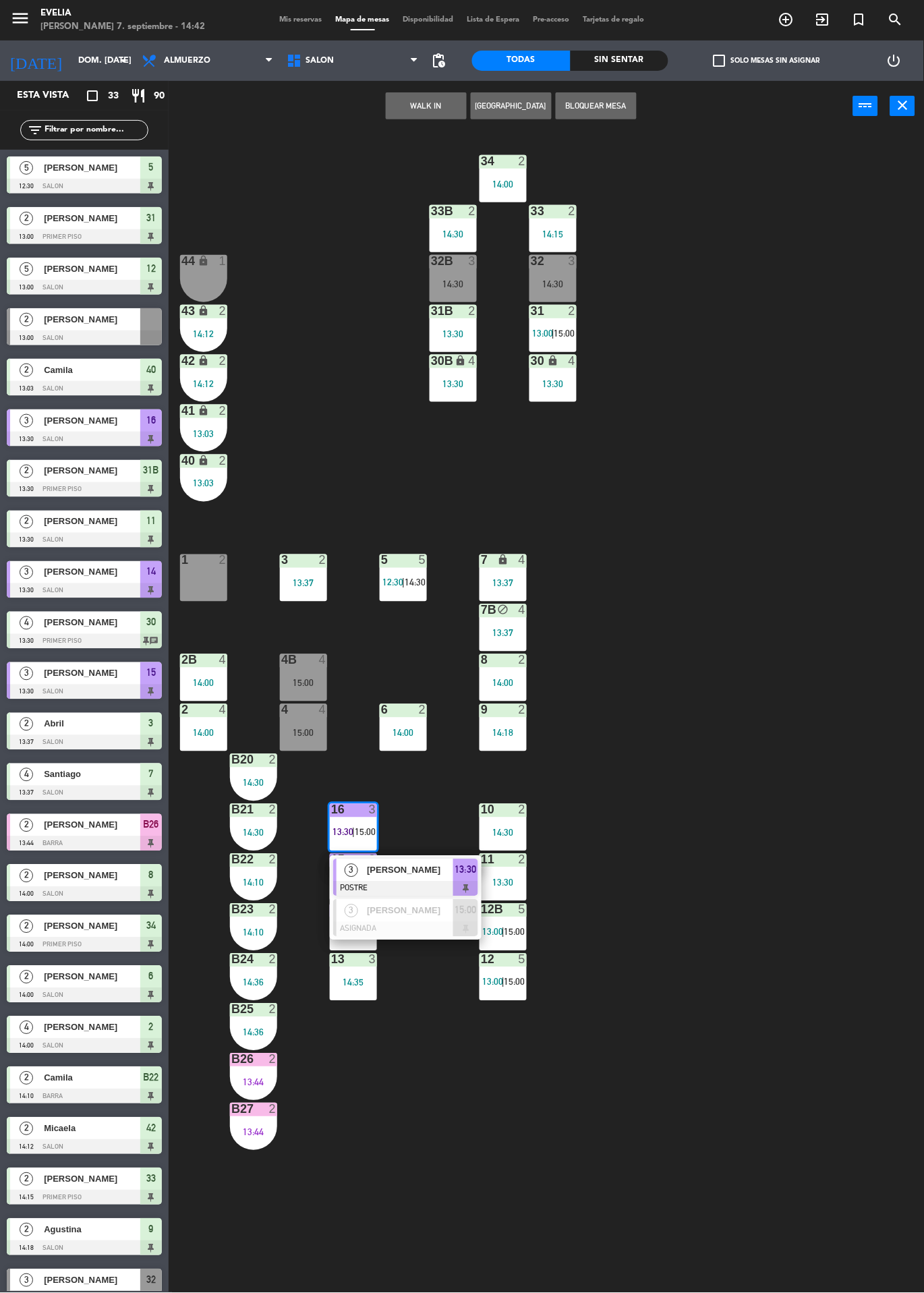
click at [372, 860] on div "[PERSON_NAME]" at bounding box center [409, 870] width 88 height 22
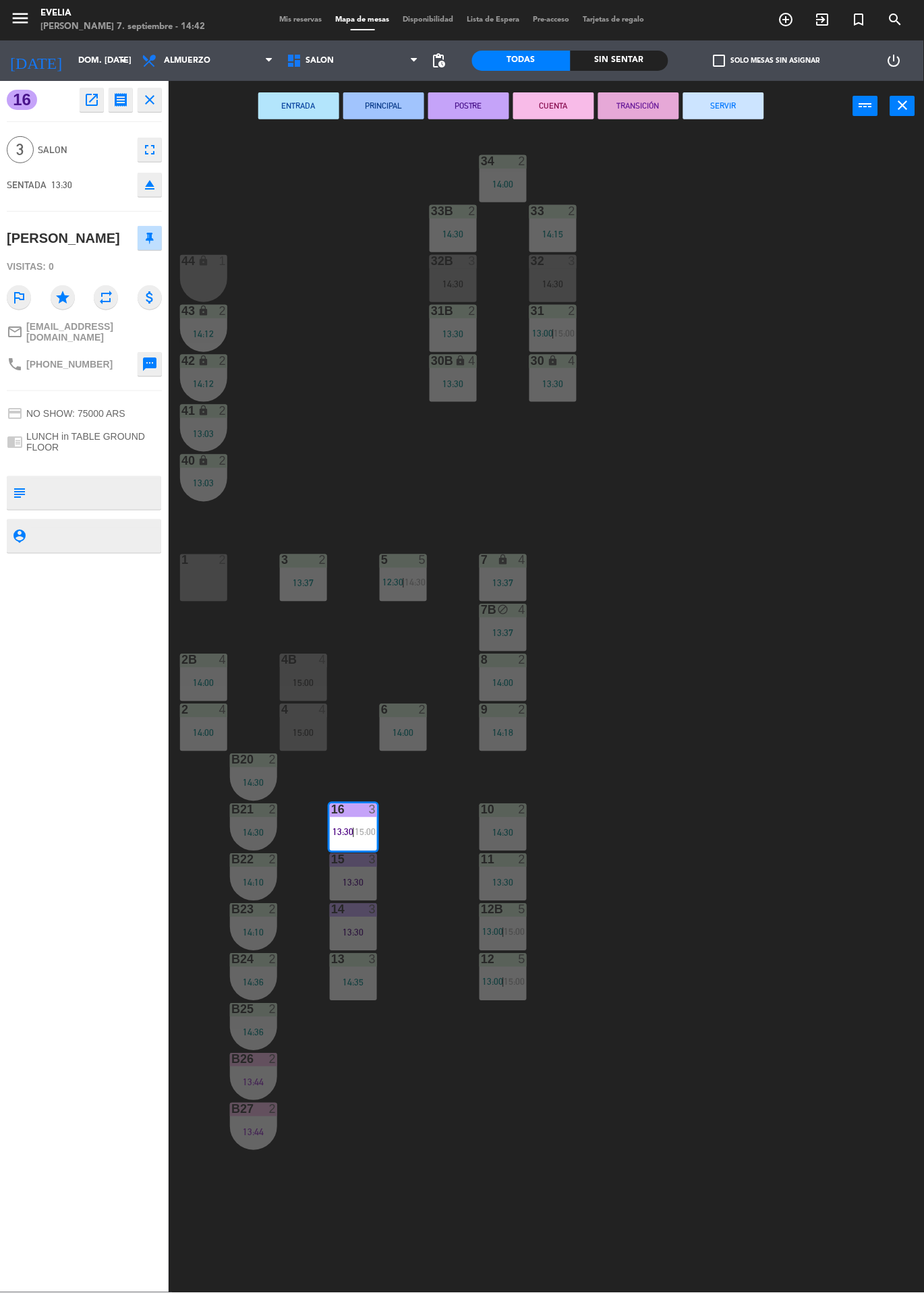
click at [731, 116] on button "SERVIR" at bounding box center [723, 106] width 81 height 27
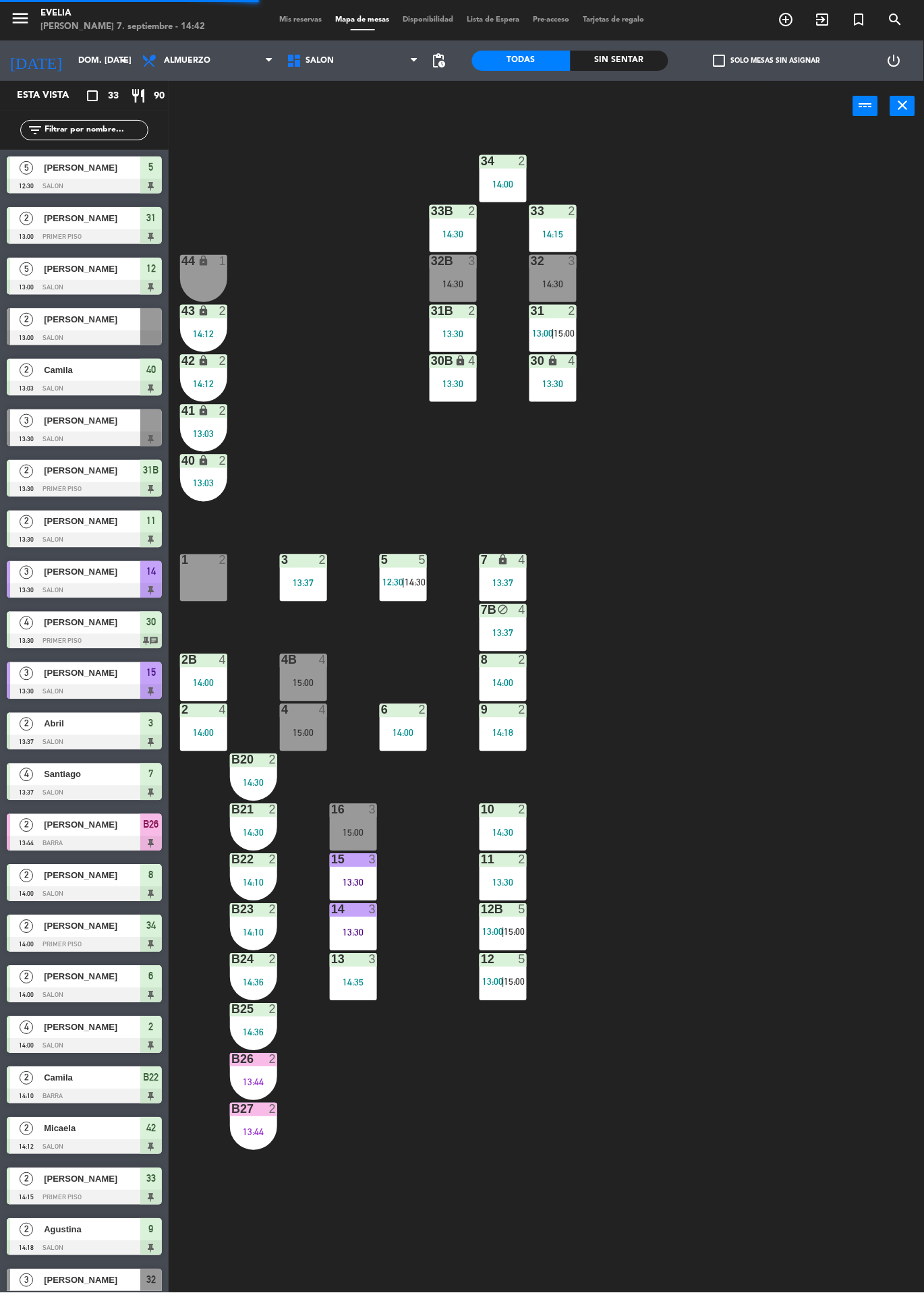
click at [795, 922] on div "34 2 14:00 33B 2 14:30 33 2 14:15 44 lock 1 32B 3 14:30 32 3 14:30 43 lock 2 14…" at bounding box center [551, 712] width 746 height 1161
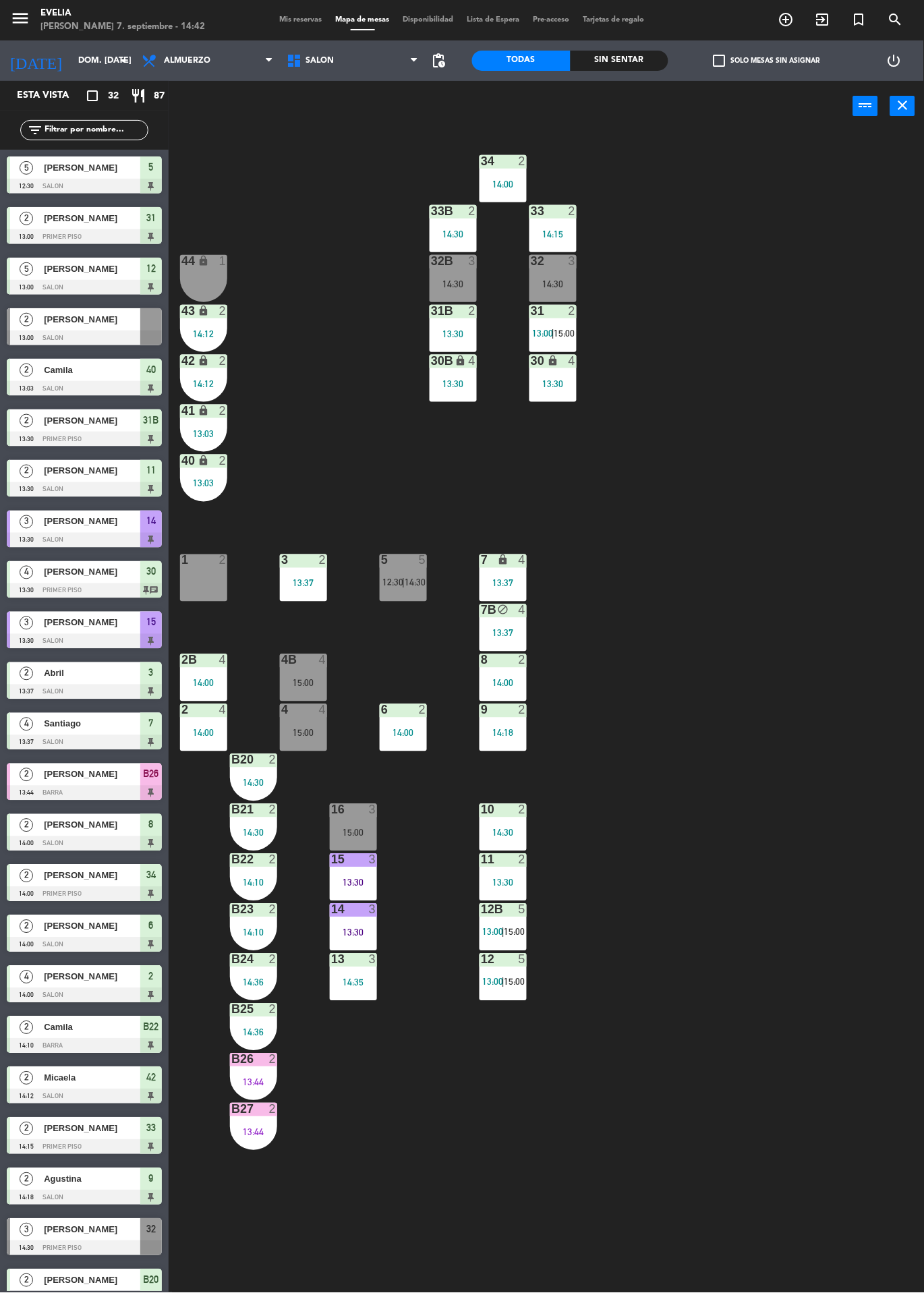
click at [378, 1140] on div "34 2 14:00 33B 2 14:30 33 2 14:15 44 lock 1 32B 3 14:30 32 3 14:30 43 lock 2 14…" at bounding box center [551, 712] width 746 height 1161
click at [285, 694] on div "4B 4 15:00" at bounding box center [302, 677] width 47 height 47
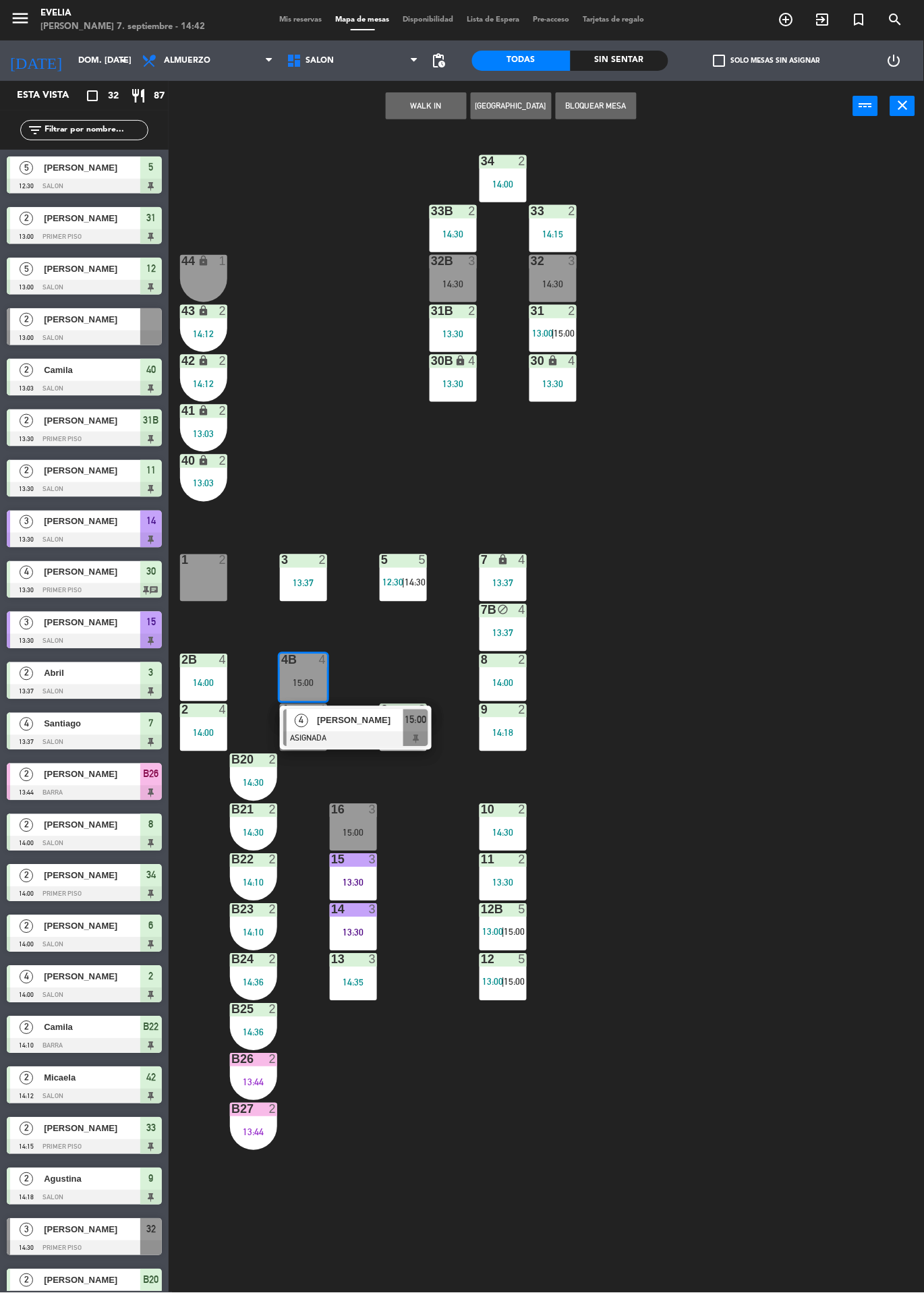
click at [802, 909] on div "34 2 14:00 33B 2 14:30 33 2 14:15 44 lock 1 32B 3 14:30 32 3 14:30 43 lock 2 14…" at bounding box center [551, 712] width 746 height 1161
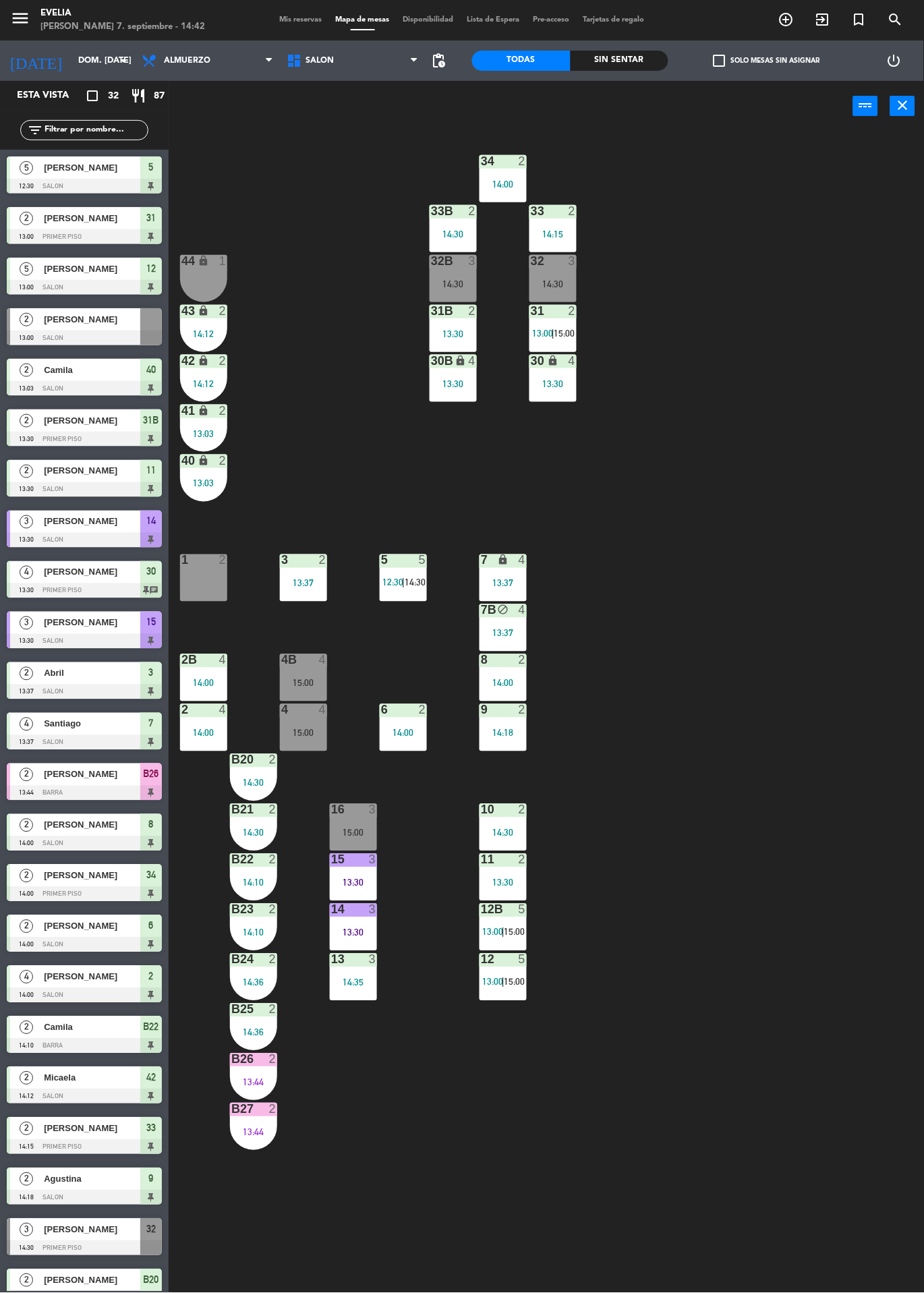
click at [319, 729] on div "15:00" at bounding box center [302, 733] width 47 height 10
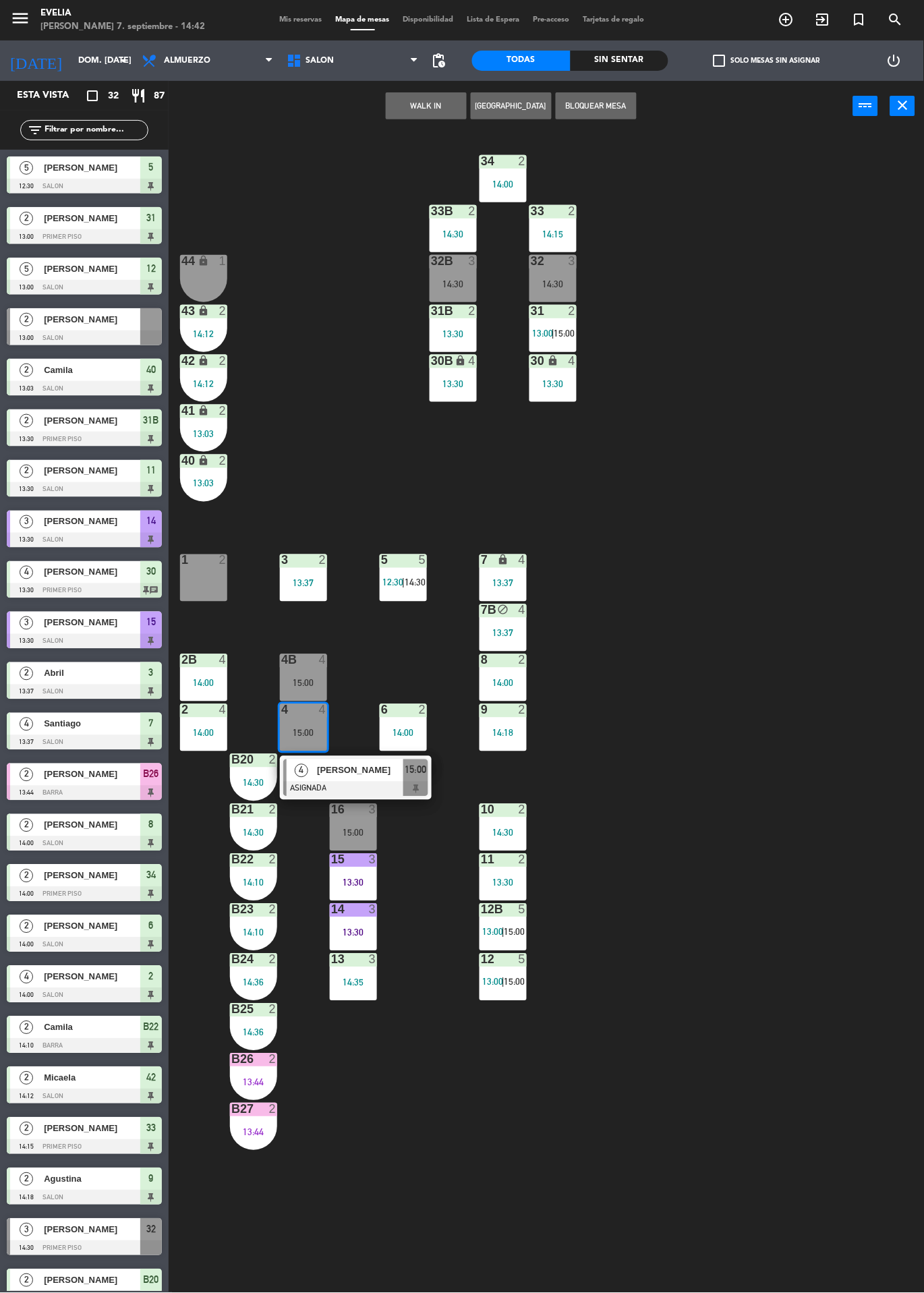
click at [799, 913] on div "34 2 14:00 33B 2 14:30 33 2 14:15 44 lock 1 32B 3 14:30 32 3 14:30 43 lock 2 14…" at bounding box center [551, 712] width 746 height 1161
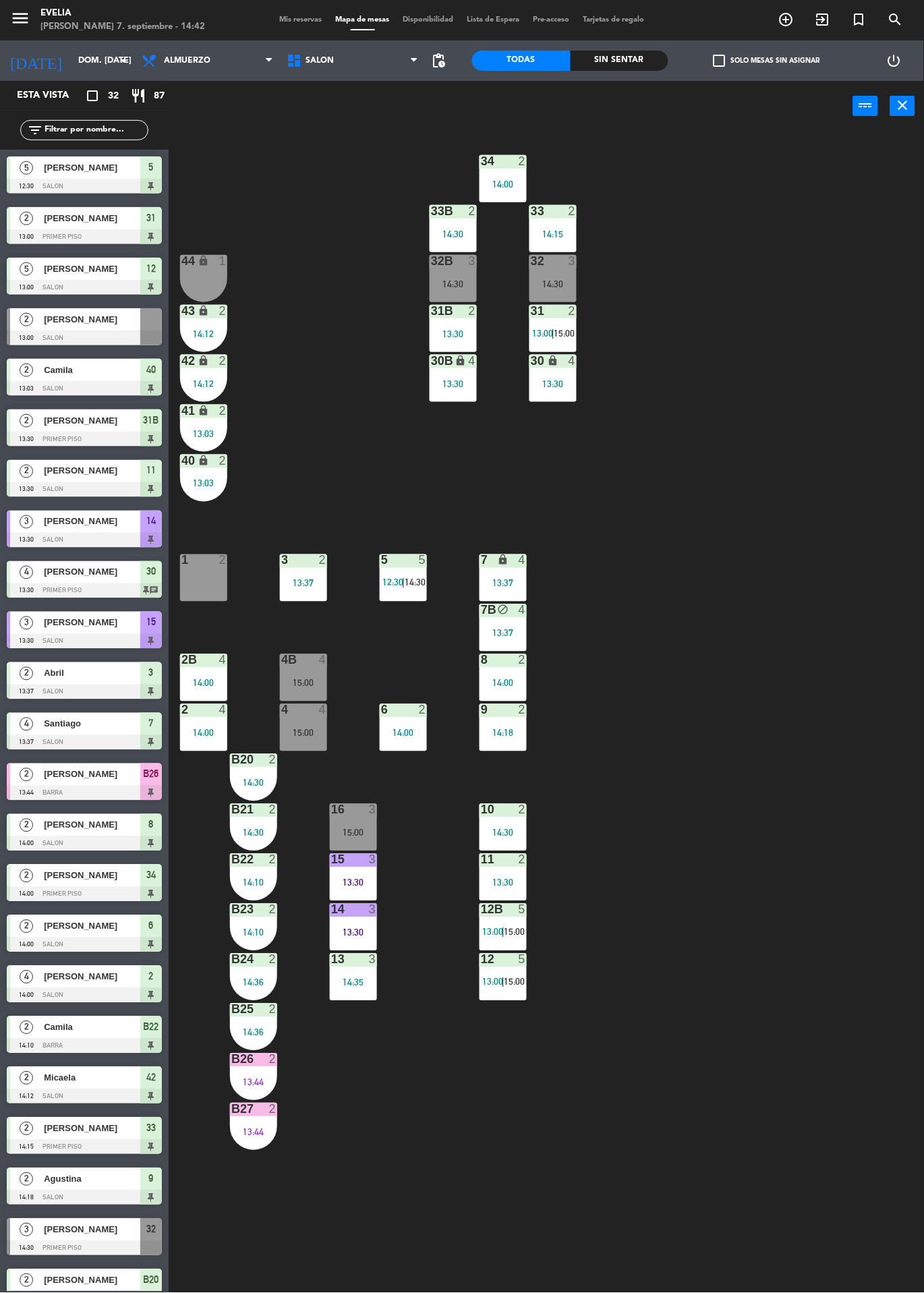
click at [313, 719] on div "4 4 15:00" at bounding box center [302, 727] width 47 height 47
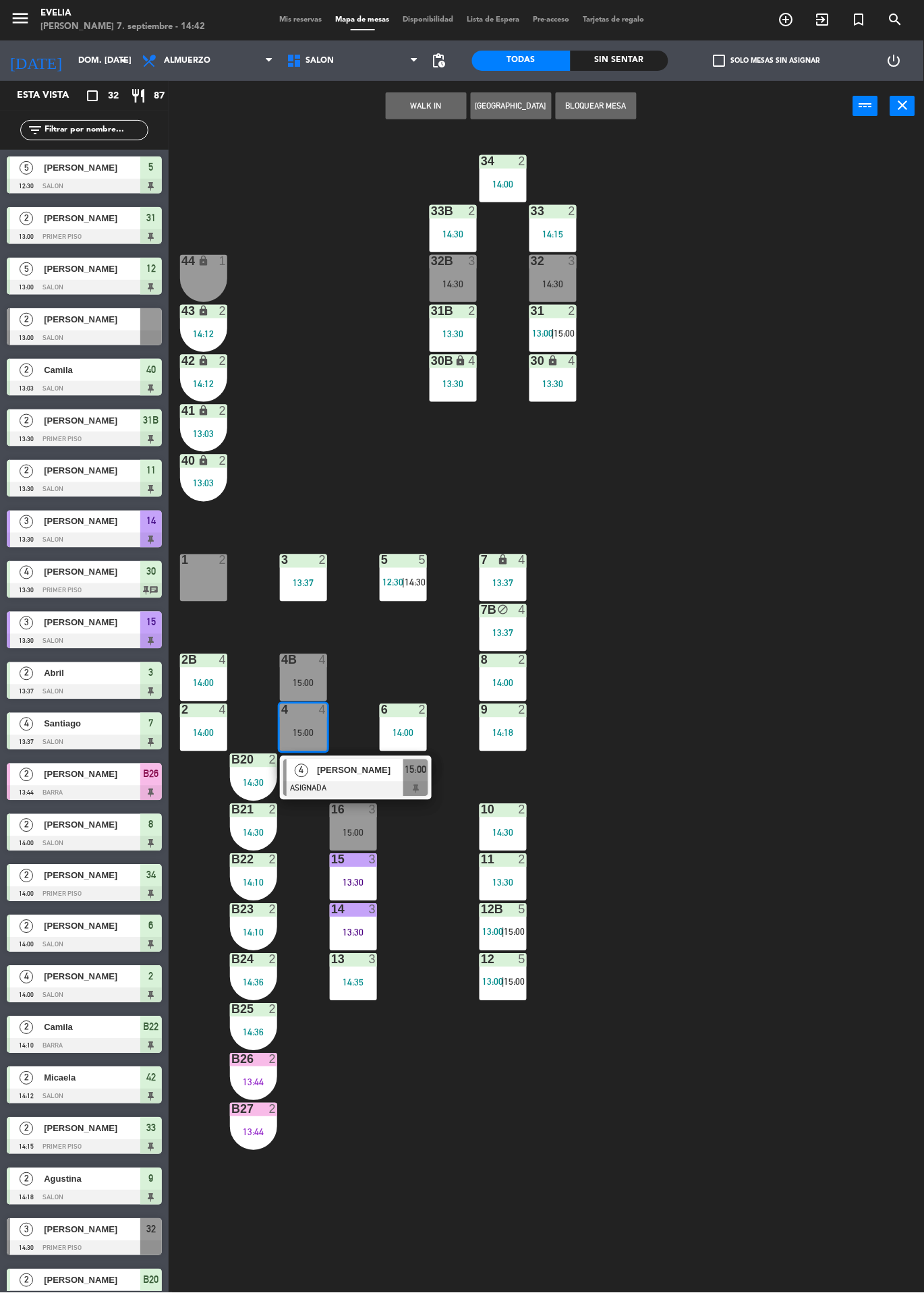
click at [372, 777] on span "[PERSON_NAME]" at bounding box center [359, 770] width 87 height 14
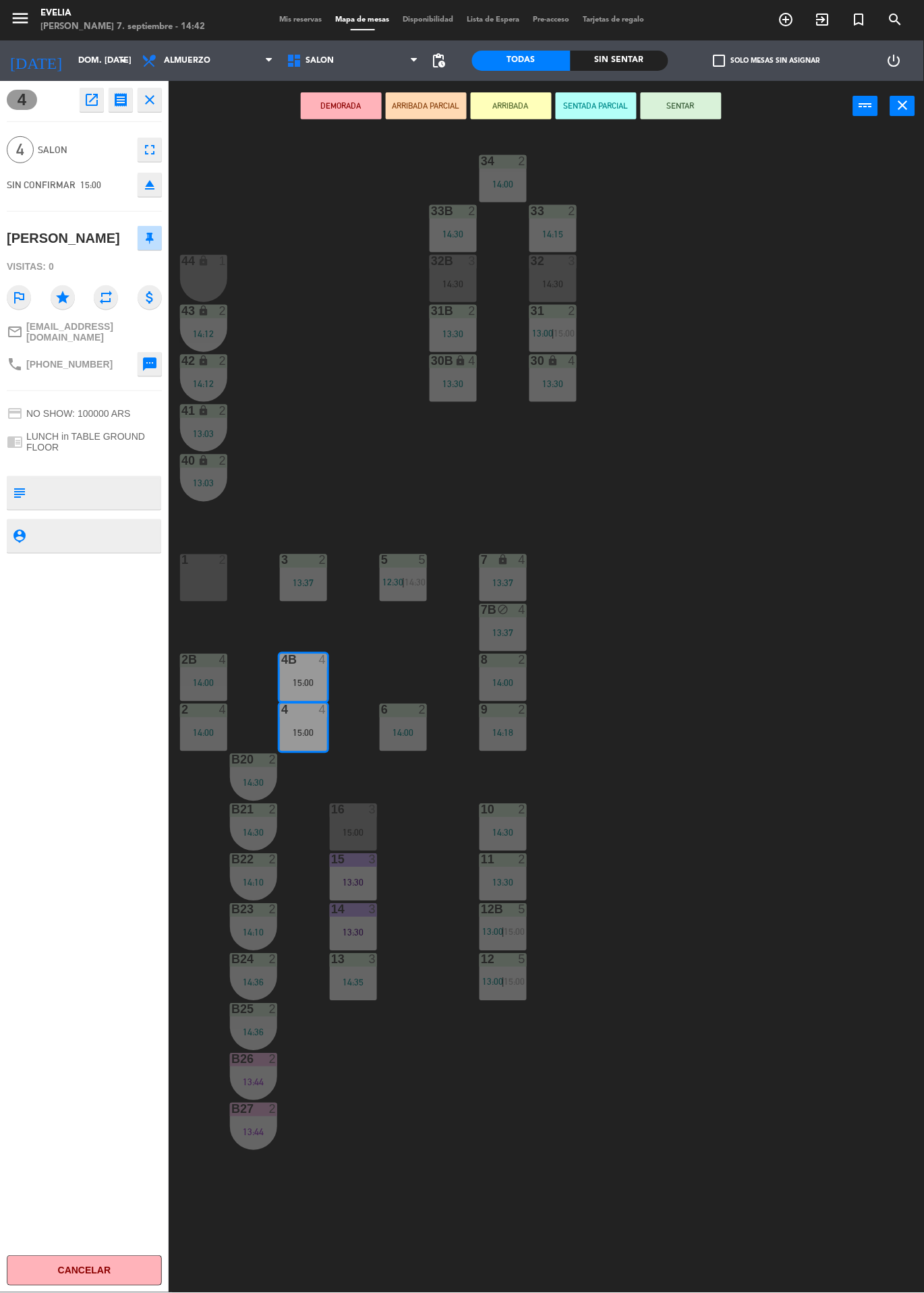
click at [796, 898] on div "34 2 14:00 33B 2 14:30 33 2 14:15 44 lock 1 32B 3 14:30 32 3 14:30 43 lock 2 14…" at bounding box center [551, 712] width 746 height 1161
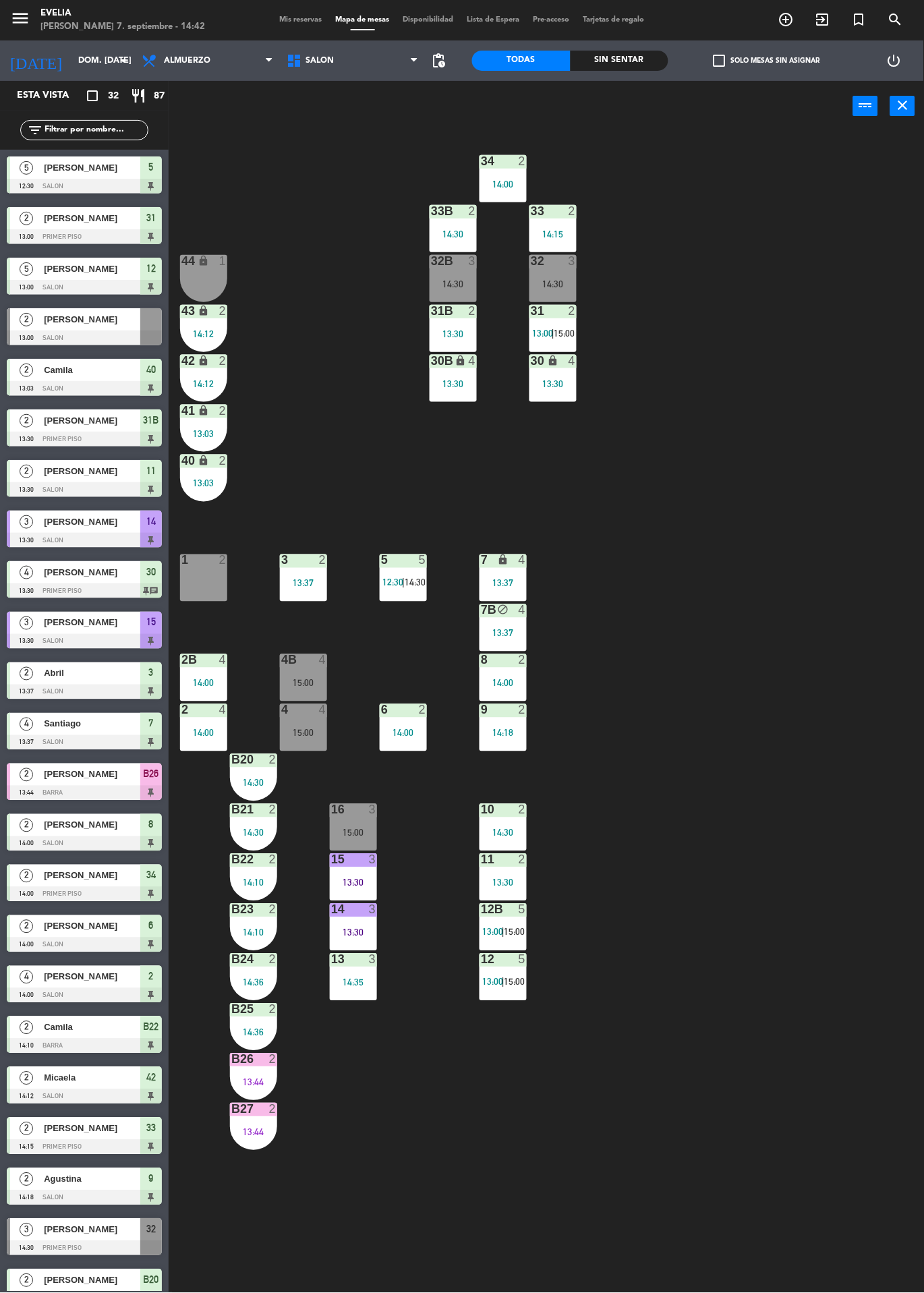
scroll to position [471, 0]
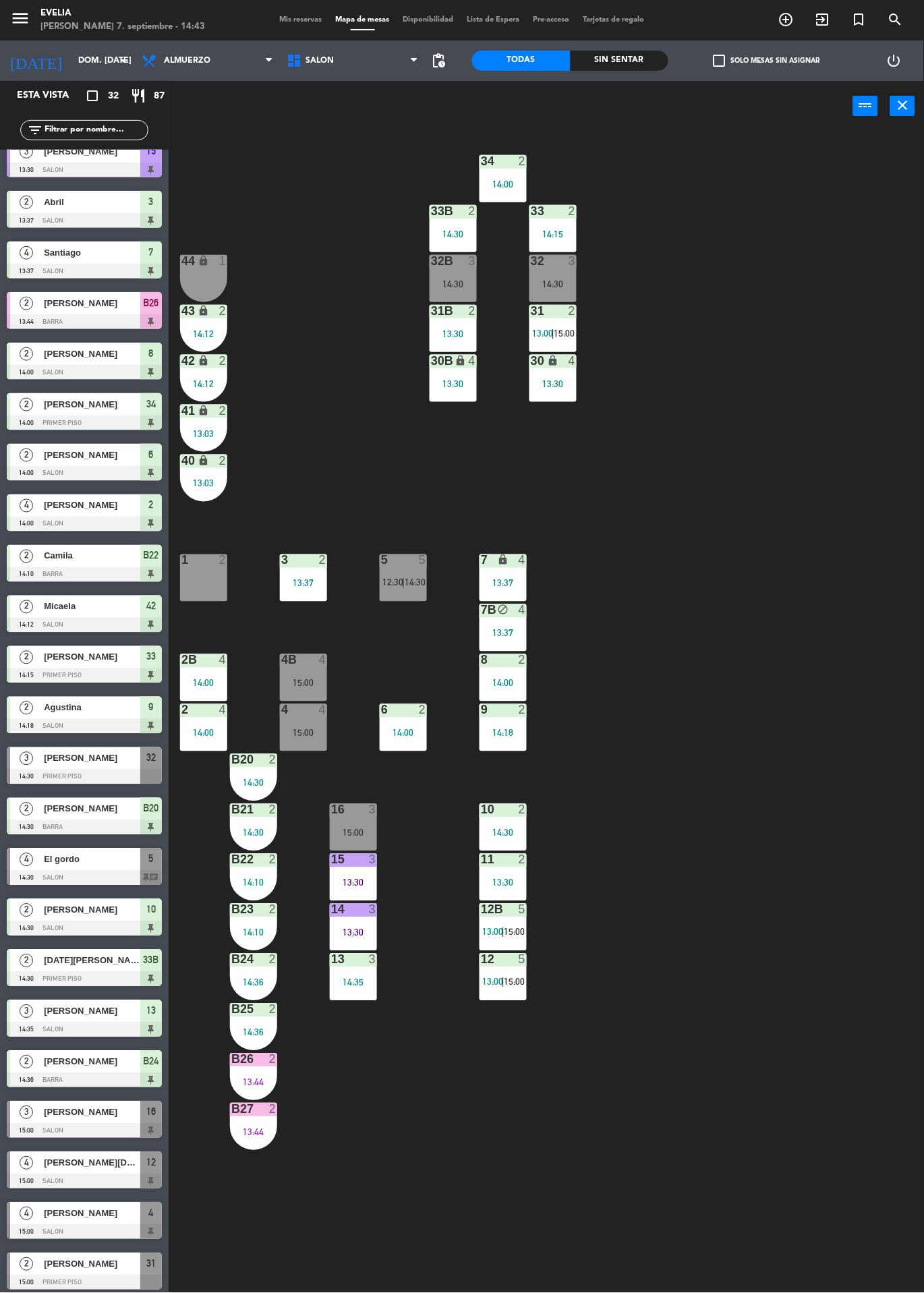
click at [572, 261] on div "3" at bounding box center [572, 260] width 8 height 12
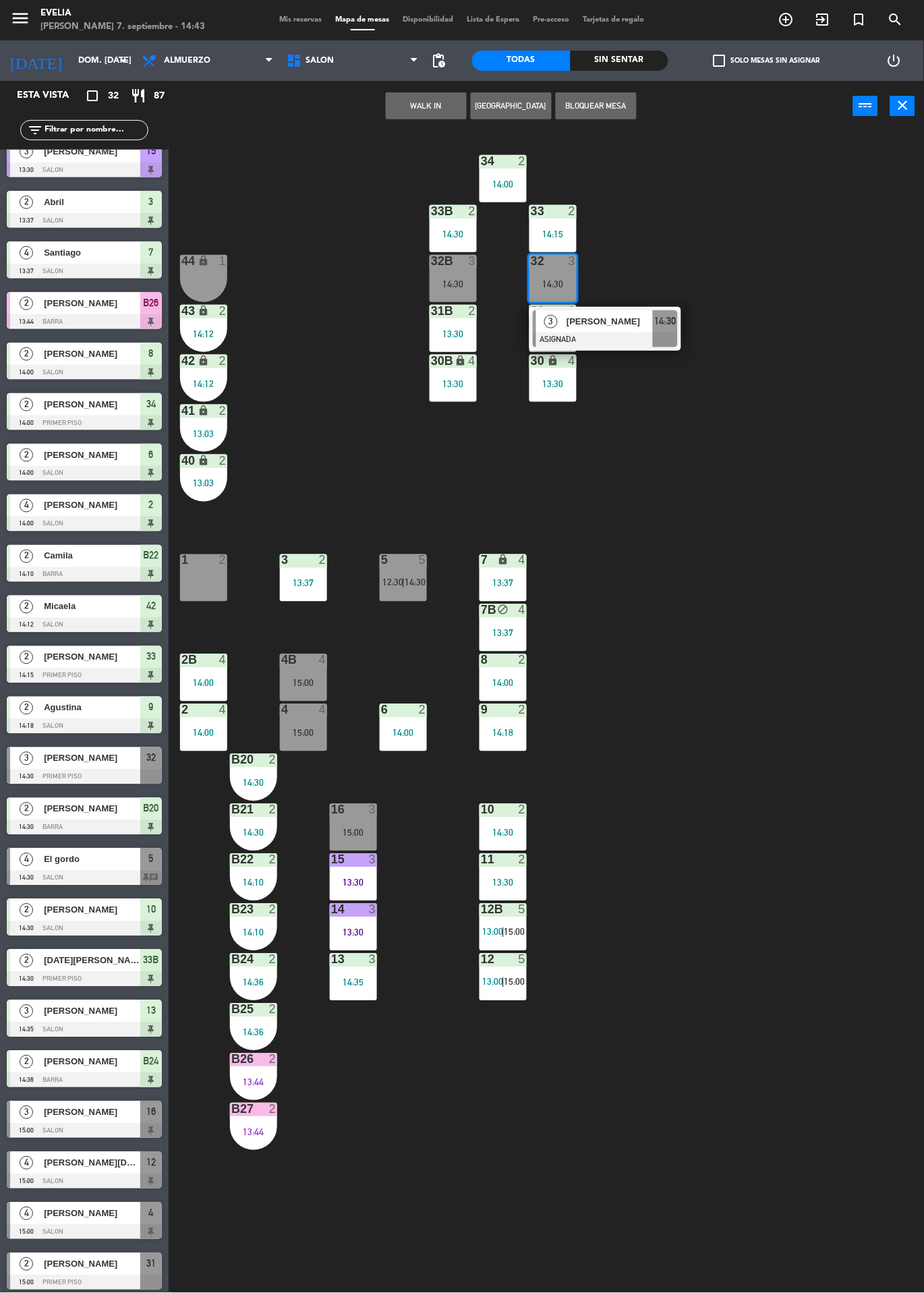
click at [782, 605] on div "34 2 14:00 33B 2 14:30 33 2 14:15 44 lock 1 32B 3 14:30 32 3 14:30 3 Agostina S…" at bounding box center [551, 712] width 746 height 1161
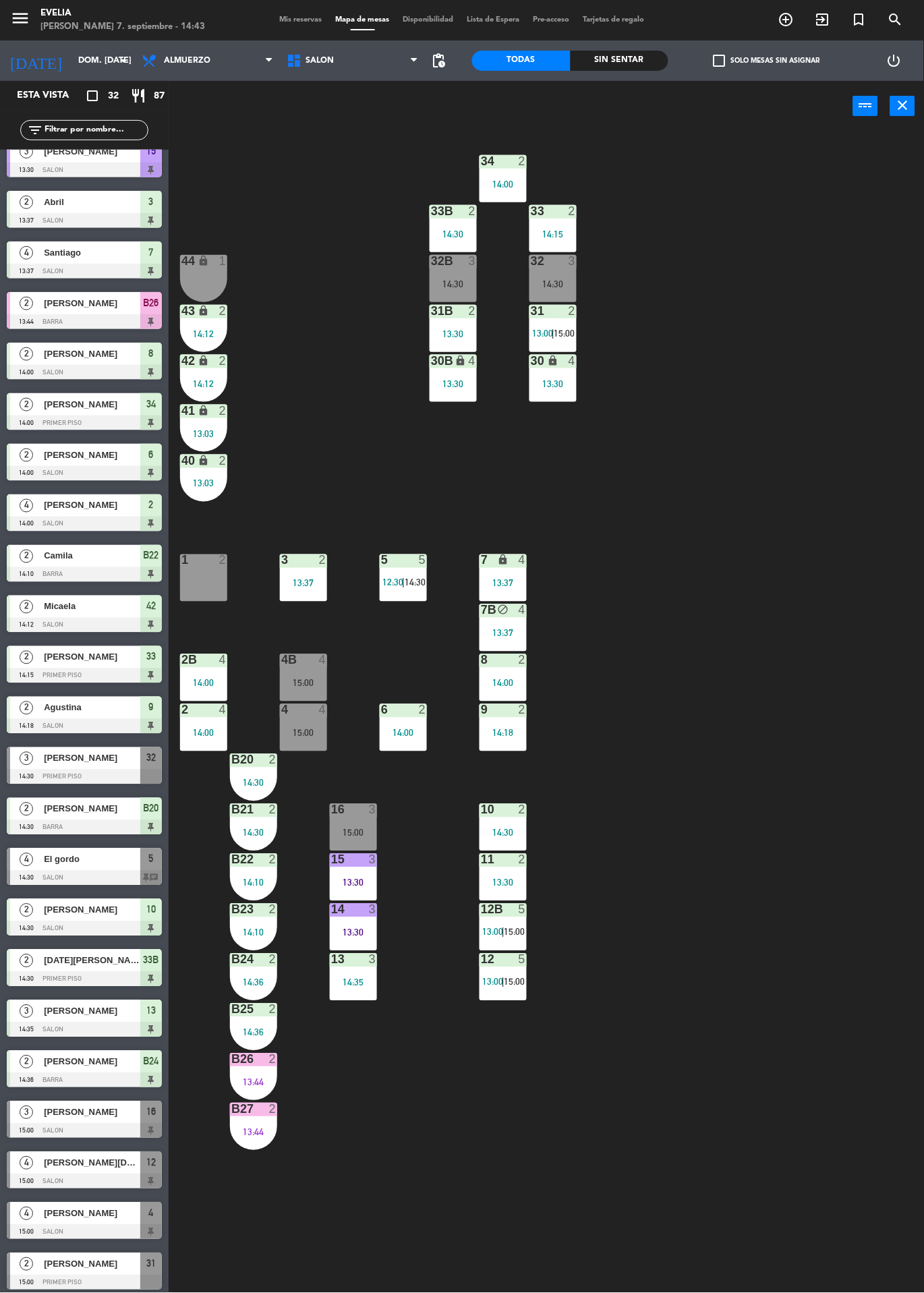
click at [813, 1002] on div "34 2 14:00 33B 2 14:30 33 2 14:15 44 lock 1 32B 3 14:30 32 3 14:30 43 lock 2 14…" at bounding box center [551, 712] width 746 height 1161
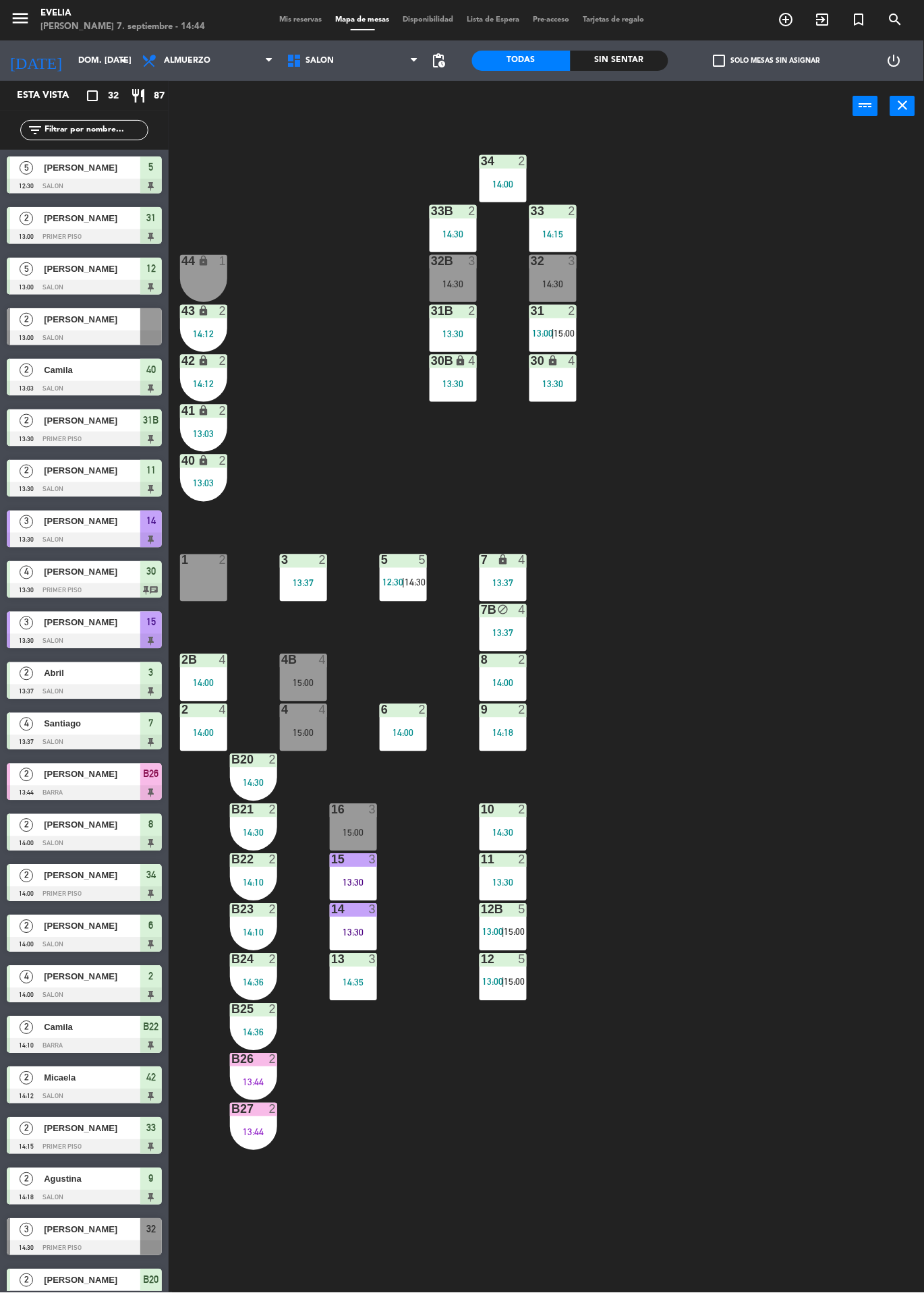
scroll to position [477, 0]
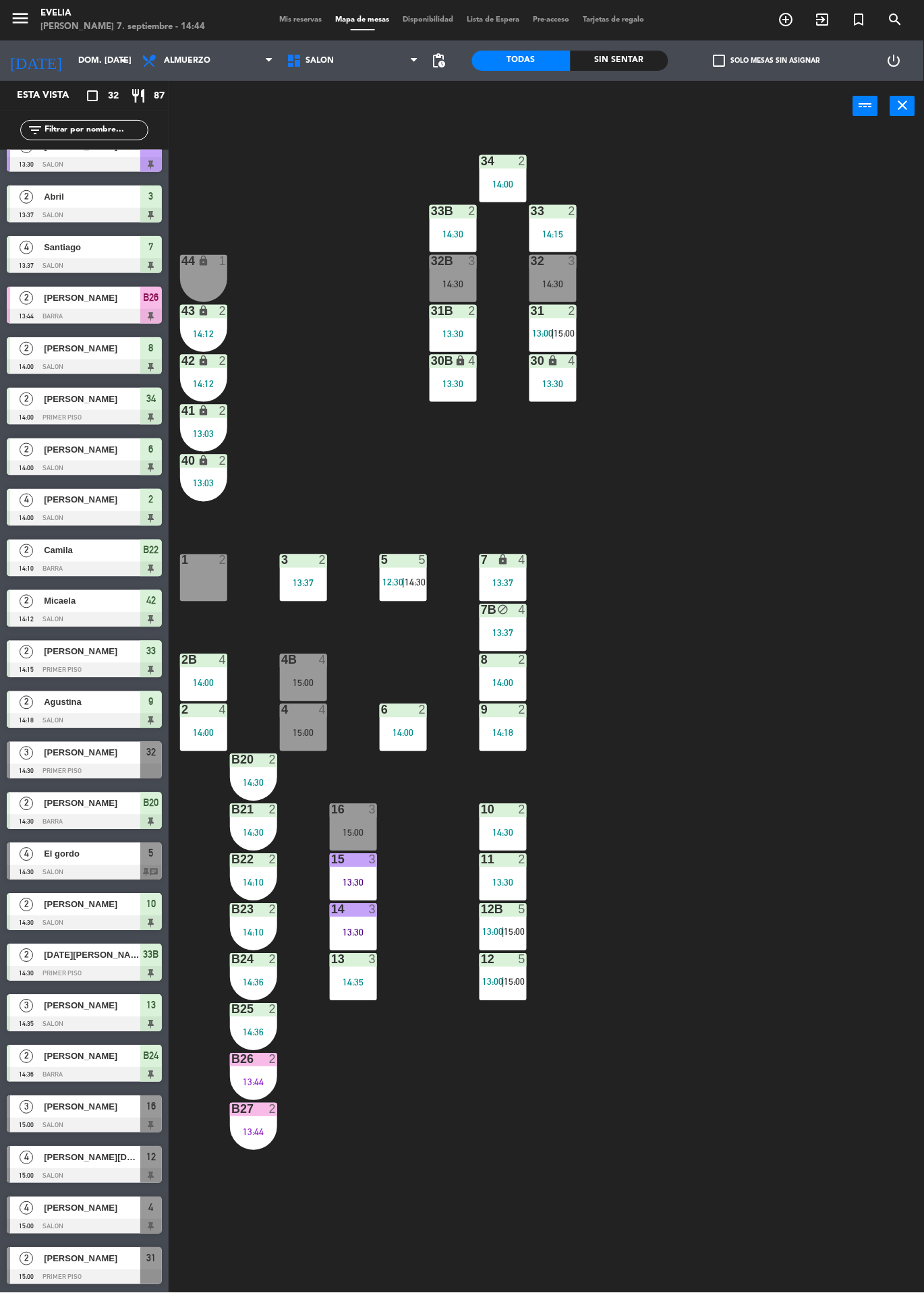
click at [345, 1099] on div "34 2 14:00 33B 2 14:30 33 2 14:15 44 lock 1 32B 3 14:30 32 3 14:30 43 lock 2 14…" at bounding box center [551, 712] width 746 height 1161
click at [342, 932] on div "13:30" at bounding box center [353, 933] width 47 height 10
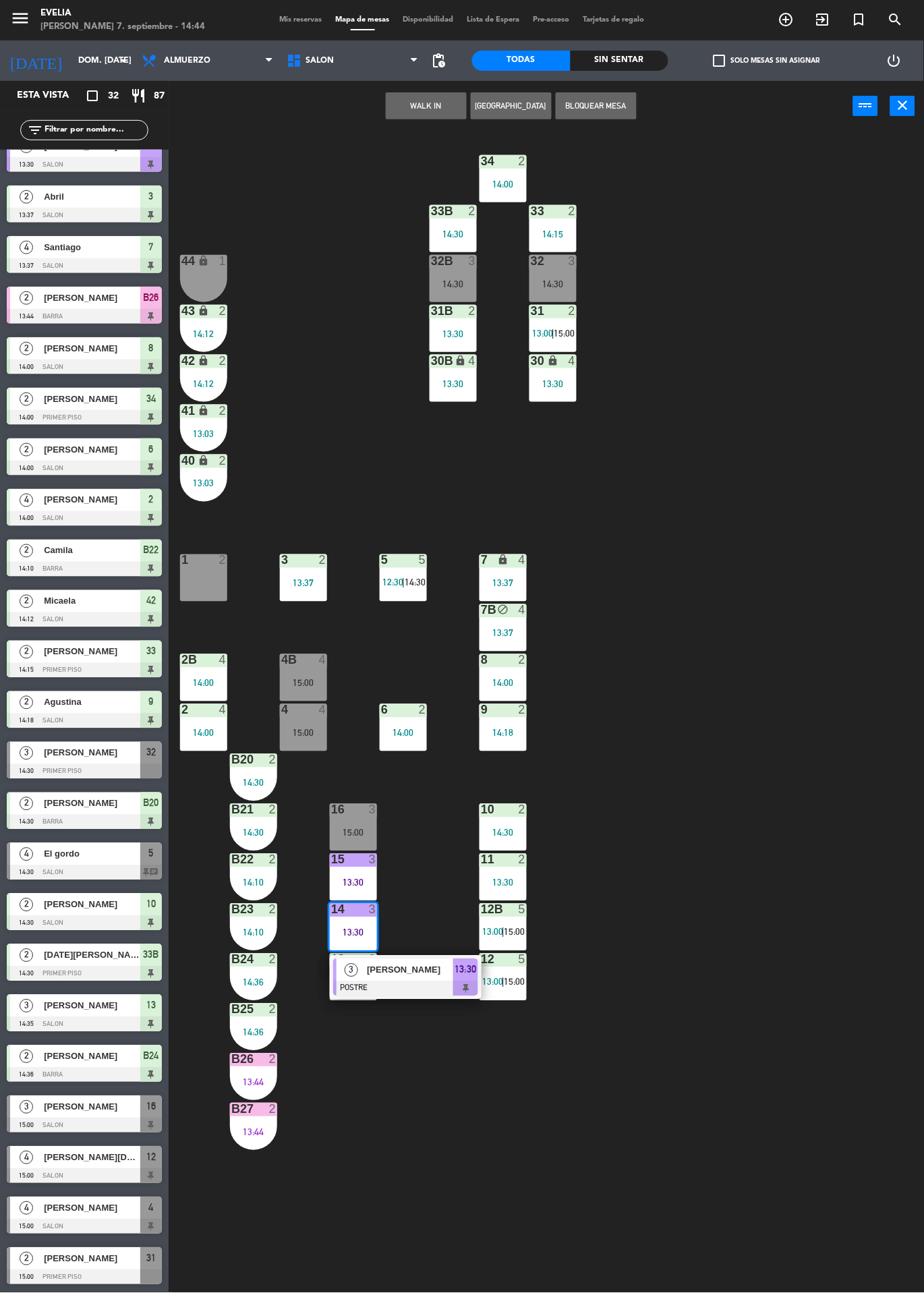
click at [810, 1095] on div "34 2 14:00 33B 2 14:30 33 2 14:15 44 lock 1 32B 3 14:30 32 3 14:30 43 lock 2 14…" at bounding box center [551, 712] width 746 height 1161
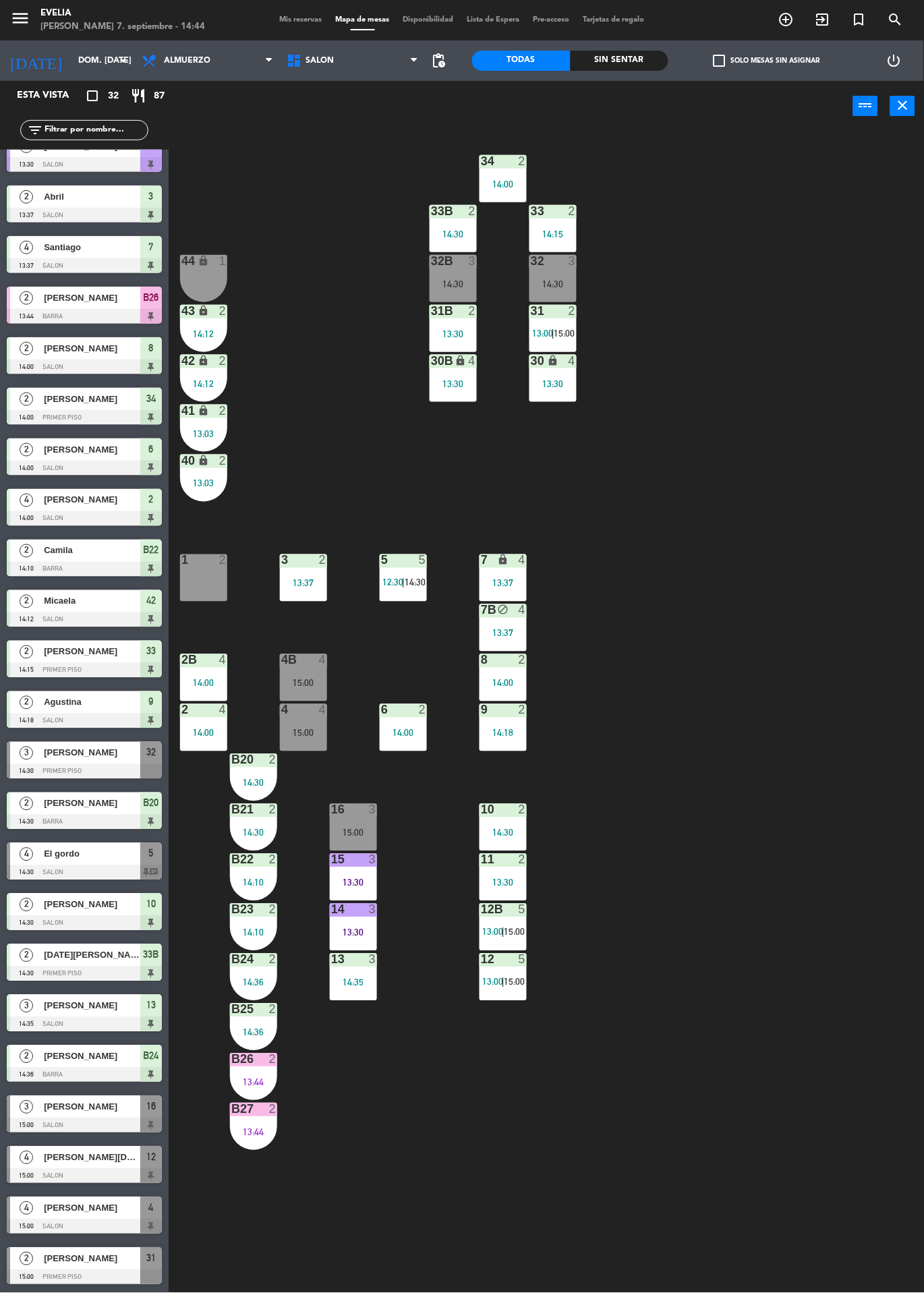
click at [352, 829] on div "15:00" at bounding box center [353, 832] width 47 height 10
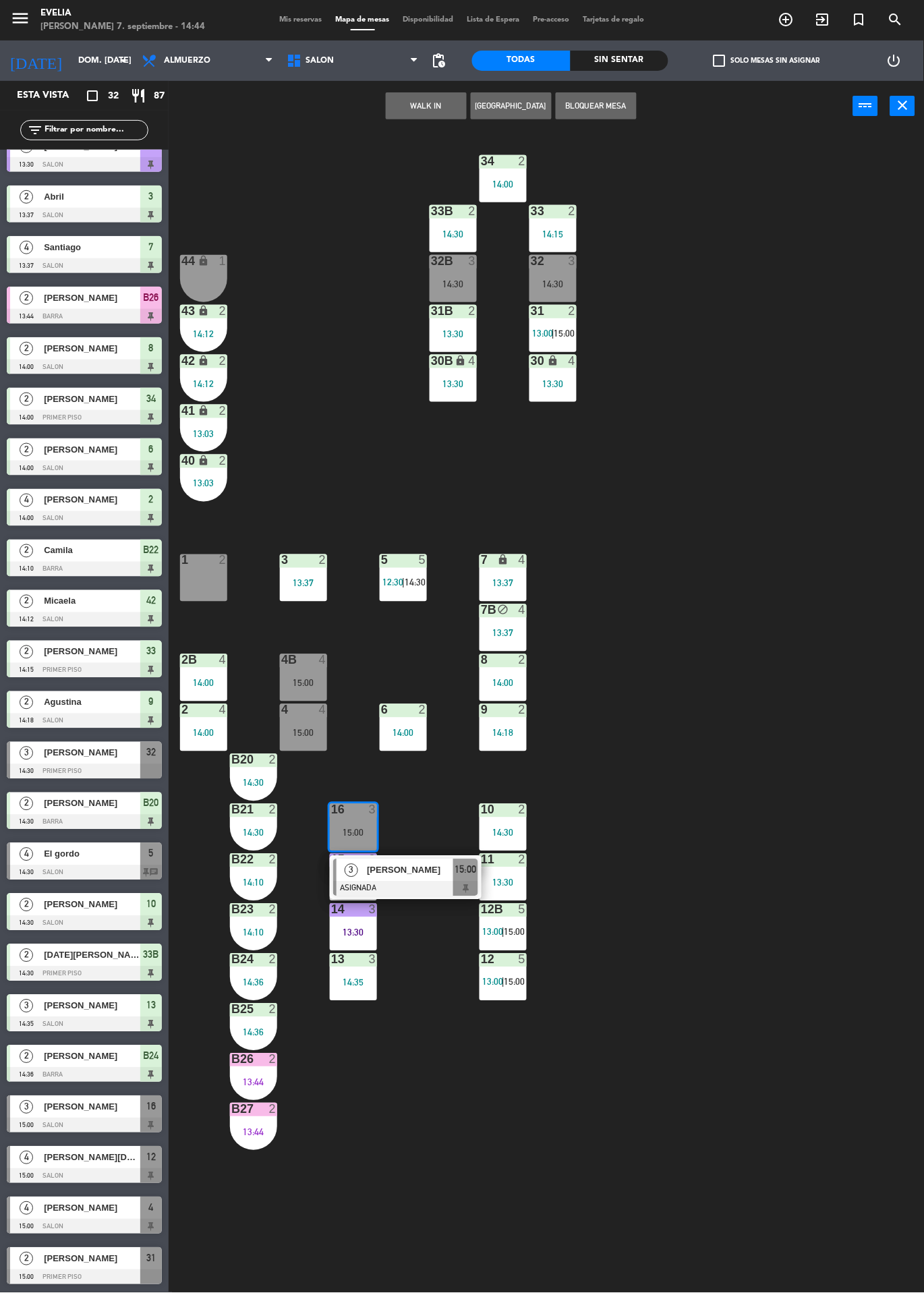
click at [445, 1223] on div "34 2 14:00 33B 2 14:30 33 2 14:15 44 lock 1 32B 3 14:30 32 3 14:30 43 lock 2 14…" at bounding box center [551, 712] width 746 height 1161
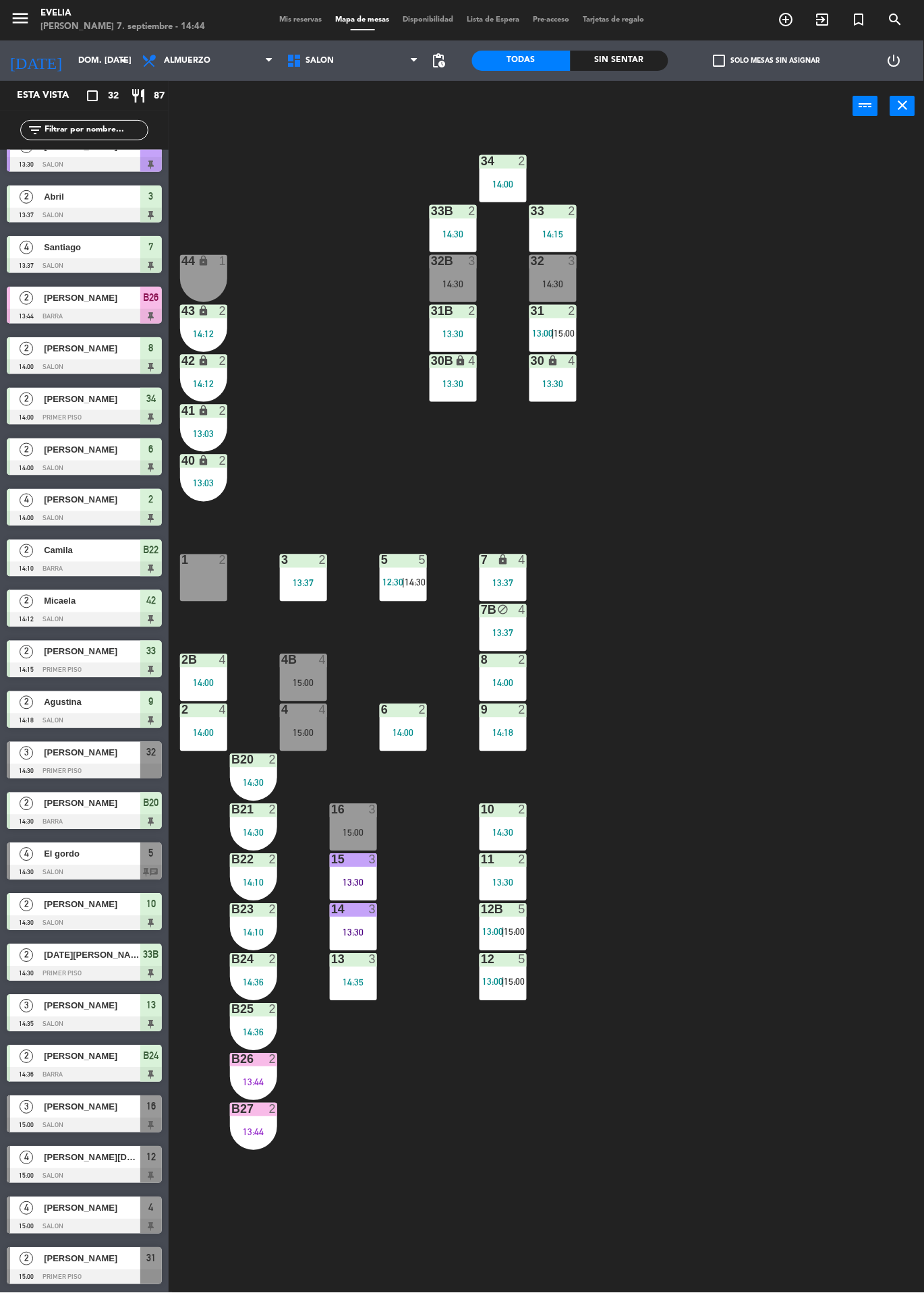
click at [342, 818] on div "16 3 15:00" at bounding box center [353, 827] width 47 height 47
click at [488, 1242] on div "34 2 14:00 33B 2 14:30 33 2 14:15 44 lock 1 32B 3 14:30 32 3 14:30 43 lock 2 14…" at bounding box center [551, 712] width 746 height 1161
click at [365, 995] on div "13 3 14:35" at bounding box center [353, 976] width 47 height 47
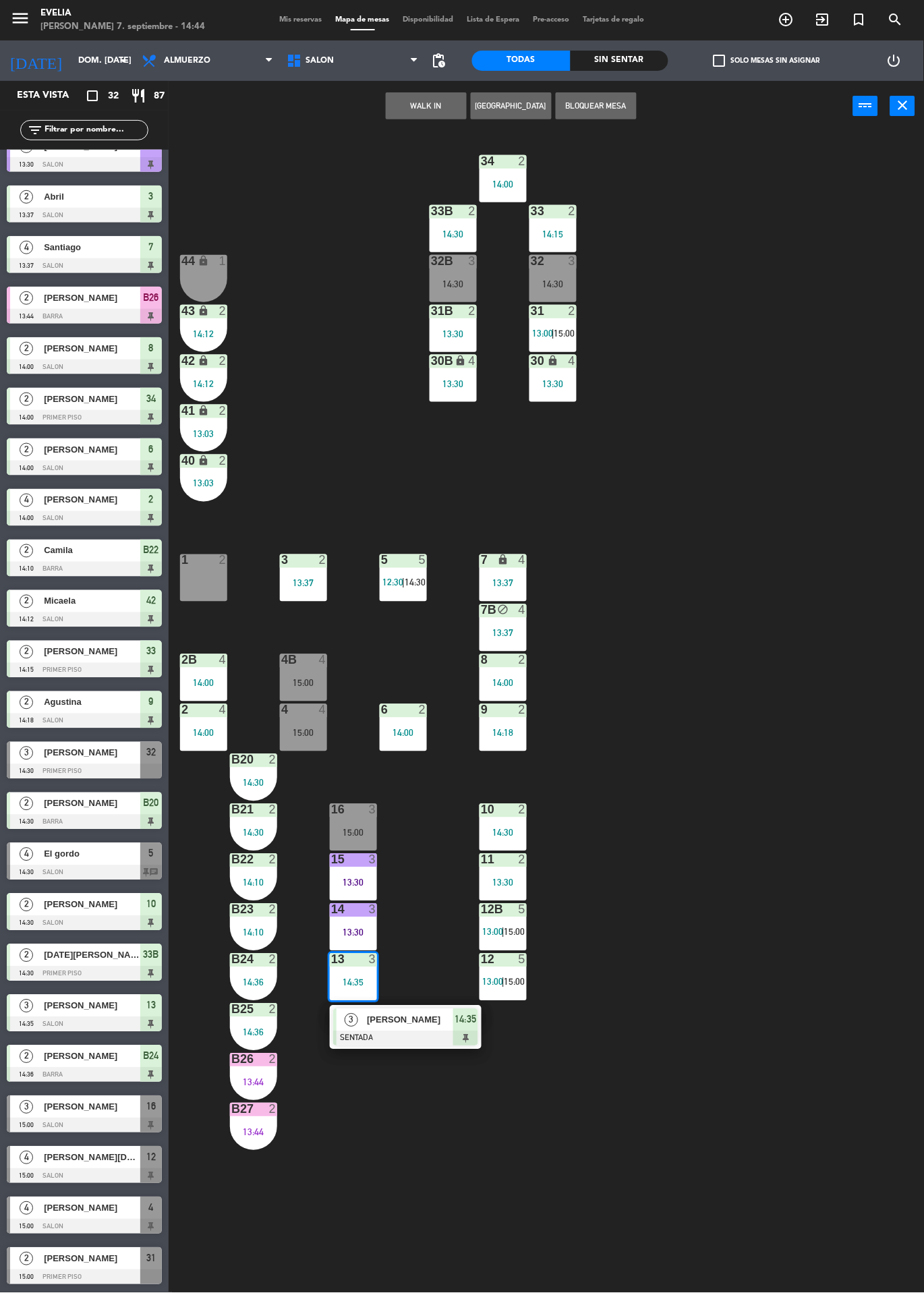
click at [818, 1101] on div "34 2 14:00 33B 2 14:30 33 2 14:15 44 lock 1 32B 3 14:30 32 3 14:30 43 lock 2 14…" at bounding box center [551, 712] width 746 height 1161
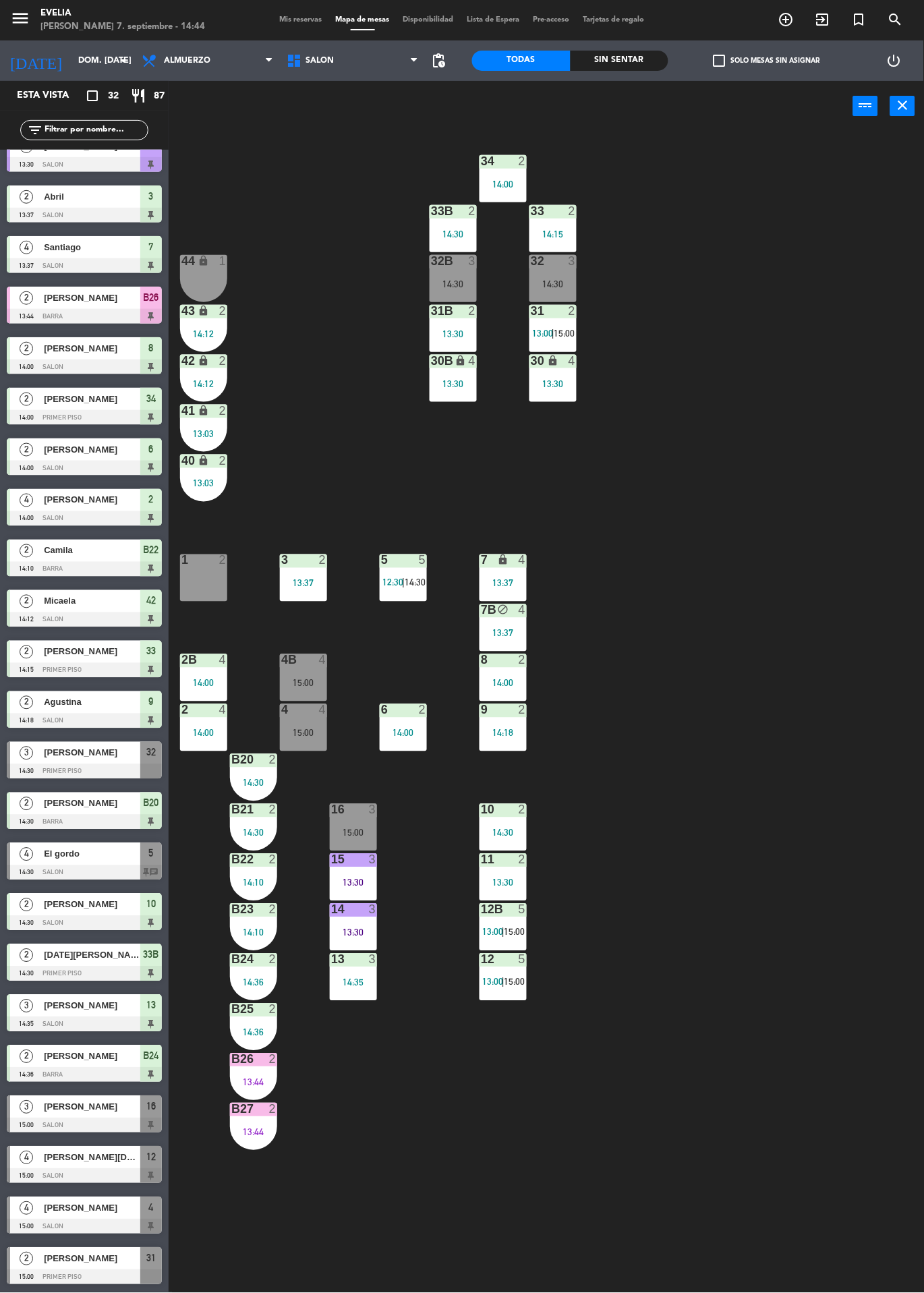
click at [300, 683] on div "15:00" at bounding box center [302, 683] width 47 height 10
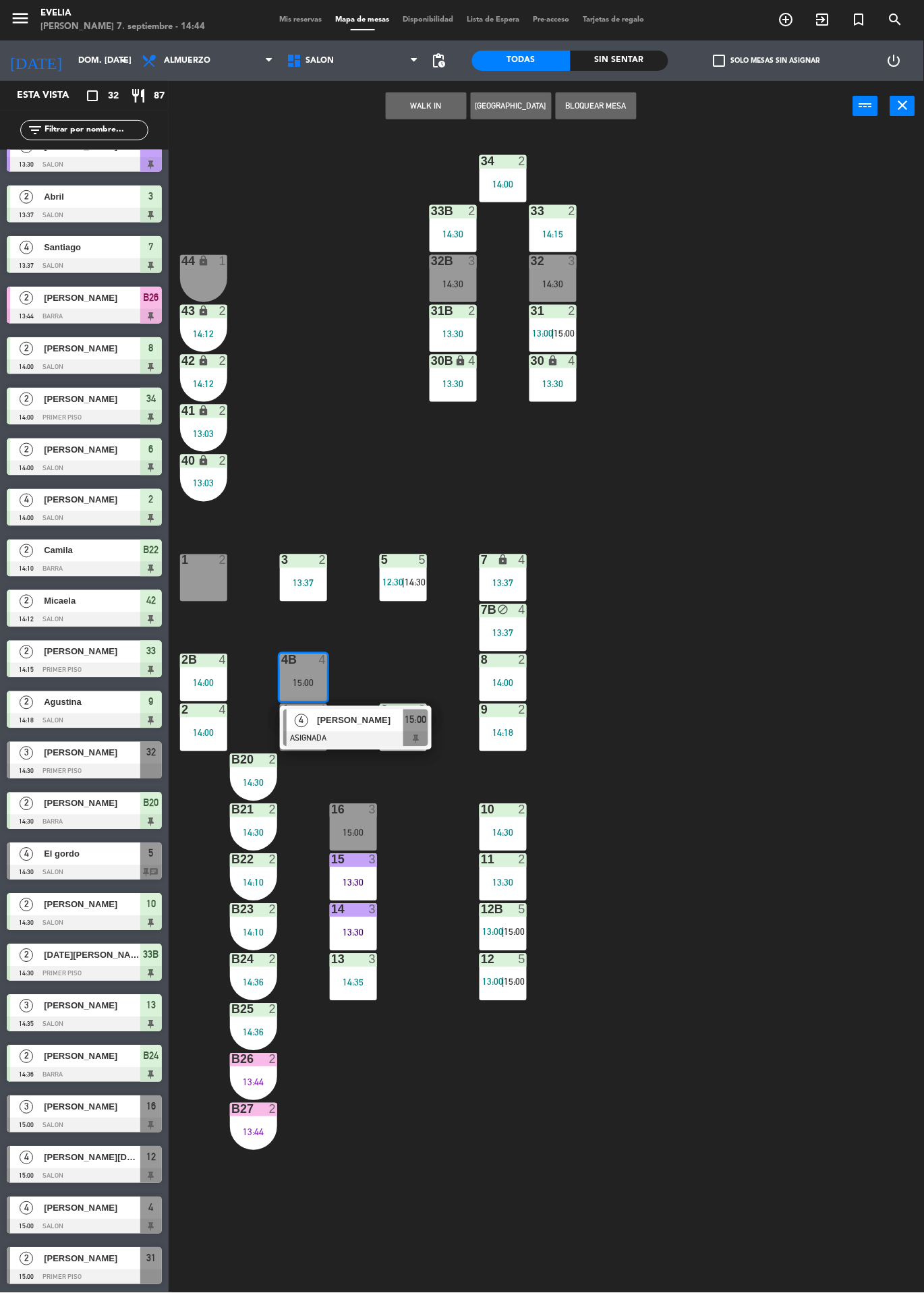
click at [409, 731] on div at bounding box center [356, 739] width 145 height 15
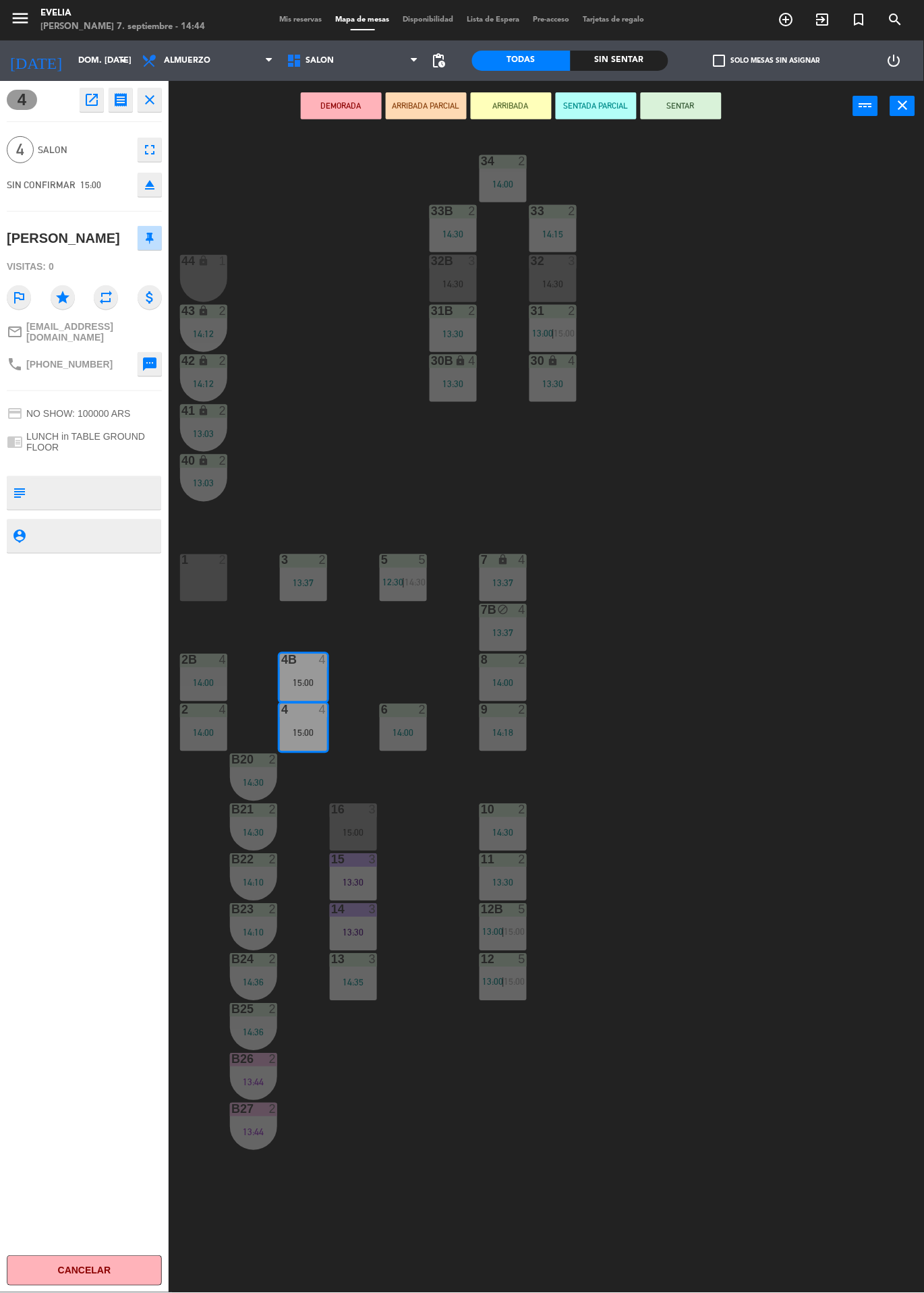
click at [141, 191] on icon "eject" at bounding box center [149, 184] width 16 height 16
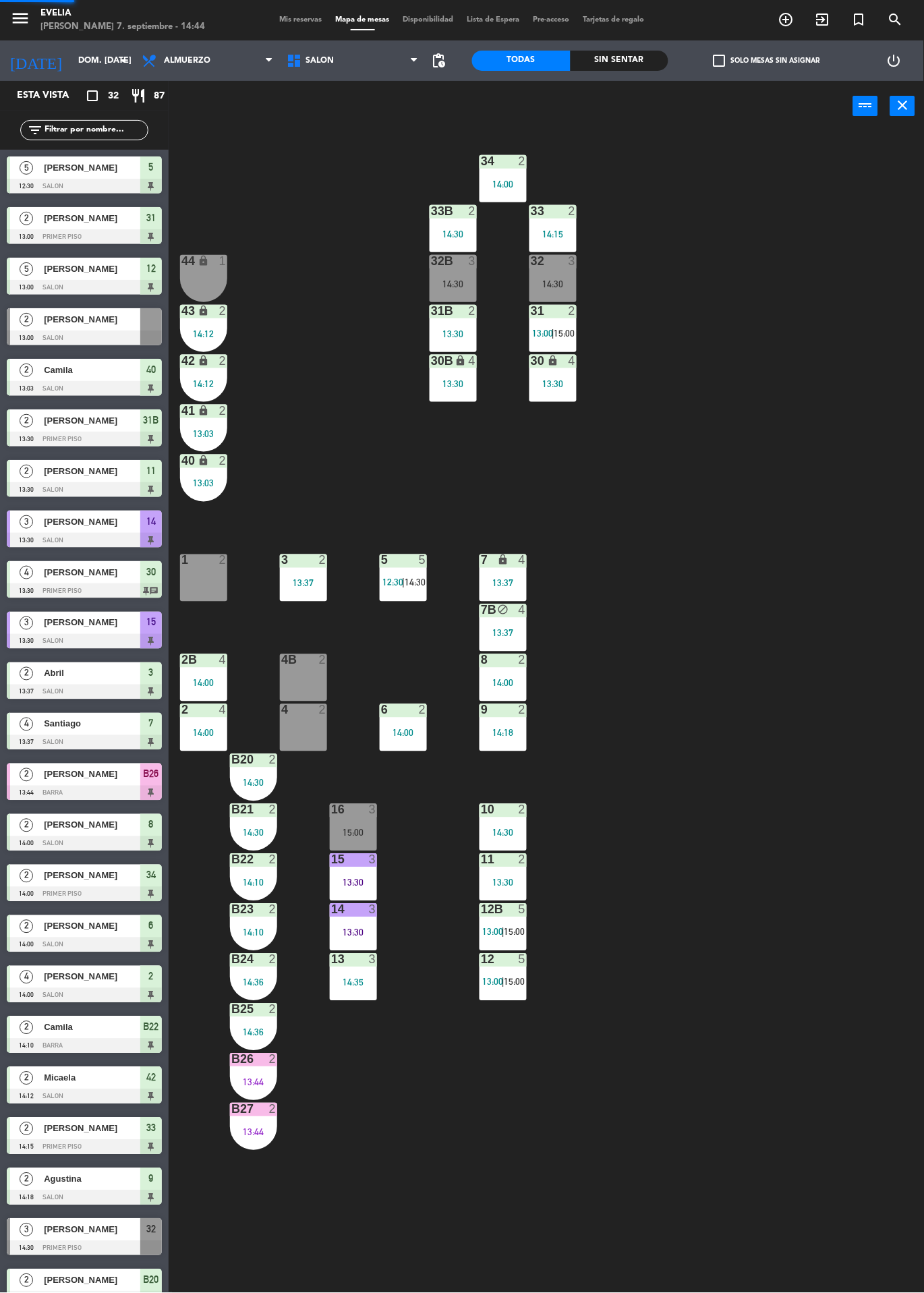
scroll to position [347, 0]
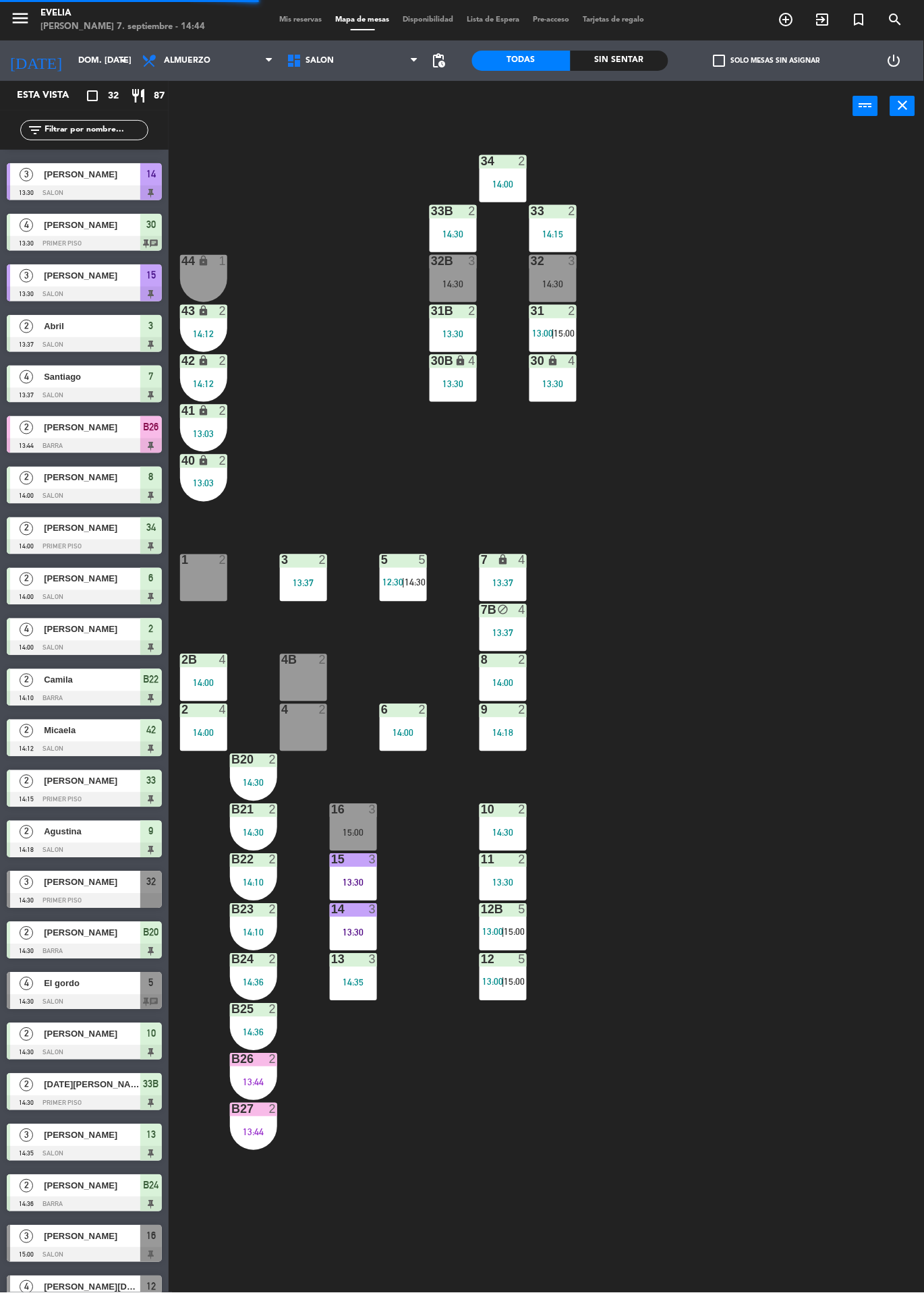
click at [369, 980] on div "14:35" at bounding box center [353, 982] width 47 height 10
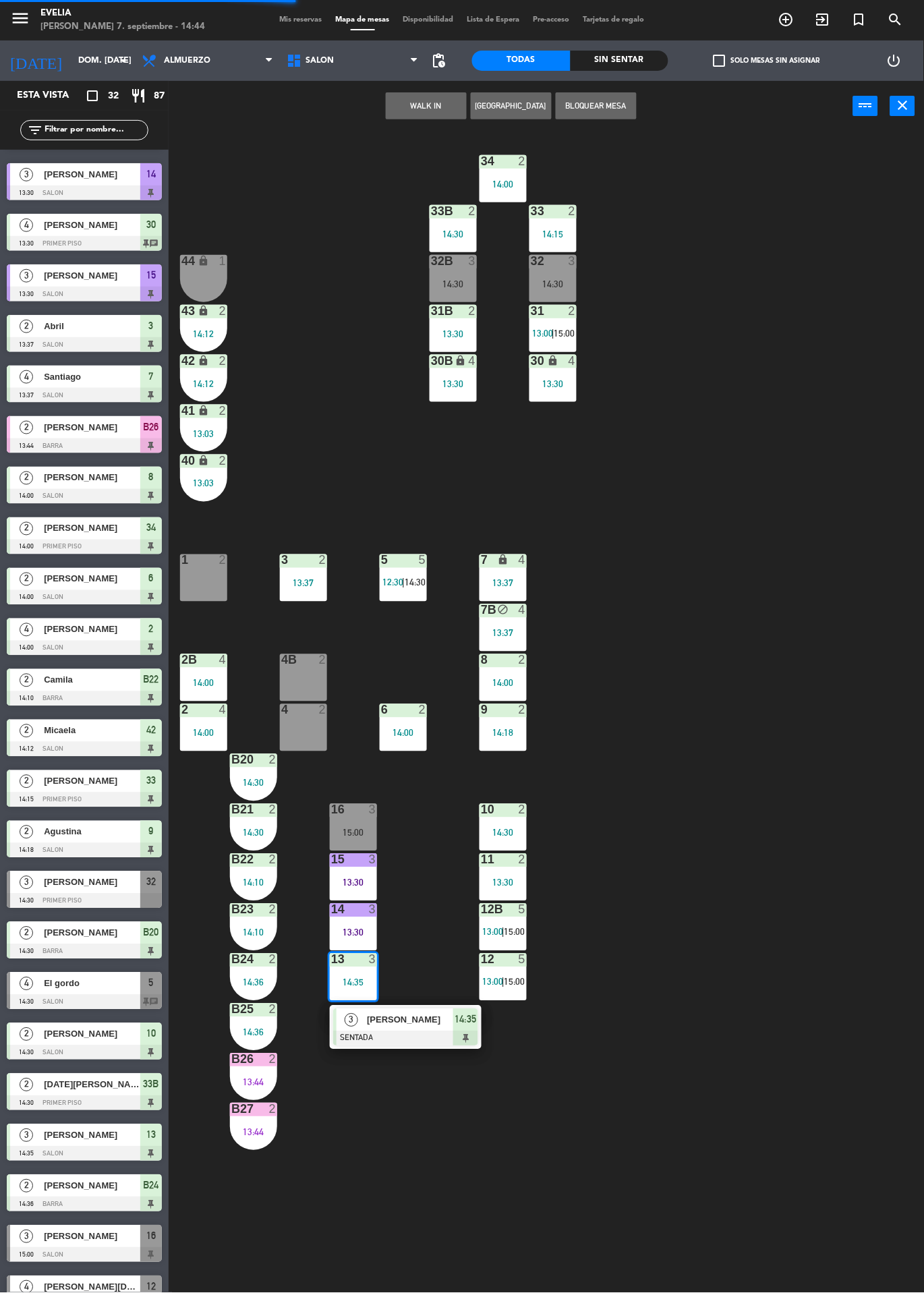
click at [323, 688] on div "4B 2" at bounding box center [302, 677] width 47 height 47
click at [310, 731] on div "4 2" at bounding box center [302, 727] width 47 height 47
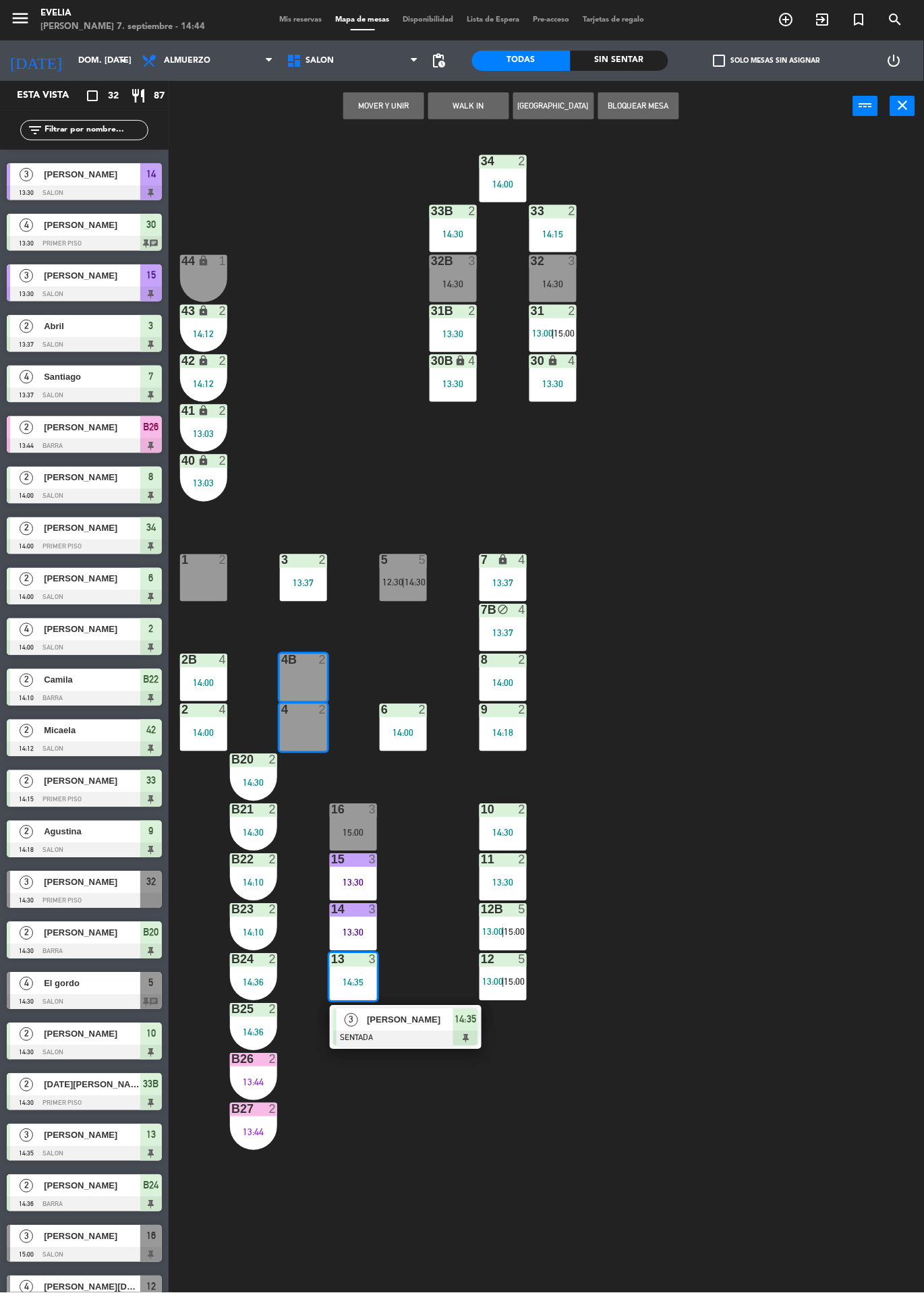
click at [381, 105] on button "Mover y Unir" at bounding box center [383, 106] width 81 height 27
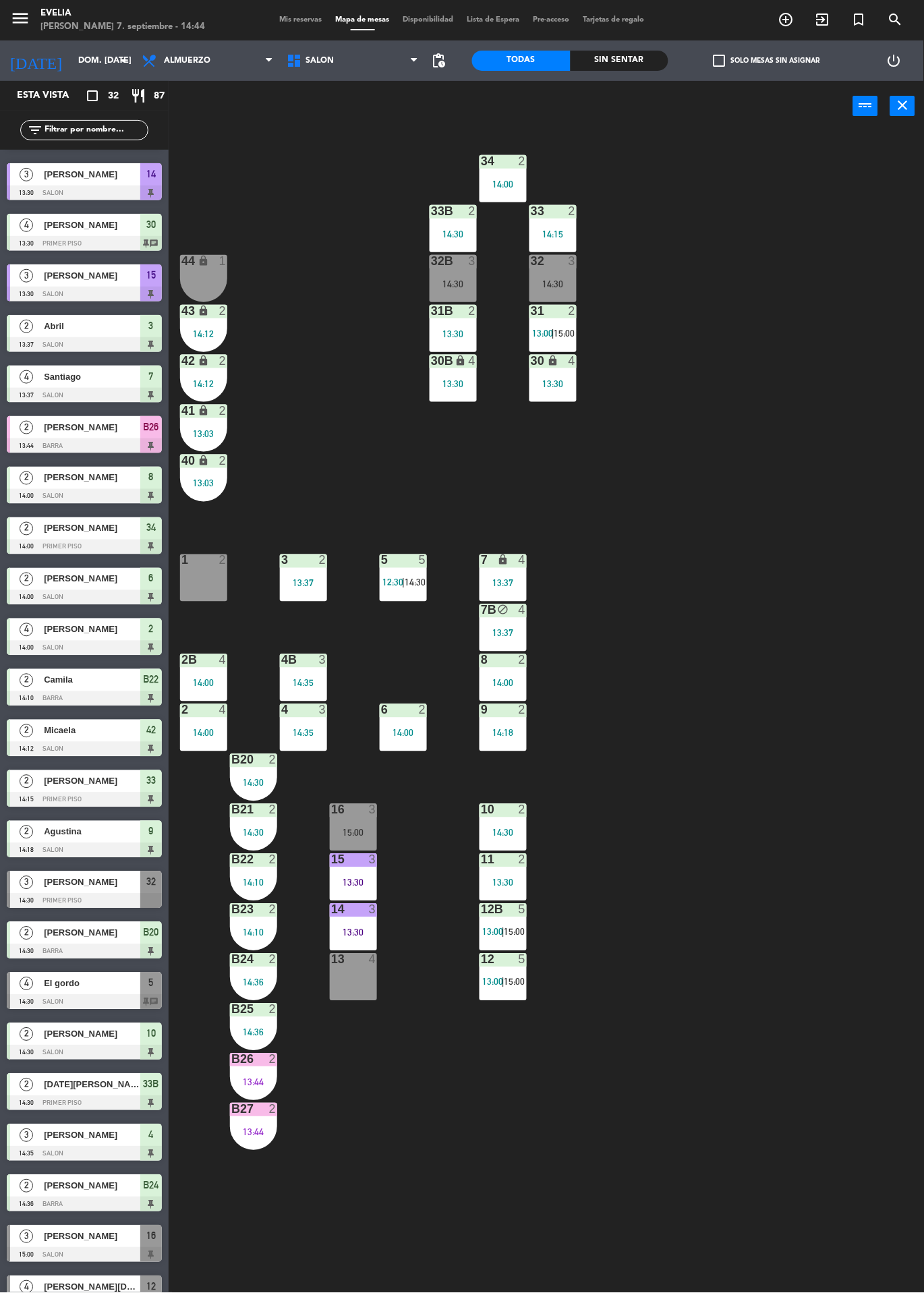
click at [369, 1223] on div "34 2 14:00 33B 2 14:30 33 2 14:15 44 lock 1 32B 3 14:30 32 3 14:30 43 lock 2 14…" at bounding box center [551, 712] width 746 height 1161
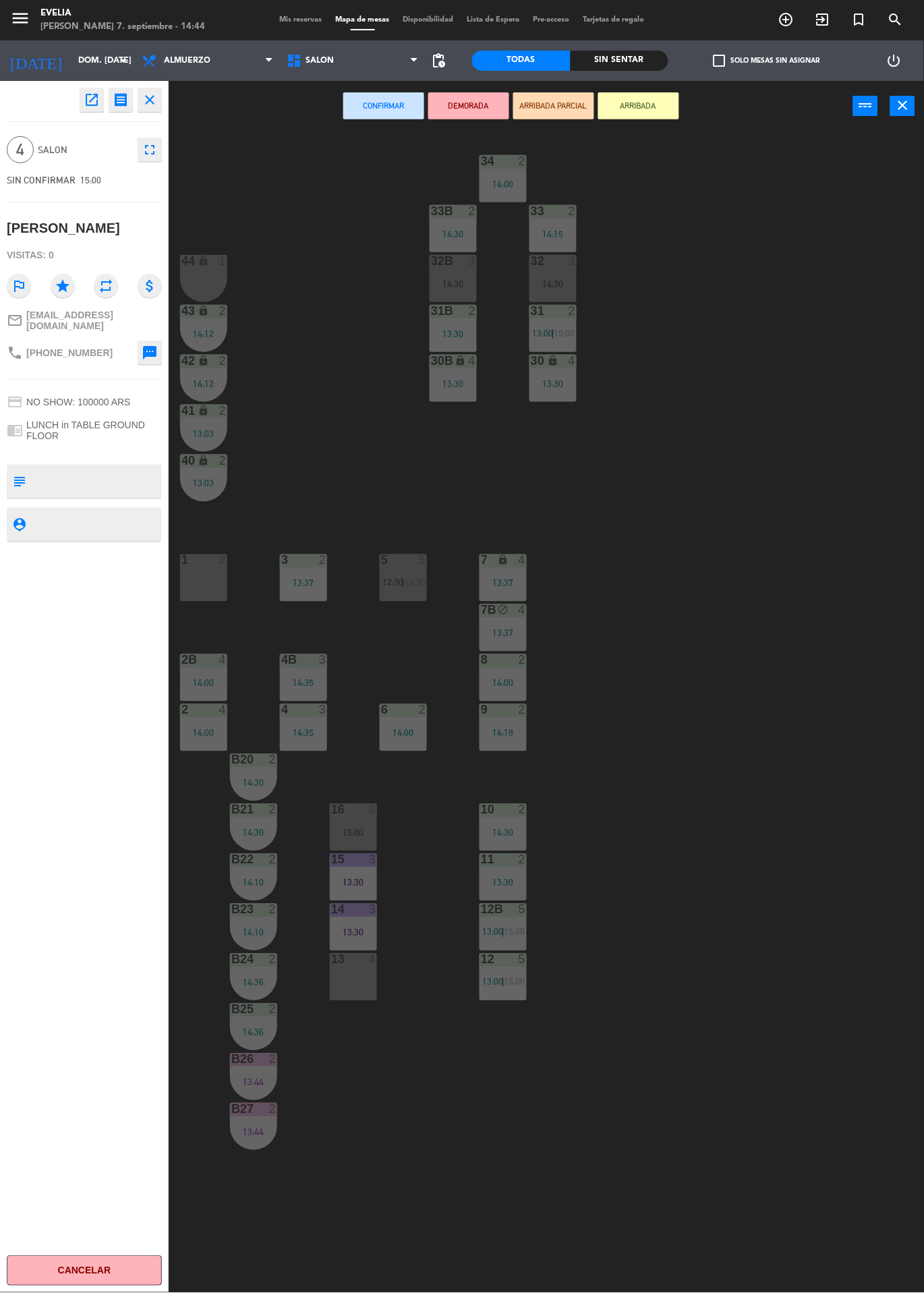
click at [352, 981] on div "13 4" at bounding box center [353, 976] width 47 height 47
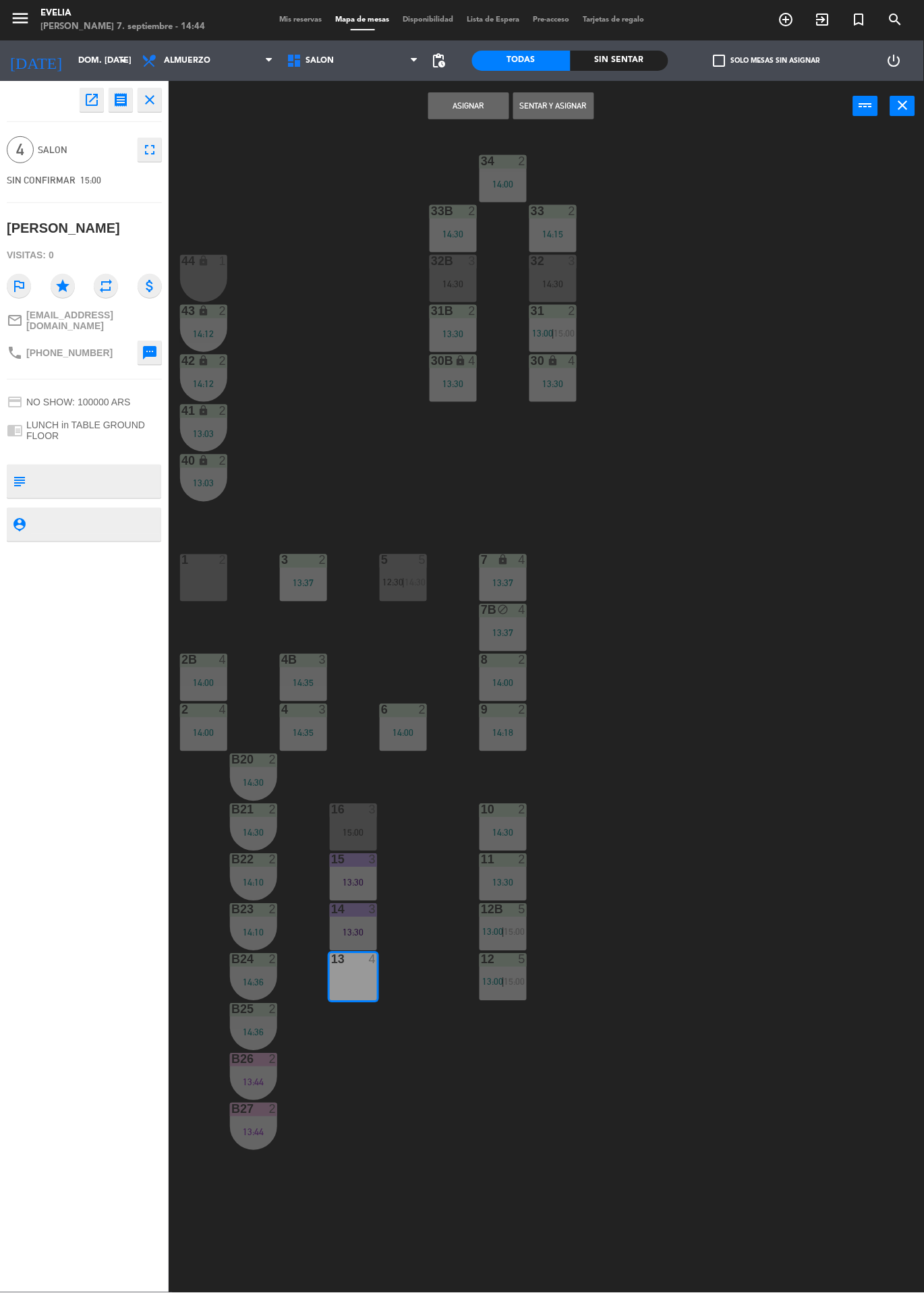
click at [812, 1083] on div "34 2 14:00 33B 2 14:30 33 2 14:15 44 lock 1 32B 3 14:30 32 3 14:30 43 lock 2 14…" at bounding box center [551, 712] width 746 height 1161
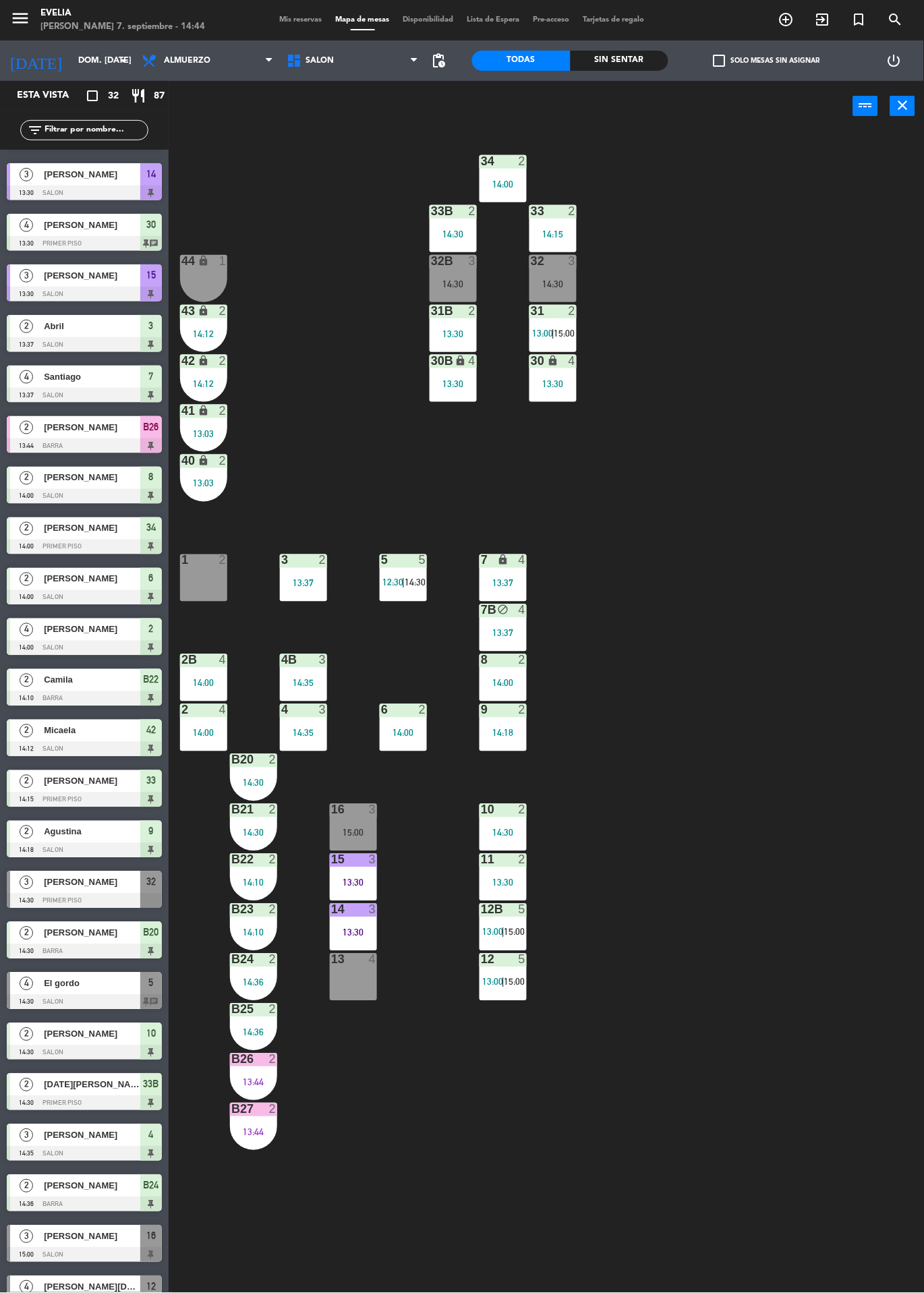
click at [332, 915] on div "14" at bounding box center [331, 910] width 1 height 12
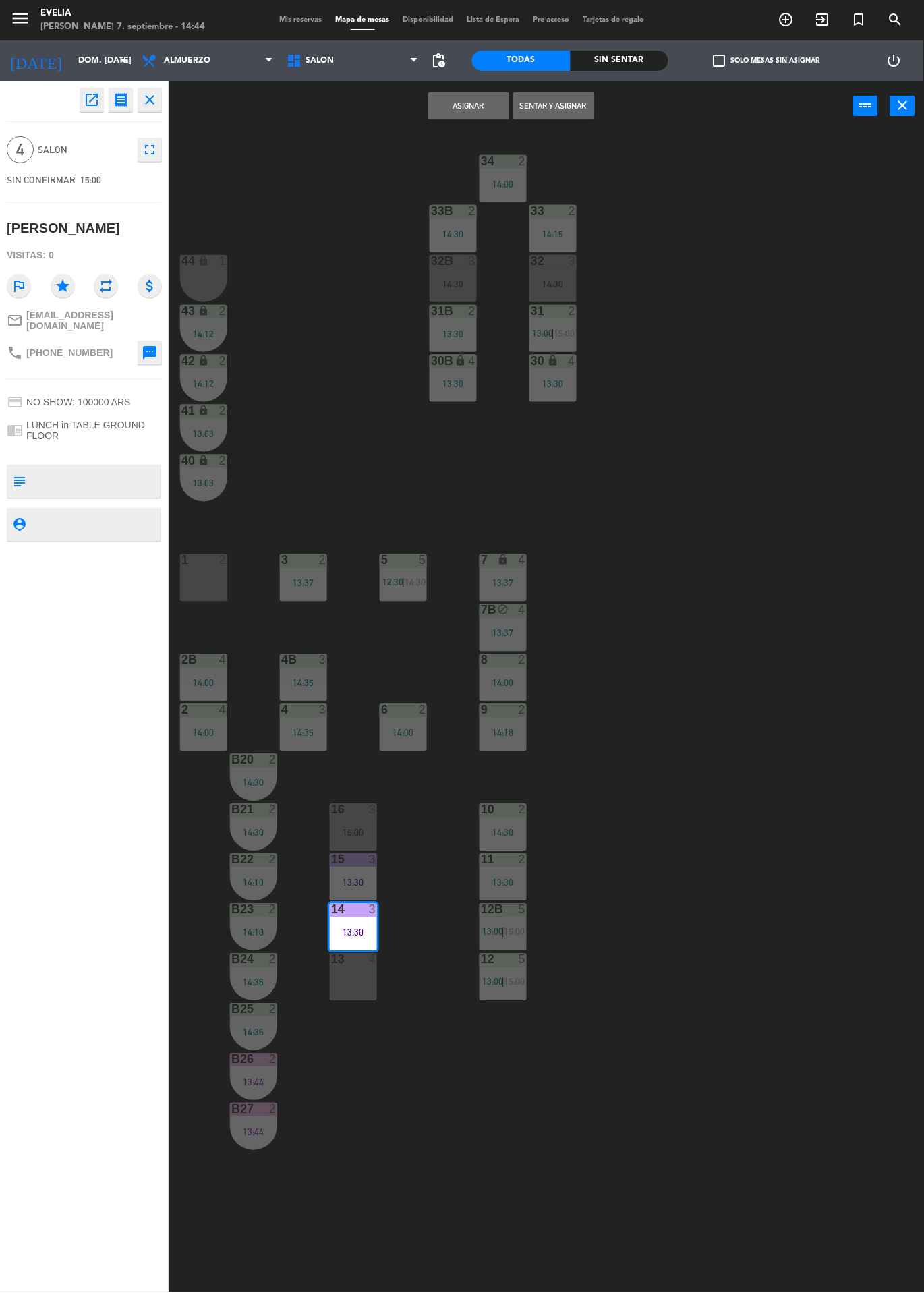
click at [471, 105] on button "Asignar" at bounding box center [468, 106] width 81 height 27
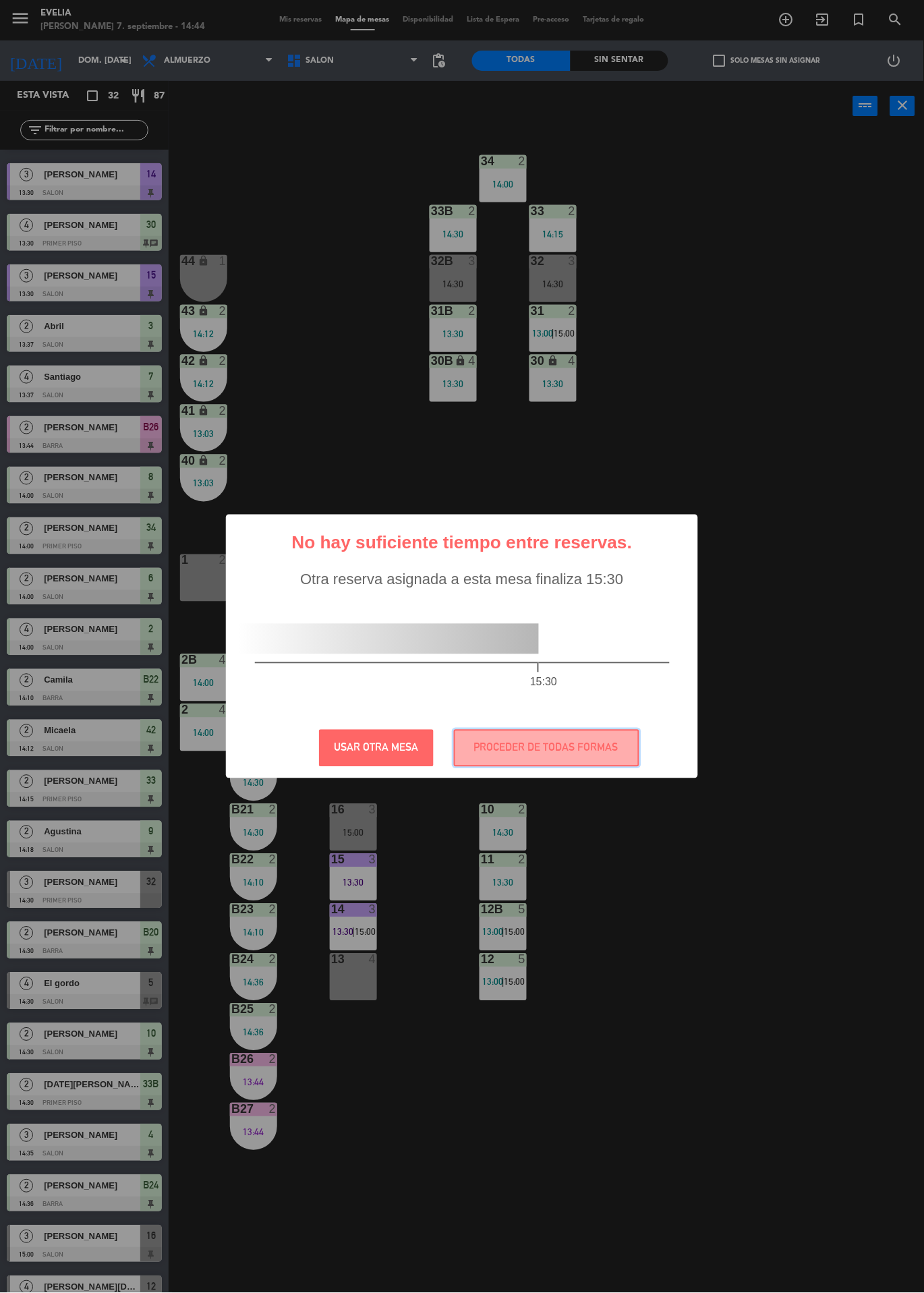
click at [574, 767] on button "PROCEDER DE TODAS FORMAS" at bounding box center [546, 748] width 185 height 37
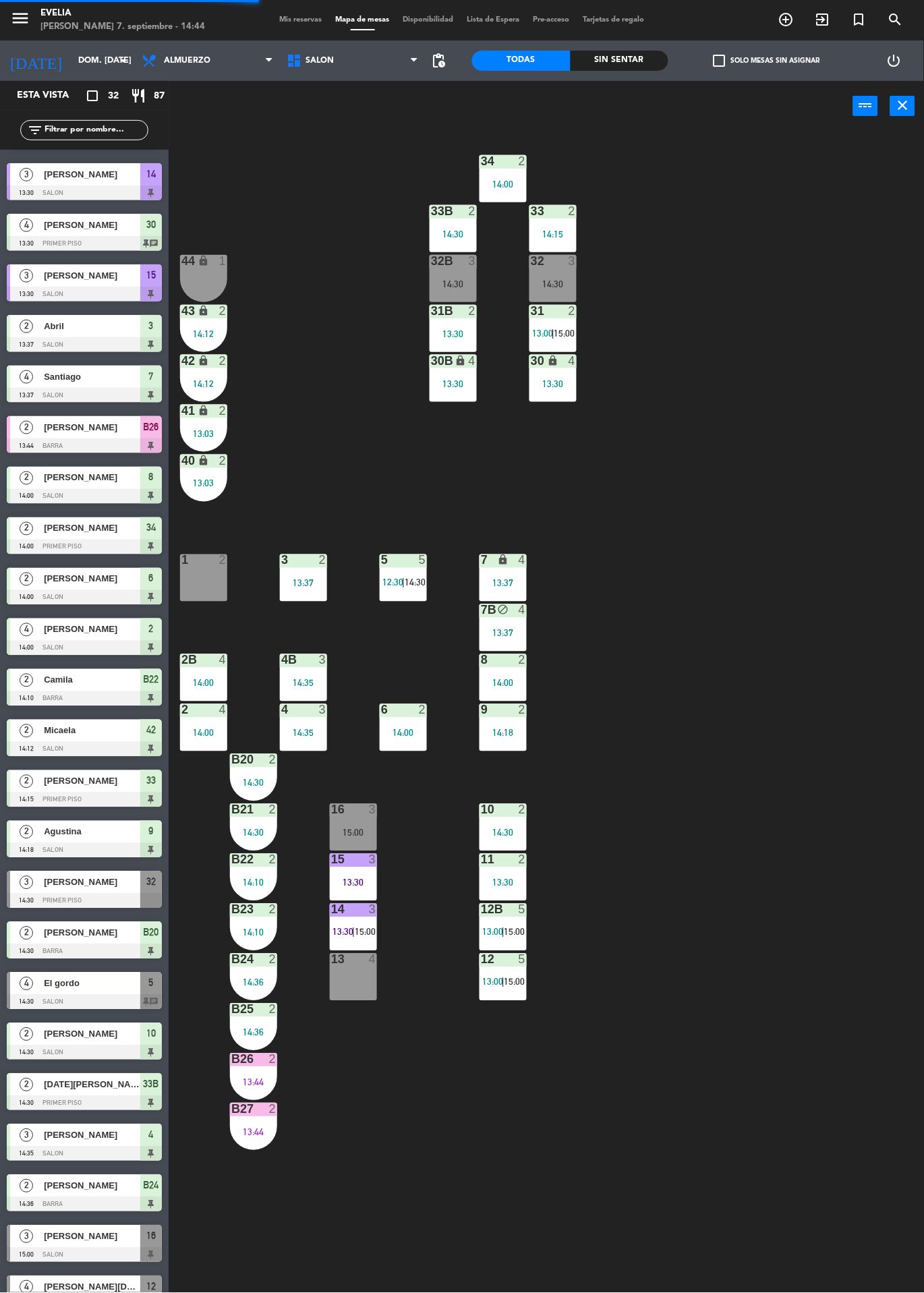
click at [463, 1240] on div "34 2 14:00 33B 2 14:30 33 2 14:15 44 lock 1 32B 3 14:30 32 3 14:30 43 lock 2 14…" at bounding box center [551, 712] width 746 height 1161
click at [358, 810] on div at bounding box center [353, 810] width 22 height 12
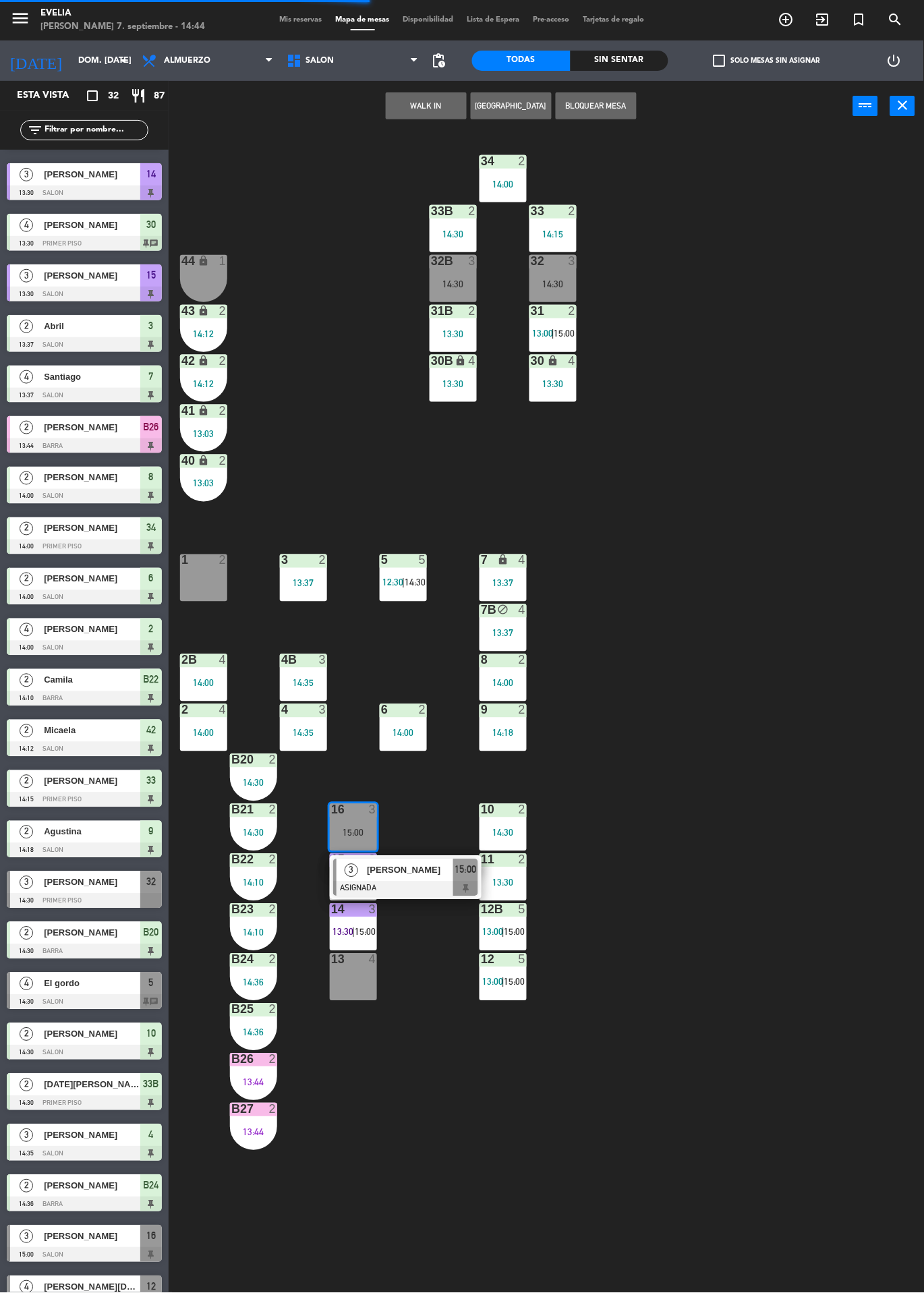
click at [462, 1230] on div "34 2 14:00 33B 2 14:30 33 2 14:15 44 lock 1 32B 3 14:30 32 3 14:30 43 lock 2 14…" at bounding box center [551, 712] width 746 height 1161
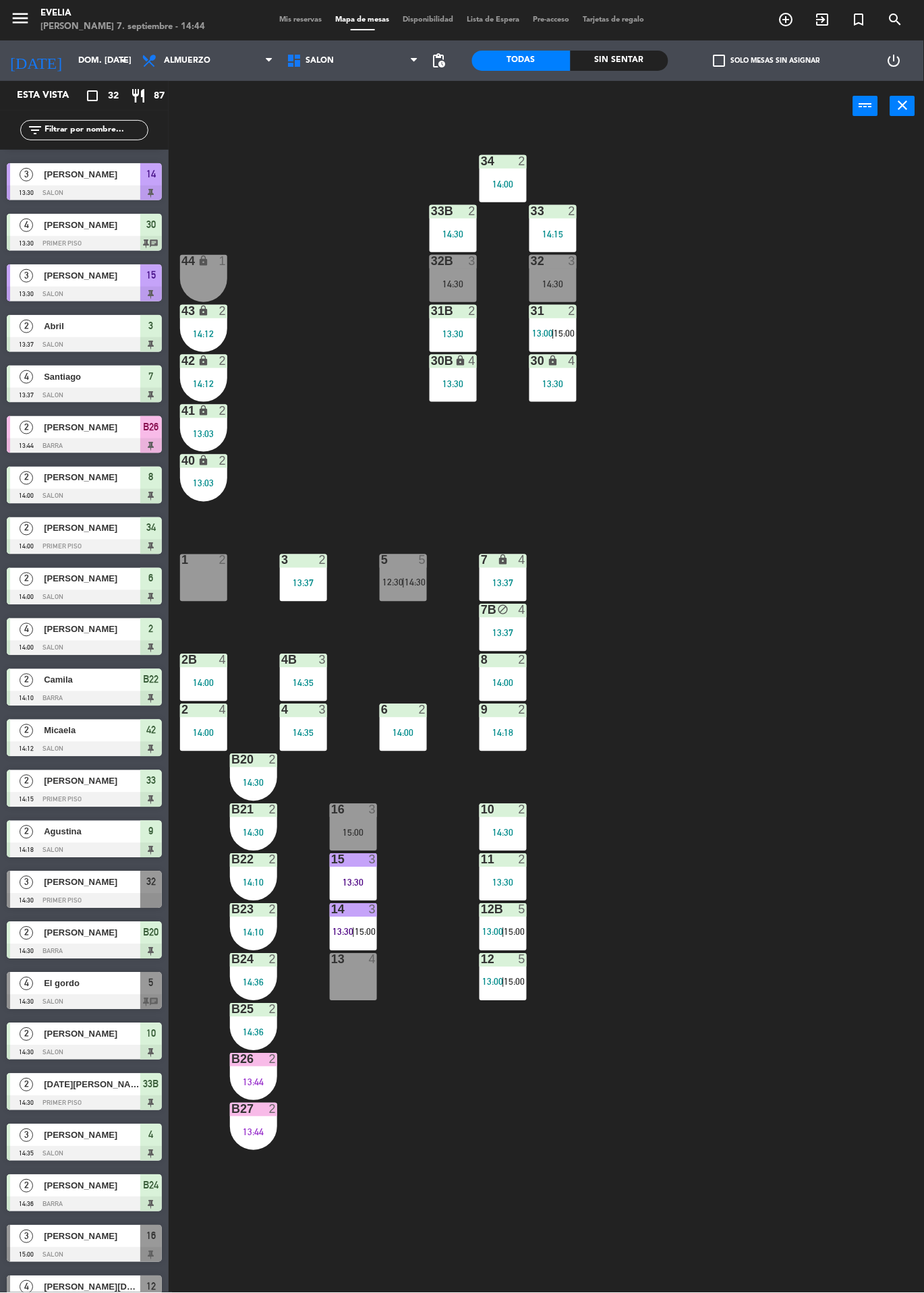
click at [342, 975] on div "13 4" at bounding box center [353, 976] width 47 height 47
click at [828, 1065] on div "34 2 14:00 33B 2 14:30 33 2 14:15 44 lock 1 32B 3 14:30 32 3 14:30 43 lock 2 14…" at bounding box center [551, 712] width 746 height 1161
click at [413, 587] on div "5 5 12:30 | 14:30" at bounding box center [402, 577] width 47 height 47
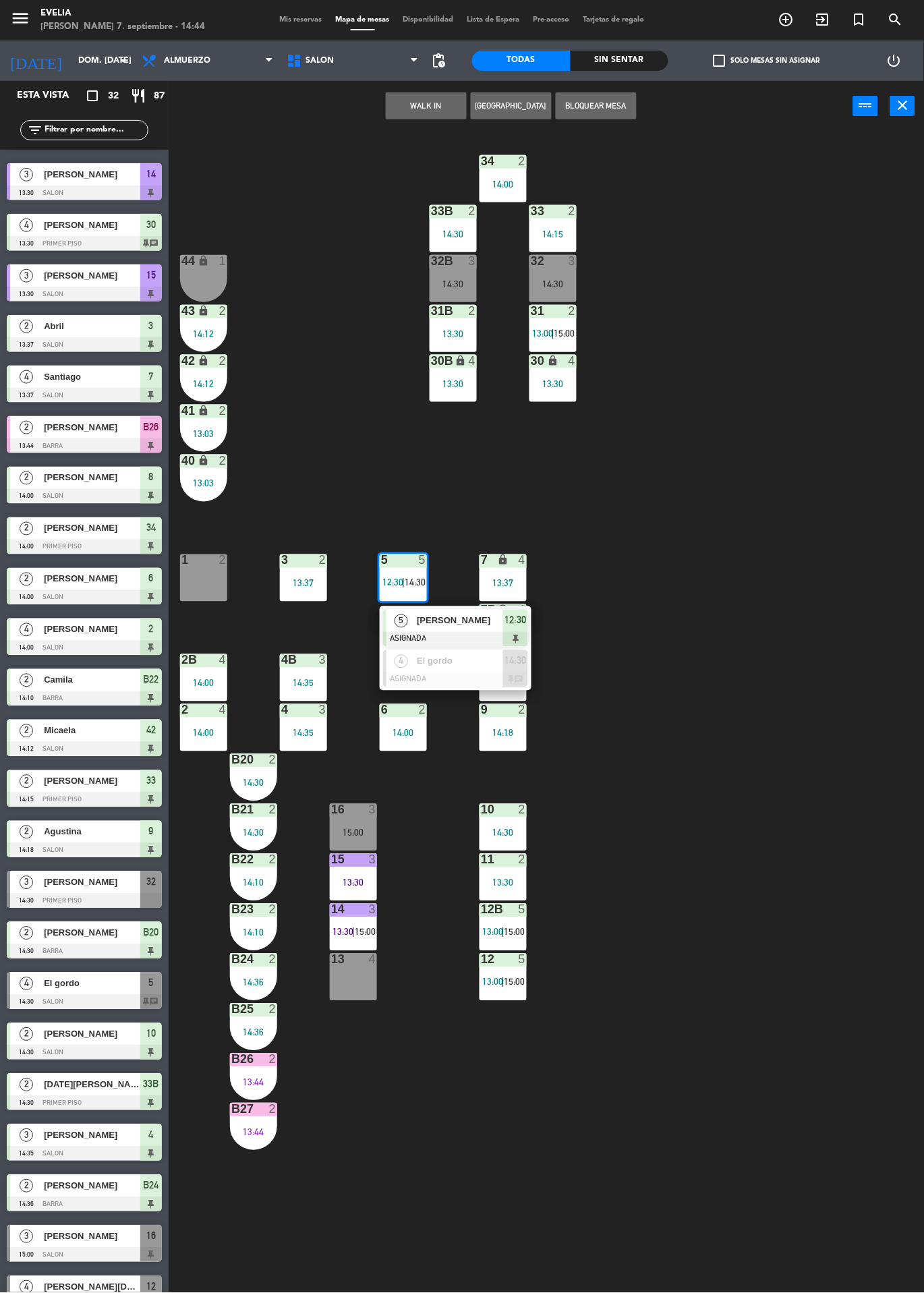
click at [443, 623] on span "[PERSON_NAME]" at bounding box center [460, 620] width 87 height 14
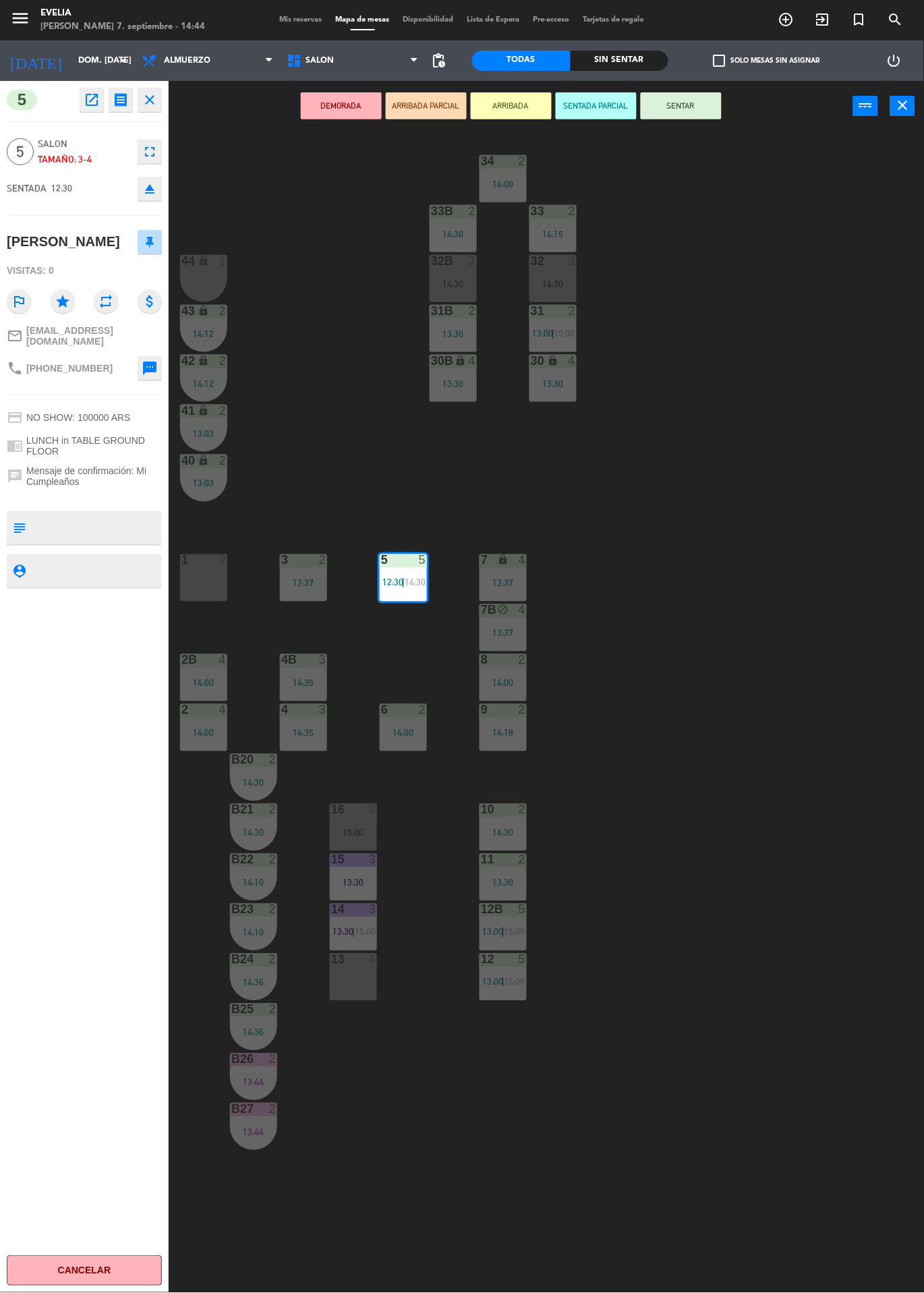
click at [830, 1071] on div "34 2 14:00 33B 2 14:30 33 2 14:15 44 lock 1 32B 3 14:30 32 3 14:30 43 lock 2 14…" at bounding box center [551, 712] width 746 height 1161
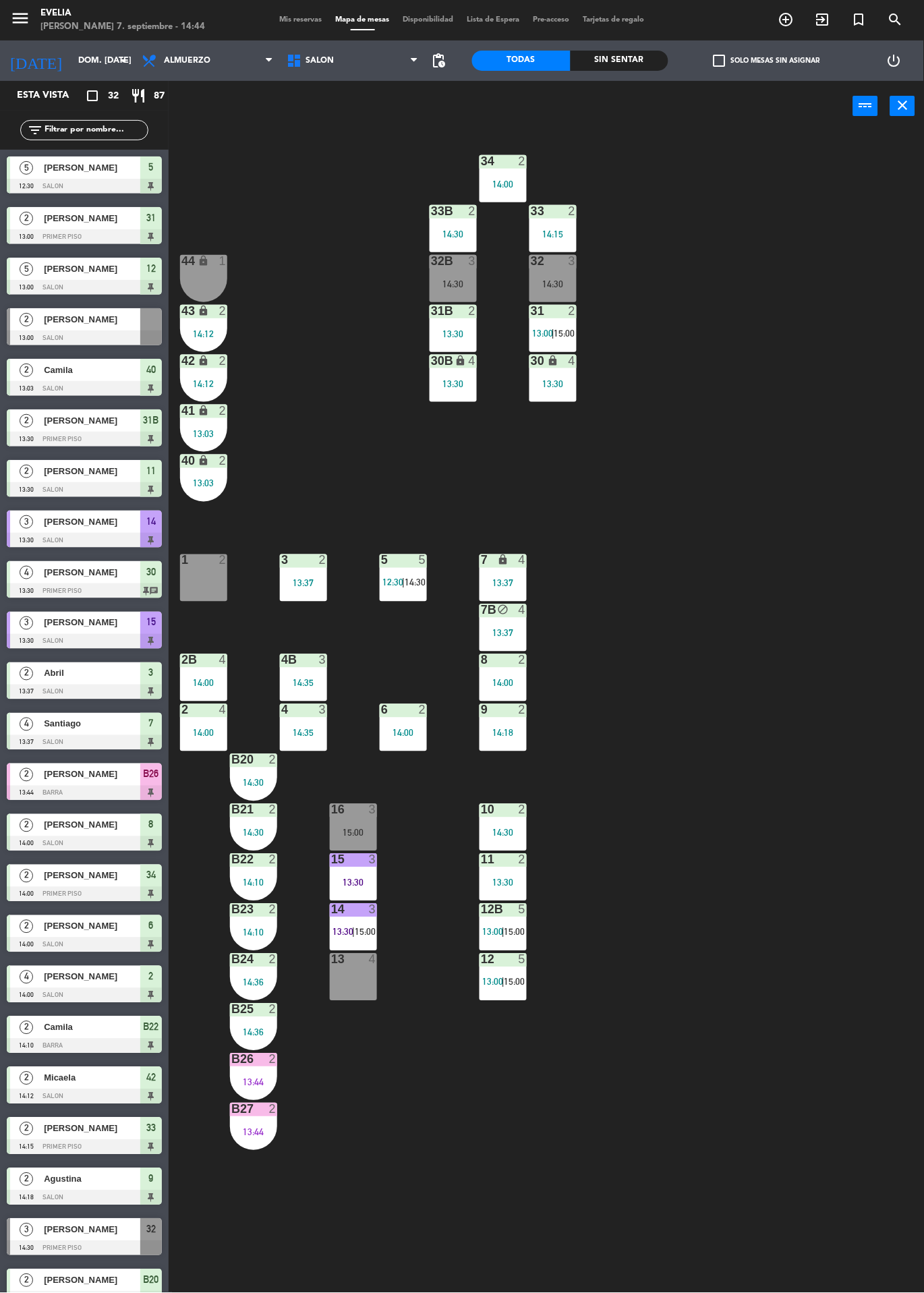
click at [415, 582] on span "14:30" at bounding box center [415, 582] width 21 height 10
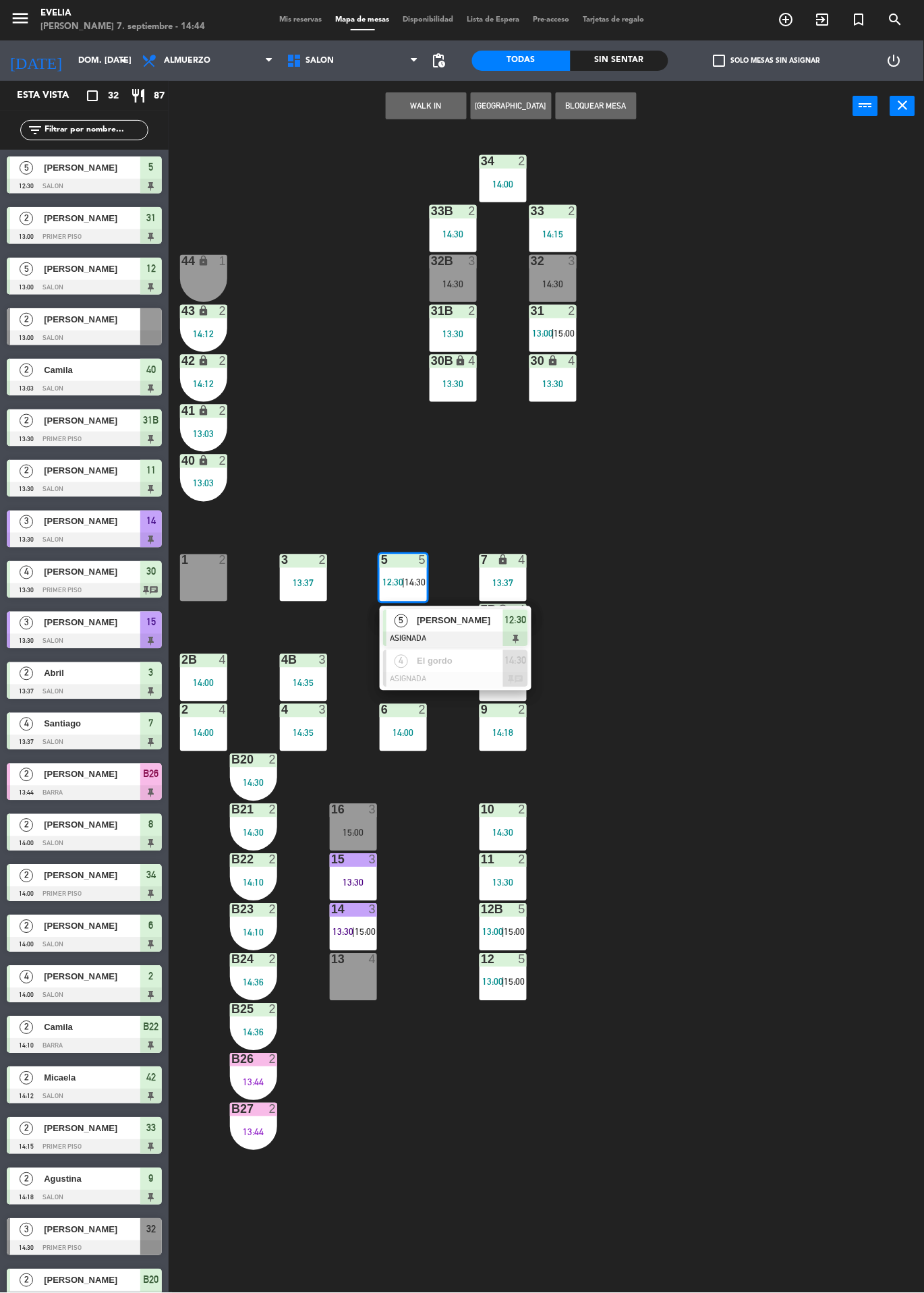
click at [444, 672] on div at bounding box center [456, 680] width 145 height 15
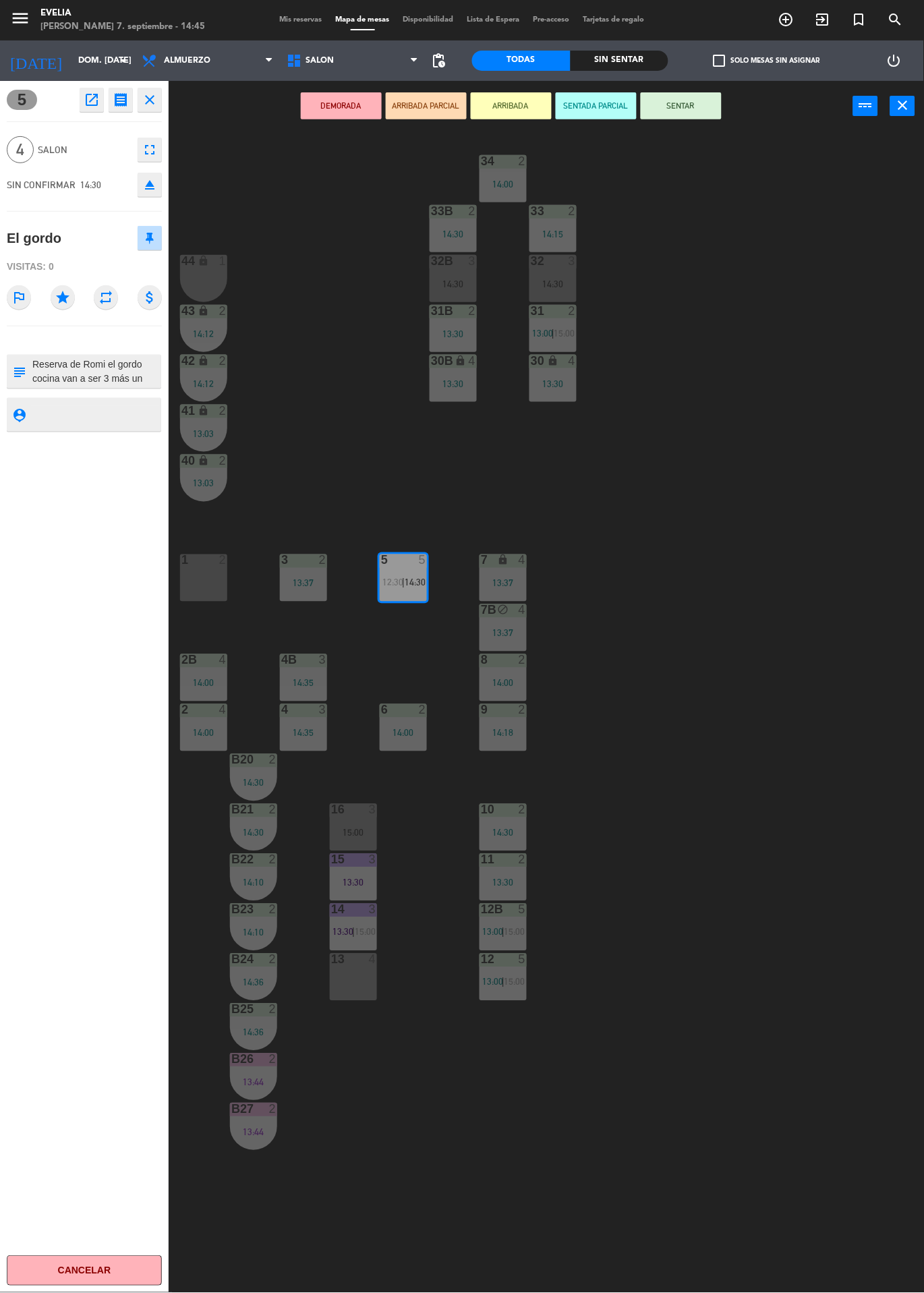
click at [145, 191] on icon "eject" at bounding box center [149, 184] width 16 height 16
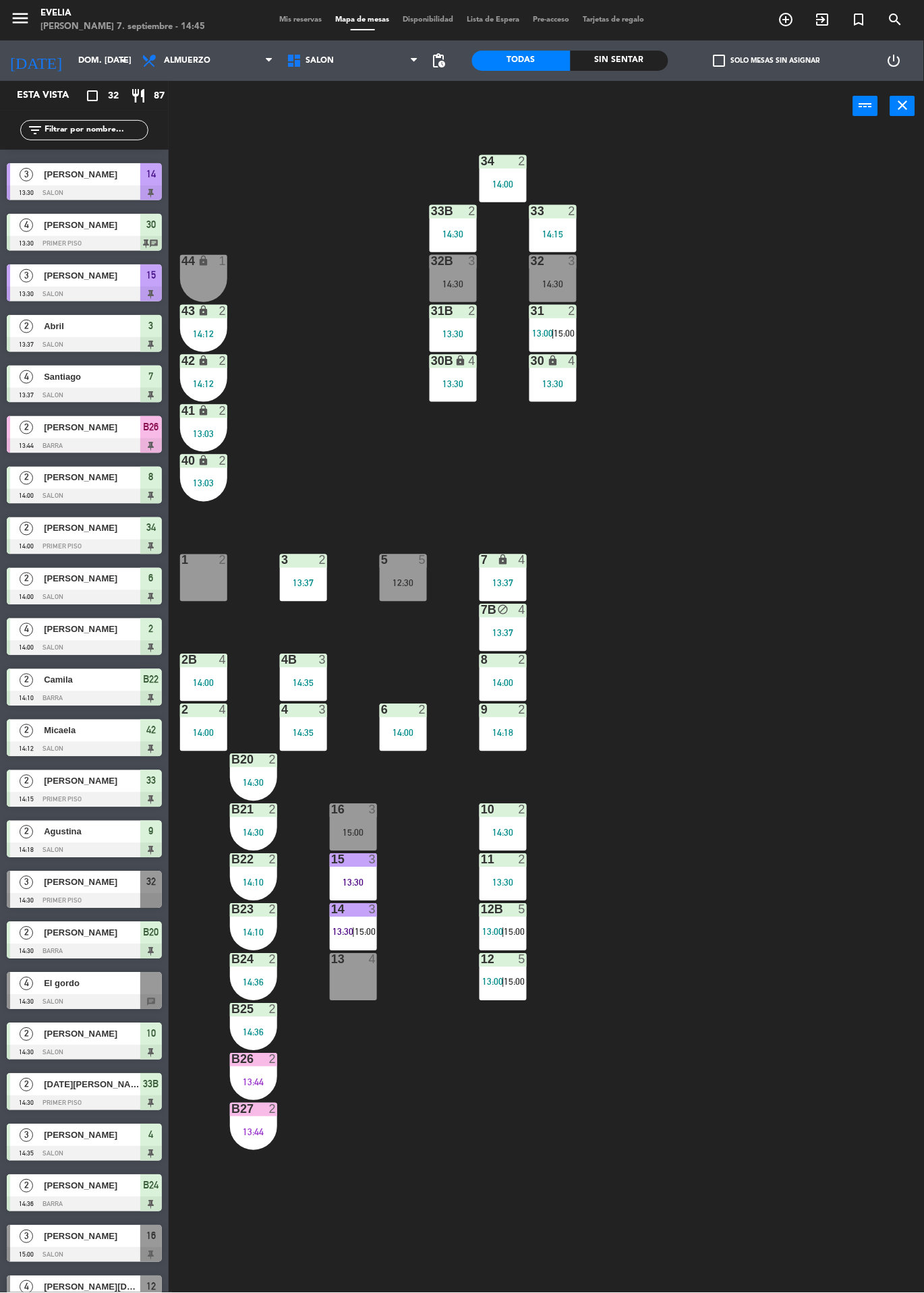
click at [66, 995] on div at bounding box center [84, 1002] width 155 height 15
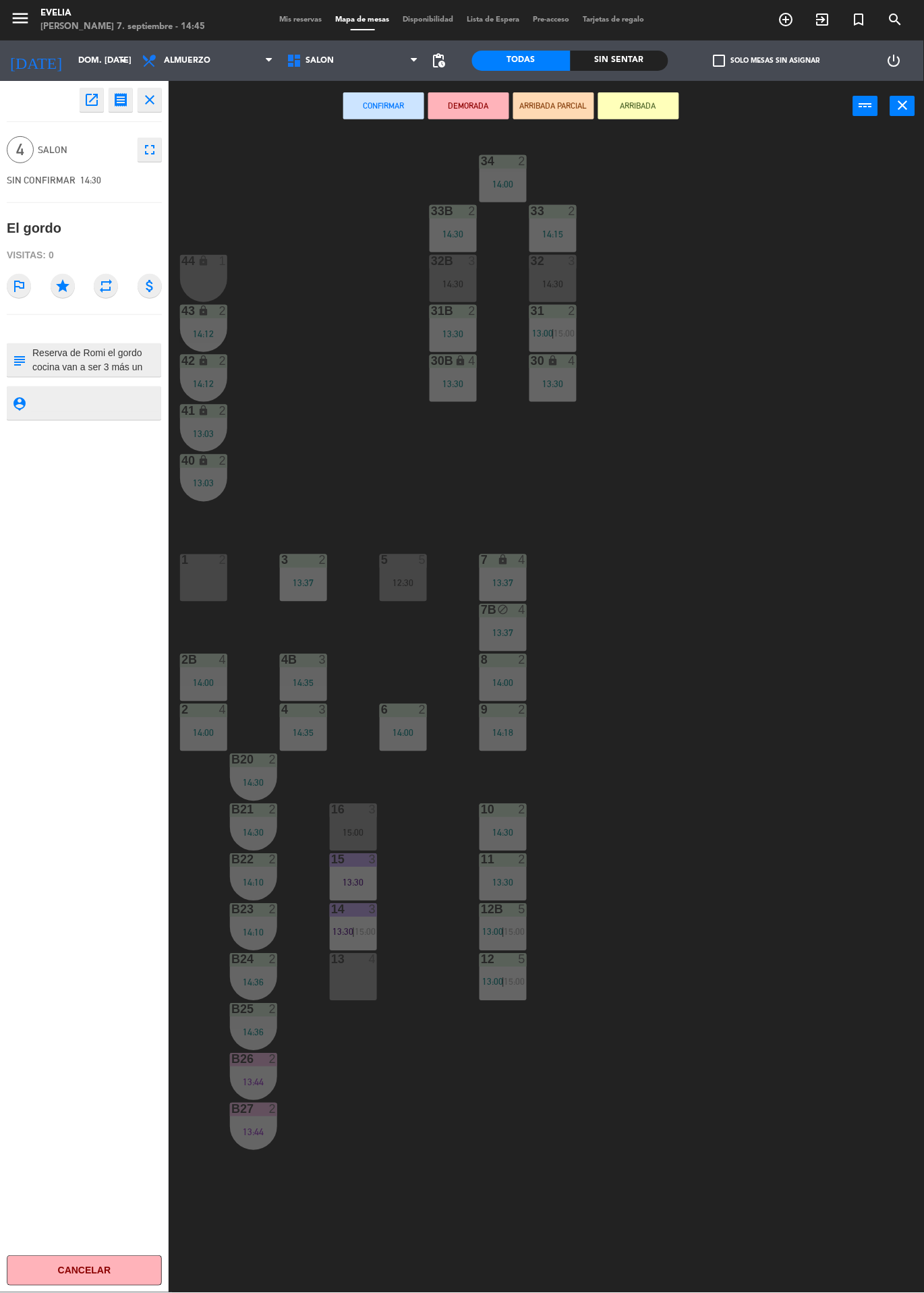
click at [337, 982] on div "13 4" at bounding box center [353, 976] width 47 height 47
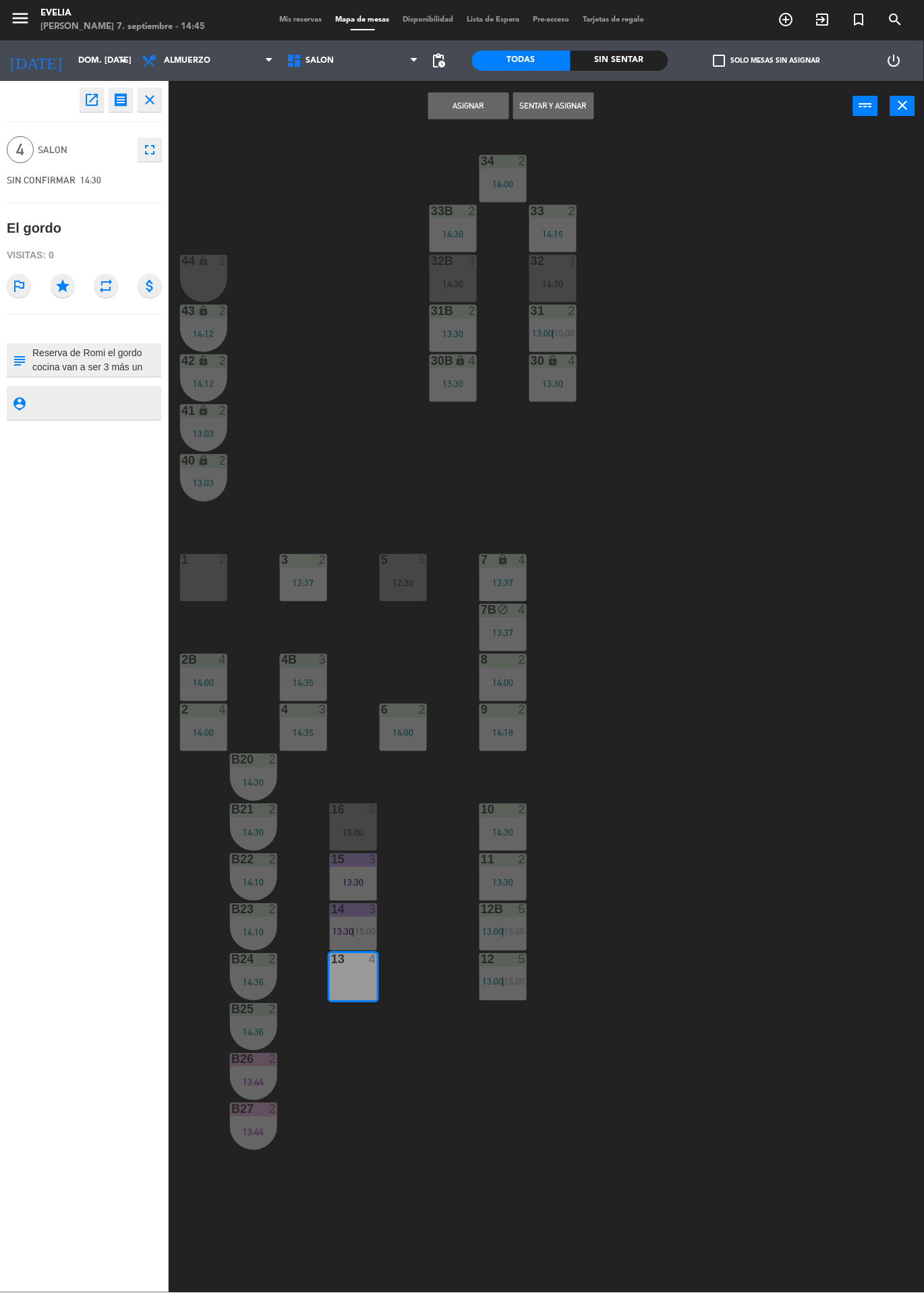
click at [552, 105] on button "Sentar y Asignar" at bounding box center [553, 106] width 81 height 27
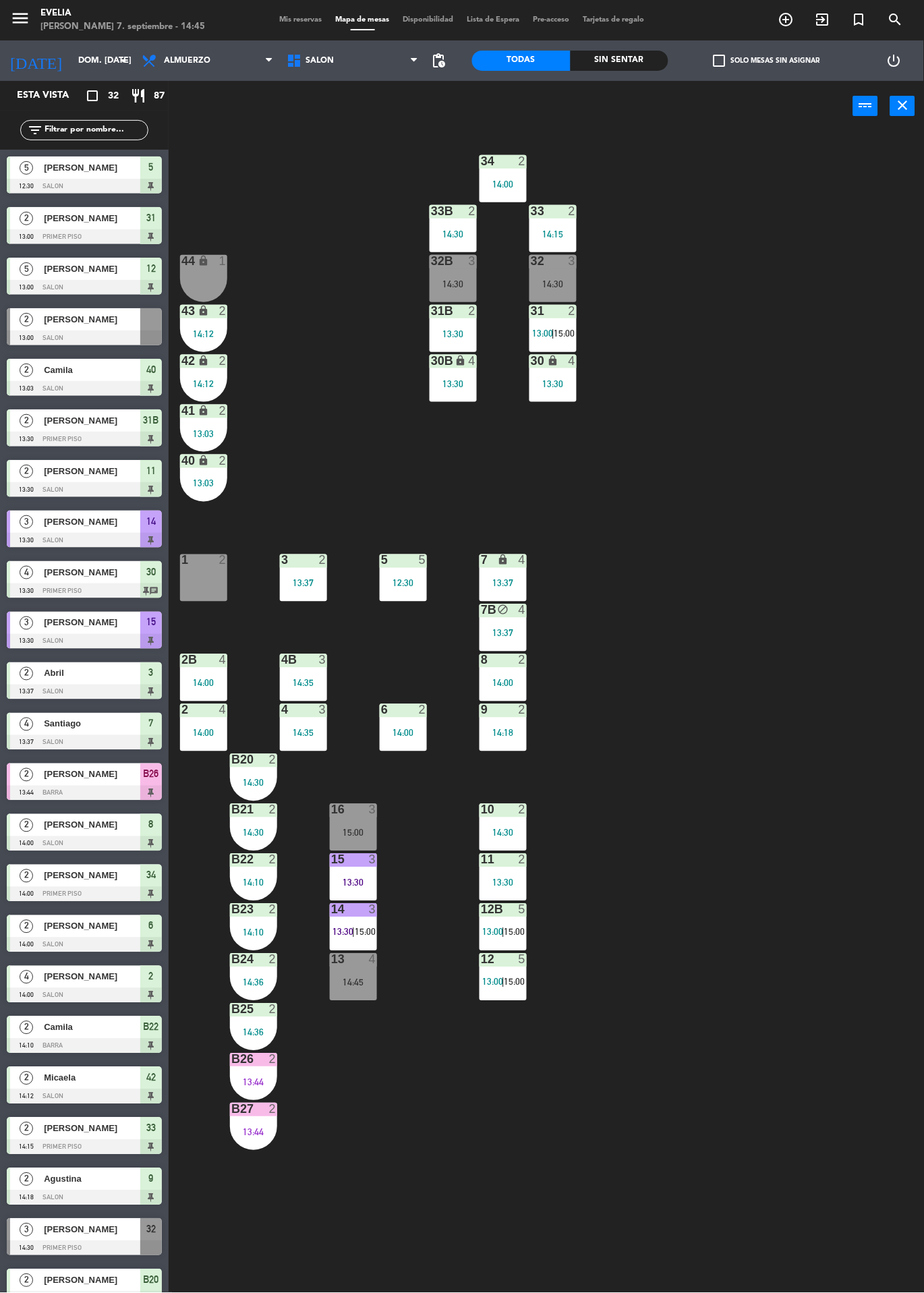
scroll to position [116, 0]
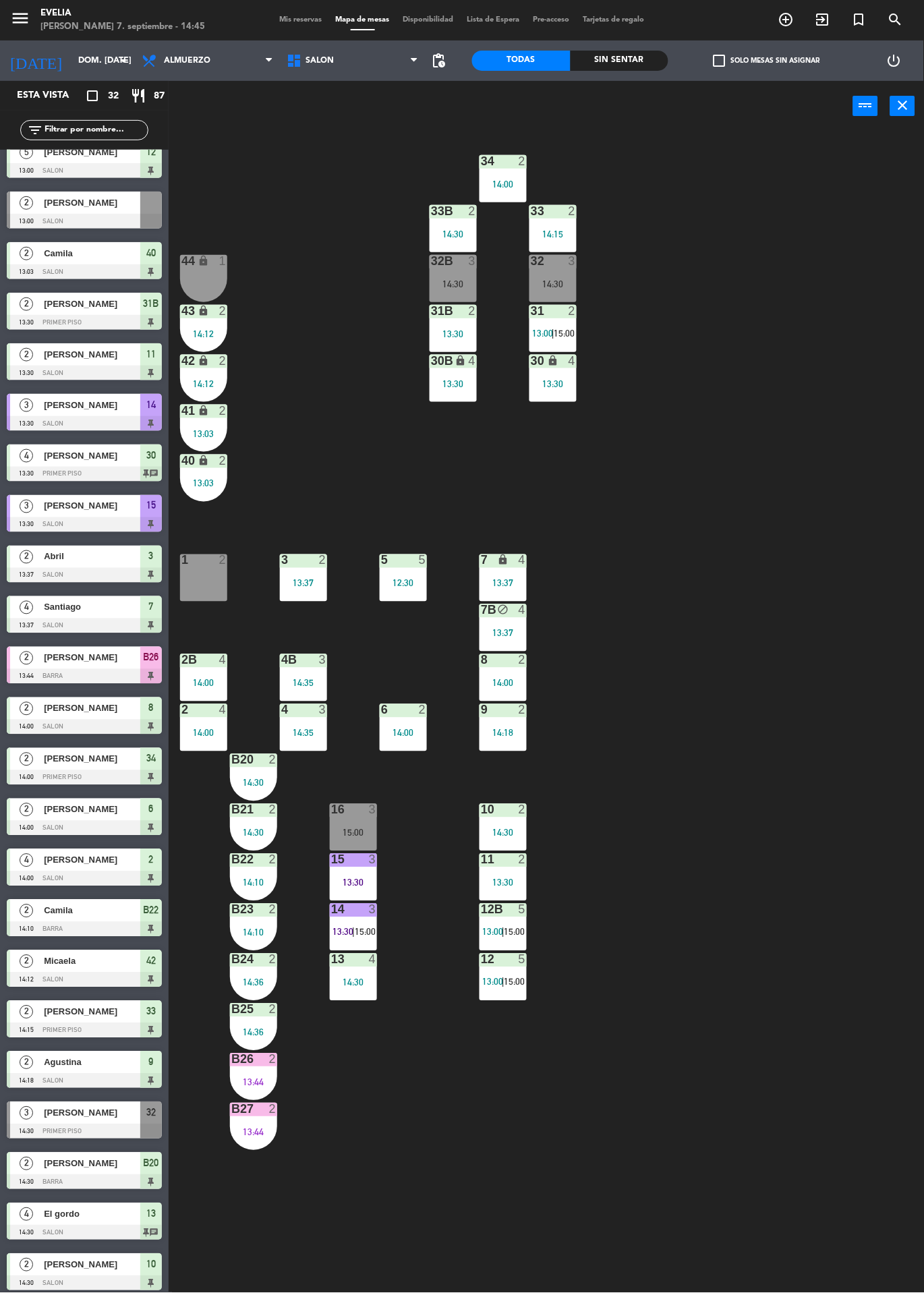
click at [817, 1046] on div "34 2 14:00 33B 2 14:30 33 2 14:15 44 lock 1 32B 3 14:30 32 3 14:30 43 lock 2 14…" at bounding box center [551, 712] width 746 height 1161
click at [332, 824] on div "16 3 15:00" at bounding box center [353, 827] width 47 height 47
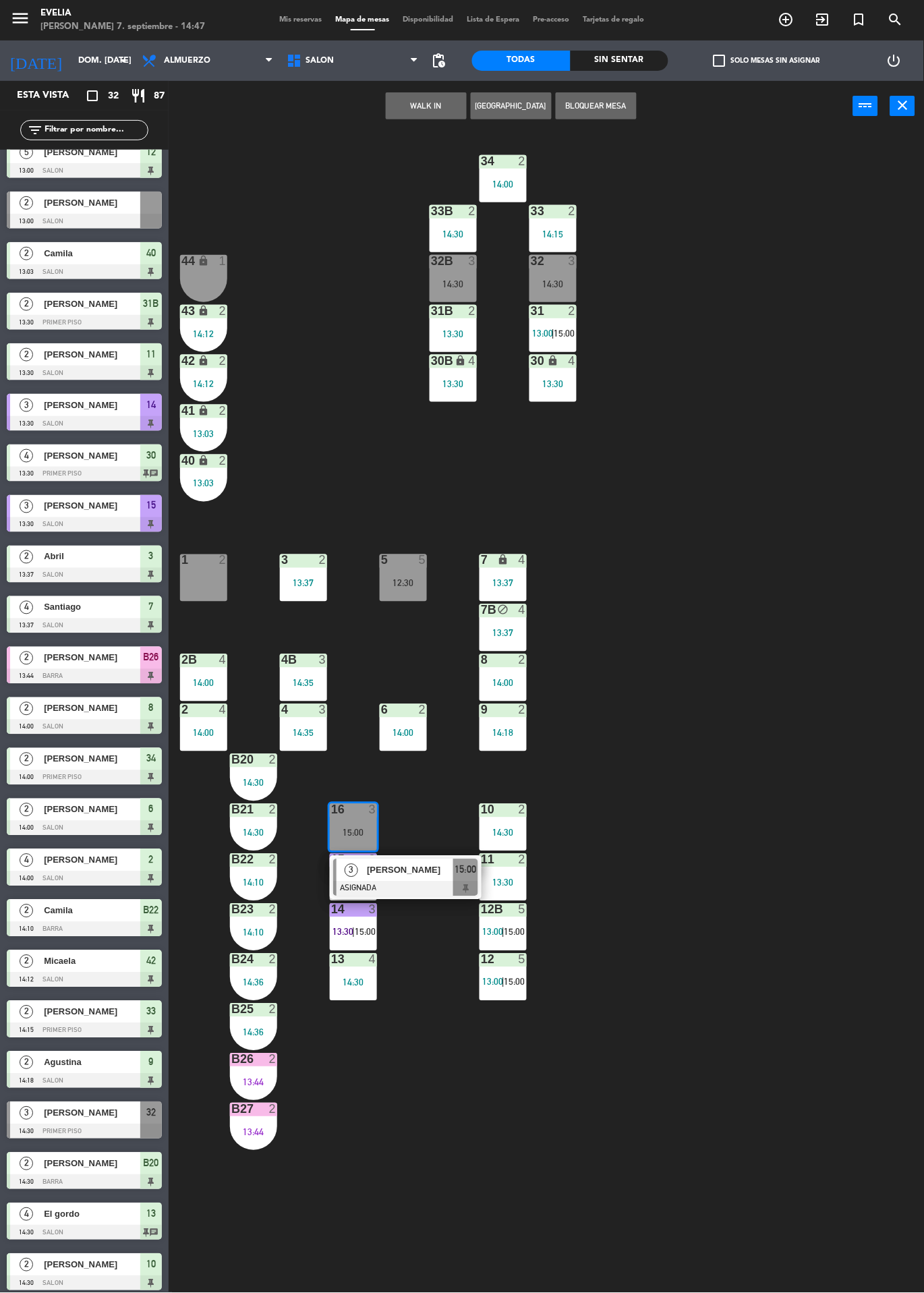
click at [791, 997] on div "34 2 14:00 33B 2 14:30 33 2 14:15 44 lock 1 32B 3 14:30 32 3 14:30 43 lock 2 14…" at bounding box center [551, 712] width 746 height 1161
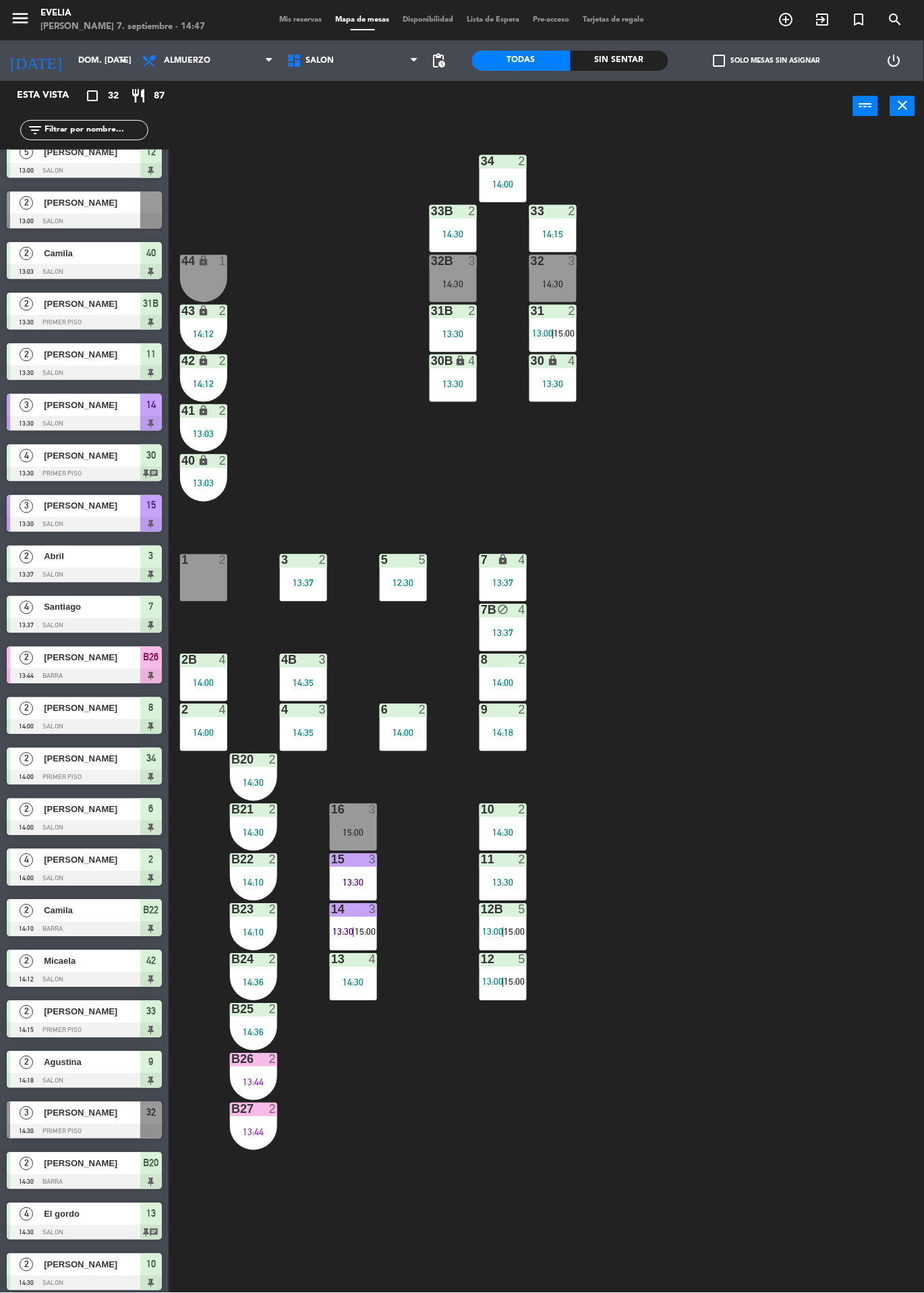
click at [363, 831] on div "15:00" at bounding box center [353, 832] width 47 height 10
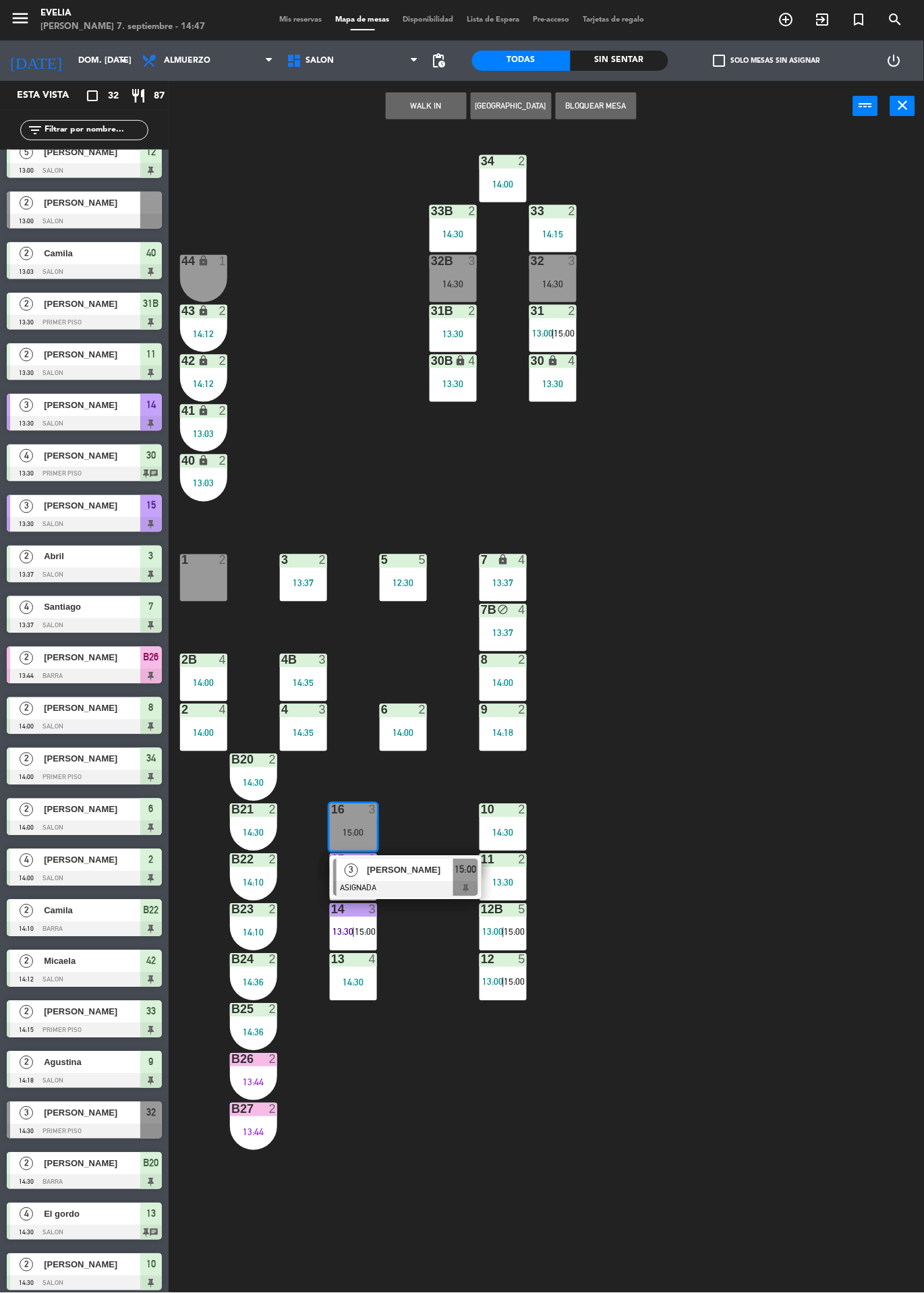
scroll to position [347, 0]
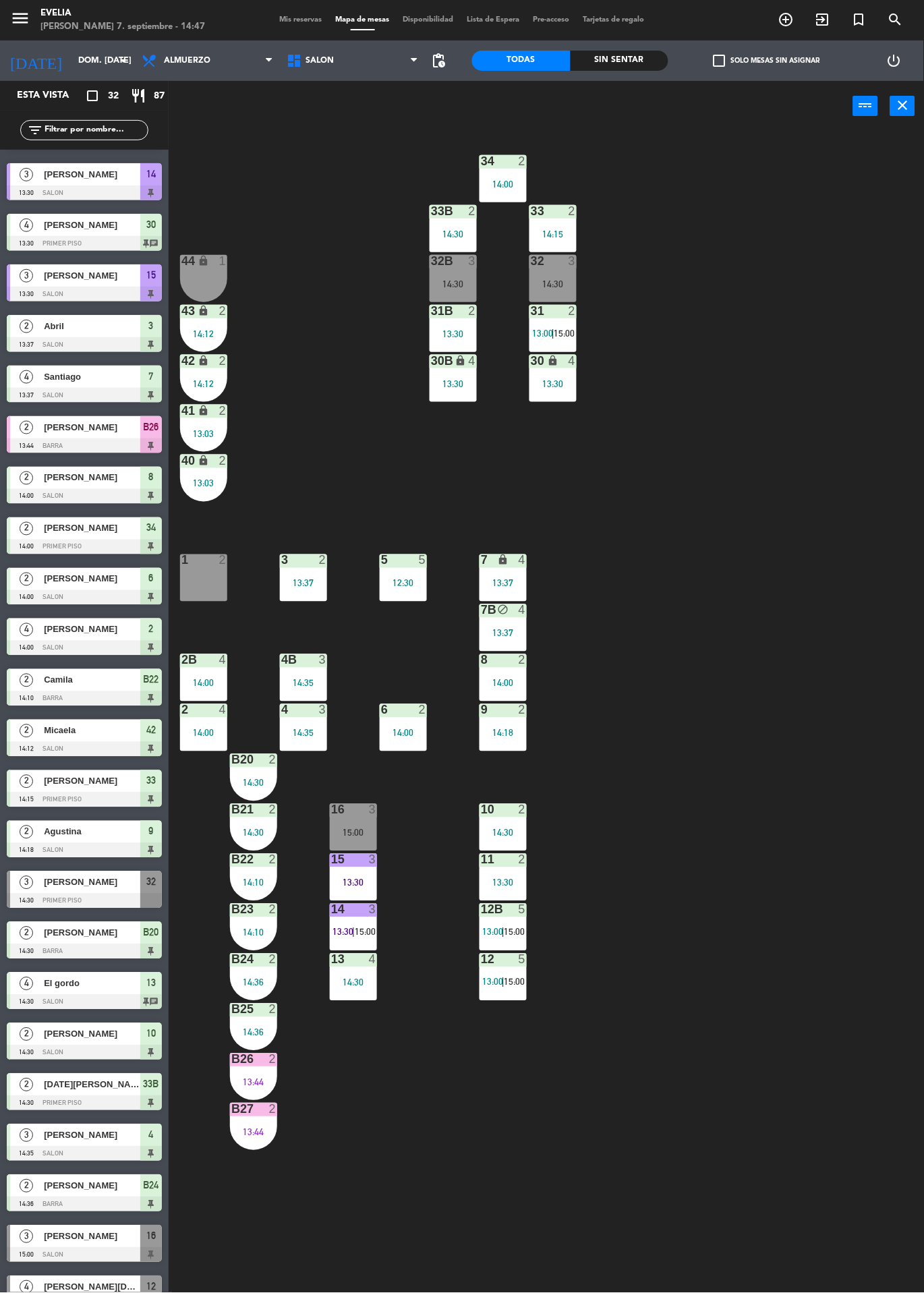
click at [382, 1194] on div "34 2 14:00 33B 2 14:30 33 2 14:15 44 lock 1 32B 3 14:30 32 3 14:30 43 lock 2 14…" at bounding box center [551, 712] width 746 height 1161
click at [381, 1171] on div "34 2 14:00 33B 2 14:30 33 2 14:15 44 lock 1 32B 3 14:30 32 3 14:30 43 lock 2 14…" at bounding box center [551, 712] width 746 height 1161
click at [589, 1128] on div "34 2 14:00 33B 2 14:30 33 2 14:15 44 lock 1 32B 3 14:30 32 3 14:30 43 lock 2 14…" at bounding box center [551, 712] width 746 height 1161
click at [823, 798] on div "34 2 14:00 33B 2 14:30 33 2 14:15 44 lock 1 32B 3 14:30 32 3 14:30 43 lock 2 14…" at bounding box center [551, 712] width 746 height 1161
click at [68, 1248] on div at bounding box center [84, 1255] width 155 height 15
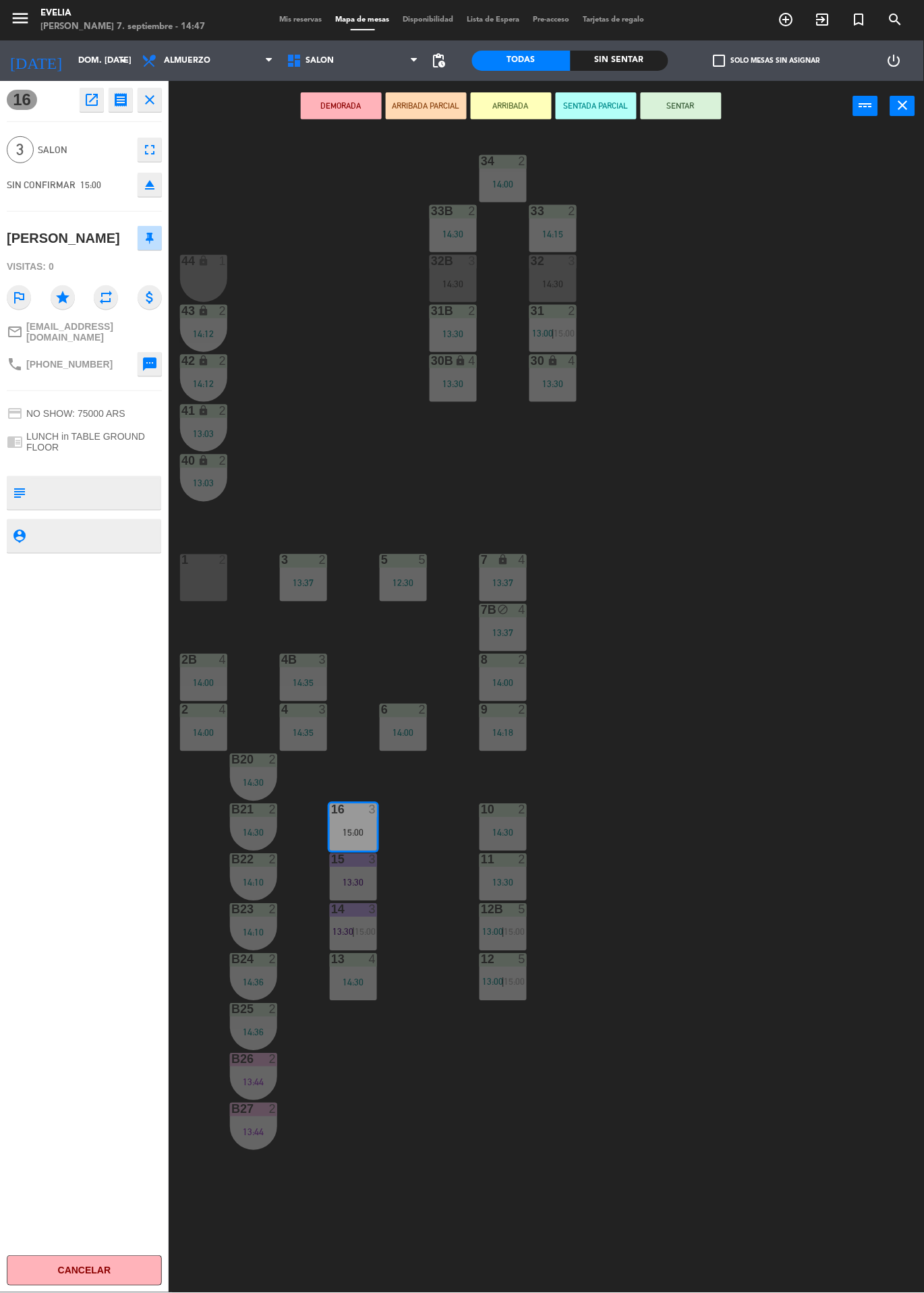
click at [154, 107] on icon "close" at bounding box center [149, 99] width 16 height 16
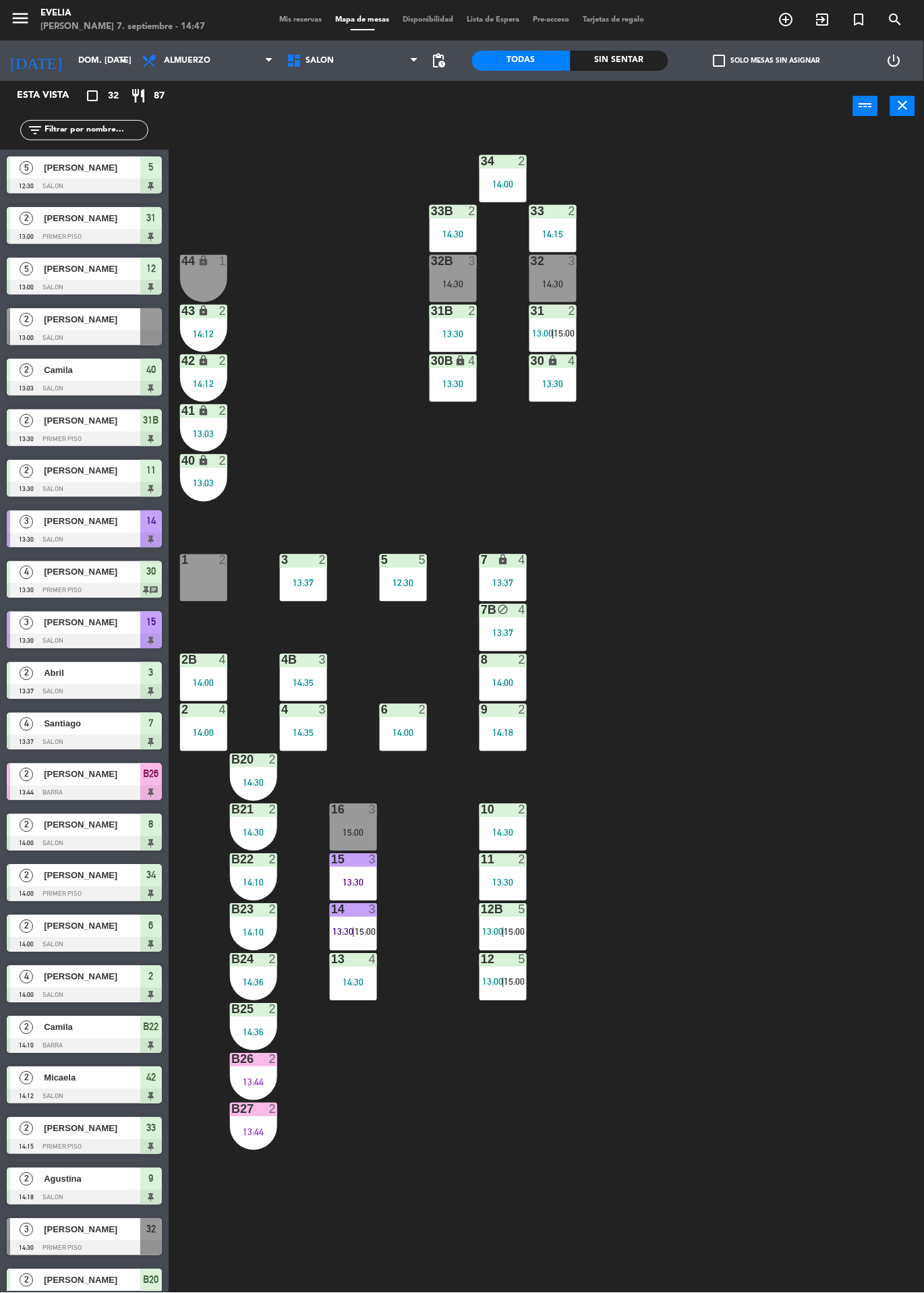
scroll to position [369, 0]
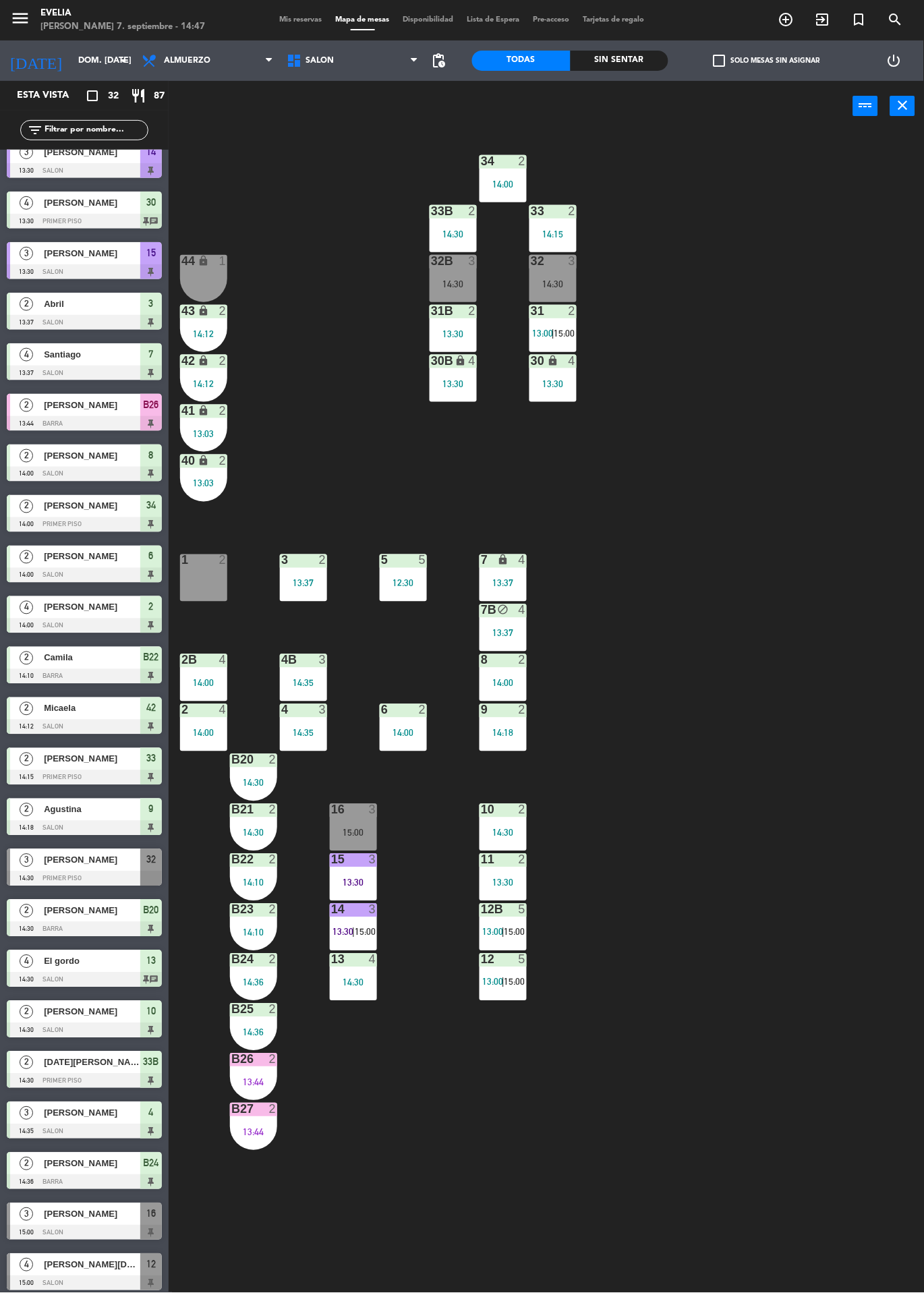
click at [342, 812] on div at bounding box center [353, 810] width 22 height 12
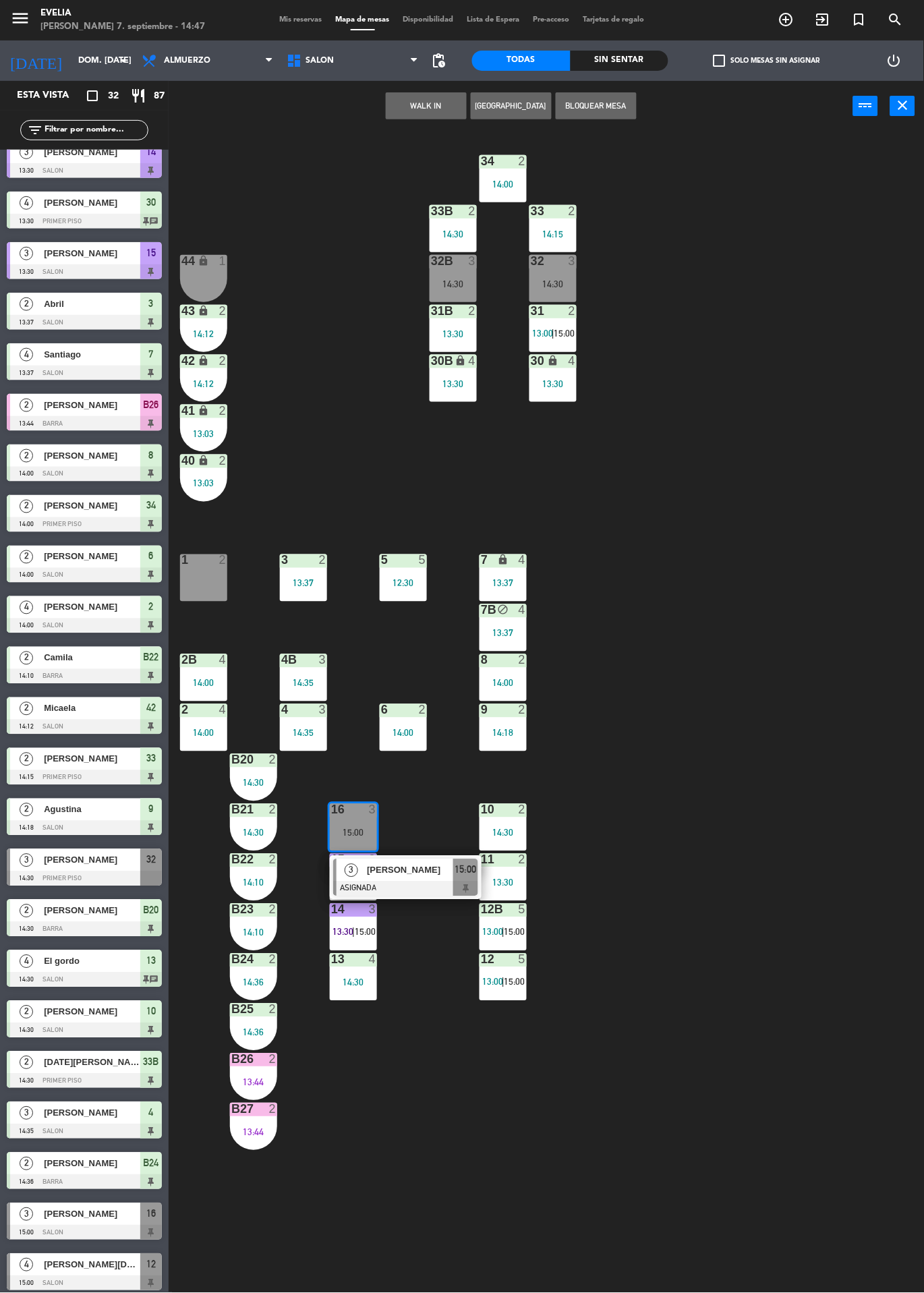
click at [451, 884] on div at bounding box center [405, 889] width 145 height 15
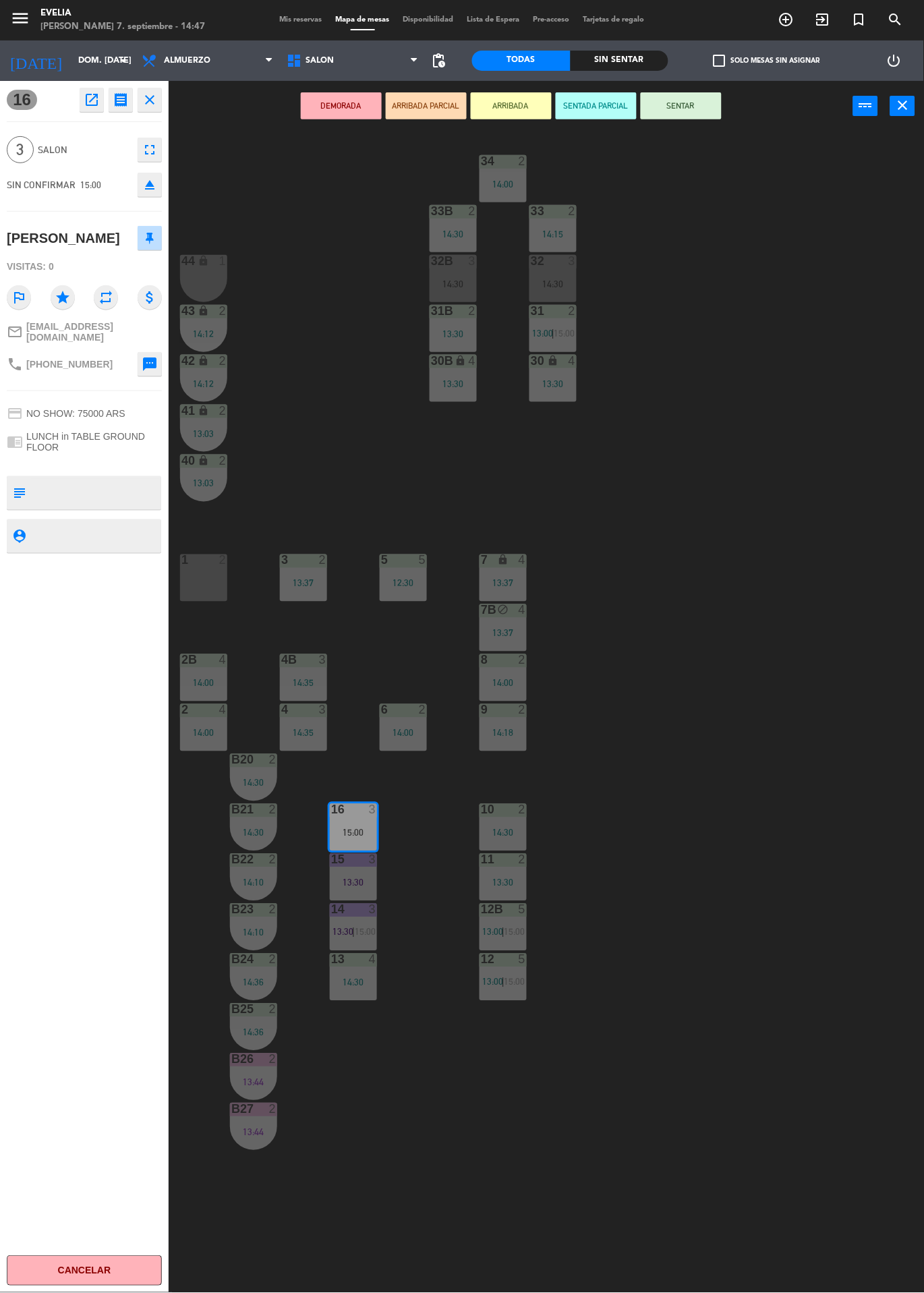
click at [673, 105] on button "SENTAR" at bounding box center [681, 106] width 81 height 27
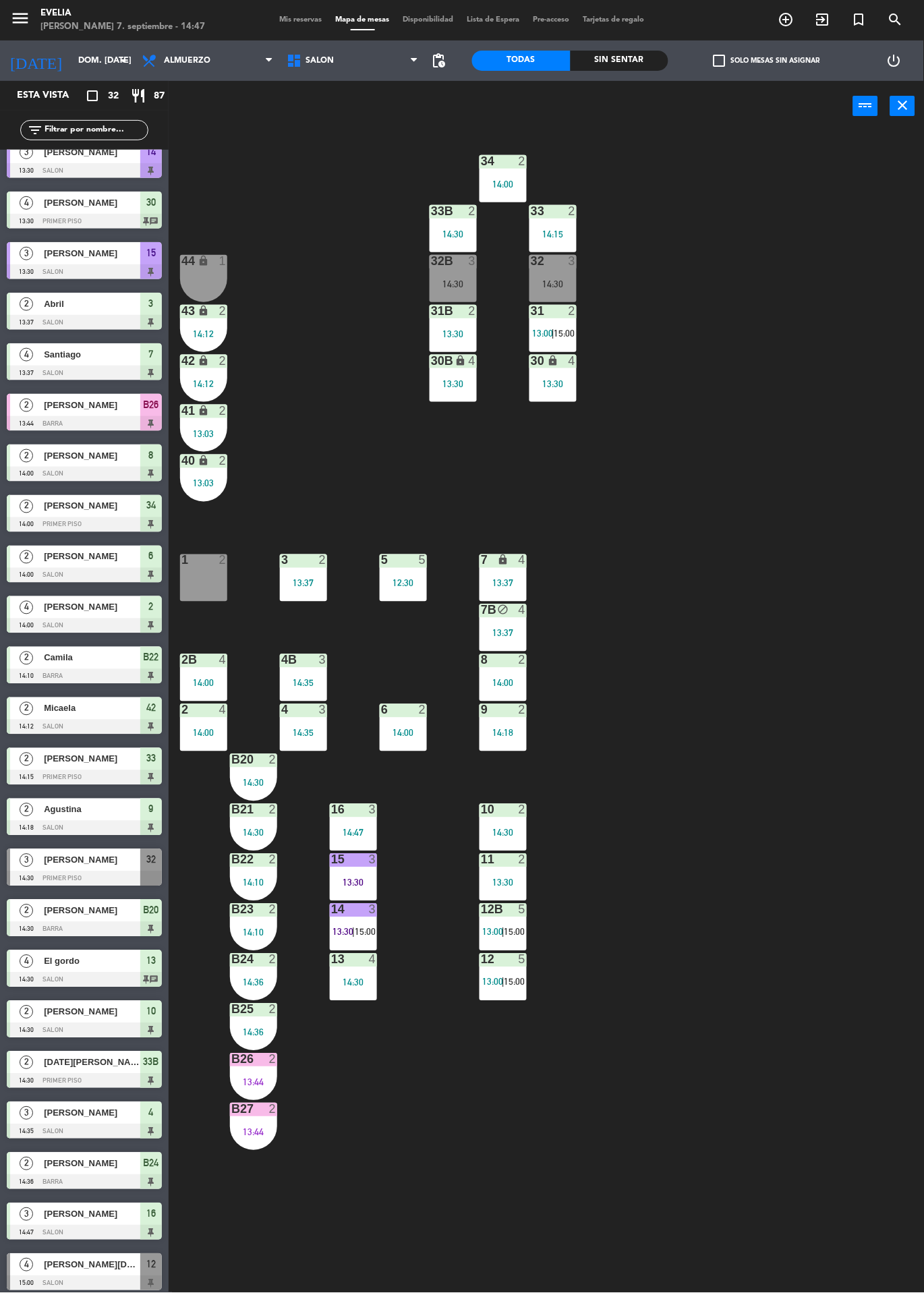
scroll to position [477, 0]
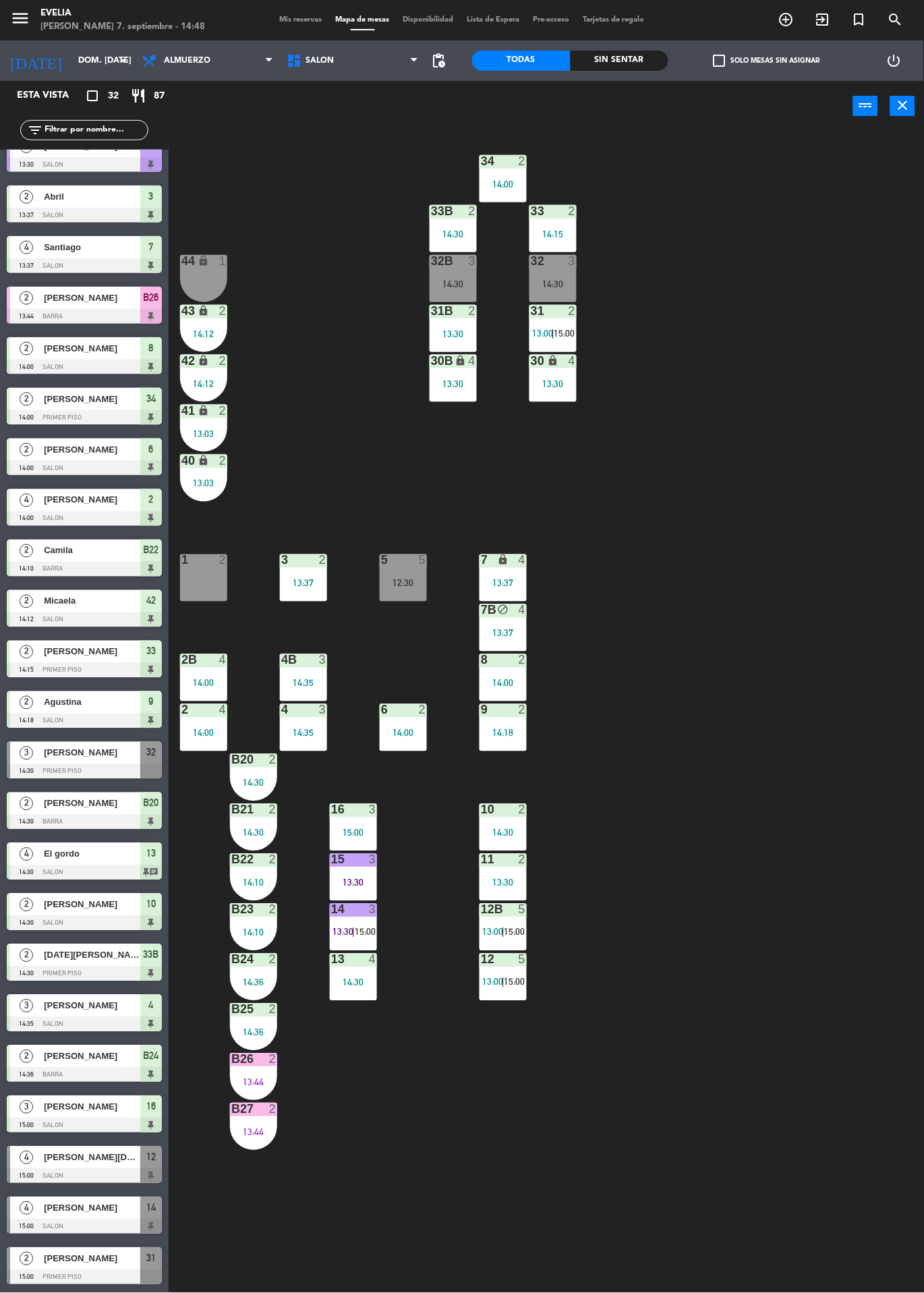
click at [74, 1159] on span "[PERSON_NAME][DEMOGRAPHIC_DATA][PERSON_NAME]" at bounding box center [92, 1157] width 96 height 14
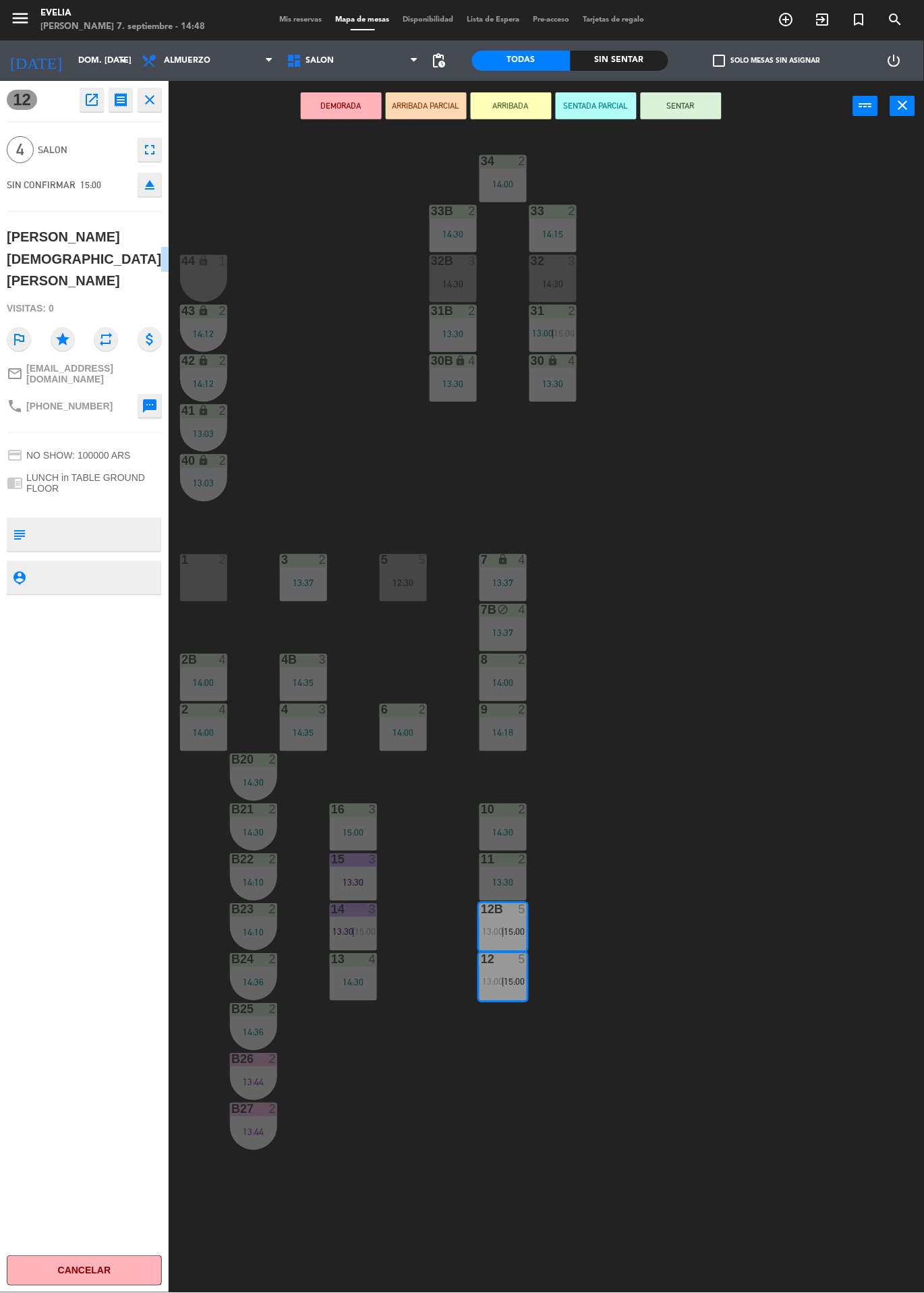
click at [813, 796] on div "34 2 14:00 33B 2 14:30 33 2 14:15 44 lock 1 32B 3 14:30 32 3 14:30 43 lock 2 14…" at bounding box center [551, 712] width 746 height 1161
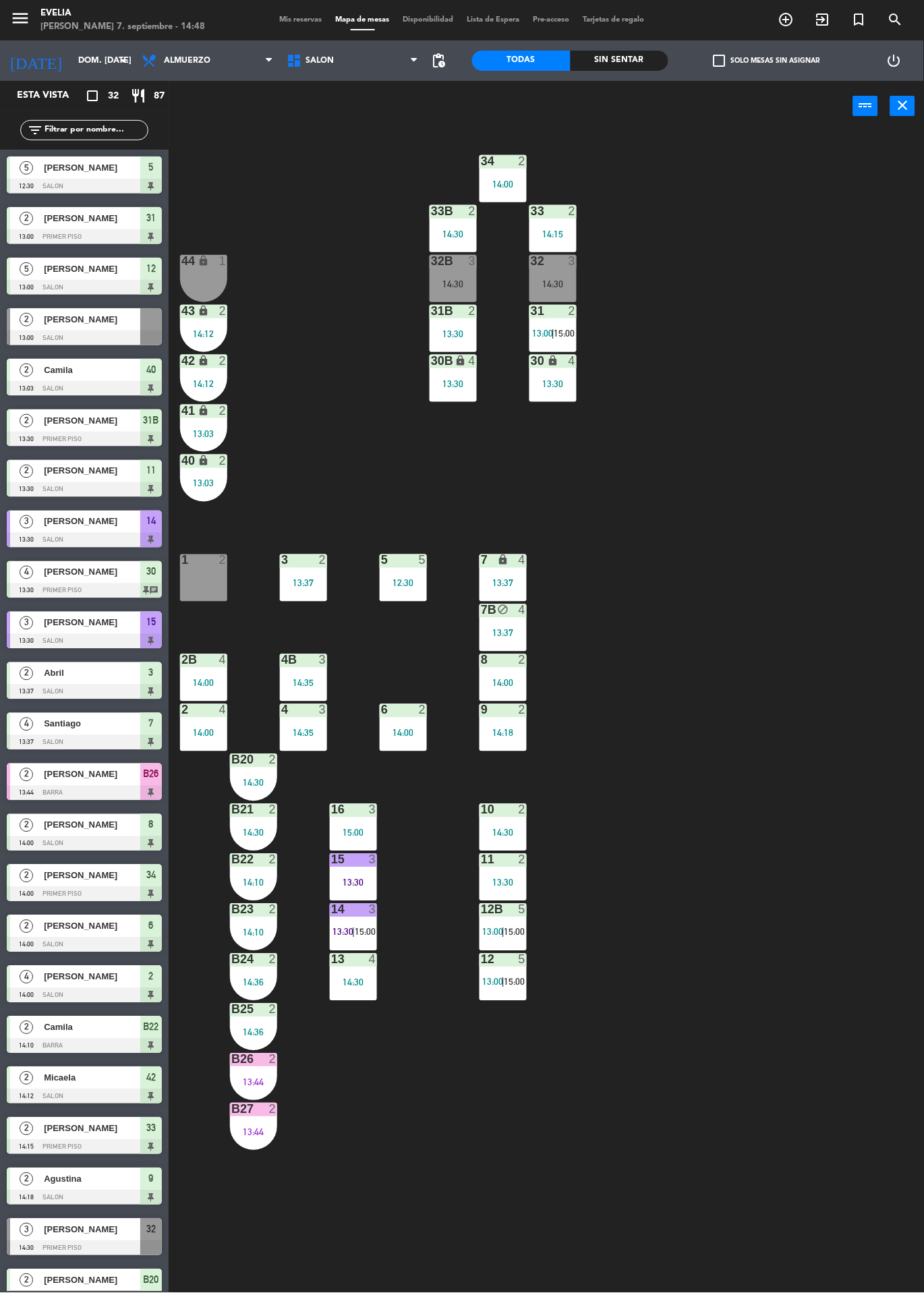
scroll to position [421, 0]
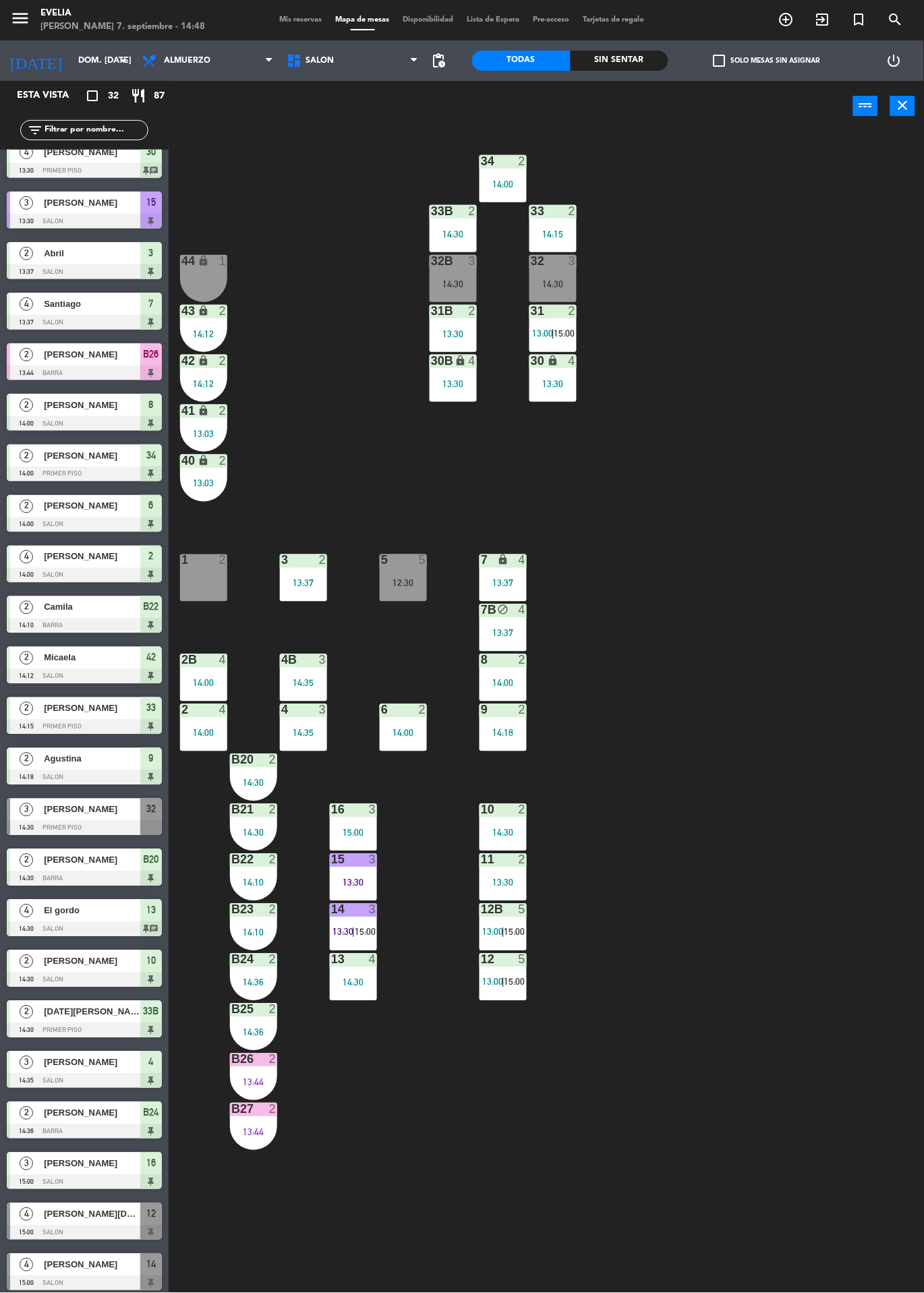
click at [68, 1229] on div at bounding box center [84, 1233] width 155 height 15
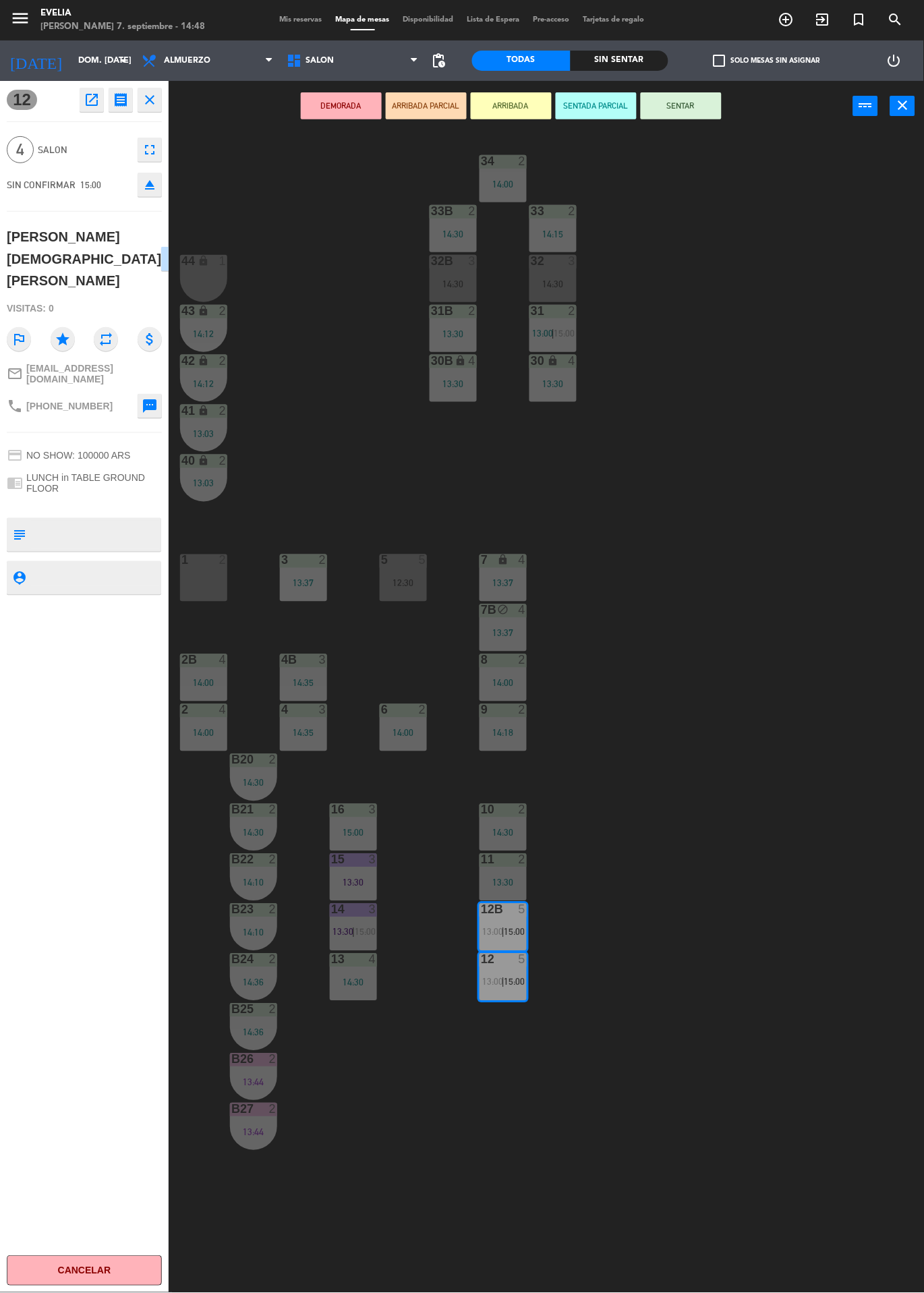
click at [810, 796] on div "34 2 14:00 33B 2 14:30 33 2 14:15 44 lock 1 32B 3 14:30 32 3 14:30 43 lock 2 14…" at bounding box center [551, 712] width 746 height 1161
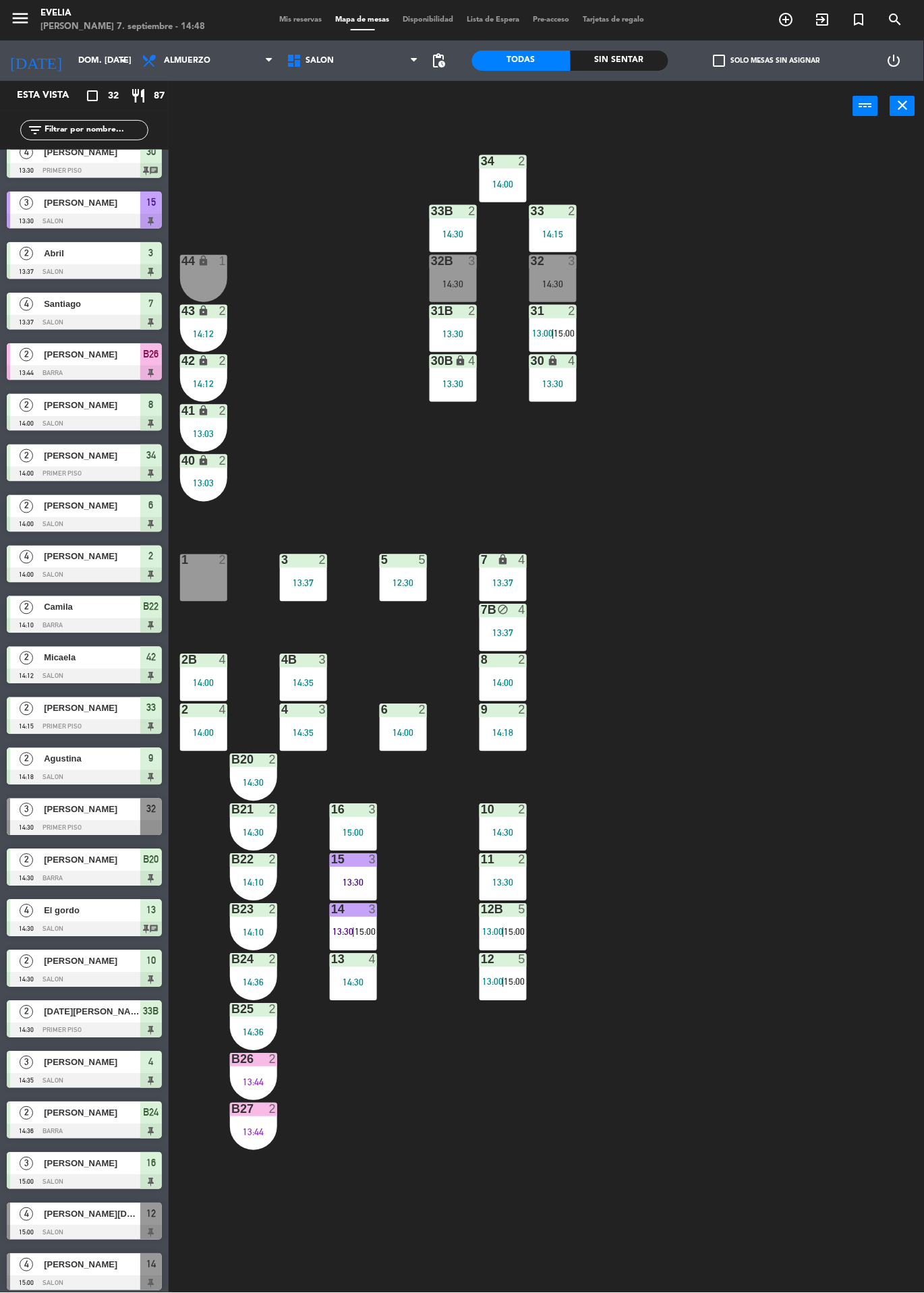
click at [747, 1082] on div "34 2 14:00 33B 2 14:30 33 2 14:15 44 lock 1 32B 3 14:30 32 3 14:30 43 lock 2 14…" at bounding box center [551, 712] width 746 height 1161
click at [781, 1058] on div "34 2 14:00 33B 2 14:30 33 2 14:15 44 lock 1 32B 3 14:30 32 3 14:30 43 lock 2 14…" at bounding box center [551, 712] width 746 height 1161
click at [796, 1039] on div "34 2 14:00 33B 2 14:30 33 2 14:15 44 lock 1 32B 3 14:30 32 3 14:30 43 lock 2 14…" at bounding box center [551, 712] width 746 height 1161
click at [408, 574] on div "5 5 12:30" at bounding box center [402, 577] width 47 height 47
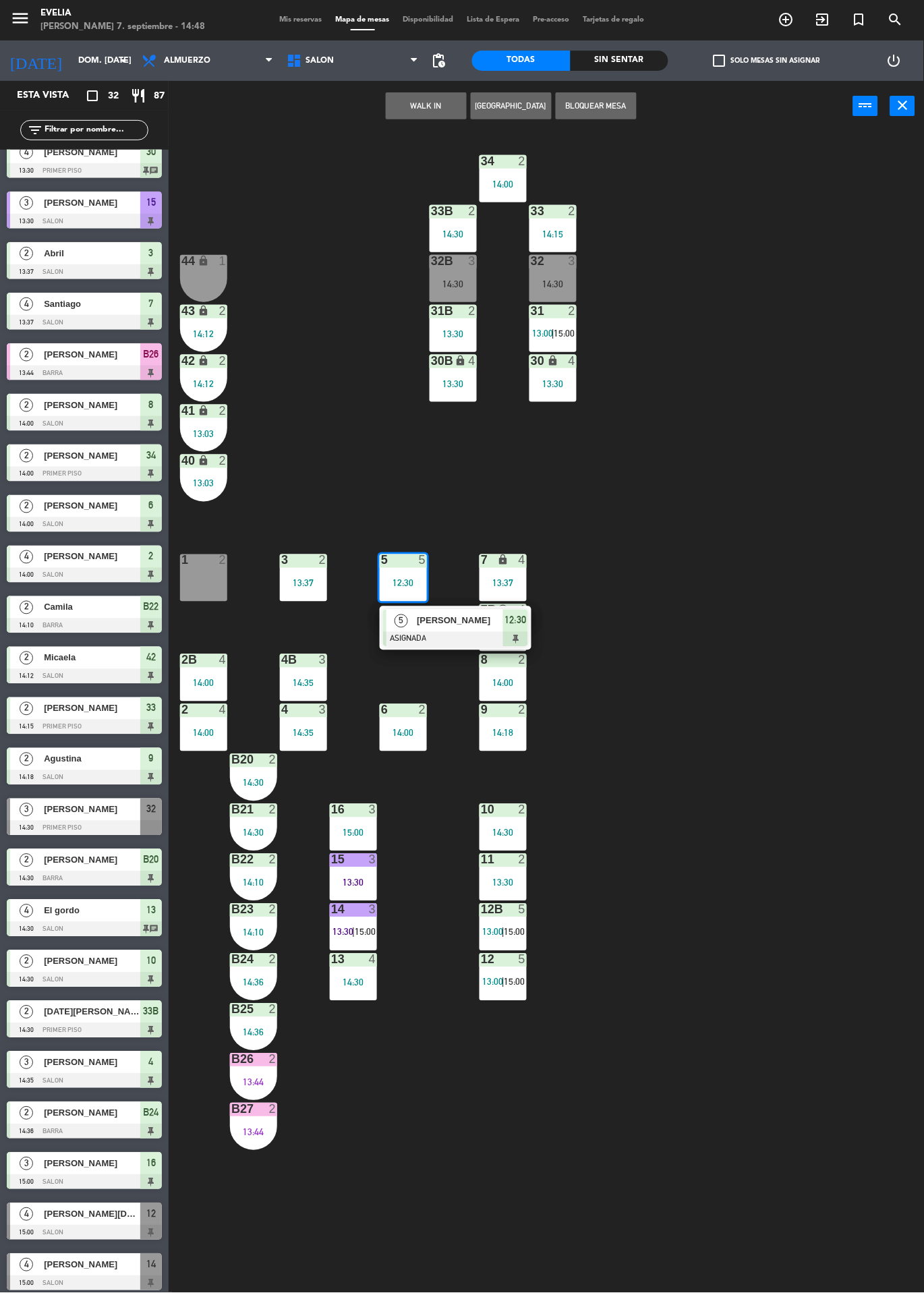
click at [803, 1018] on div "34 2 14:00 33B 2 14:30 33 2 14:15 44 lock 1 32B 3 14:30 32 3 14:30 43 lock 2 14…" at bounding box center [551, 712] width 746 height 1161
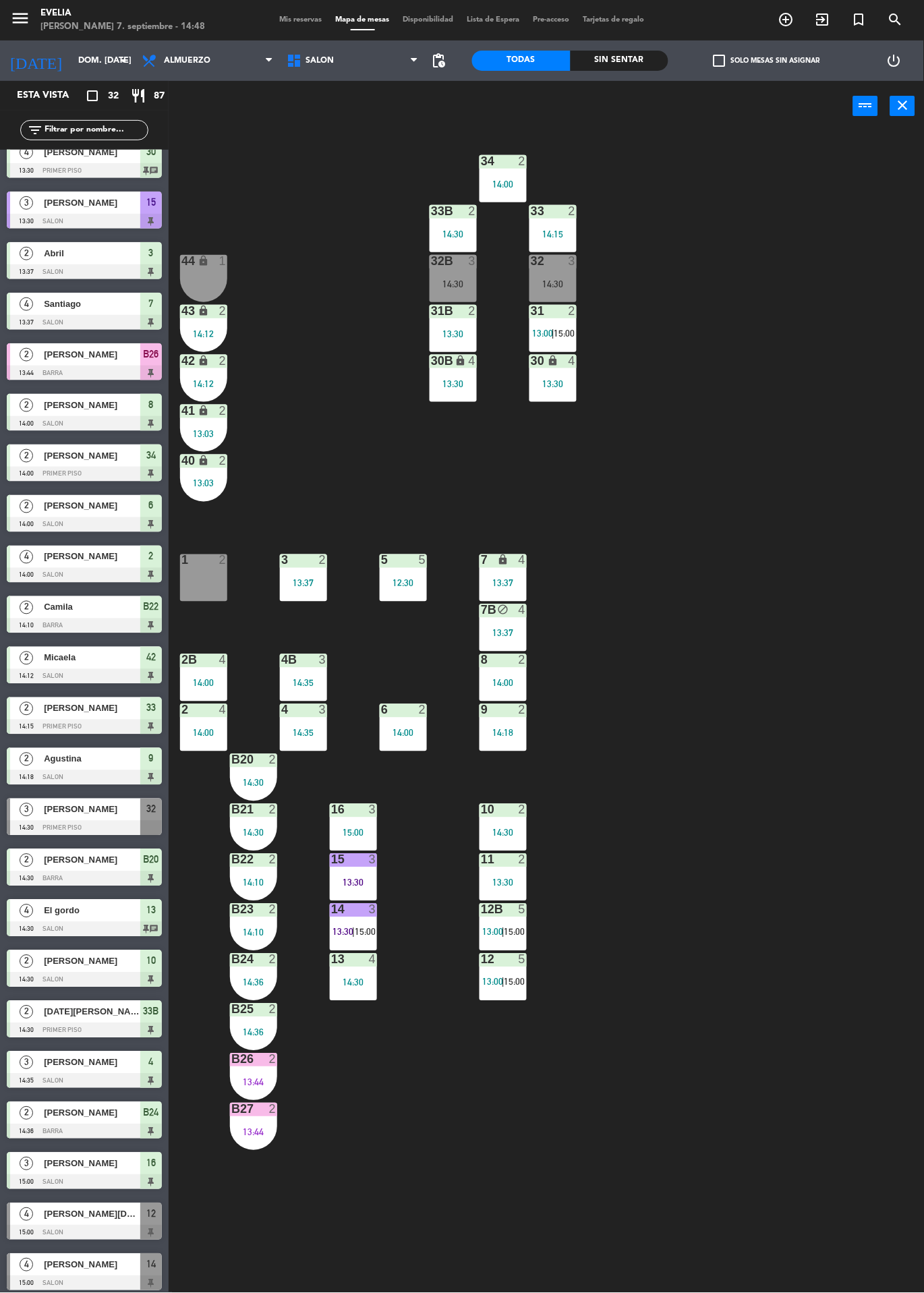
click at [800, 899] on div "34 2 14:00 33B 2 14:30 33 2 14:15 44 lock 1 32B 3 14:30 32 3 14:30 43 lock 2 14…" at bounding box center [551, 712] width 746 height 1161
click at [372, 908] on div "3" at bounding box center [373, 910] width 8 height 12
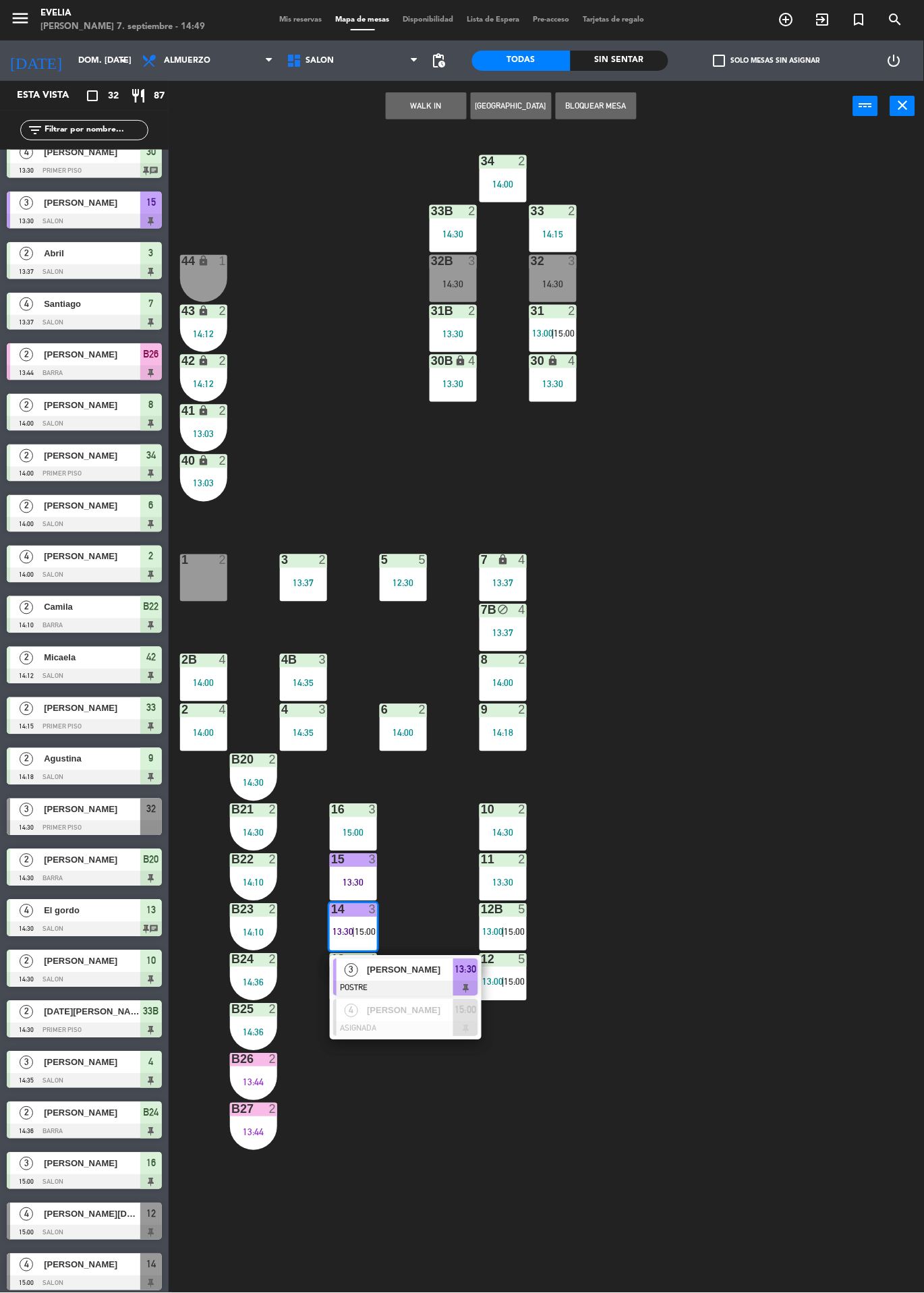
click at [797, 960] on div "34 2 14:00 33B 2 14:30 33 2 14:15 44 lock 1 32B 3 14:30 32 3 14:30 43 lock 2 14…" at bounding box center [551, 712] width 746 height 1161
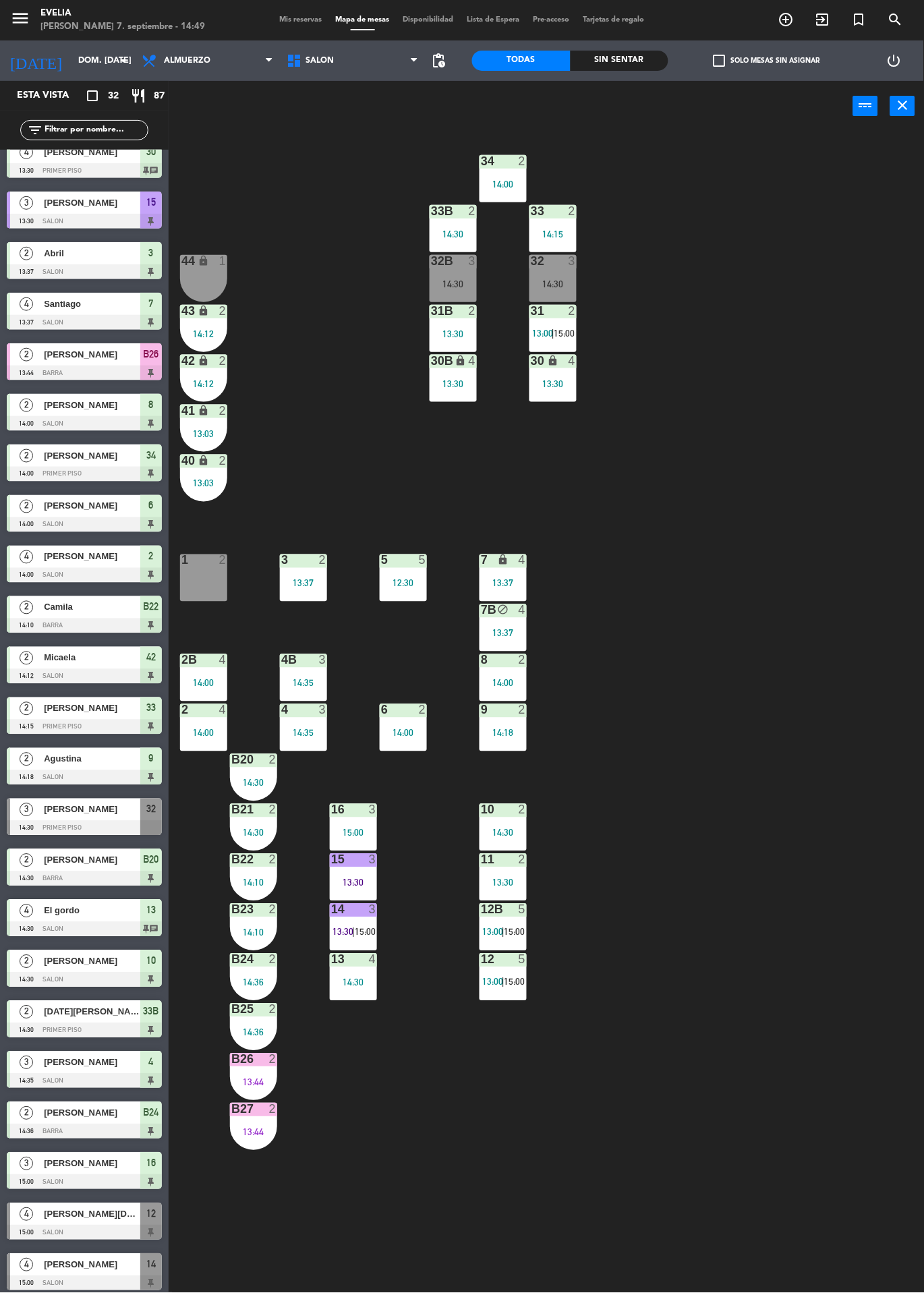
click at [353, 869] on div "15 3 13:30" at bounding box center [353, 876] width 47 height 47
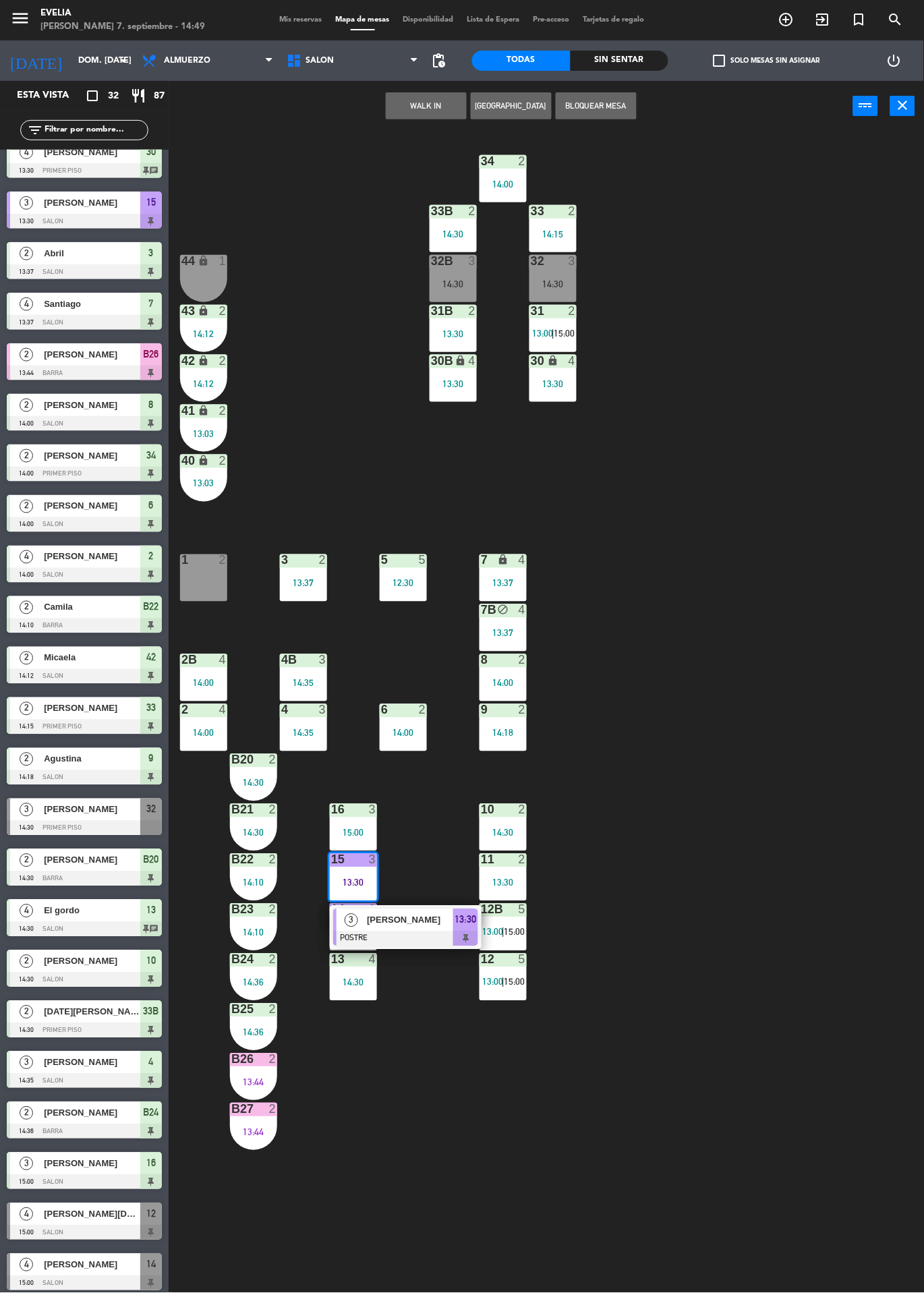
click at [431, 921] on span "[PERSON_NAME]" at bounding box center [410, 919] width 87 height 14
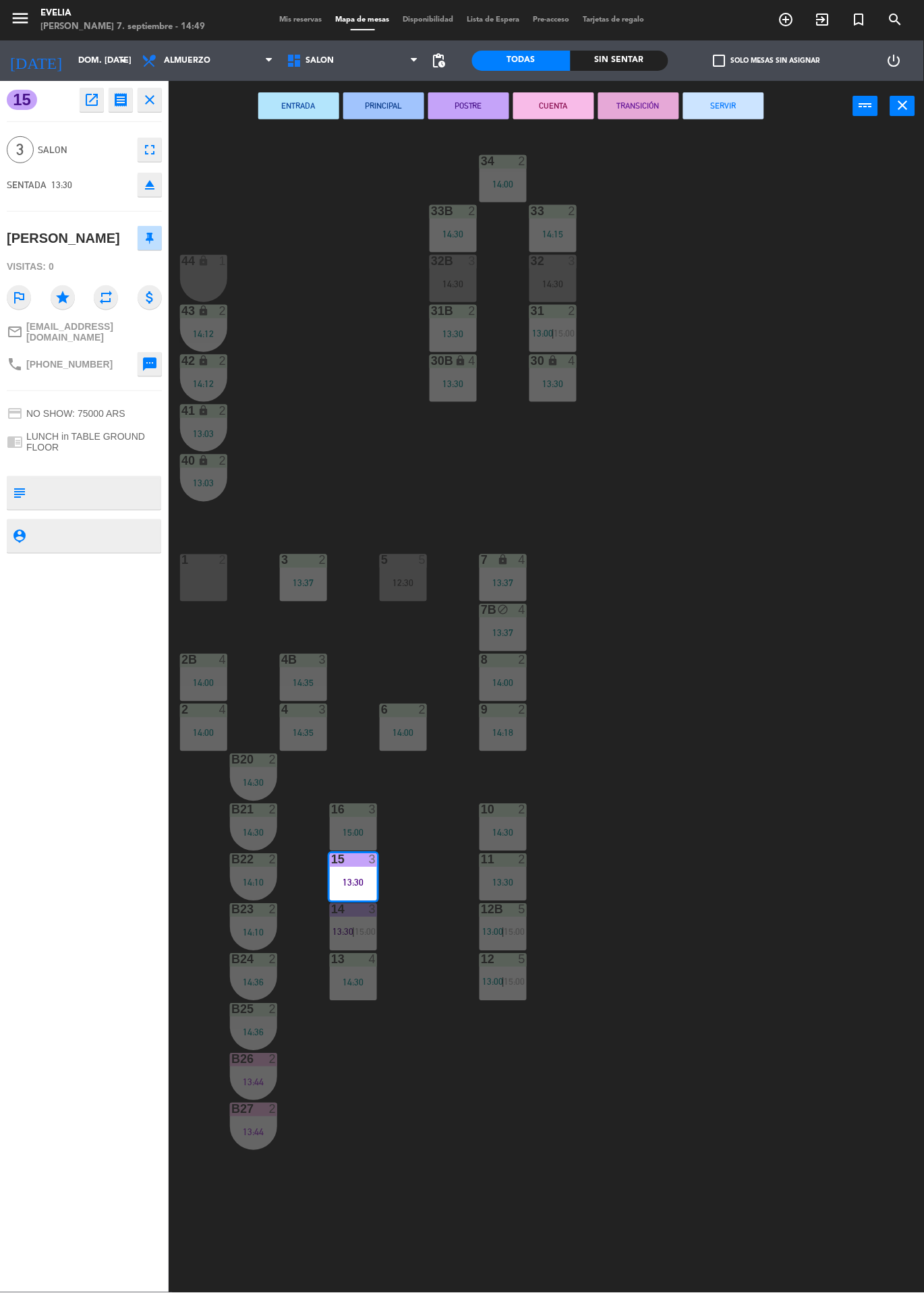
click at [745, 116] on button "SERVIR" at bounding box center [723, 106] width 81 height 27
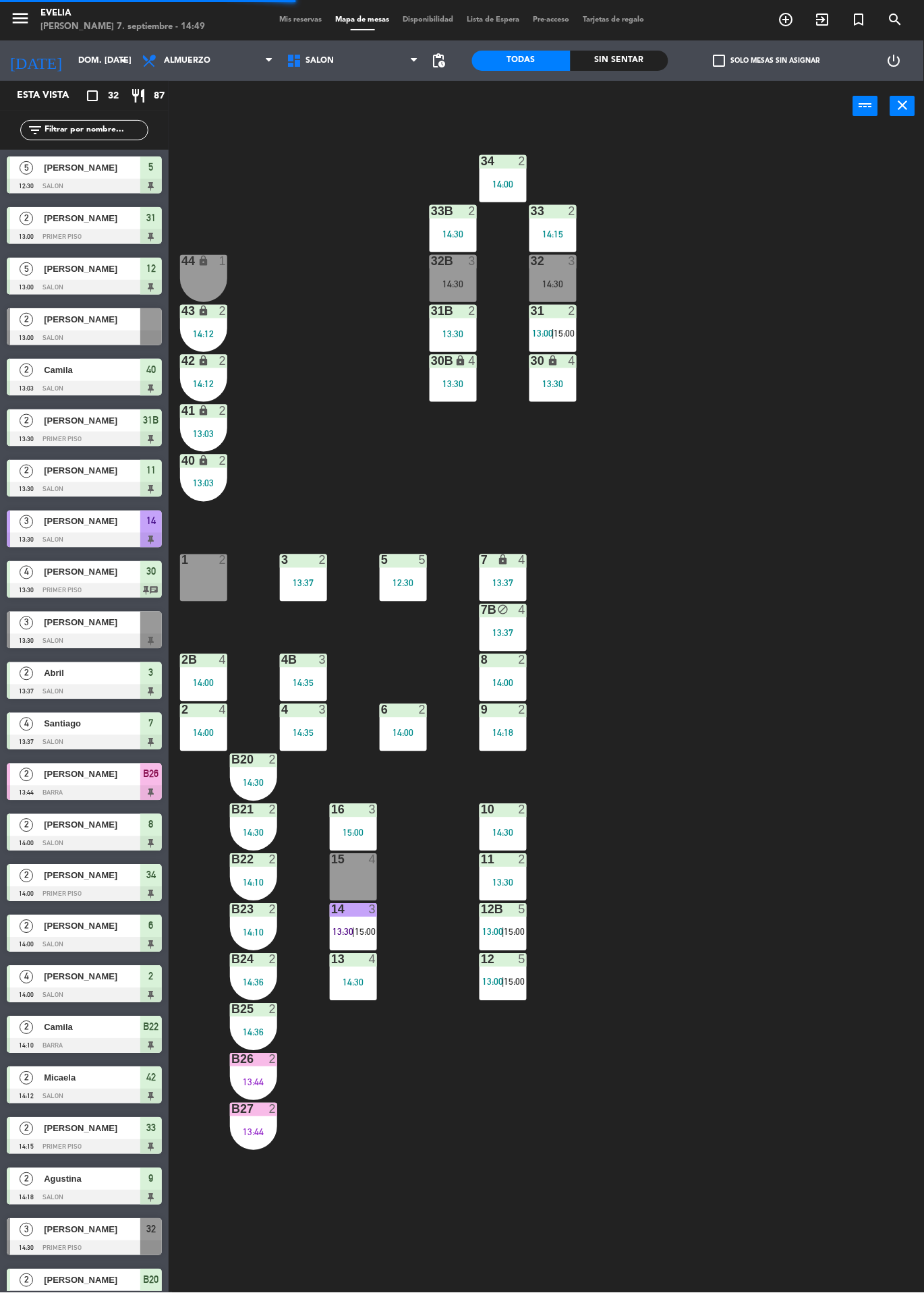
click at [759, 1034] on div "34 2 14:00 33B 2 14:30 33 2 14:15 44 lock 1 32B 3 14:30 32 3 14:30 43 lock 2 14…" at bounding box center [551, 712] width 746 height 1161
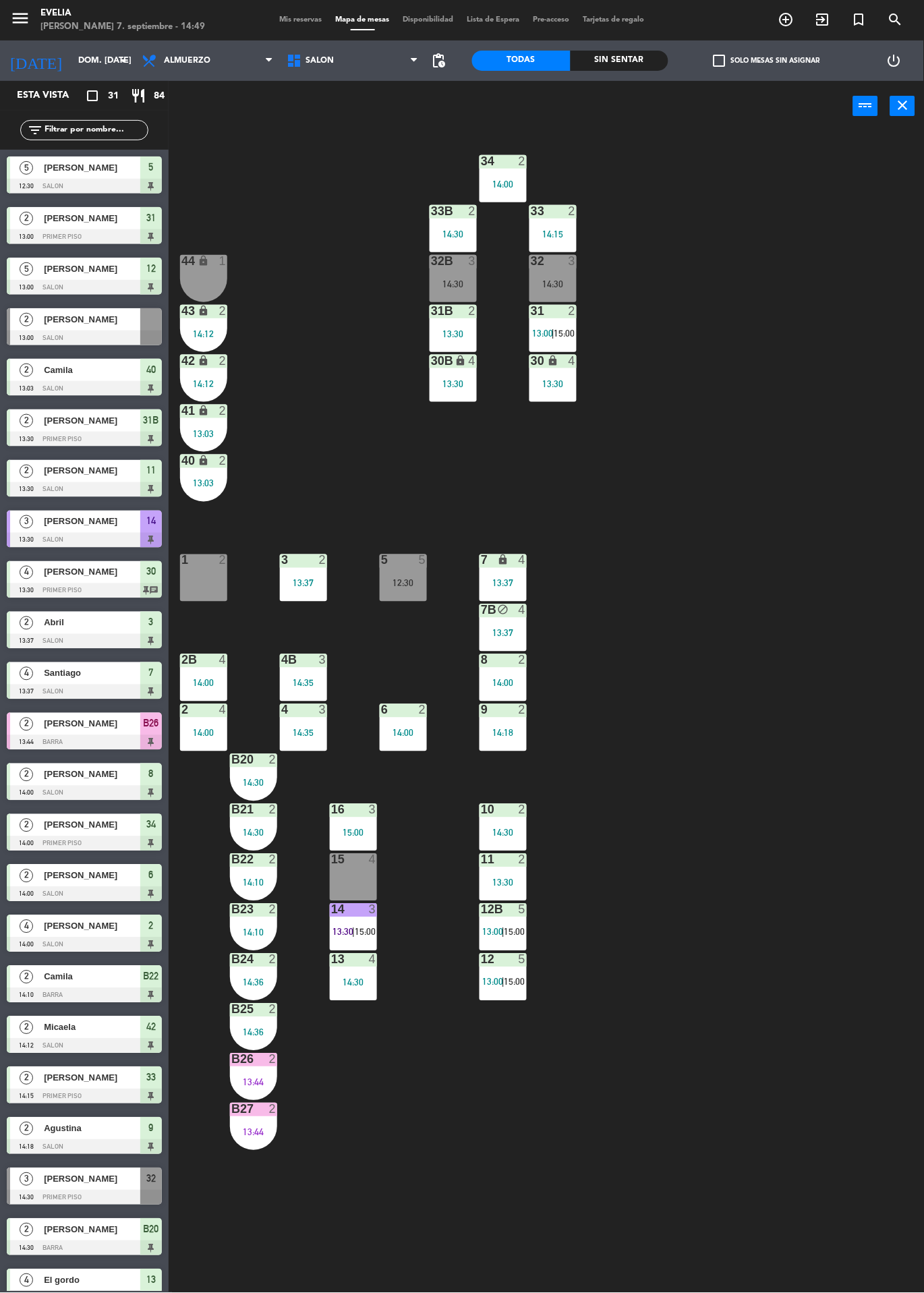
click at [400, 579] on div "12:30" at bounding box center [402, 584] width 47 height 10
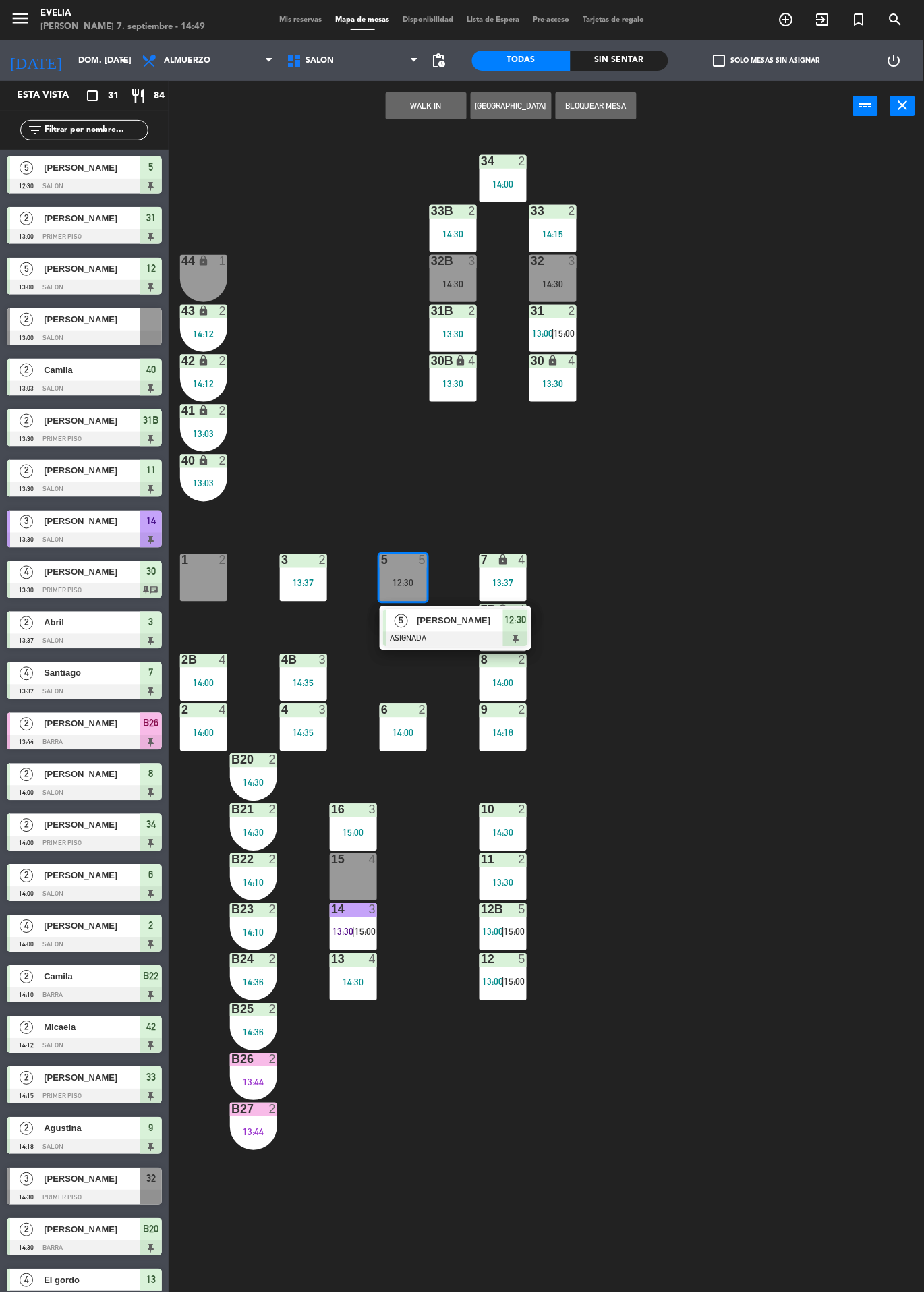
click at [789, 1012] on div "34 2 14:00 33B 2 14:30 33 2 14:15 44 lock 1 32B 3 14:30 32 3 14:30 43 lock 2 14…" at bounding box center [551, 712] width 746 height 1161
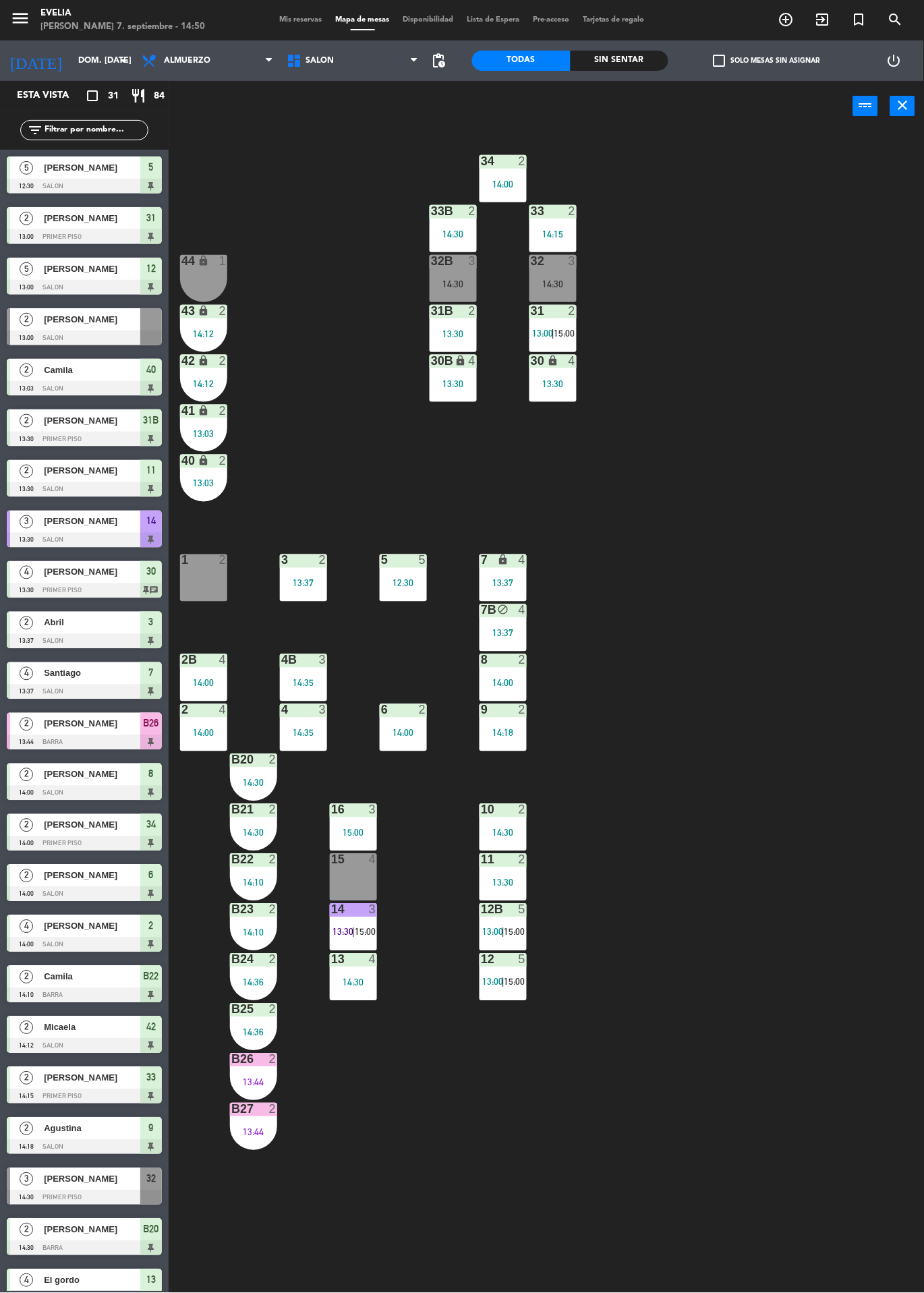
click at [747, 694] on div "34 2 14:00 33B 2 14:30 33 2 14:15 44 lock 1 32B 3 14:30 32 3 14:30 43 lock 2 14…" at bounding box center [551, 712] width 746 height 1161
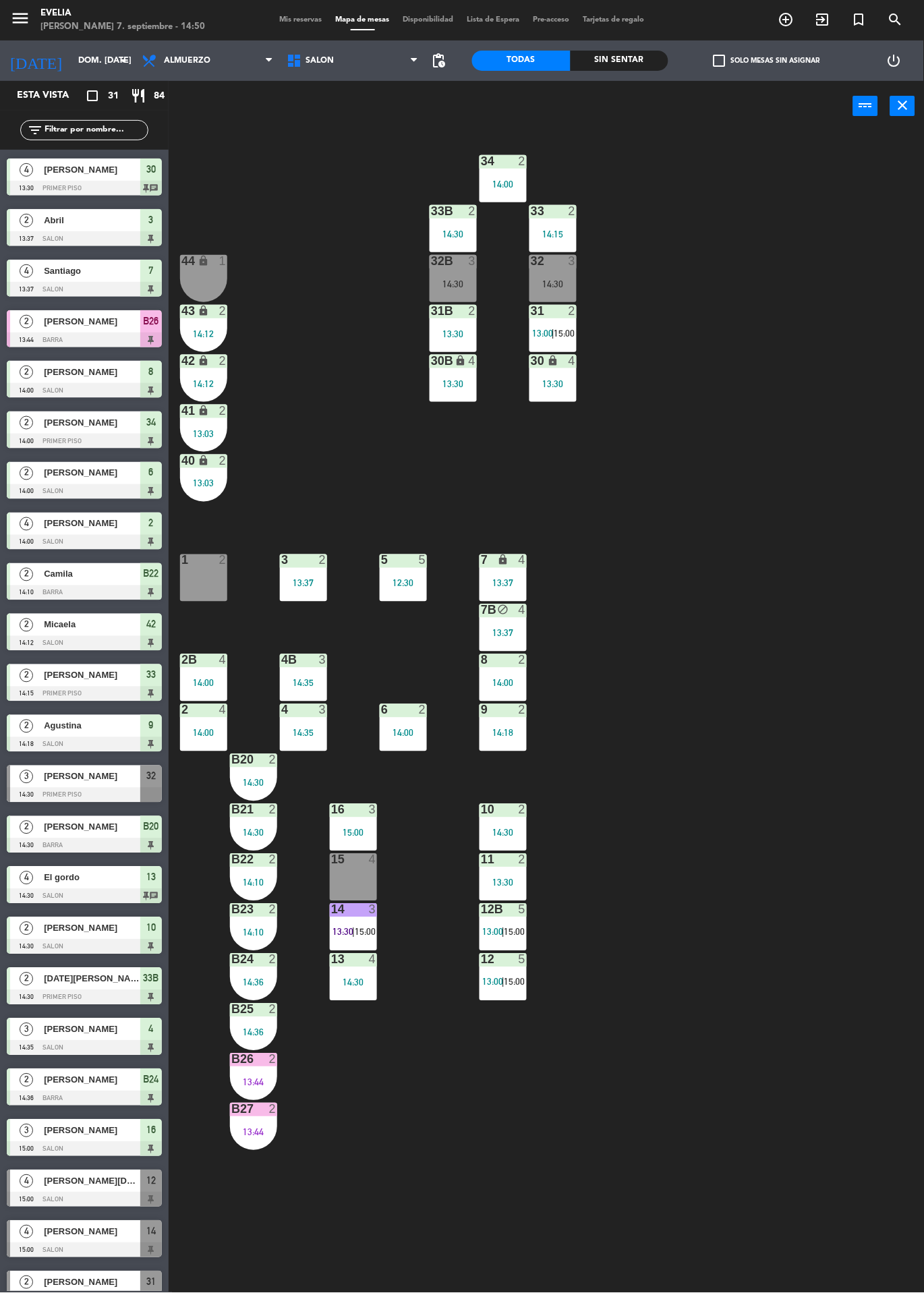
scroll to position [413, 0]
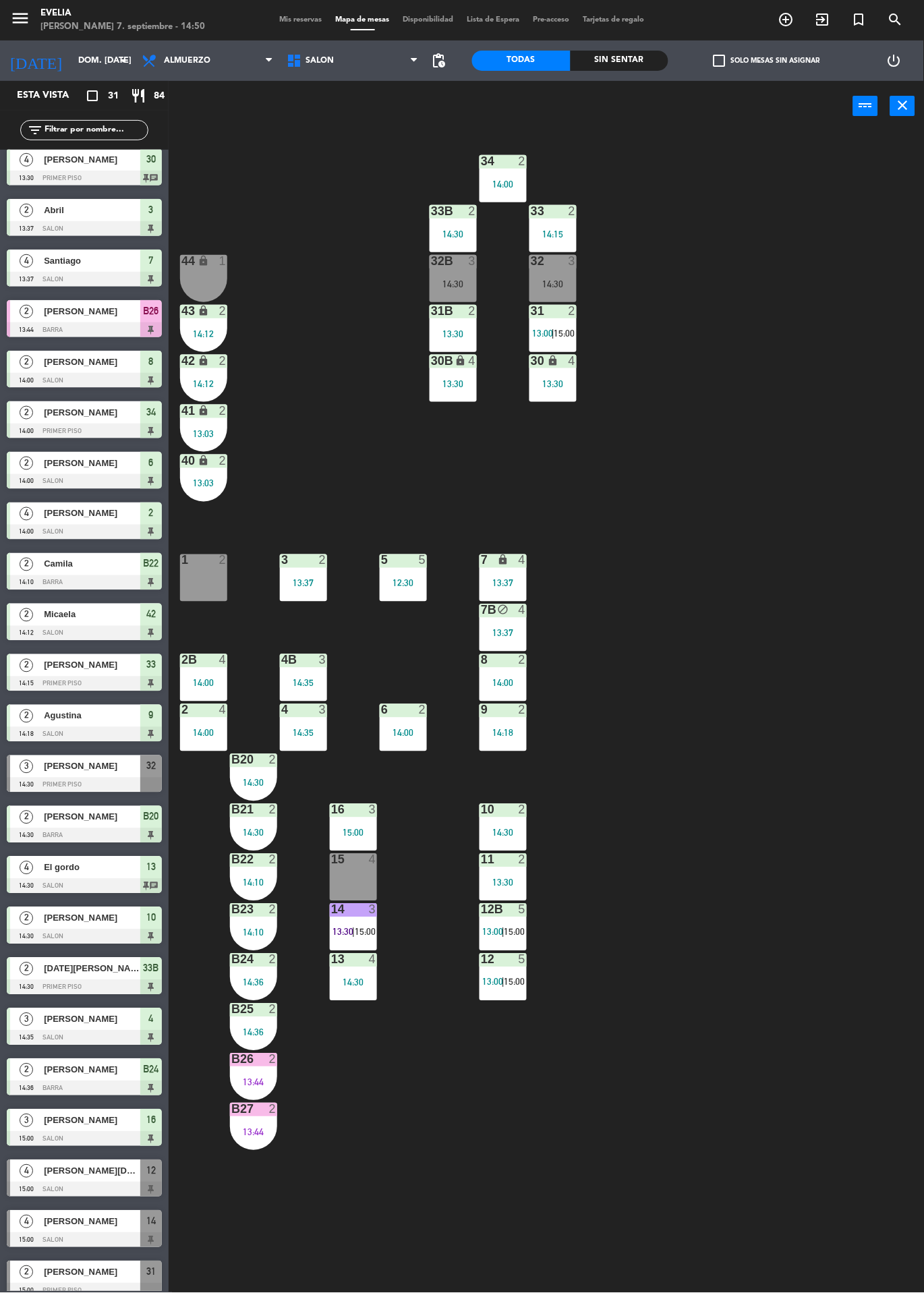
click at [66, 786] on div at bounding box center [84, 785] width 155 height 15
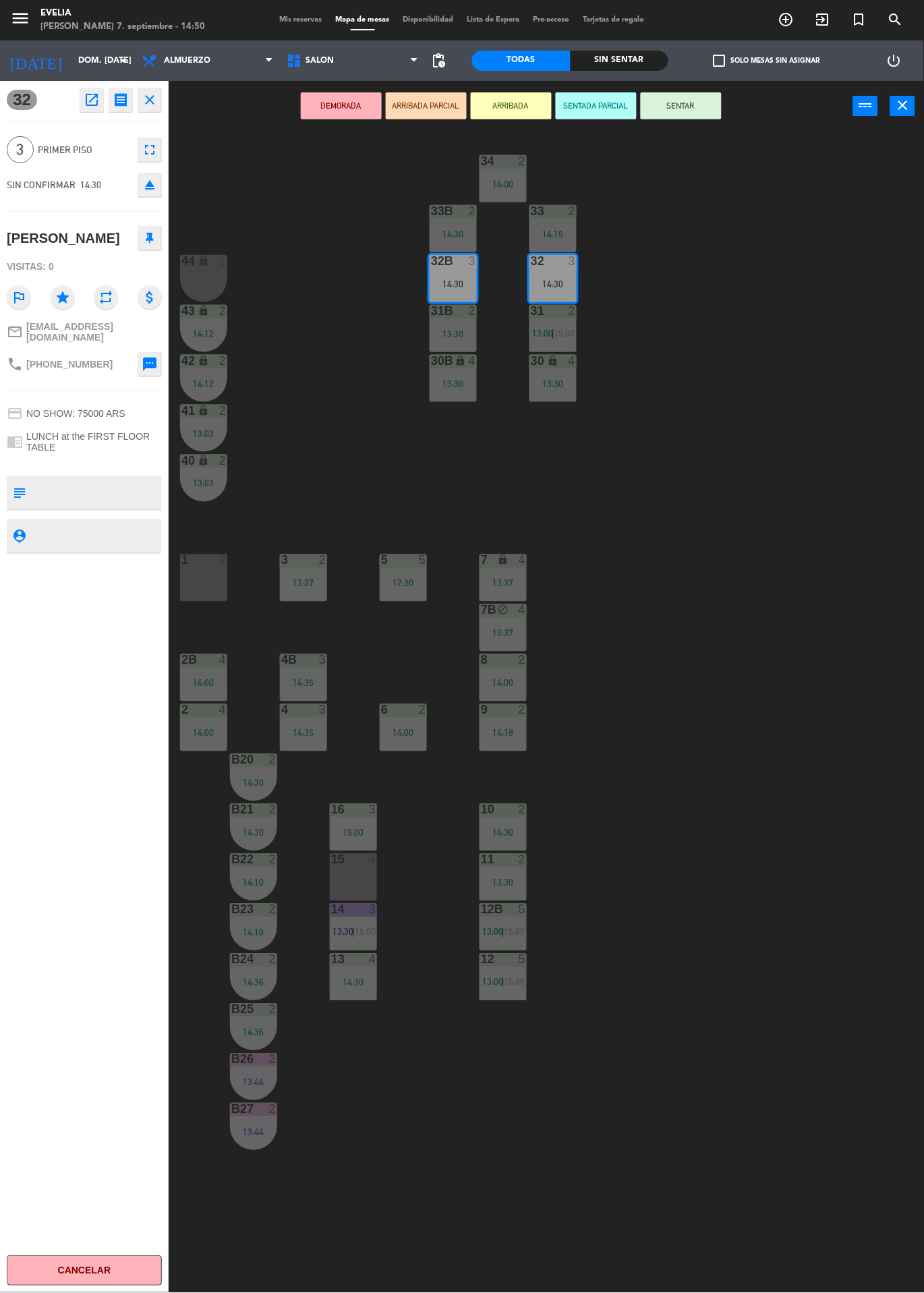
click at [812, 893] on div "34 2 14:00 33B 2 14:30 33 2 14:15 44 lock 1 32B 3 14:30 32 3 14:30 43 lock 2 14…" at bounding box center [551, 712] width 746 height 1161
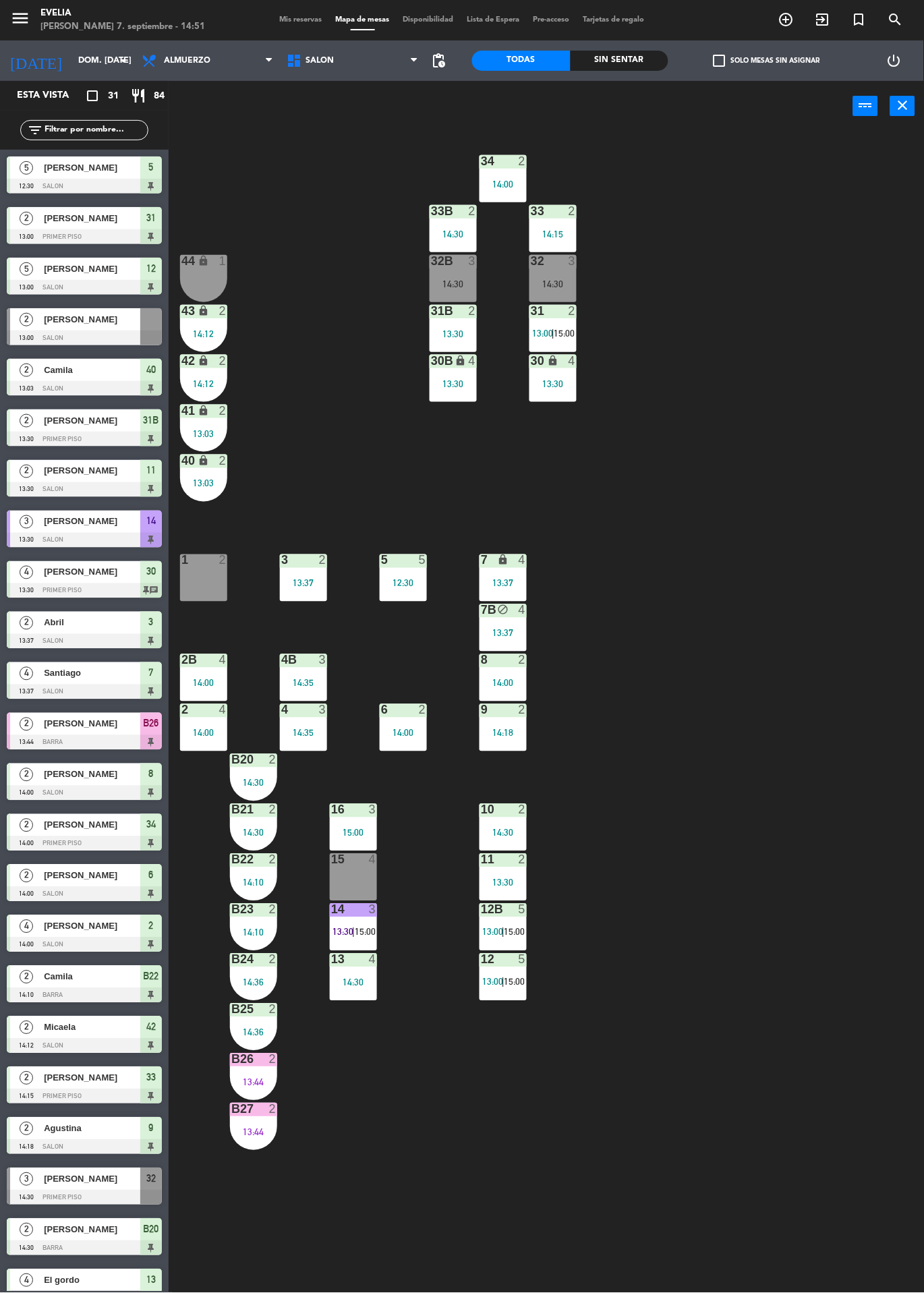
click at [353, 927] on span "|" at bounding box center [353, 932] width 3 height 10
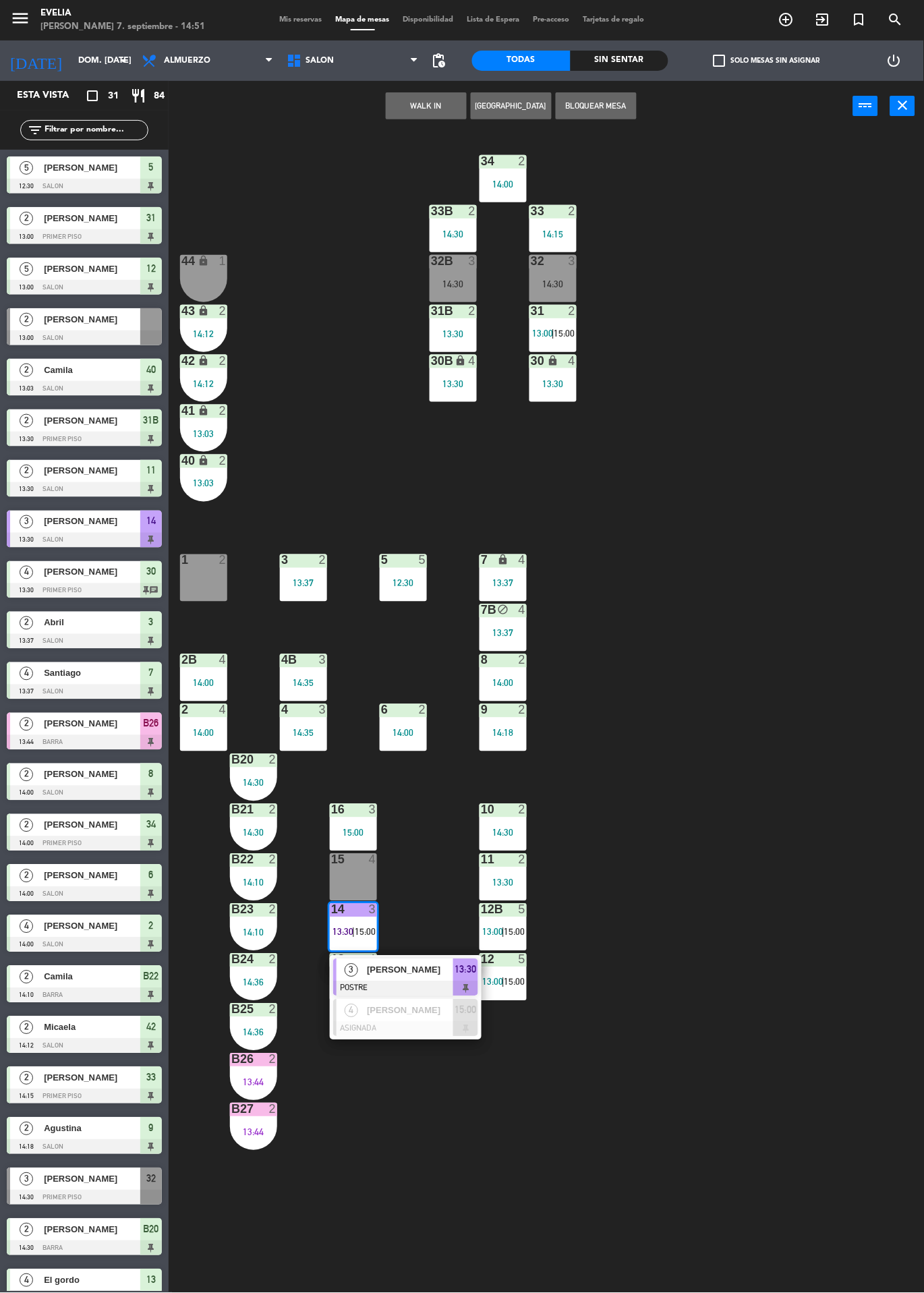
click at [816, 911] on div "34 2 14:00 33B 2 14:30 33 2 14:15 44 lock 1 32B 3 14:30 32 3 14:30 43 lock 2 14…" at bounding box center [551, 712] width 746 height 1161
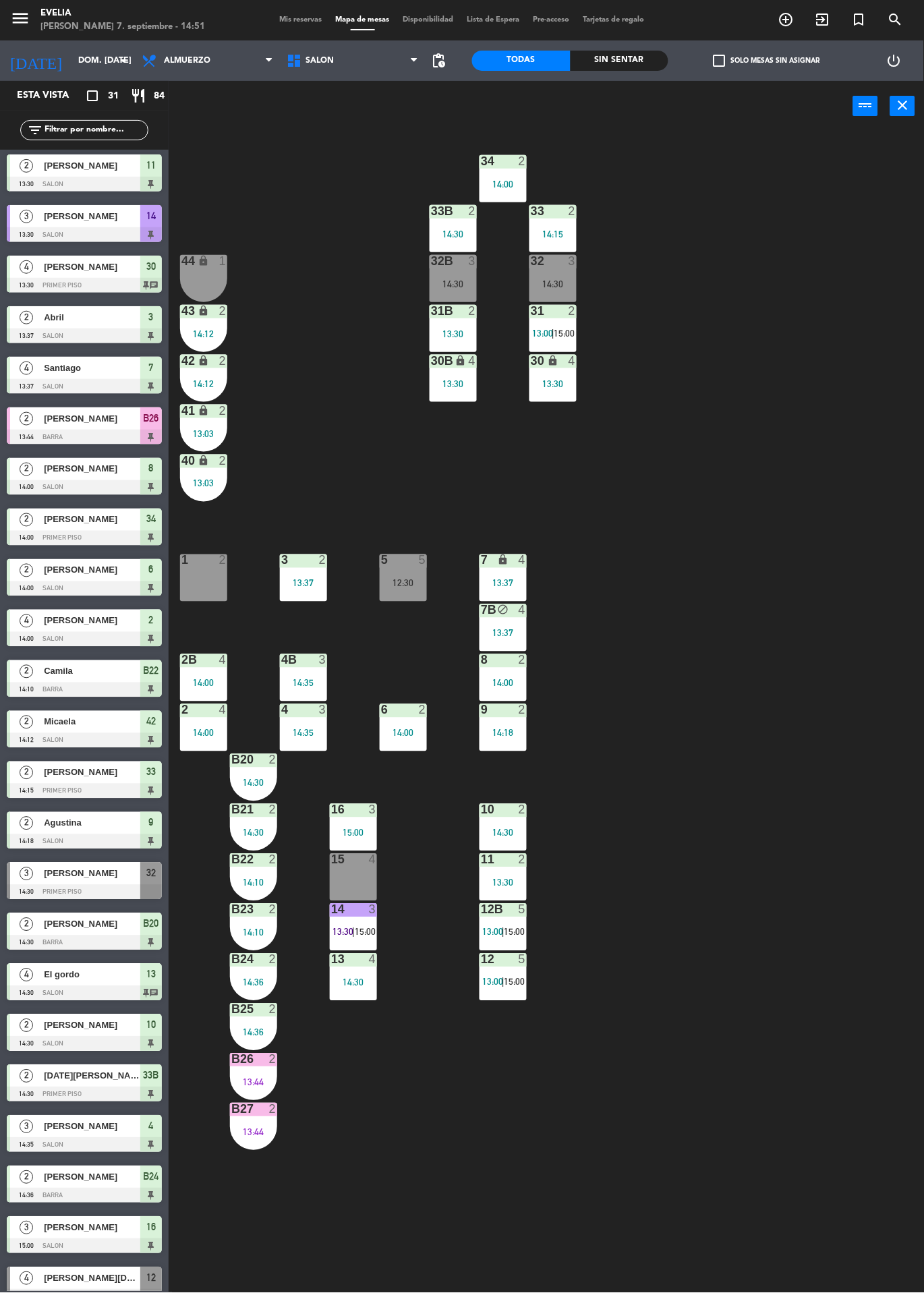
scroll to position [425, 0]
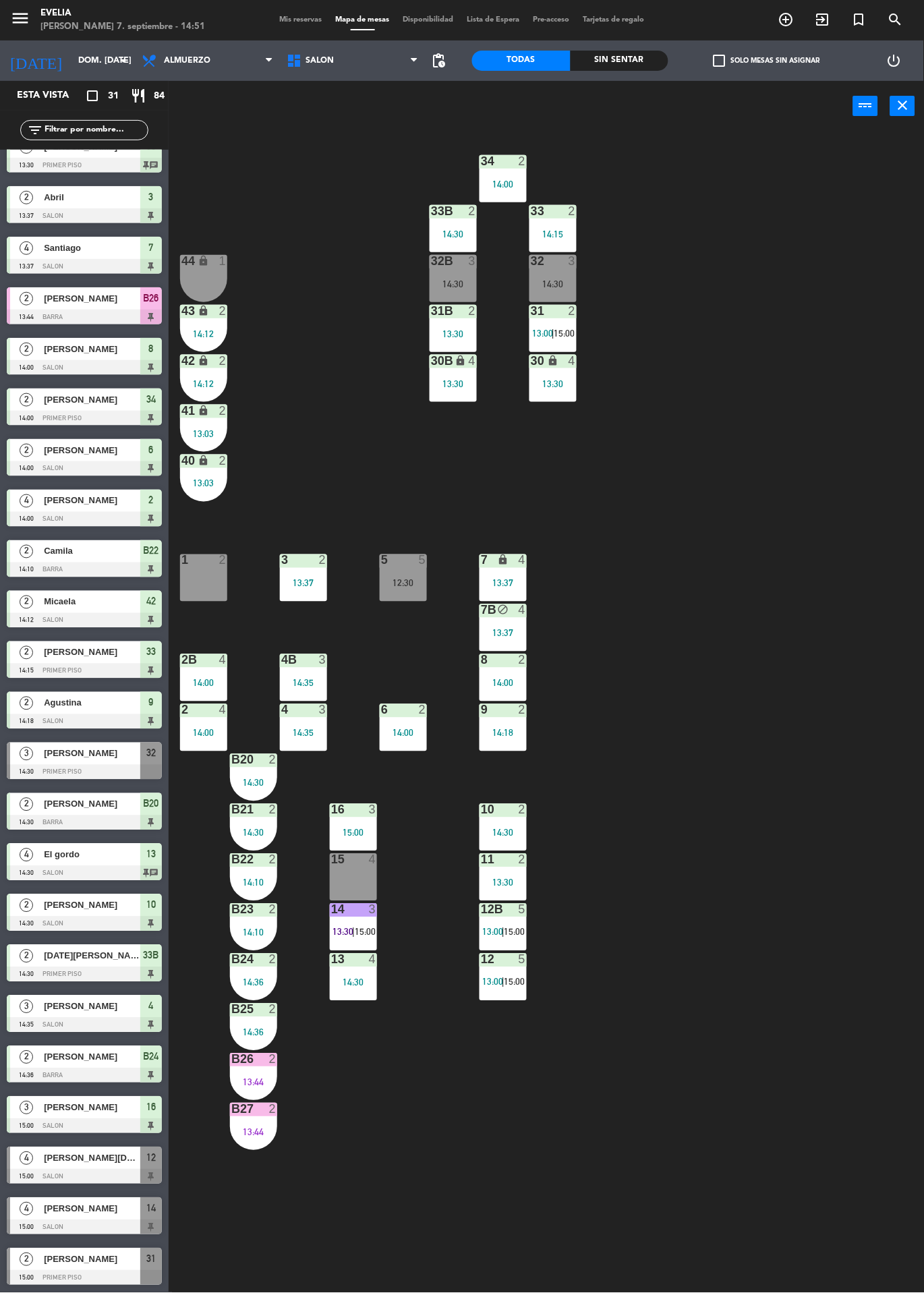
click at [92, 1177] on div at bounding box center [84, 1177] width 155 height 15
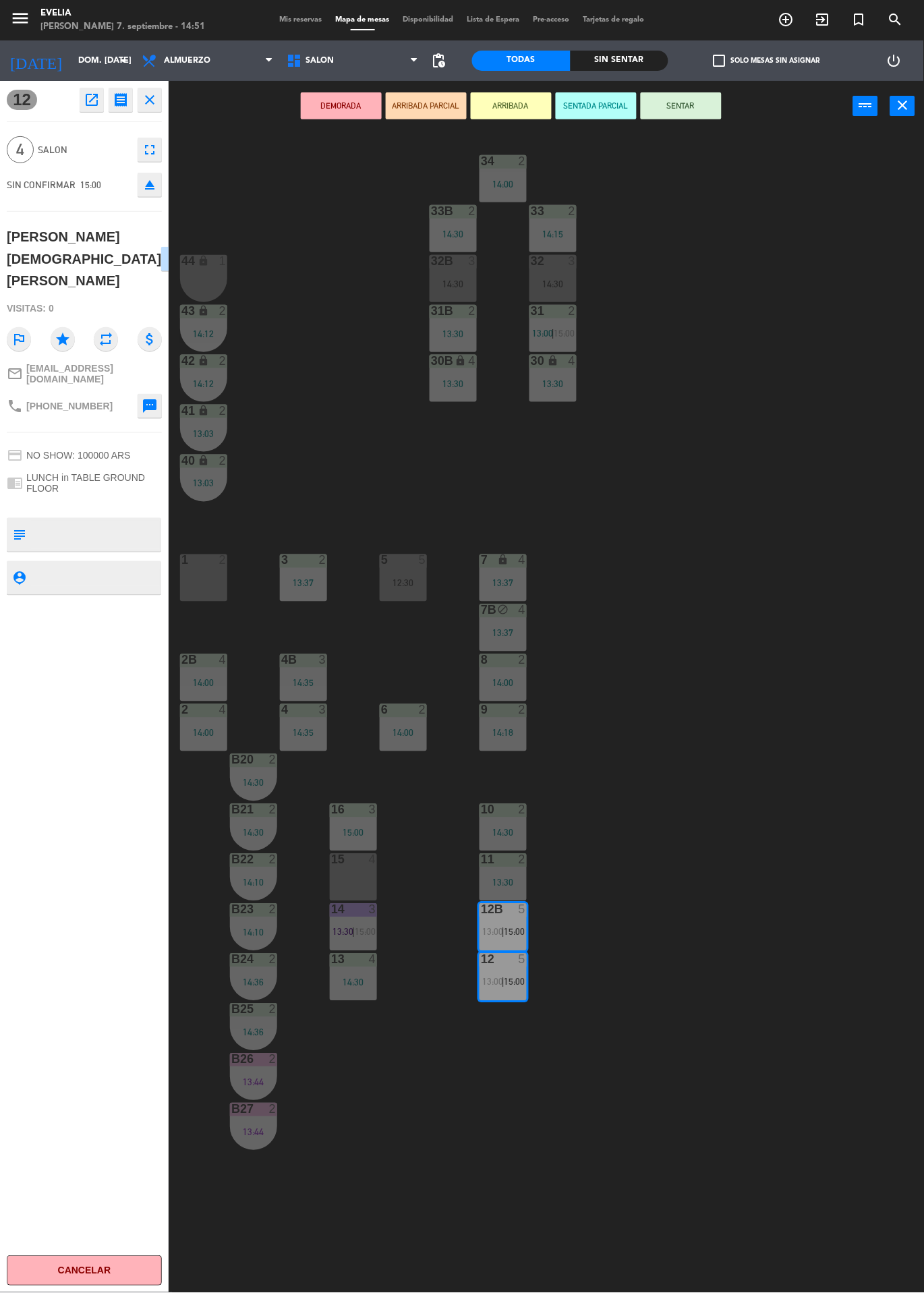
click at [506, 955] on div at bounding box center [503, 959] width 22 height 12
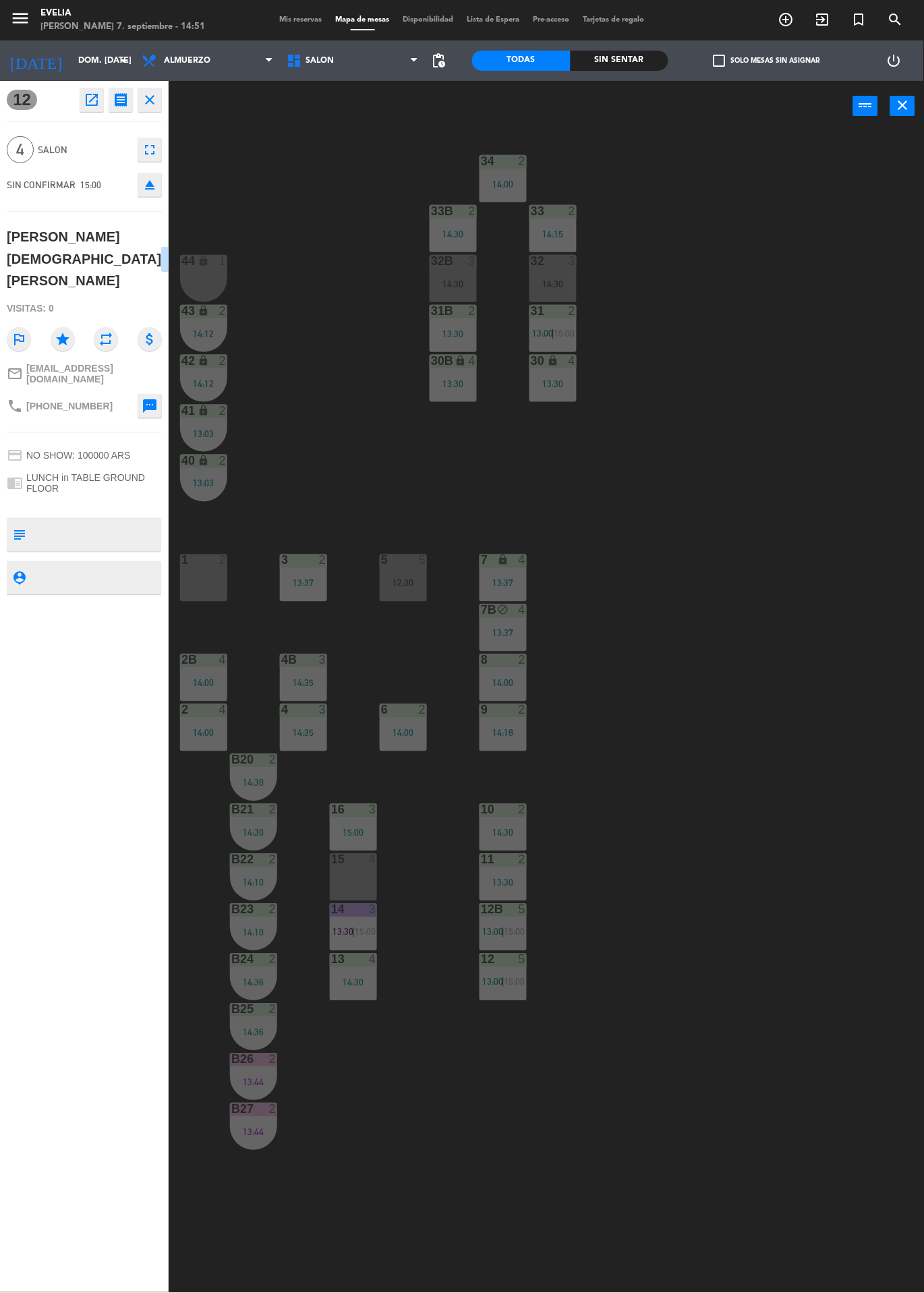
click at [499, 932] on span "13:00" at bounding box center [493, 932] width 21 height 10
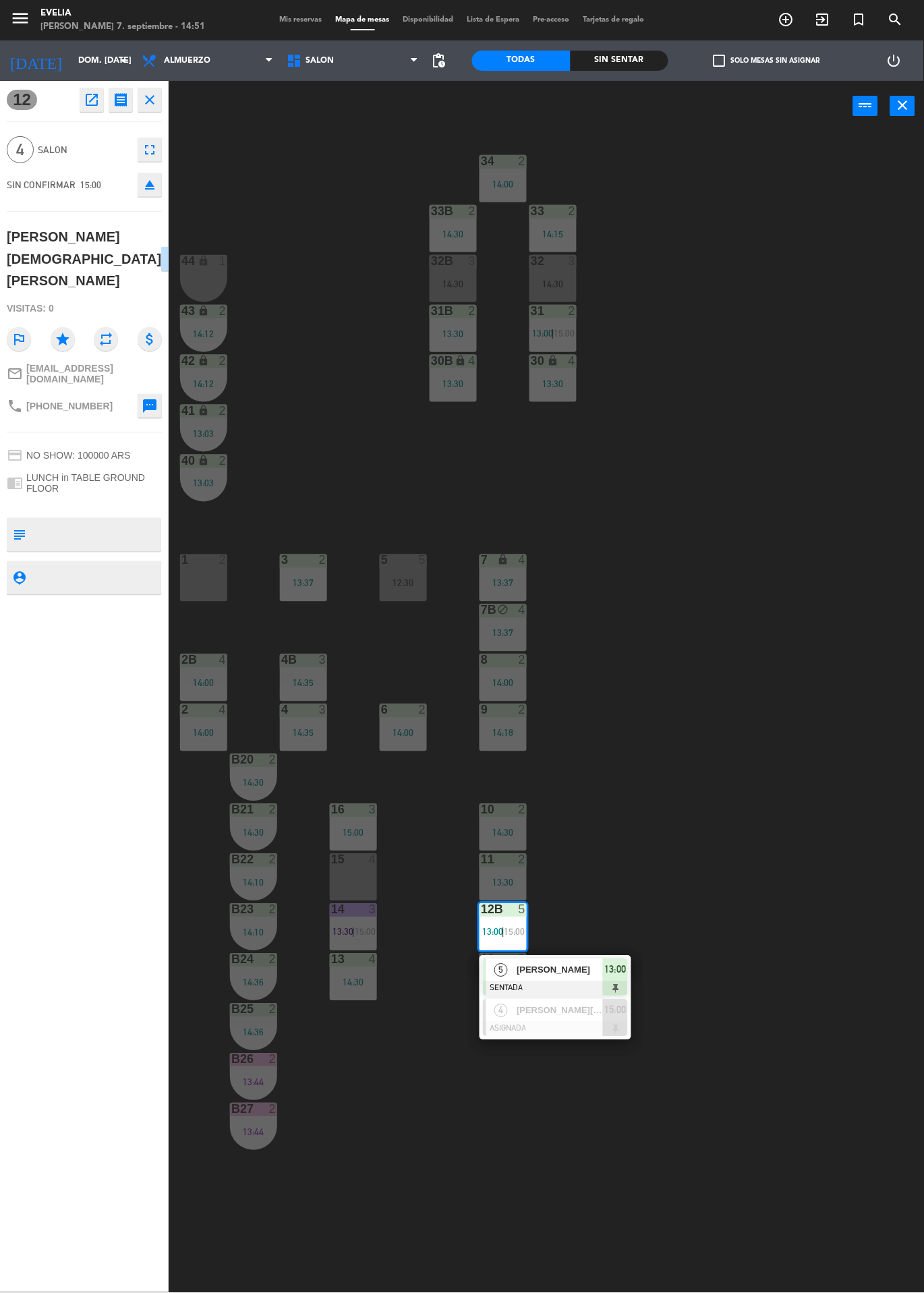
click at [822, 911] on div "34 2 14:00 33B 2 14:30 33 2 14:15 44 lock 1 32B 3 14:30 32 3 14:30 43 lock 2 14…" at bounding box center [551, 712] width 746 height 1161
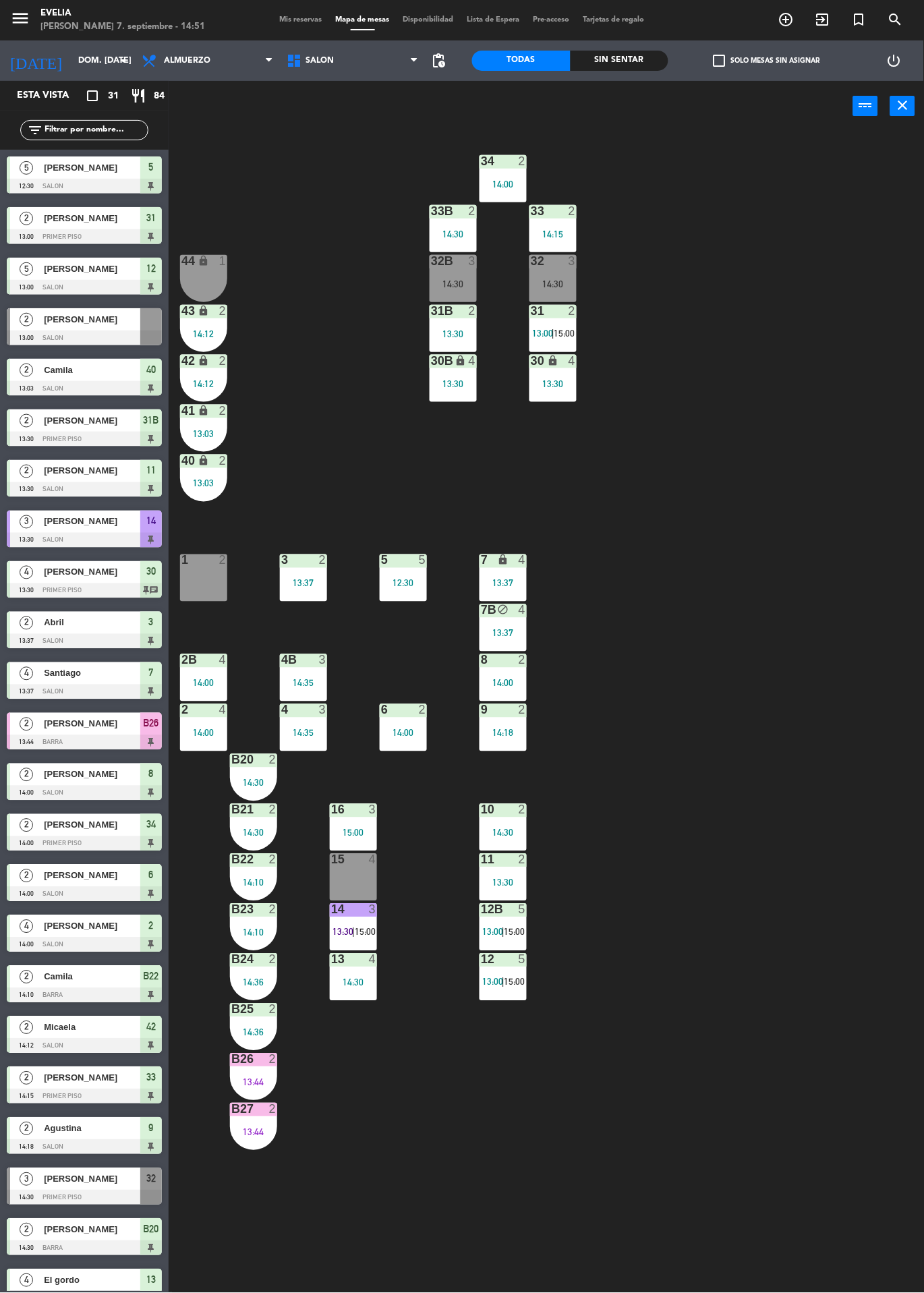
scroll to position [402, 0]
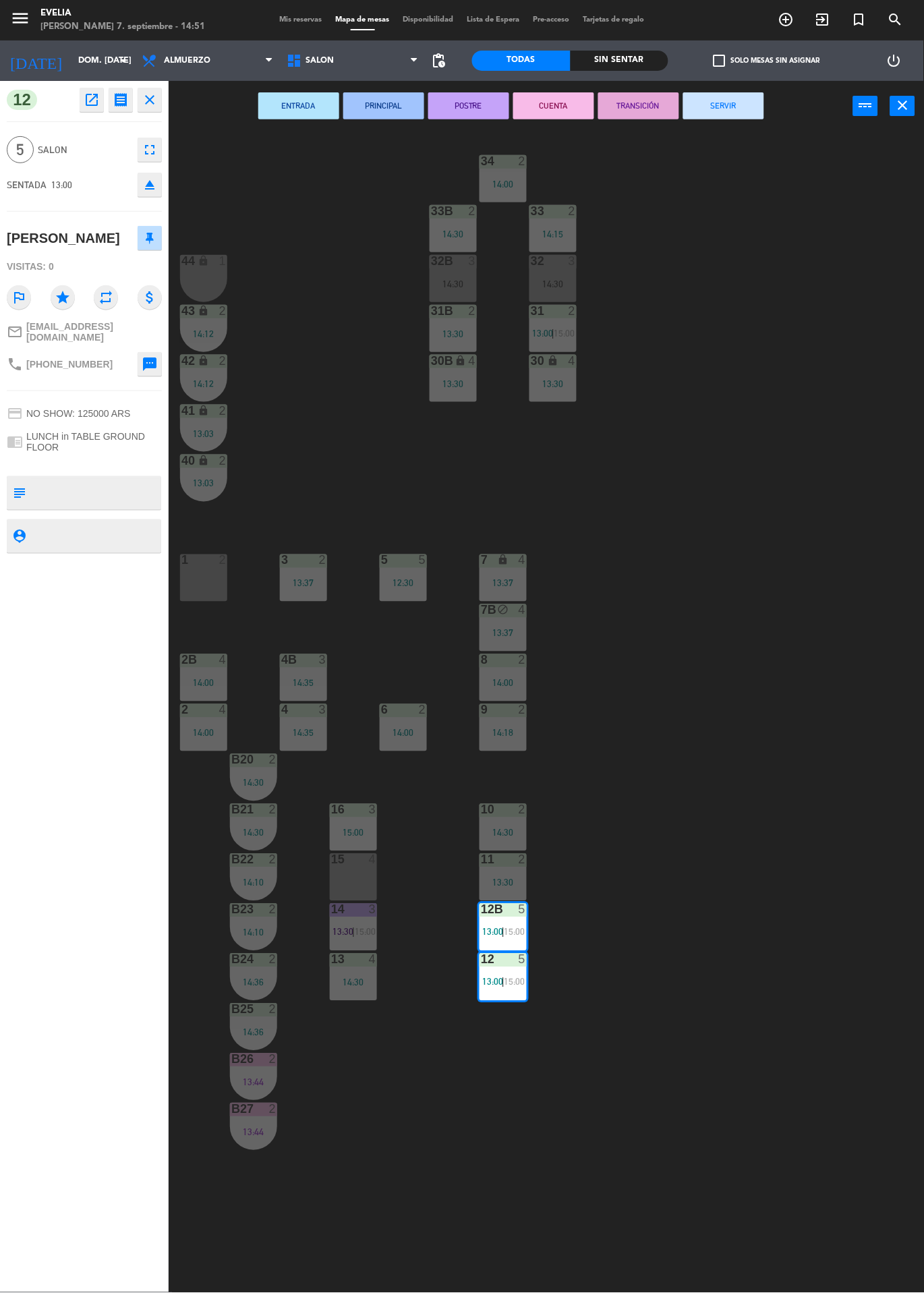
click at [522, 959] on div "5" at bounding box center [523, 959] width 8 height 12
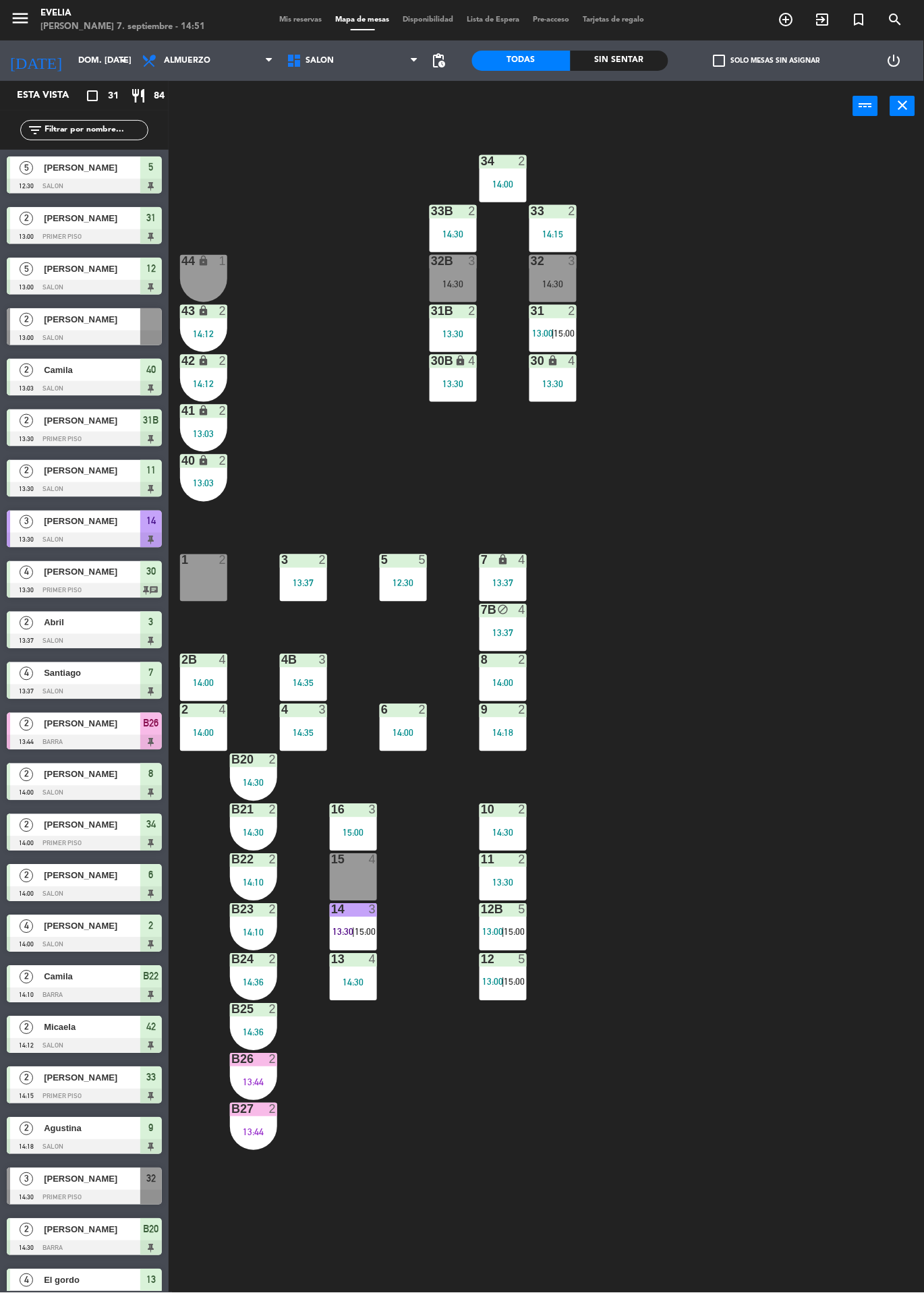
click at [522, 932] on span "15:00" at bounding box center [515, 932] width 21 height 10
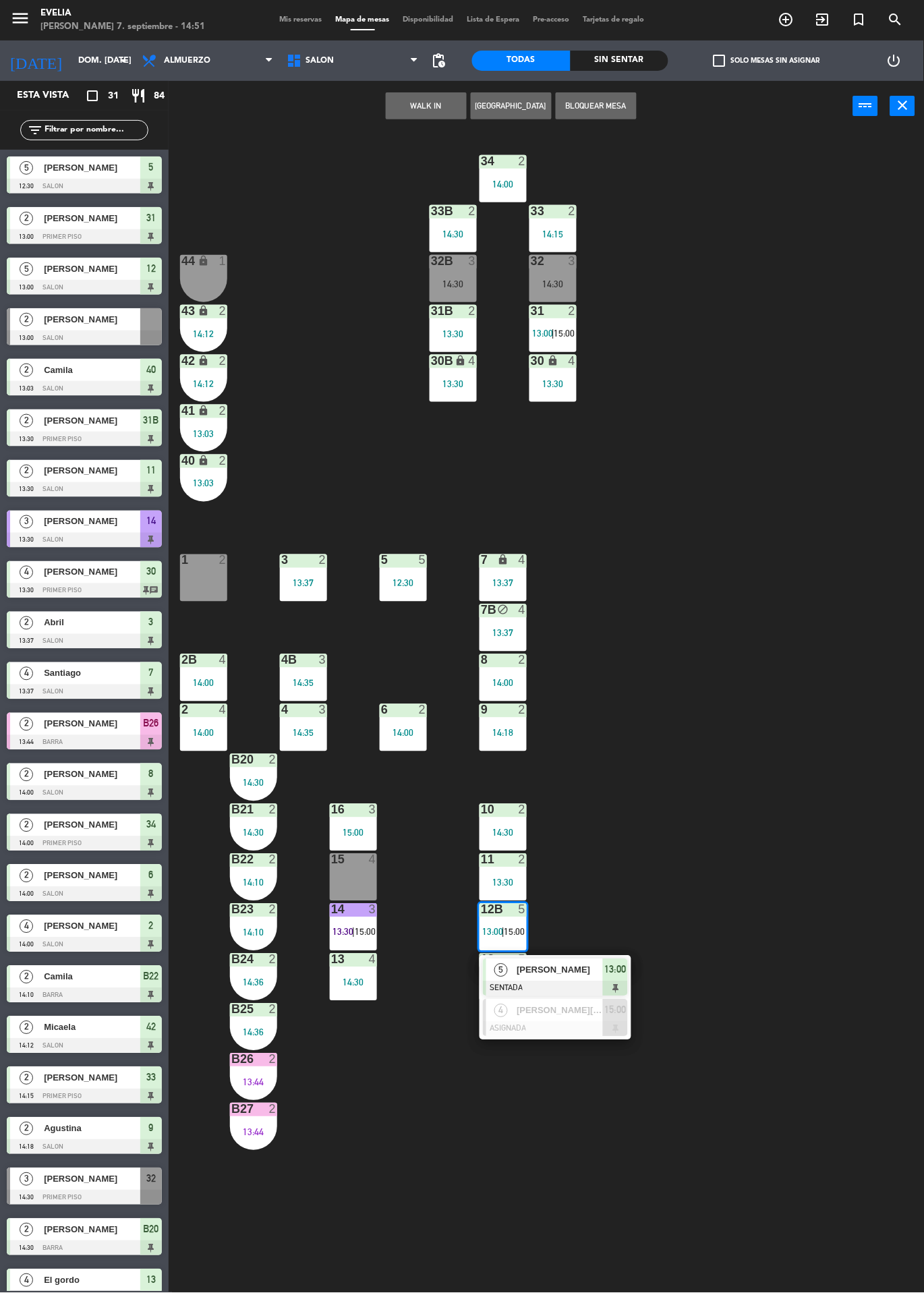
click at [549, 1018] on div "[PERSON_NAME][DEMOGRAPHIC_DATA][PERSON_NAME]" at bounding box center [559, 1010] width 88 height 22
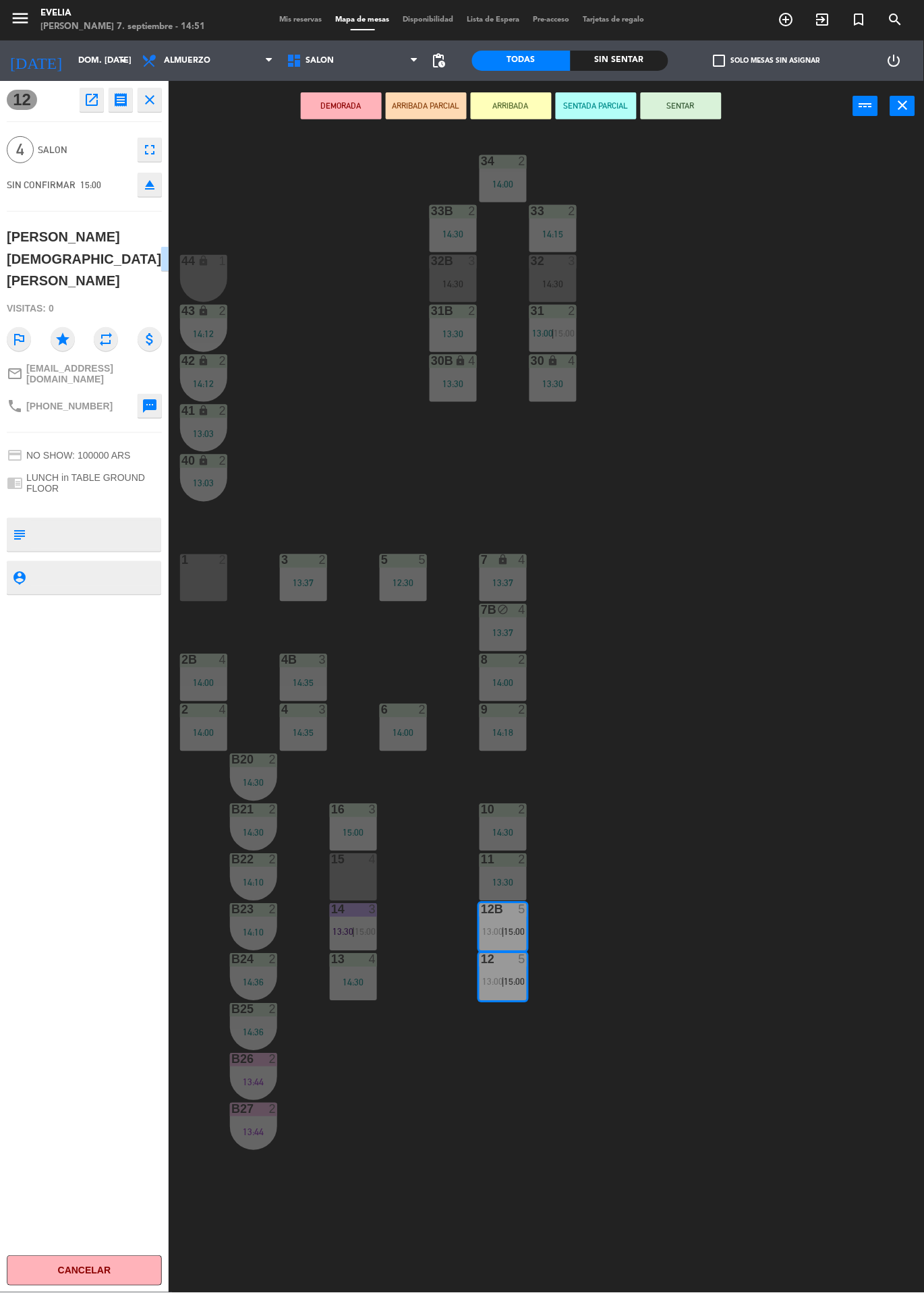
click at [141, 190] on icon "eject" at bounding box center [149, 184] width 16 height 16
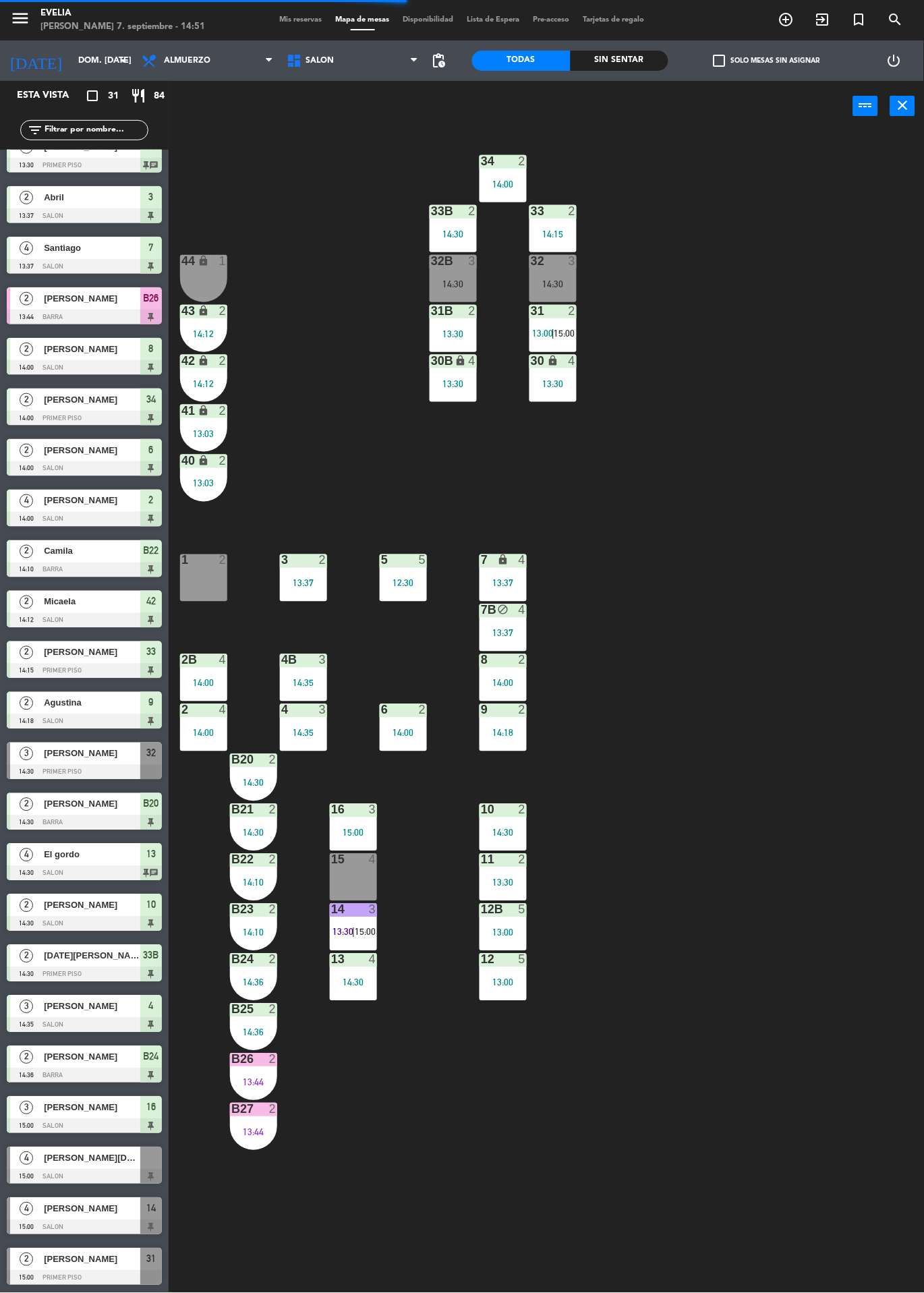
scroll to position [417, 0]
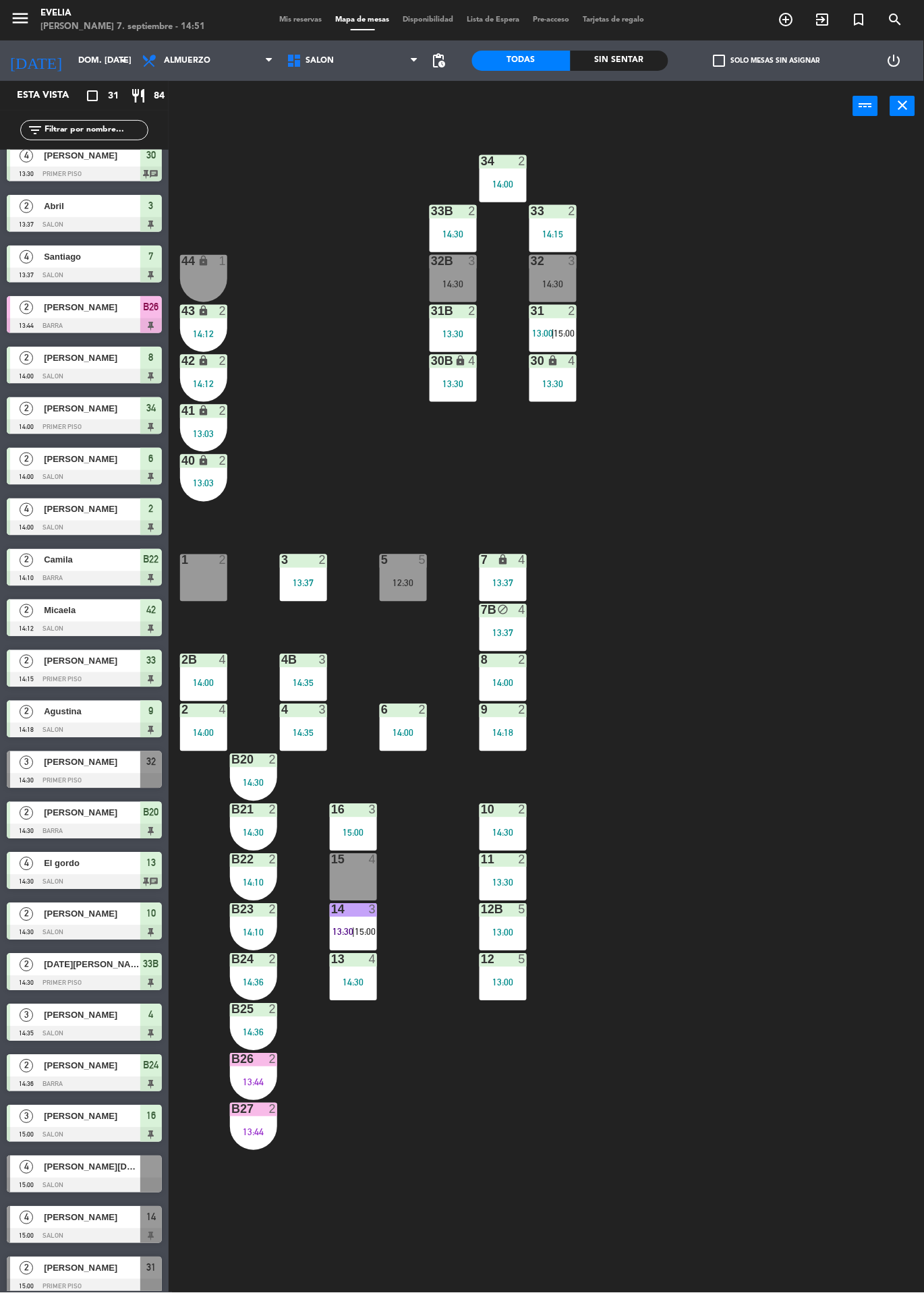
click at [61, 1179] on div at bounding box center [84, 1185] width 155 height 15
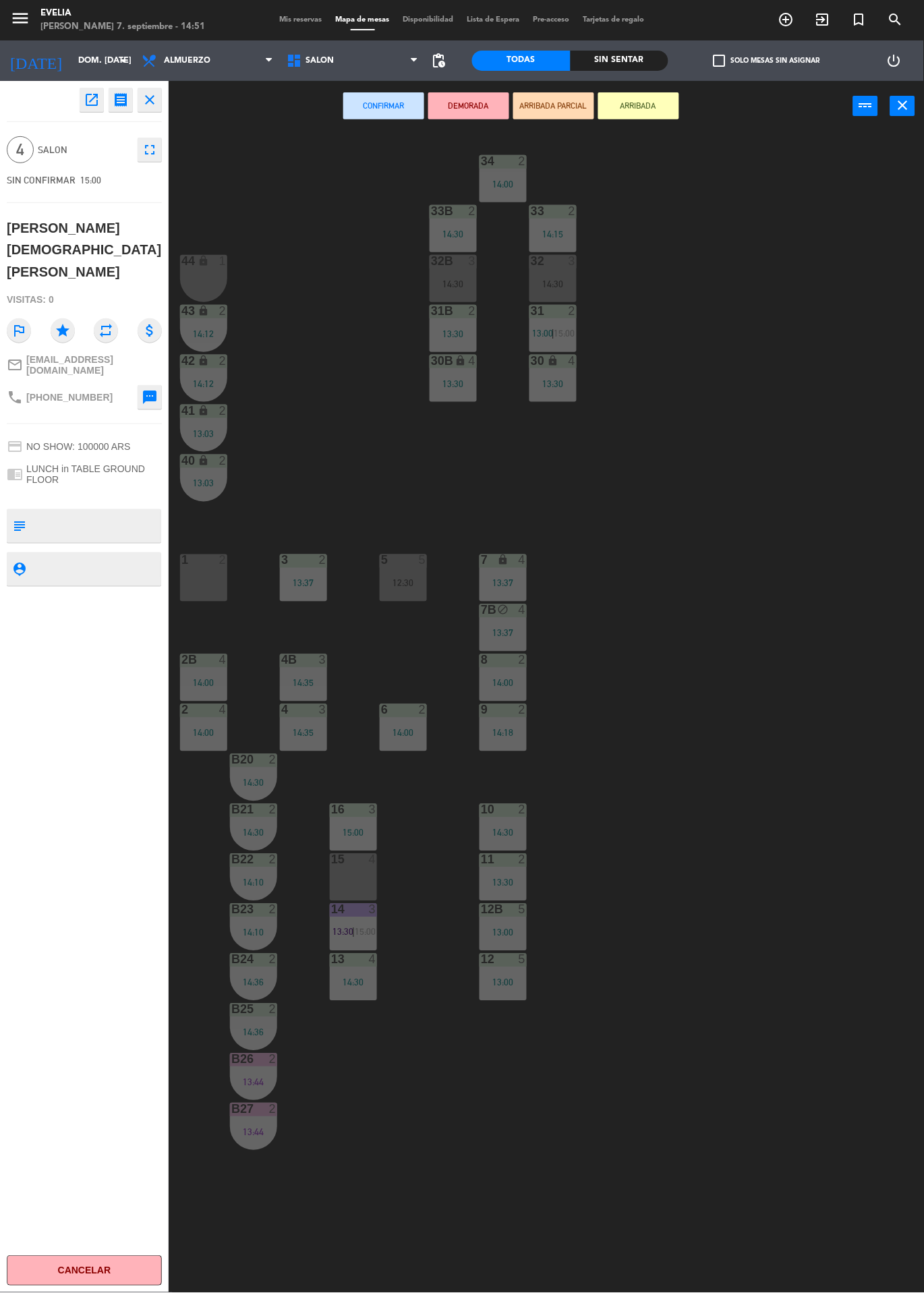
click at [338, 881] on div "15 4" at bounding box center [353, 876] width 47 height 47
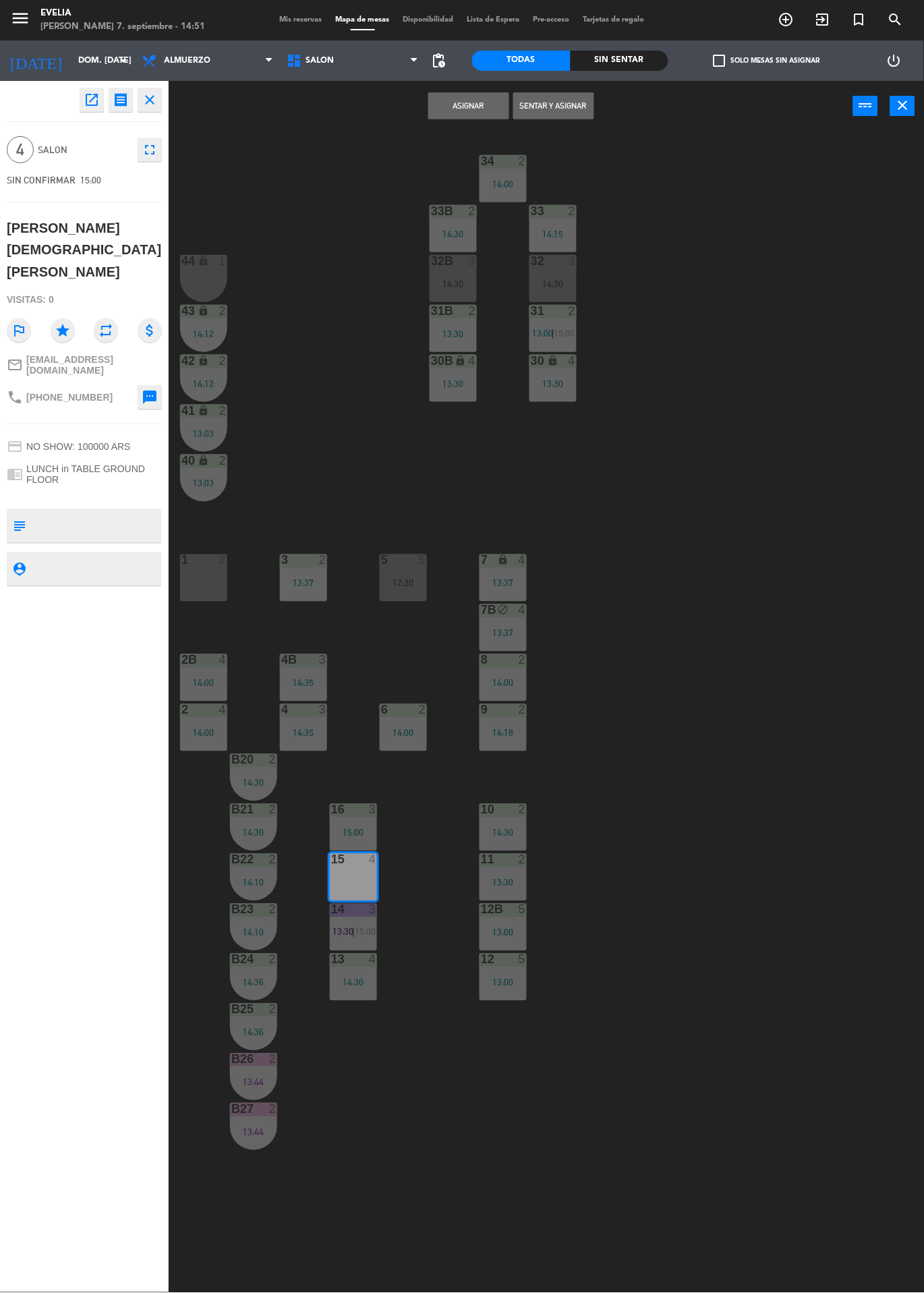
click at [541, 105] on button "Sentar y Asignar" at bounding box center [553, 106] width 81 height 27
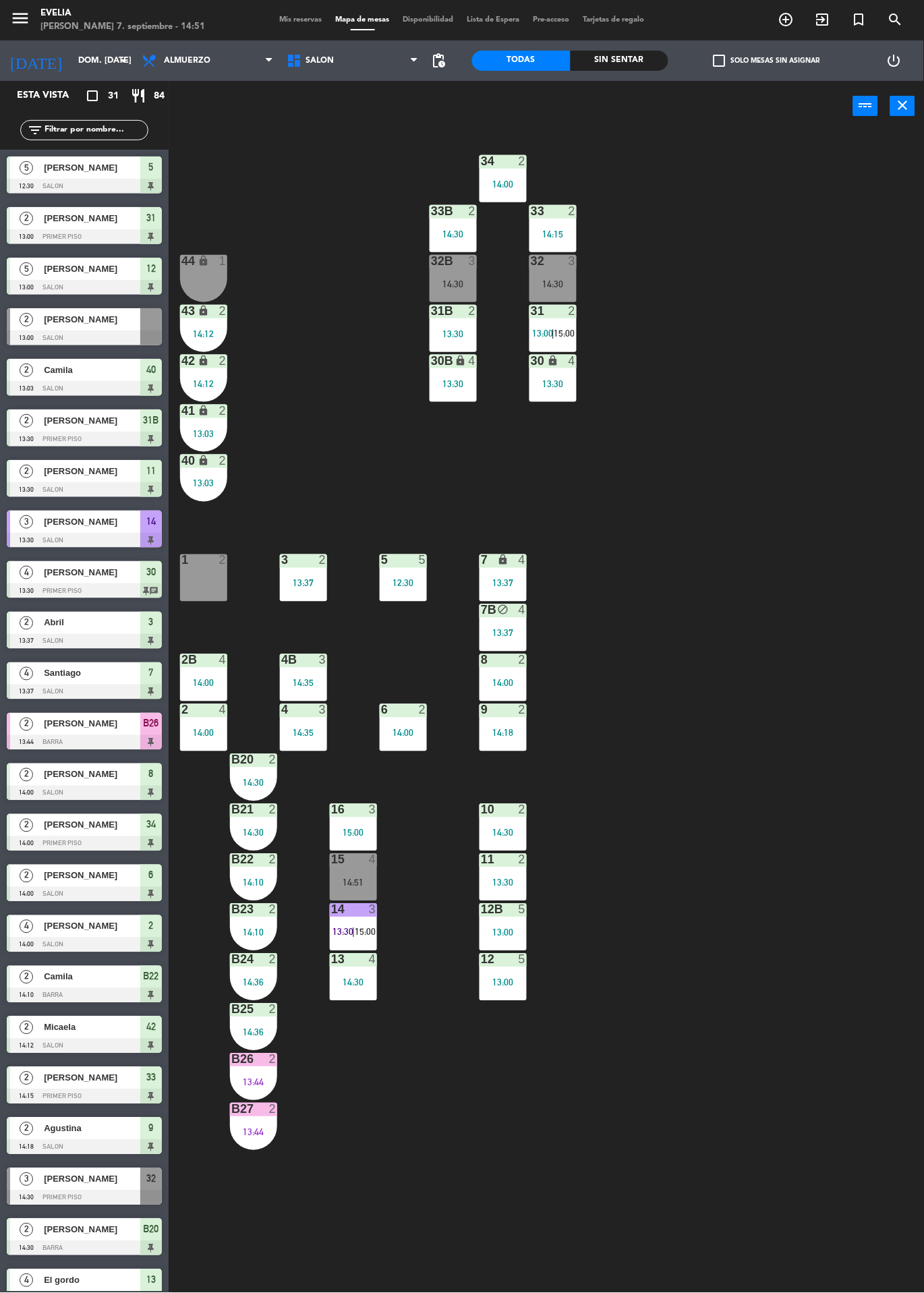
scroll to position [402, 0]
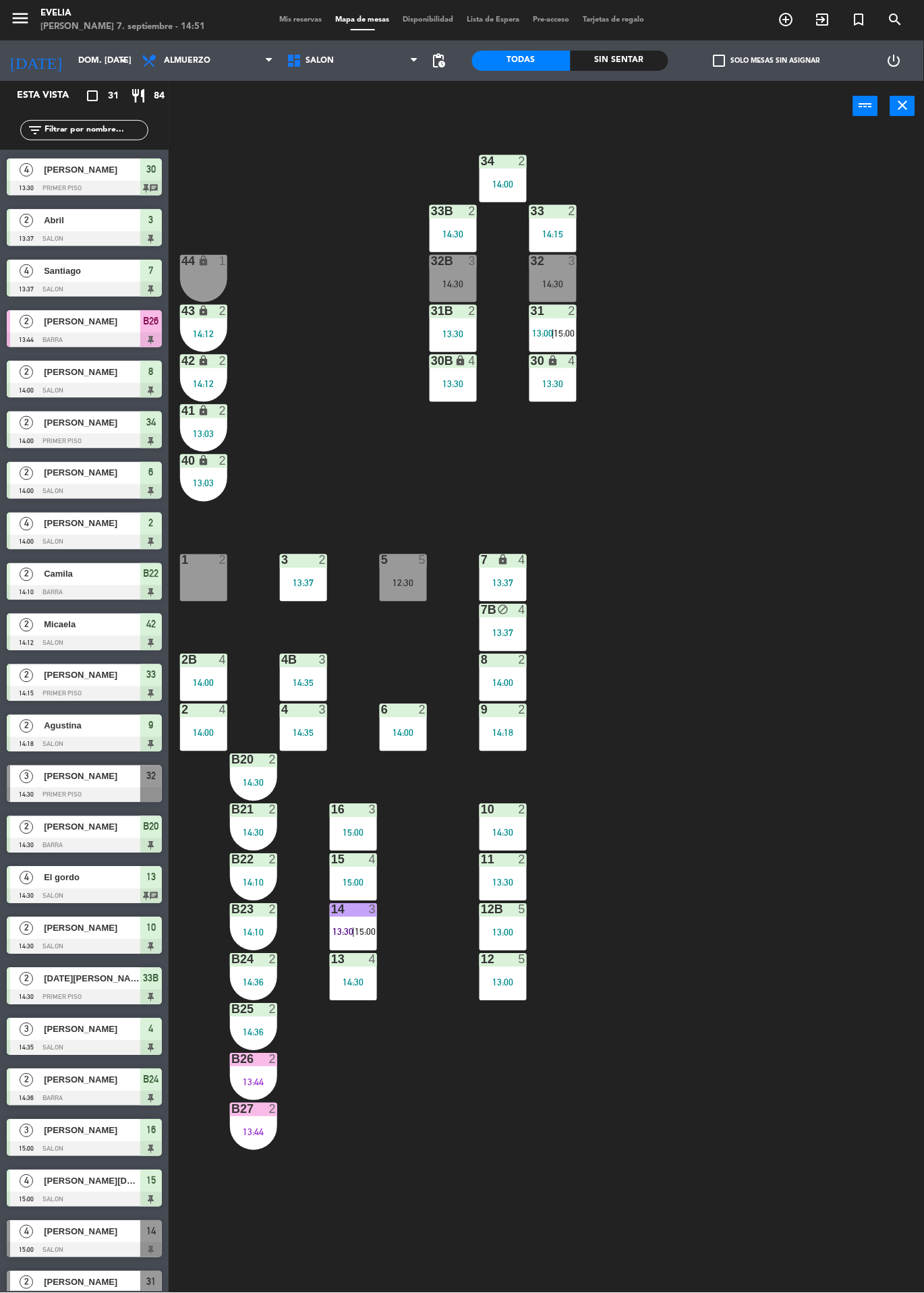
click at [342, 879] on div "15:00" at bounding box center [353, 883] width 47 height 10
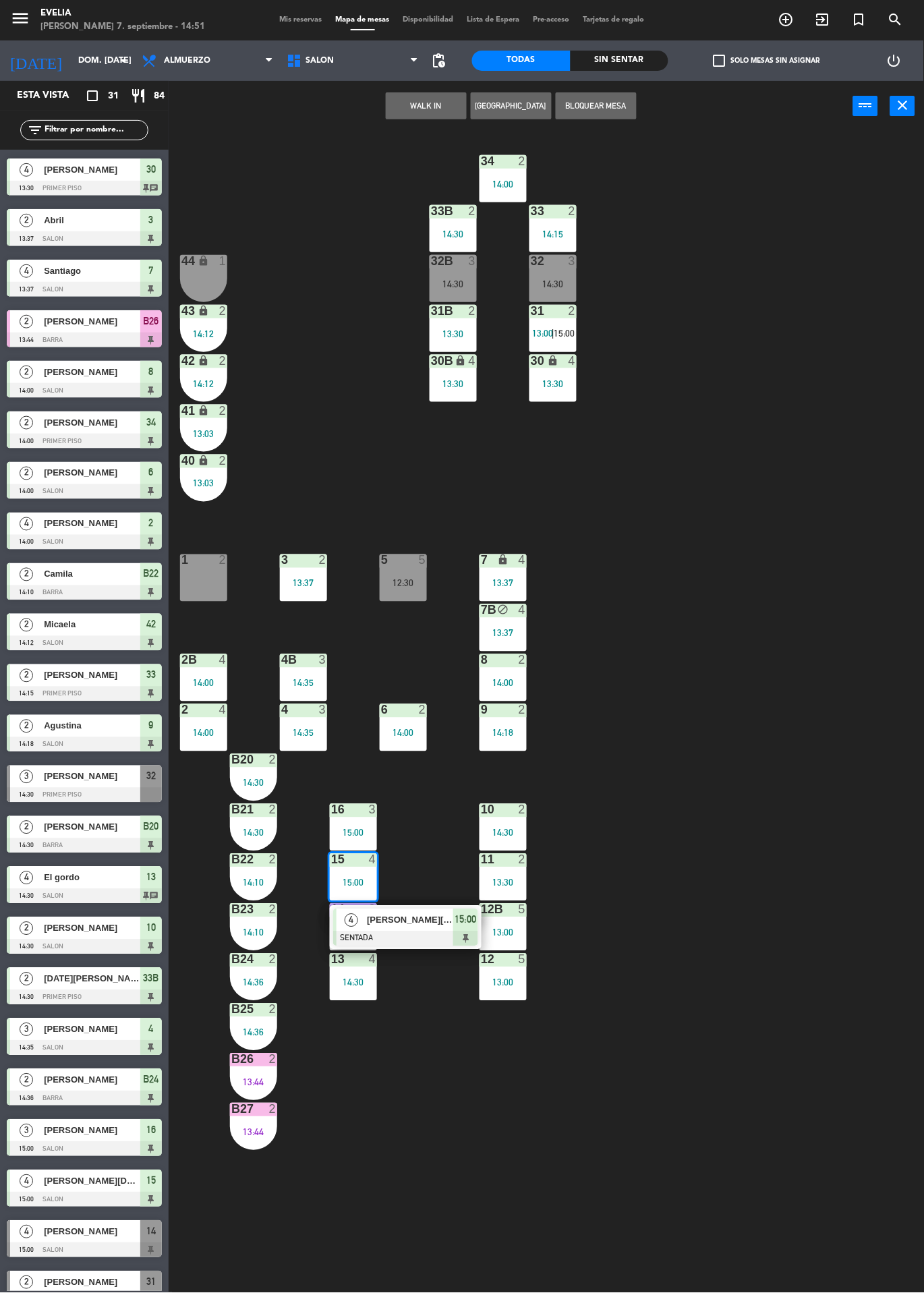
click at [830, 900] on div "34 2 14:00 33B 2 14:30 33 2 14:15 44 lock 1 32B 3 14:30 32 3 14:30 43 lock 2 14…" at bounding box center [551, 712] width 746 height 1161
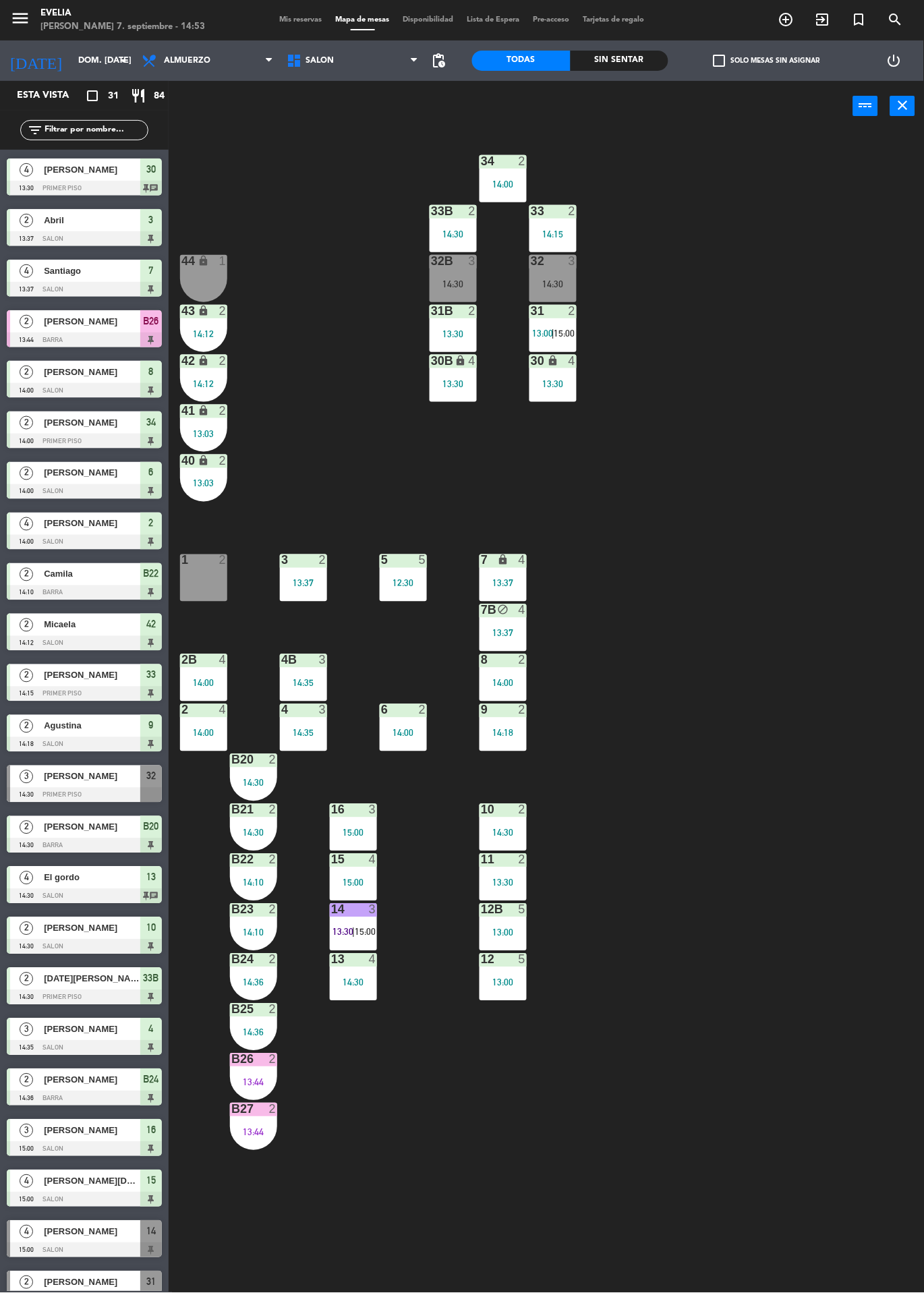
click at [773, 852] on div "34 2 14:00 33B 2 14:30 33 2 14:15 44 lock 1 32B 3 14:30 32 3 14:30 43 lock 2 14…" at bounding box center [551, 712] width 746 height 1161
click at [368, 926] on div "14 3 13:30 | 15:00" at bounding box center [353, 927] width 47 height 47
click at [862, 782] on div "34 2 14:00 33B 2 14:30 33 2 14:15 44 lock 1 32B 3 14:30 32 3 14:30 43 lock 2 14…" at bounding box center [551, 712] width 746 height 1161
click at [521, 958] on div "5" at bounding box center [523, 959] width 8 height 12
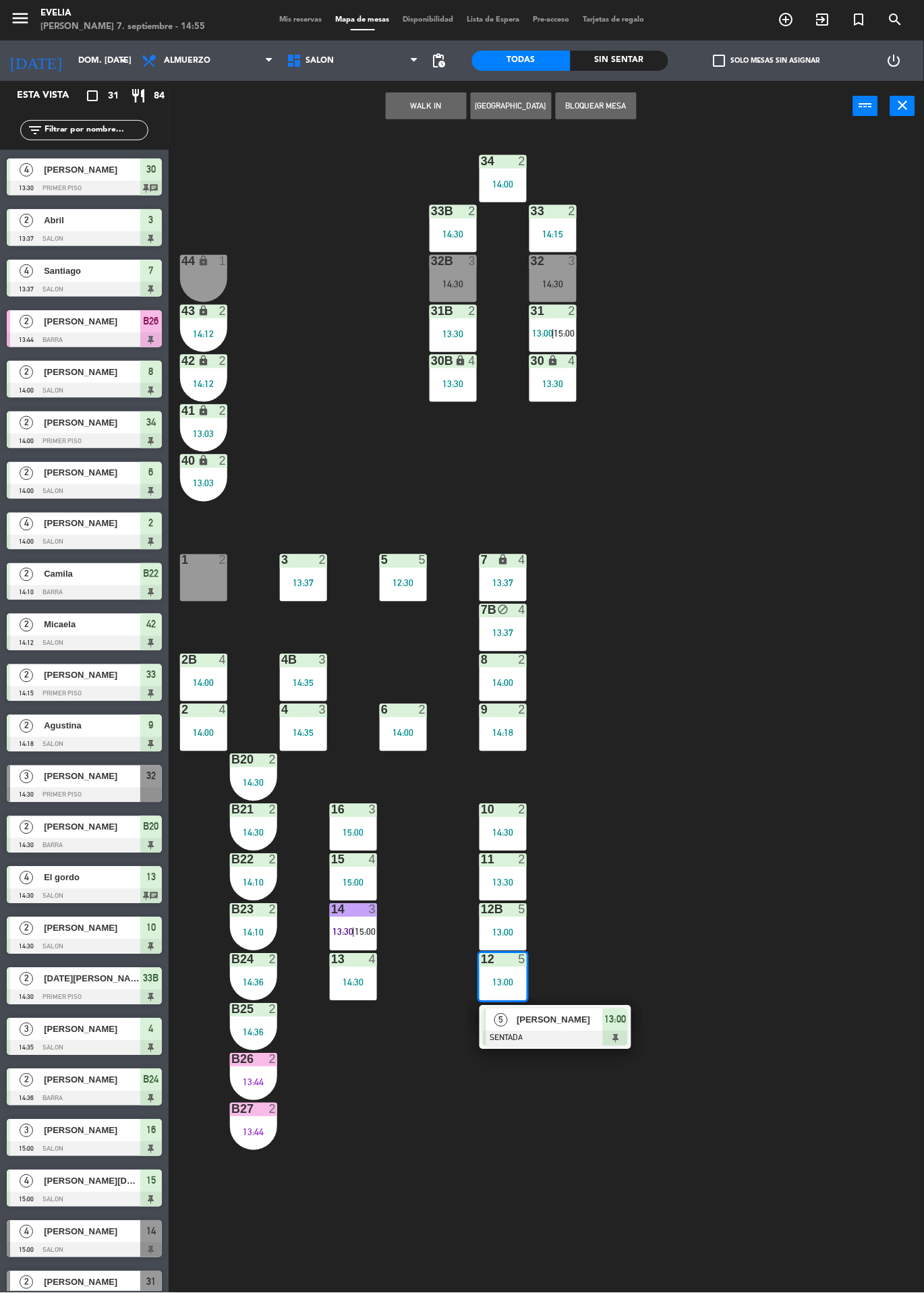
click at [880, 896] on div "34 2 14:00 33B 2 14:30 33 2 14:15 44 lock 1 32B 3 14:30 32 3 14:30 43 lock 2 14…" at bounding box center [551, 712] width 746 height 1161
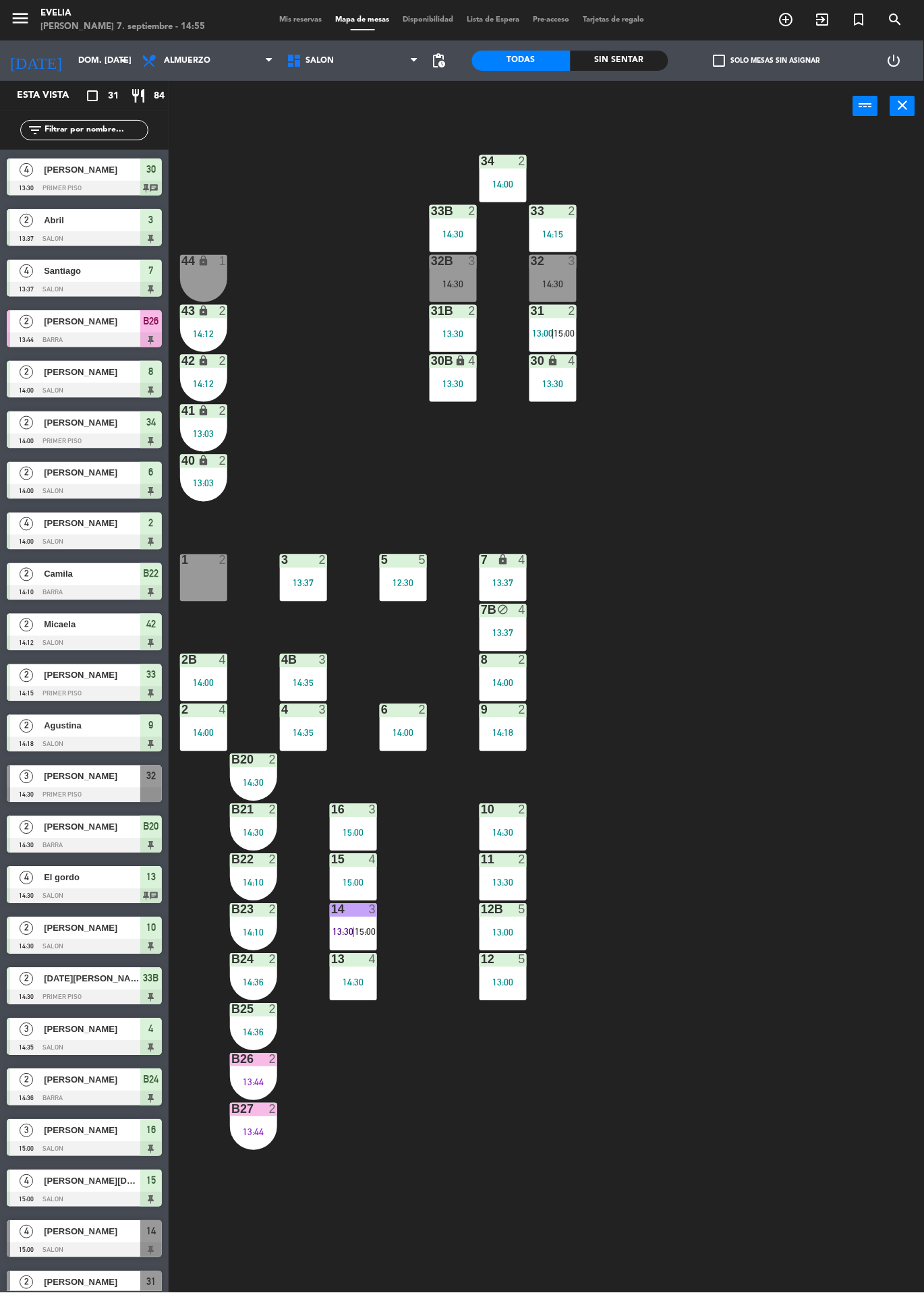
click at [796, 1051] on div "34 2 14:00 33B 2 14:30 33 2 14:15 44 lock 1 32B 3 14:30 32 3 14:30 43 lock 2 14…" at bounding box center [551, 712] width 746 height 1161
click at [803, 1006] on div "34 2 14:00 33B 2 14:30 33 2 14:15 44 lock 1 32B 3 14:30 32 3 14:30 43 lock 2 14…" at bounding box center [551, 712] width 746 height 1161
click at [463, 279] on div "14:30" at bounding box center [452, 284] width 47 height 10
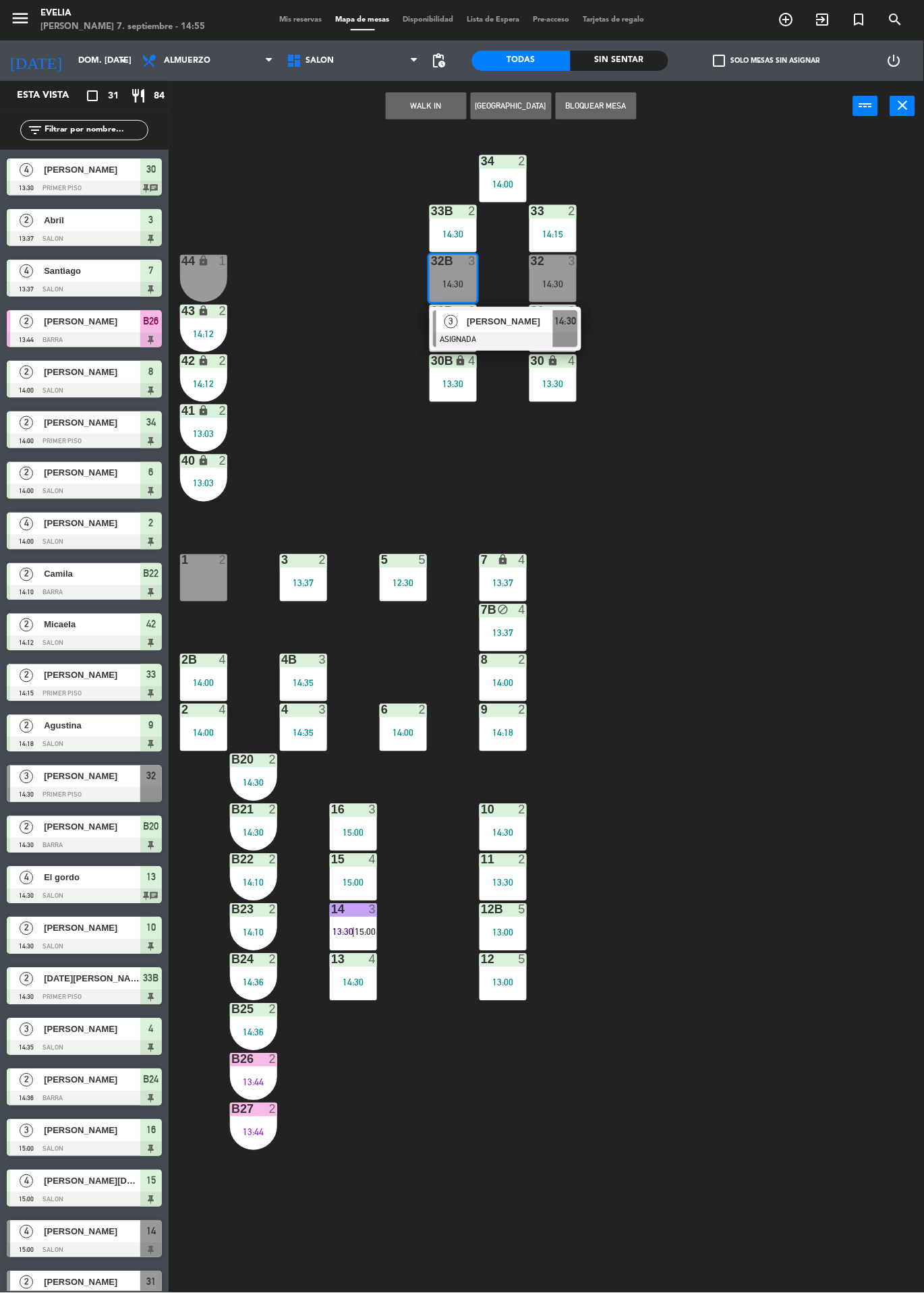
click at [798, 1026] on div "34 2 14:00 33B 2 14:30 33 2 14:15 44 lock 1 32B 3 14:30 3 Agostina Spizzirri AS…" at bounding box center [551, 712] width 746 height 1161
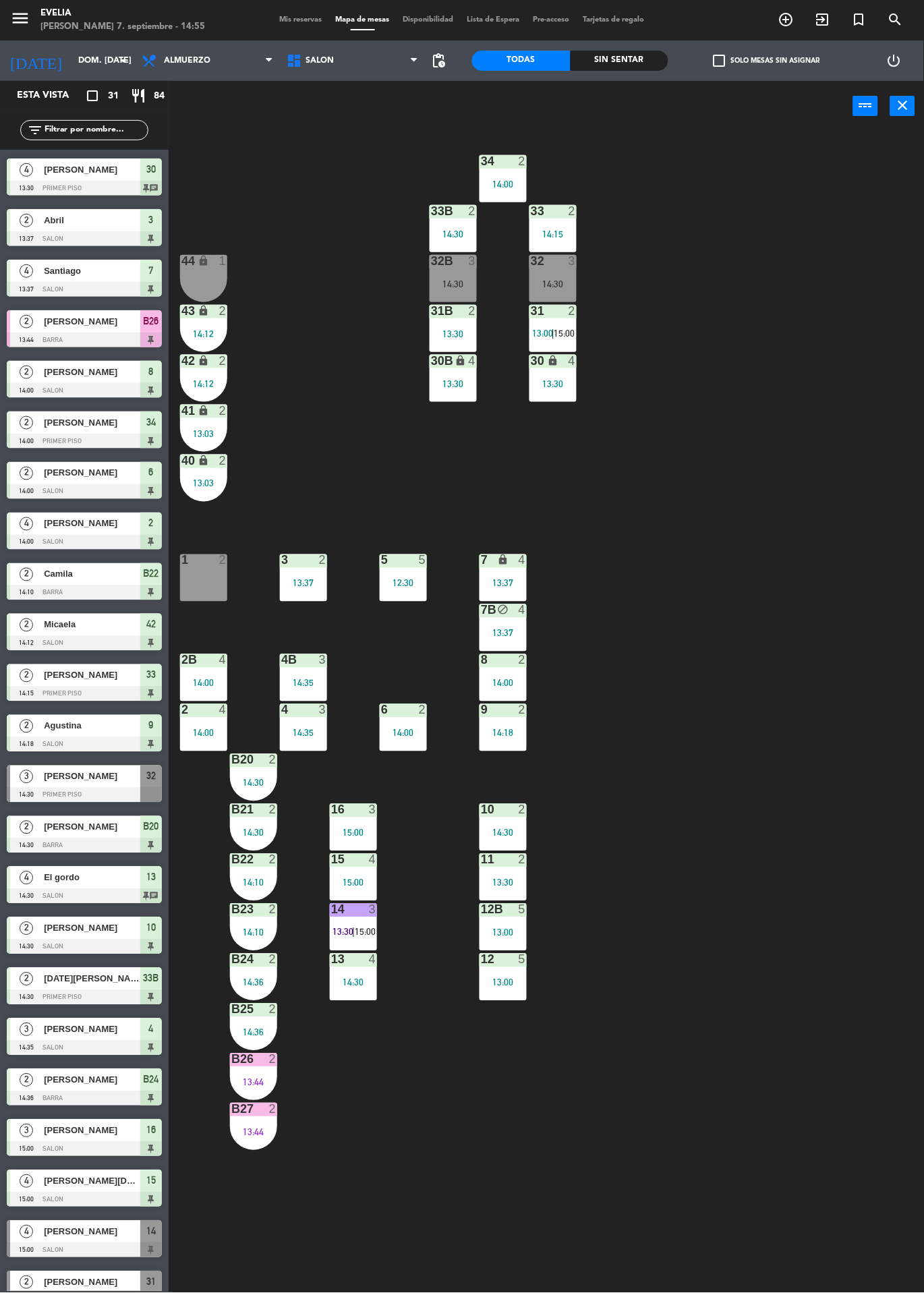
click at [823, 23] on icon "exit_to_app" at bounding box center [822, 19] width 16 height 16
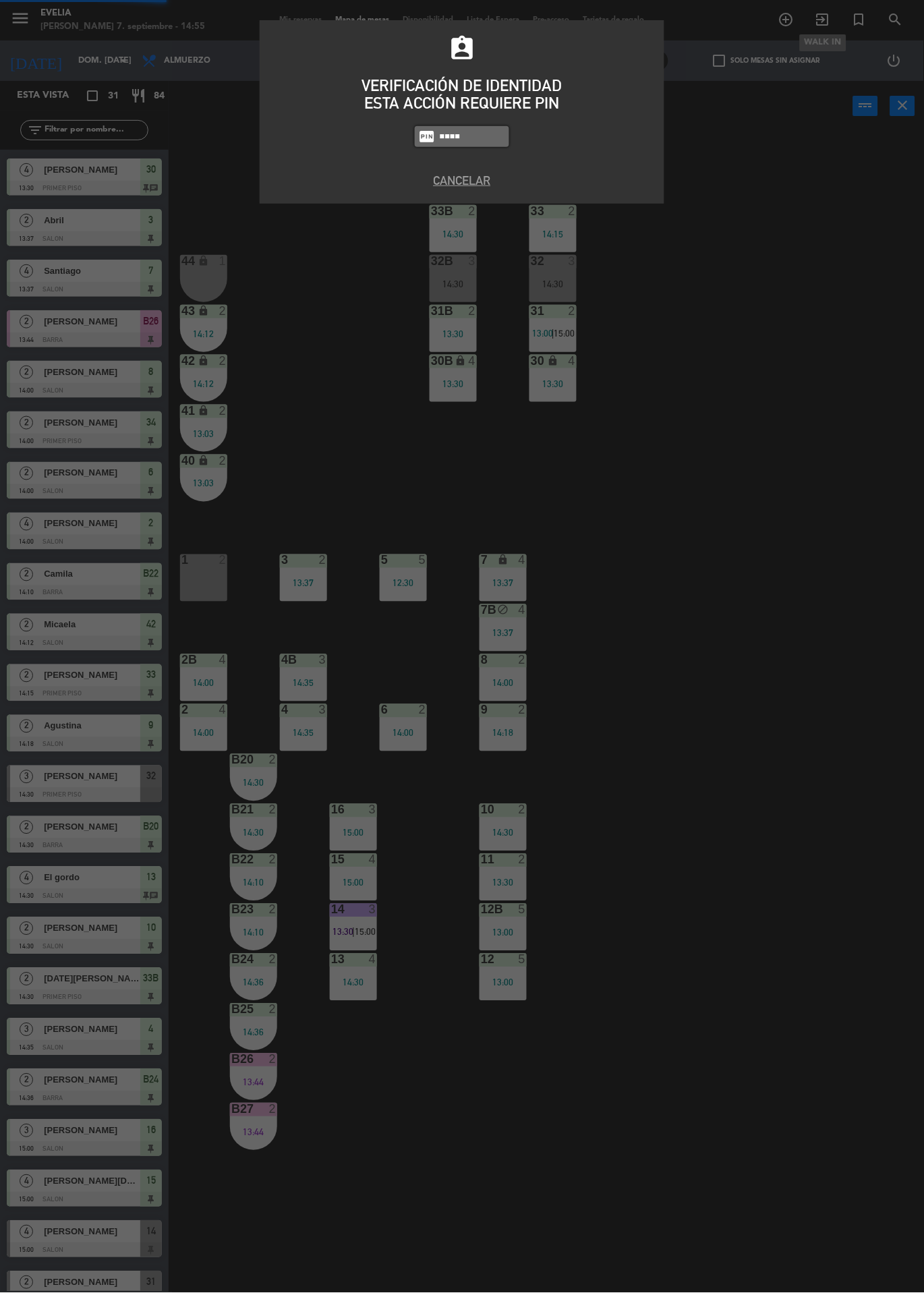
type input "9101"
click at [917, 563] on div "assignment_ind VERIFICACIÓN DE IDENTIDAD ESTA ACCIÓN REQUIERE PIN fiber_pin 910…" at bounding box center [462, 646] width 924 height 1293
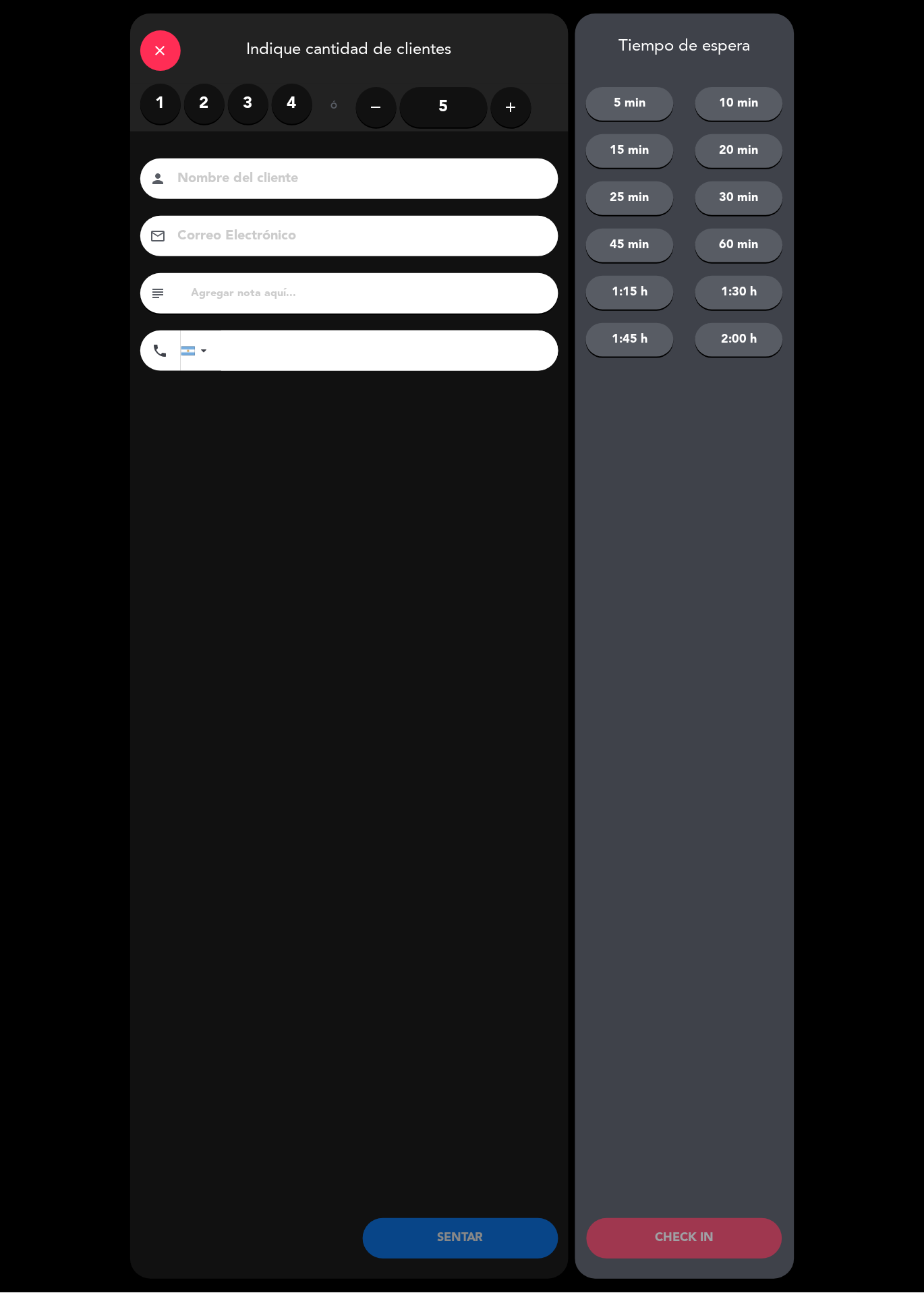
click at [175, 112] on label "1" at bounding box center [160, 104] width 40 height 40
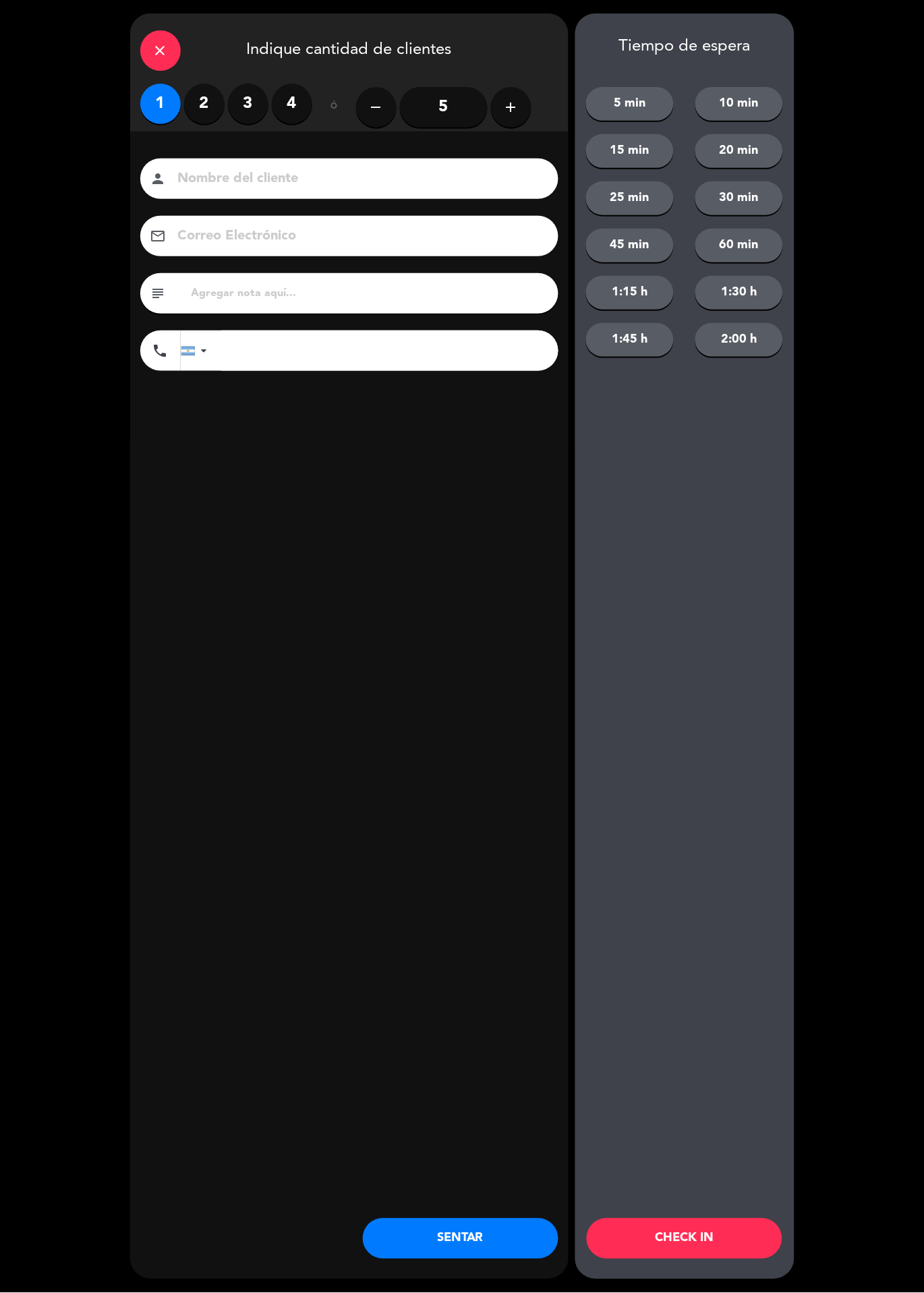
click at [204, 103] on label "2" at bounding box center [204, 104] width 40 height 40
click at [236, 174] on input at bounding box center [359, 178] width 364 height 24
type input "D"
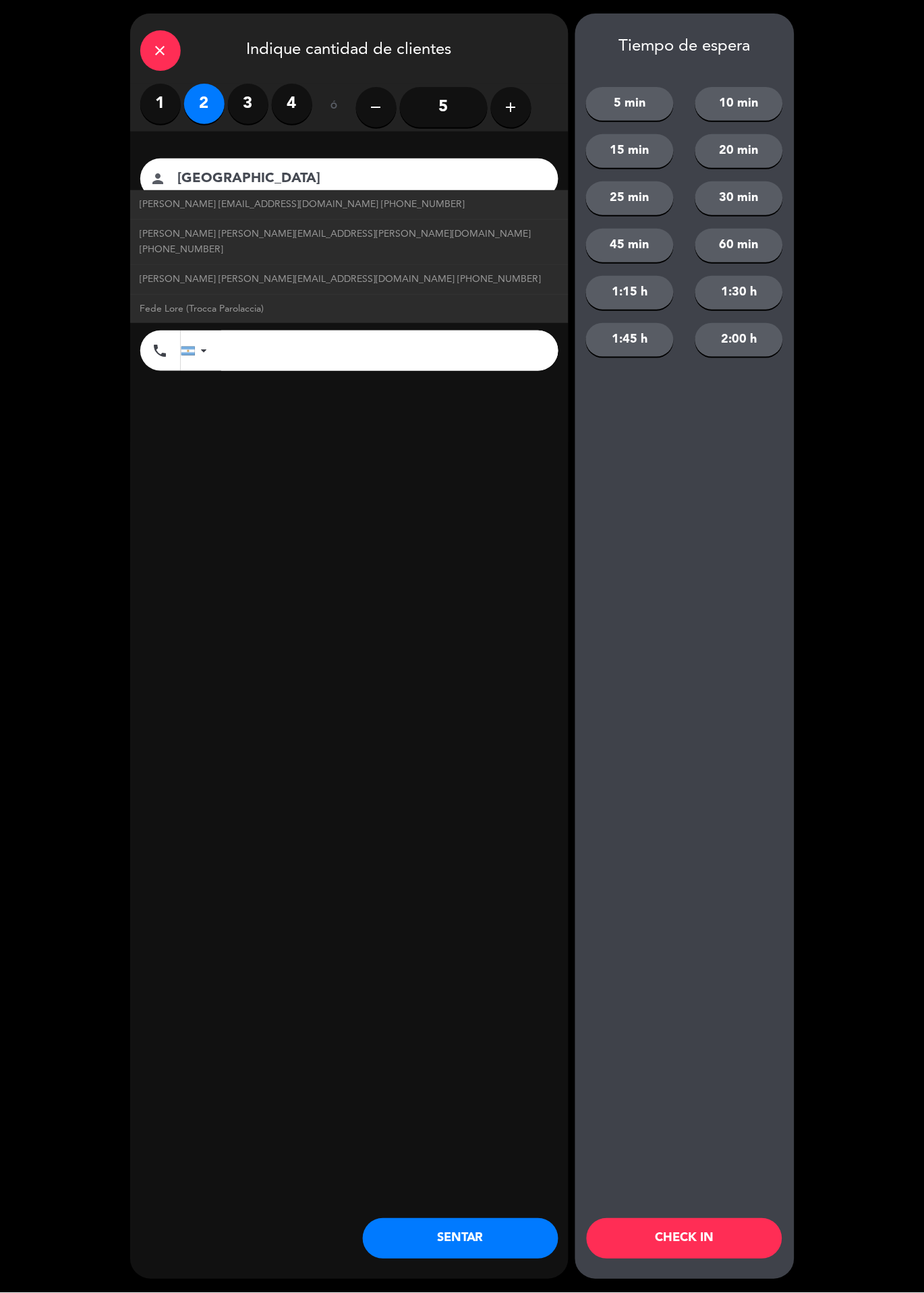
type input "Florencia"
click at [316, 606] on div "close Indique cantidad de clientes 1 2 3 4 ó remove 5 add Nombre del cliente pe…" at bounding box center [349, 646] width 439 height 1265
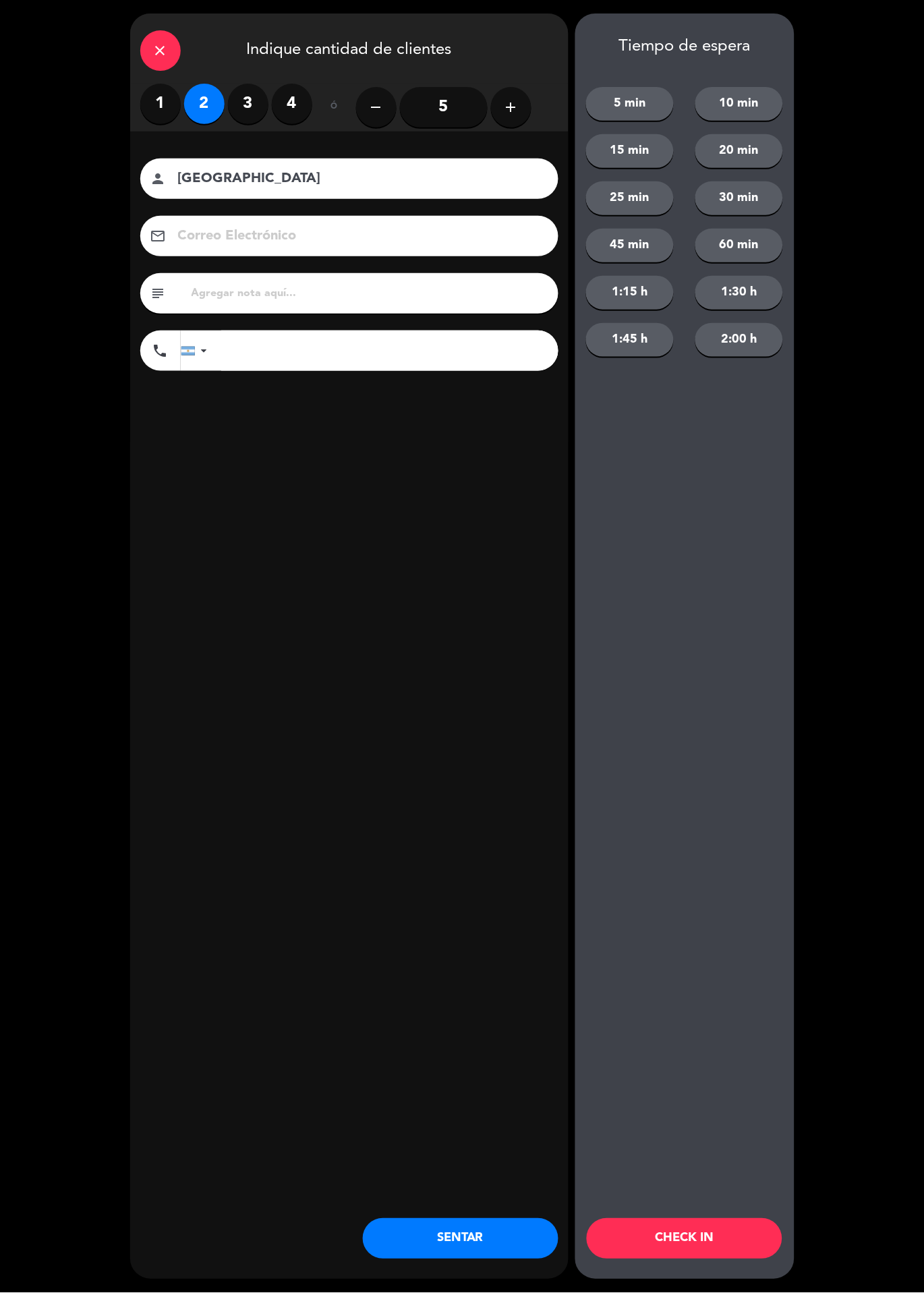
click at [730, 1241] on button "CHECK IN" at bounding box center [684, 1239] width 195 height 40
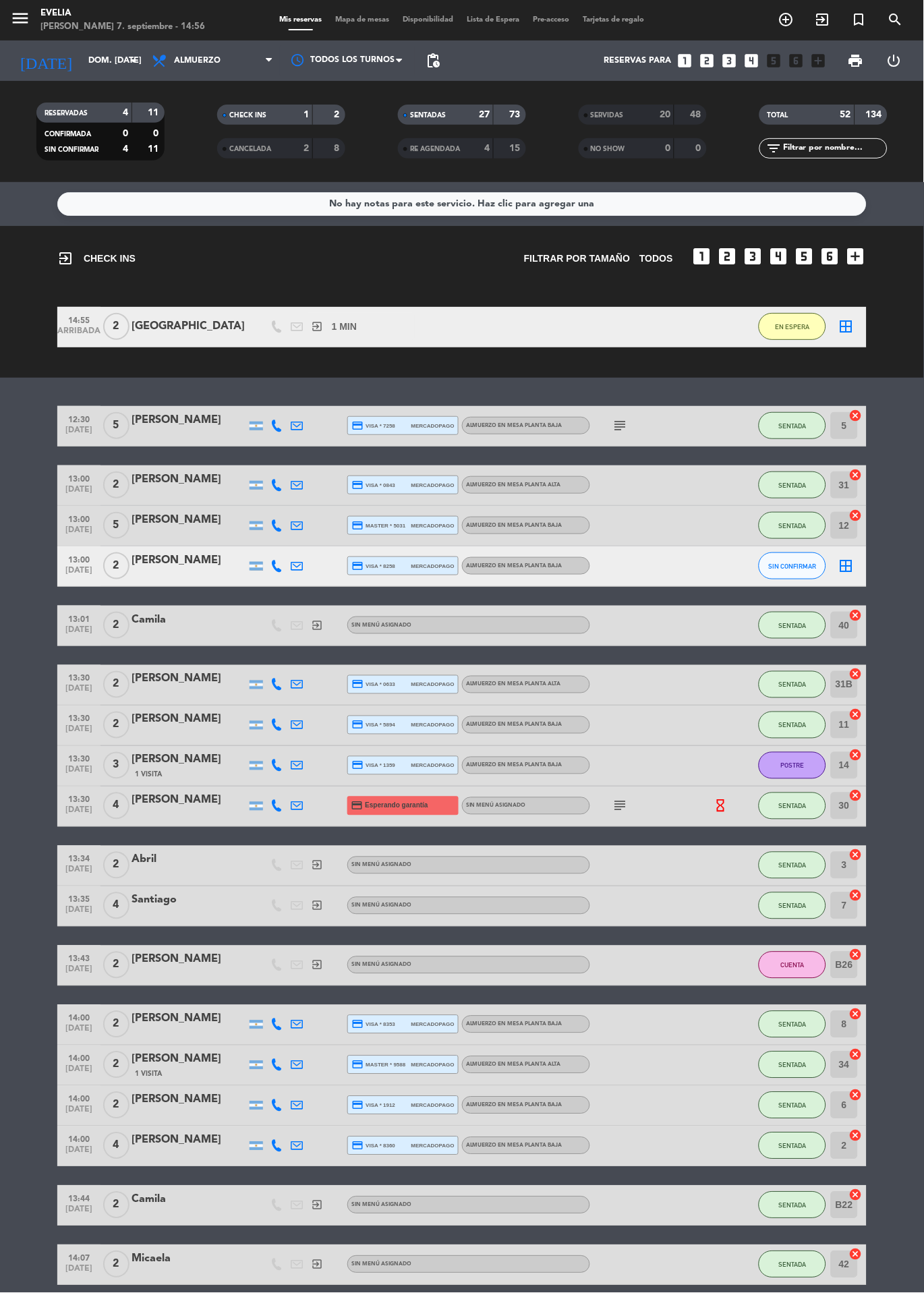
click at [353, 20] on span "Mapa de mesas" at bounding box center [362, 20] width 68 height 8
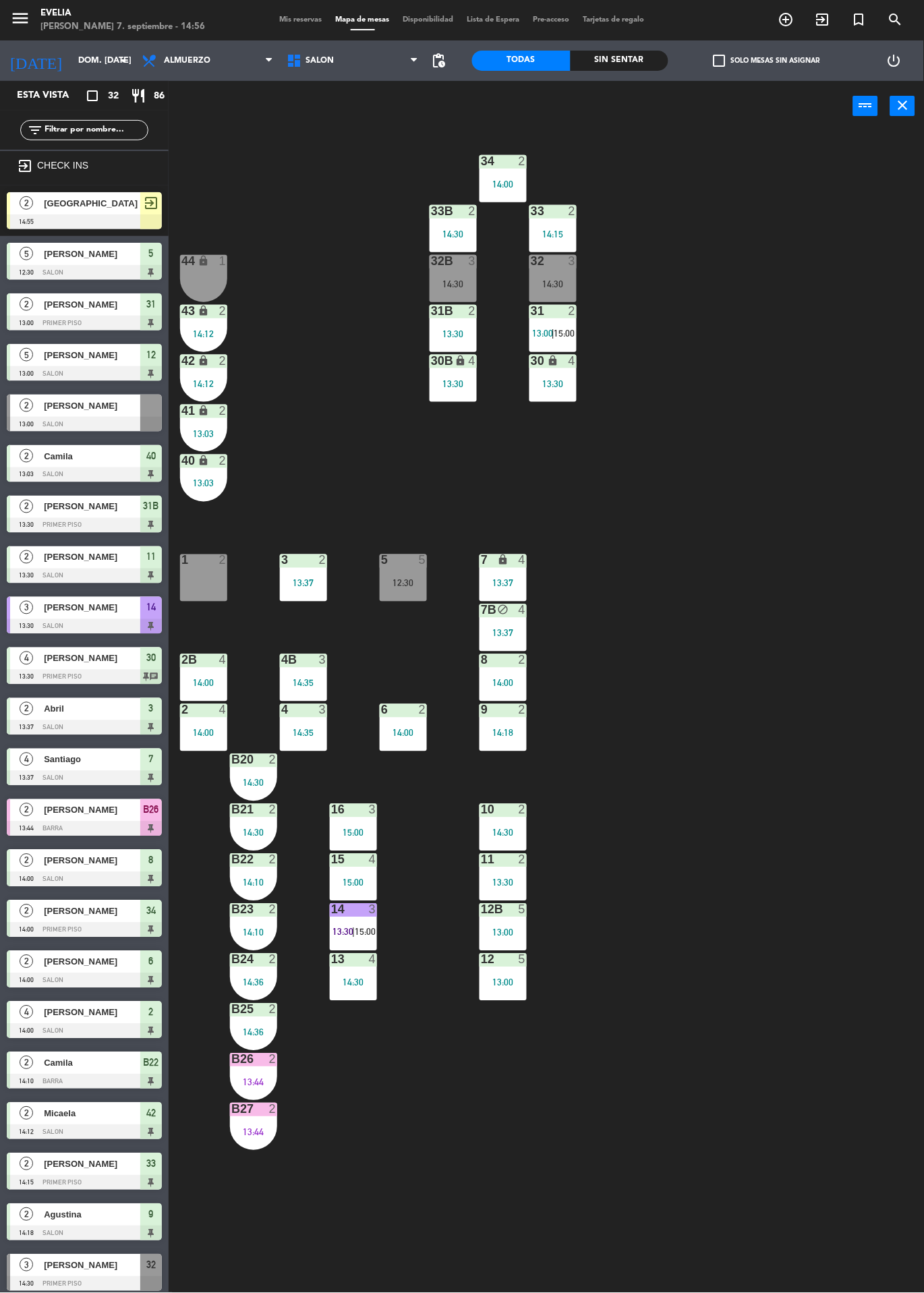
click at [84, 206] on span "Florencia" at bounding box center [92, 203] width 96 height 14
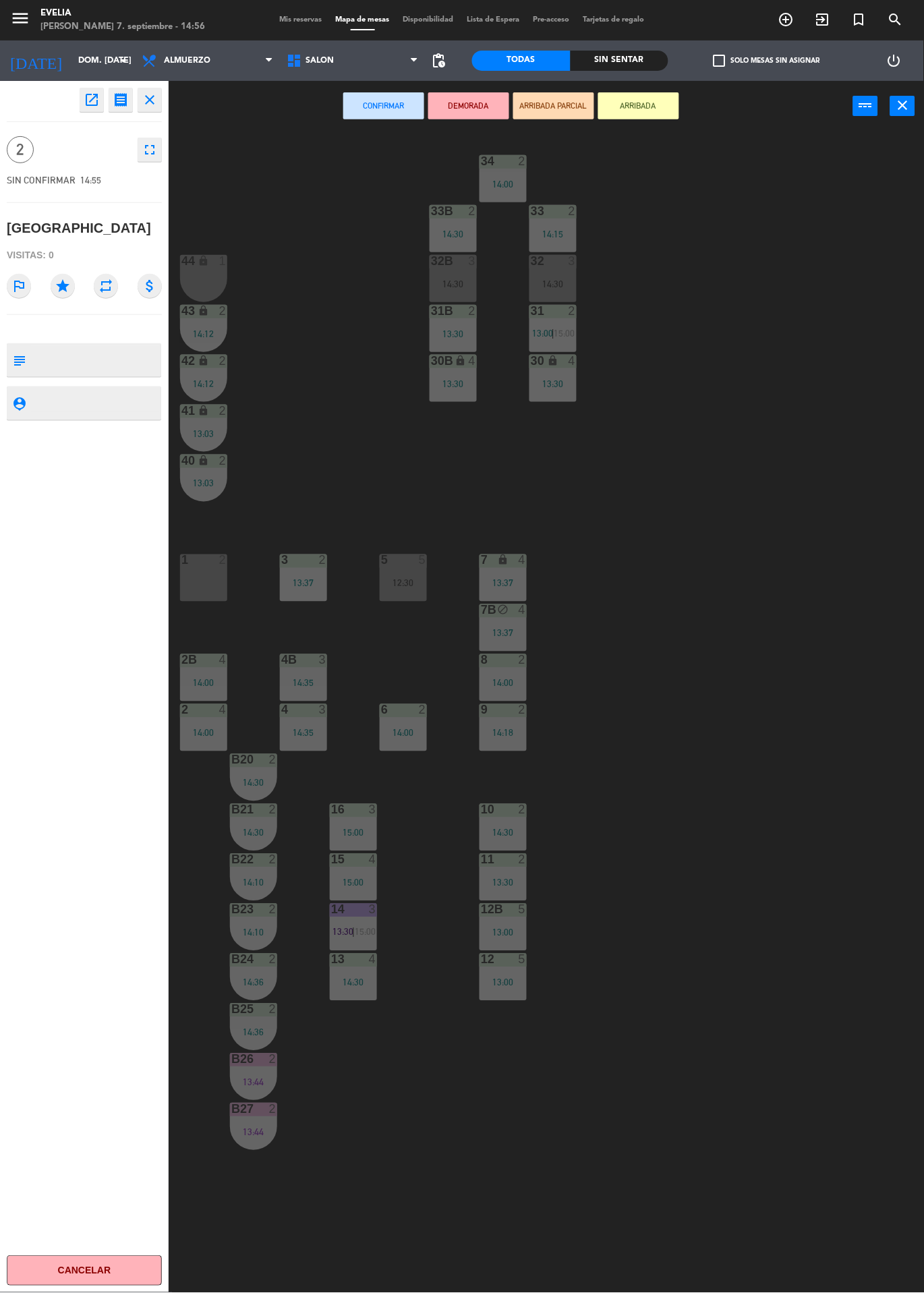
click at [208, 573] on div "1 2" at bounding box center [203, 577] width 47 height 47
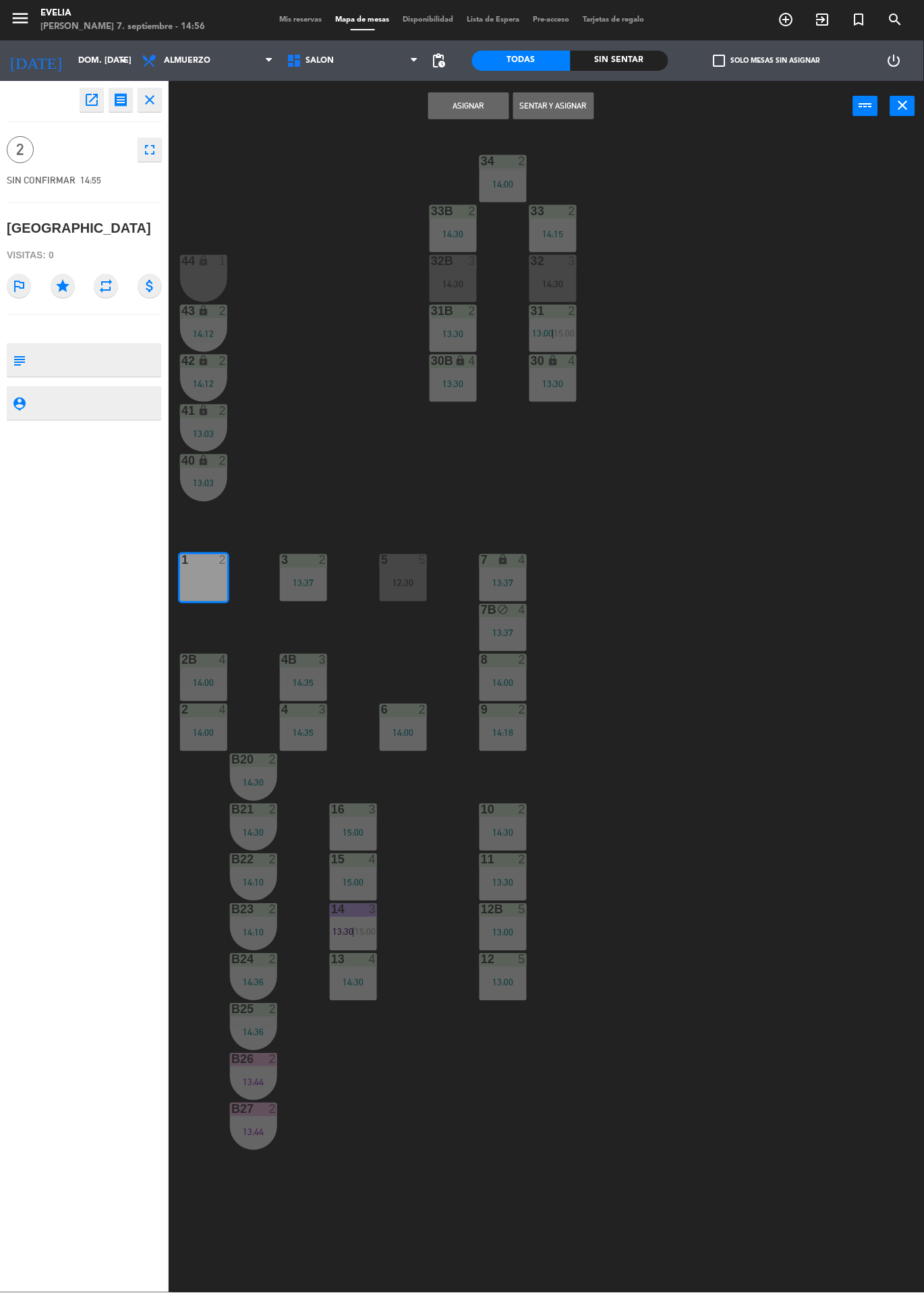
click at [556, 103] on button "Sentar y Asignar" at bounding box center [553, 106] width 81 height 27
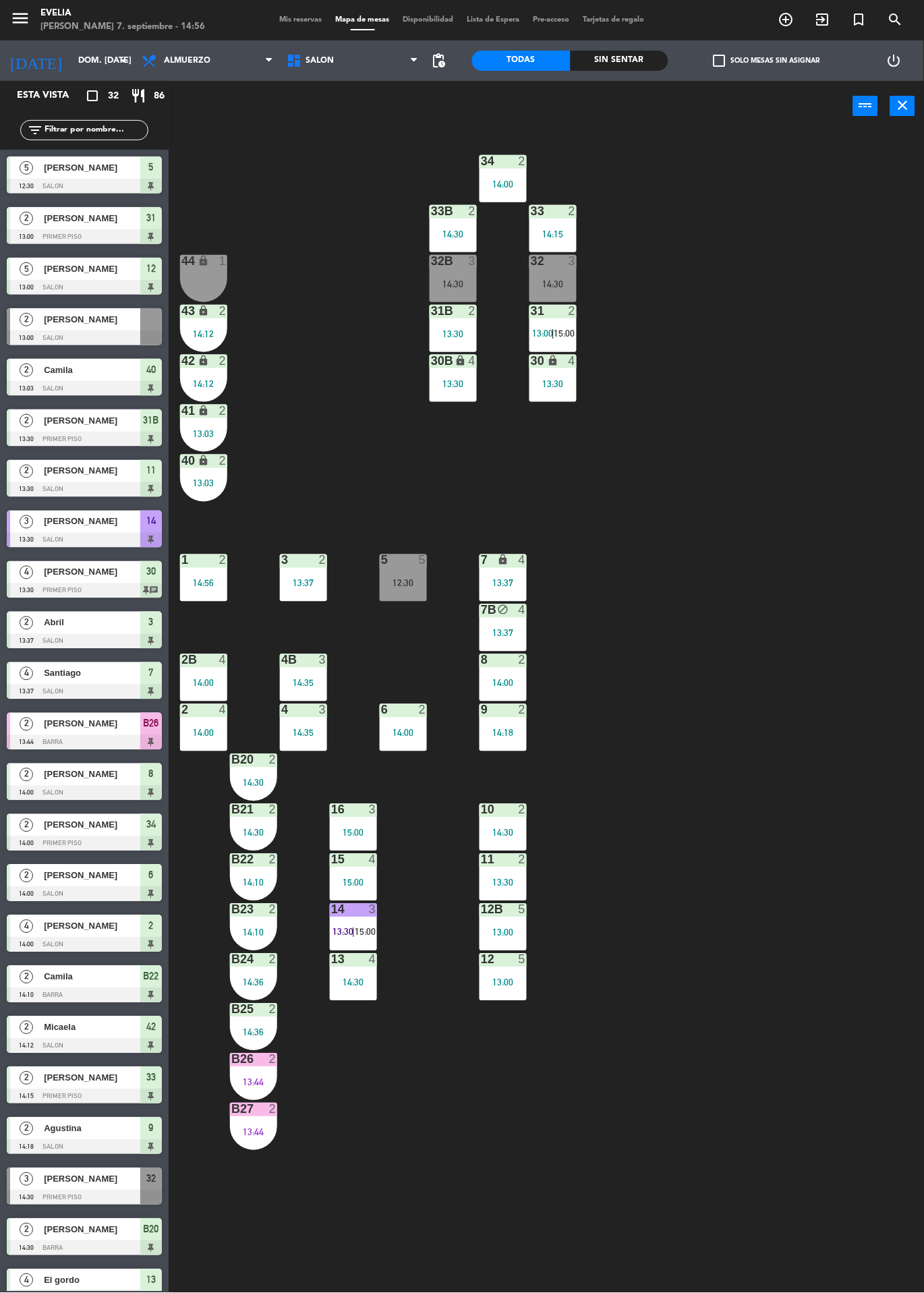
click at [820, 1138] on div "34 2 14:00 33B 2 14:30 33 2 14:15 44 lock 1 32B 3 14:30 32 3 14:30 43 lock 2 14…" at bounding box center [551, 712] width 746 height 1161
click at [342, 935] on span "13:30" at bounding box center [343, 932] width 21 height 10
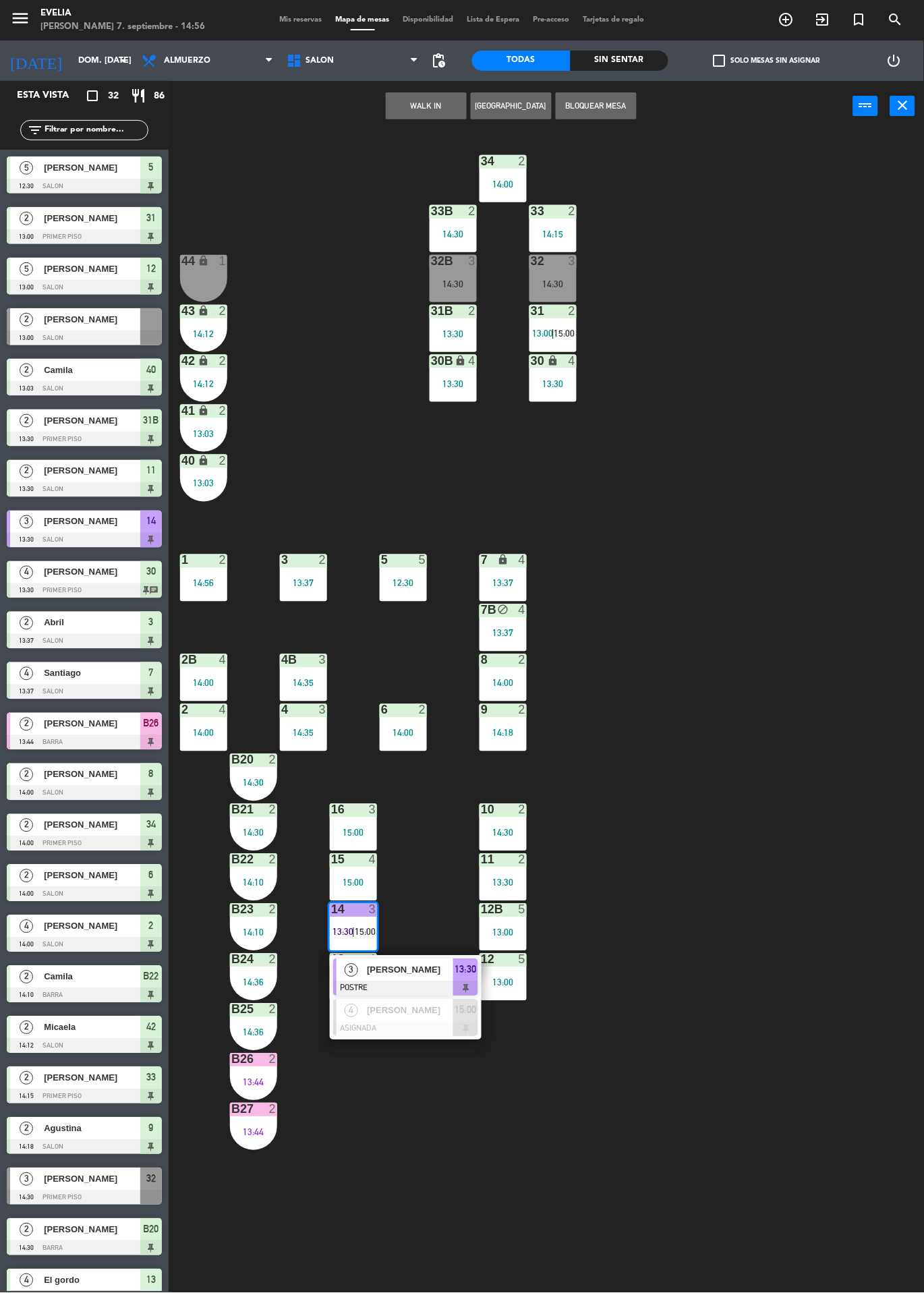
click at [825, 1128] on div "34 2 14:00 33B 2 14:30 33 2 14:15 44 lock 1 32B 3 14:30 32 3 14:30 43 lock 2 14…" at bounding box center [551, 712] width 746 height 1161
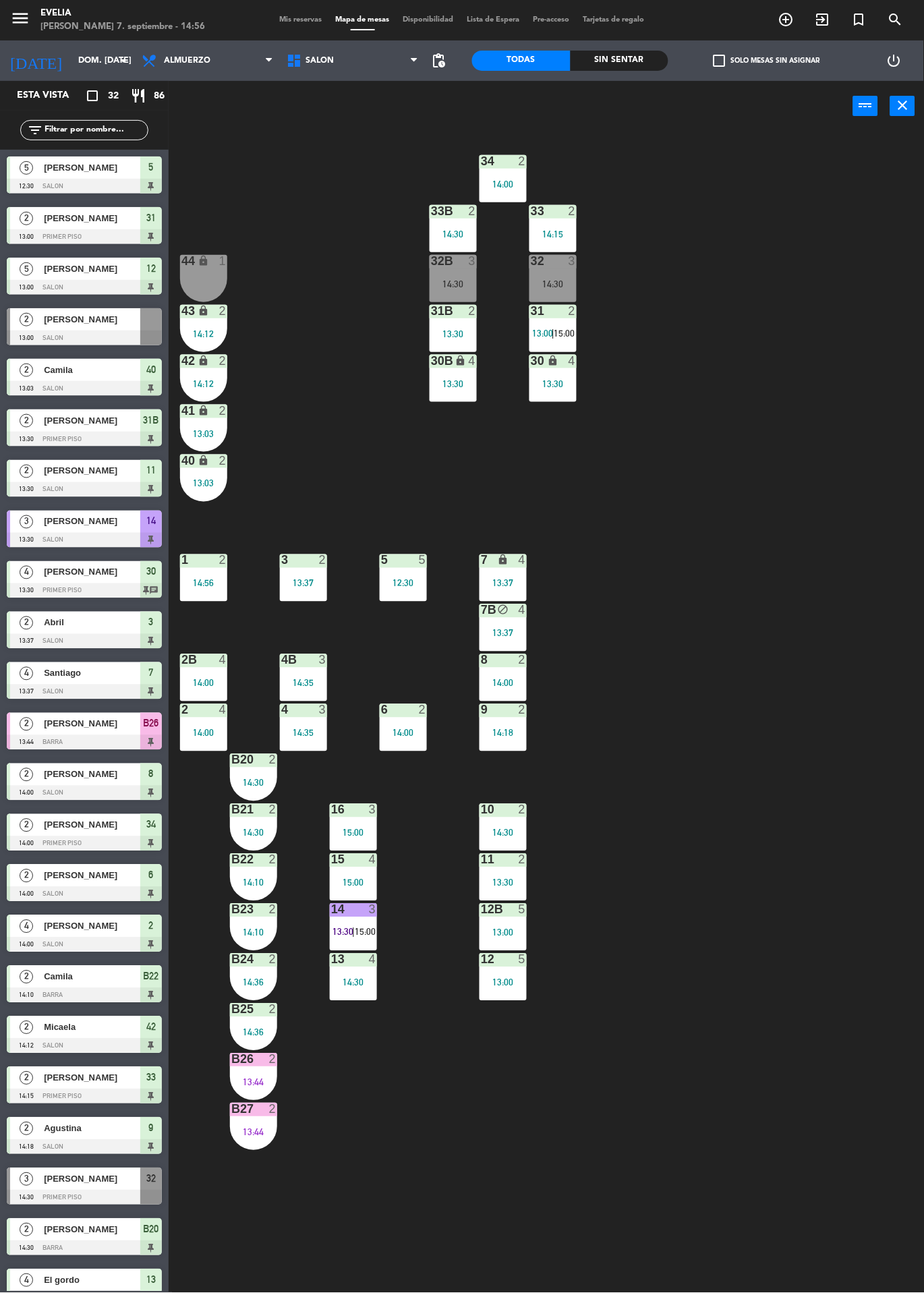
click at [341, 882] on div "15:00" at bounding box center [353, 883] width 47 height 10
click at [430, 1154] on div "34 2 14:00 33B 2 14:30 33 2 14:15 44 lock 1 32B 3 14:30 32 3 14:30 43 lock 2 14…" at bounding box center [551, 712] width 746 height 1161
click at [307, 695] on div "4B 3 14:35" at bounding box center [302, 677] width 47 height 47
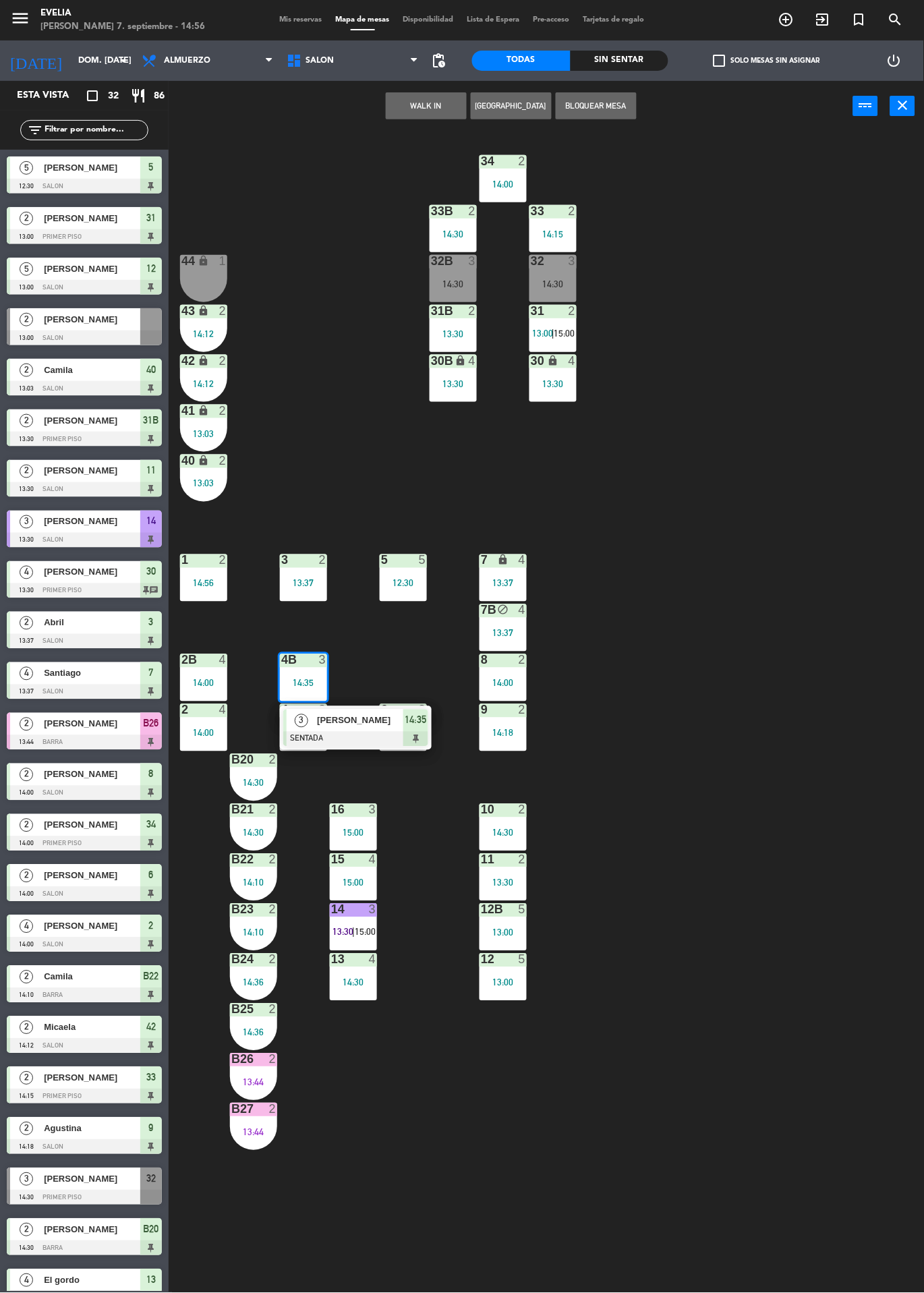
click at [830, 1120] on div "34 2 14:00 33B 2 14:30 33 2 14:15 44 lock 1 32B 3 14:30 32 3 14:30 43 lock 2 14…" at bounding box center [551, 712] width 746 height 1161
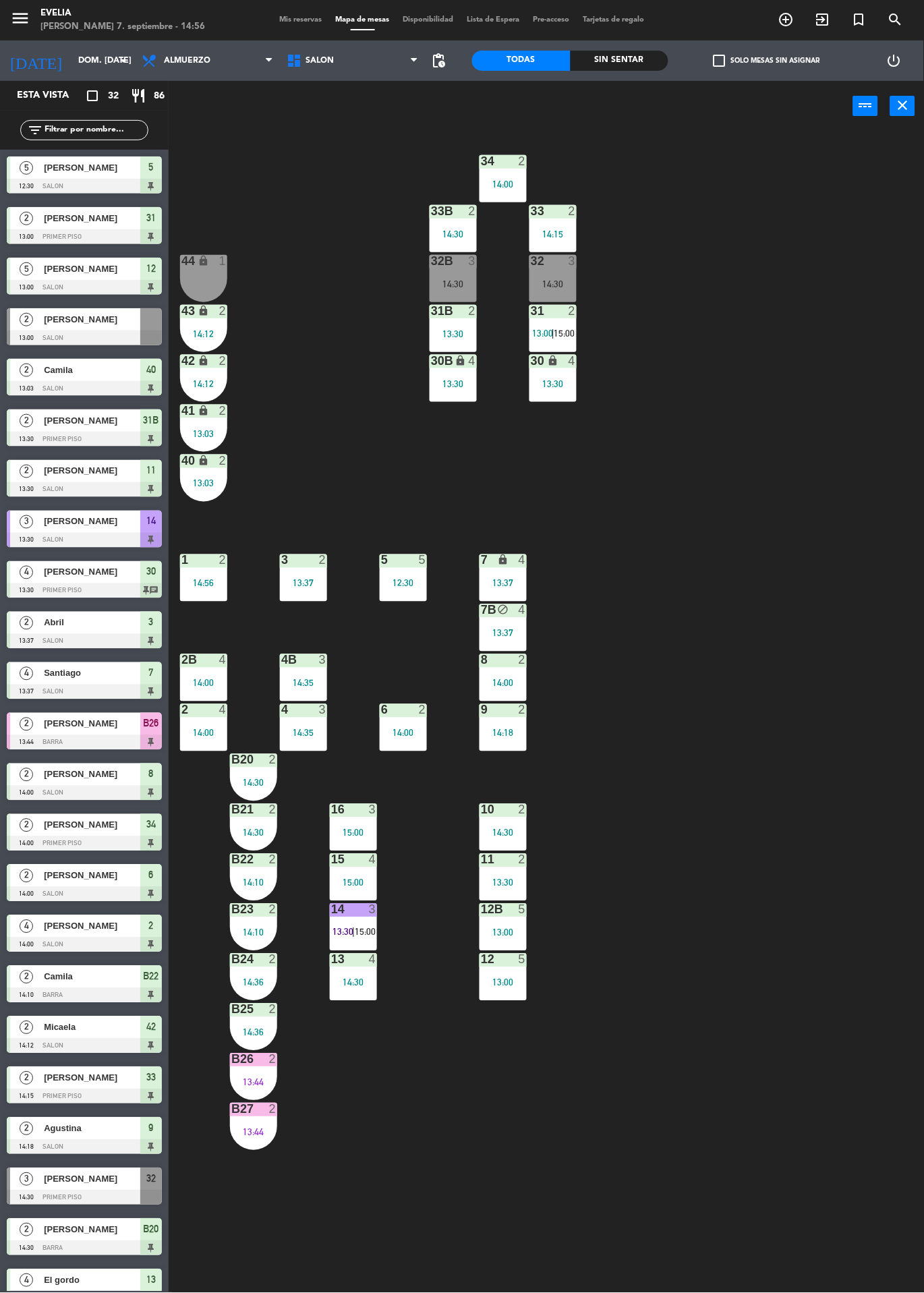
click at [195, 683] on div "14:00" at bounding box center [203, 683] width 47 height 10
click at [828, 1118] on div "34 2 14:00 33B 2 14:30 33 2 14:15 44 lock 1 32B 3 14:30 32 3 14:30 43 lock 2 14…" at bounding box center [551, 712] width 746 height 1161
click at [409, 725] on div "6 2 14:00" at bounding box center [402, 727] width 47 height 47
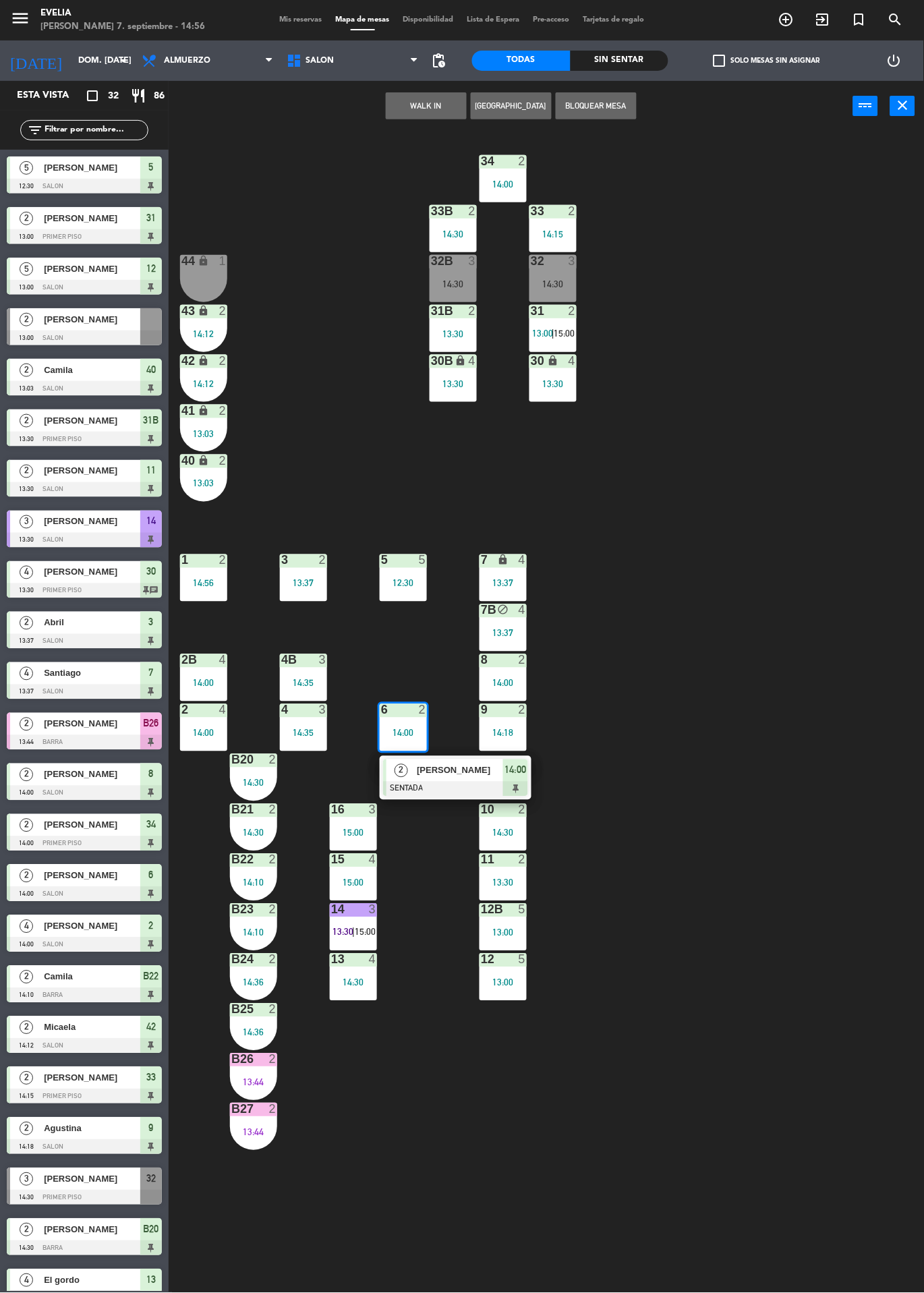
click at [828, 1122] on div "34 2 14:00 33B 2 14:30 33 2 14:15 44 lock 1 32B 3 14:30 32 3 14:30 43 lock 2 14…" at bounding box center [551, 712] width 746 height 1161
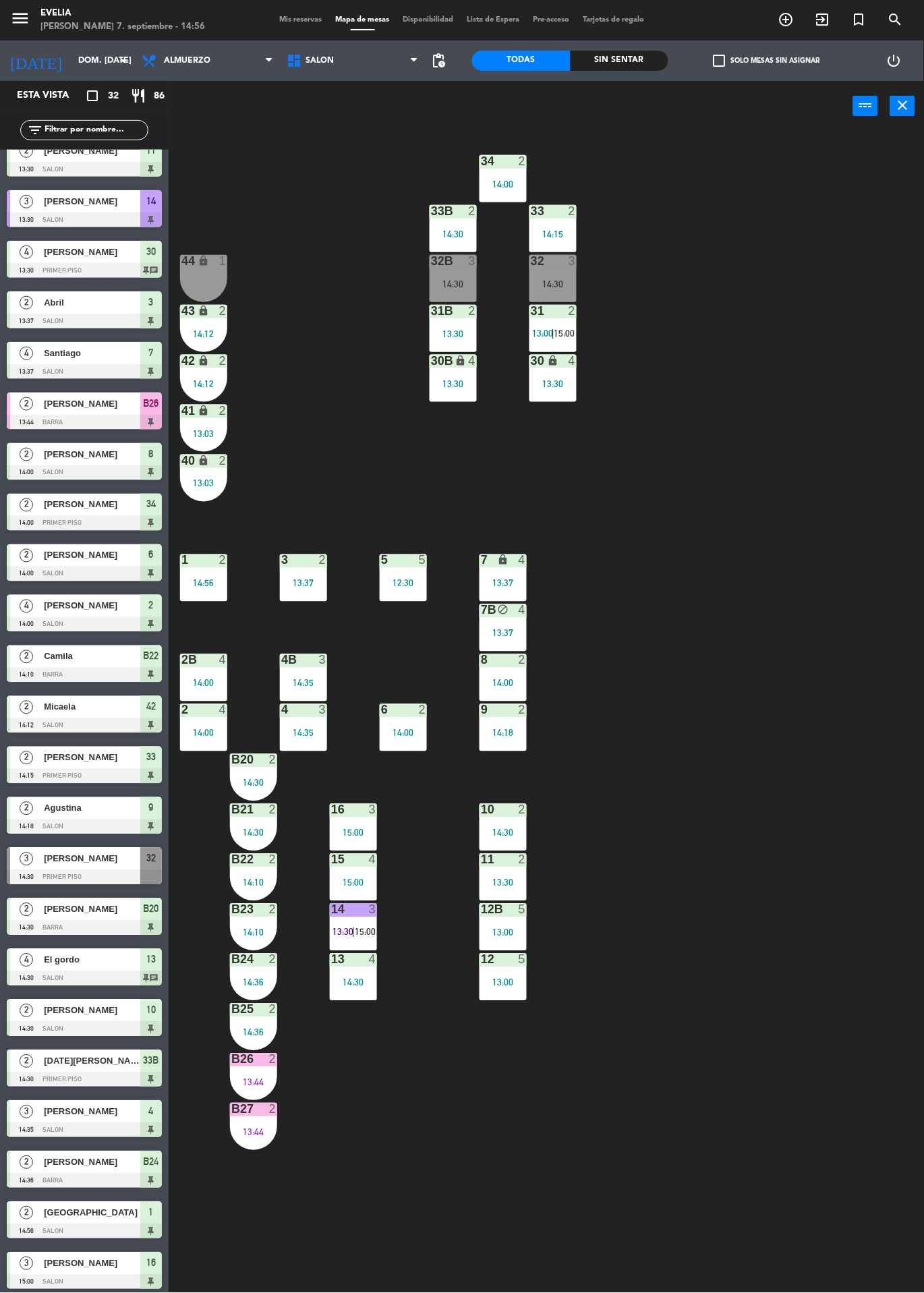
scroll to position [477, 0]
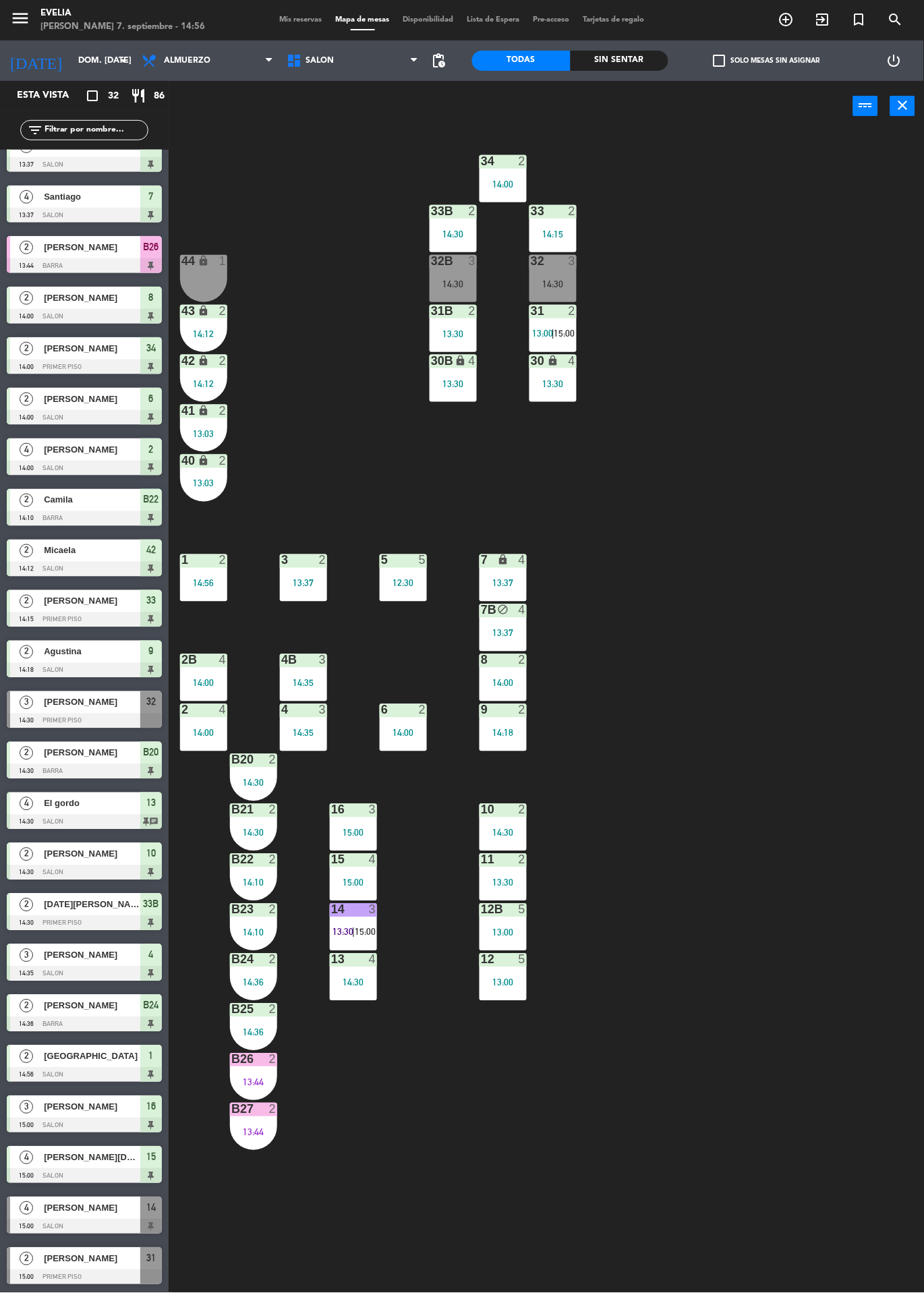
click at [86, 1273] on div at bounding box center [84, 1277] width 155 height 15
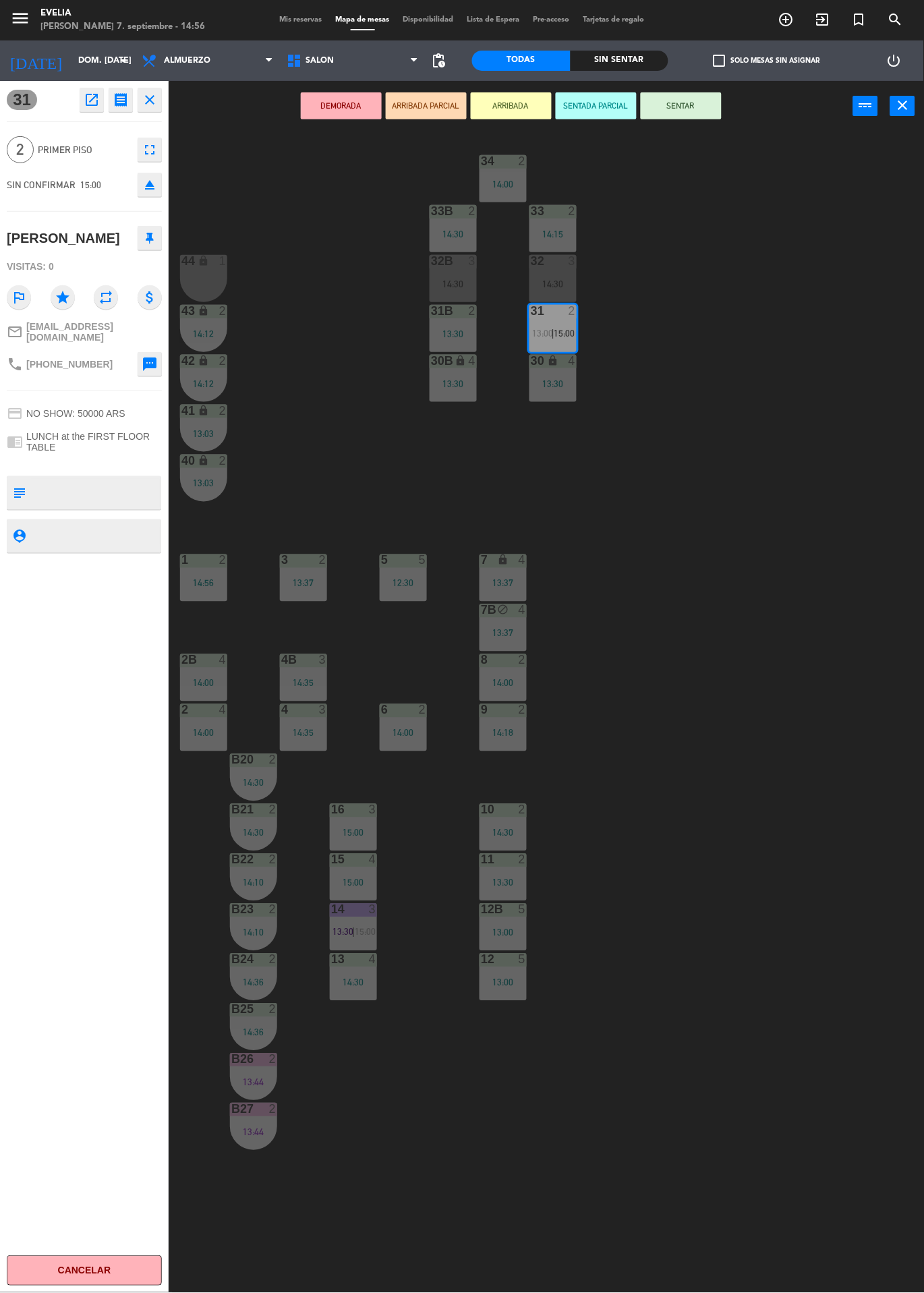
click at [826, 1114] on div "34 2 14:00 33B 2 14:30 33 2 14:15 44 lock 1 32B 3 14:30 32 3 14:30 43 lock 2 14…" at bounding box center [551, 712] width 746 height 1161
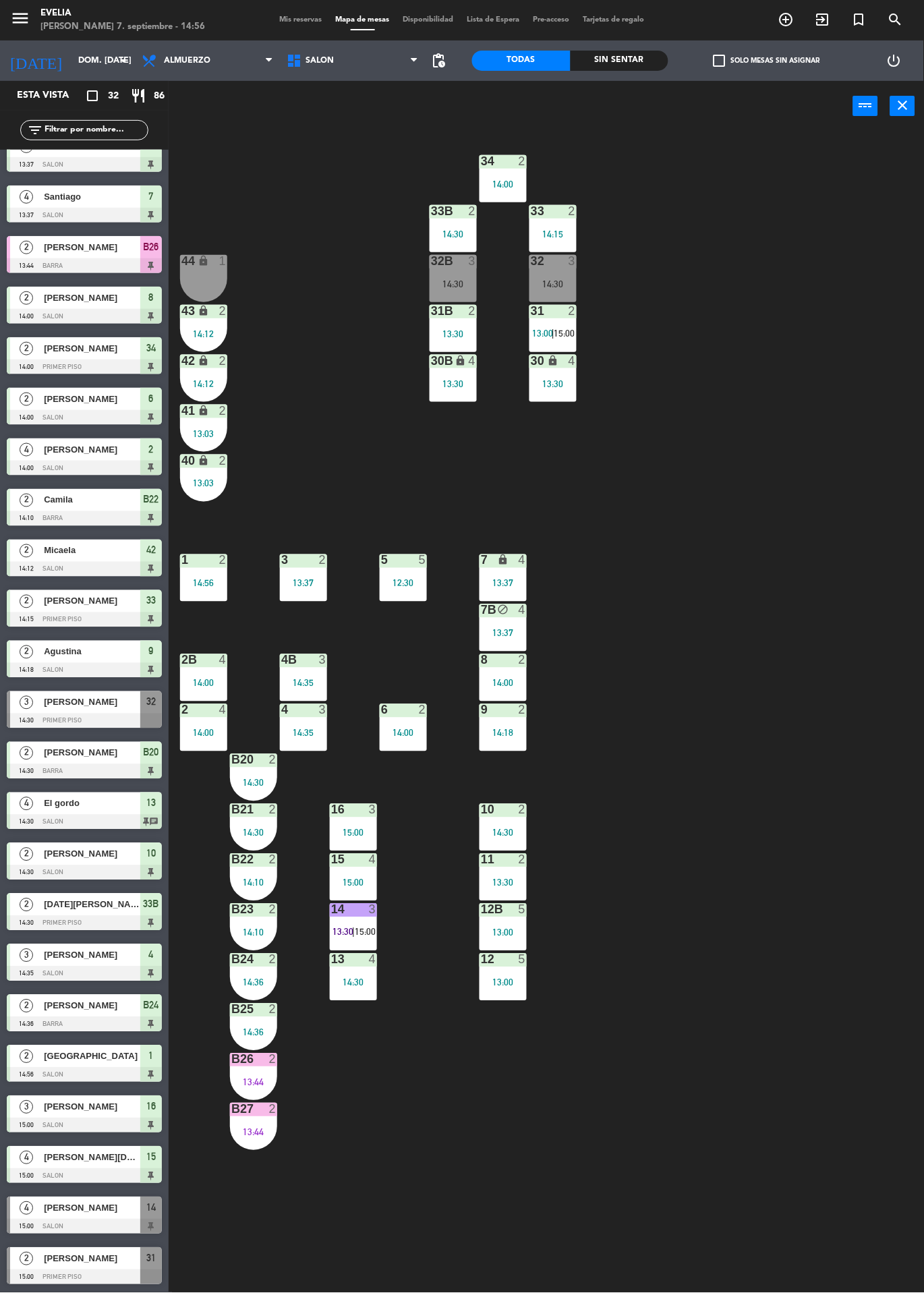
click at [400, 571] on div "5 5 12:30" at bounding box center [402, 577] width 47 height 47
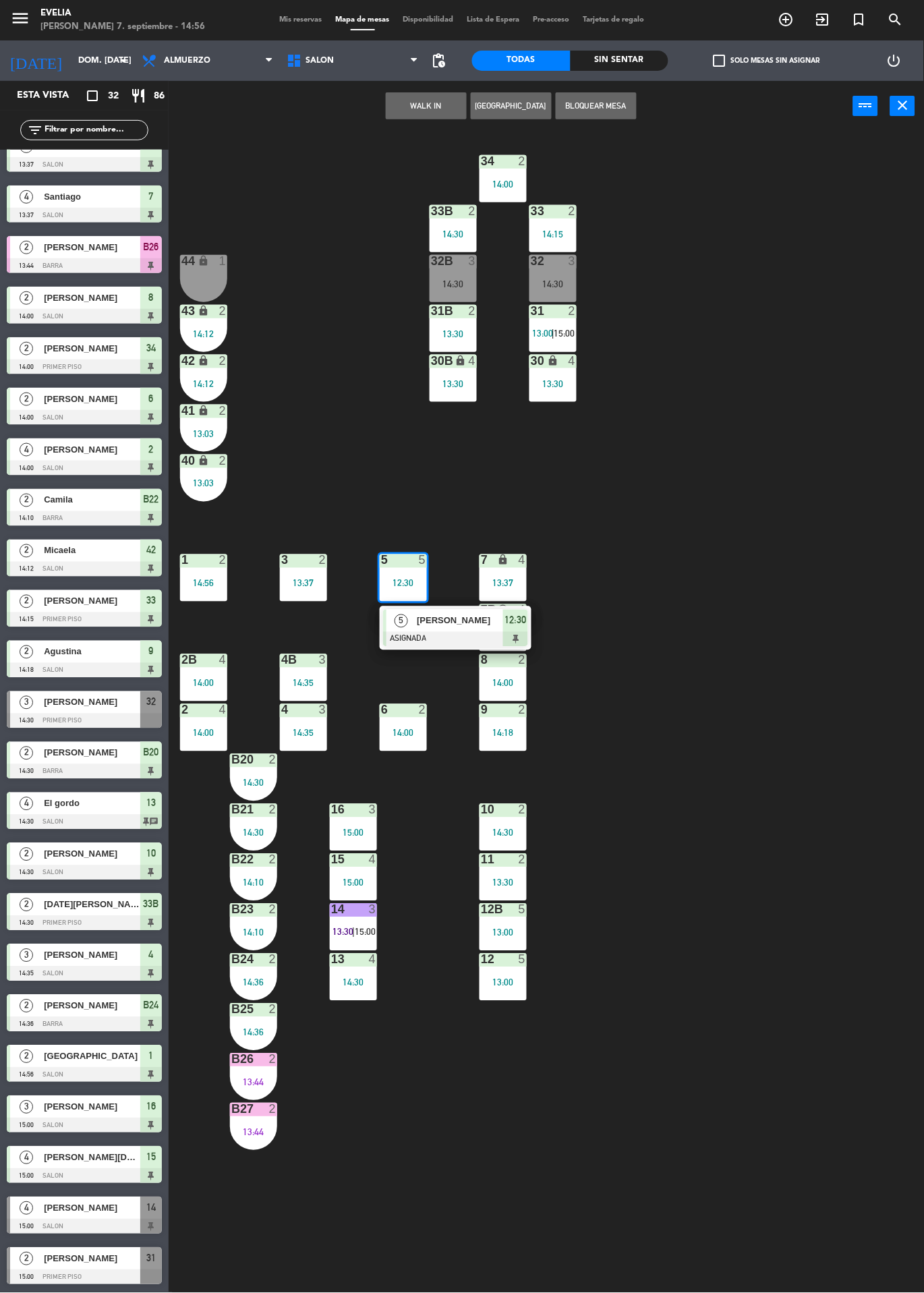
click at [453, 620] on span "[PERSON_NAME]" at bounding box center [460, 620] width 87 height 14
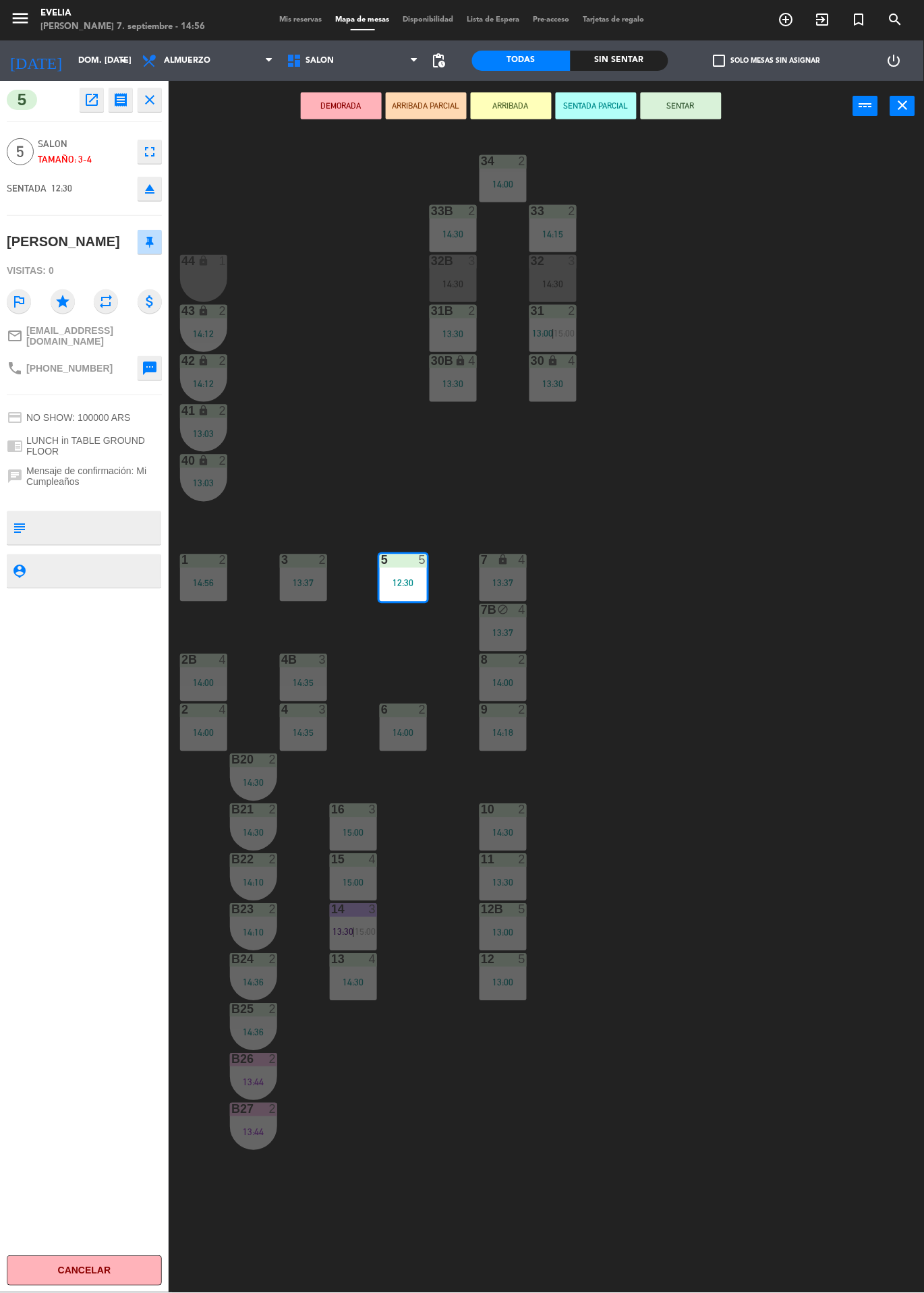
click at [685, 100] on button "SENTAR" at bounding box center [681, 106] width 81 height 27
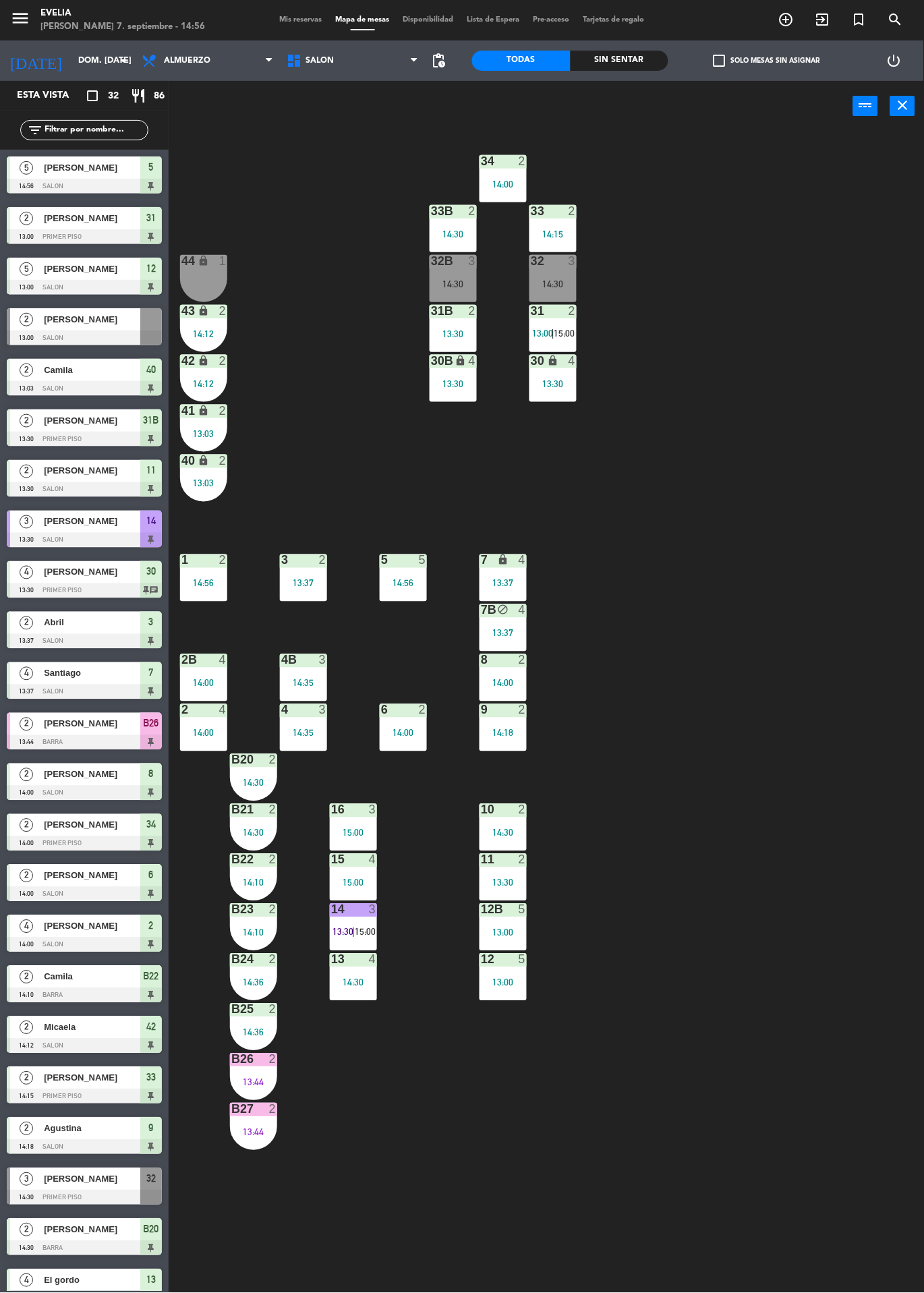
click at [395, 567] on div "5 5" at bounding box center [402, 561] width 47 height 13
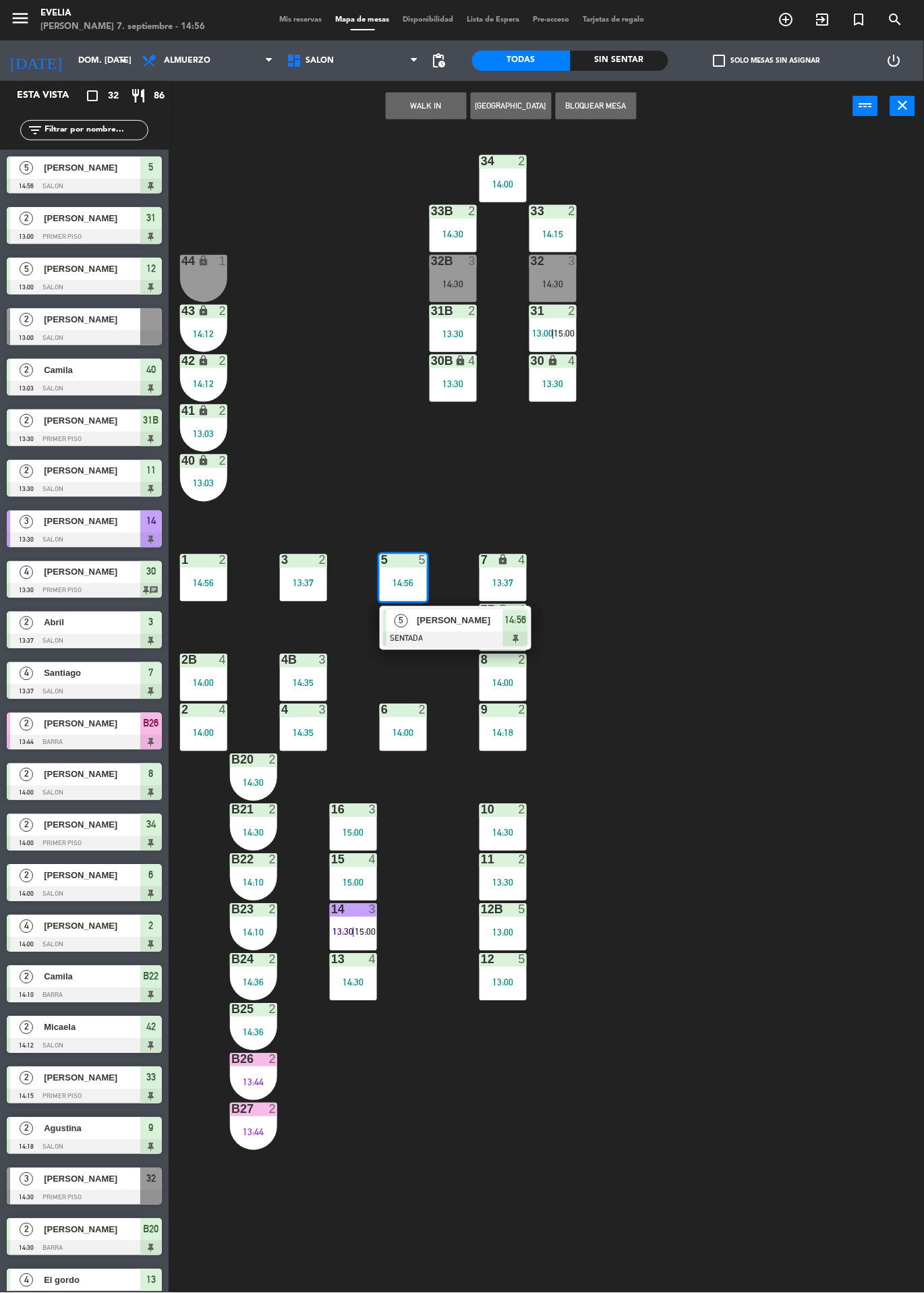
click at [443, 629] on div "[PERSON_NAME]" at bounding box center [460, 620] width 88 height 22
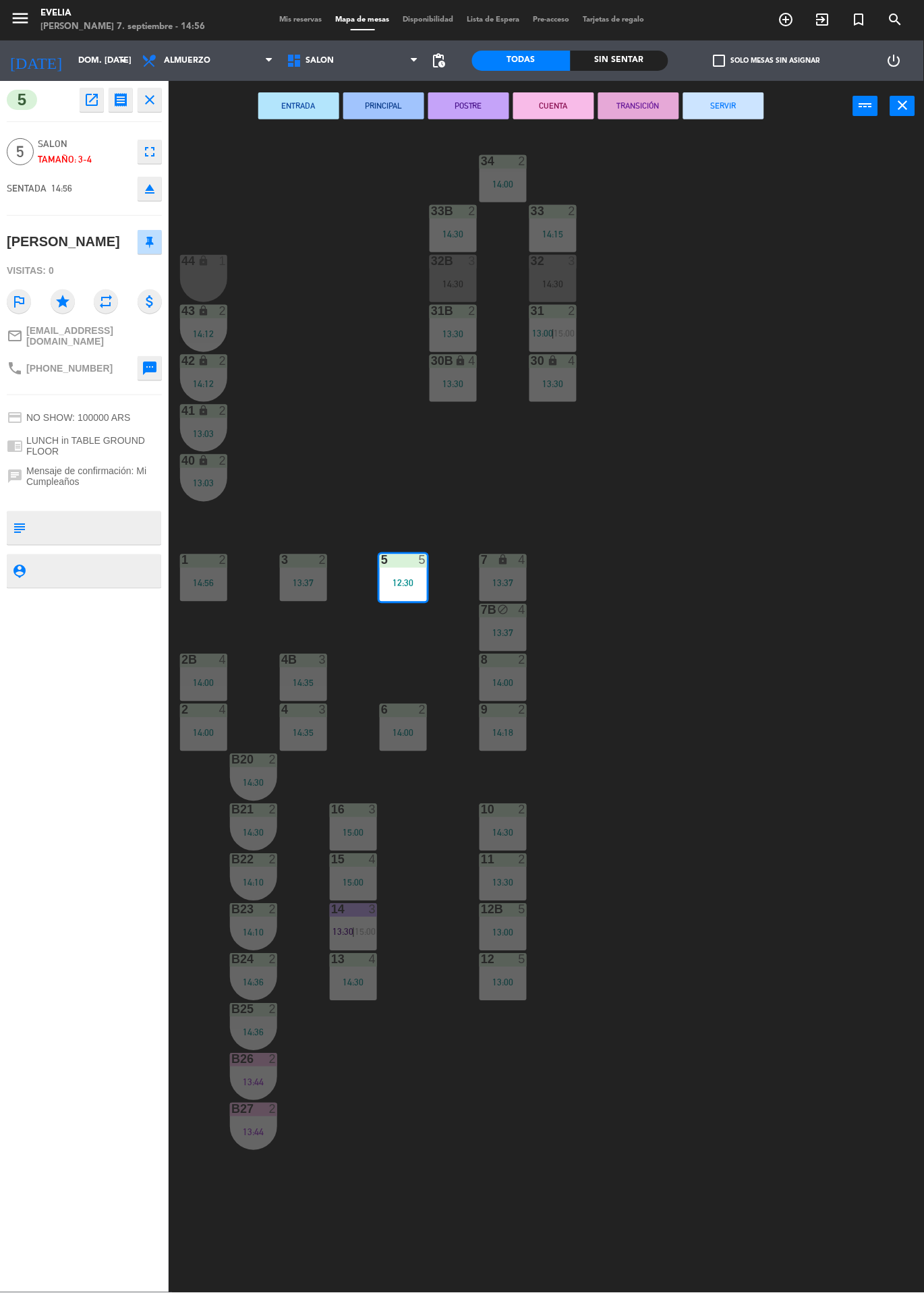
click at [710, 112] on button "SERVIR" at bounding box center [723, 106] width 81 height 27
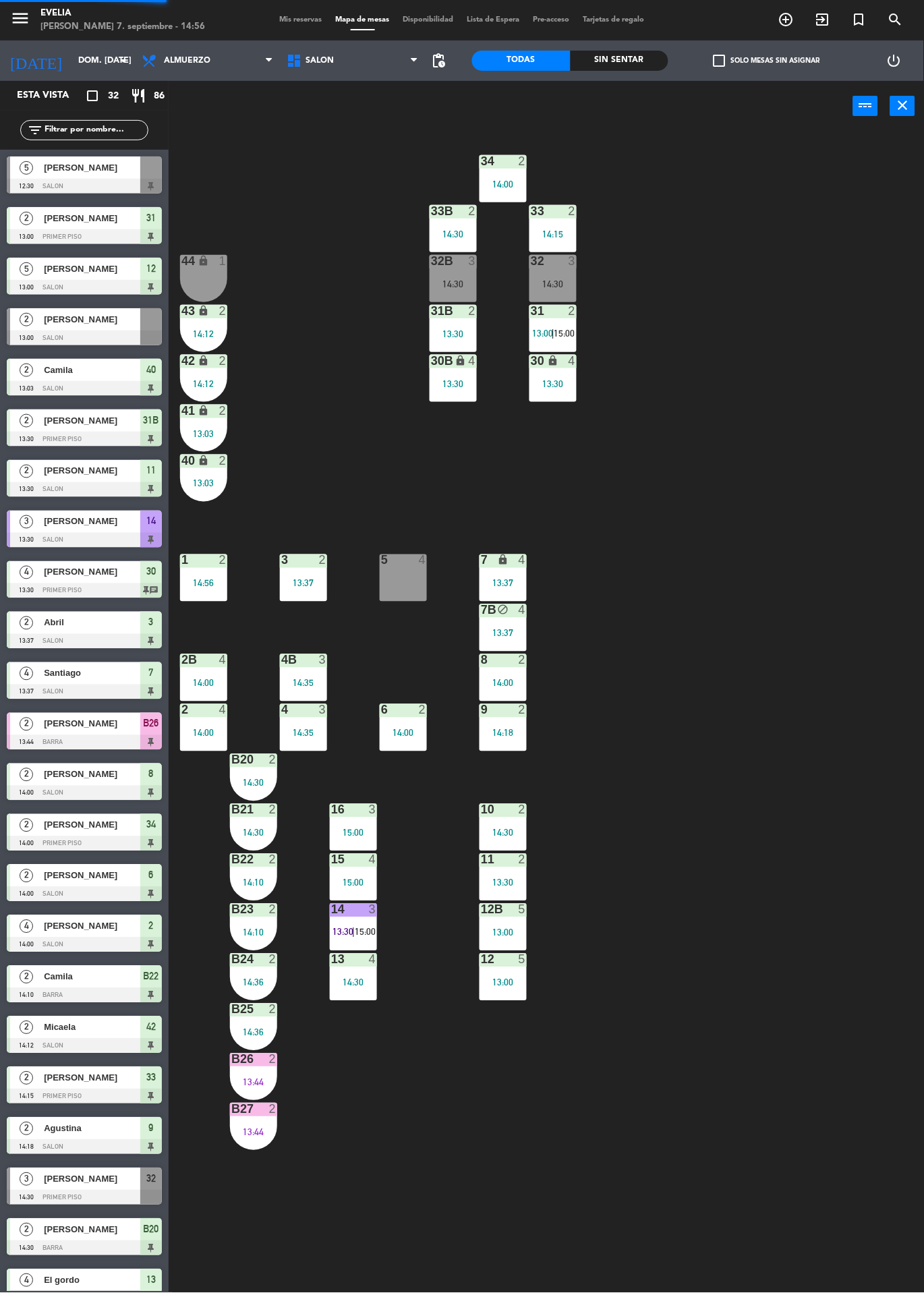
click at [621, 1165] on div "34 2 14:00 33B 2 14:30 33 2 14:15 44 lock 1 32B 3 14:30 32 3 14:30 43 lock 2 14…" at bounding box center [551, 712] width 746 height 1161
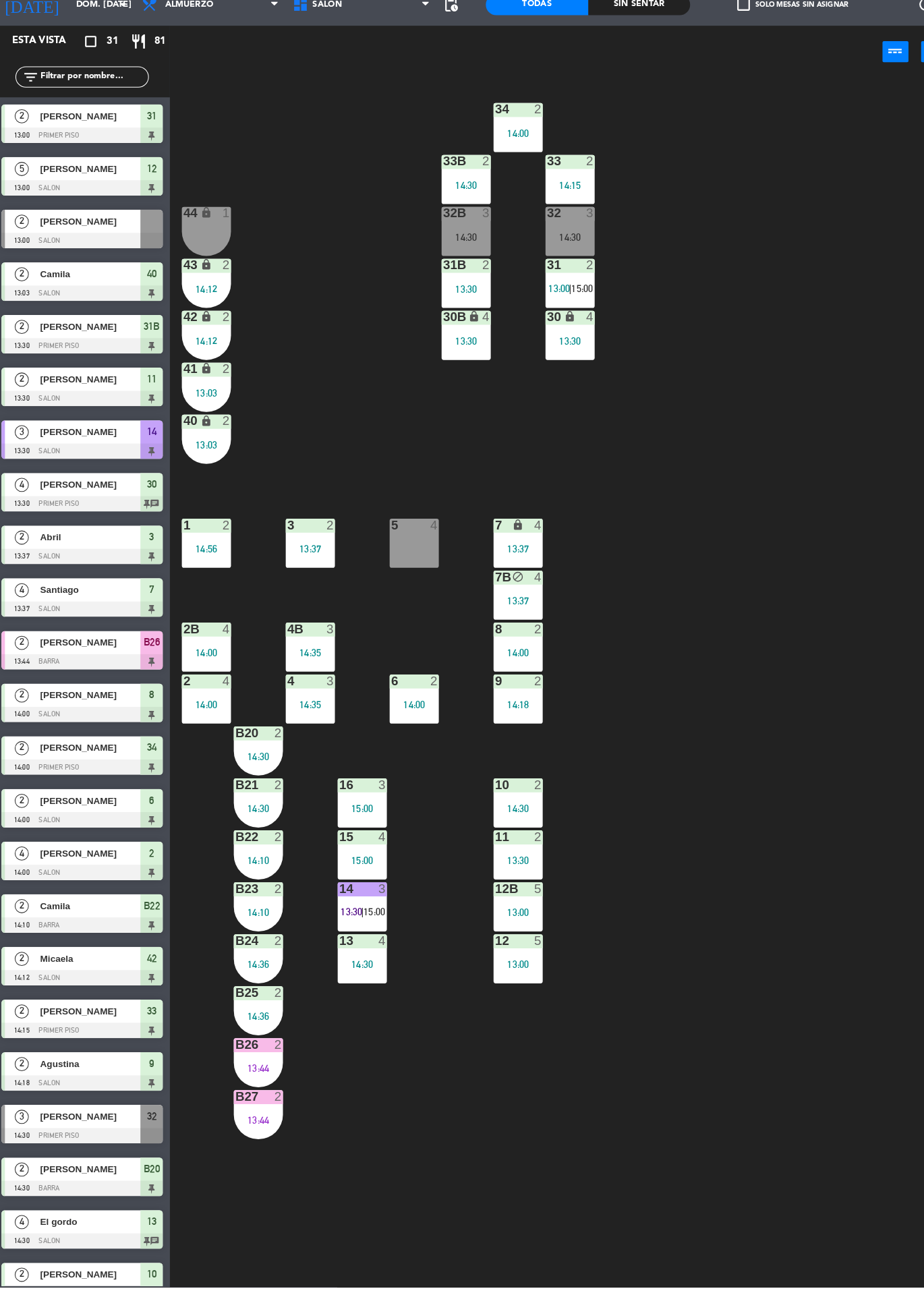
scroll to position [0, 0]
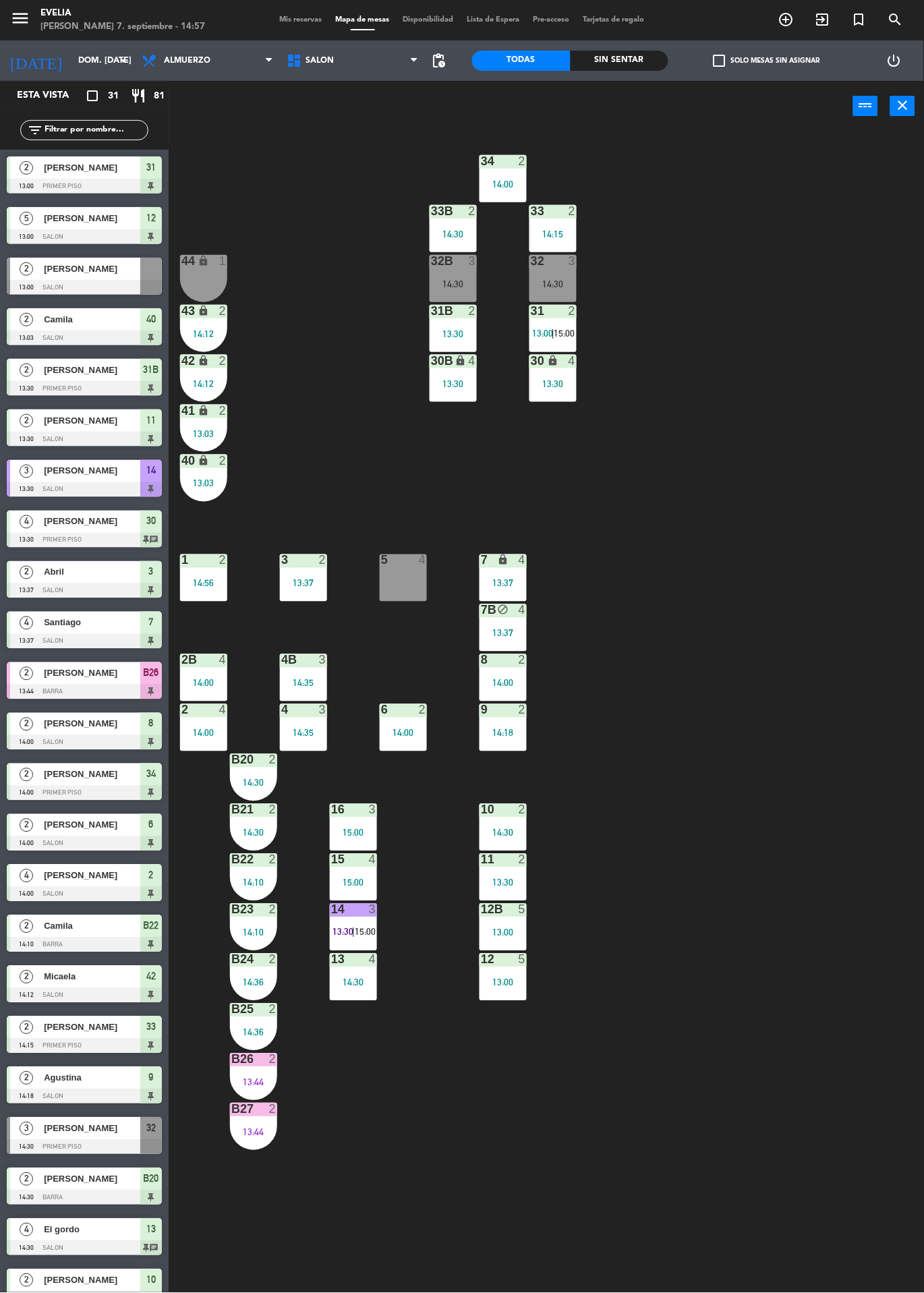
click at [365, 932] on span "15:00" at bounding box center [365, 932] width 21 height 10
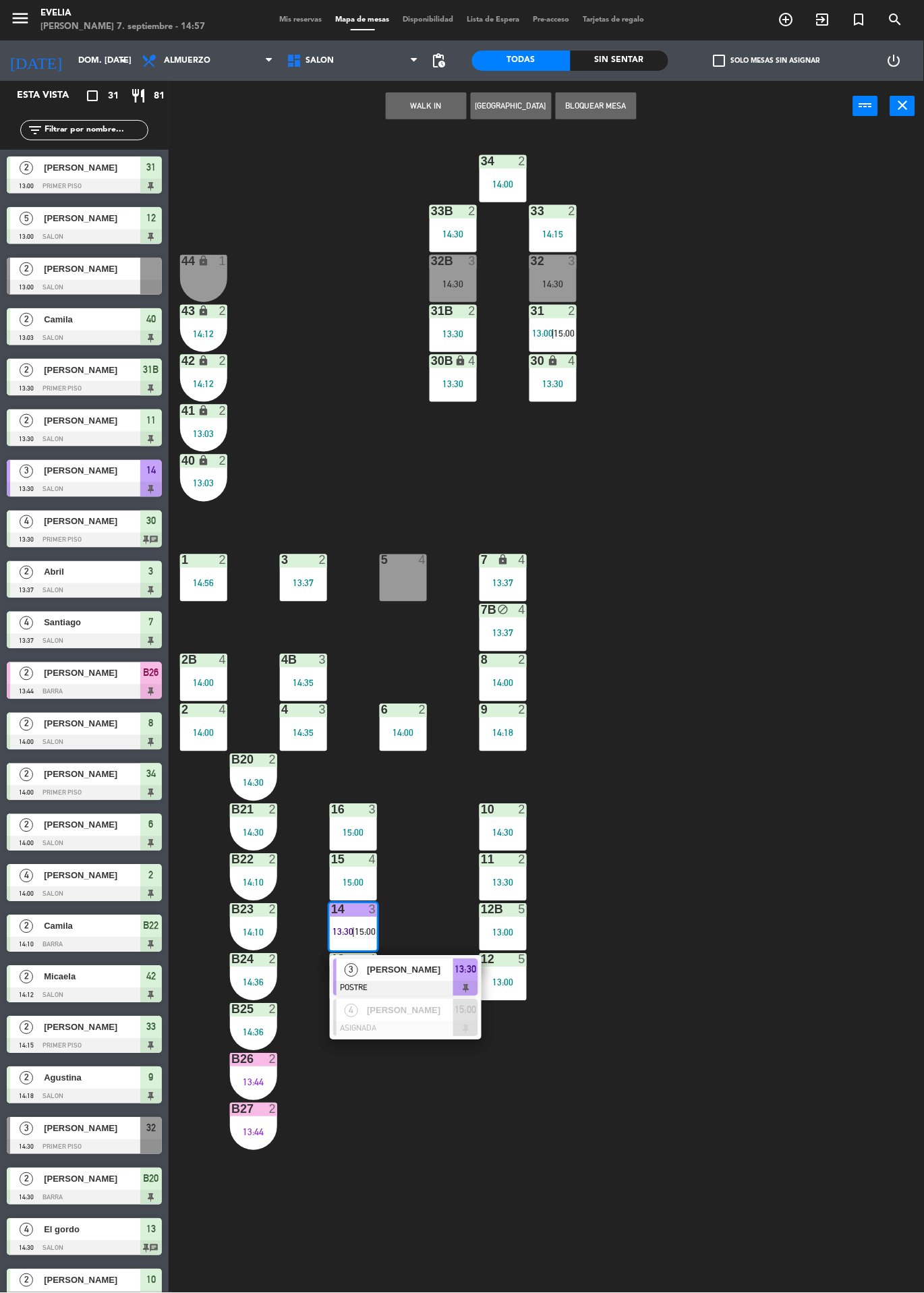
click at [411, 1026] on div at bounding box center [405, 1029] width 145 height 15
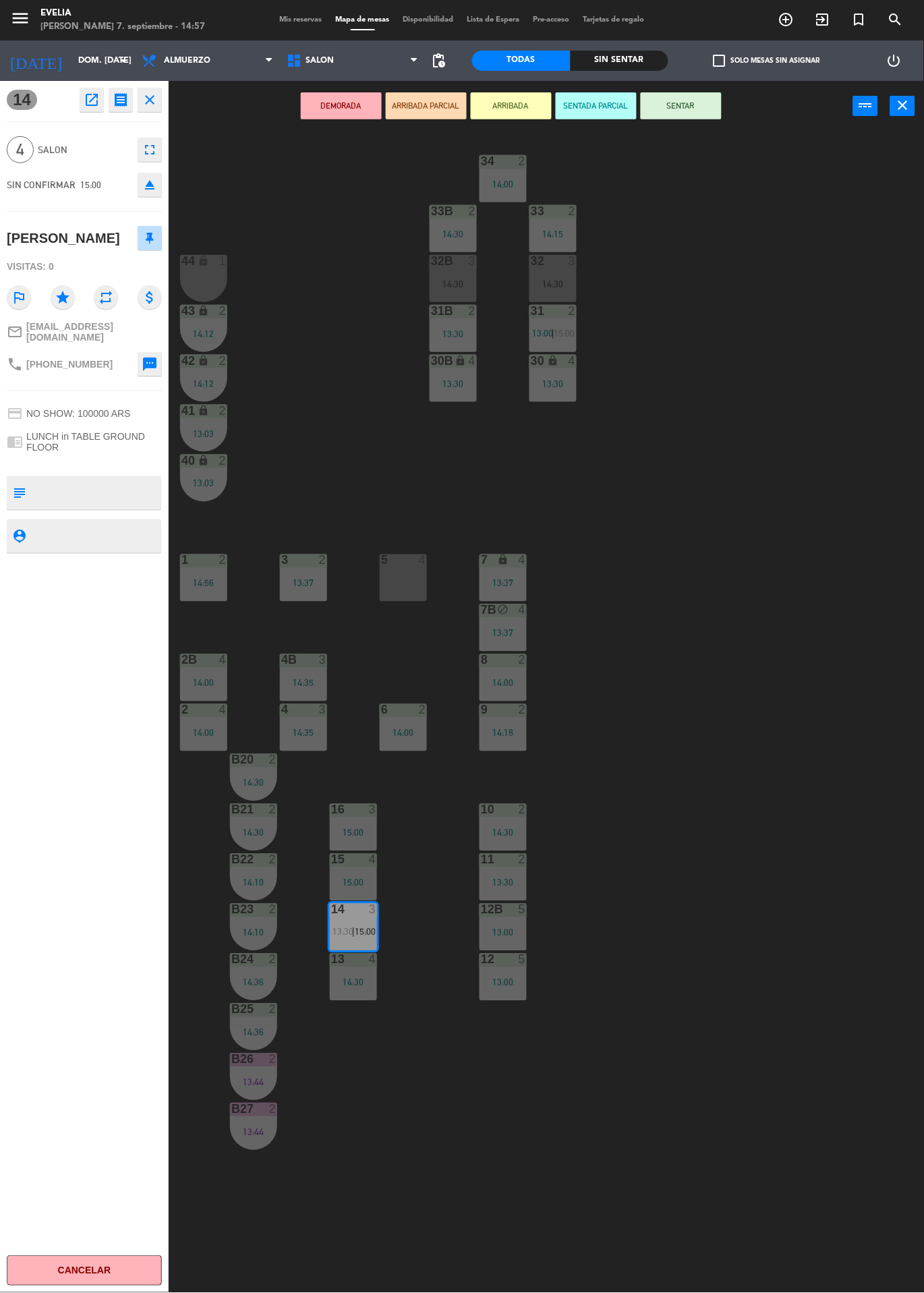
click at [354, 920] on div "14 3 13:30 | 15:00" at bounding box center [353, 927] width 47 height 47
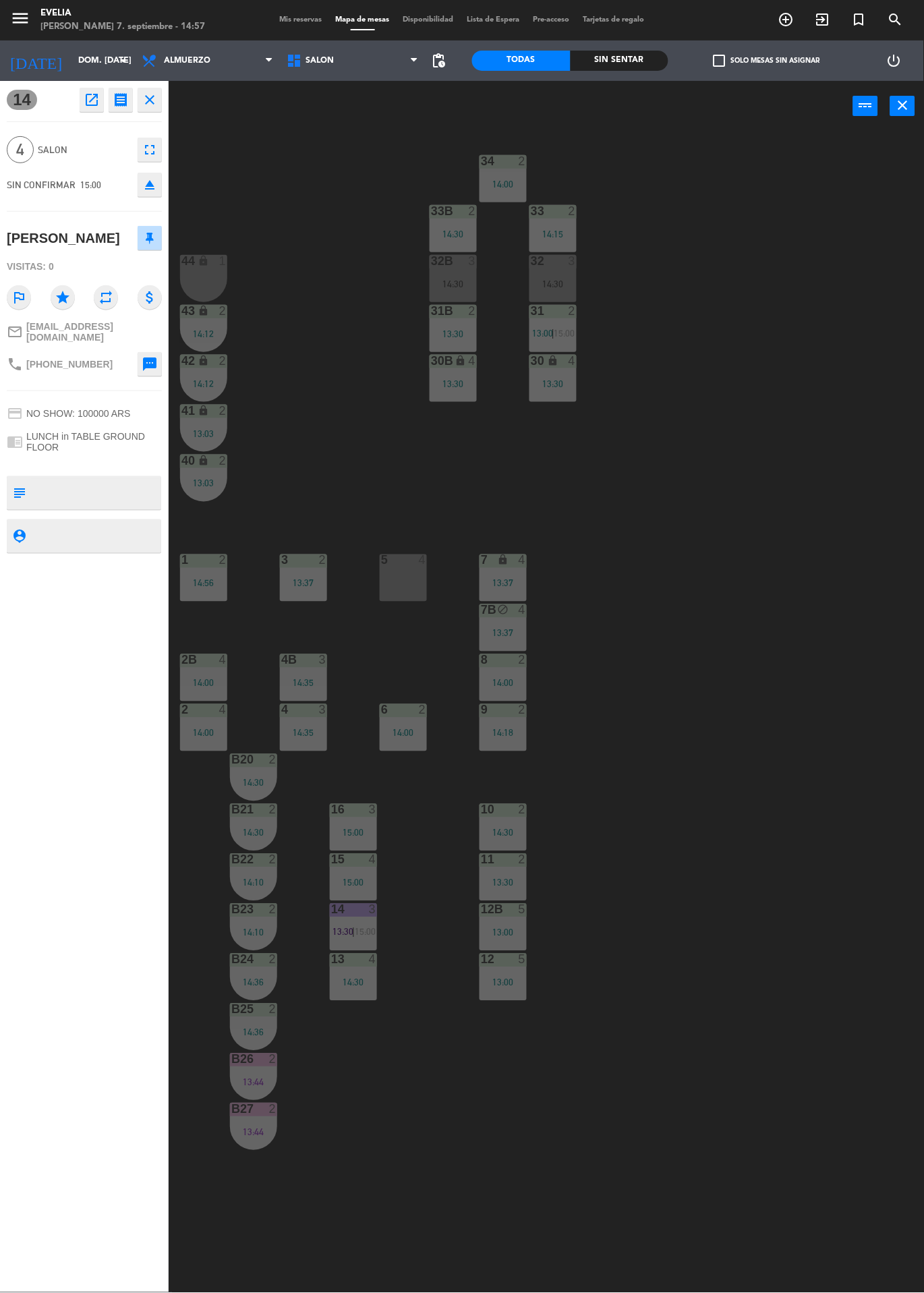
click at [354, 922] on div "14 3 13:30 | 15:00" at bounding box center [353, 927] width 47 height 47
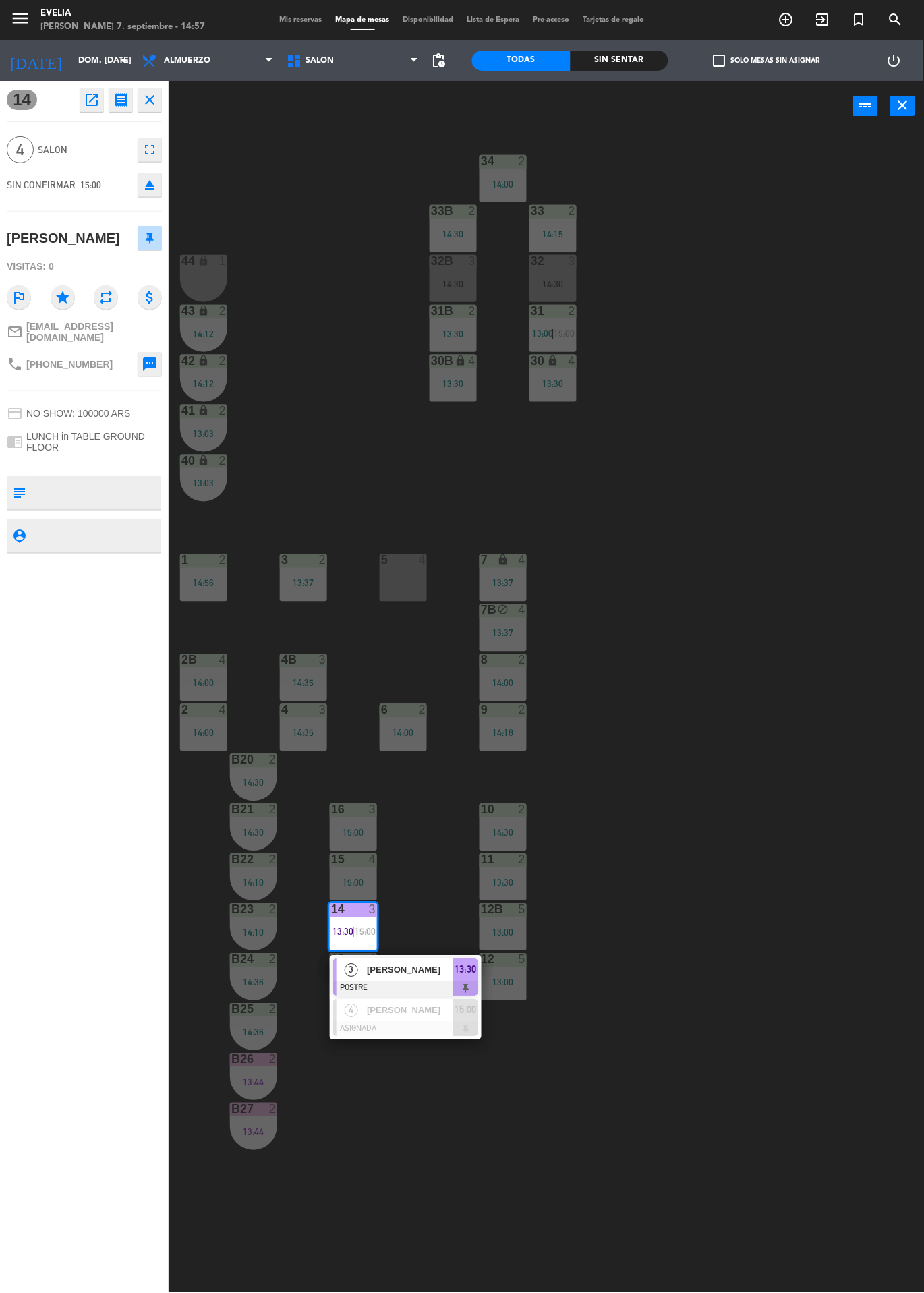
click at [432, 1031] on div at bounding box center [405, 1029] width 145 height 15
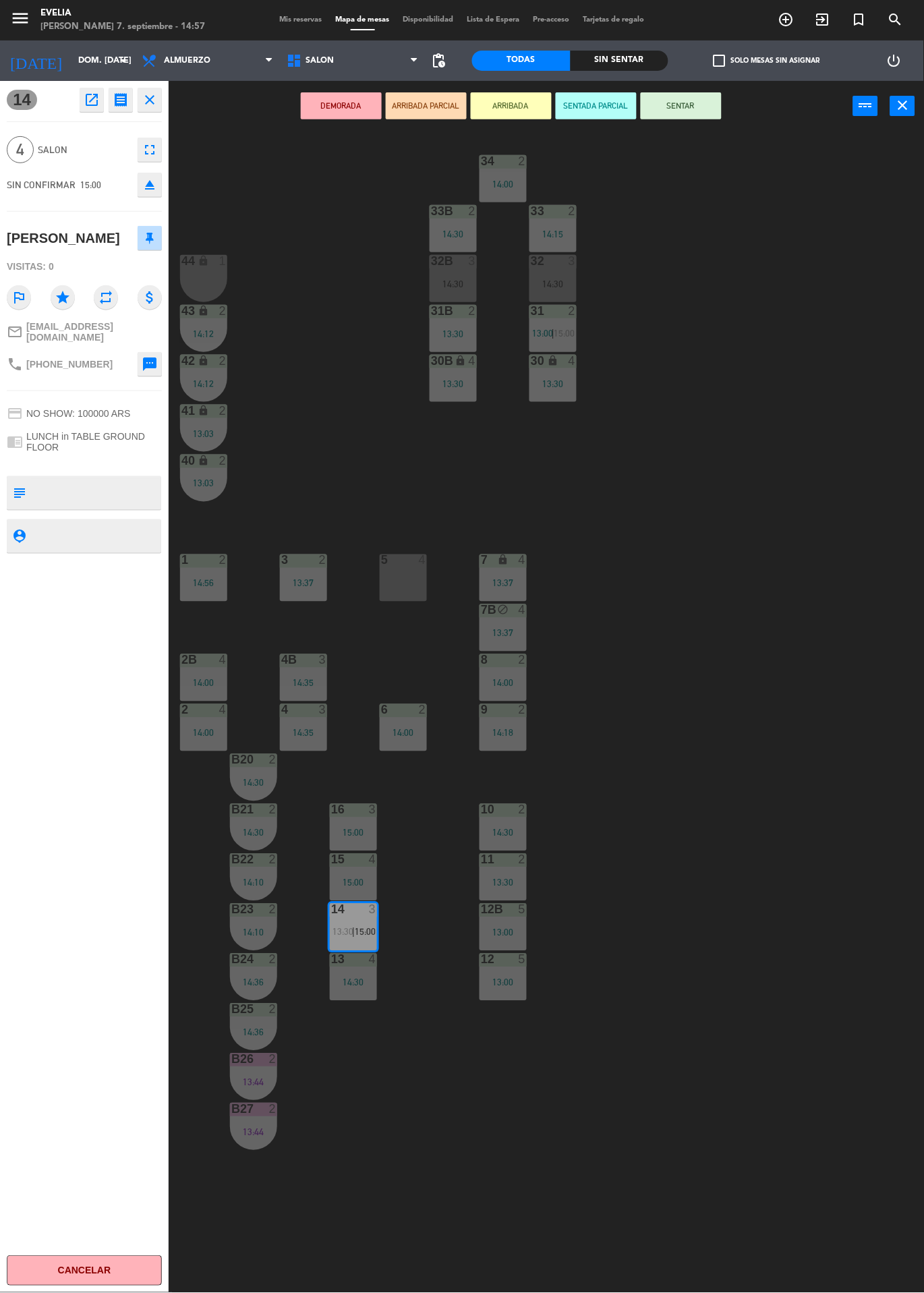
click at [393, 554] on div at bounding box center [403, 560] width 22 height 12
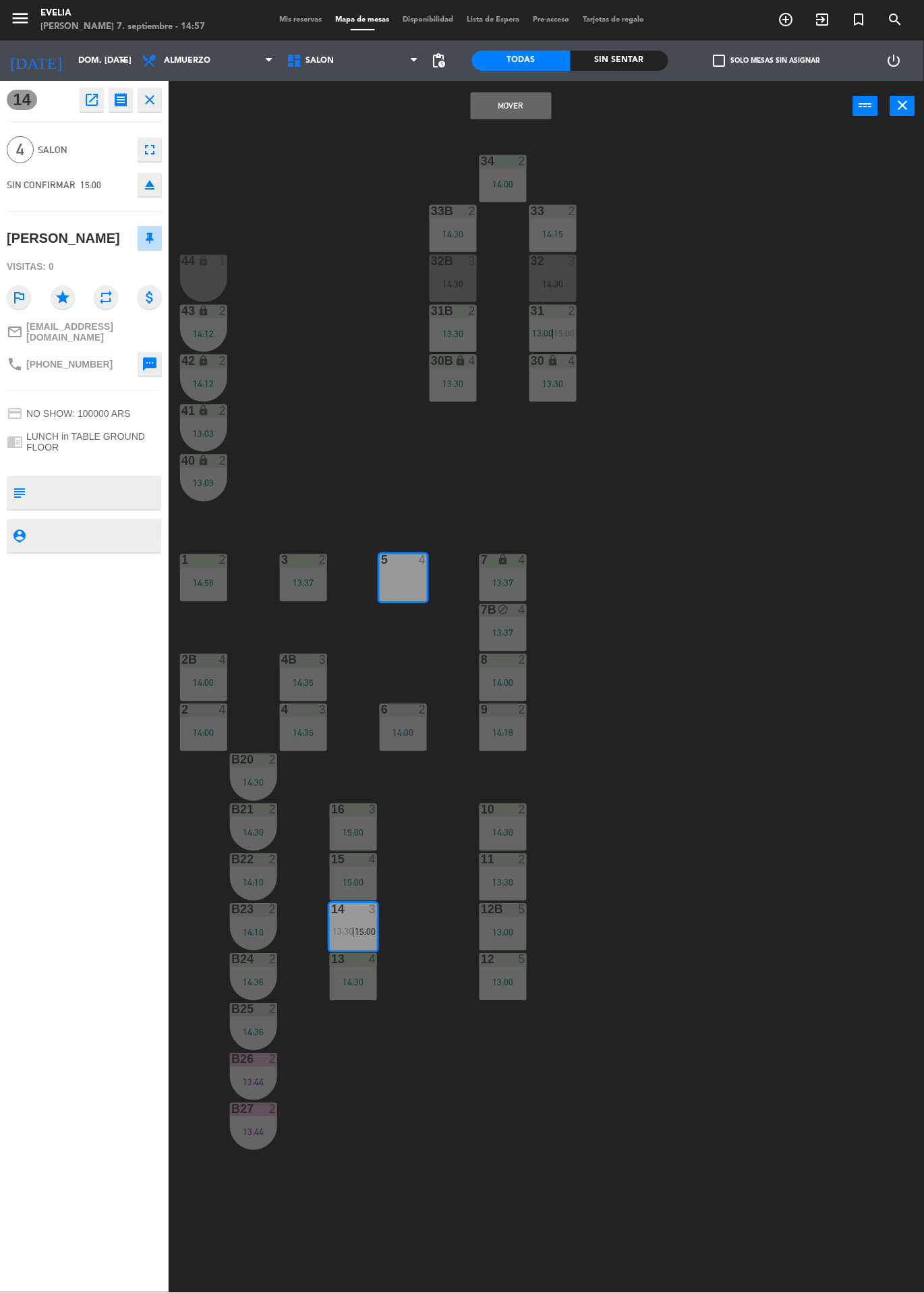
click at [499, 117] on button "Mover" at bounding box center [511, 106] width 81 height 27
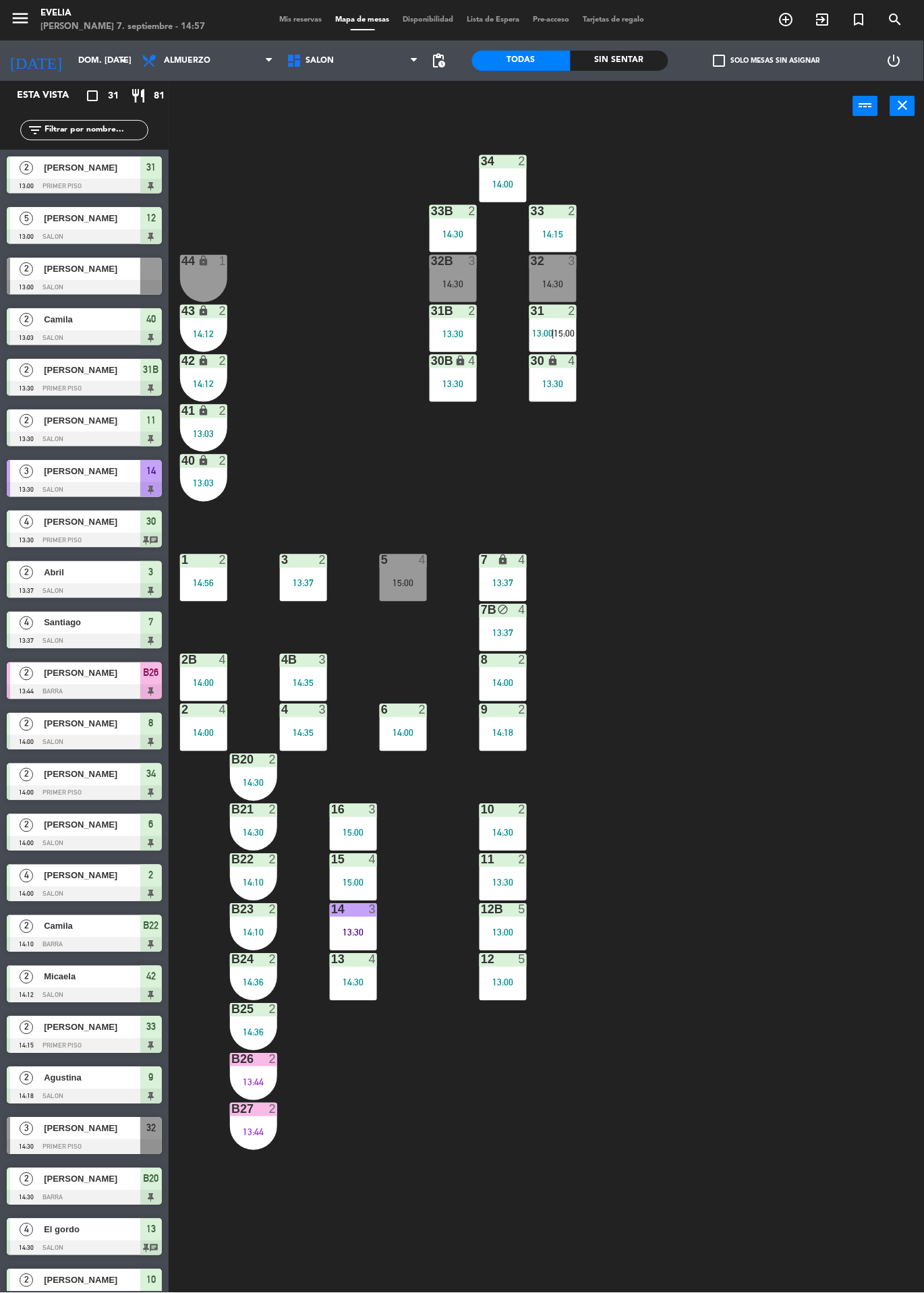
scroll to position [425, 0]
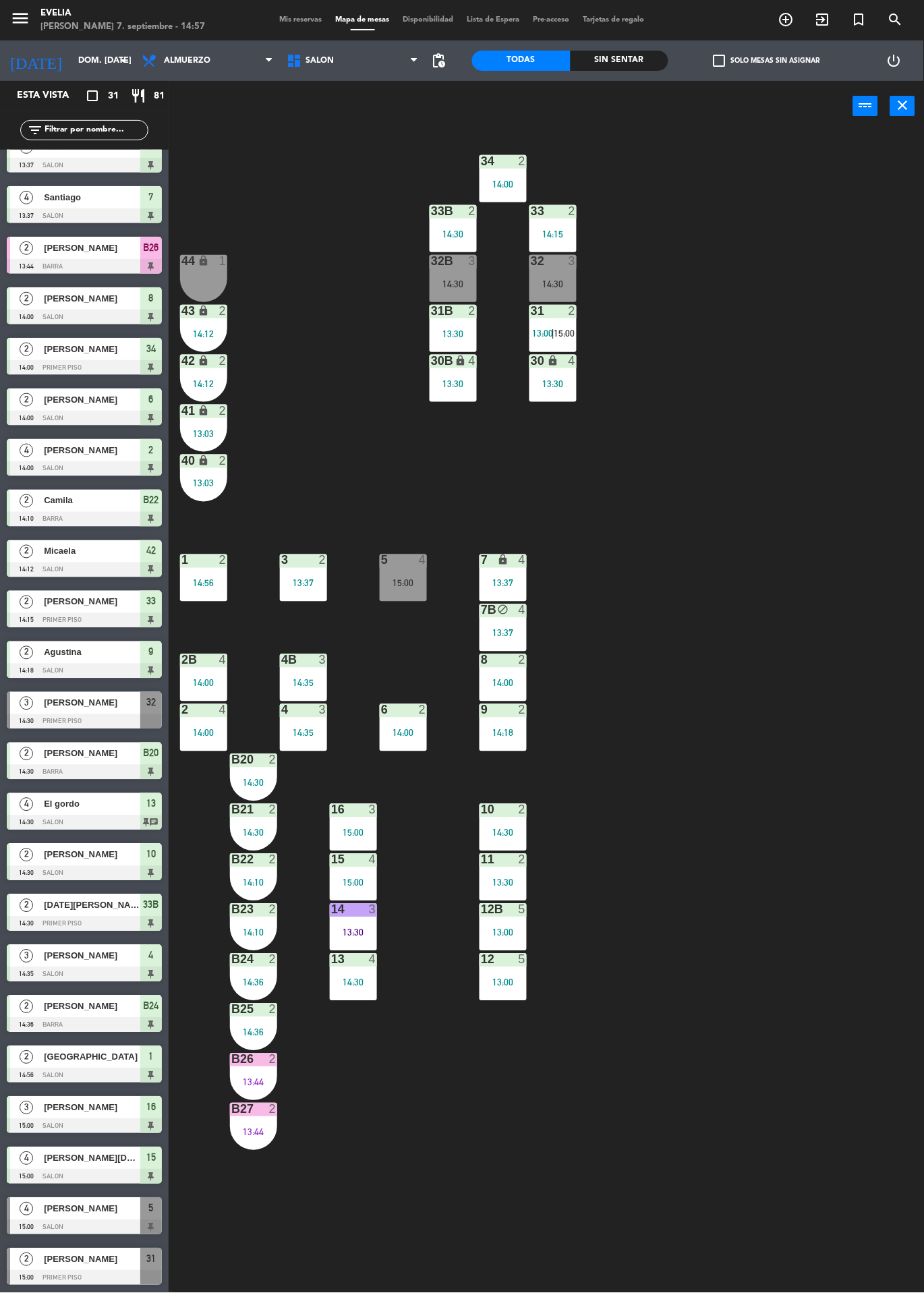
click at [616, 1212] on div "34 2 14:00 33B 2 14:30 33 2 14:15 44 lock 1 32B 3 14:30 32 3 14:30 43 lock 2 14…" at bounding box center [551, 712] width 746 height 1161
click at [339, 920] on div "14 3 13:30" at bounding box center [353, 927] width 47 height 47
click at [811, 1052] on div "34 2 14:00 33B 2 14:30 33 2 14:15 44 lock 1 32B 3 14:30 32 3 14:30 43 lock 2 14…" at bounding box center [551, 712] width 746 height 1161
click at [356, 1174] on div "34 2 14:00 33B 2 14:30 33 2 14:15 44 lock 1 32B 3 14:30 32 3 14:30 43 lock 2 14…" at bounding box center [551, 712] width 746 height 1161
click at [46, 1258] on span "[PERSON_NAME]" at bounding box center [92, 1259] width 96 height 14
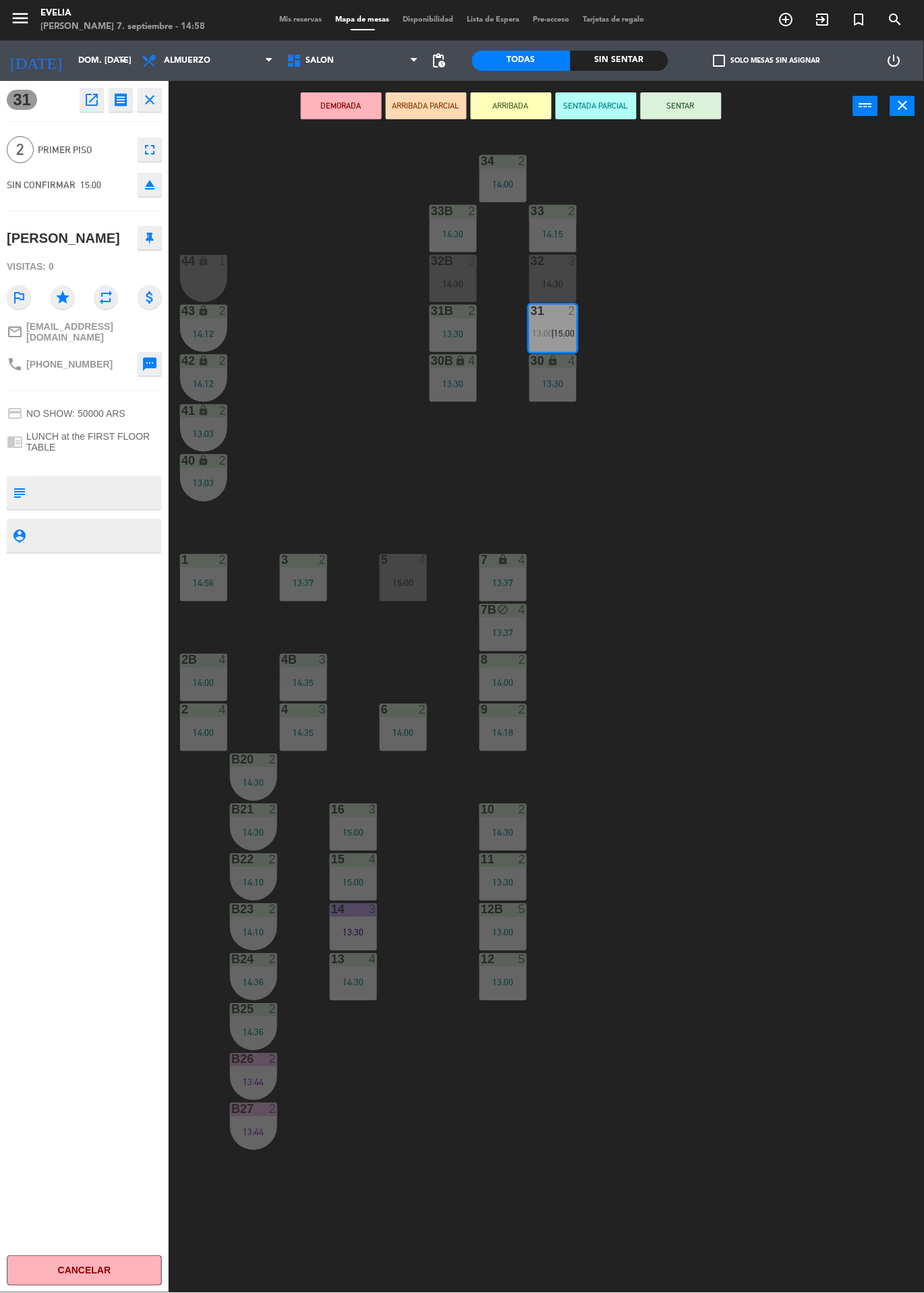
click at [813, 1029] on div "34 2 14:00 33B 2 14:30 33 2 14:15 44 lock 1 32B 3 14:30 32 3 14:30 43 lock 2 14…" at bounding box center [551, 712] width 746 height 1161
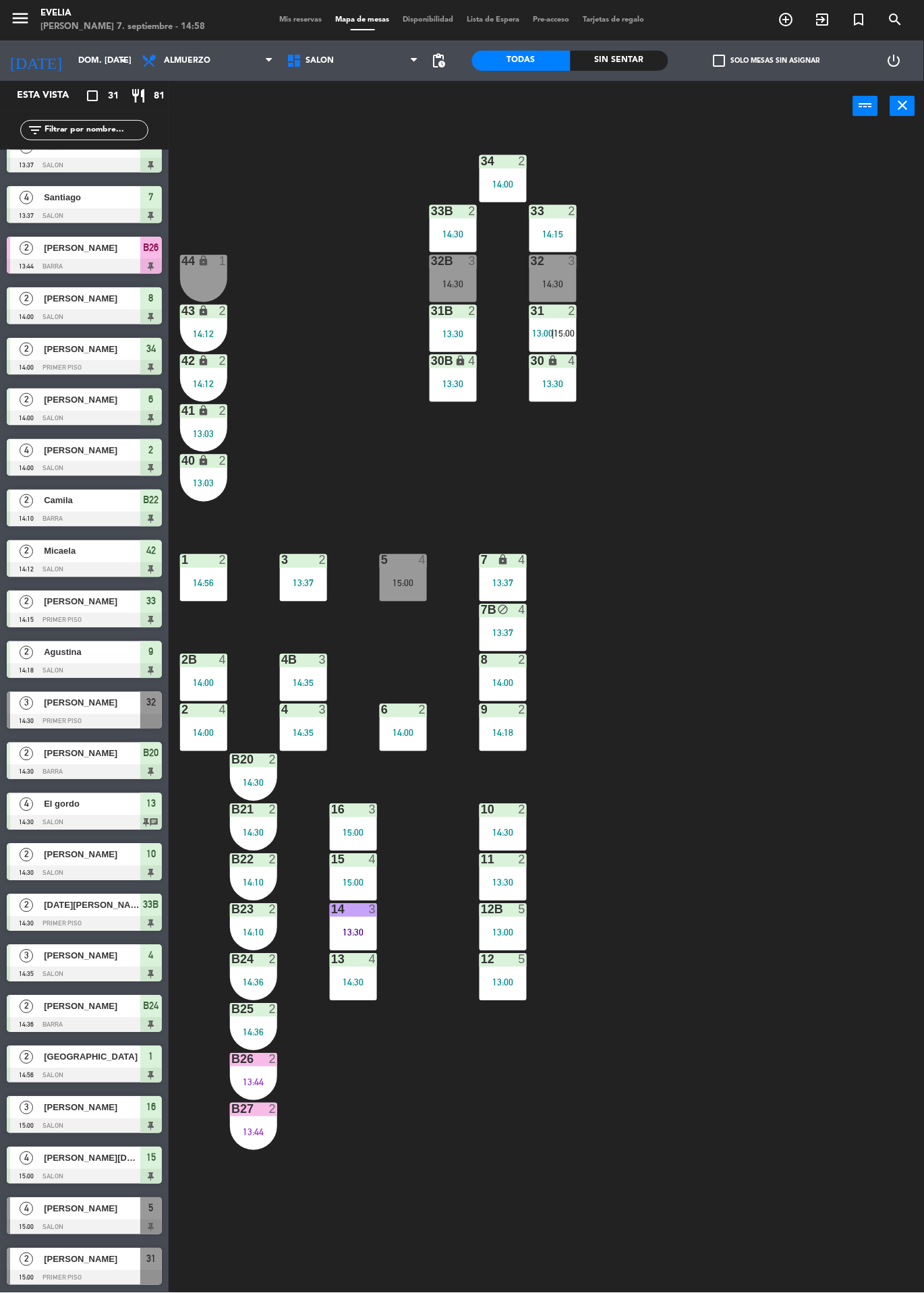
click at [312, 1233] on div "34 2 14:00 33B 2 14:30 33 2 14:15 44 lock 1 32B 3 14:30 32 3 14:30 43 lock 2 14…" at bounding box center [551, 712] width 746 height 1161
click at [914, 1202] on div "34 2 14:00 33B 2 14:30 33 2 14:15 44 lock 1 32B 3 14:30 32 3 14:30 43 lock 2 14…" at bounding box center [551, 712] width 746 height 1161
click at [782, 861] on div "34 2 14:00 33B 2 14:30 33 2 14:15 44 lock 1 32B 3 14:30 32 3 14:30 43 lock 2 14…" at bounding box center [551, 712] width 746 height 1161
click at [80, 1258] on span "[PERSON_NAME]" at bounding box center [92, 1259] width 96 height 14
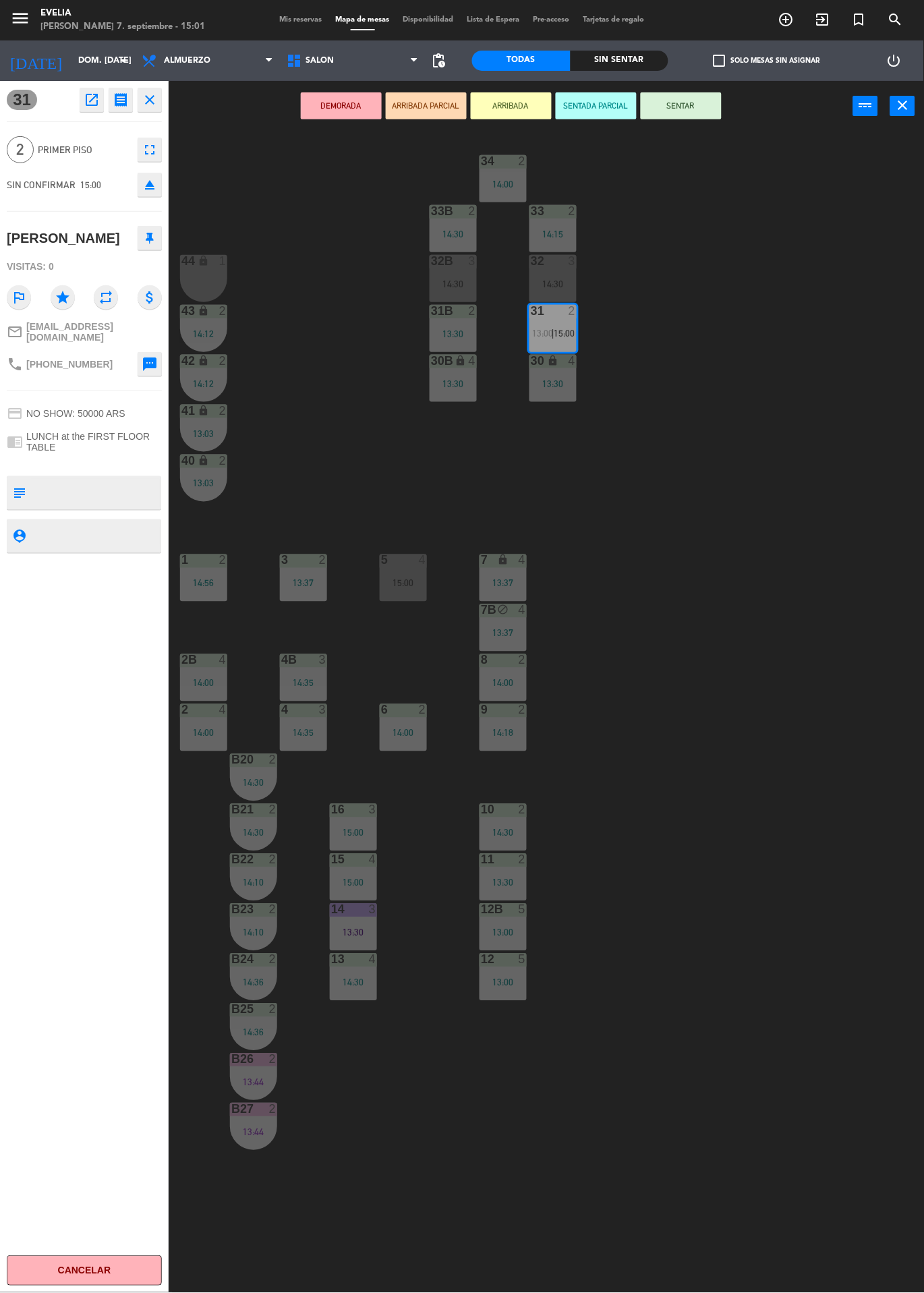
click at [812, 823] on div "34 2 14:00 33B 2 14:30 33 2 14:15 44 lock 1 32B 3 14:30 32 3 14:30 43 lock 2 14…" at bounding box center [551, 712] width 746 height 1161
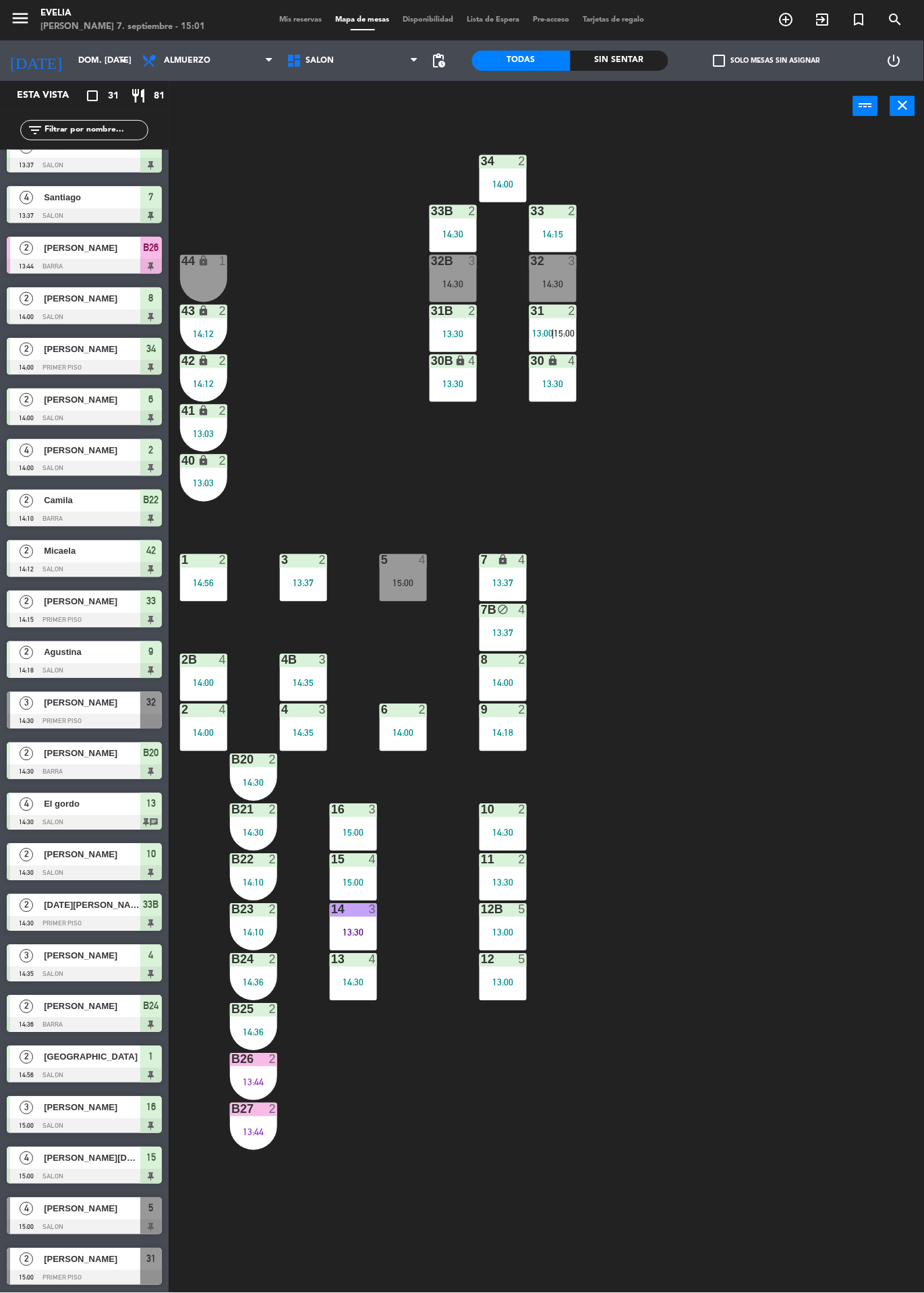
click at [779, 984] on div "34 2 14:00 33B 2 14:30 33 2 14:15 44 lock 1 32B 3 14:30 32 3 14:30 43 lock 2 14…" at bounding box center [551, 712] width 746 height 1161
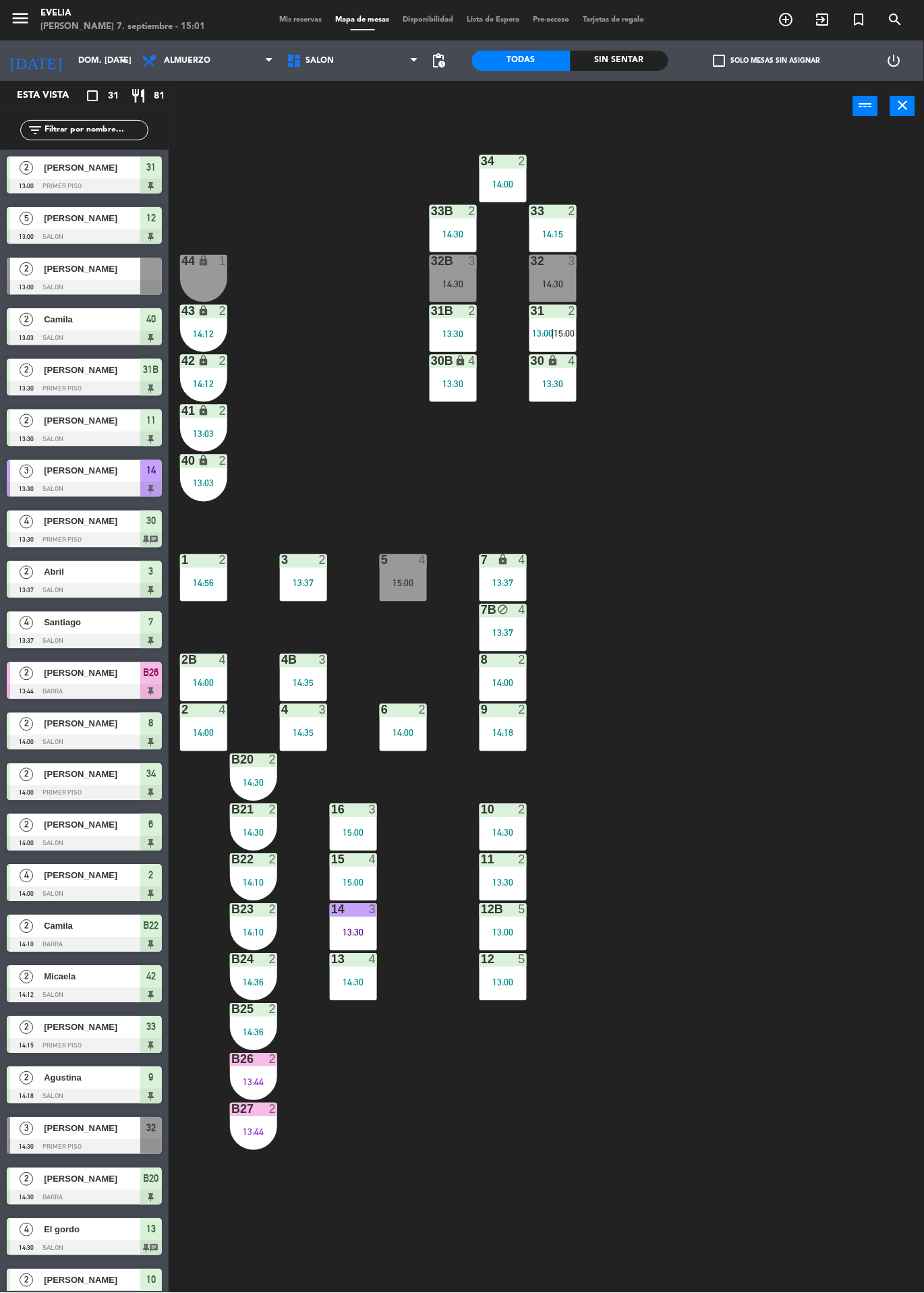
click at [453, 287] on div "14:30" at bounding box center [452, 284] width 47 height 10
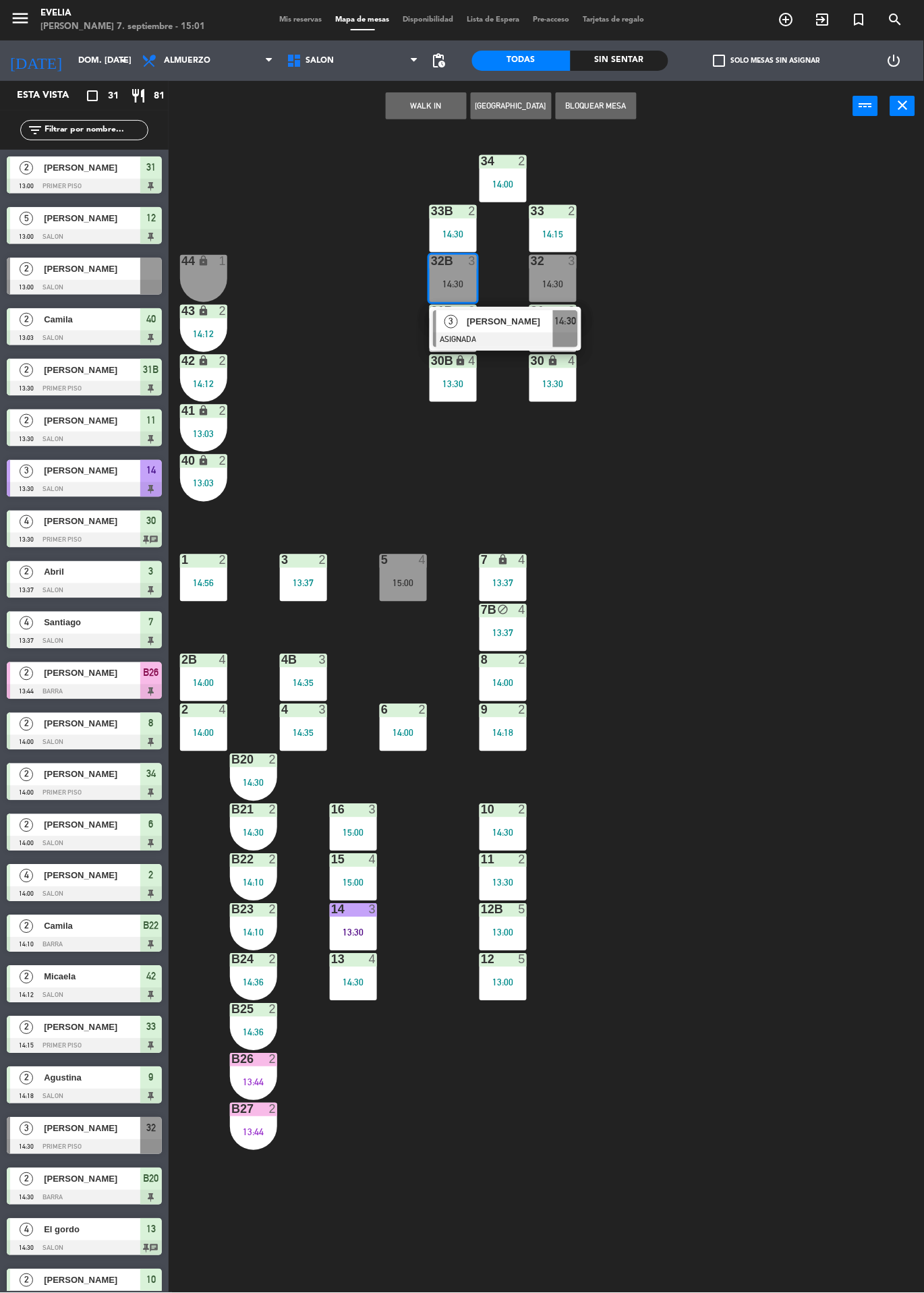
click at [463, 345] on div at bounding box center [505, 340] width 145 height 15
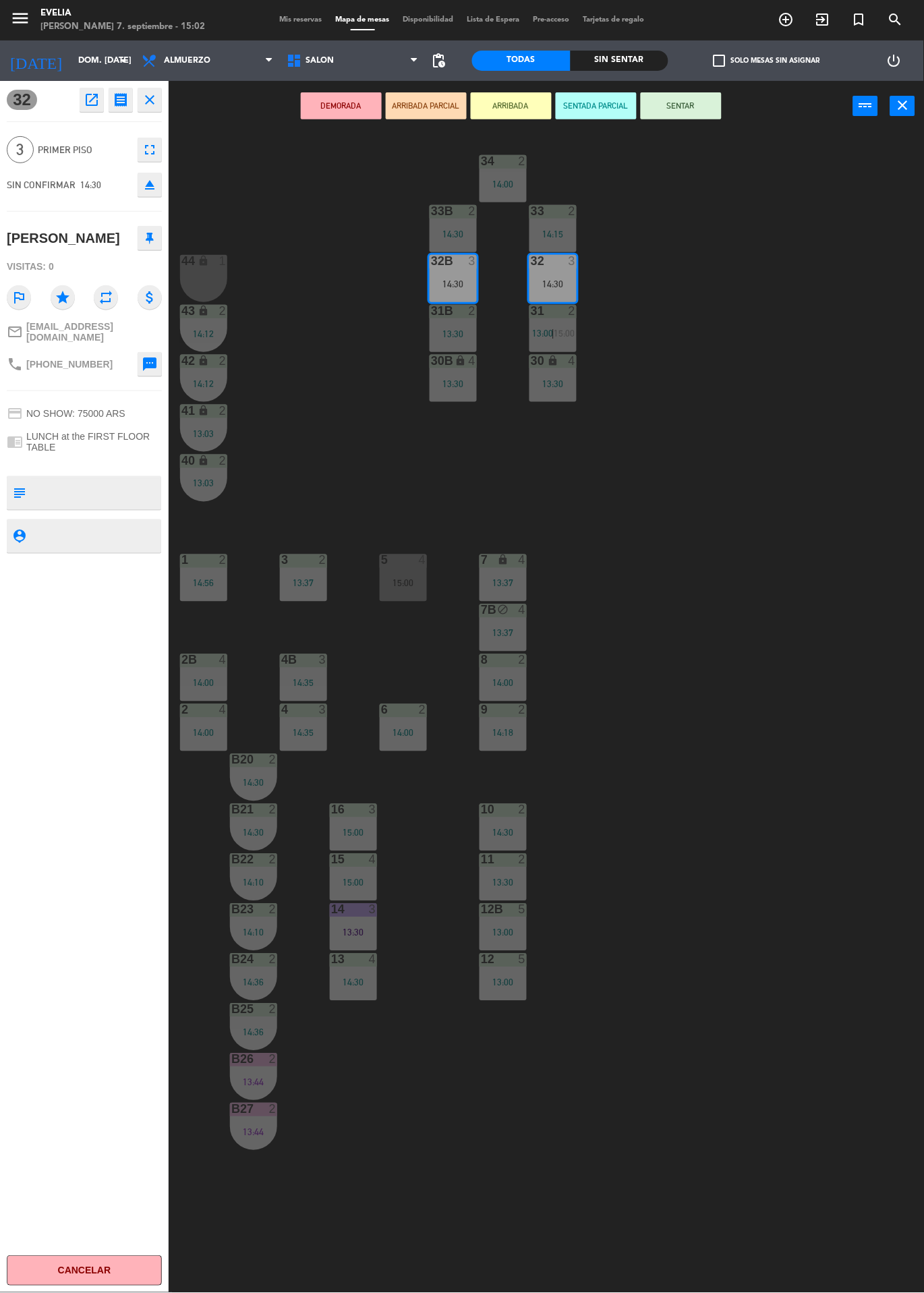
click at [143, 184] on icon "eject" at bounding box center [149, 184] width 16 height 16
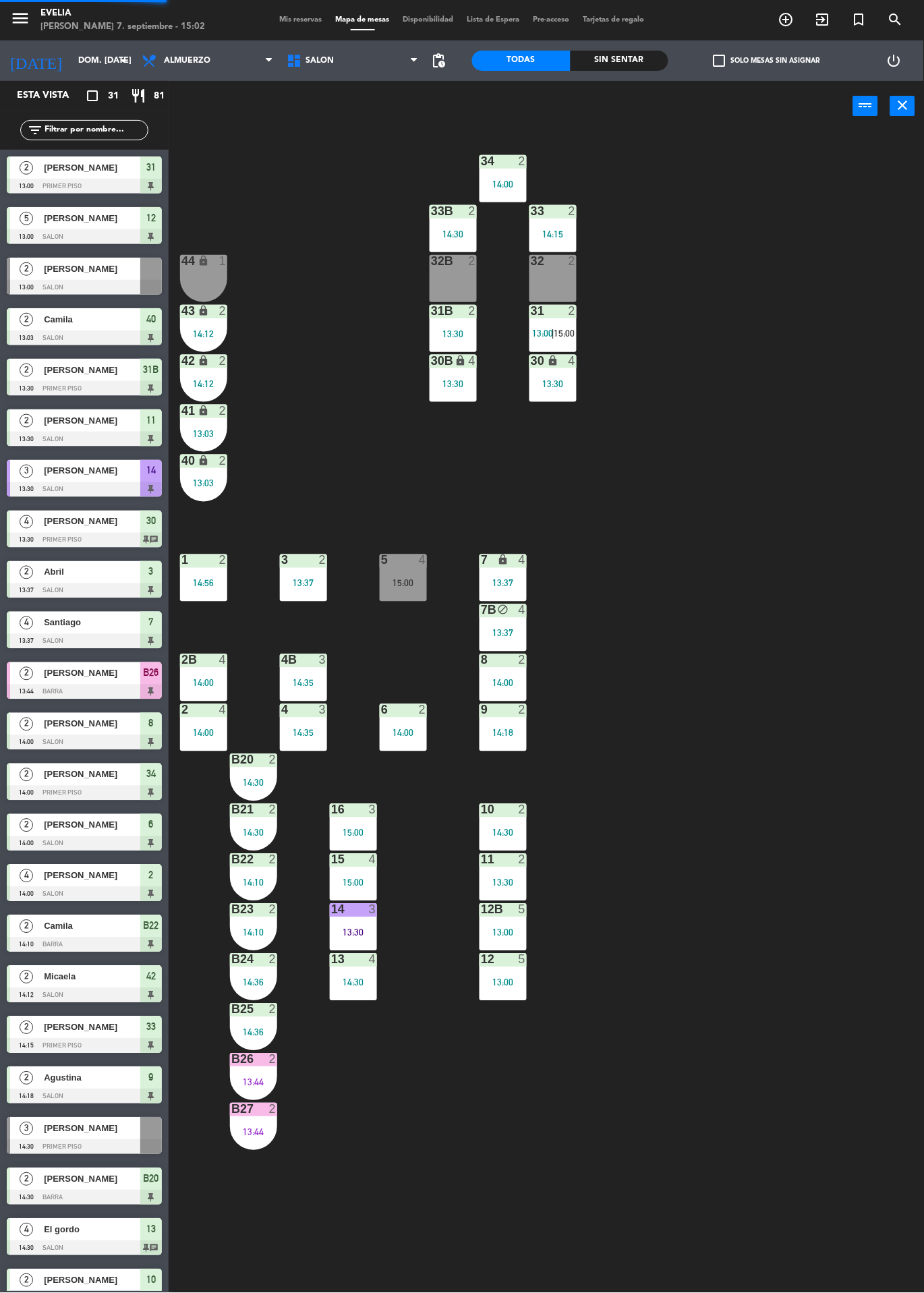
click at [863, 610] on div "34 2 14:00 33B 2 14:30 33 2 14:15 44 lock 1 32B 2 32 2 43 lock 2 14:12 31B 2 13…" at bounding box center [551, 712] width 746 height 1161
click at [200, 338] on div "14:12" at bounding box center [203, 334] width 47 height 10
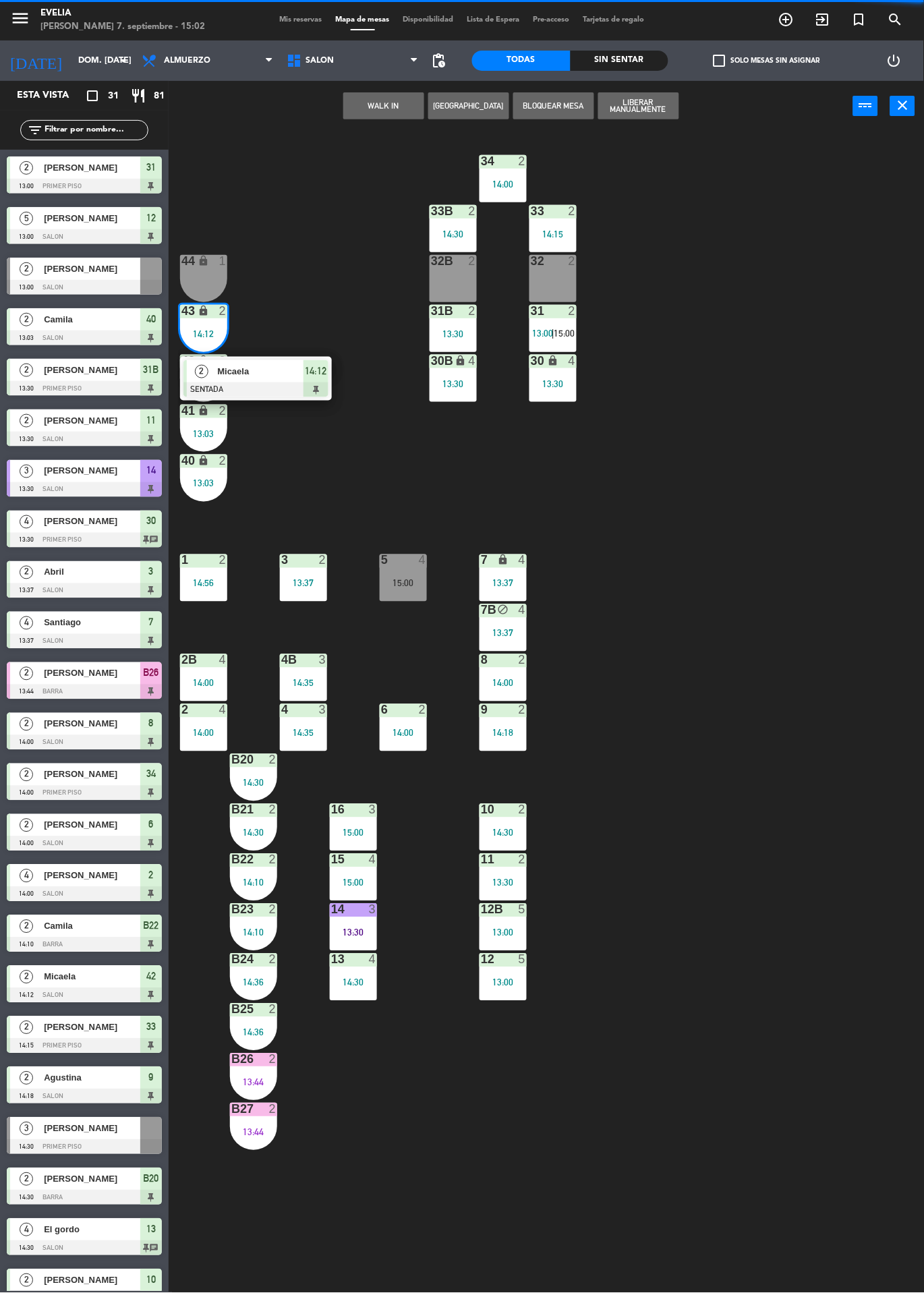
click at [815, 573] on div "34 2 14:00 33B 2 14:30 33 2 14:15 44 lock 1 32B 2 32 2 43 lock 2 14:12 2 Micael…" at bounding box center [551, 712] width 746 height 1161
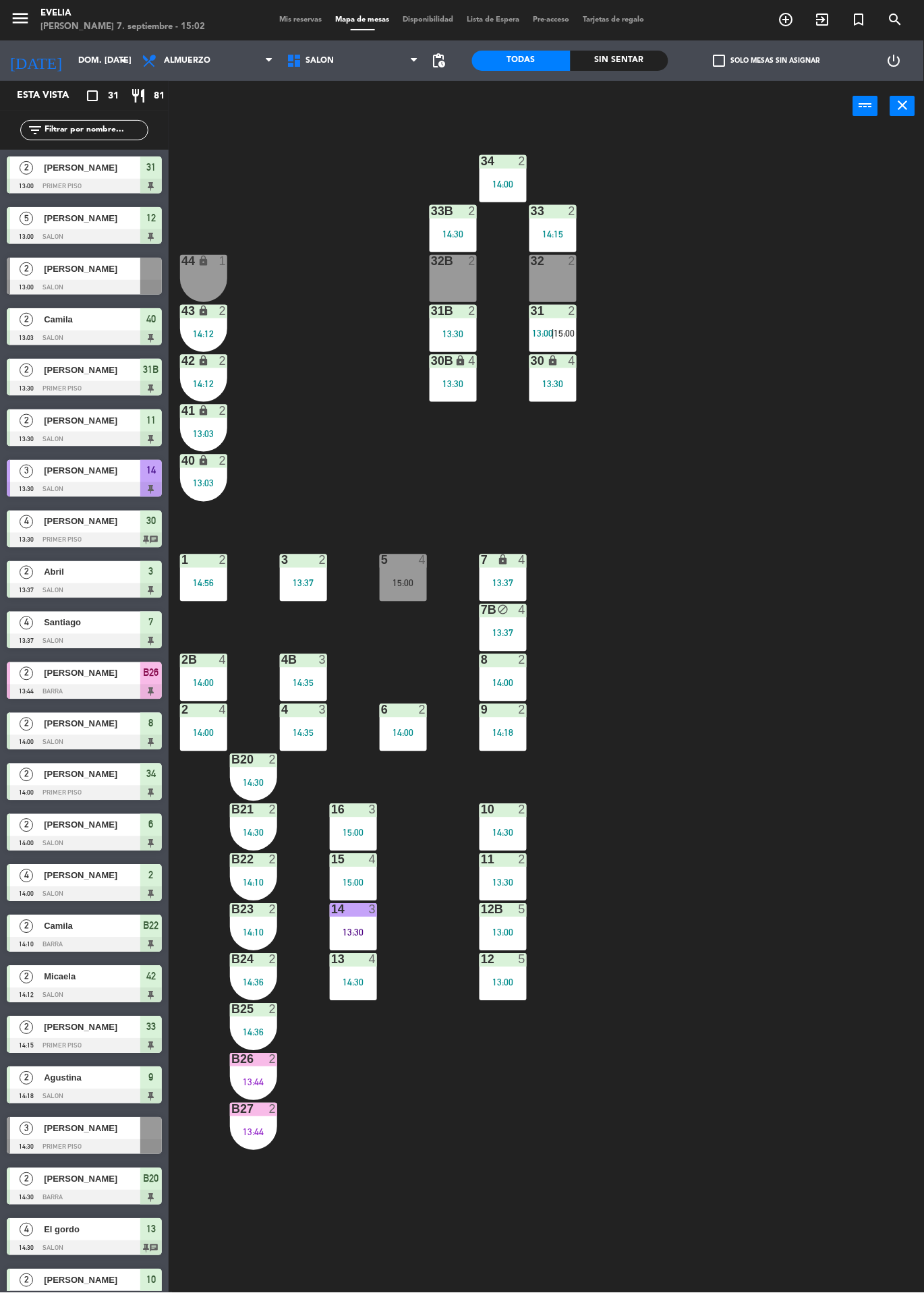
click at [181, 423] on div "41 lock 2 13:03" at bounding box center [203, 427] width 47 height 47
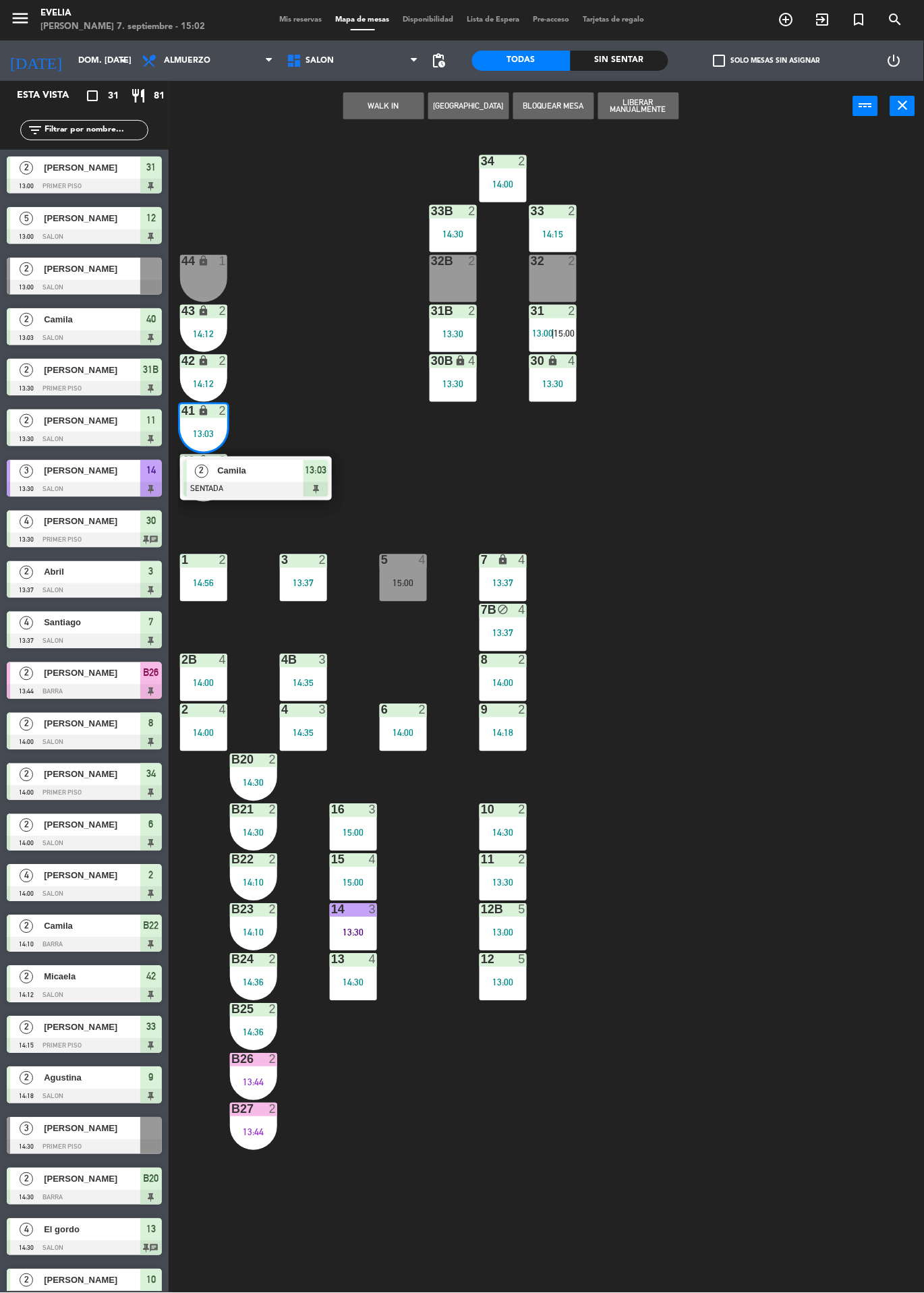
click at [301, 491] on div at bounding box center [256, 490] width 145 height 15
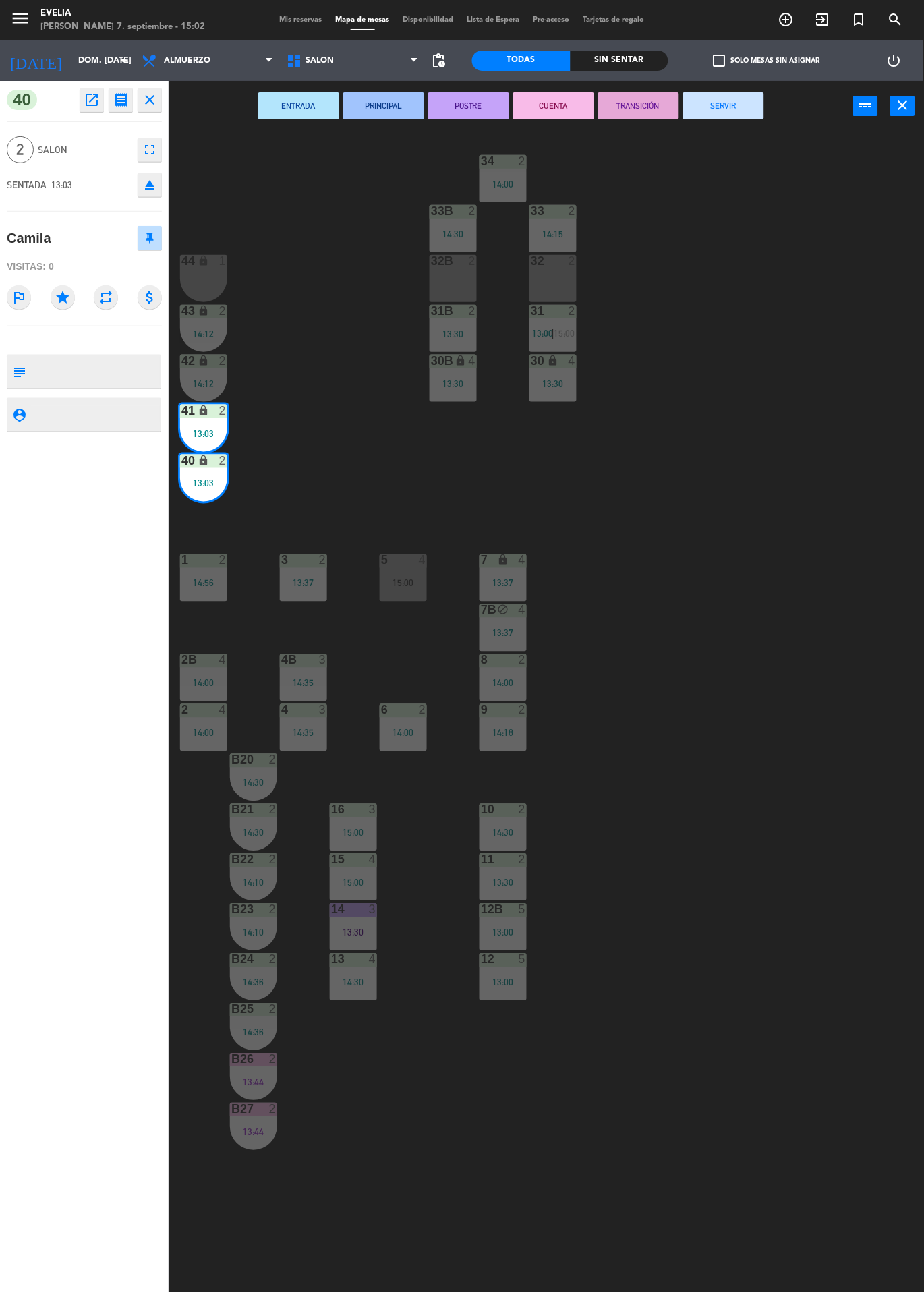
click at [722, 114] on button "SERVIR" at bounding box center [723, 106] width 81 height 27
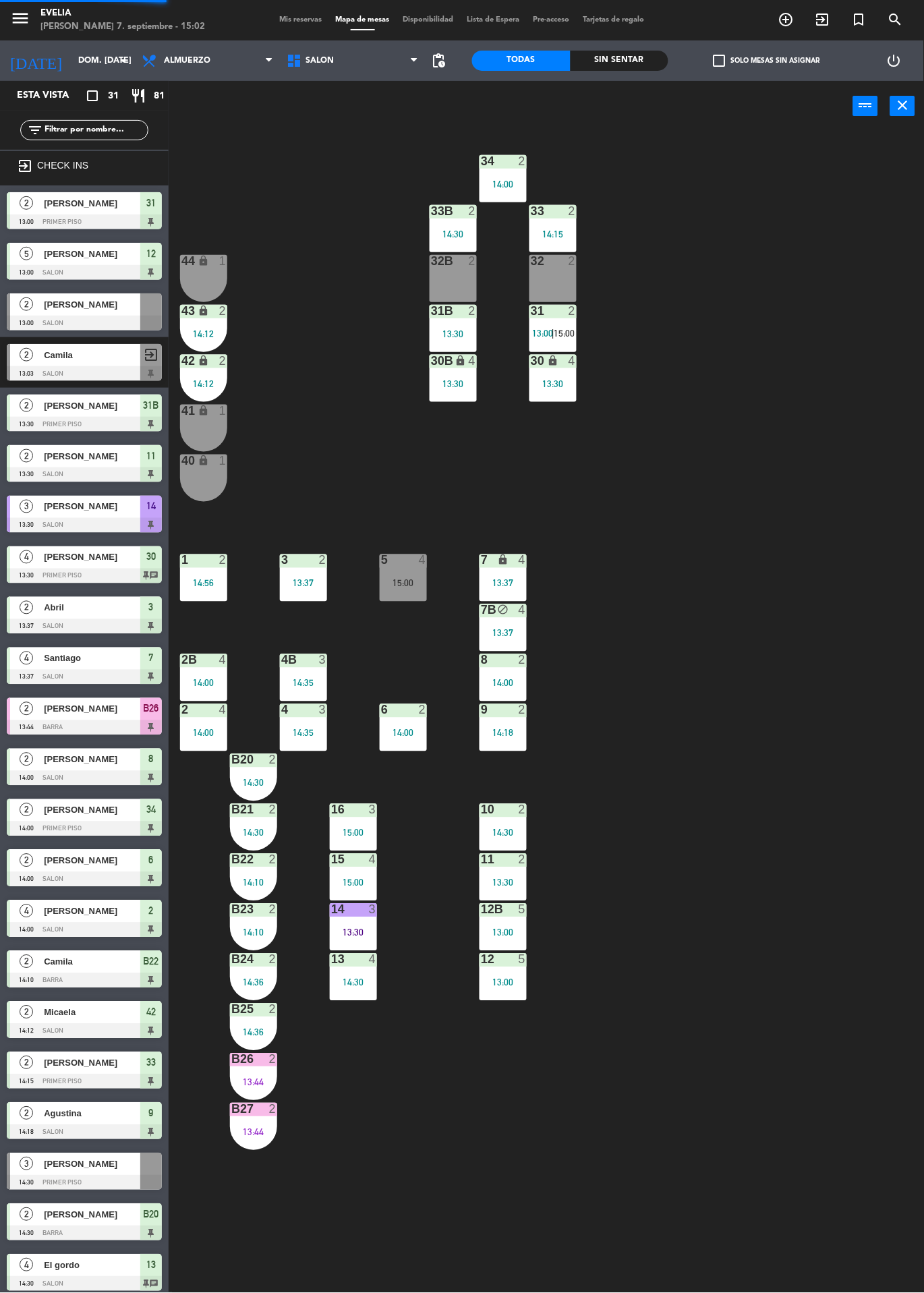
click at [832, 608] on div "34 2 14:00 33B 2 14:30 33 2 14:15 44 lock 1 32B 2 32 2 43 lock 2 14:12 31B 2 13…" at bounding box center [551, 712] width 746 height 1161
click at [813, 484] on div "34 2 14:00 33B 2 14:30 33 2 14:15 44 lock 1 32B 2 32 2 43 lock 2 14:12 31B 2 13…" at bounding box center [551, 712] width 746 height 1161
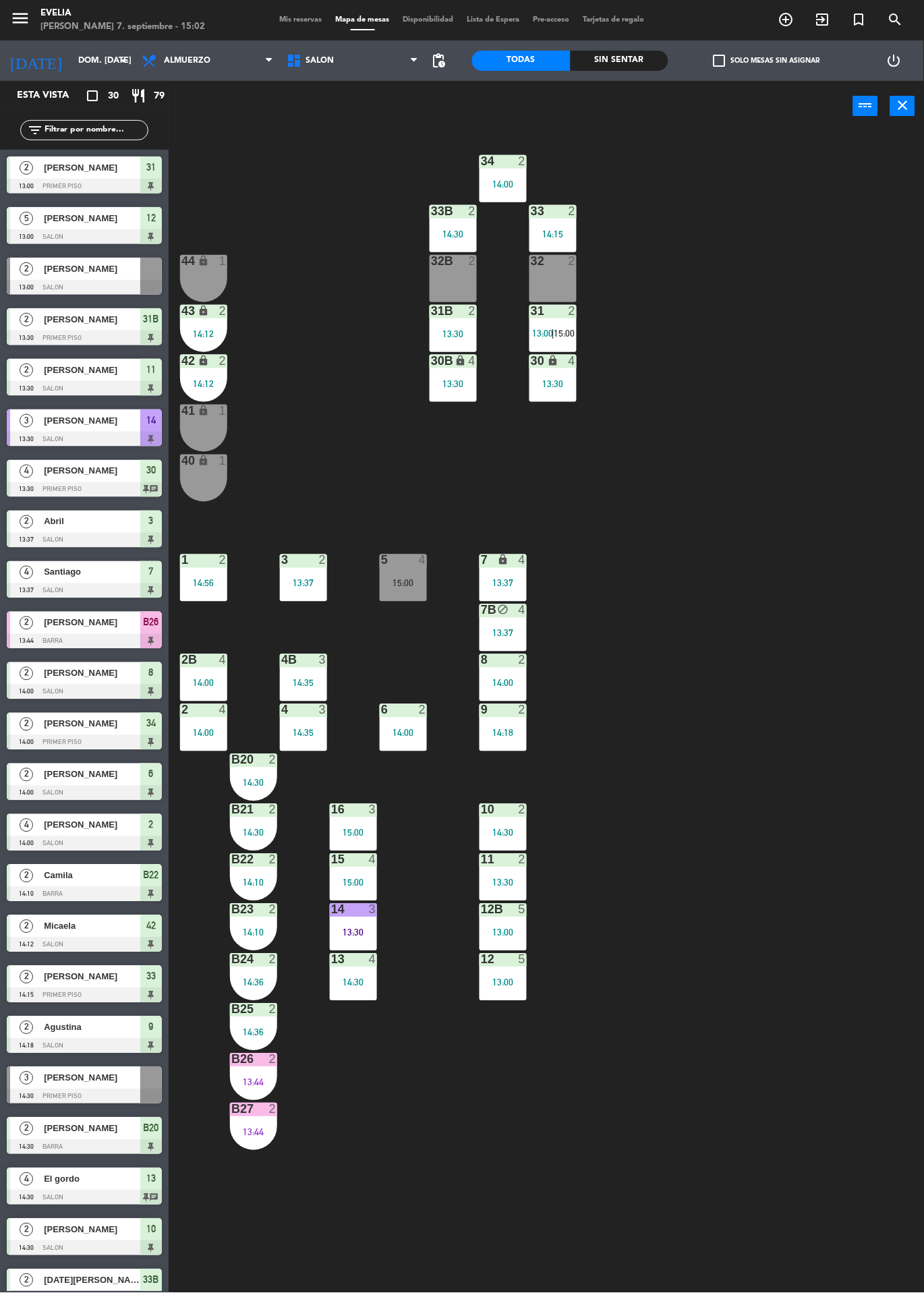
click at [564, 326] on div "31 2 13:00 | 15:00" at bounding box center [552, 328] width 47 height 47
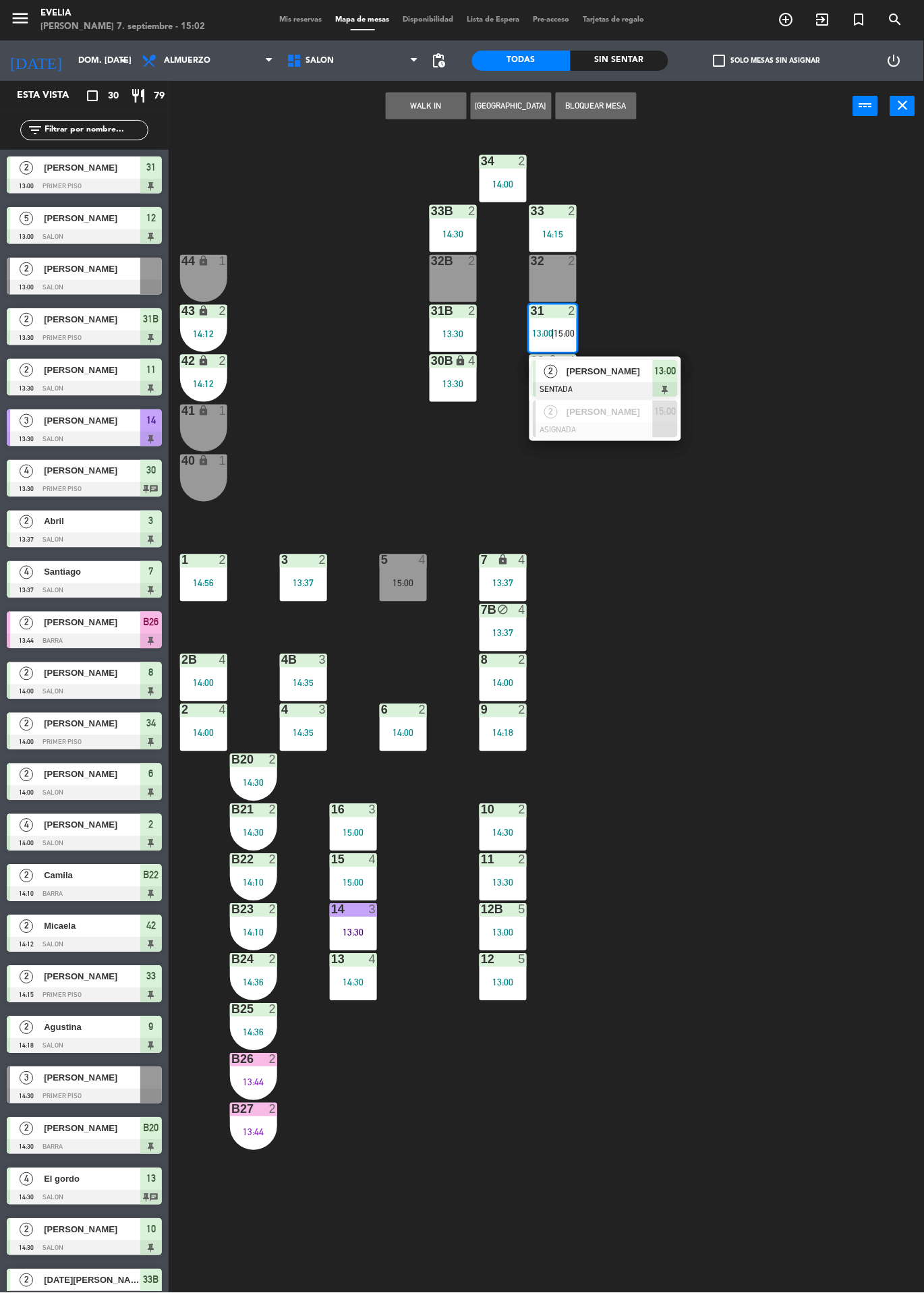
click at [602, 430] on div at bounding box center [606, 430] width 145 height 15
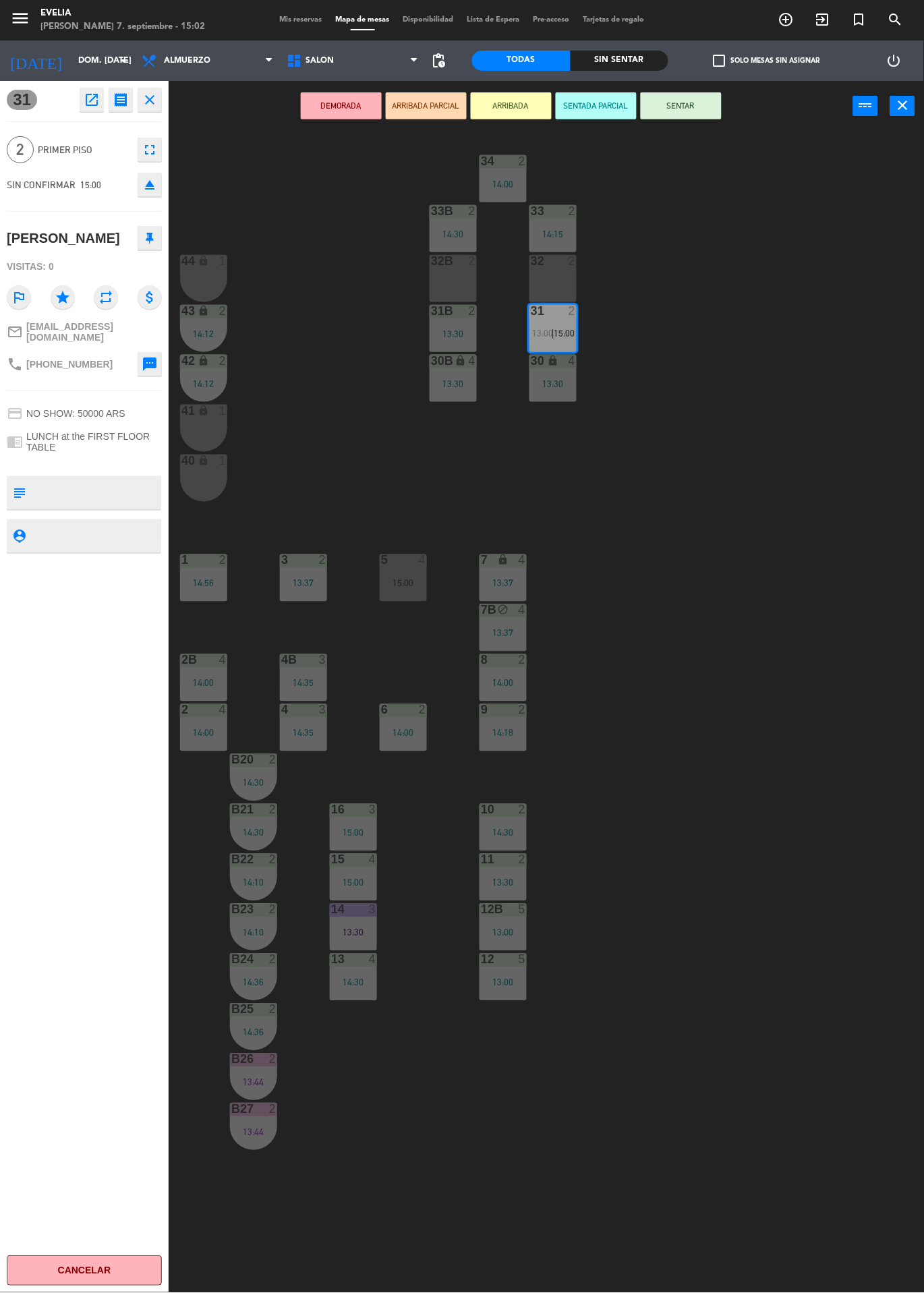
click at [553, 295] on div "32 2" at bounding box center [552, 277] width 47 height 47
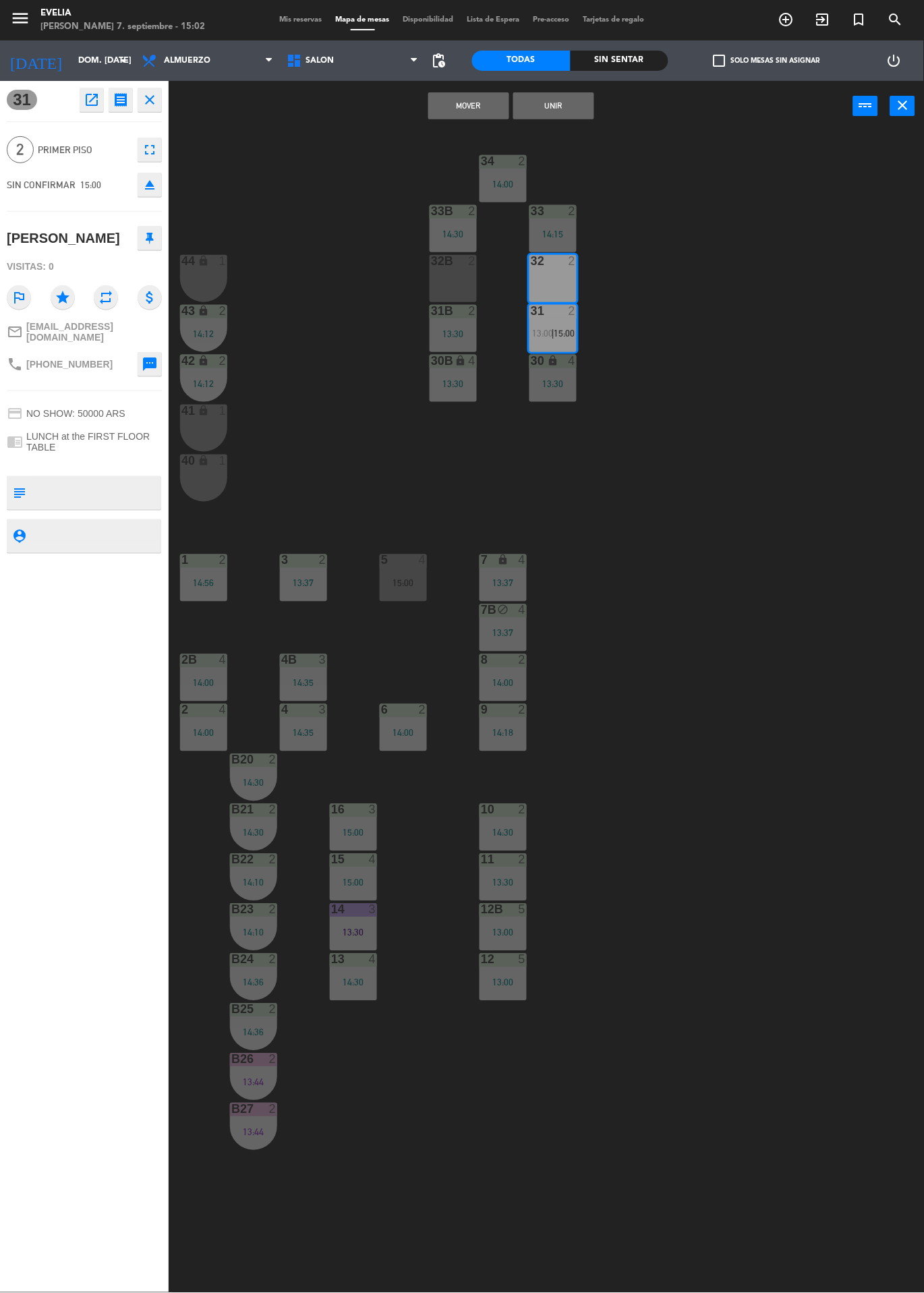
click at [487, 117] on button "Mover" at bounding box center [468, 106] width 81 height 27
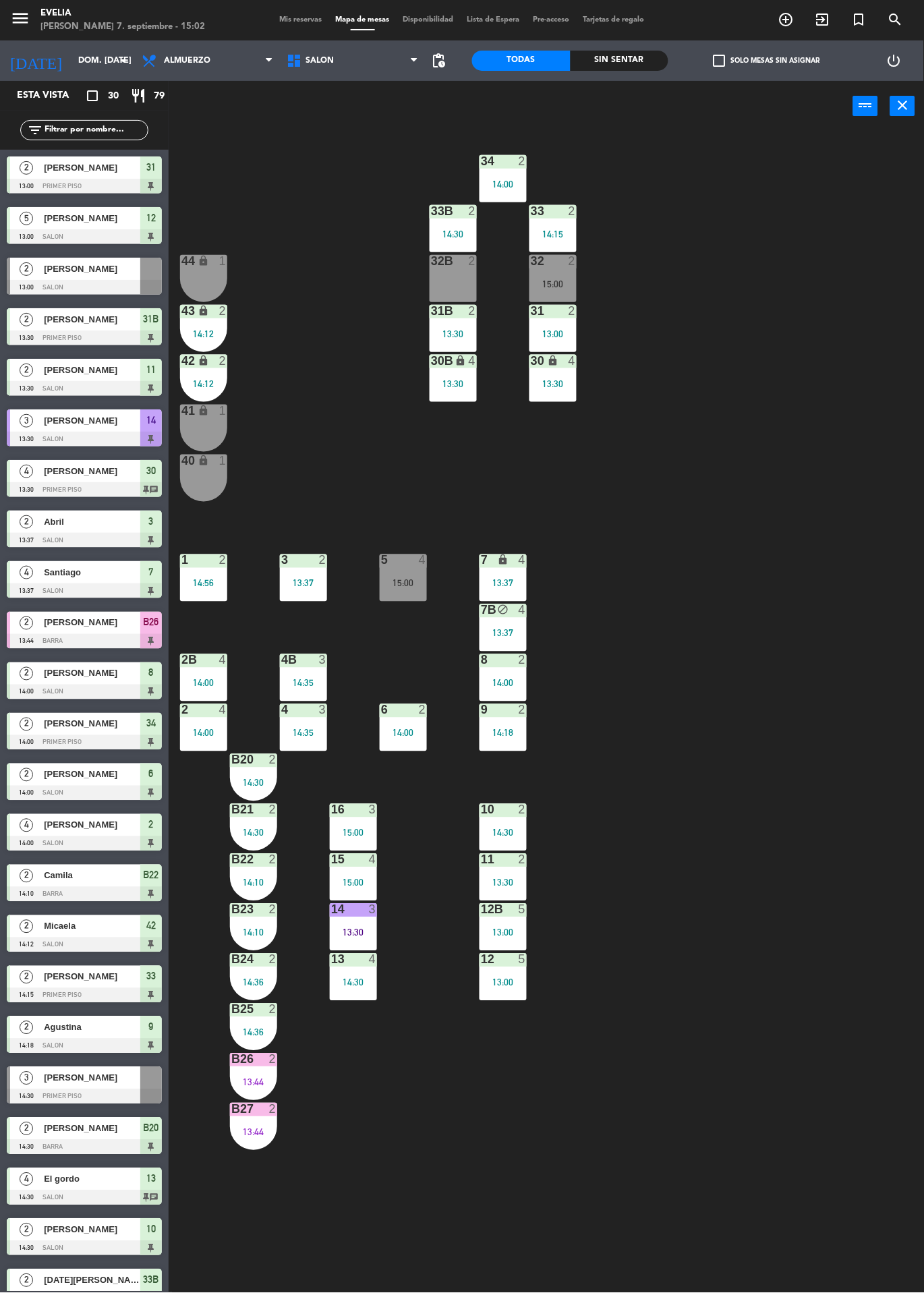
scroll to position [375, 0]
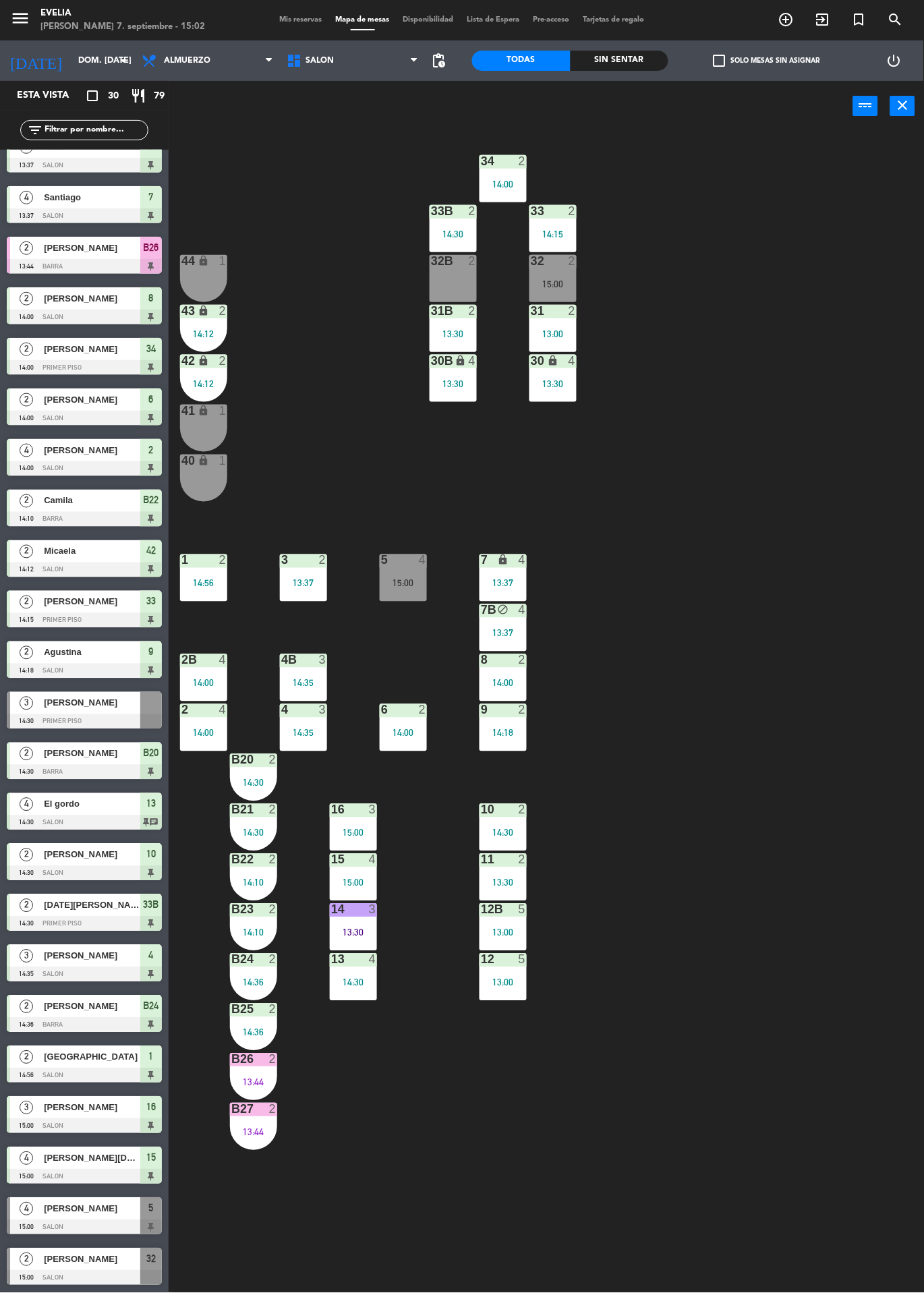
click at [542, 283] on div "15:00" at bounding box center [552, 284] width 47 height 10
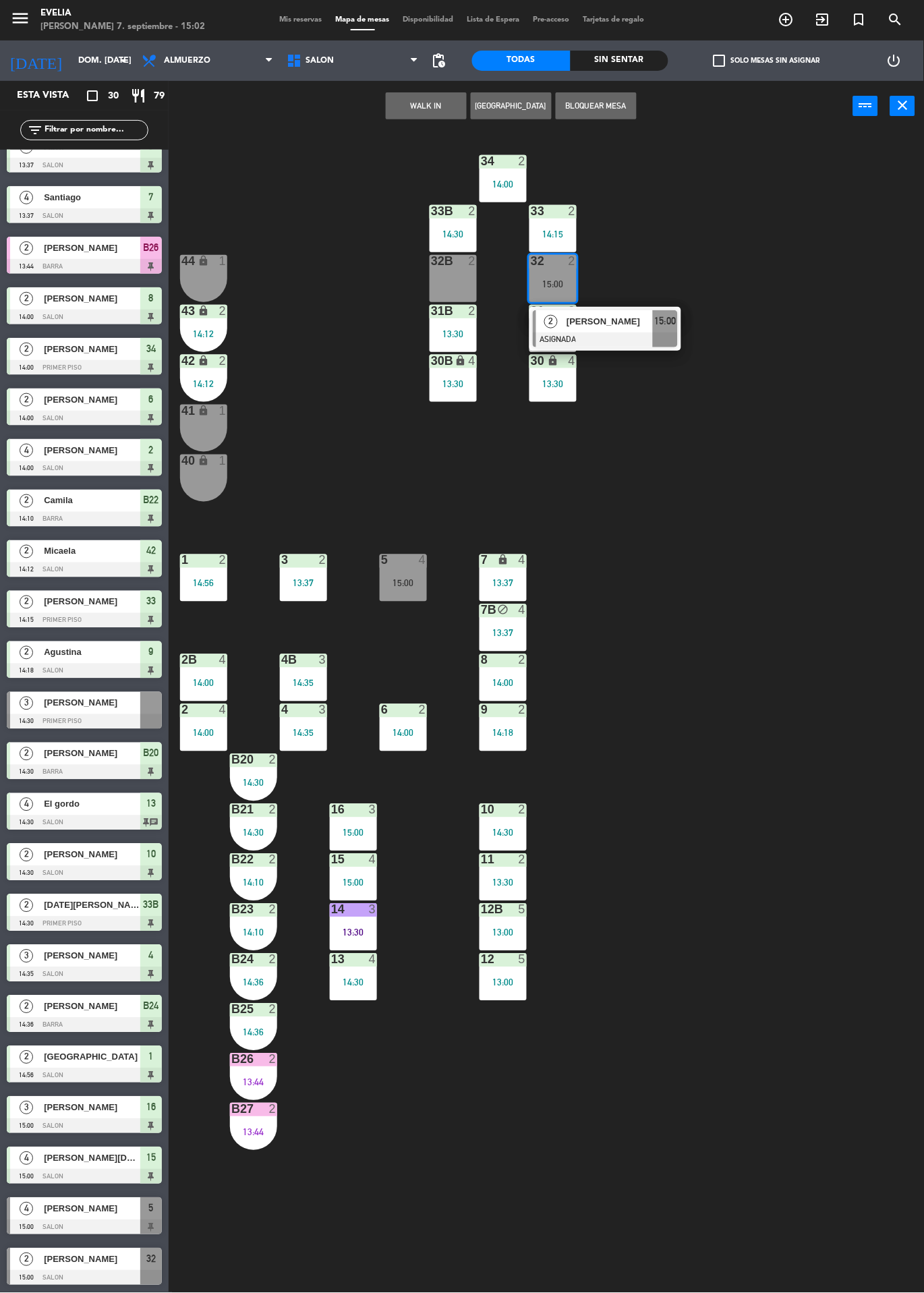
click at [662, 326] on span "15:00" at bounding box center [666, 320] width 22 height 16
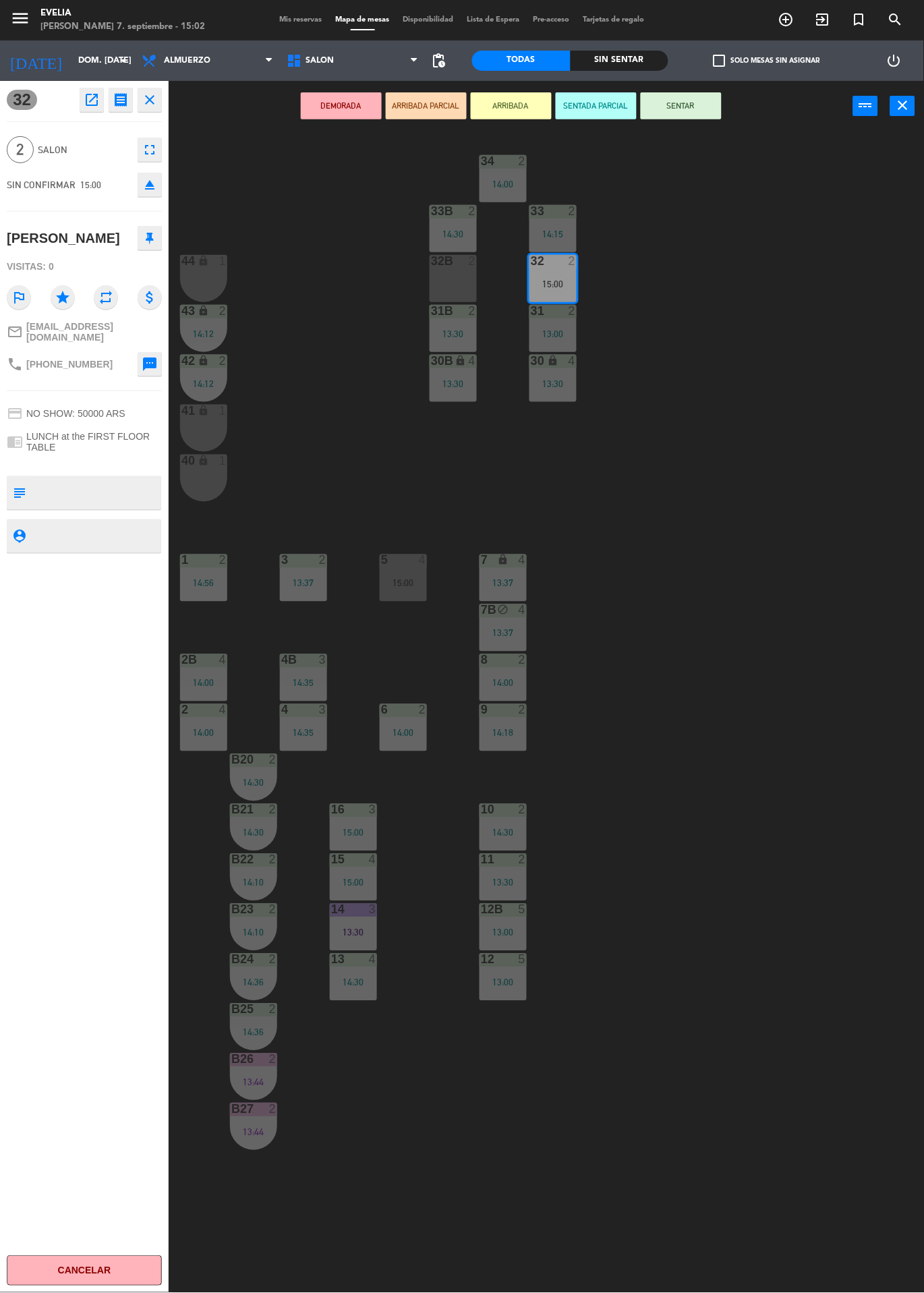
click at [696, 106] on button "SENTAR" at bounding box center [681, 106] width 81 height 27
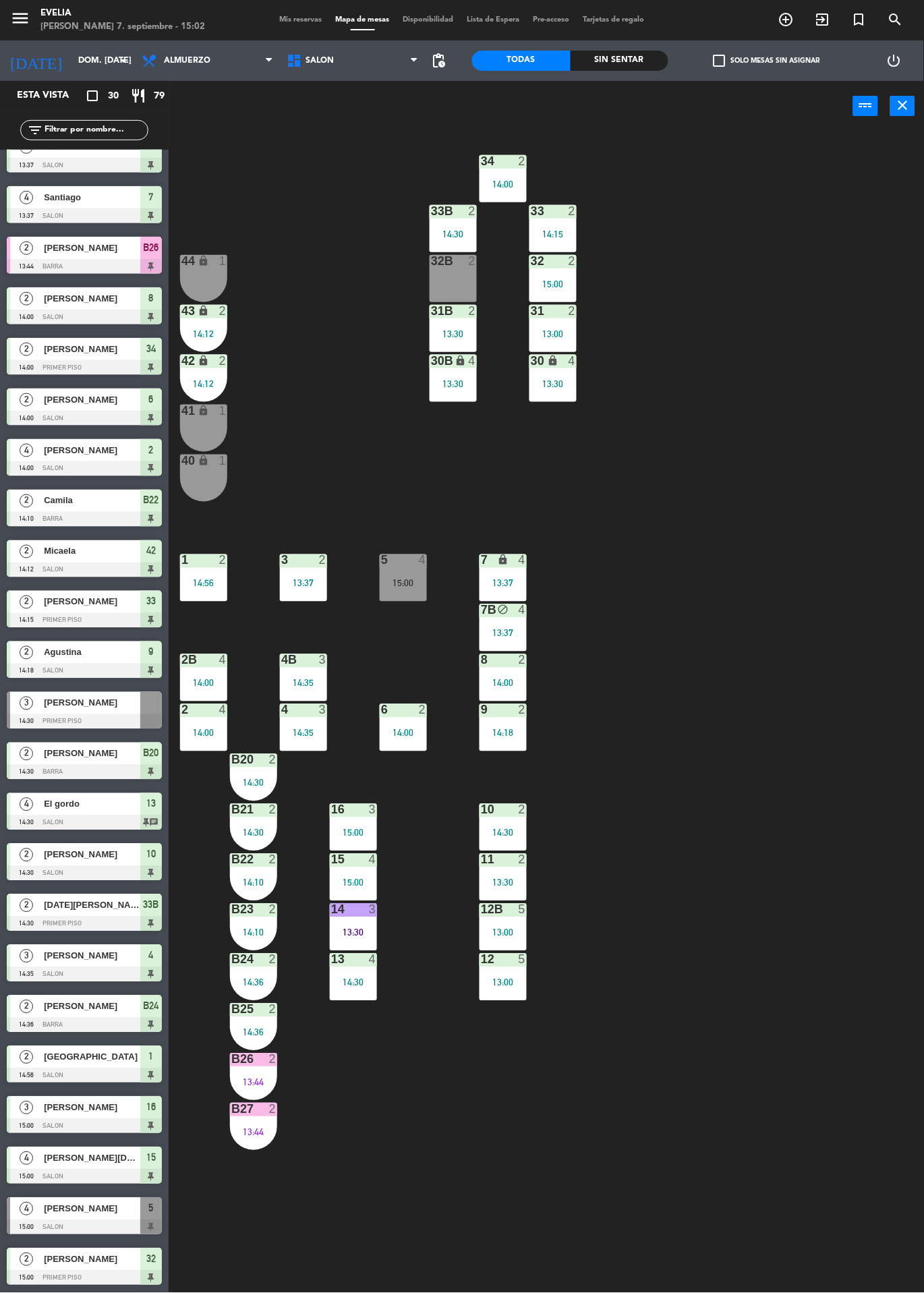
click at [873, 546] on div "34 2 14:00 33B 2 14:30 33 2 14:15 44 lock 1 32B 2 32 2 15:00 43 lock 2 14:12 31…" at bounding box center [551, 712] width 746 height 1161
click at [793, 868] on div "34 2 14:00 33B 2 14:30 33 2 14:15 44 lock 1 32B 2 32 2 15:00 43 lock 2 14:12 31…" at bounding box center [551, 712] width 746 height 1161
click at [451, 261] on div at bounding box center [453, 260] width 22 height 12
click at [761, 257] on div "34 2 14:00 33B 2 14:30 33 2 14:15 44 lock 1 32B 2 32 2 15:00 43 lock 2 14:12 31…" at bounding box center [551, 712] width 746 height 1161
click at [800, 18] on span "add_circle_outline" at bounding box center [786, 19] width 36 height 23
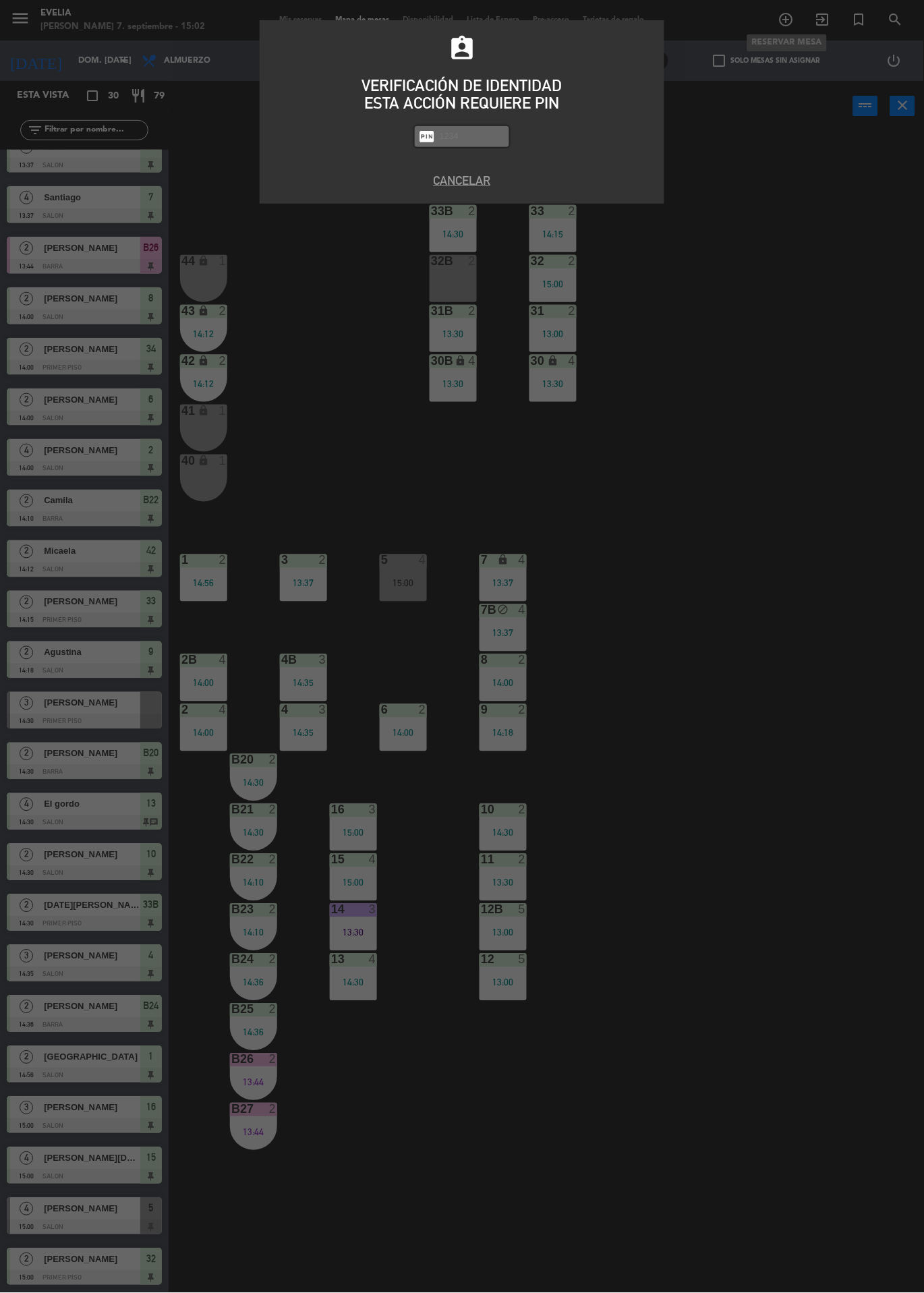
click at [888, 401] on div "assignment_ind VERIFICACIÓN DE IDENTIDAD ESTA ACCIÓN REQUIERE PIN fiber_pin PAS…" at bounding box center [462, 646] width 924 height 1293
click at [838, 662] on div "assignment_ind VERIFICACIÓN DE IDENTIDAD ESTA ACCIÓN REQUIERE PIN fiber_pin PAS…" at bounding box center [462, 646] width 924 height 1293
click at [496, 186] on button "Cancelar" at bounding box center [462, 180] width 384 height 18
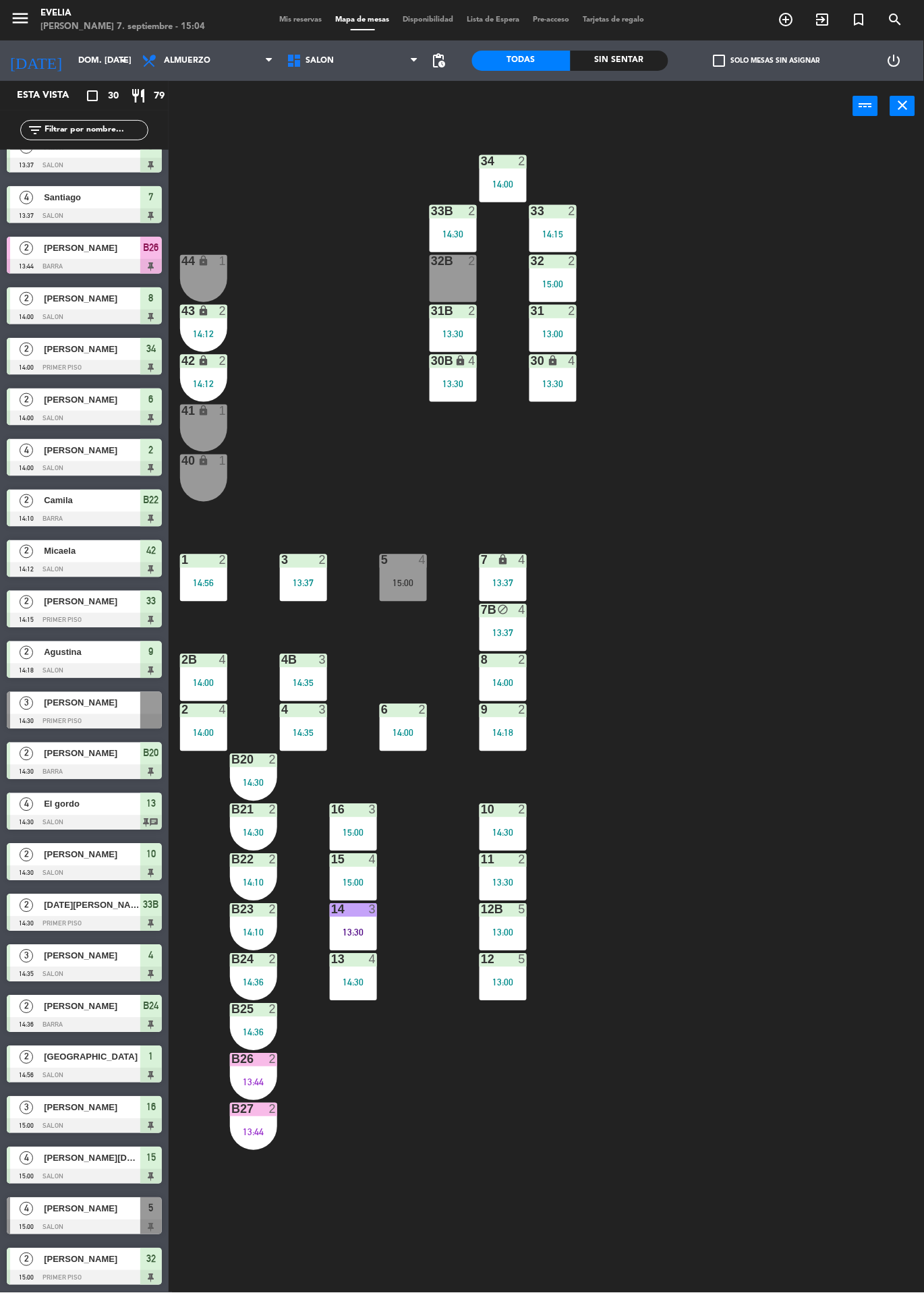
click at [824, 22] on icon "exit_to_app" at bounding box center [822, 19] width 16 height 16
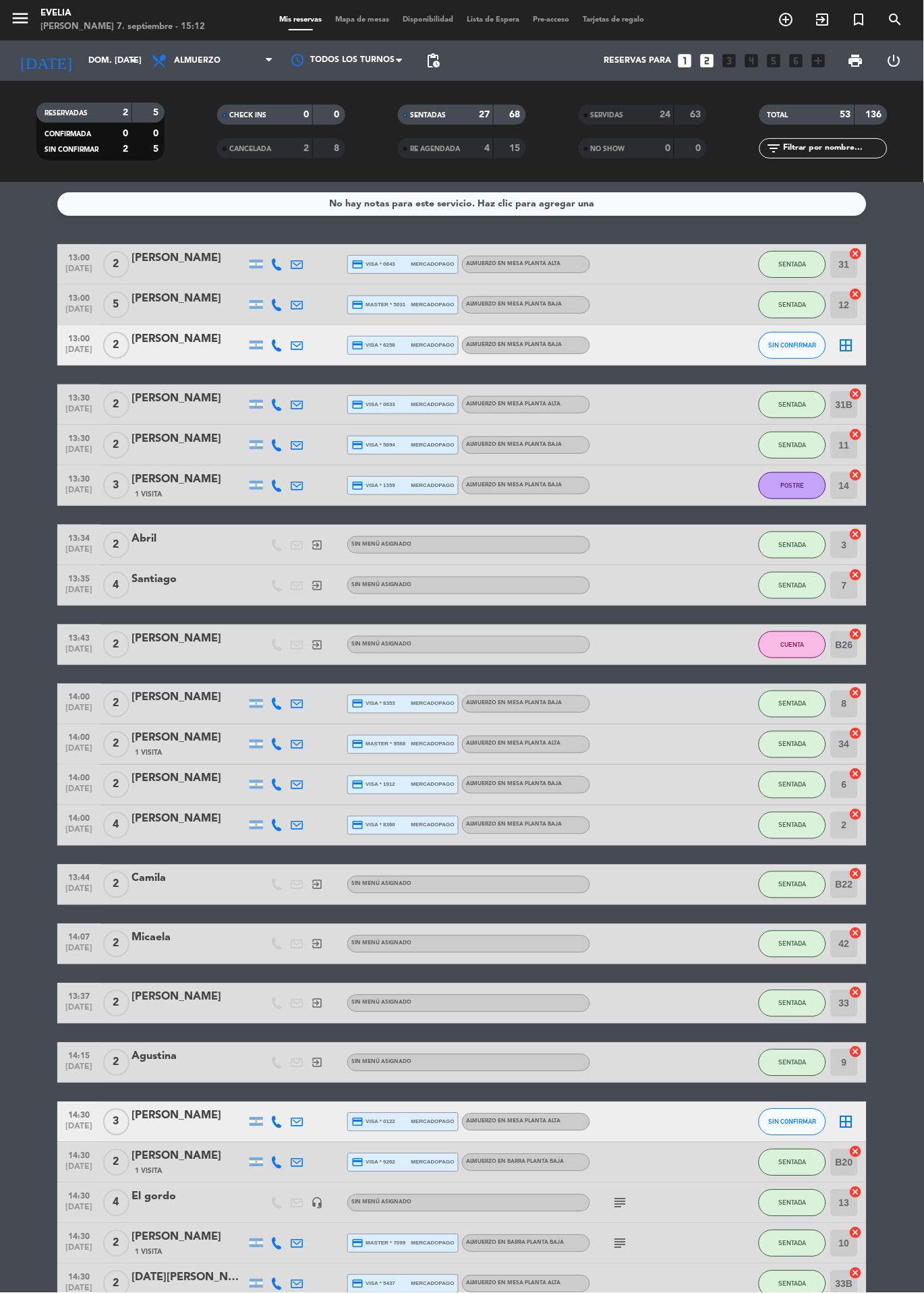
click at [356, 23] on div "Mis reservas Mapa de mesas Disponibilidad Lista de Espera Pre-acceso Tarjetas d…" at bounding box center [462, 20] width 379 height 12
click at [365, 20] on span "Mapa de mesas" at bounding box center [362, 20] width 68 height 8
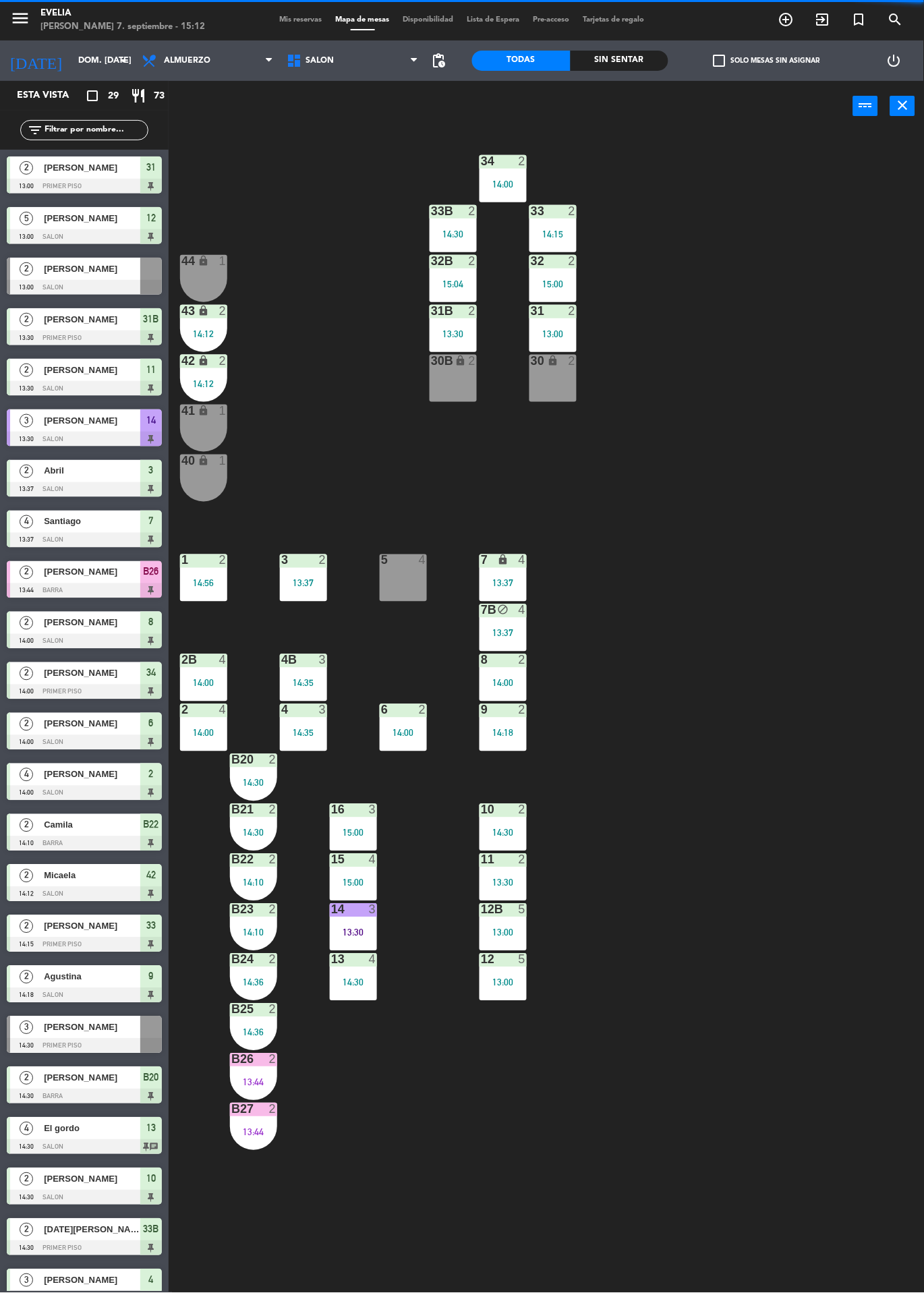
click at [284, 22] on span "Mis reservas" at bounding box center [300, 20] width 56 height 8
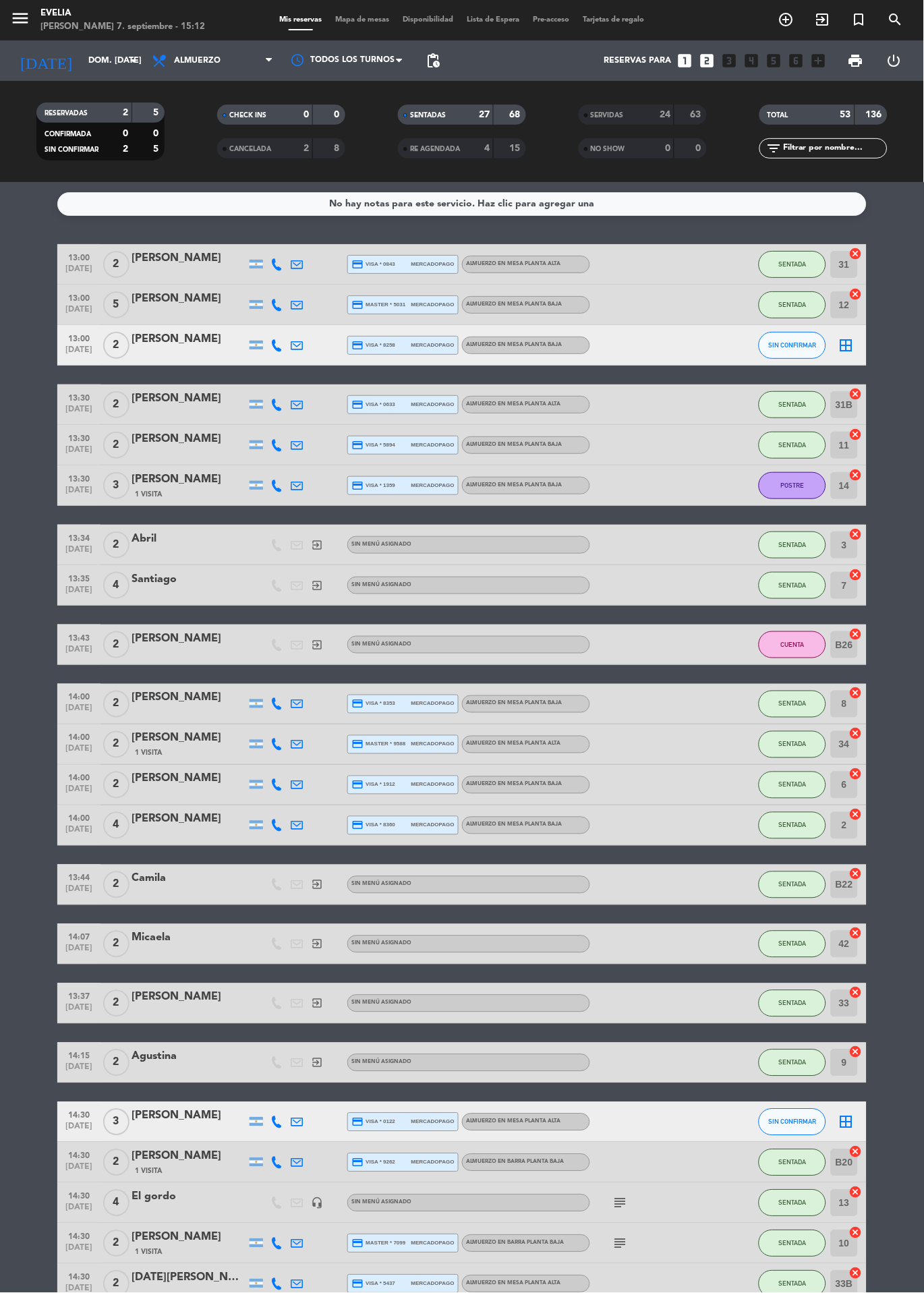
click at [644, 118] on div "24" at bounding box center [657, 114] width 27 height 15
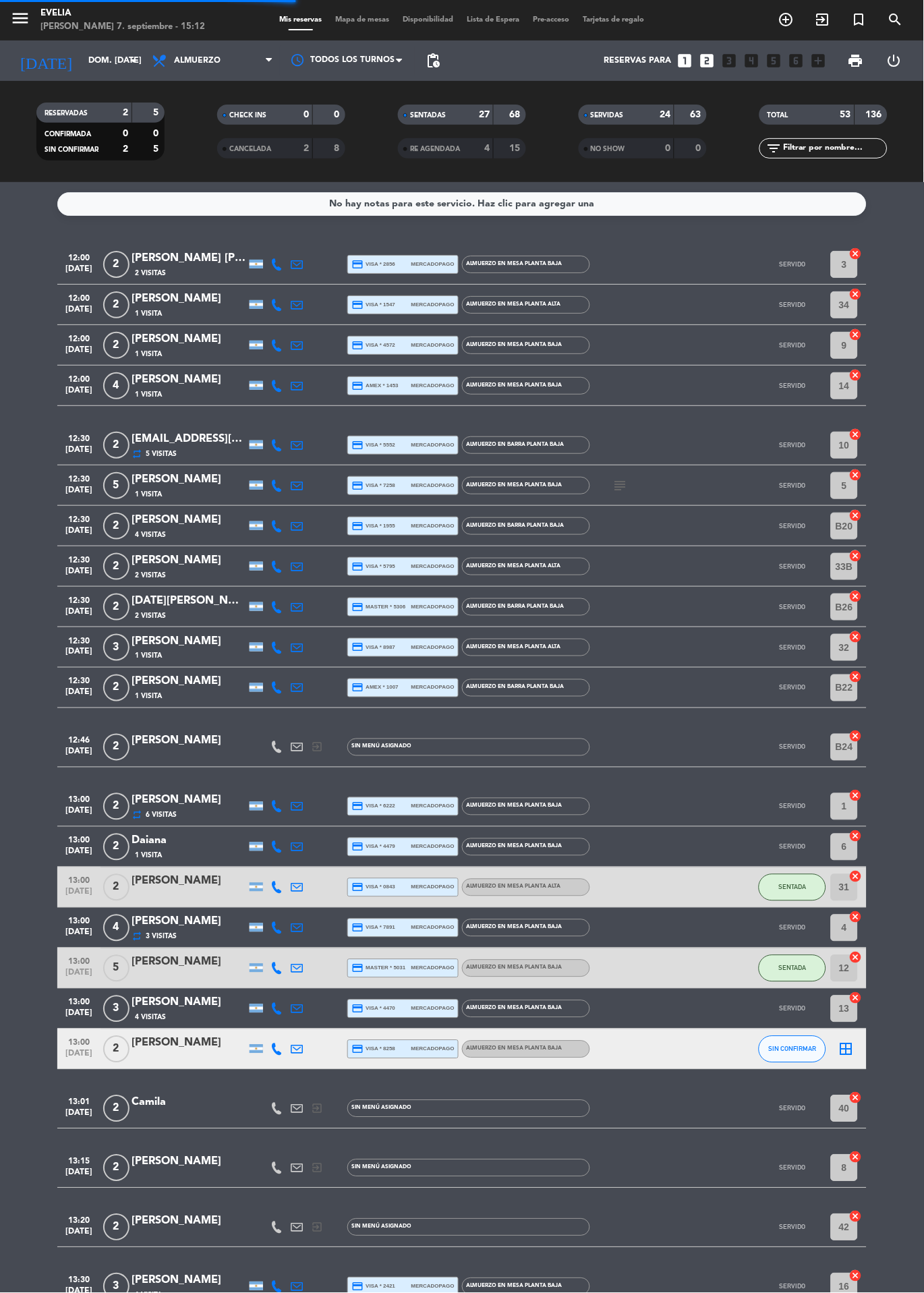
click at [623, 113] on span "SERVIDAS" at bounding box center [606, 114] width 33 height 7
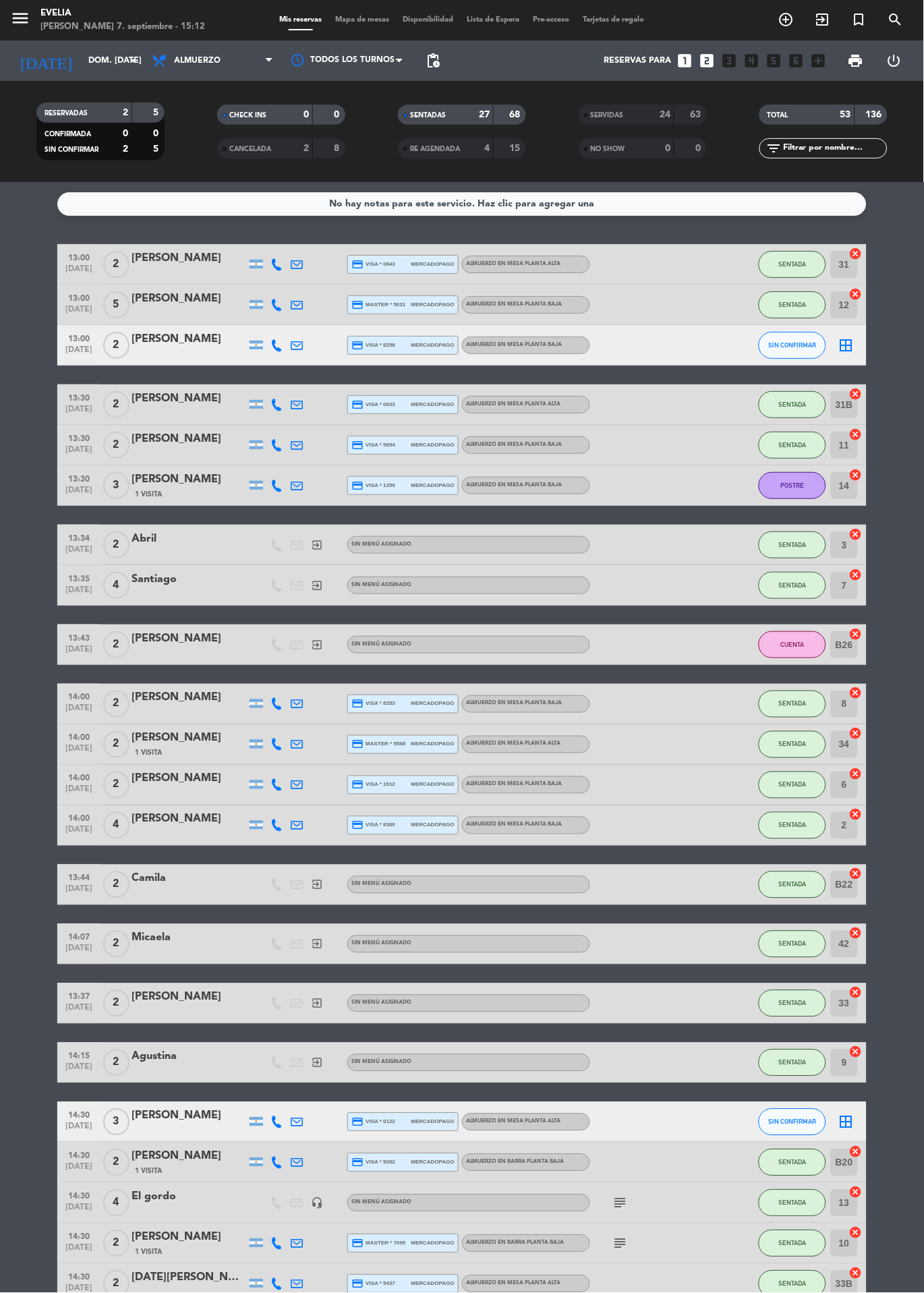
click at [653, 118] on div "24" at bounding box center [657, 114] width 27 height 15
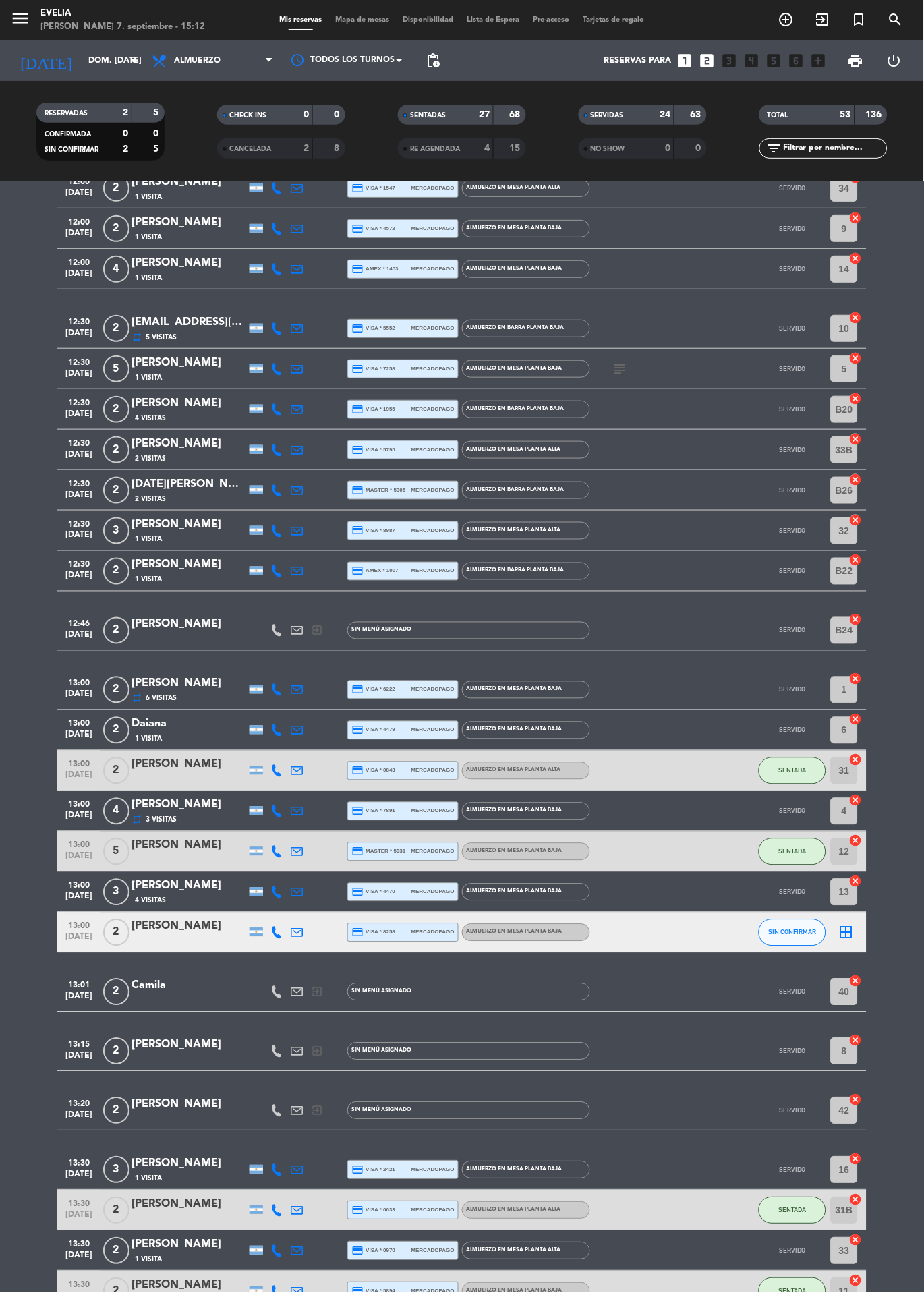
scroll to position [93, 0]
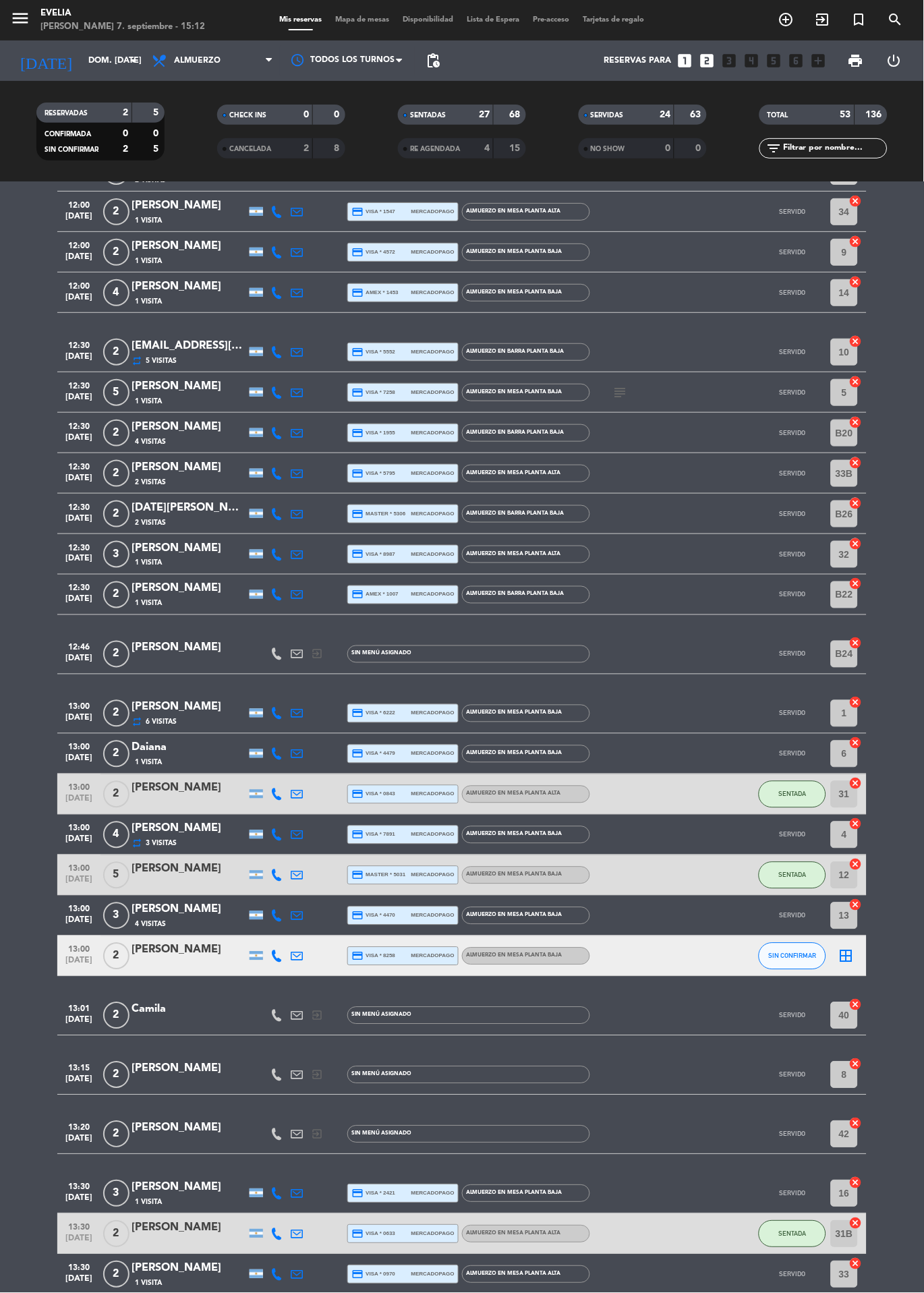
click at [476, 112] on div "27" at bounding box center [477, 114] width 27 height 15
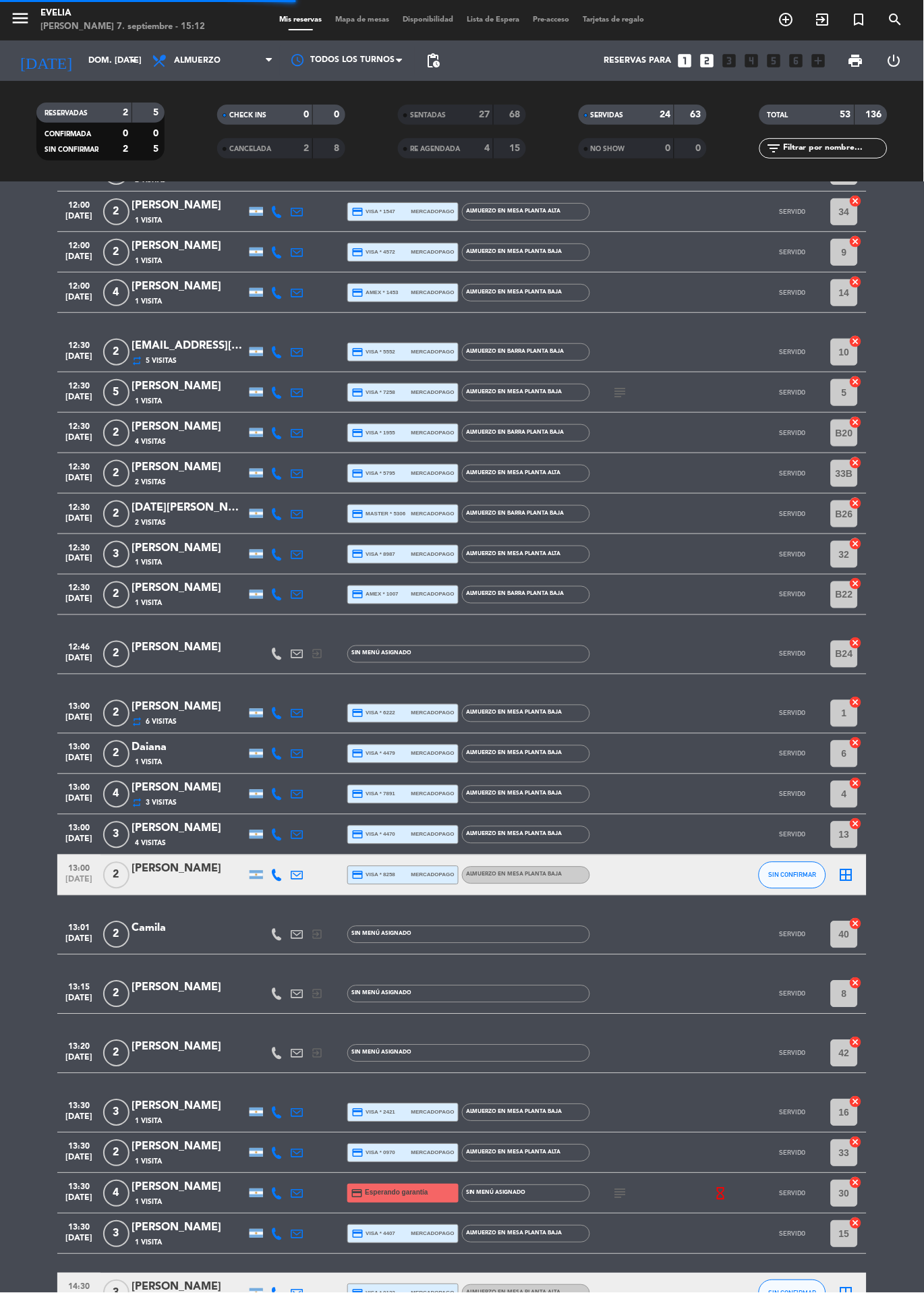
click at [297, 120] on div "0" at bounding box center [296, 114] width 27 height 15
click at [832, 119] on div "53" at bounding box center [838, 114] width 27 height 15
click at [616, 112] on span "SERVIDAS" at bounding box center [606, 114] width 33 height 7
click at [648, 112] on div "24" at bounding box center [657, 114] width 27 height 15
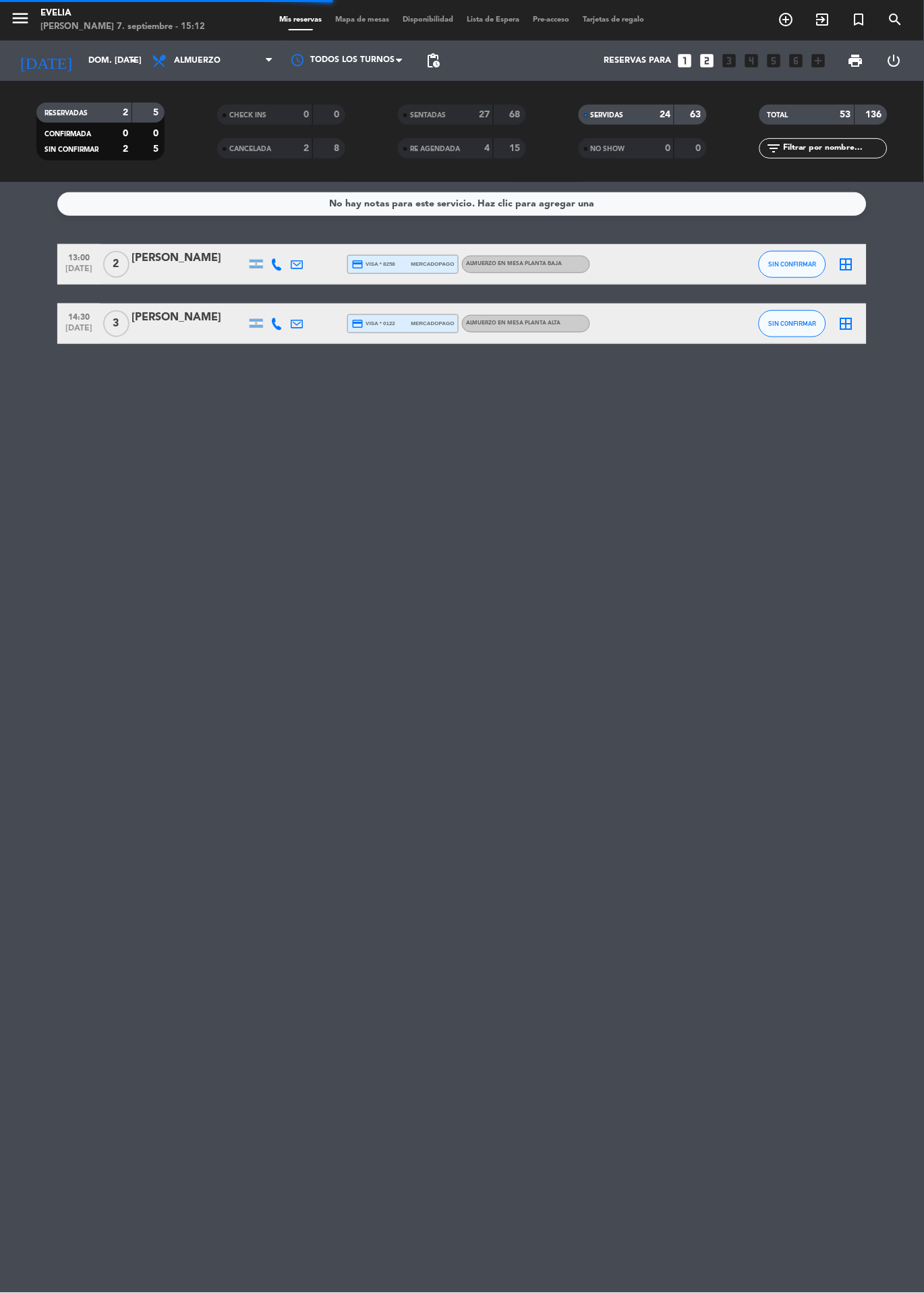
scroll to position [0, 0]
click at [647, 116] on div "24" at bounding box center [657, 114] width 27 height 15
click at [665, 112] on strong "24" at bounding box center [665, 114] width 10 height 10
